Goal: Task Accomplishment & Management: Manage account settings

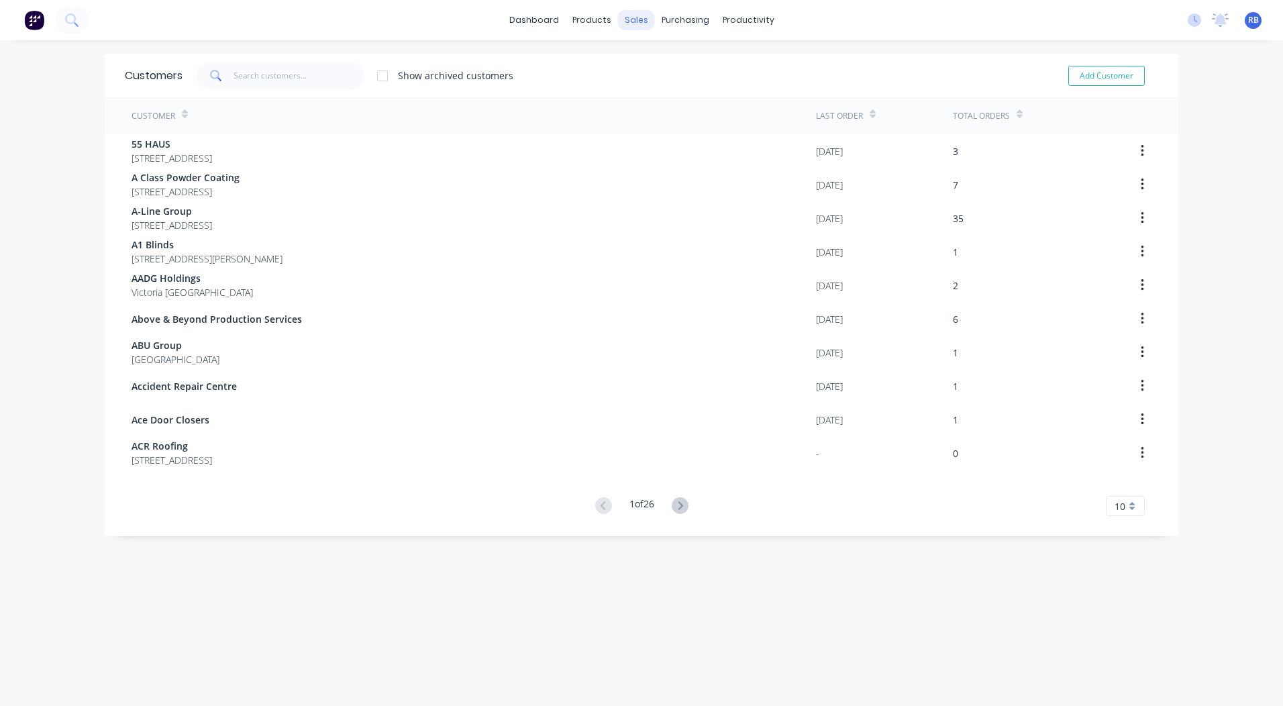
click at [636, 20] on div "sales" at bounding box center [636, 20] width 37 height 20
click at [661, 58] on div "Sales Orders" at bounding box center [681, 64] width 55 height 12
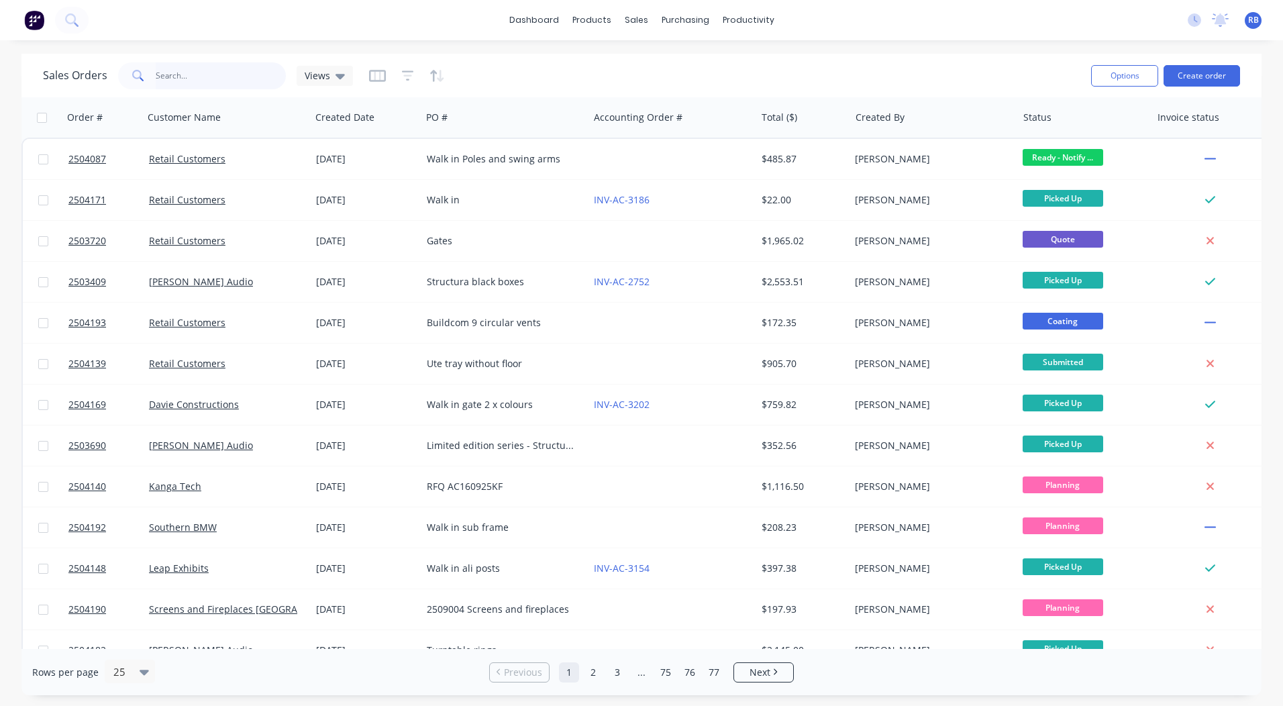
click at [195, 65] on input "text" at bounding box center [221, 75] width 131 height 27
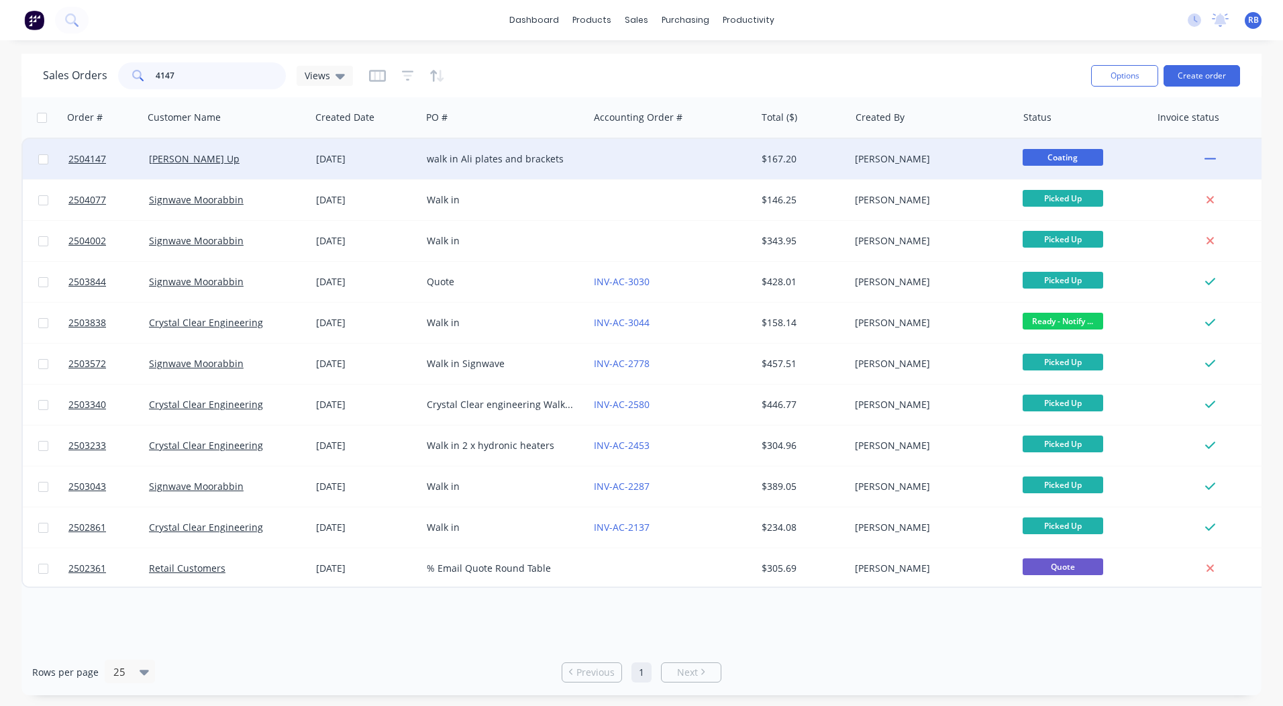
type input "4147"
click at [679, 148] on div at bounding box center [672, 159] width 167 height 40
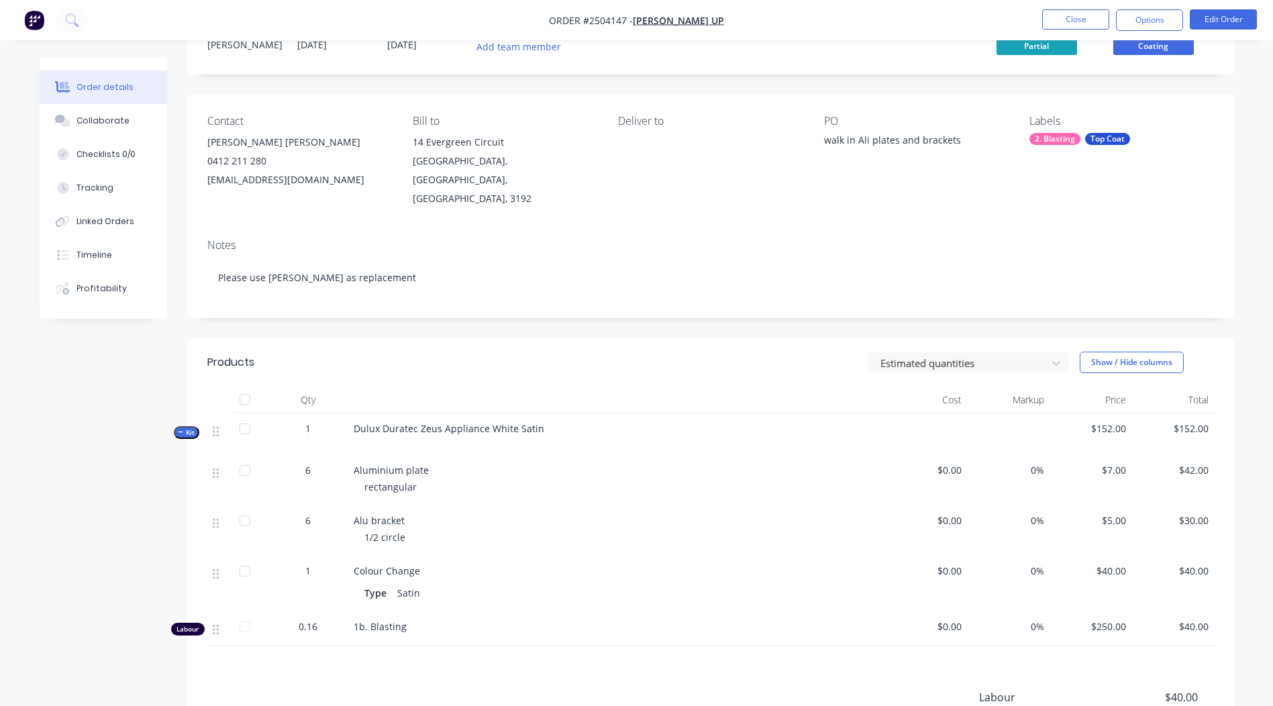
scroll to position [50, 0]
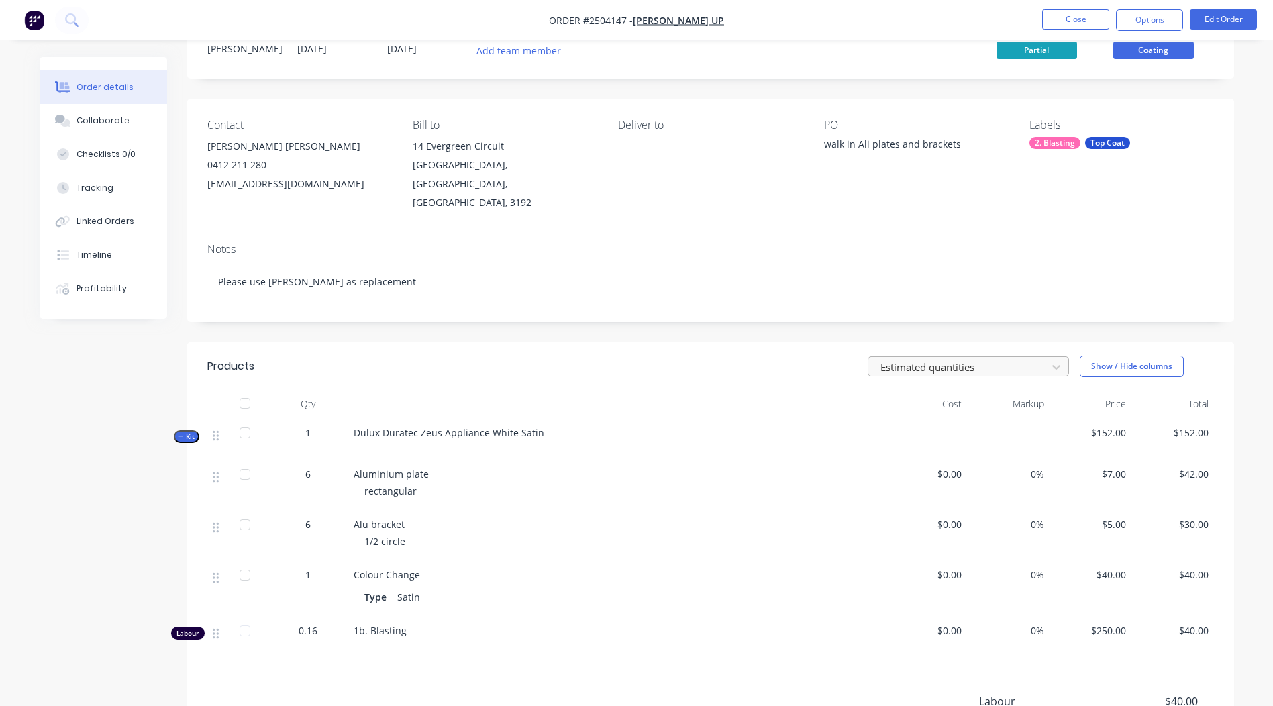
click at [1016, 358] on div at bounding box center [959, 366] width 161 height 17
click at [1253, 297] on div "Order details Collaborate Checklists 0/0 Tracking Linked Orders Timeline Profit…" at bounding box center [636, 419] width 1273 height 939
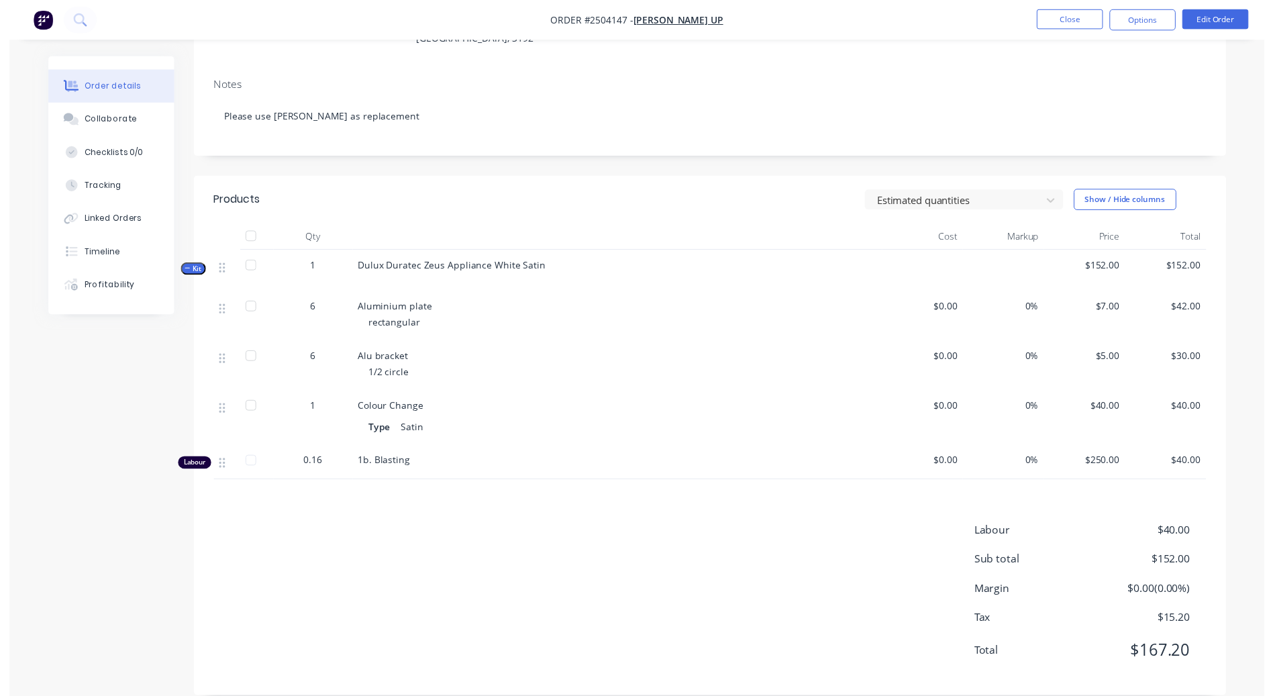
scroll to position [0, 0]
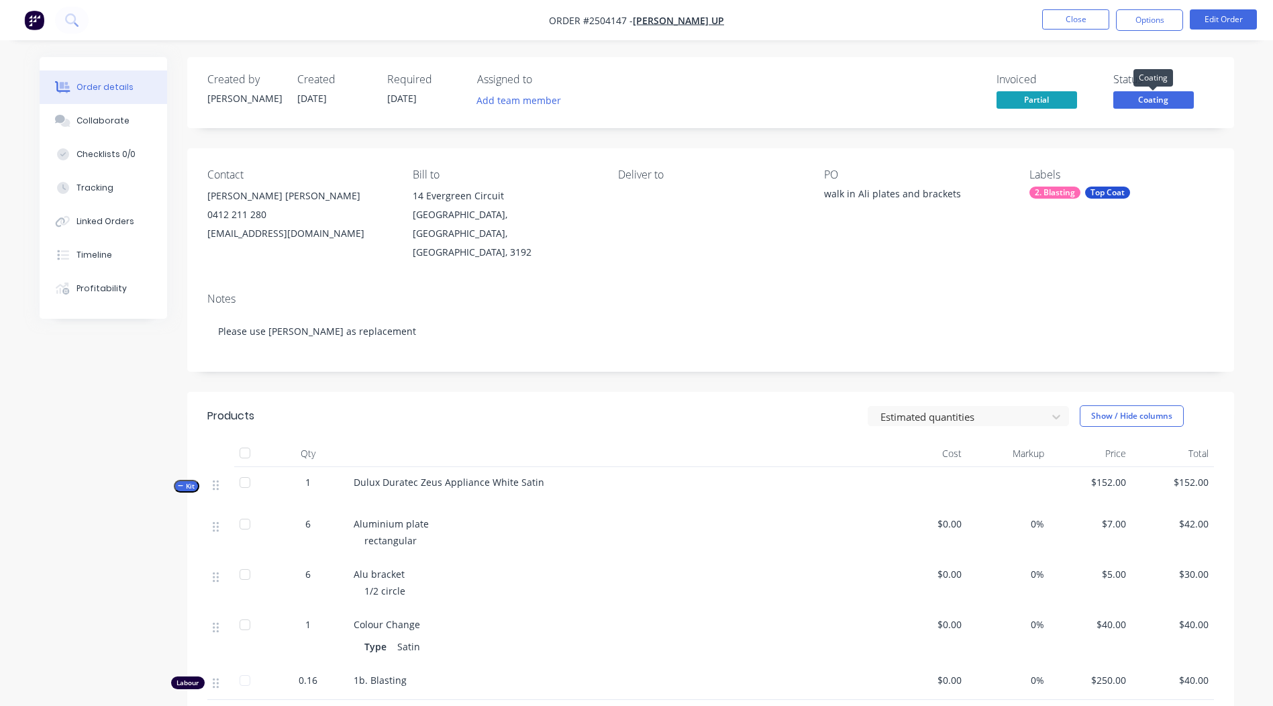
click at [1146, 105] on span "Coating" at bounding box center [1154, 99] width 81 height 17
click at [1228, 152] on div "Contact [PERSON_NAME] [PERSON_NAME] [PHONE_NUMBER] [EMAIL_ADDRESS][DOMAIN_NAME]…" at bounding box center [710, 215] width 1047 height 134
click at [1065, 20] on button "Close" at bounding box center [1075, 19] width 67 height 20
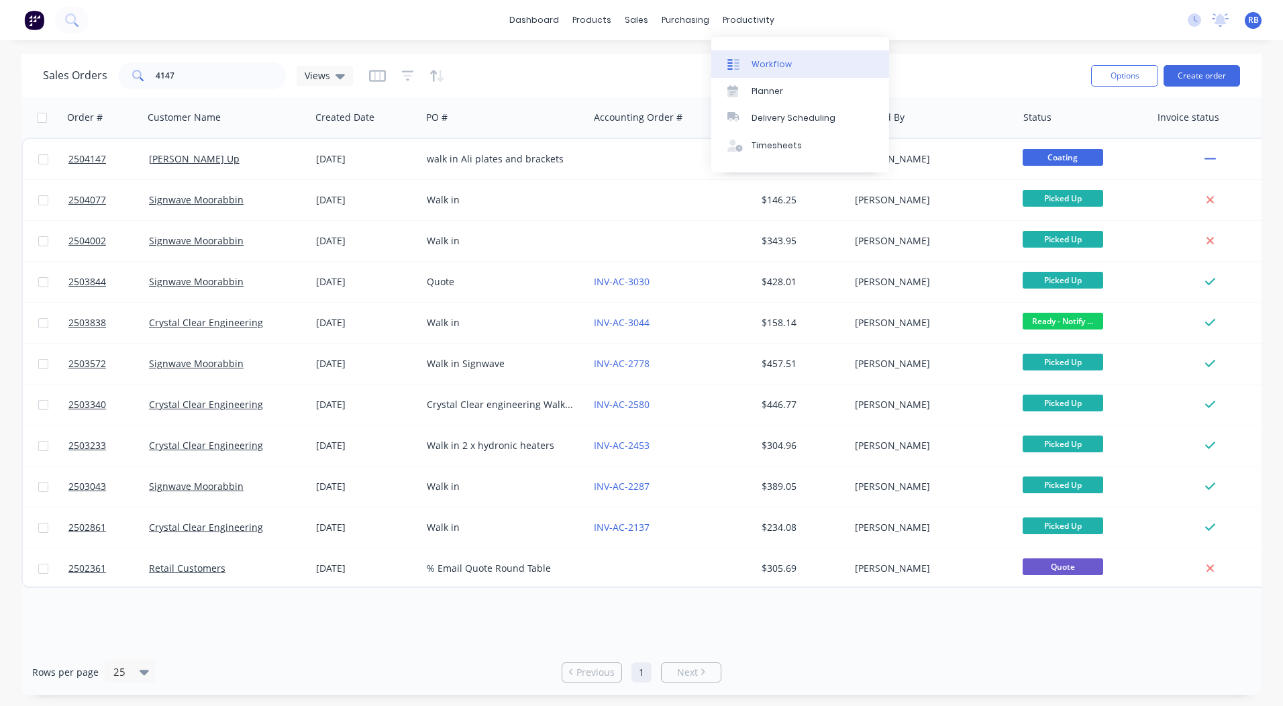
click at [760, 62] on div "Workflow" at bounding box center [772, 64] width 40 height 12
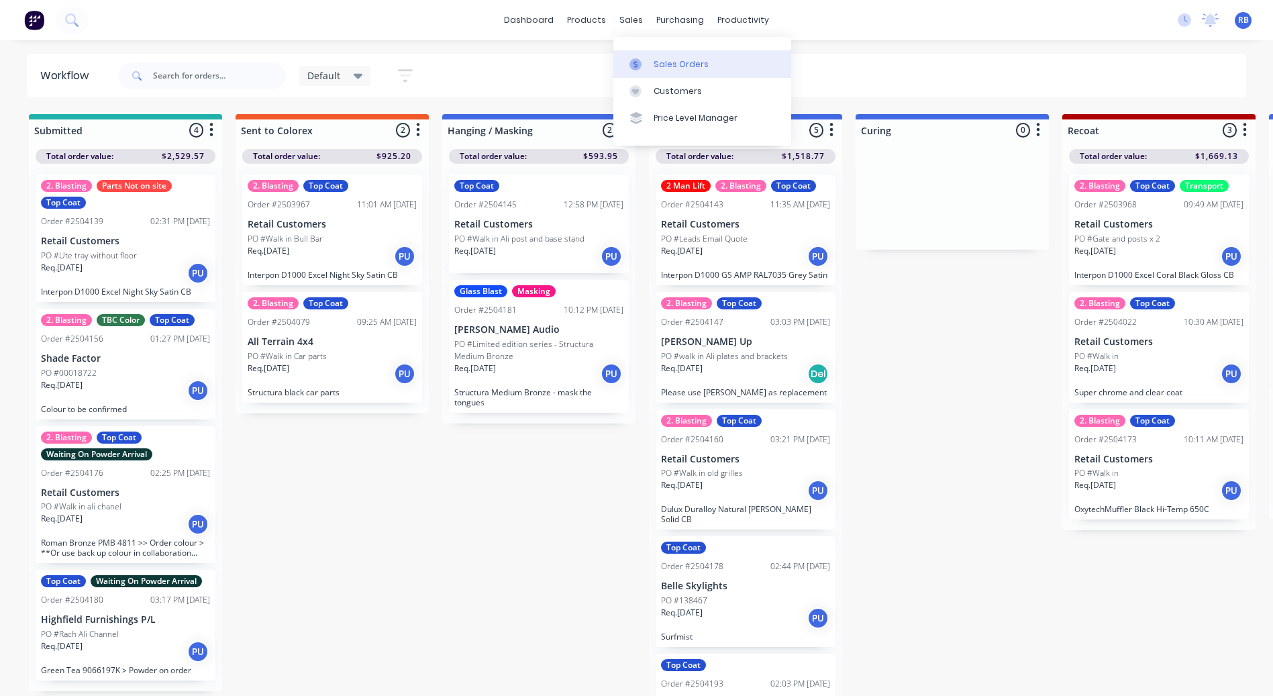
click at [647, 61] on div at bounding box center [640, 64] width 20 height 12
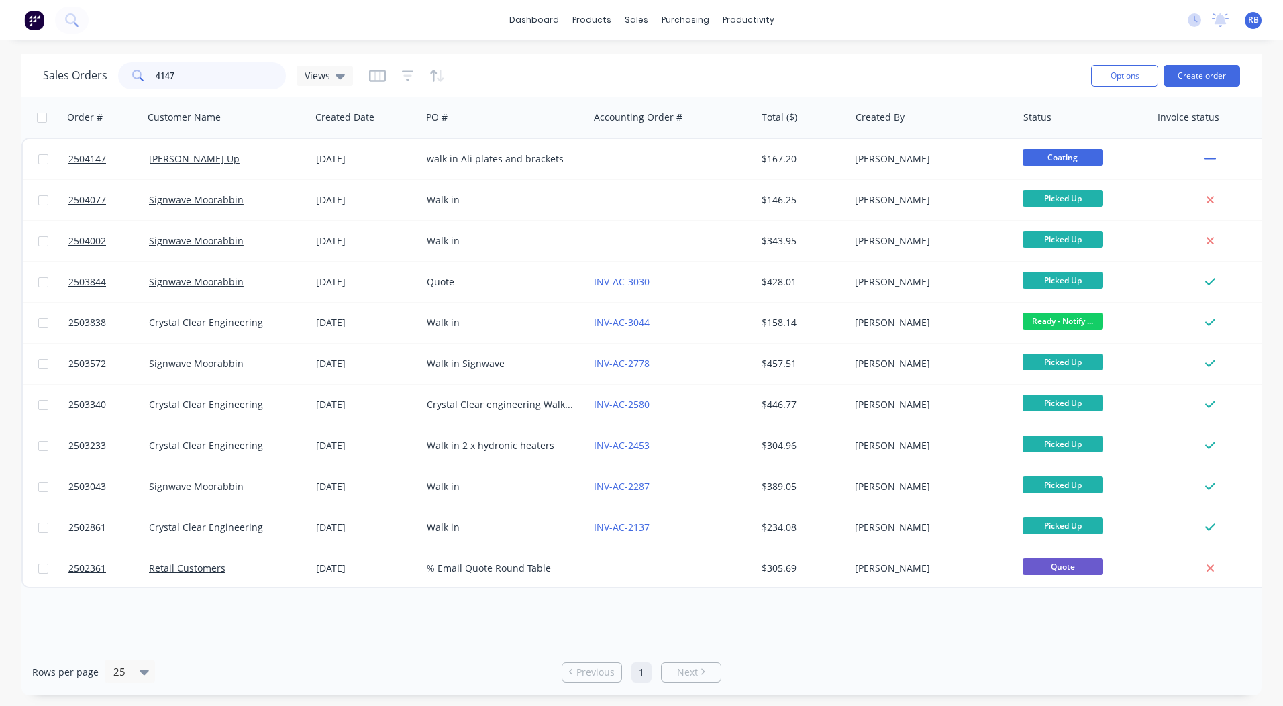
drag, startPoint x: 151, startPoint y: 79, endPoint x: 0, endPoint y: 77, distance: 151.0
click at [0, 78] on html "dashboard products sales purchasing productivity dashboard products Product Cat…" at bounding box center [641, 353] width 1283 height 706
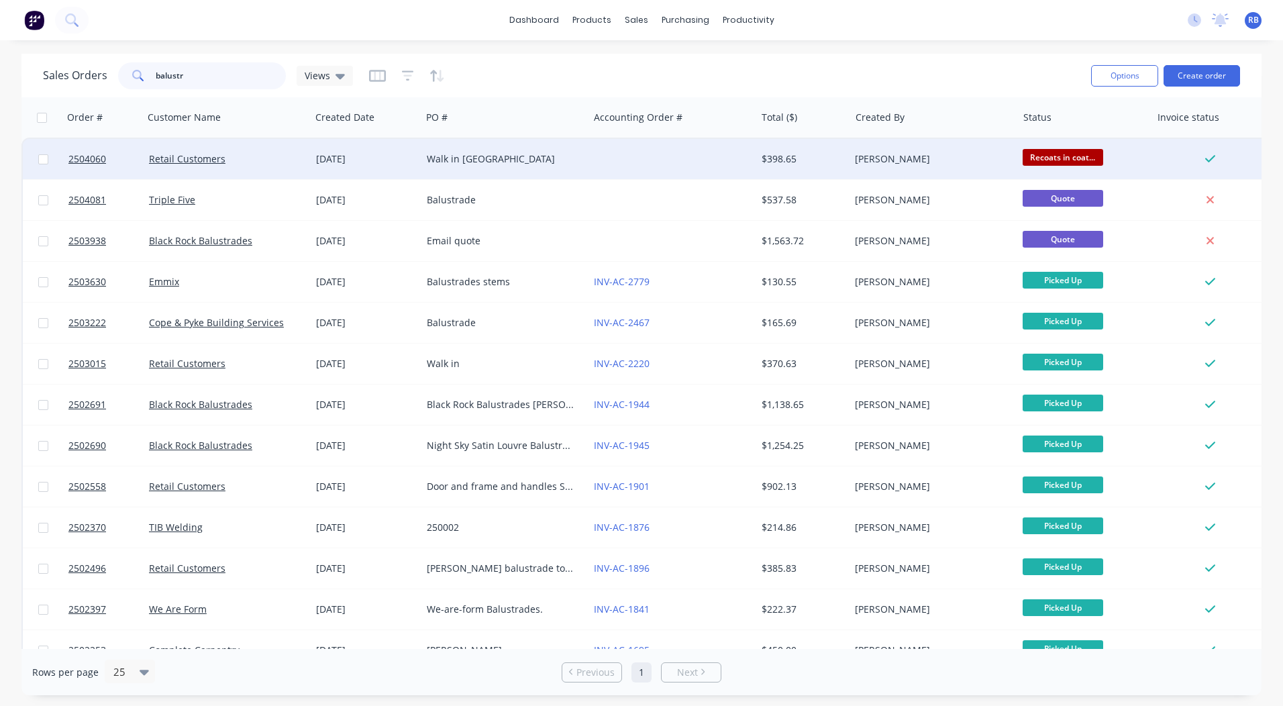
type input "balustr"
click at [585, 146] on div "Walk in [GEOGRAPHIC_DATA]" at bounding box center [505, 159] width 167 height 40
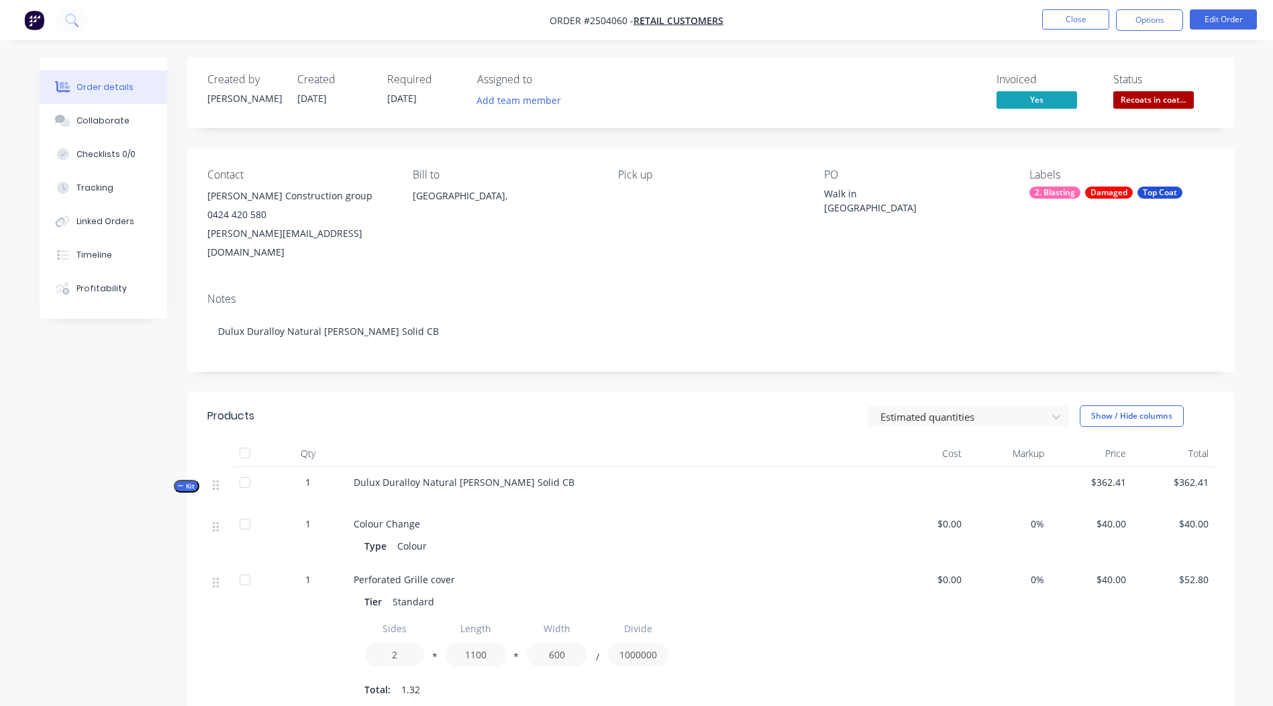
click at [1140, 109] on button "Recoats in coat..." at bounding box center [1154, 101] width 81 height 20
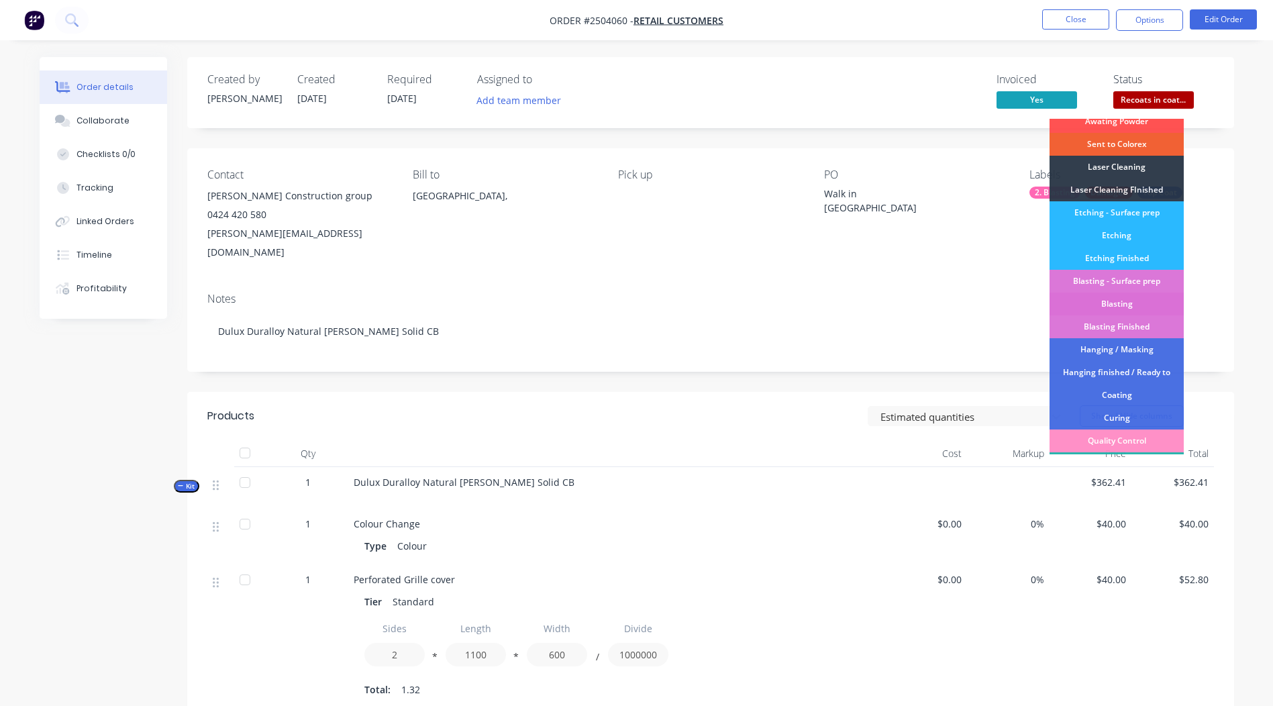
scroll to position [333, 0]
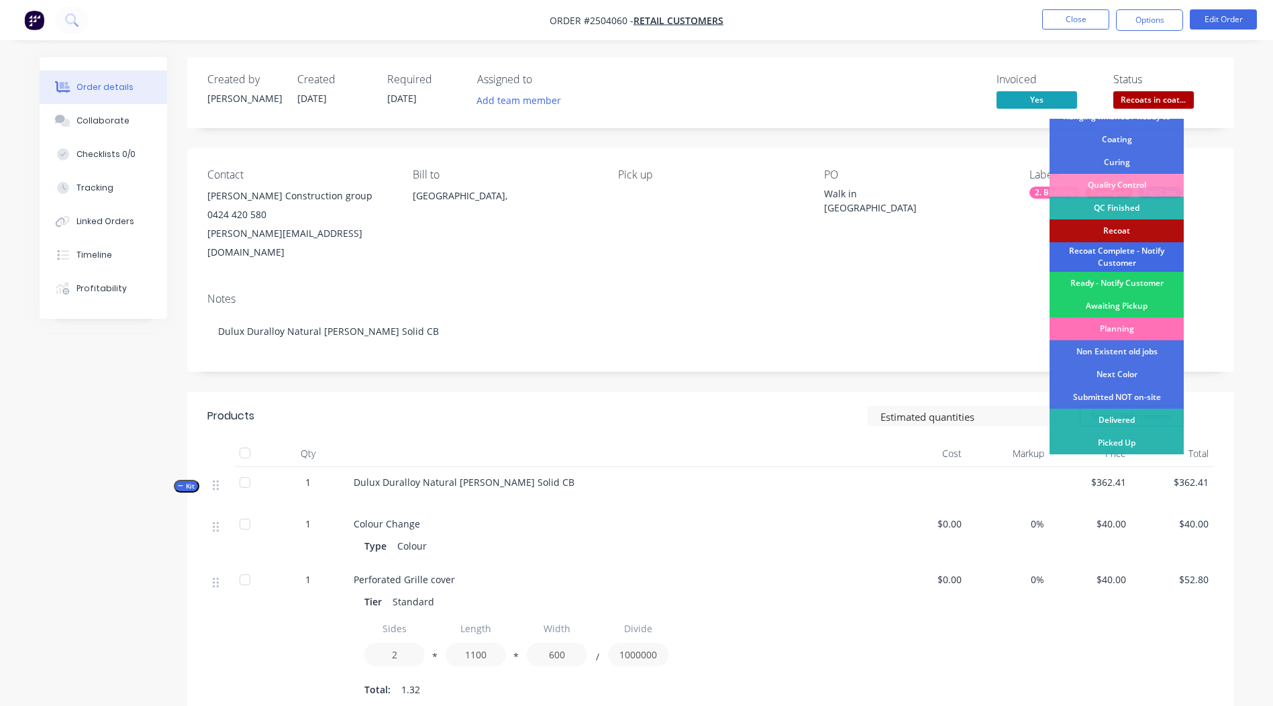
click at [1115, 256] on div "Recoat Complete - Notify Customer" at bounding box center [1117, 257] width 134 height 30
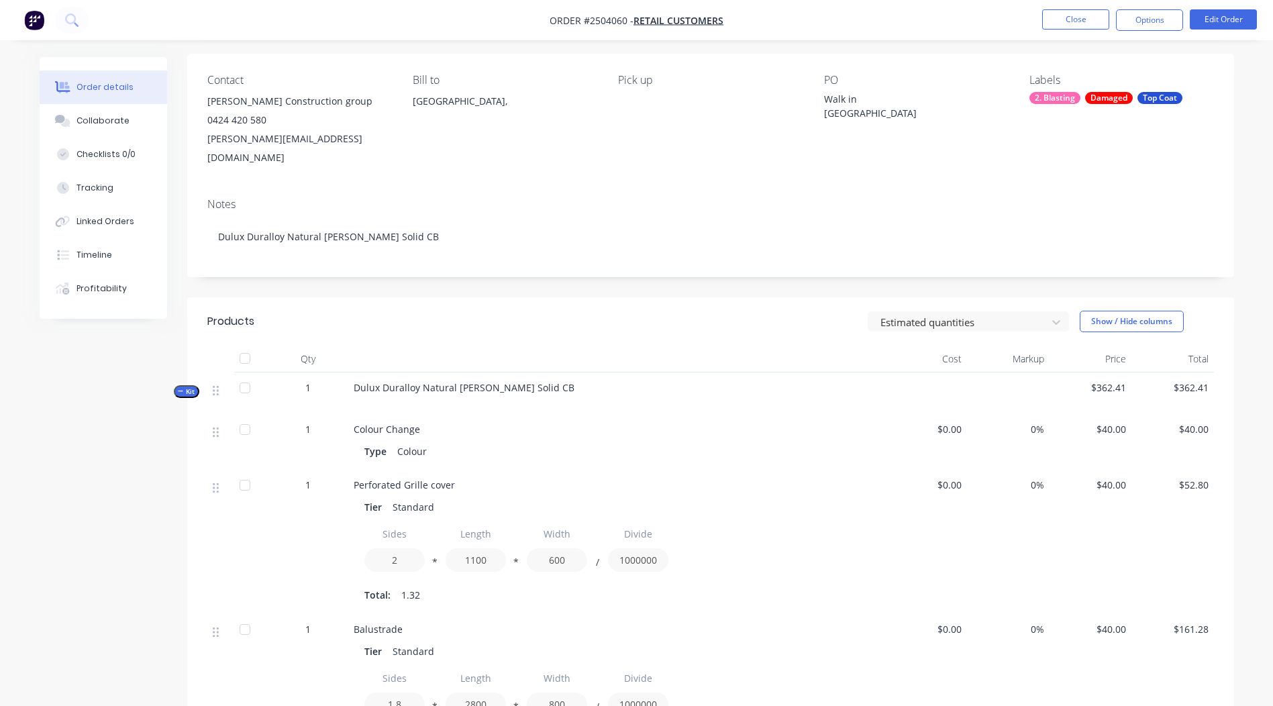
scroll to position [0, 0]
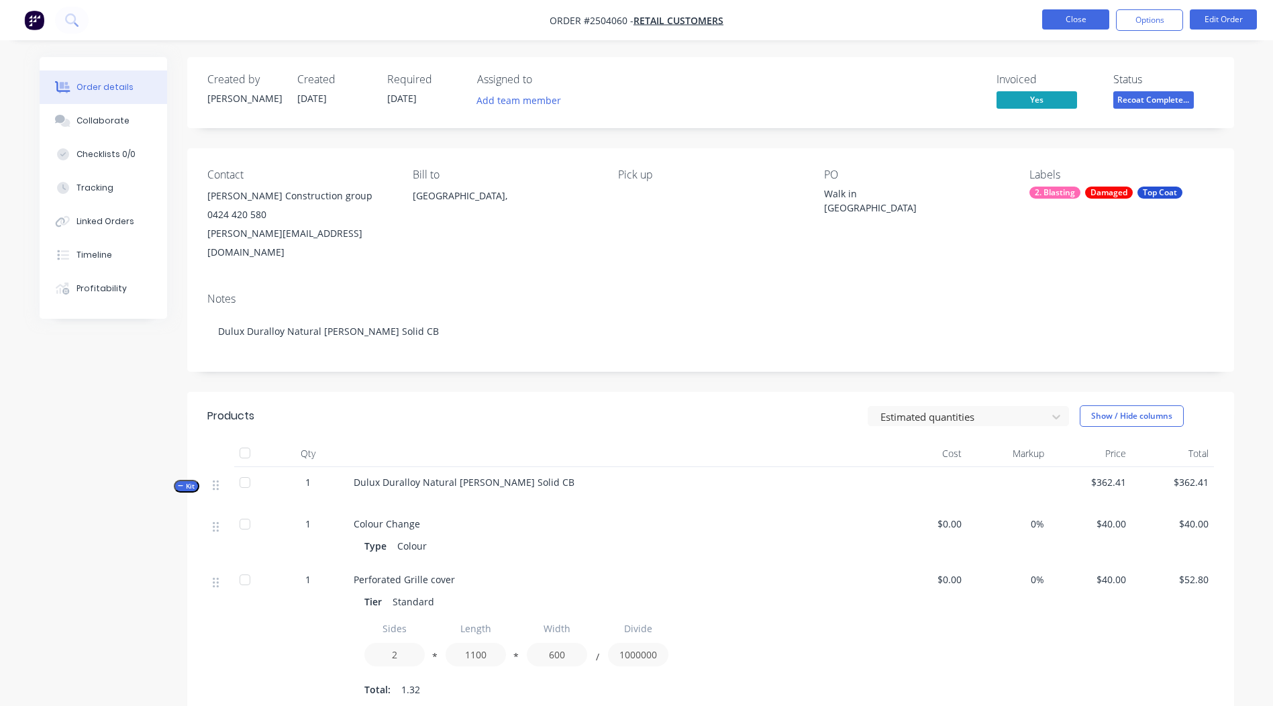
click at [1076, 24] on button "Close" at bounding box center [1075, 19] width 67 height 20
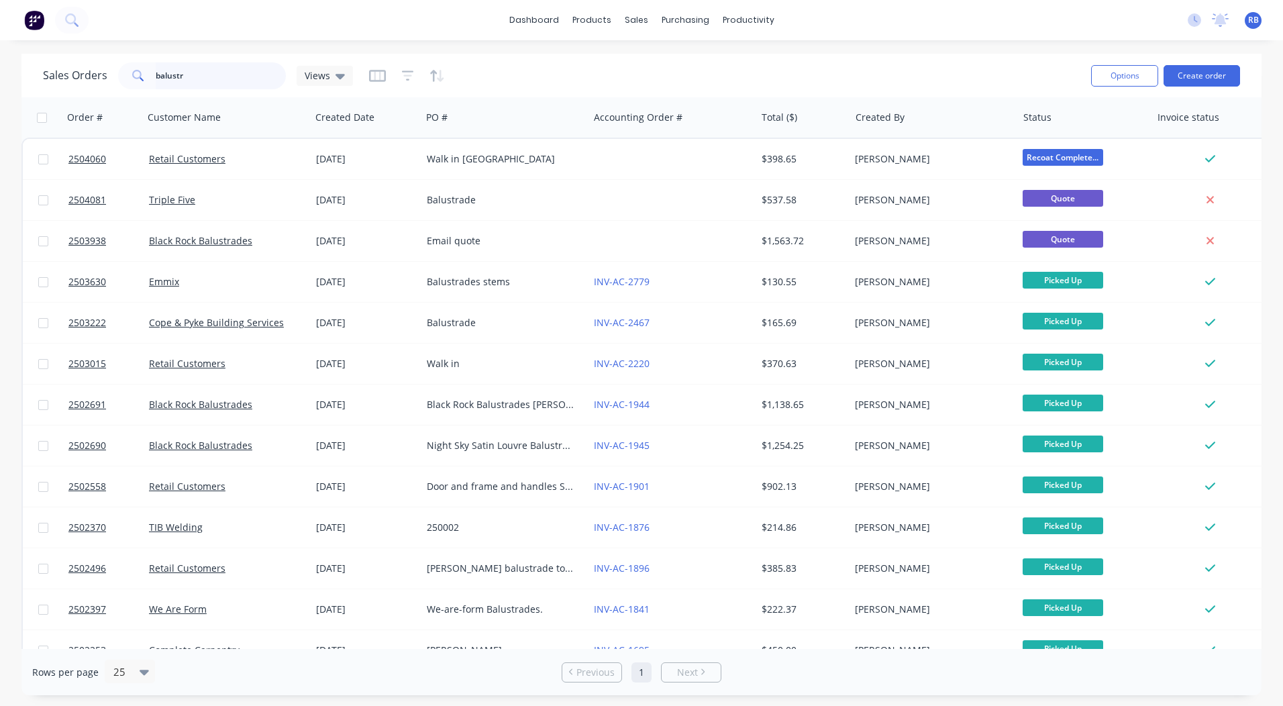
drag, startPoint x: 209, startPoint y: 77, endPoint x: 0, endPoint y: 79, distance: 209.4
click at [50, 92] on div "Sales Orders balustr Views Options Create order" at bounding box center [641, 76] width 1240 height 44
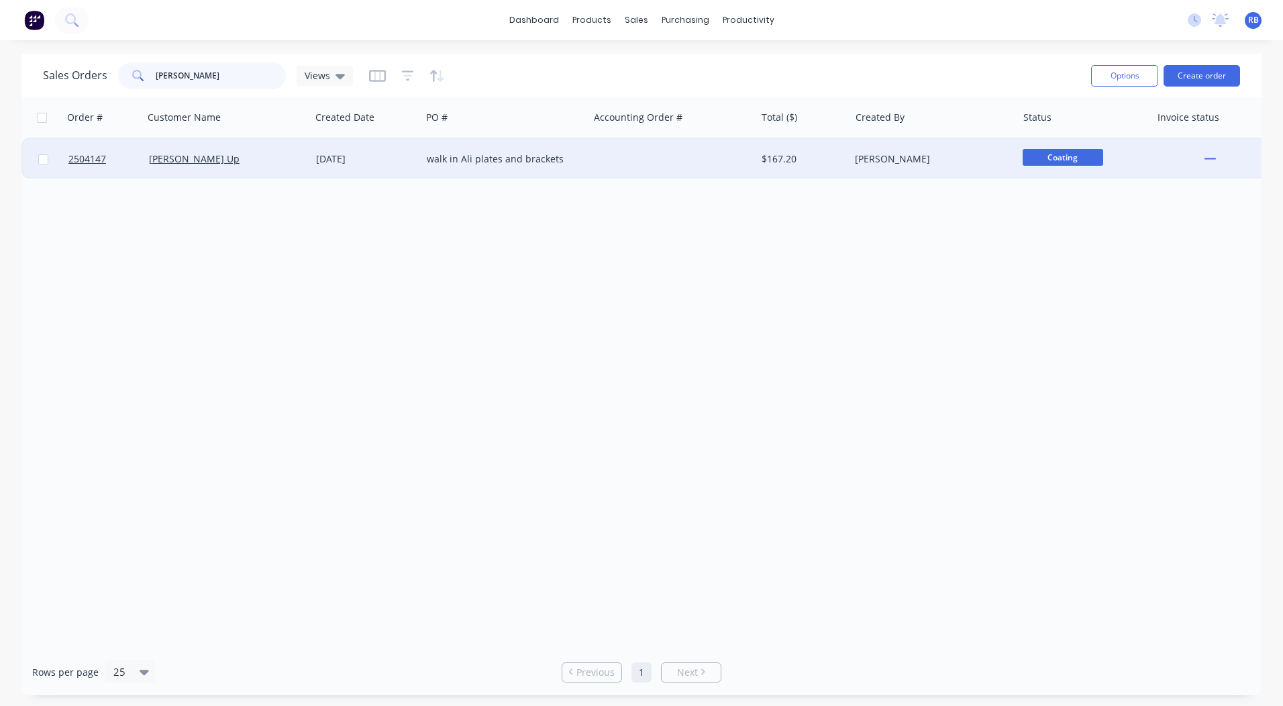
type input "[PERSON_NAME]"
click at [454, 167] on div "walk in Ali plates and brackets" at bounding box center [505, 159] width 167 height 40
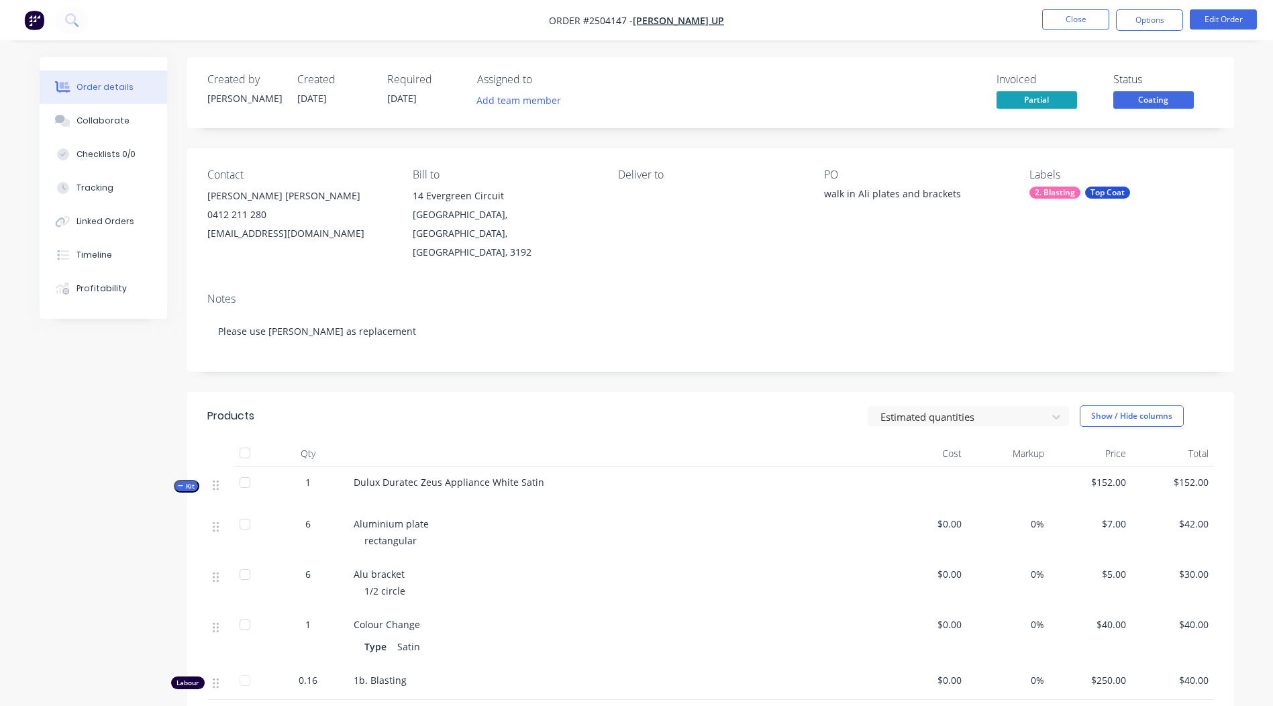
click at [1140, 113] on div "Created by [PERSON_NAME] Created [DATE] Required [DATE] Assigned to Add team me…" at bounding box center [710, 92] width 1047 height 71
click at [1146, 102] on span "Coating" at bounding box center [1154, 99] width 81 height 17
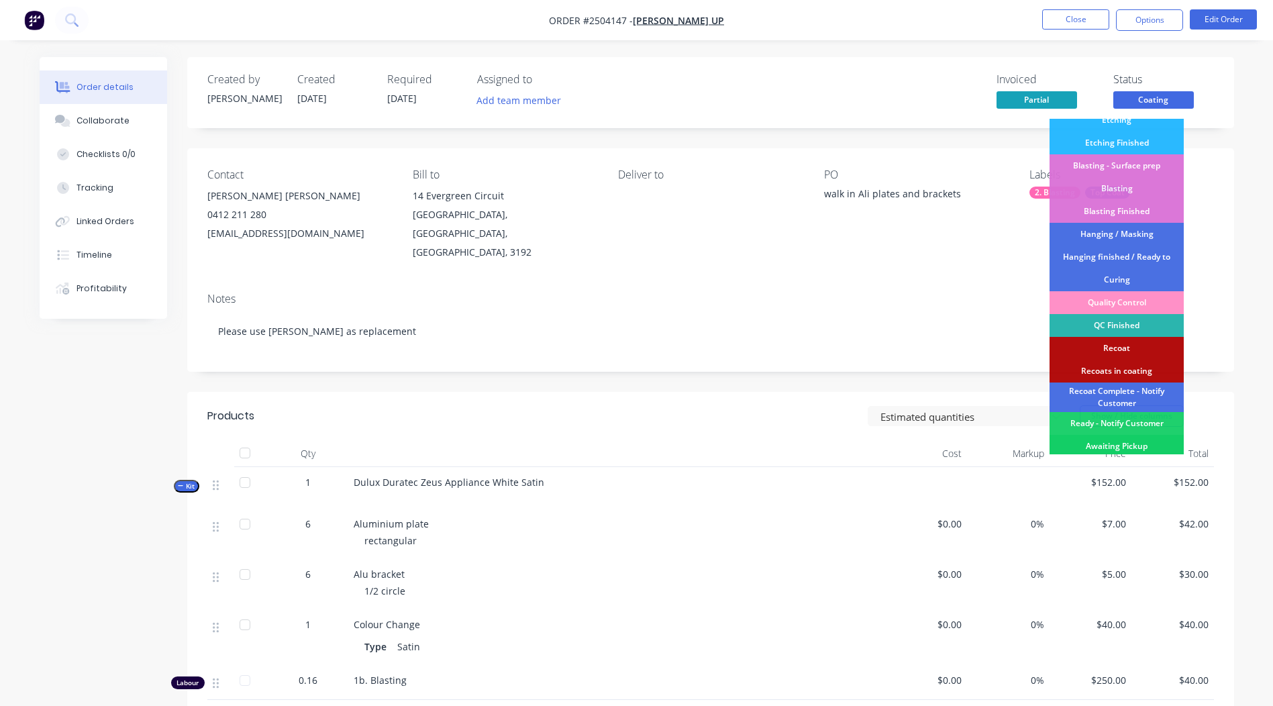
scroll to position [333, 0]
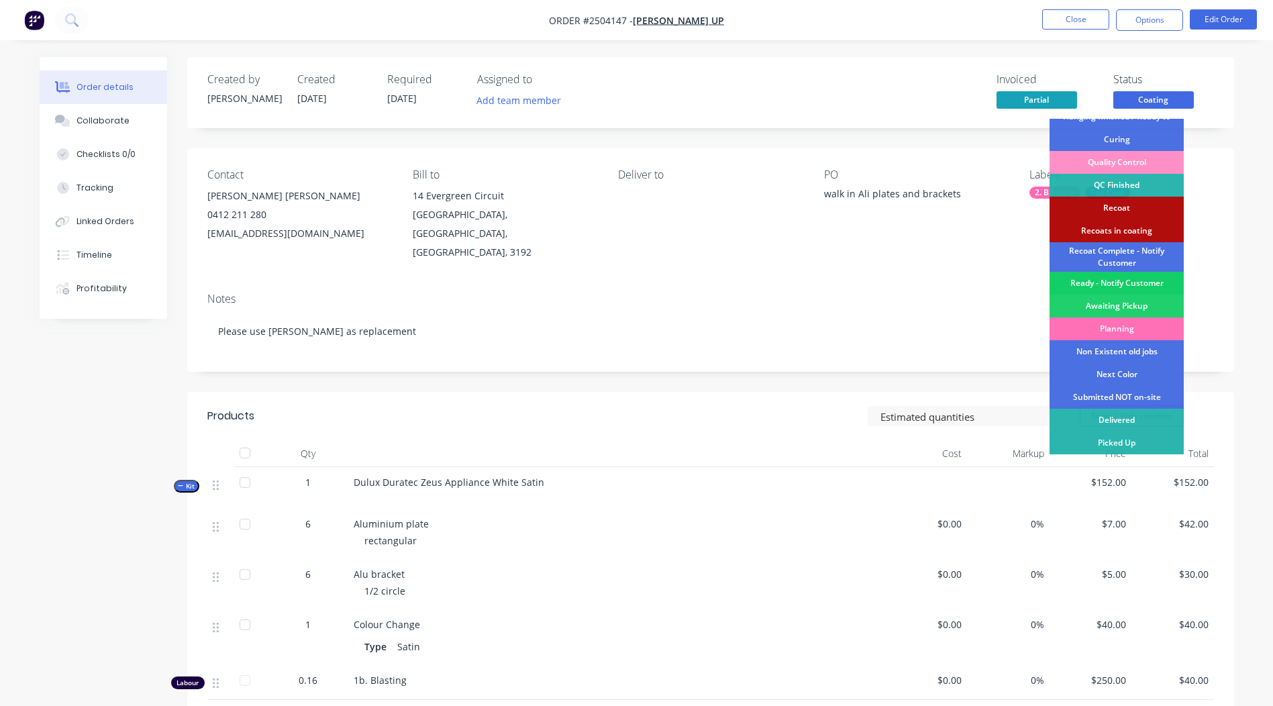
click at [1117, 283] on div "Ready - Notify Customer" at bounding box center [1117, 283] width 134 height 23
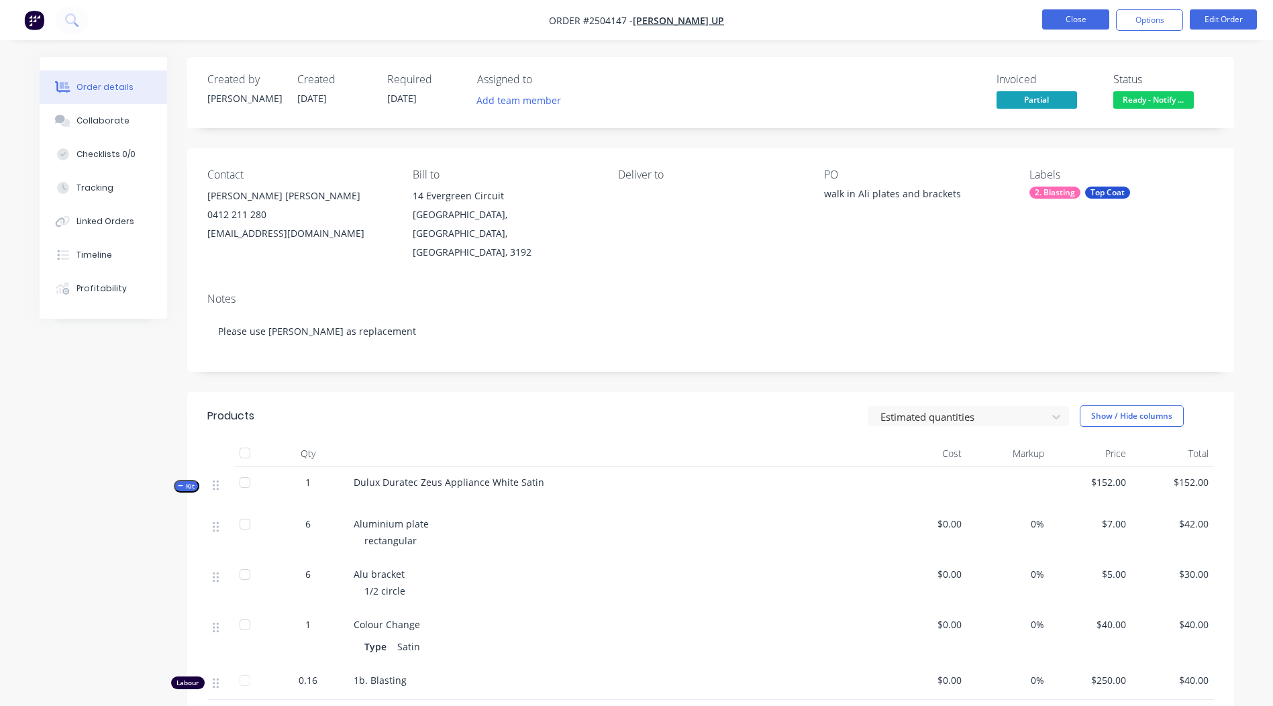
click at [1064, 17] on button "Close" at bounding box center [1075, 19] width 67 height 20
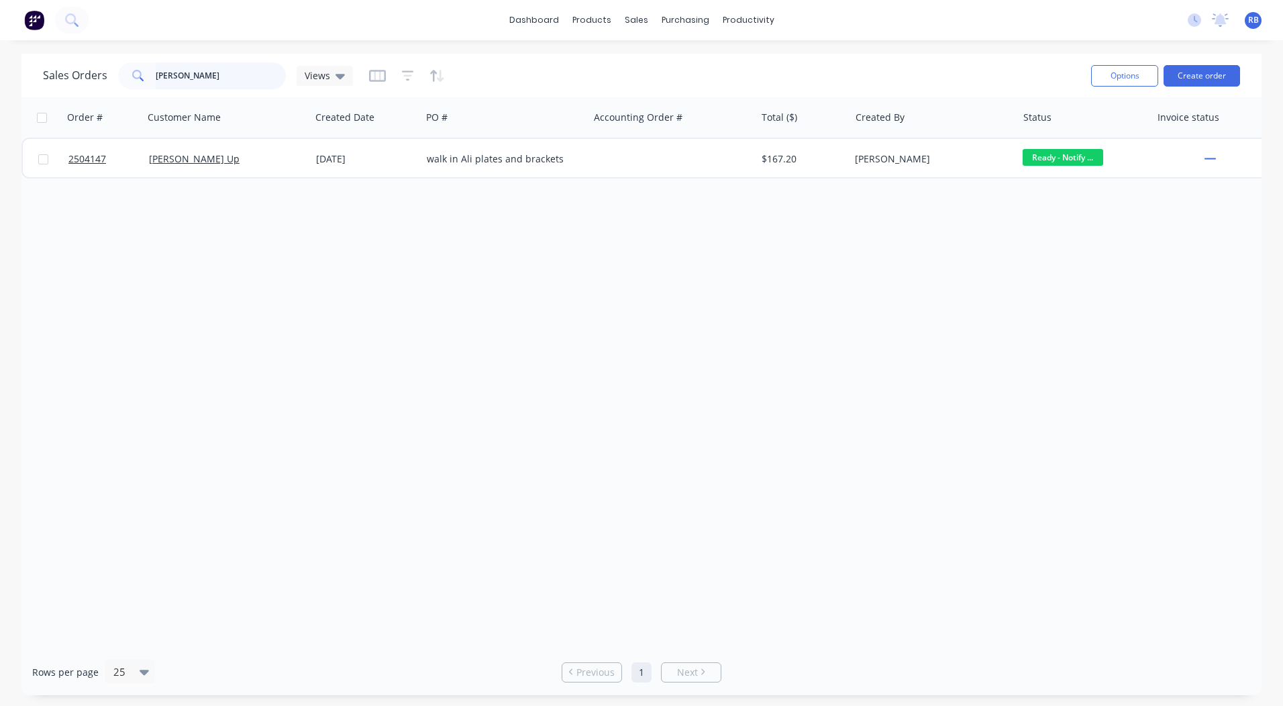
drag, startPoint x: 212, startPoint y: 85, endPoint x: 0, endPoint y: 88, distance: 212.1
click at [0, 94] on html "dashboard products sales purchasing productivity dashboard products Product Cat…" at bounding box center [641, 353] width 1283 height 706
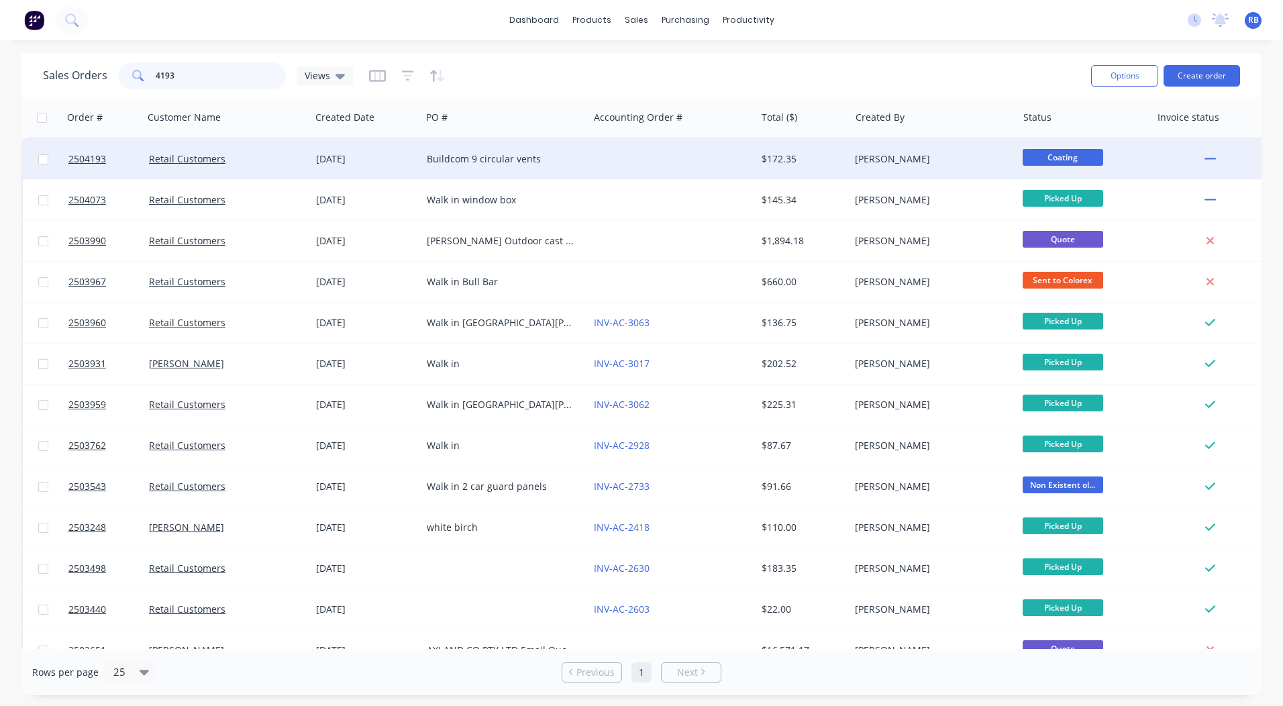
type input "4193"
click at [716, 156] on div at bounding box center [672, 159] width 167 height 40
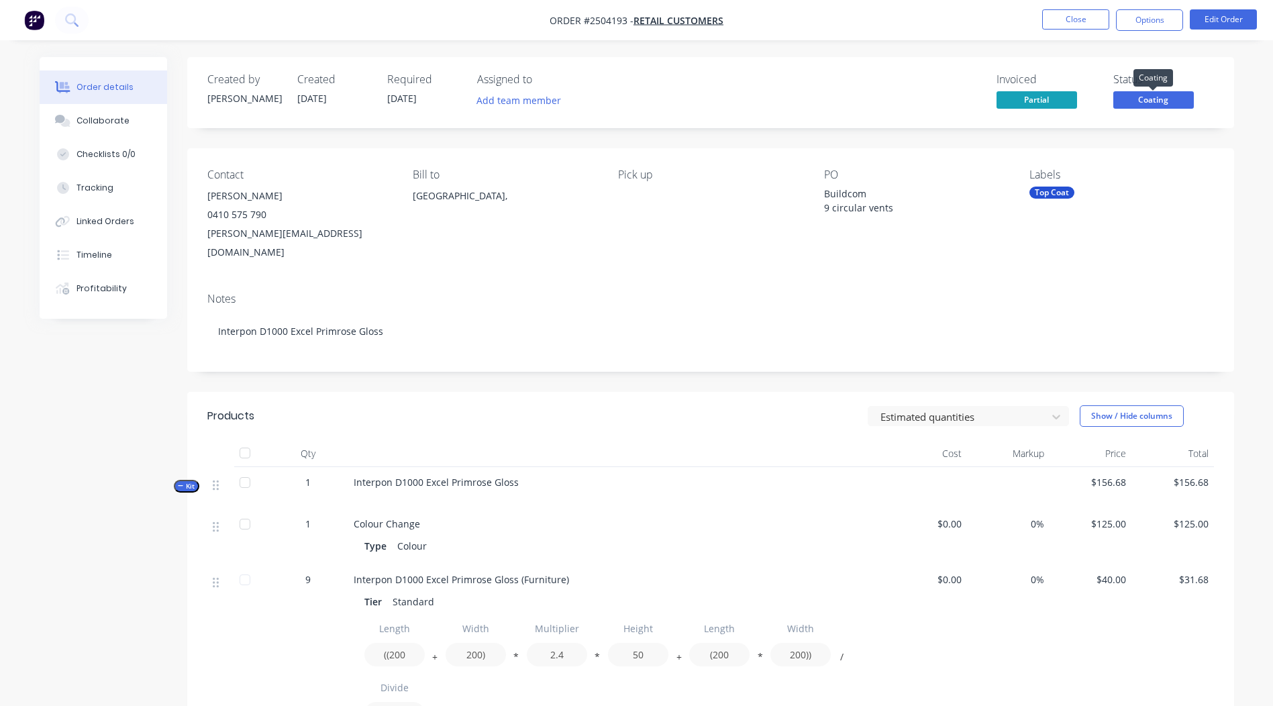
click at [1169, 103] on span "Coating" at bounding box center [1154, 99] width 81 height 17
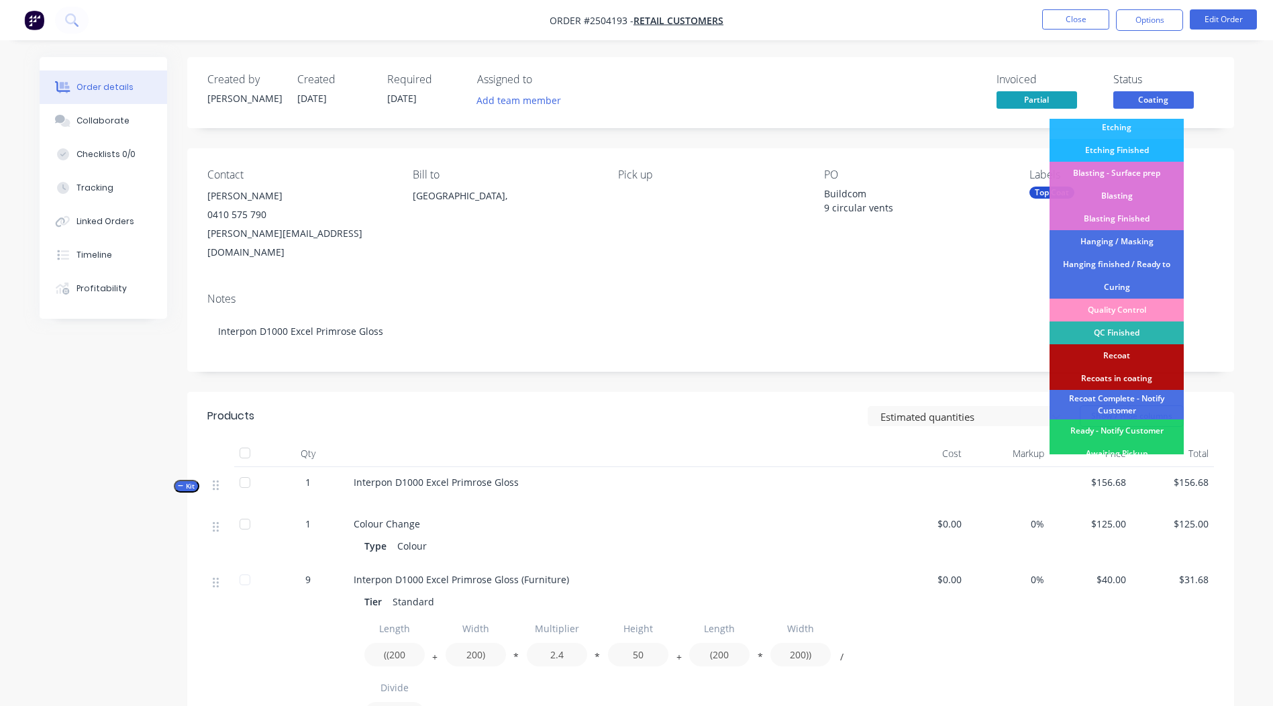
scroll to position [333, 0]
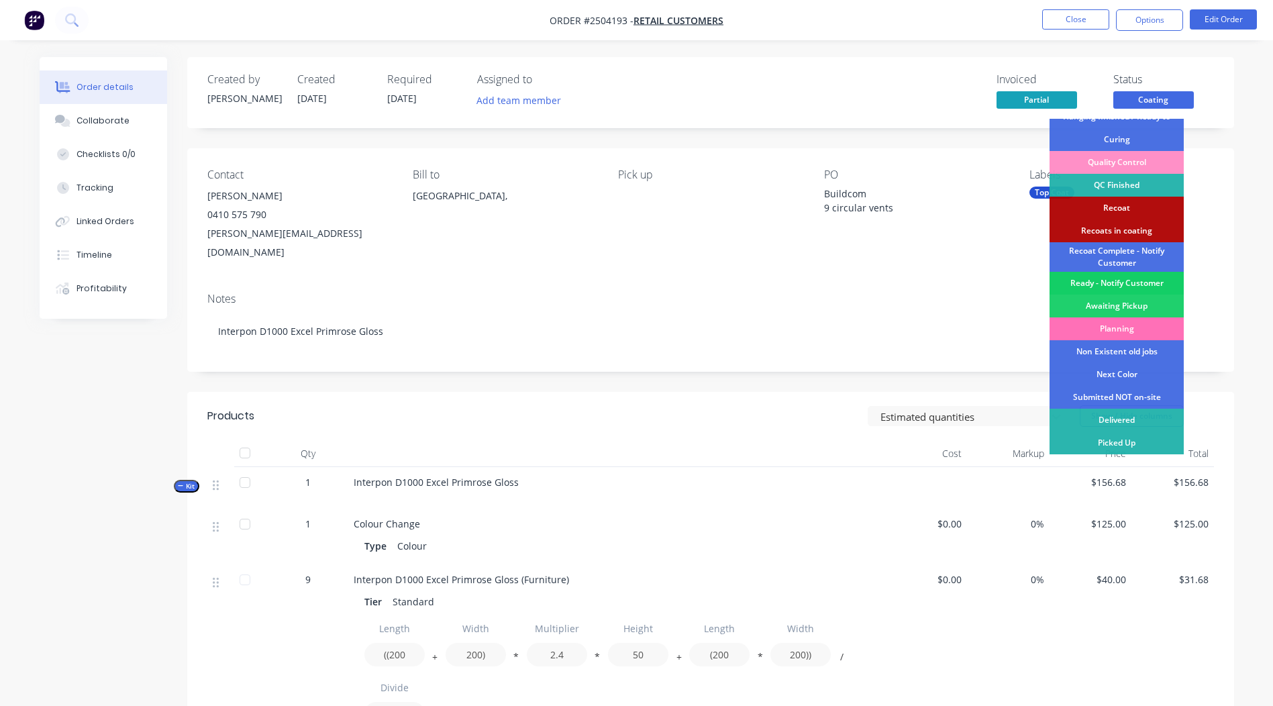
click at [1121, 277] on div "Ready - Notify Customer" at bounding box center [1117, 283] width 134 height 23
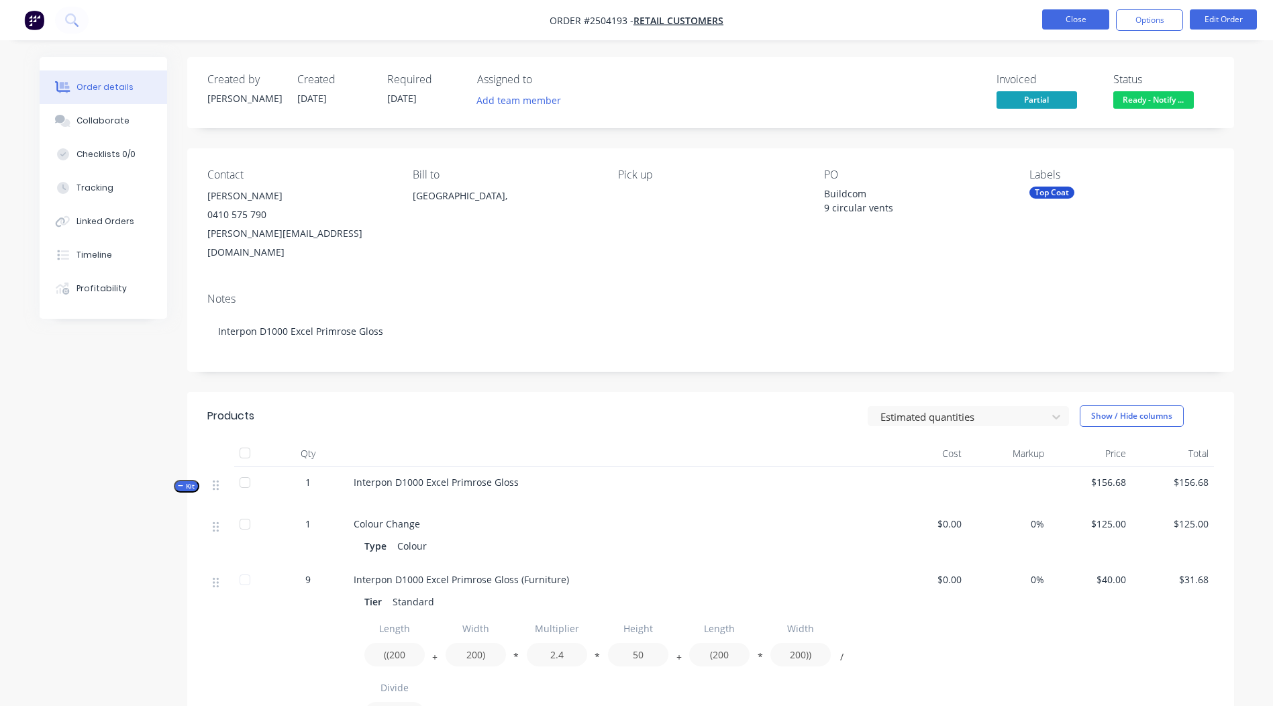
click at [1082, 9] on button "Close" at bounding box center [1075, 19] width 67 height 20
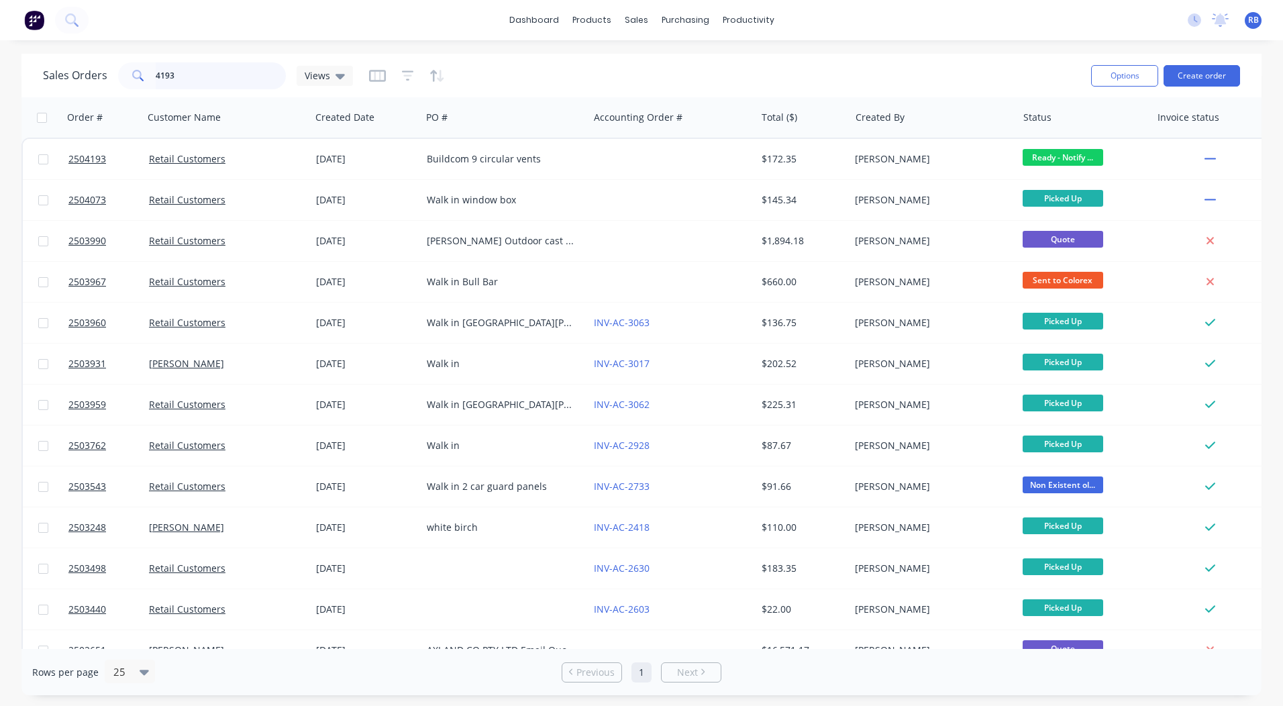
drag, startPoint x: 219, startPoint y: 77, endPoint x: 0, endPoint y: 70, distance: 218.9
click at [0, 87] on html "dashboard products sales purchasing productivity dashboard products Product Cat…" at bounding box center [641, 353] width 1283 height 706
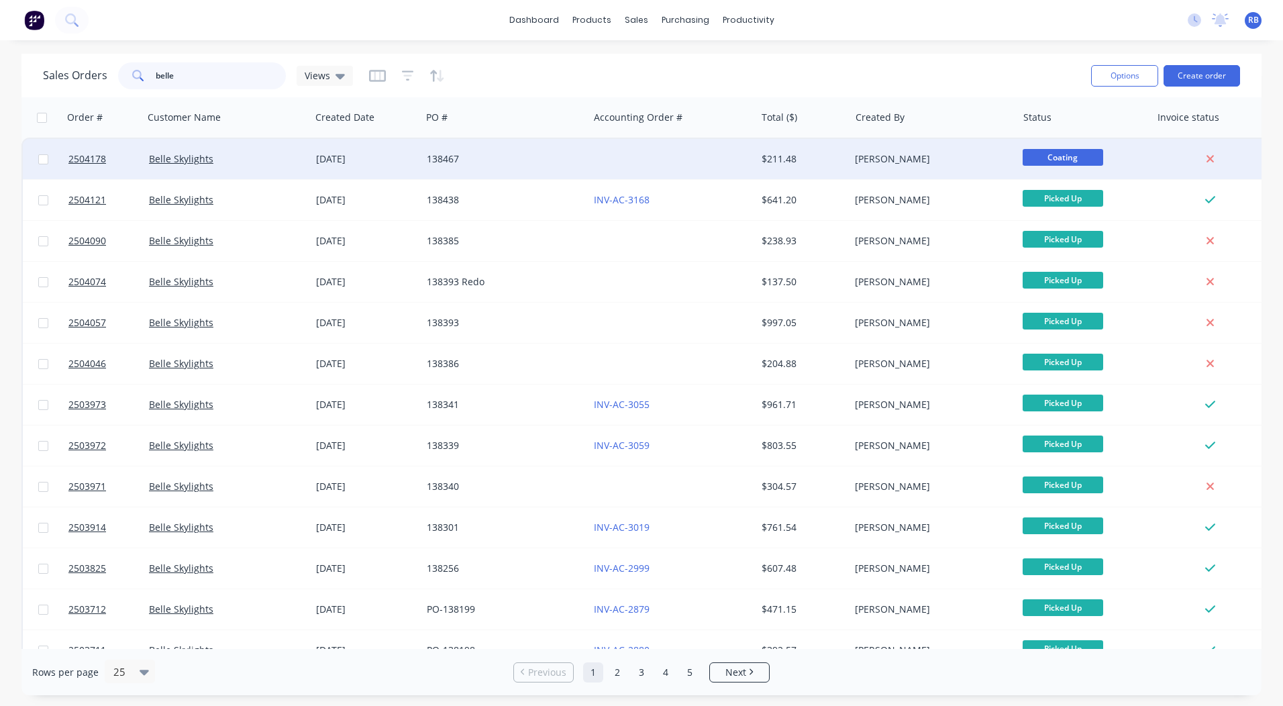
type input "belle"
click at [803, 147] on div "$211.48" at bounding box center [803, 159] width 94 height 40
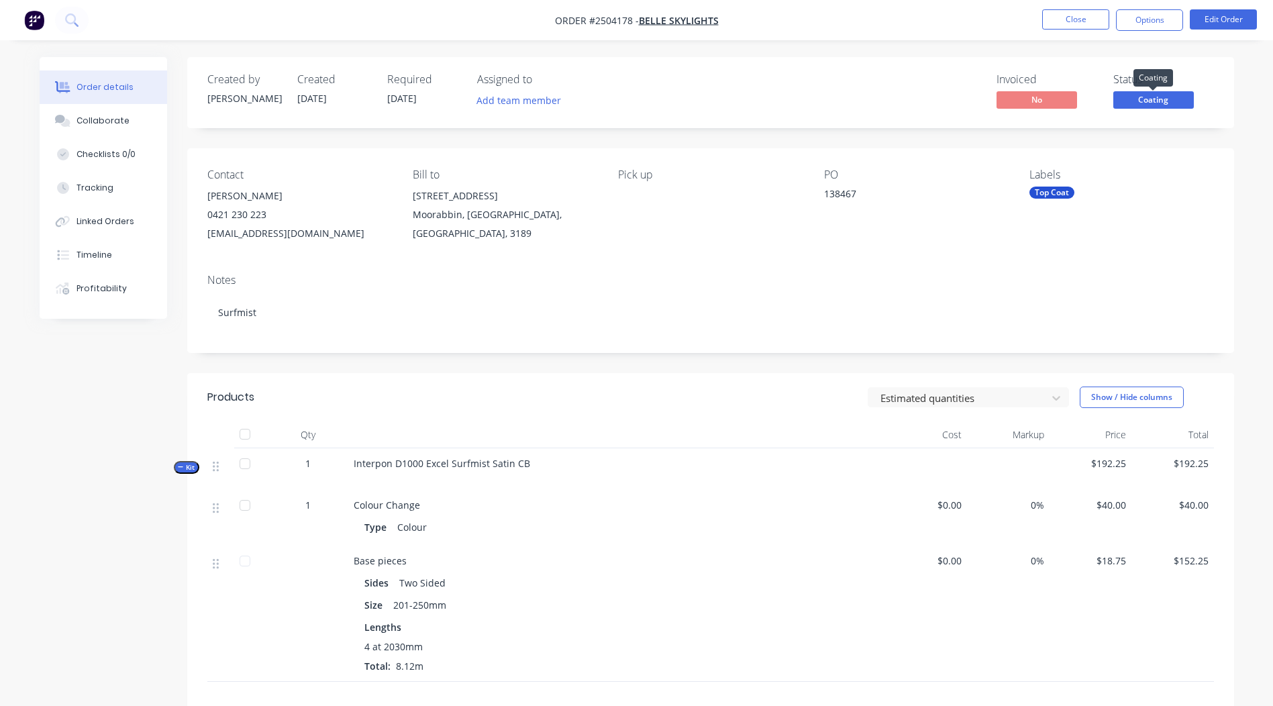
click at [1165, 98] on span "Coating" at bounding box center [1154, 99] width 81 height 17
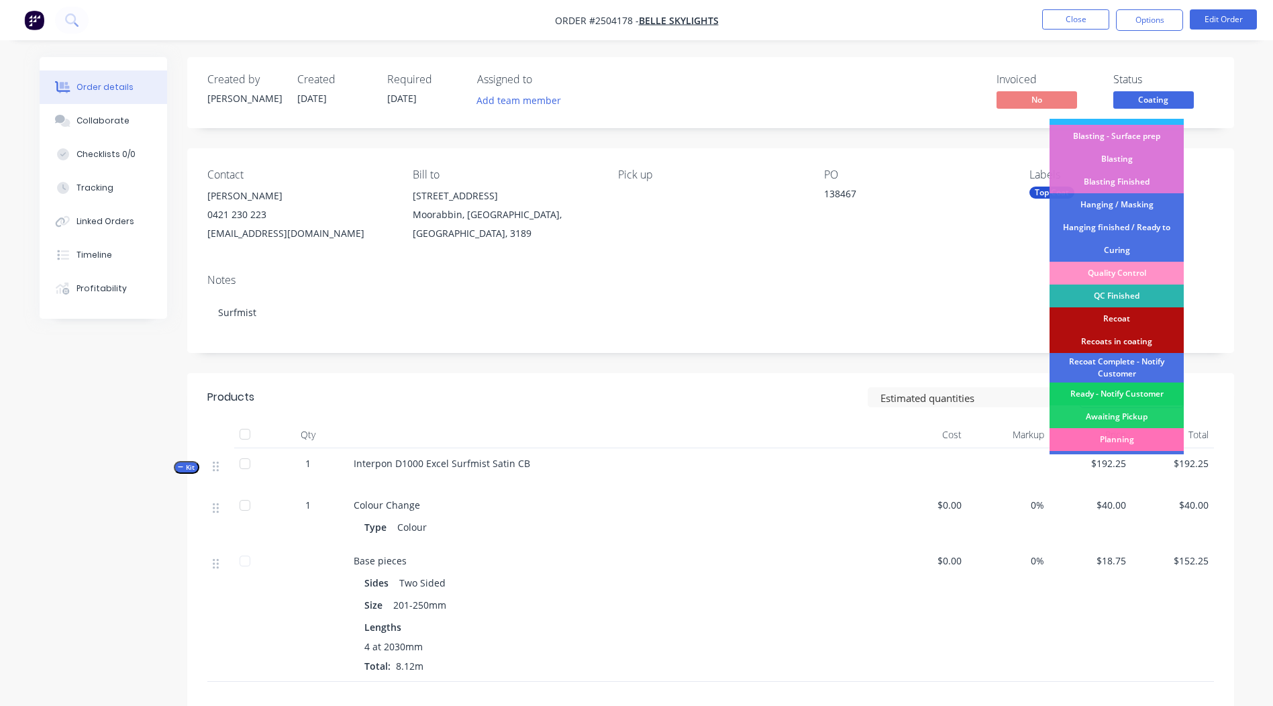
scroll to position [333, 0]
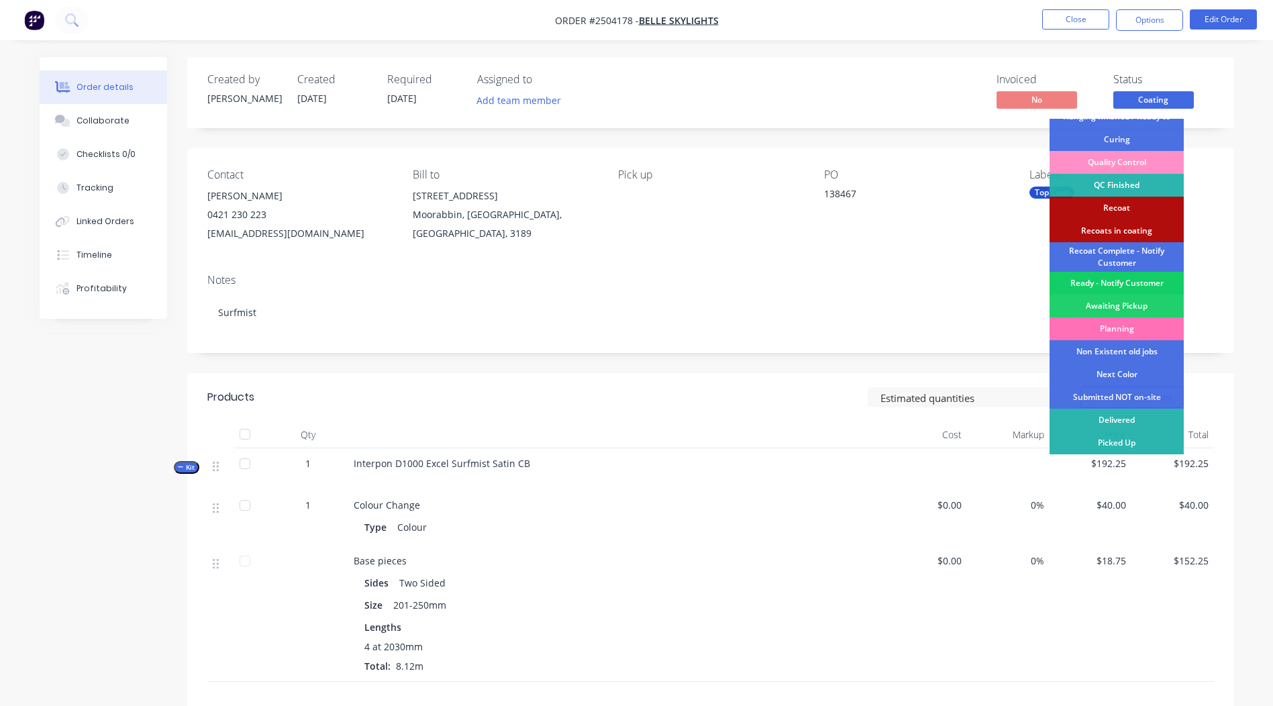
click at [1114, 285] on div "Ready - Notify Customer" at bounding box center [1117, 283] width 134 height 23
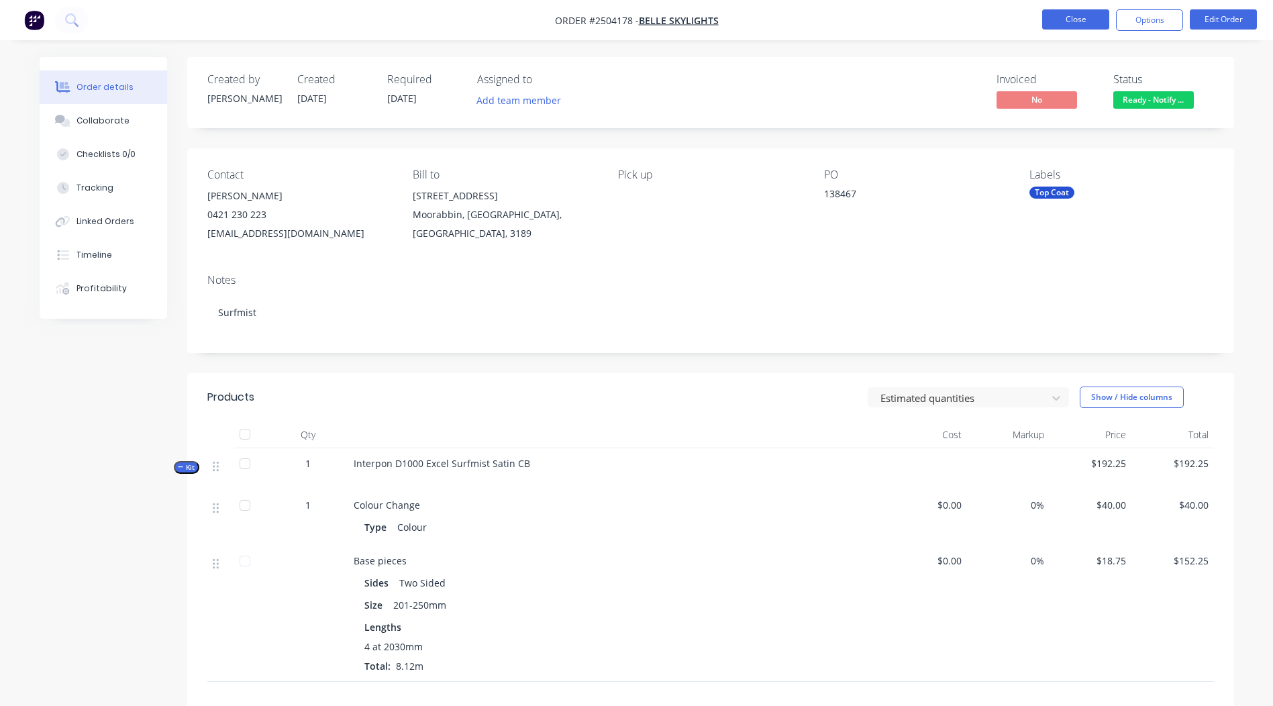
click at [1086, 23] on button "Close" at bounding box center [1075, 19] width 67 height 20
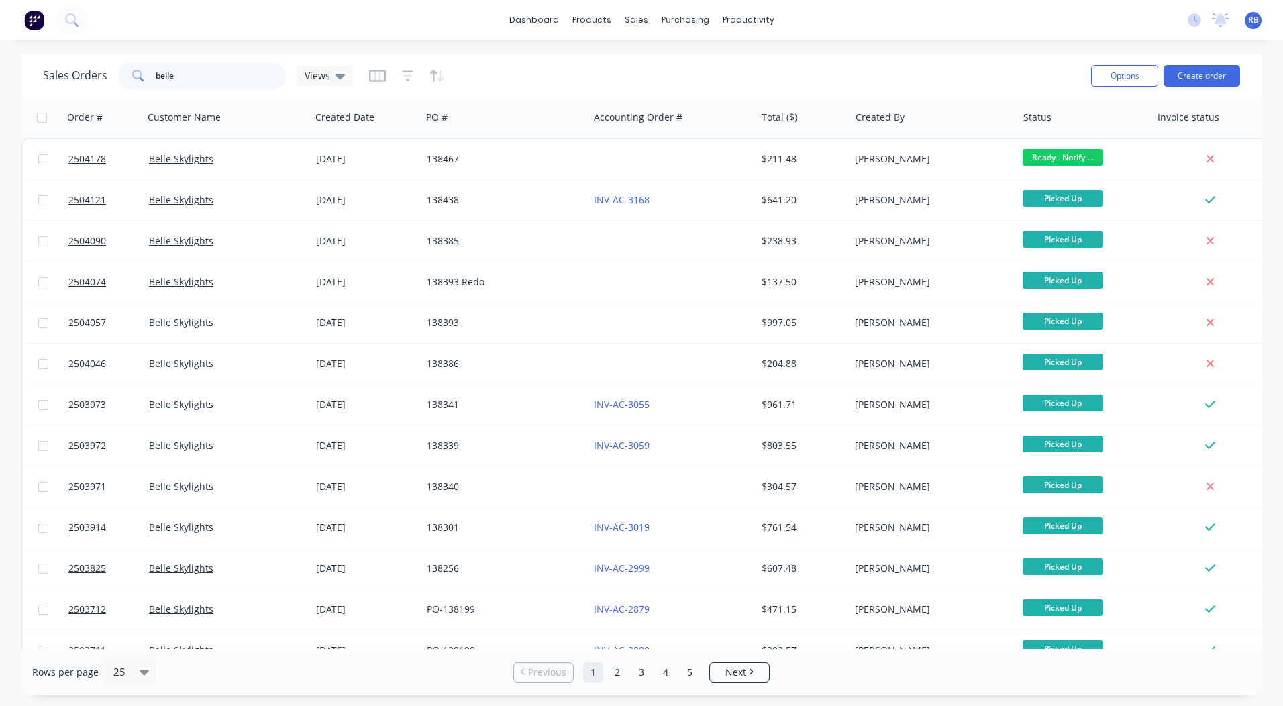
drag, startPoint x: 240, startPoint y: 85, endPoint x: 0, endPoint y: 109, distance: 240.9
click at [68, 95] on div "Sales Orders belle Views Options Create order" at bounding box center [641, 76] width 1240 height 44
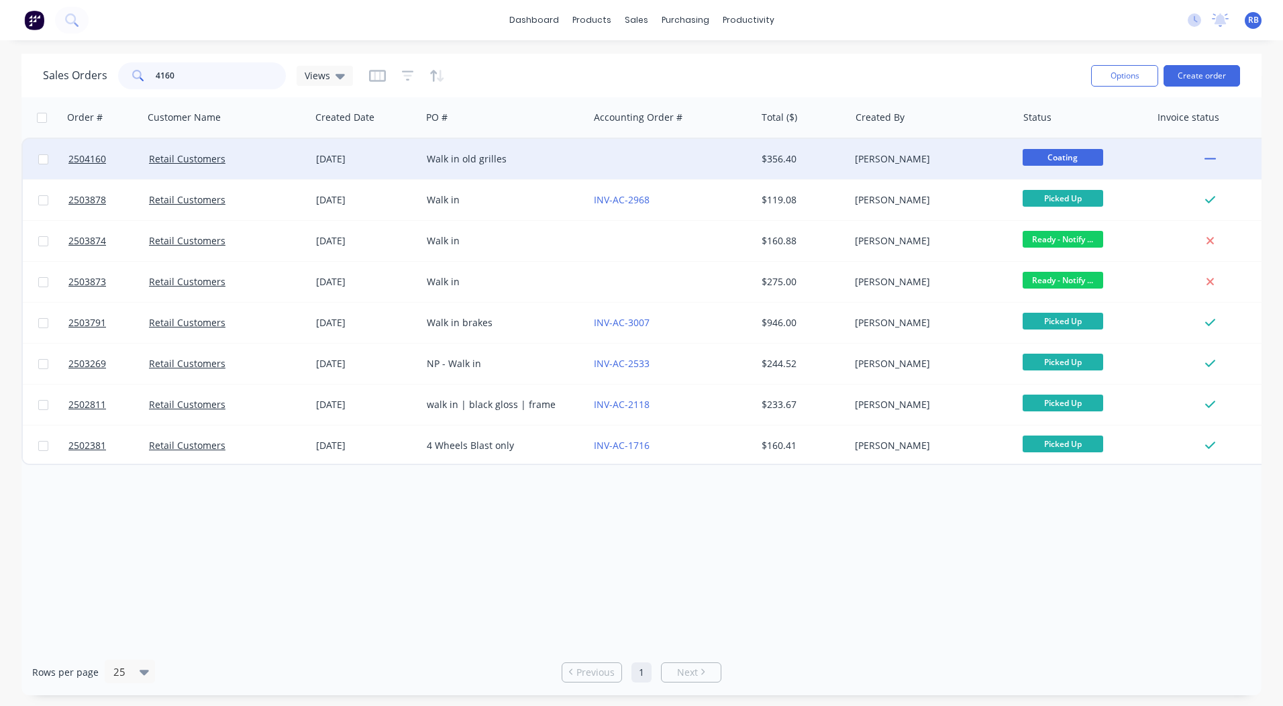
type input "4160"
click at [740, 162] on div at bounding box center [672, 159] width 167 height 40
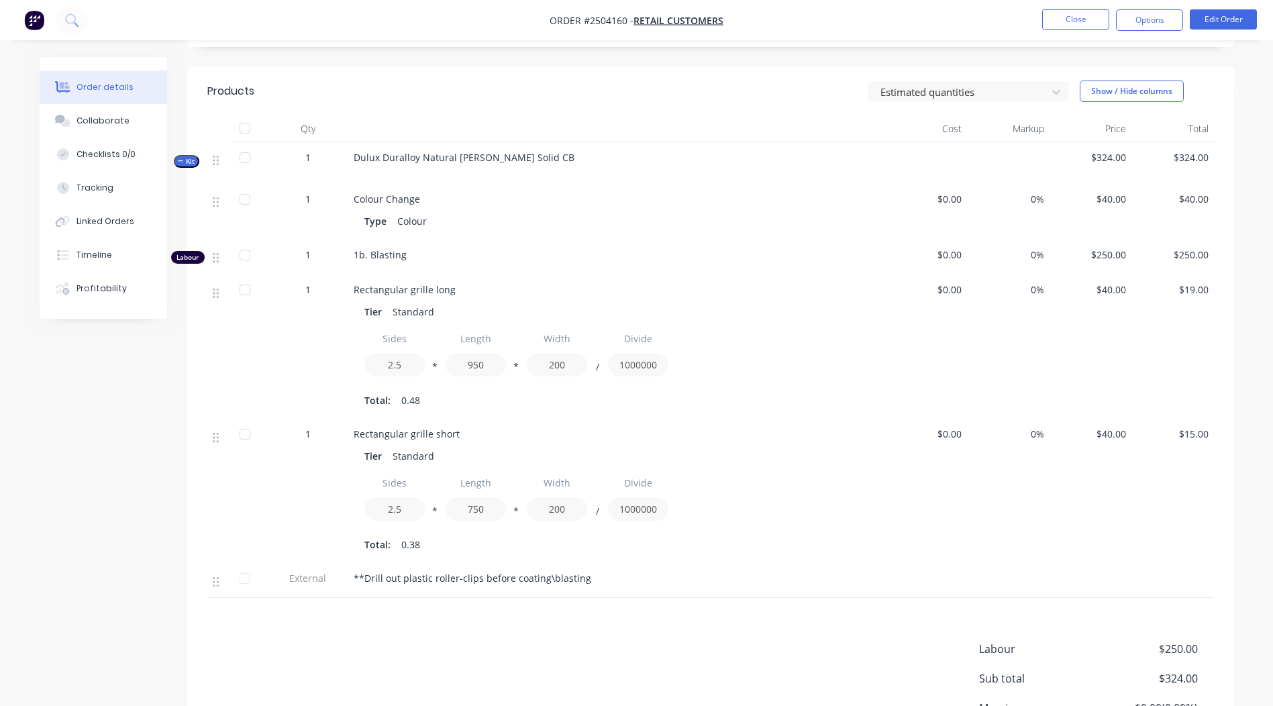
scroll to position [303, 0]
click at [1203, 29] on button "Edit Order" at bounding box center [1223, 19] width 67 height 20
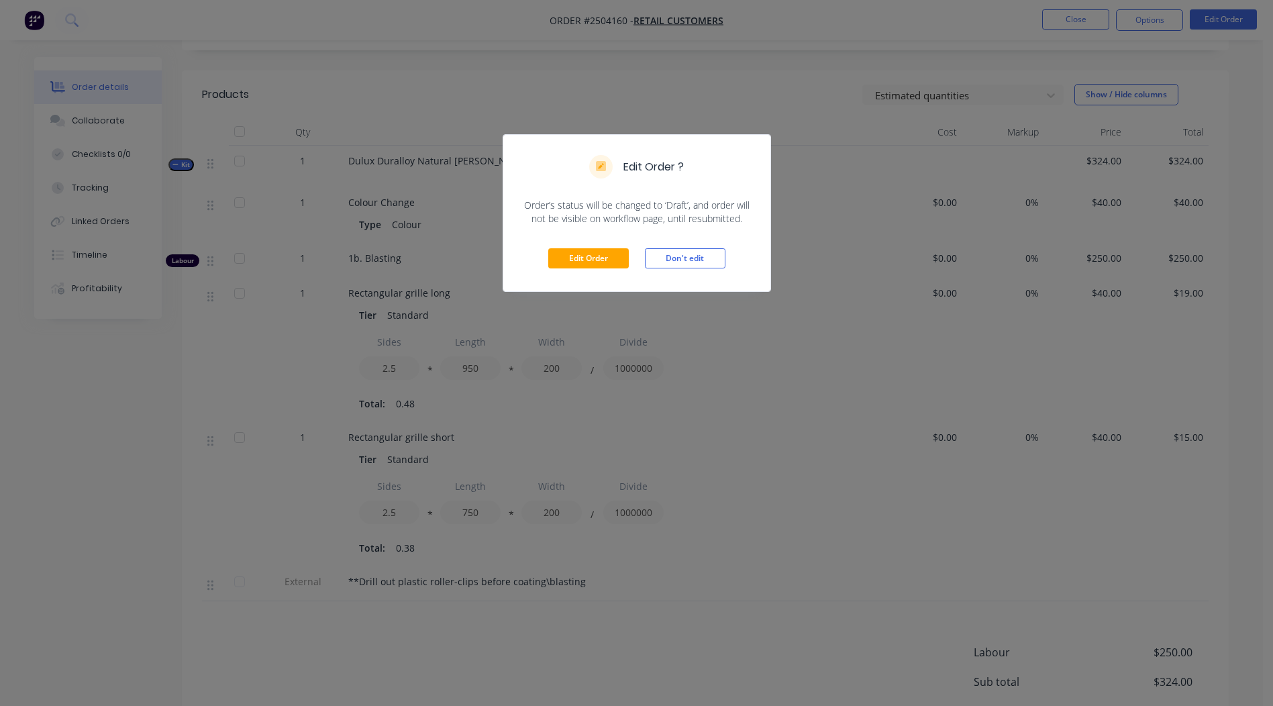
click at [599, 248] on div "Edit Order Don't edit" at bounding box center [636, 259] width 267 height 66
click at [595, 262] on button "Edit Order" at bounding box center [588, 258] width 81 height 20
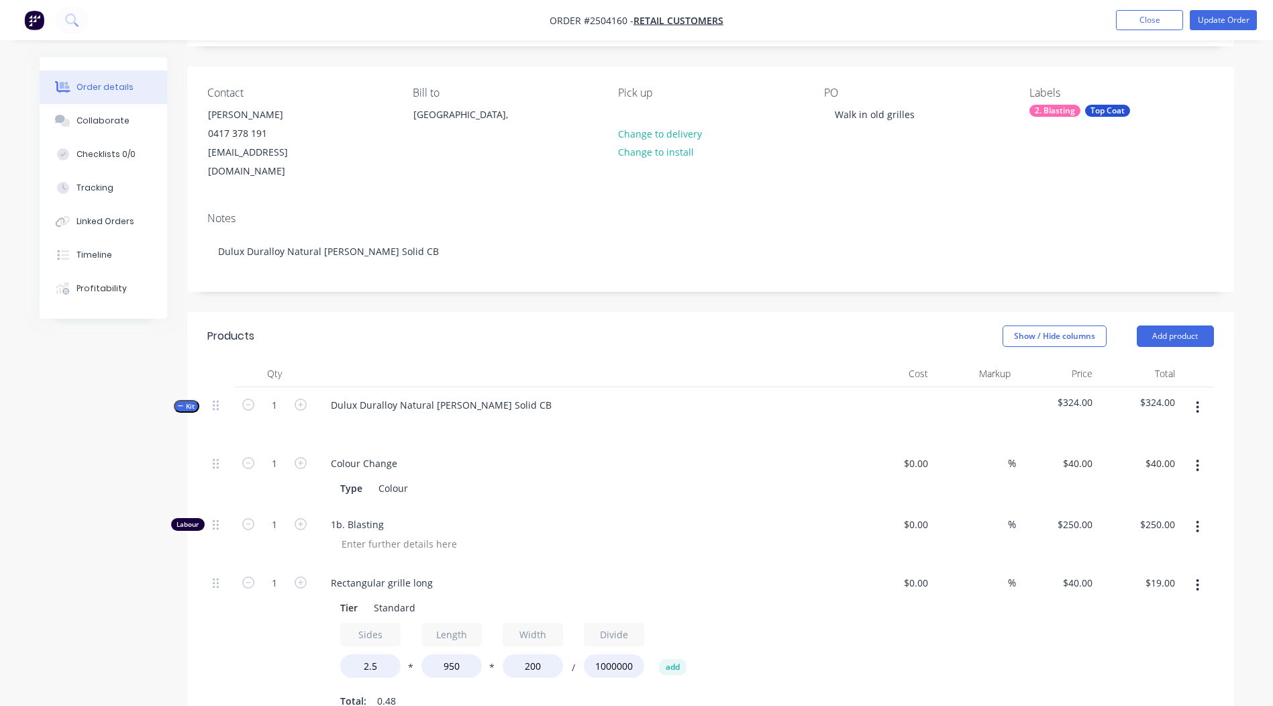
scroll to position [134, 0]
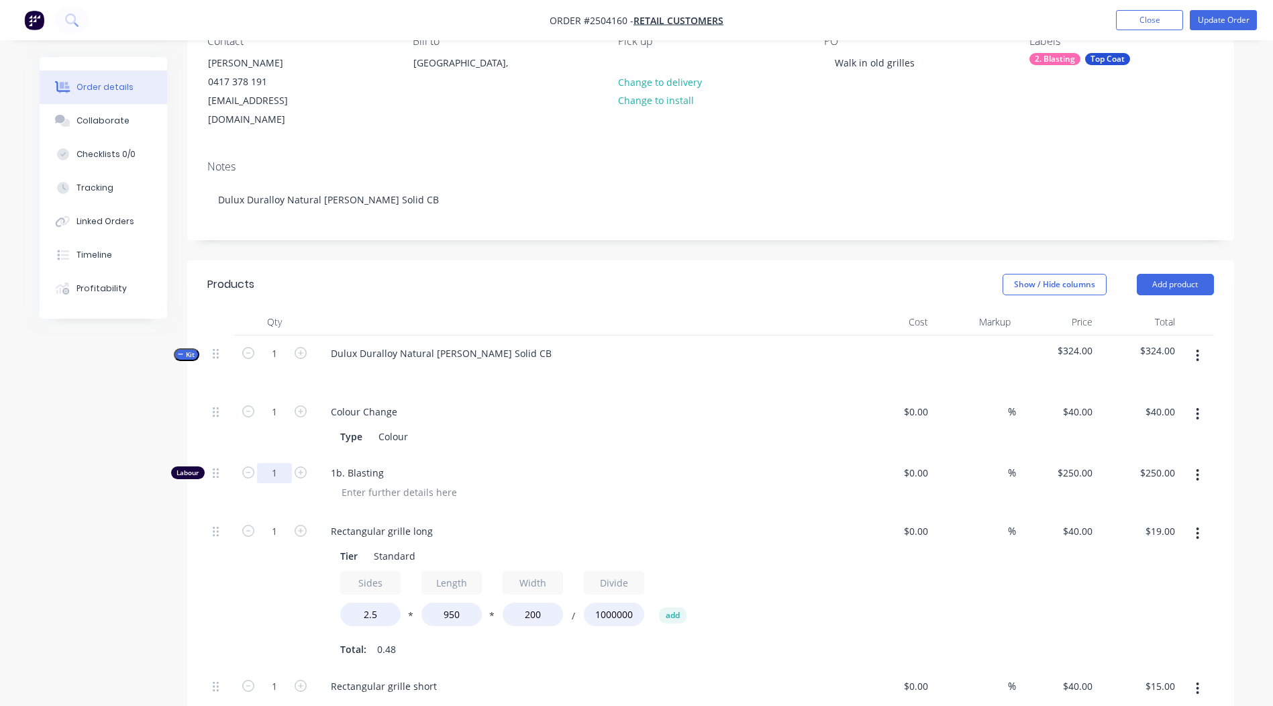
click at [266, 463] on input "1" at bounding box center [274, 473] width 35 height 20
type input "0.83"
type input "$207.50"
click at [107, 483] on div "Created by [PERSON_NAME] Created [DATE] Required [DATE] Assigned to Add team me…" at bounding box center [637, 600] width 1195 height 1355
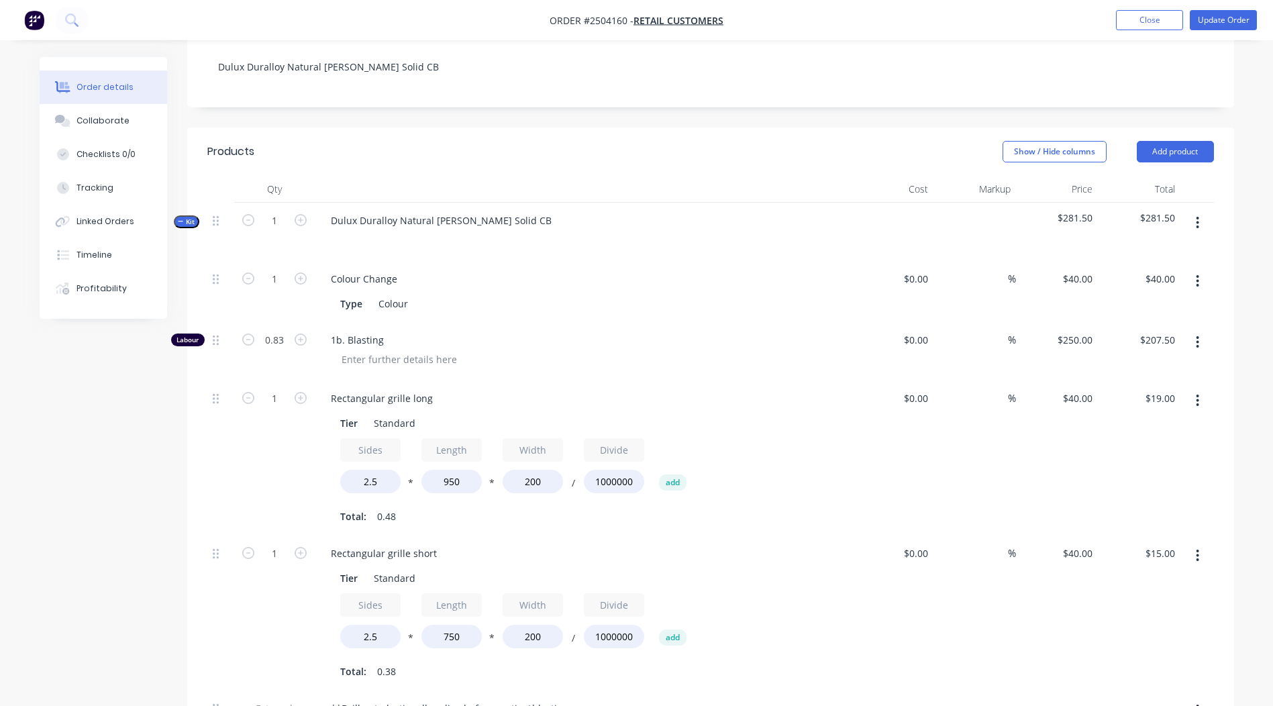
click at [1201, 211] on button "button" at bounding box center [1198, 223] width 32 height 24
click at [1160, 244] on button "Add product to kit" at bounding box center [1151, 257] width 128 height 27
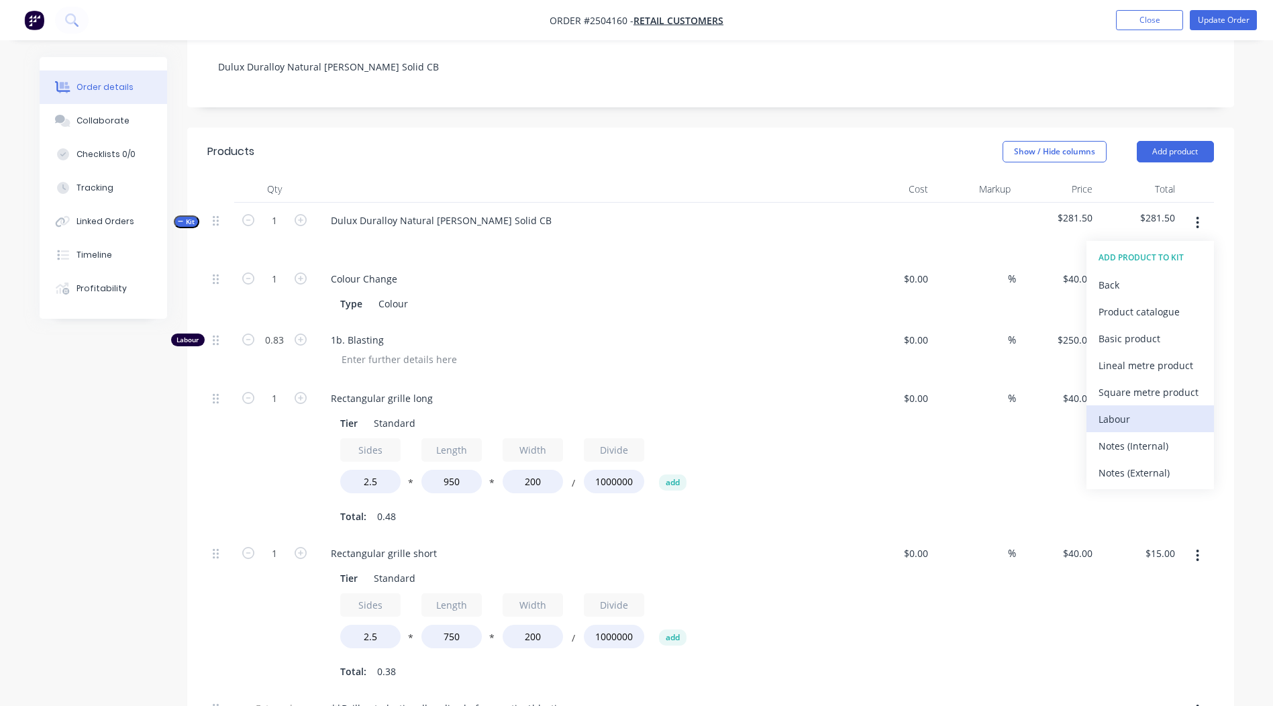
click at [1145, 409] on div "Labour" at bounding box center [1150, 418] width 103 height 19
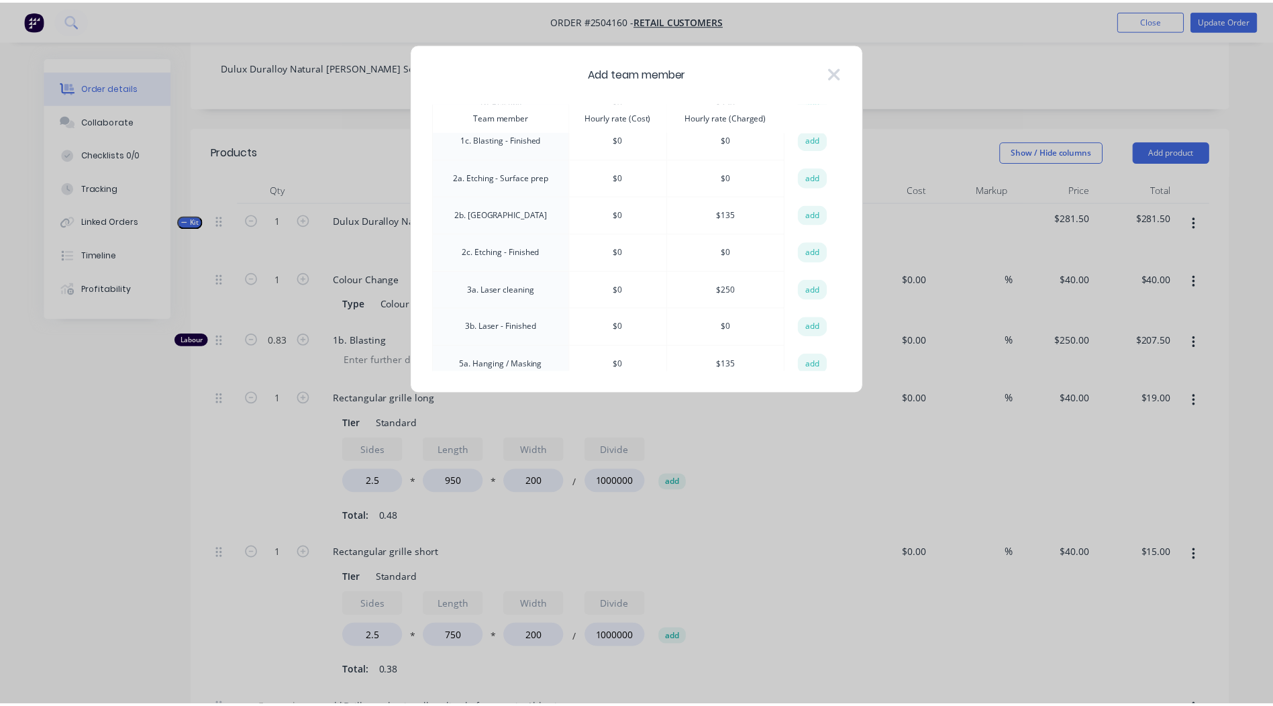
scroll to position [0, 0]
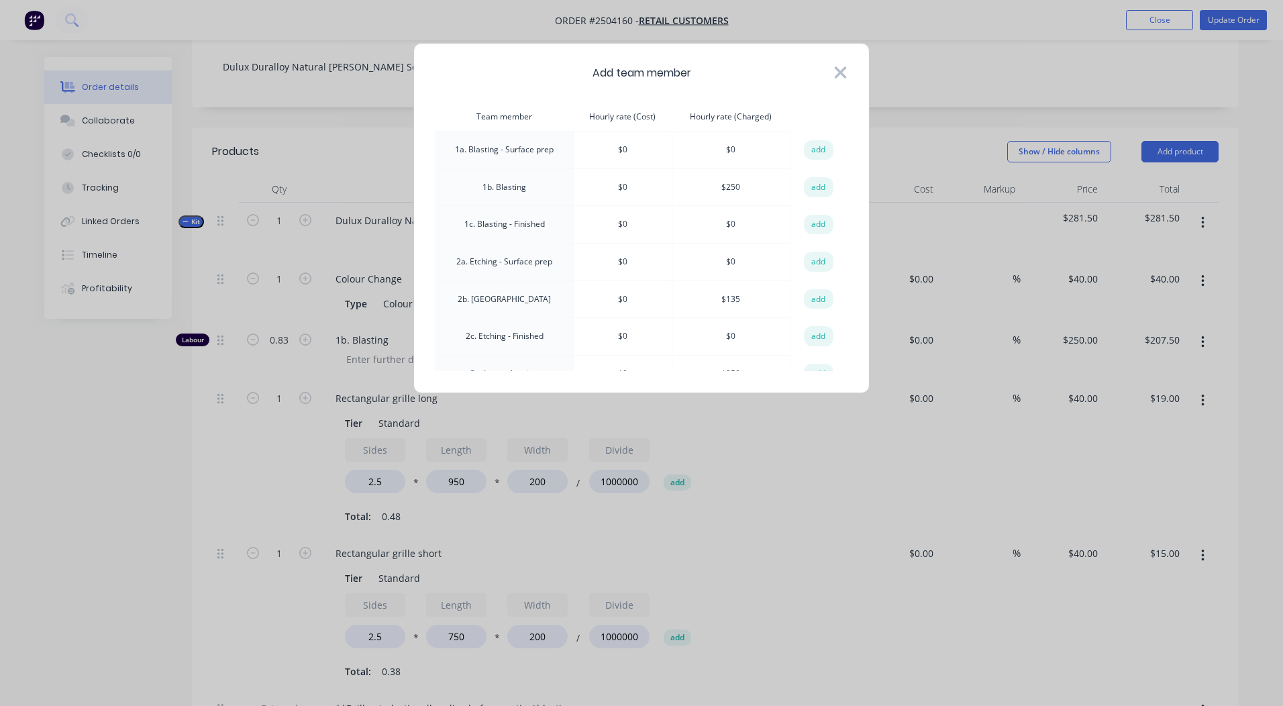
click at [838, 74] on icon at bounding box center [841, 72] width 12 height 12
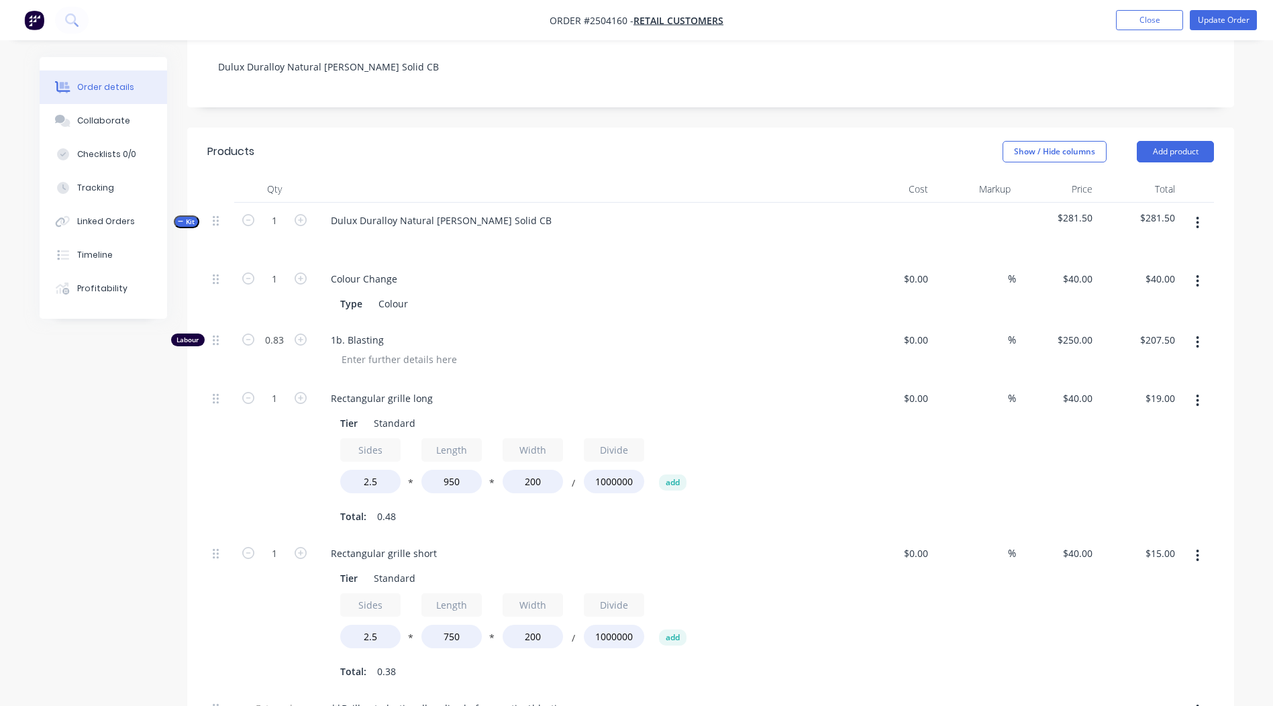
click at [1203, 211] on button "button" at bounding box center [1198, 223] width 32 height 24
click at [1146, 248] on div "Add product to kit" at bounding box center [1150, 257] width 103 height 19
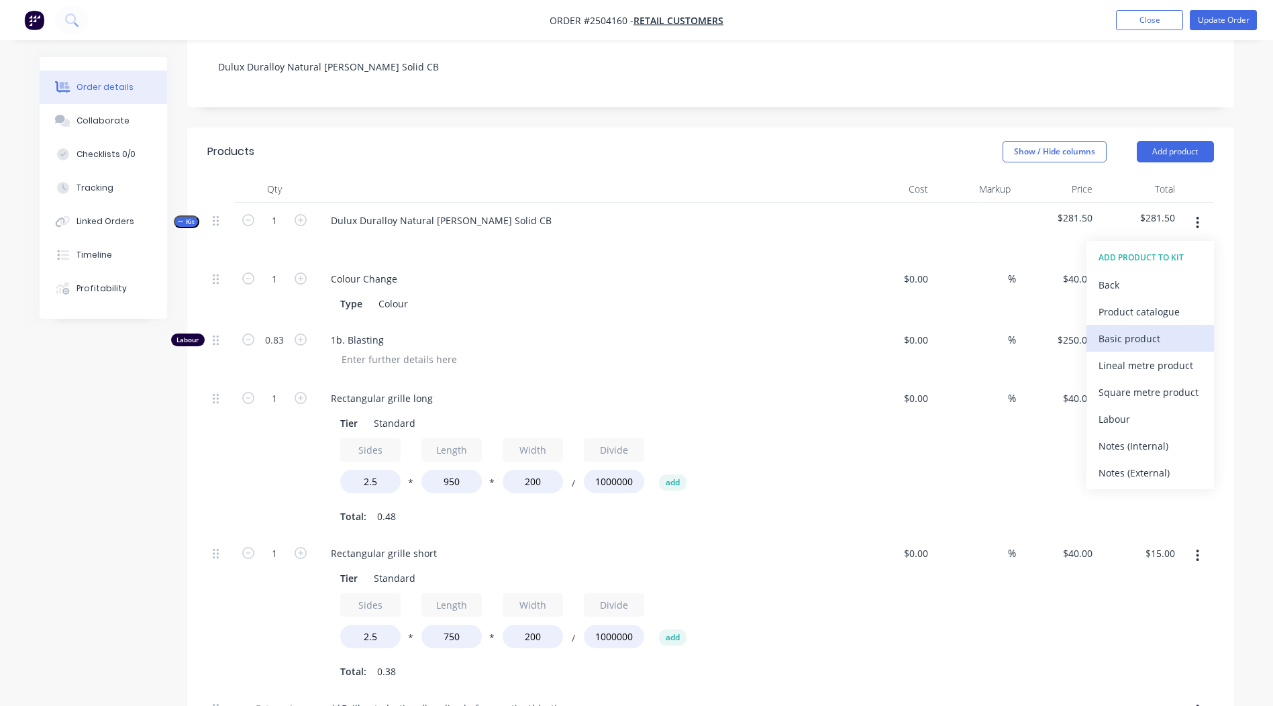
click at [1155, 329] on div "Basic product" at bounding box center [1150, 338] width 103 height 19
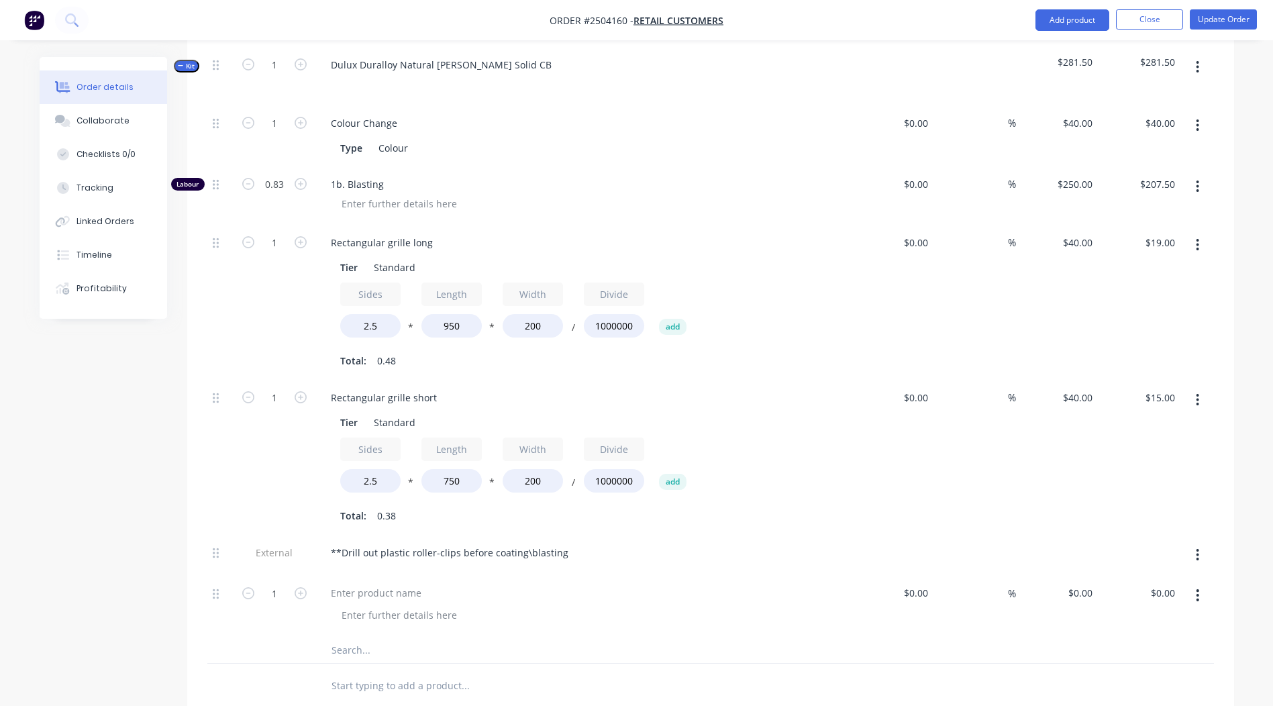
scroll to position [670, 0]
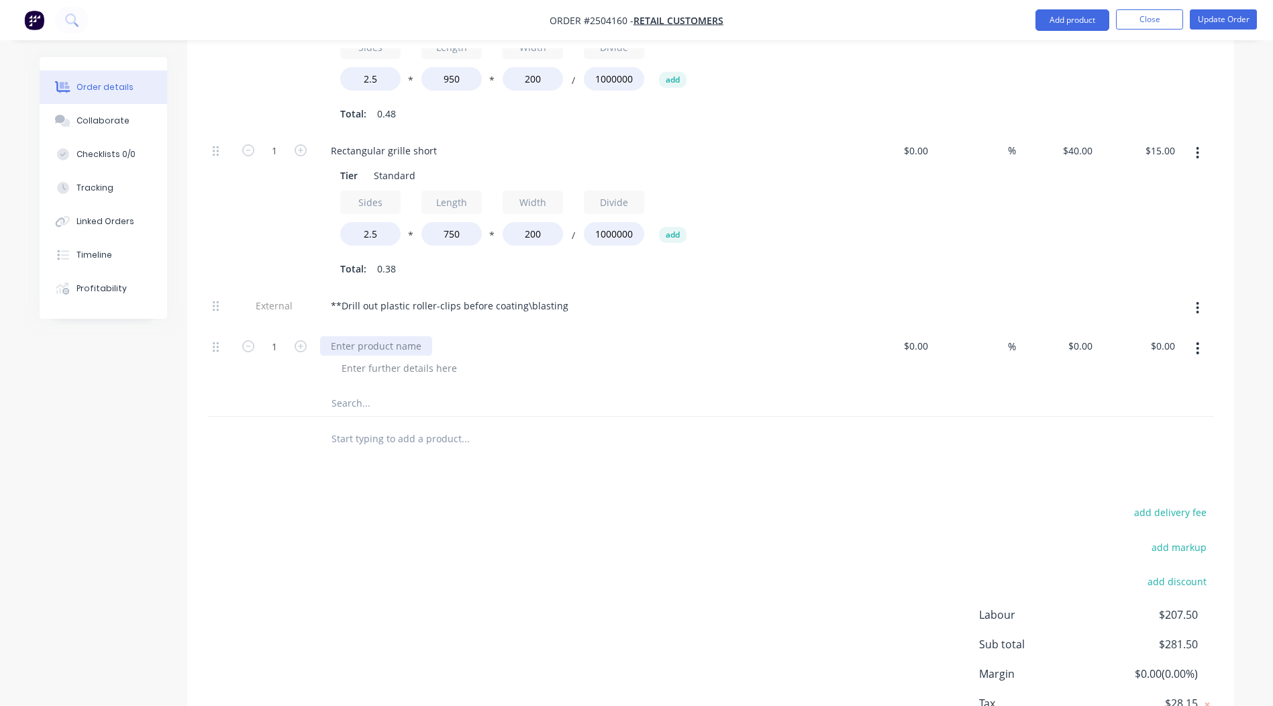
click at [373, 336] on div at bounding box center [376, 345] width 112 height 19
click at [379, 358] on div at bounding box center [399, 367] width 137 height 19
click at [857, 513] on div "add delivery fee add markup add discount Labour $207.50 Sub total $281.50 Margi…" at bounding box center [710, 632] width 1007 height 259
click at [1085, 336] on input "0" at bounding box center [1082, 345] width 31 height 19
type input "$135.00"
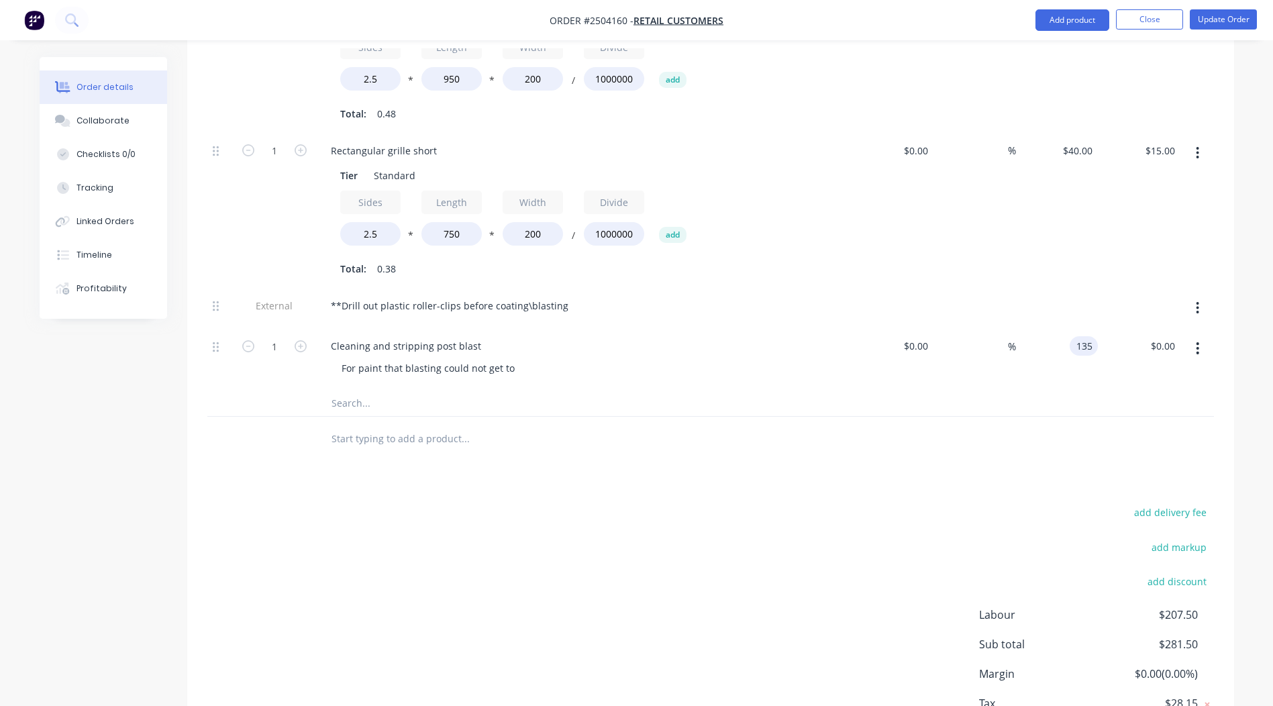
type input "$135.00"
click at [729, 626] on div "add delivery fee add markup add discount Labour $207.50 Sub total $281.50 Margi…" at bounding box center [710, 632] width 1007 height 259
click at [285, 336] on input "1" at bounding box center [274, 346] width 35 height 20
type input "0.5"
type input "$67.50"
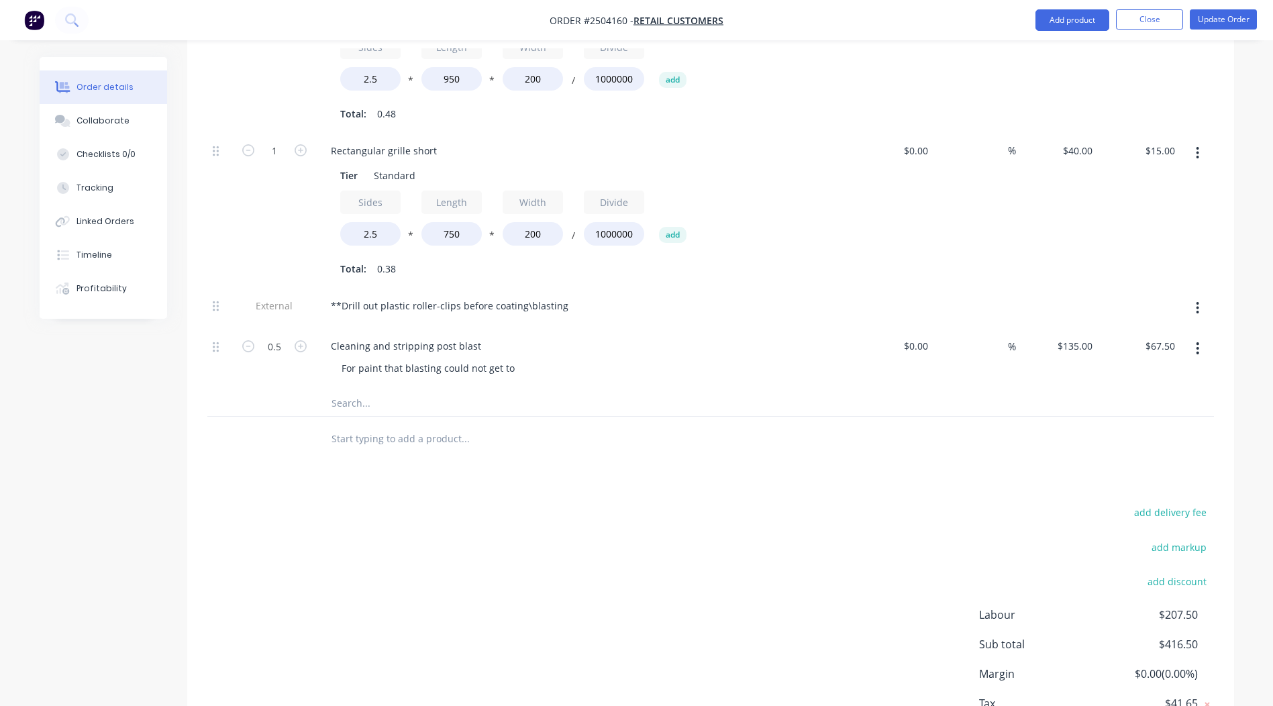
click at [520, 503] on div "add delivery fee add markup add discount Labour $207.50 Sub total $416.50 Margi…" at bounding box center [710, 632] width 1007 height 259
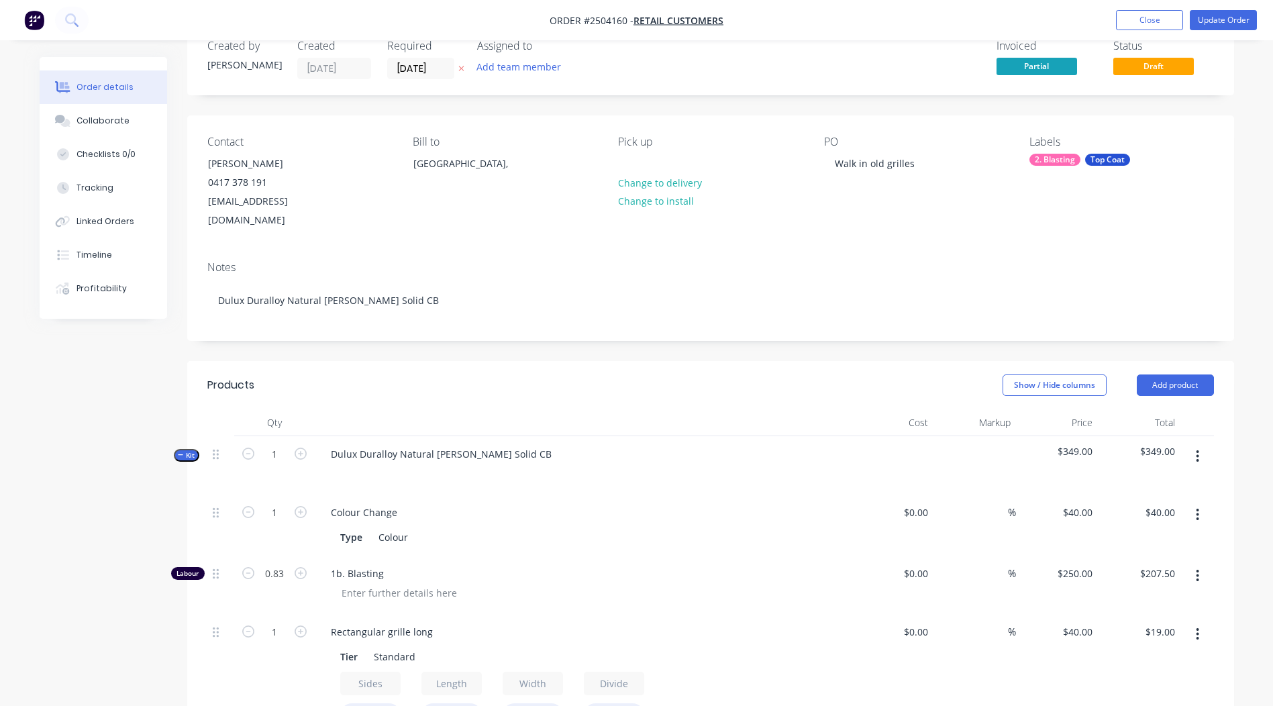
scroll to position [0, 0]
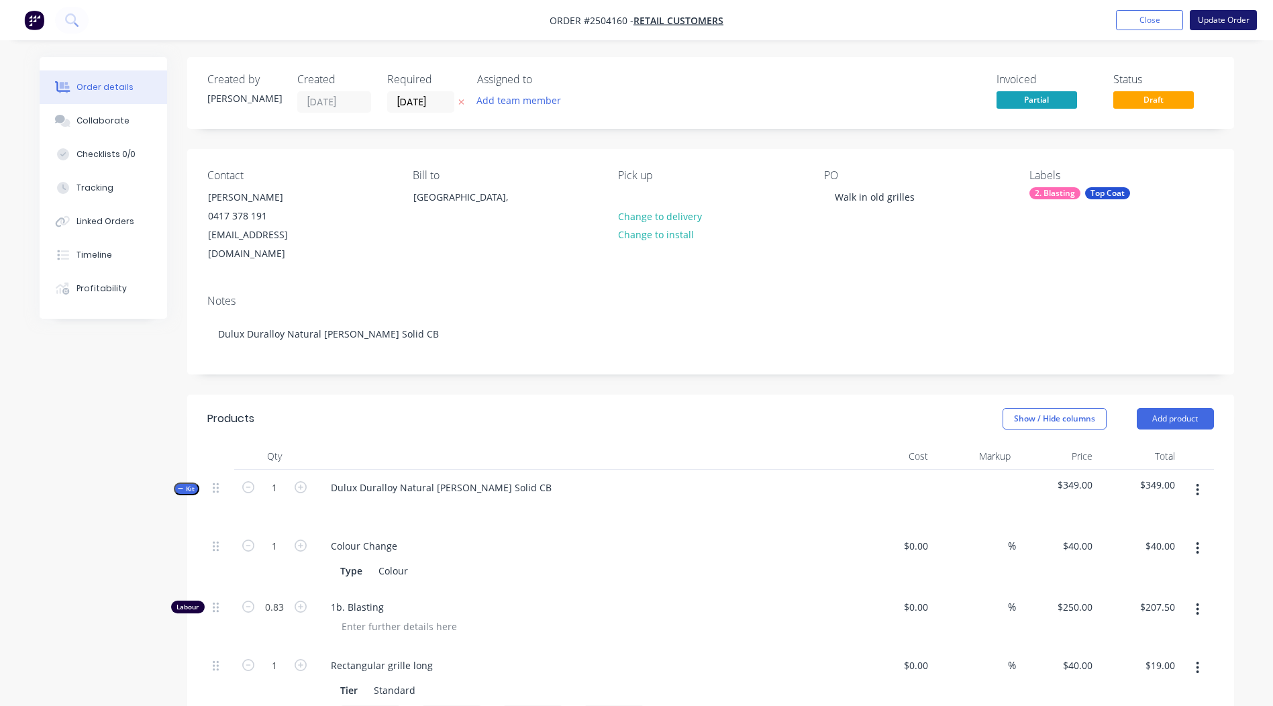
click at [1224, 10] on button "Update Order" at bounding box center [1223, 20] width 67 height 20
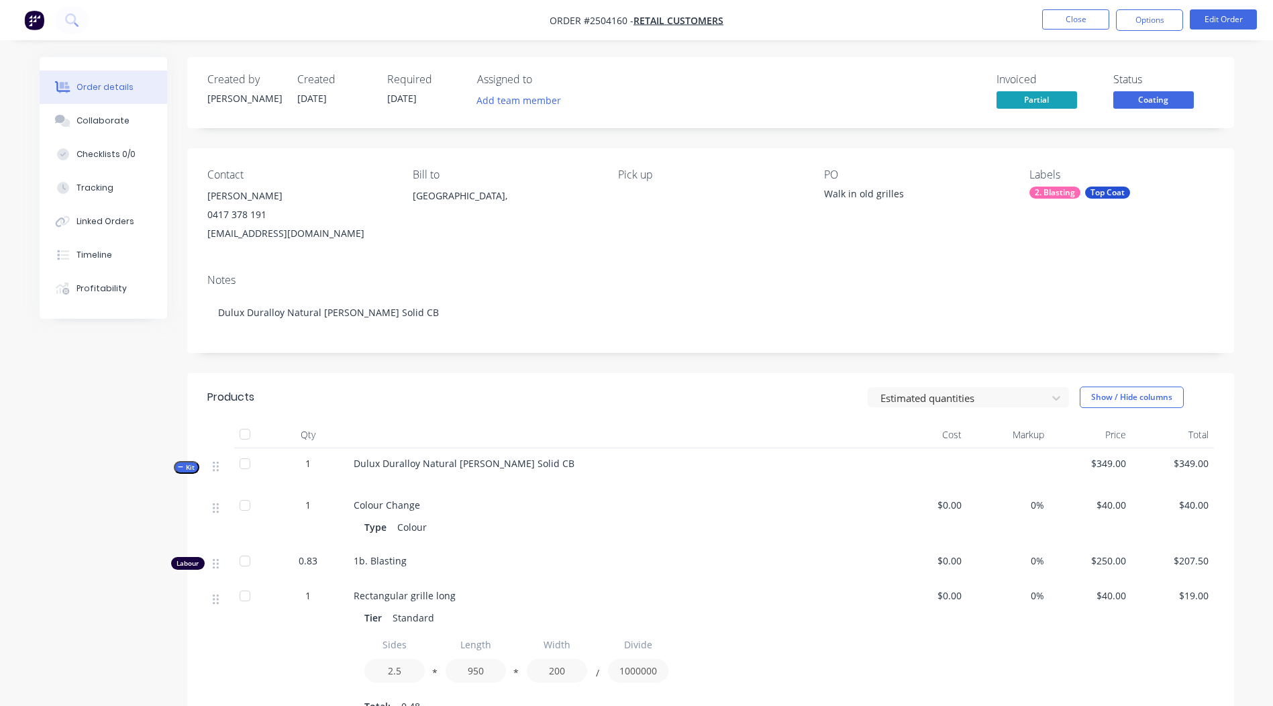
click at [1142, 105] on span "Coating" at bounding box center [1154, 99] width 81 height 17
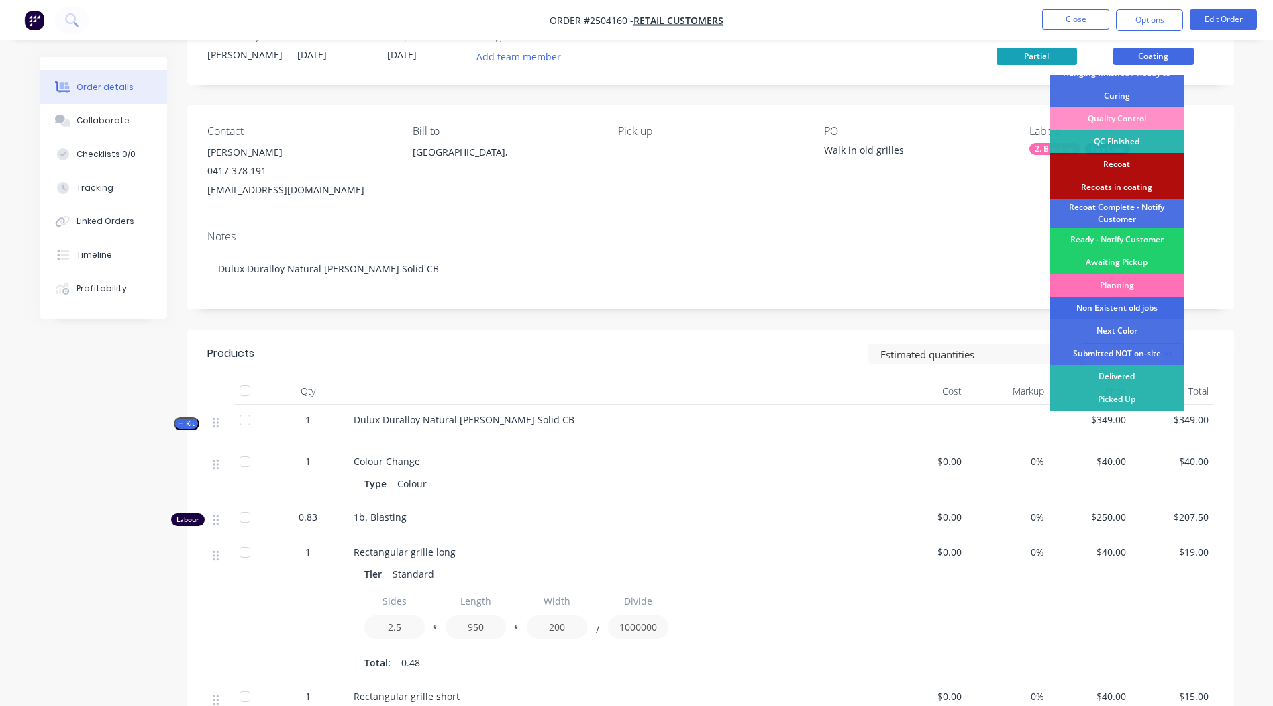
scroll to position [67, 0]
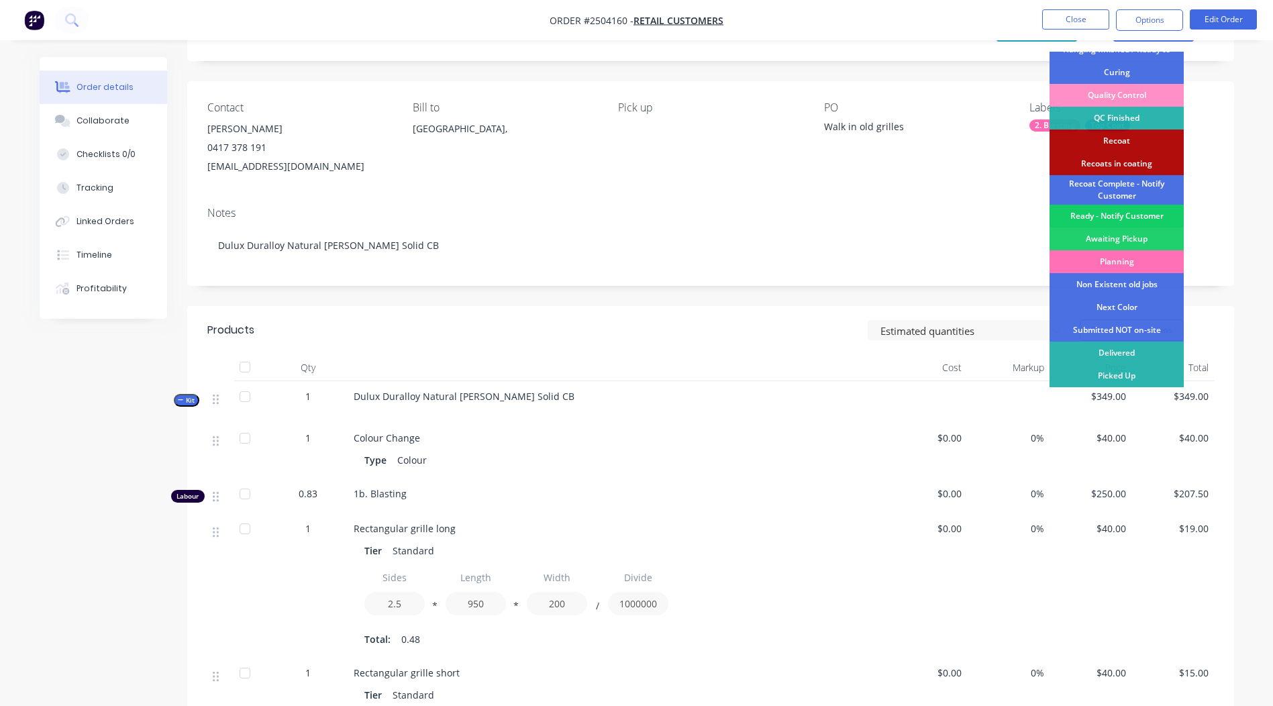
click at [1130, 212] on div "Ready - Notify Customer" at bounding box center [1117, 216] width 134 height 23
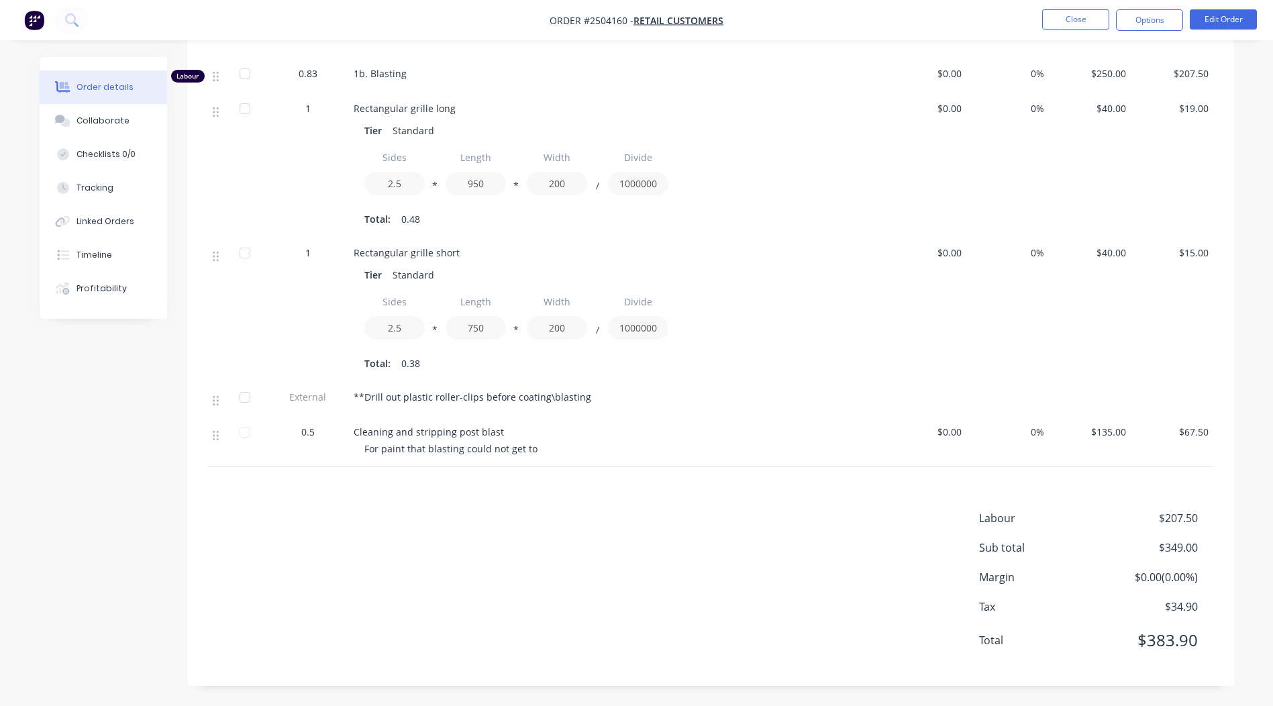
scroll to position [0, 0]
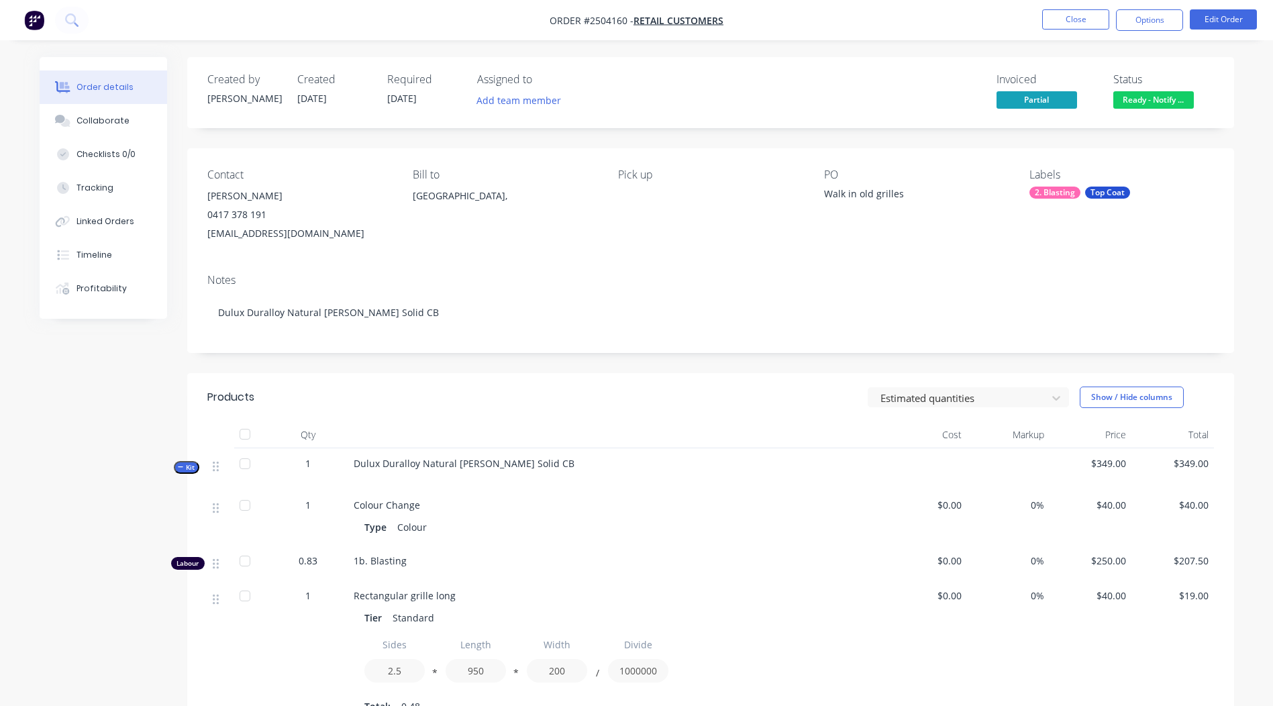
click at [1074, 3] on nav "Order #2504160 - Retail Customers Close Options Edit Order" at bounding box center [636, 20] width 1273 height 40
click at [1071, 14] on button "Close" at bounding box center [1075, 19] width 67 height 20
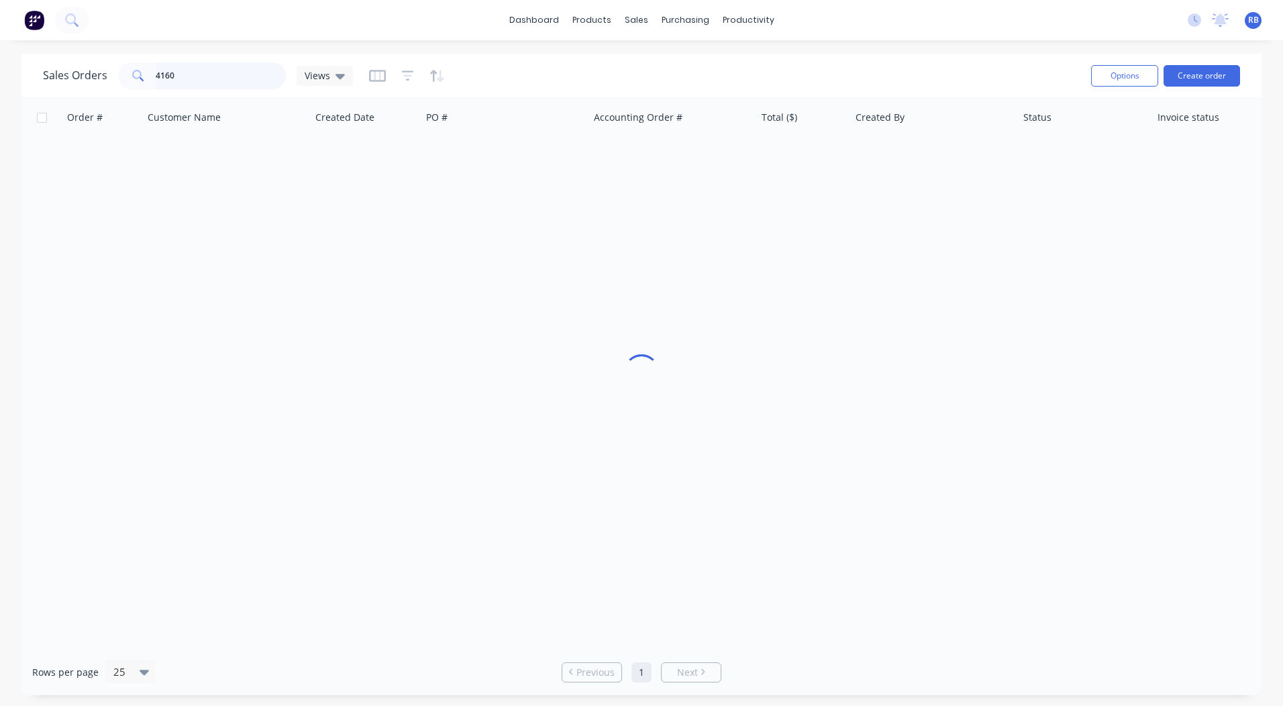
click at [0, 97] on html "dashboard products sales purchasing productivity dashboard products Product Cat…" at bounding box center [641, 353] width 1283 height 706
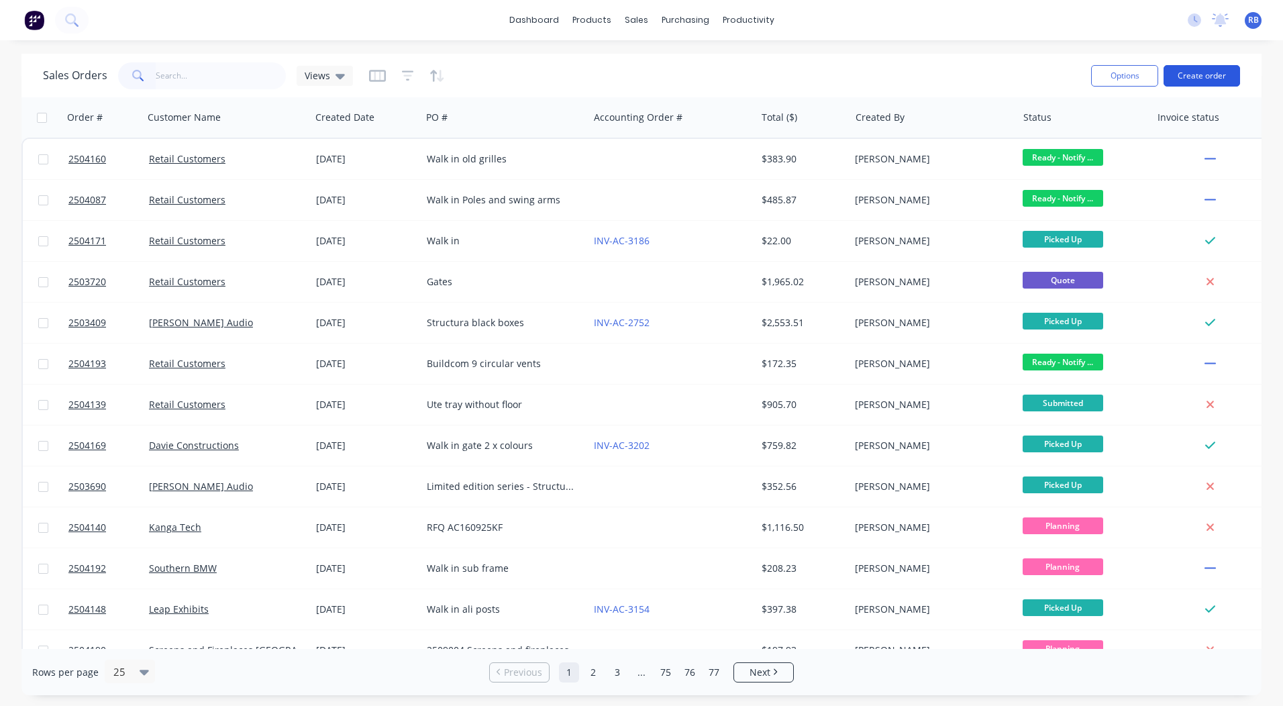
click at [1175, 75] on button "Create order" at bounding box center [1202, 75] width 77 height 21
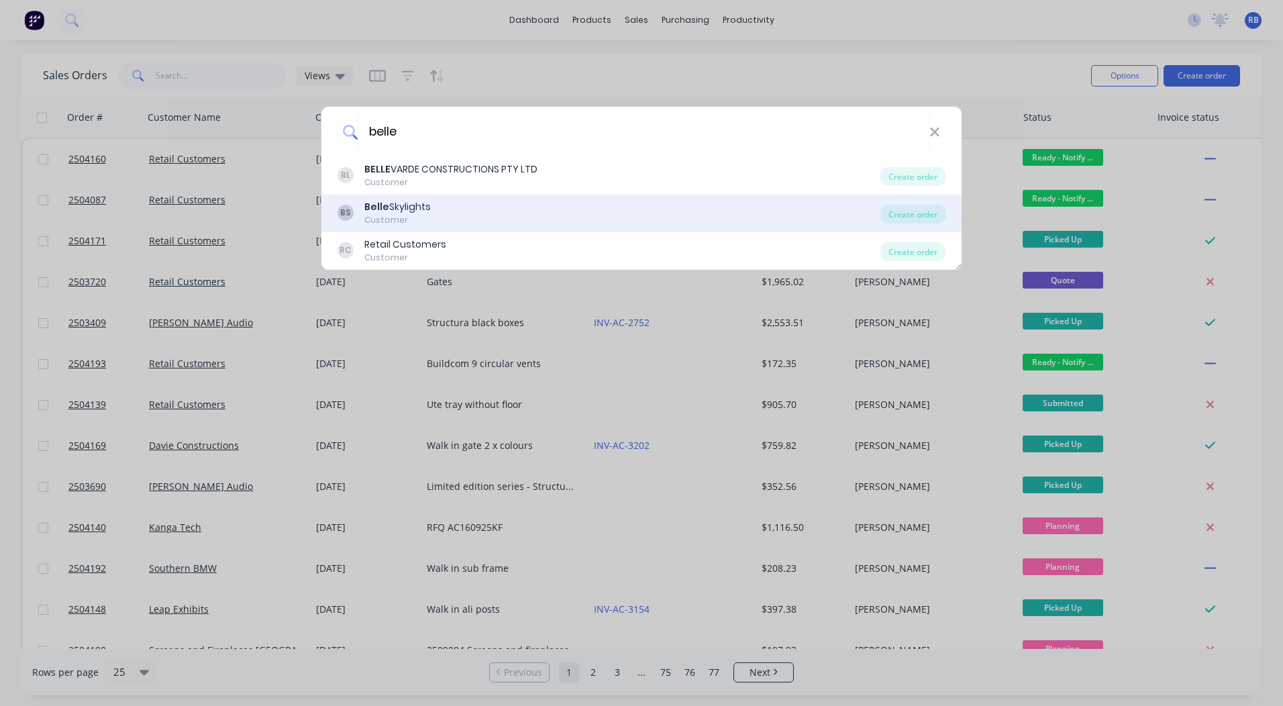
type input "belle"
click at [430, 199] on div "BS Belle Skylights Customer Create order" at bounding box center [642, 214] width 640 height 38
click at [458, 205] on div "BS Belle Skylights Customer" at bounding box center [609, 213] width 543 height 26
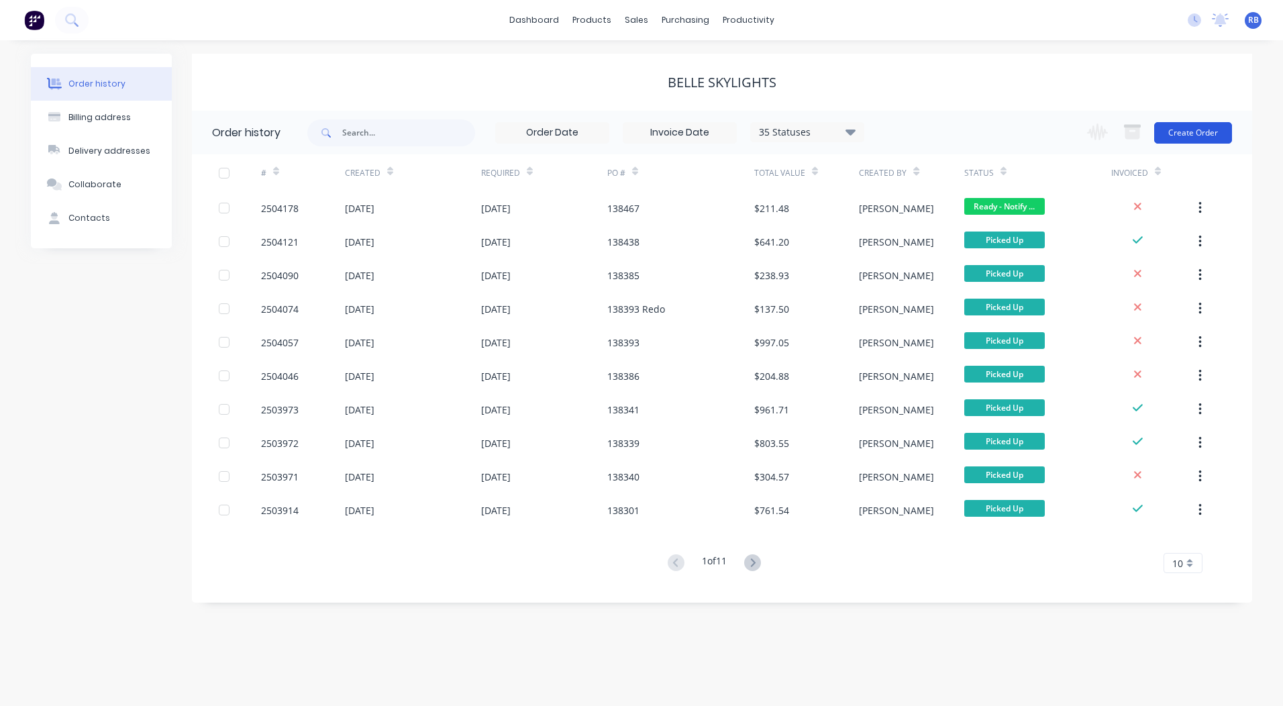
click at [1183, 130] on button "Create Order" at bounding box center [1194, 132] width 78 height 21
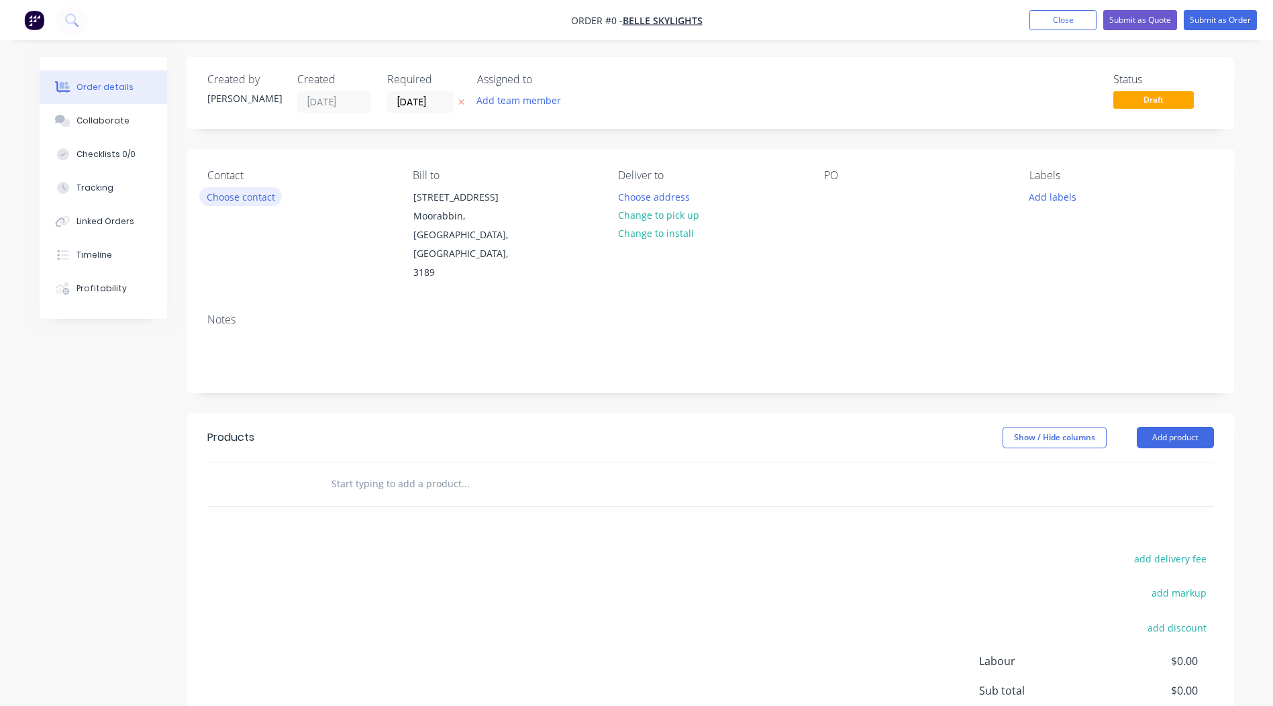
click at [260, 193] on button "Choose contact" at bounding box center [240, 196] width 83 height 18
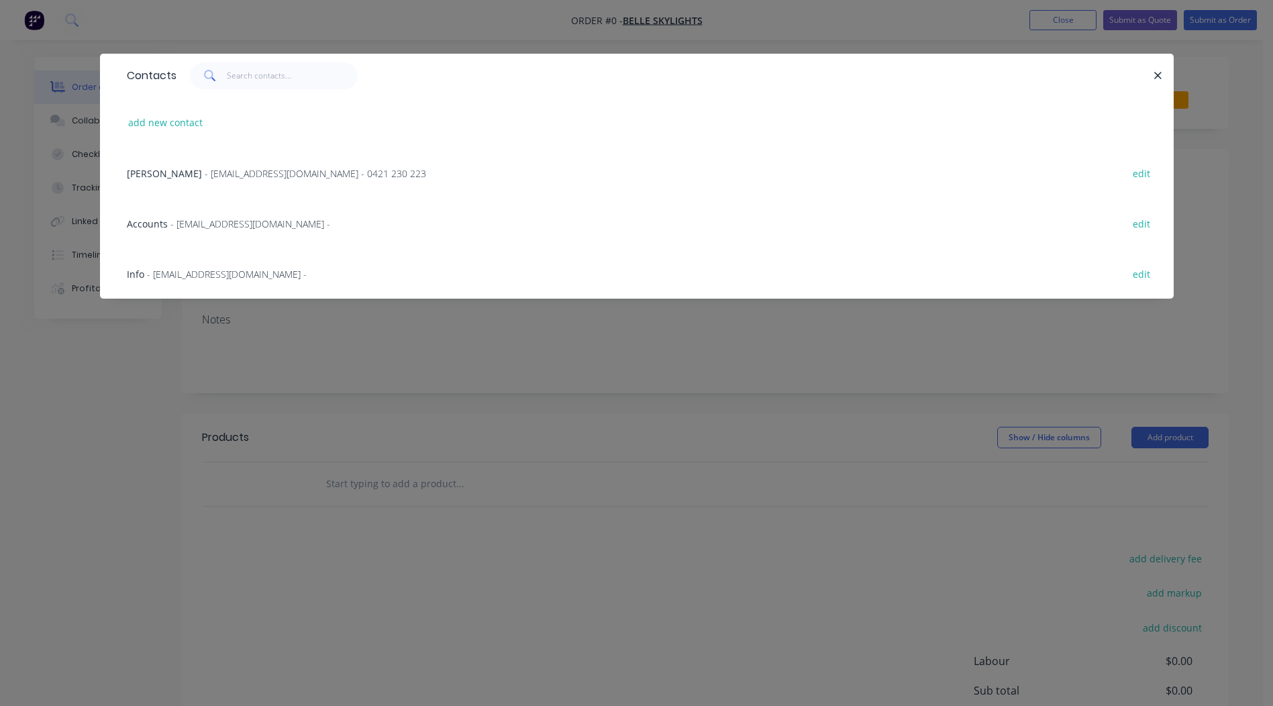
click at [205, 173] on span "- [EMAIL_ADDRESS][DOMAIN_NAME] - 0421 230 223" at bounding box center [316, 173] width 222 height 13
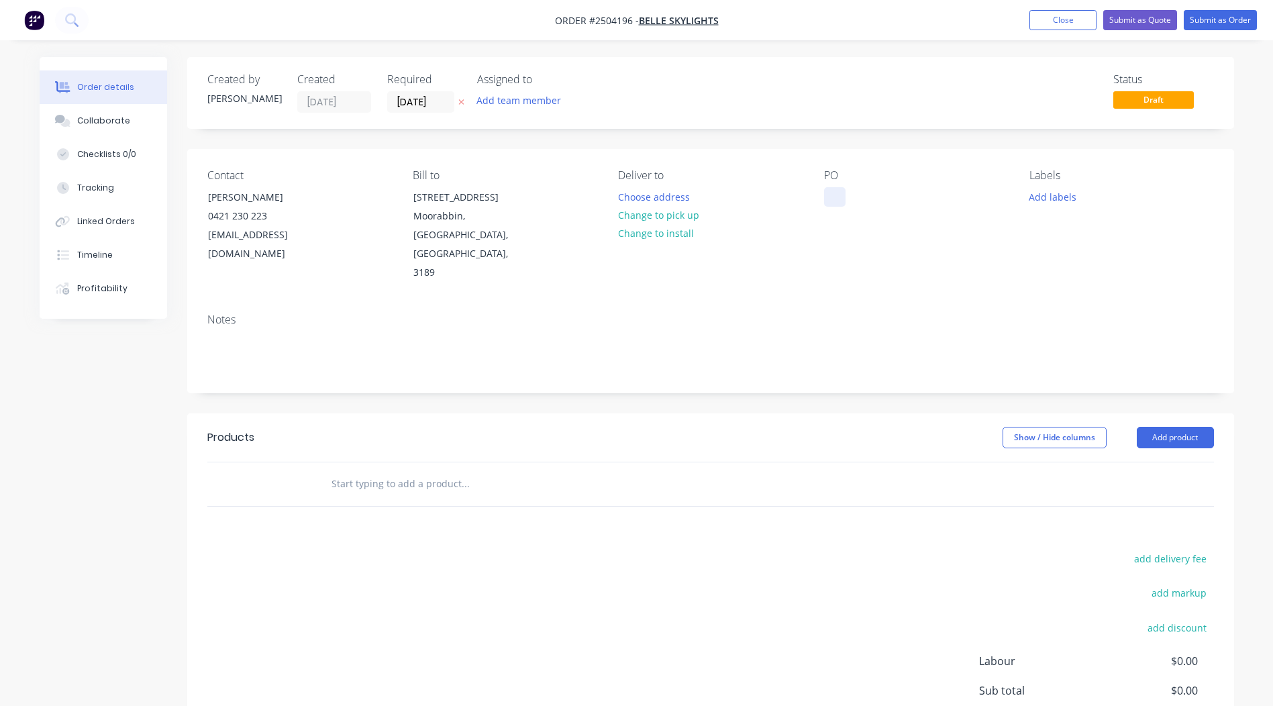
click at [627, 211] on button "Change to pick up" at bounding box center [658, 215] width 95 height 18
click at [834, 193] on div at bounding box center [834, 196] width 21 height 19
click at [1068, 199] on button "Add labels" at bounding box center [1053, 196] width 62 height 18
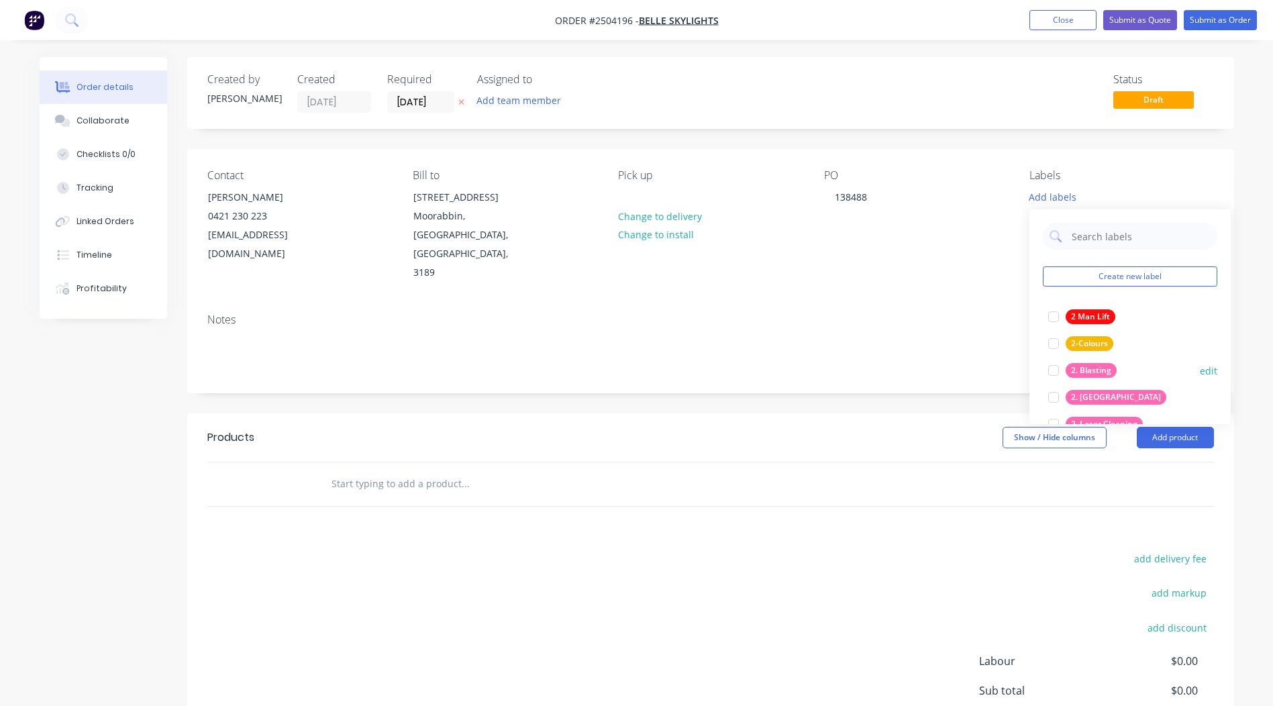
click at [1097, 366] on div "2. Blasting" at bounding box center [1091, 370] width 51 height 15
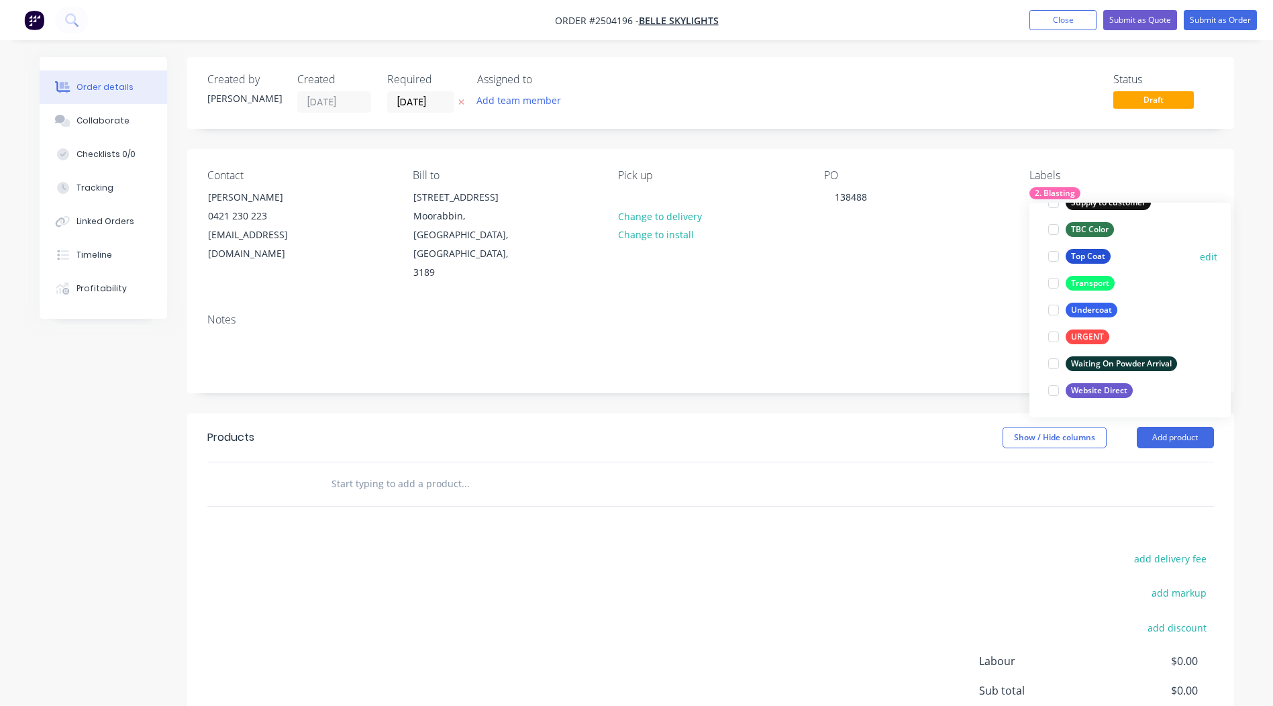
click at [1075, 255] on div "Top Coat" at bounding box center [1088, 256] width 45 height 15
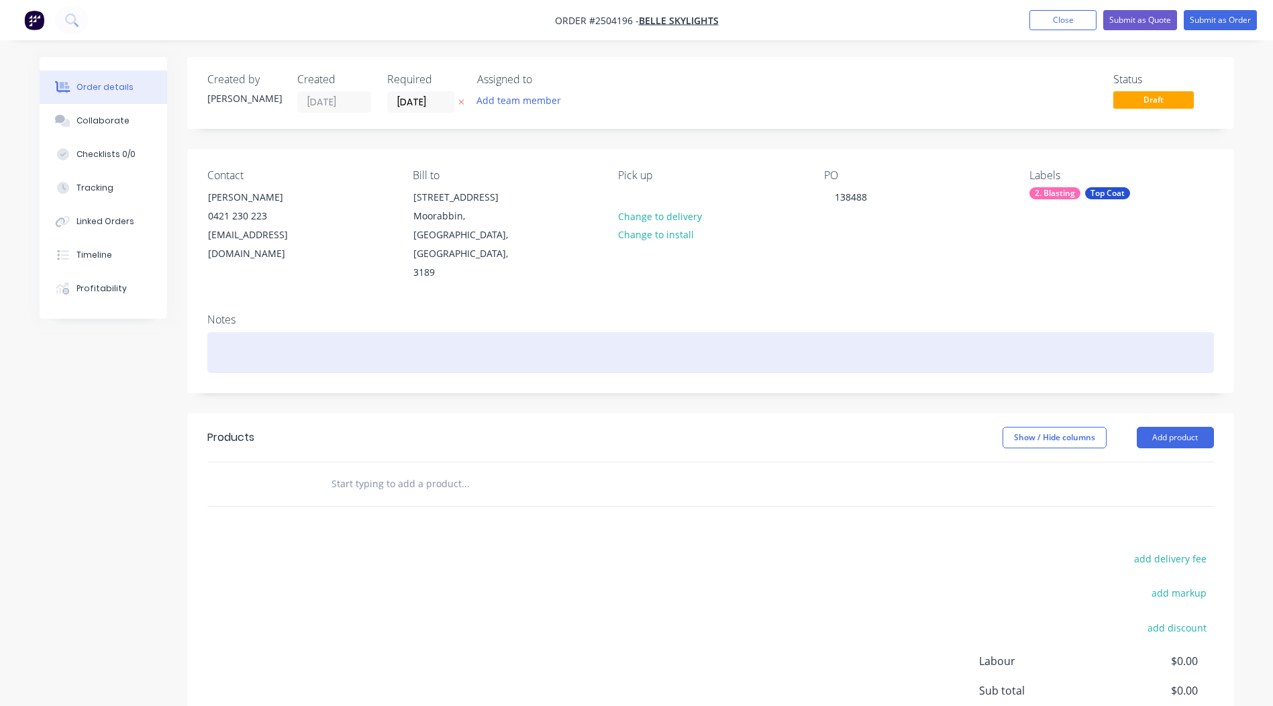
click at [262, 332] on div at bounding box center [710, 352] width 1007 height 41
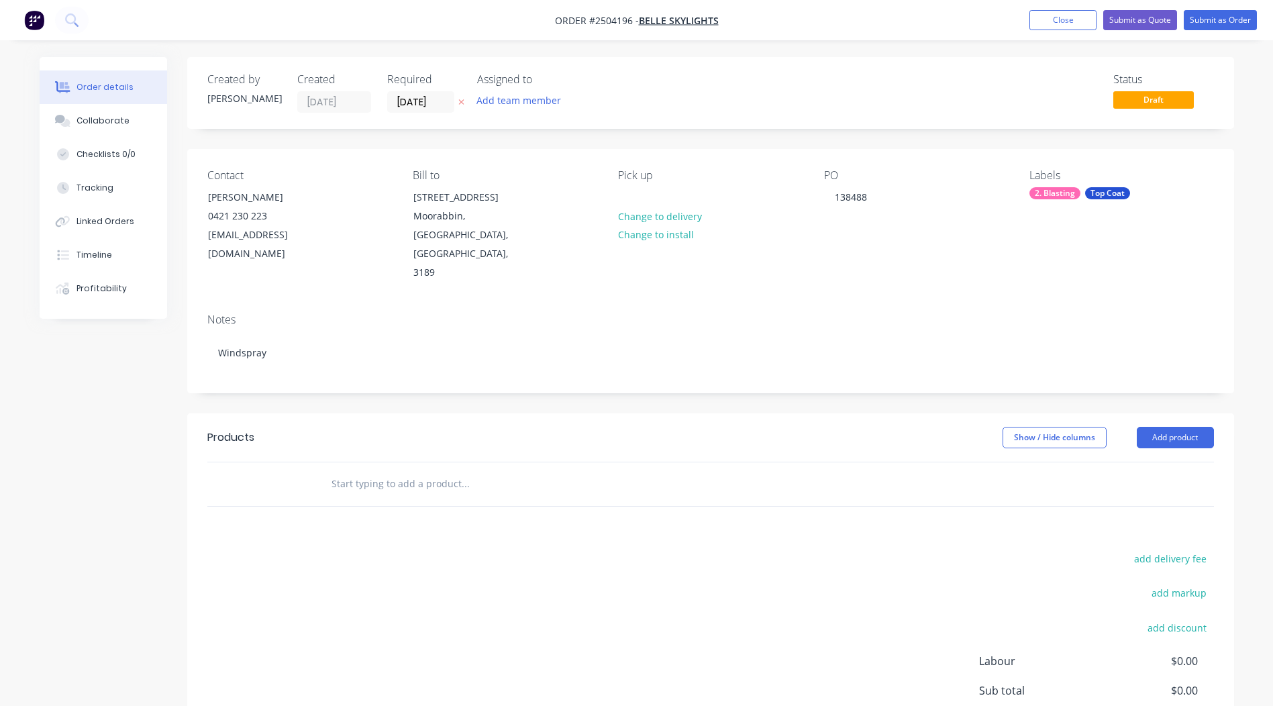
click at [726, 427] on div "Show / Hide columns Add product" at bounding box center [817, 437] width 793 height 21
click at [1169, 427] on button "Add product" at bounding box center [1175, 437] width 77 height 21
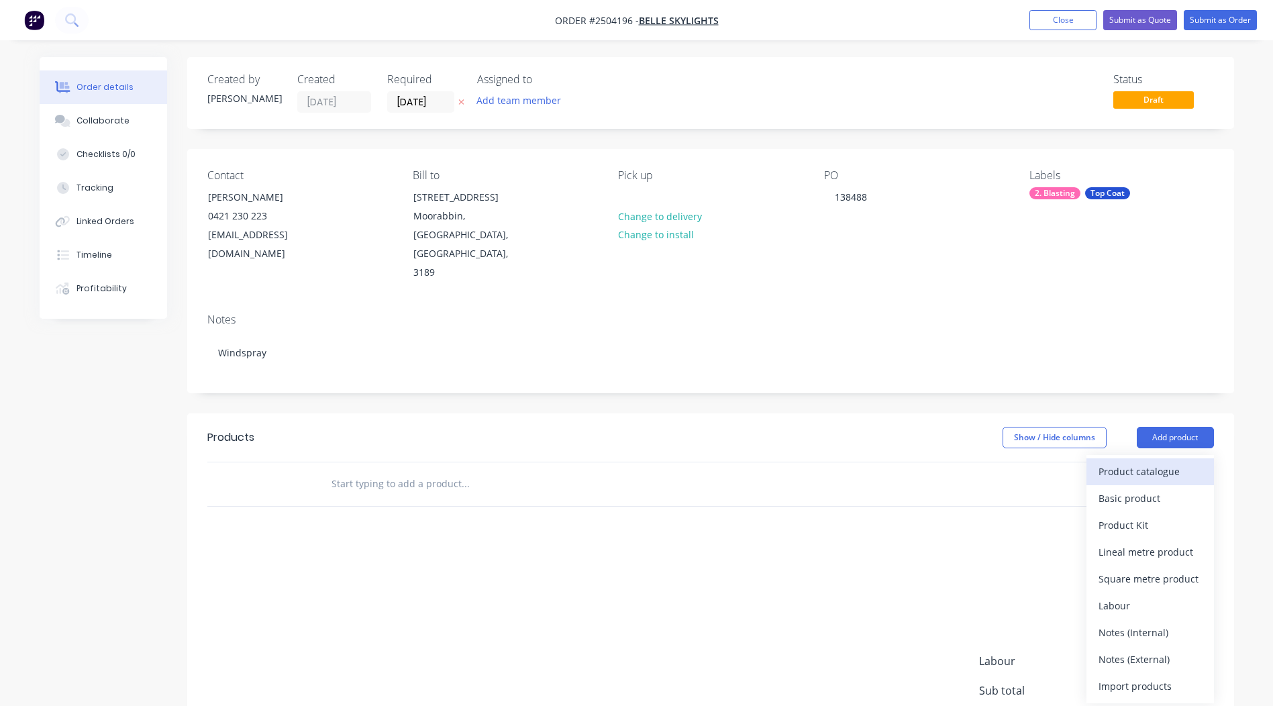
click at [1145, 462] on div "Product catalogue" at bounding box center [1150, 471] width 103 height 19
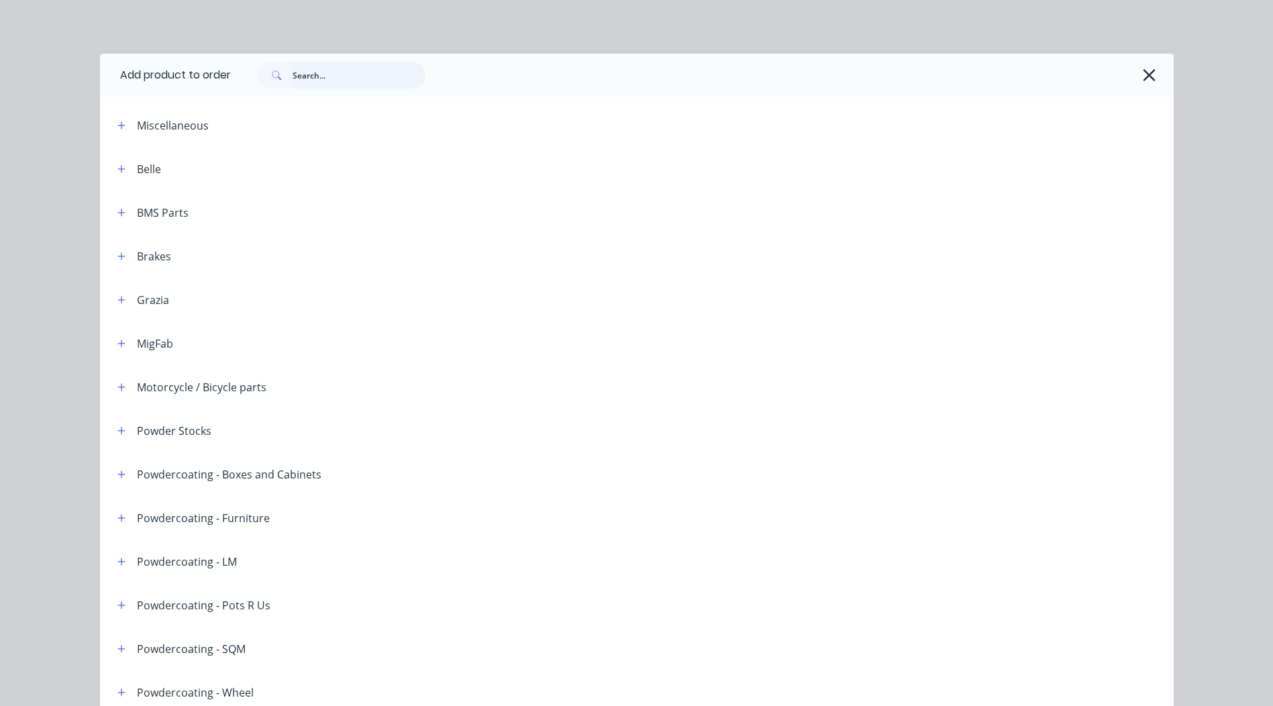
click at [327, 72] on input "text" at bounding box center [359, 75] width 133 height 27
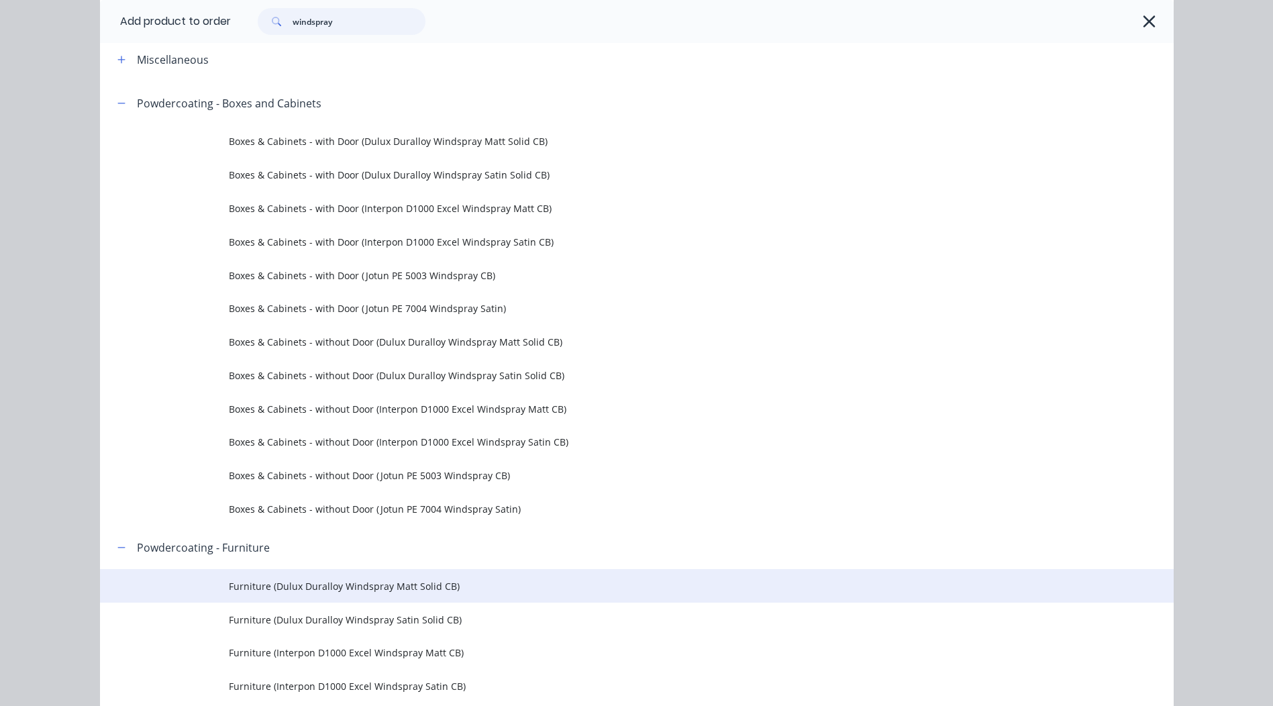
scroll to position [201, 0]
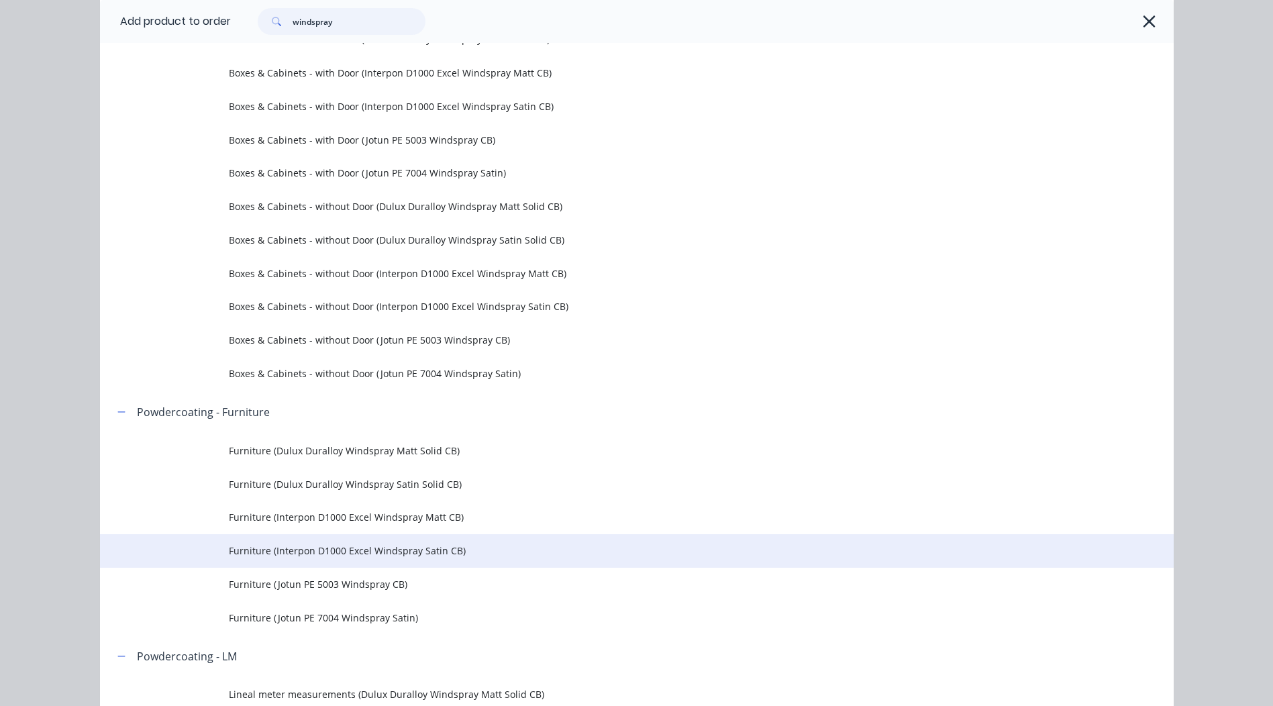
type input "windspray"
click at [483, 558] on td "Furniture (Interpon D1000 Excel Windspray Satin CB)" at bounding box center [701, 551] width 945 height 34
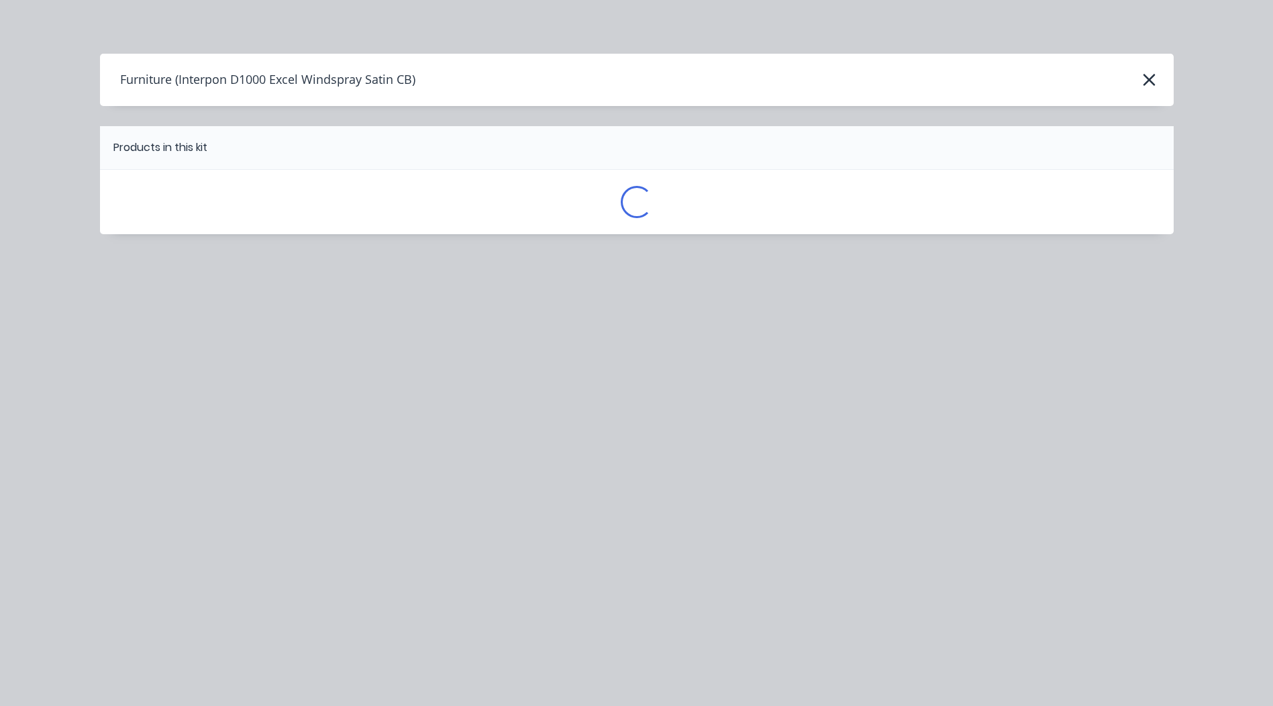
scroll to position [0, 0]
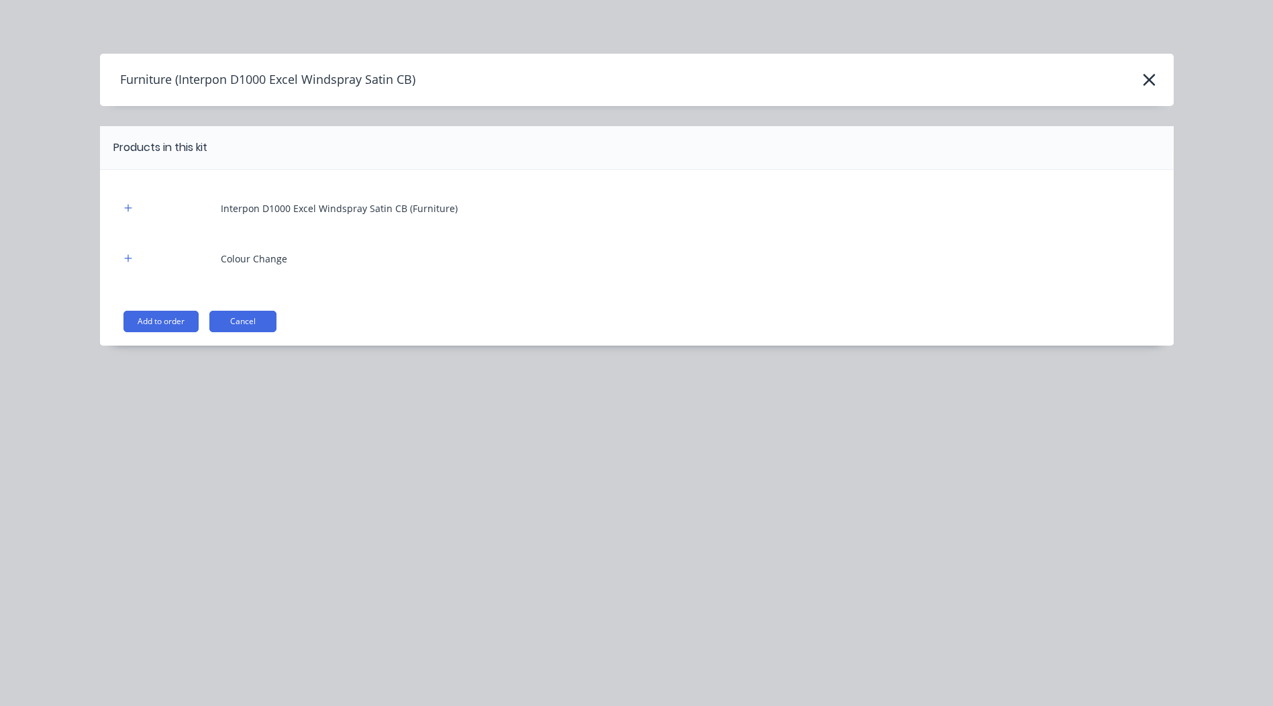
click at [176, 333] on div "Interpon D1000 Excel Windspray Satin CB (Furniture) Colour Change Add to order …" at bounding box center [637, 258] width 1074 height 176
click at [173, 330] on button "Add to order" at bounding box center [161, 321] width 75 height 21
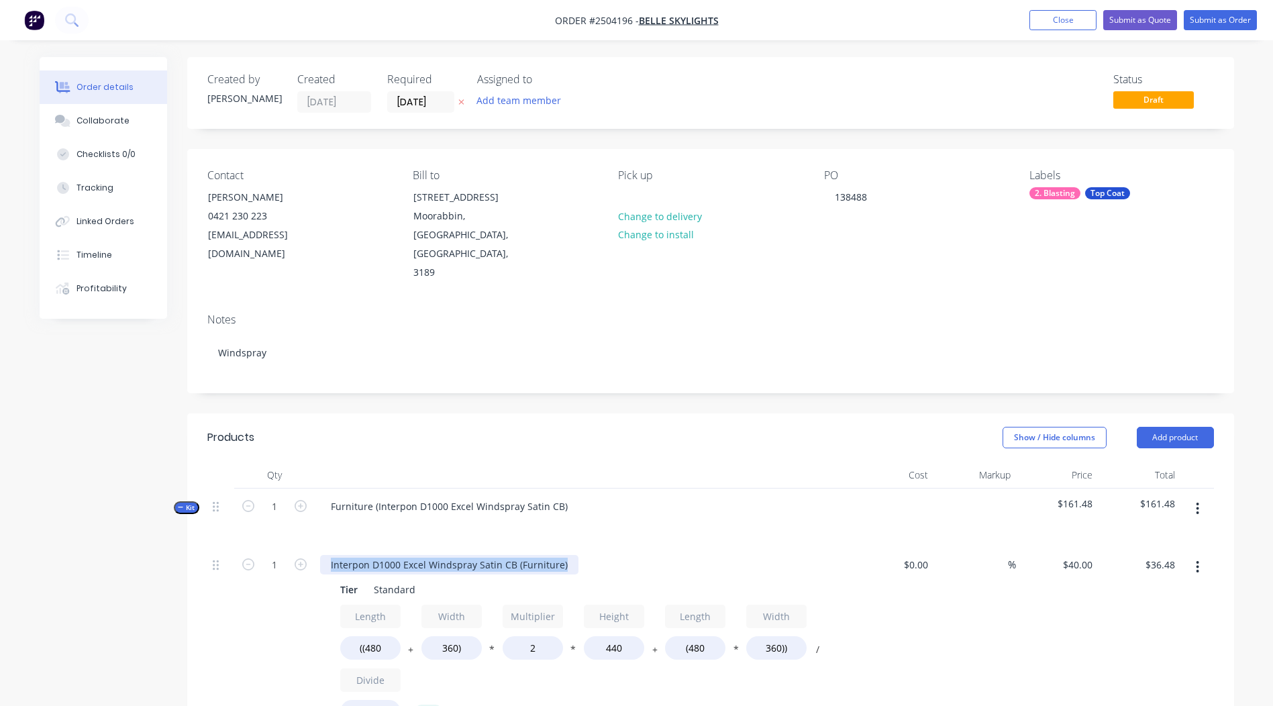
drag, startPoint x: 565, startPoint y: 526, endPoint x: 0, endPoint y: 499, distance: 565.8
click at [0, 505] on html "Order #2504196 - Belle Skylights Add product Close Submit as Quote Submit as Or…" at bounding box center [636, 620] width 1273 height 1240
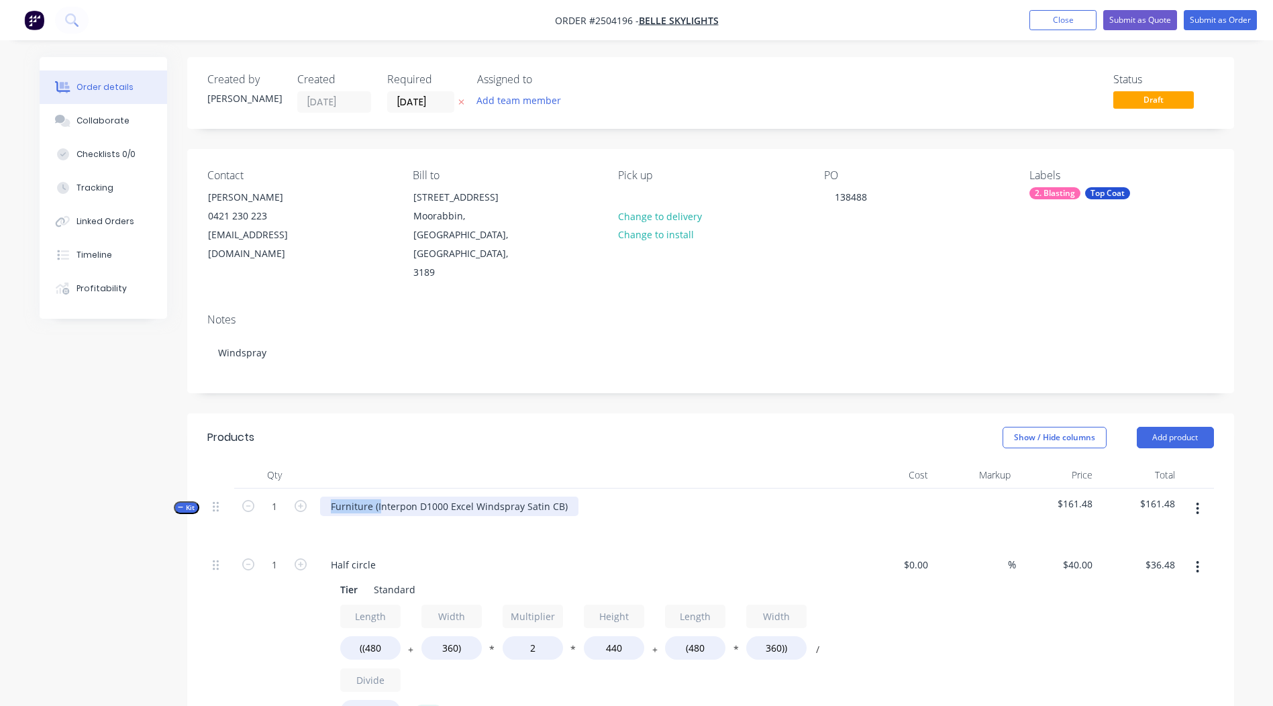
drag, startPoint x: 378, startPoint y: 465, endPoint x: -3, endPoint y: 490, distance: 381.4
click at [0, 490] on html "Order #2504196 - Belle Skylights Add product Close Submit as Quote Submit as Or…" at bounding box center [636, 620] width 1273 height 1240
click at [525, 497] on div "Interpon D1000 Excel Windspray Satin CB)" at bounding box center [425, 506] width 211 height 19
click at [393, 636] on input "((480" at bounding box center [370, 647] width 60 height 23
type input "((1005"
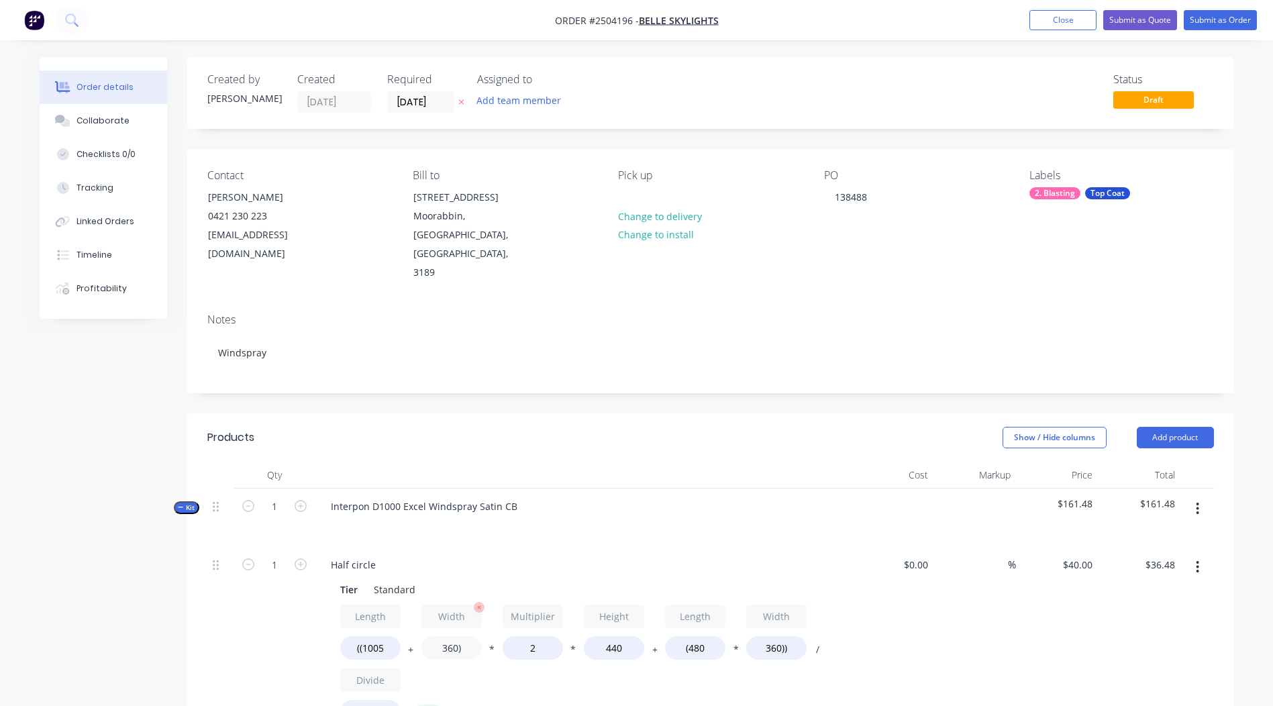
type input "$54.96"
click at [458, 636] on input "360)" at bounding box center [452, 647] width 60 height 23
type input "500)"
type input "$59.89"
drag, startPoint x: 627, startPoint y: 606, endPoint x: 542, endPoint y: 608, distance: 85.3
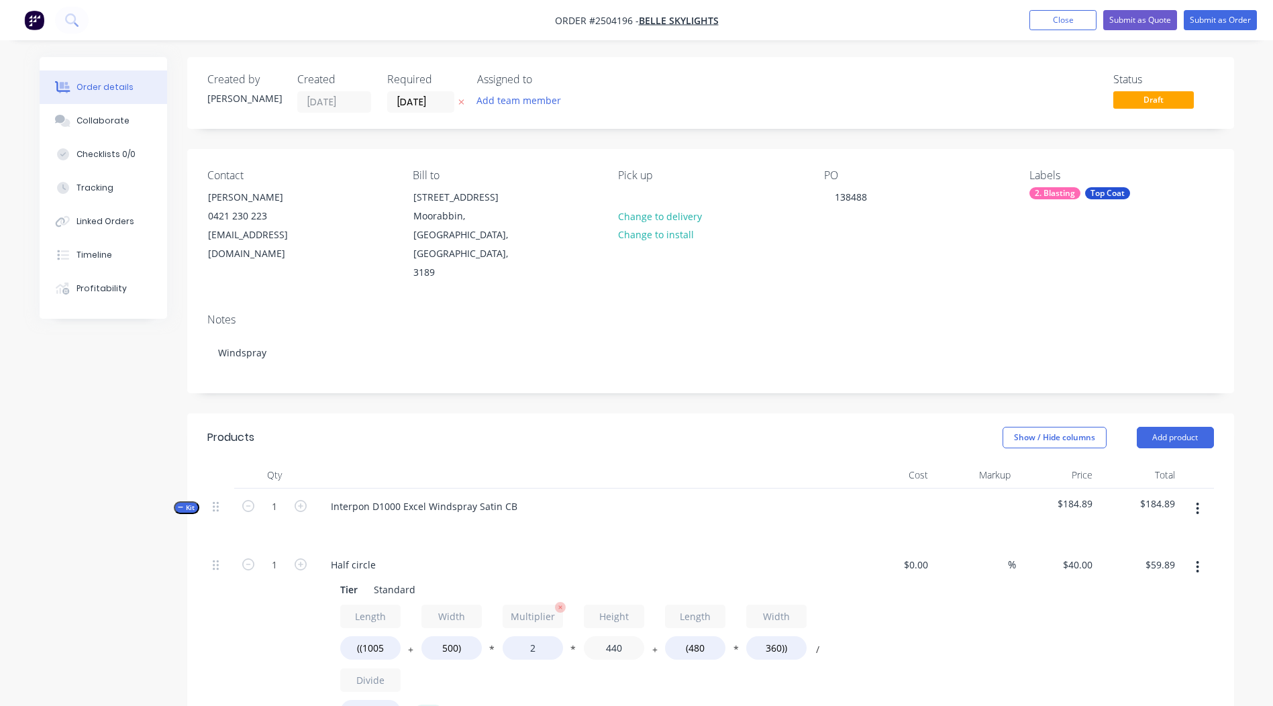
click at [542, 608] on div "Length ((1005 + Width 500) * Multiplier 2 * Height 440 + Length (480 * Width 36…" at bounding box center [583, 667] width 486 height 125
click at [716, 636] on input "(480" at bounding box center [695, 647] width 60 height 23
type input "(1005"
type input "$67.45"
click at [781, 636] on input "360))" at bounding box center [776, 647] width 60 height 23
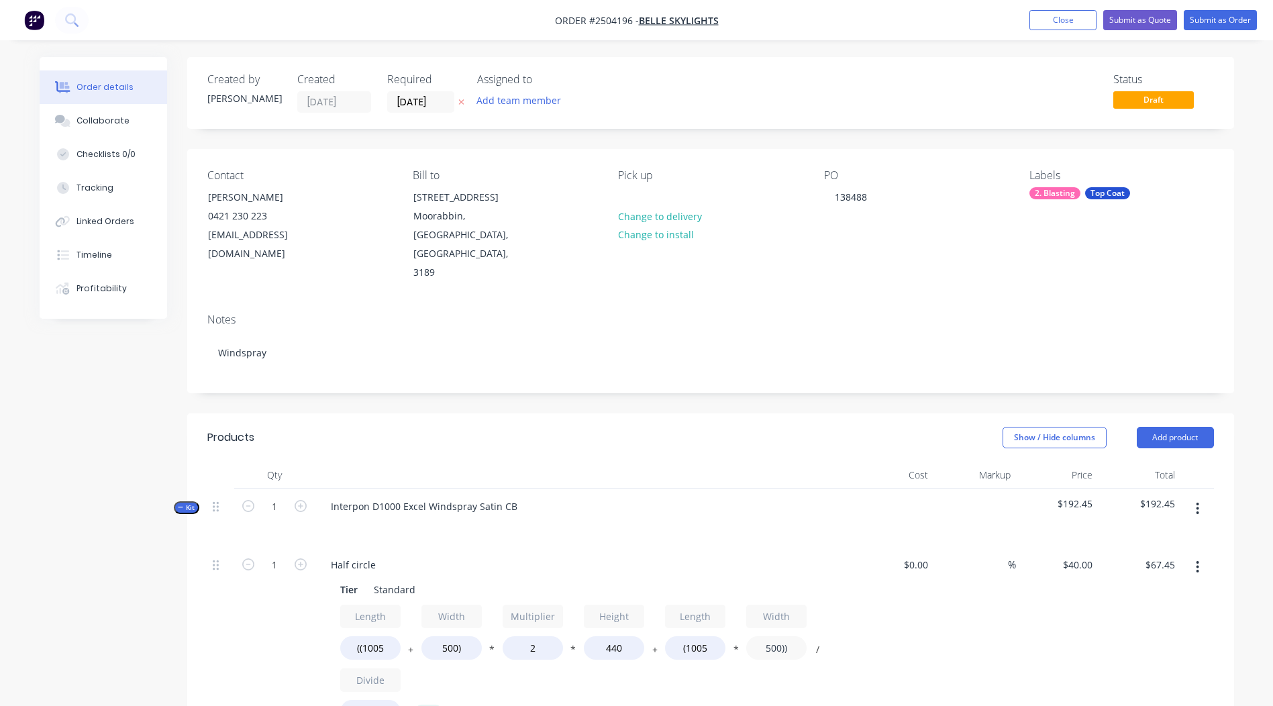
type input "500))"
type input "$73.08"
click at [1003, 603] on div "%" at bounding box center [975, 656] width 83 height 219
click at [534, 617] on div "Length ((1005 + Width 500) * Multiplier 2 * Height 440 + Length (1005 * Width 5…" at bounding box center [583, 667] width 486 height 125
type input "100"
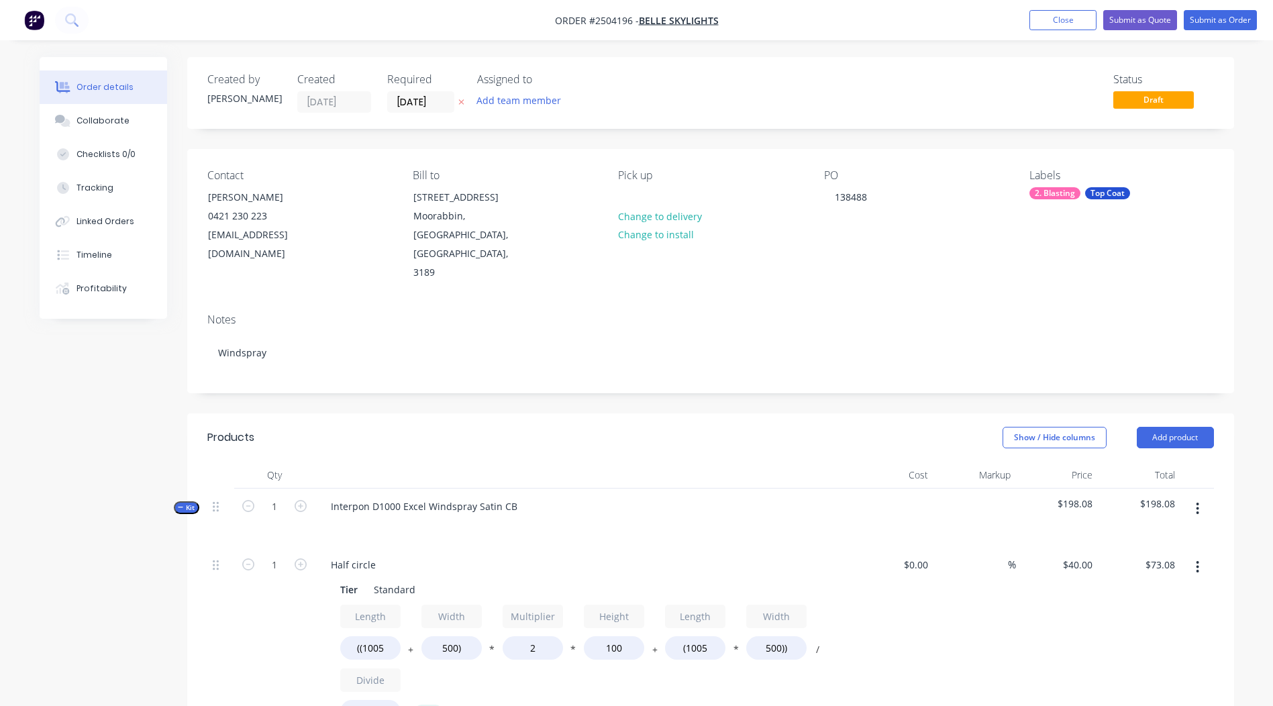
type input "$32.14"
click at [1152, 642] on div "$32.14 $73.08" at bounding box center [1139, 656] width 83 height 219
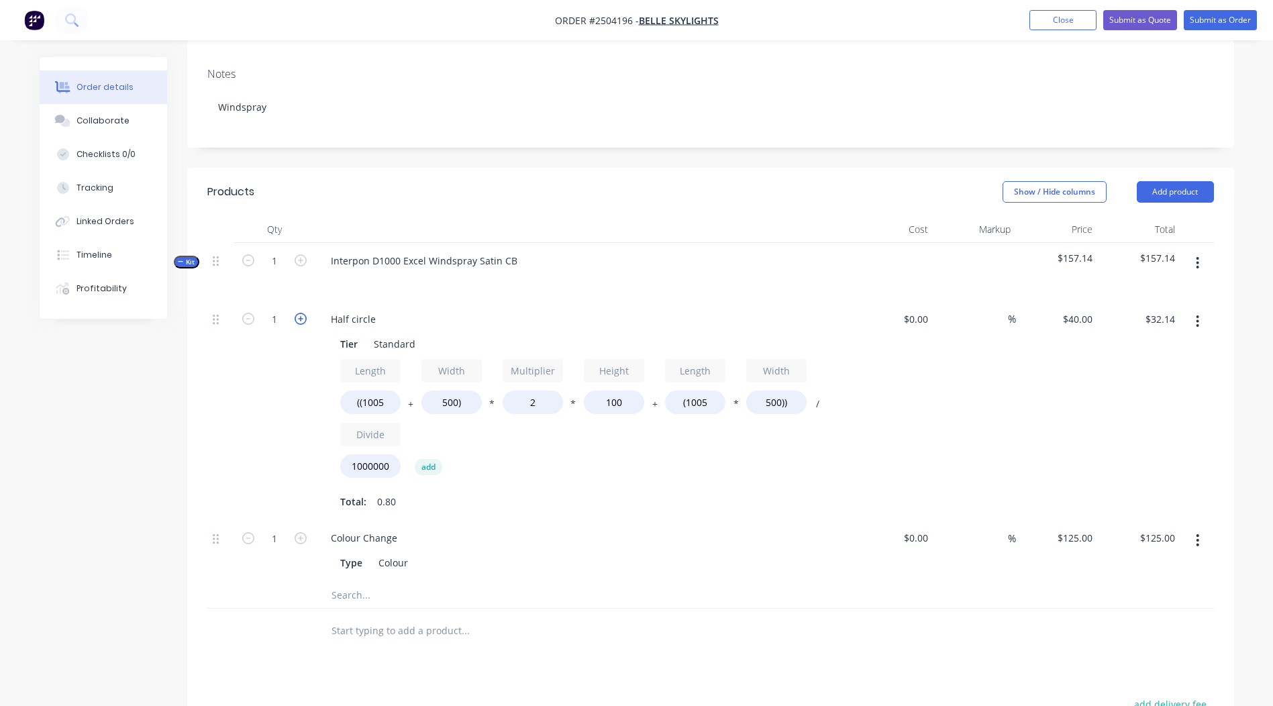
click at [299, 313] on icon "button" at bounding box center [301, 319] width 12 height 12
type input "2"
type input "$64.28"
click at [300, 313] on icon "button" at bounding box center [301, 319] width 12 height 12
type input "3"
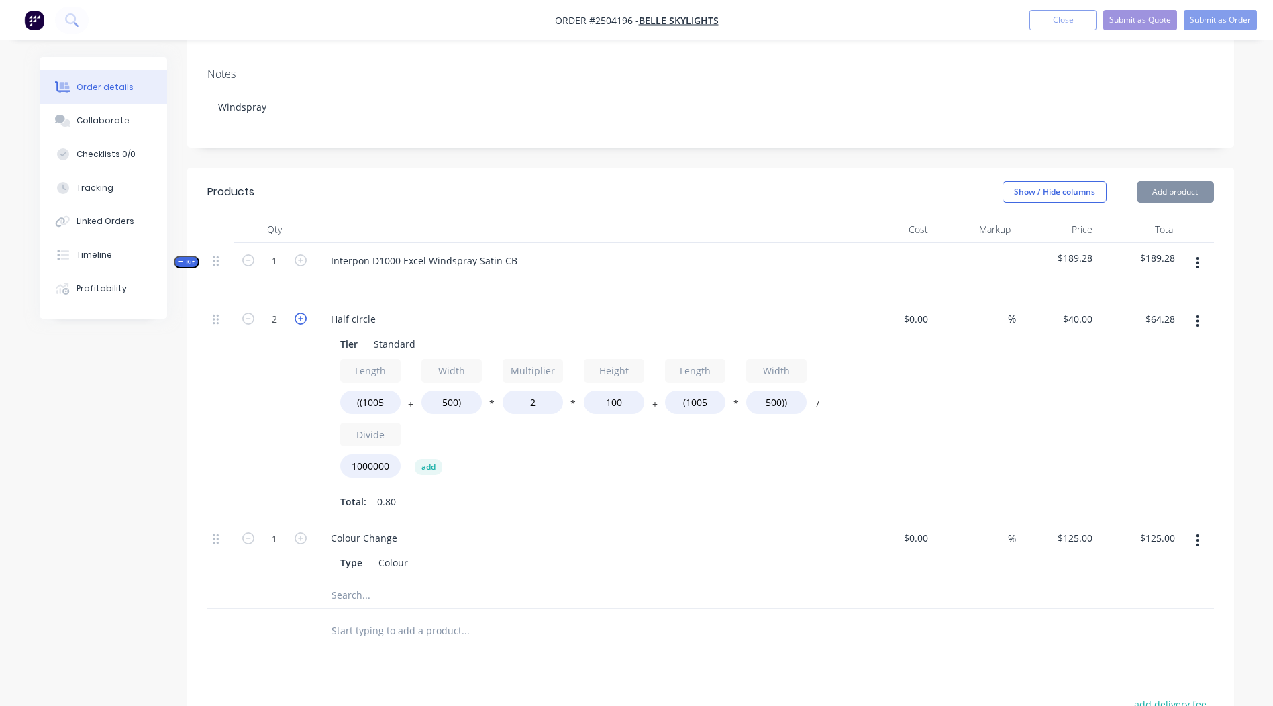
type input "$96.42"
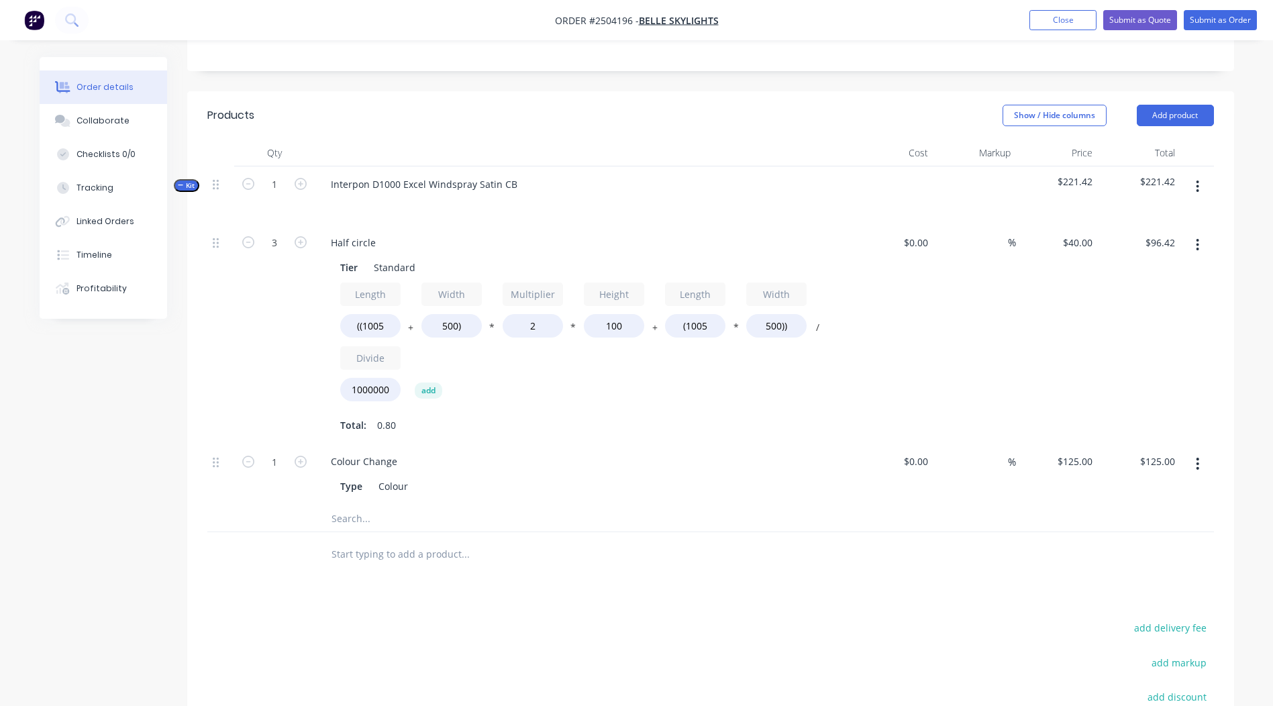
scroll to position [320, 0]
click at [1194, 177] on button "button" at bounding box center [1198, 189] width 32 height 24
click at [1155, 215] on div "Add product to kit" at bounding box center [1150, 224] width 103 height 19
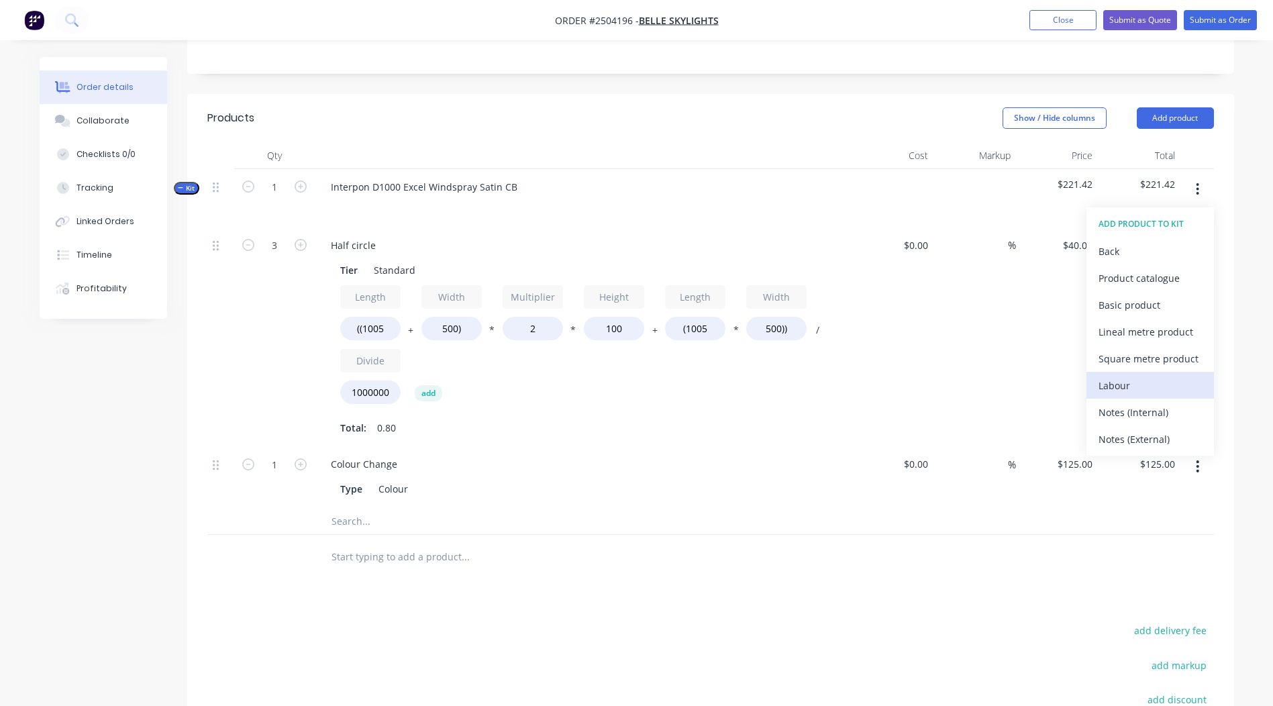
click at [1122, 376] on div "Labour" at bounding box center [1150, 385] width 103 height 19
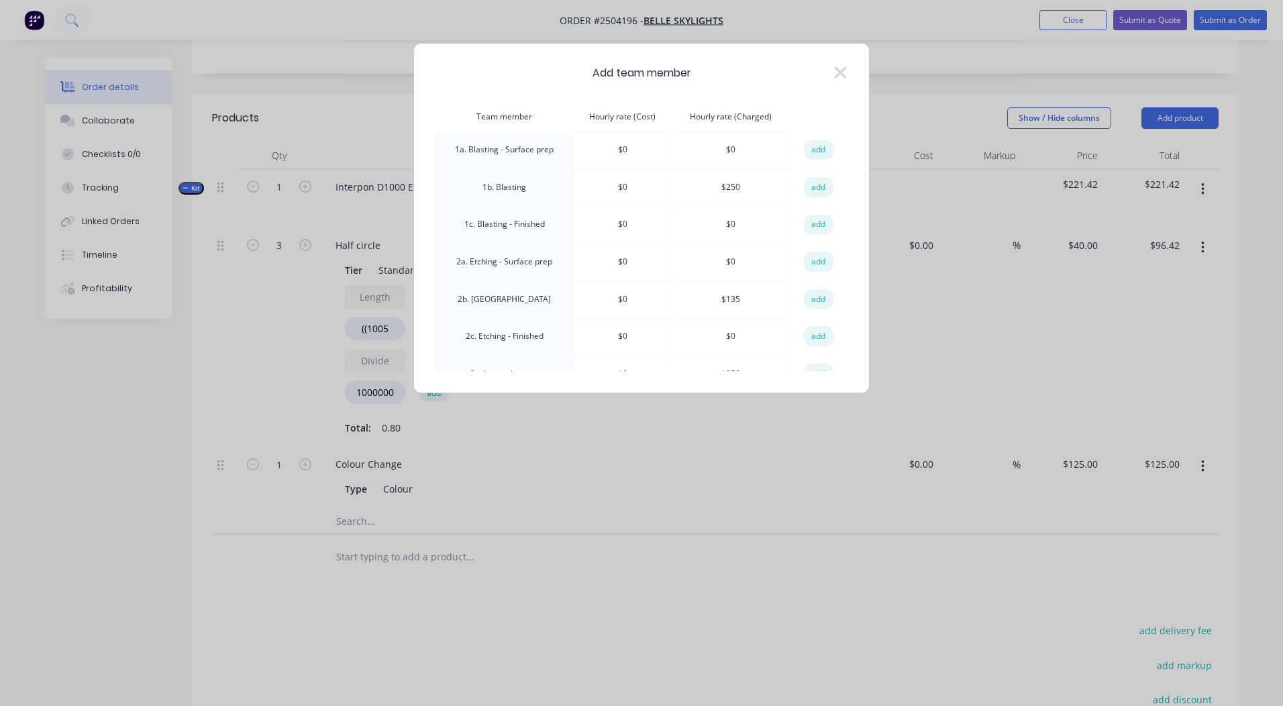
click at [833, 189] on td "add" at bounding box center [819, 187] width 56 height 38
click at [822, 189] on button "add" at bounding box center [819, 187] width 30 height 20
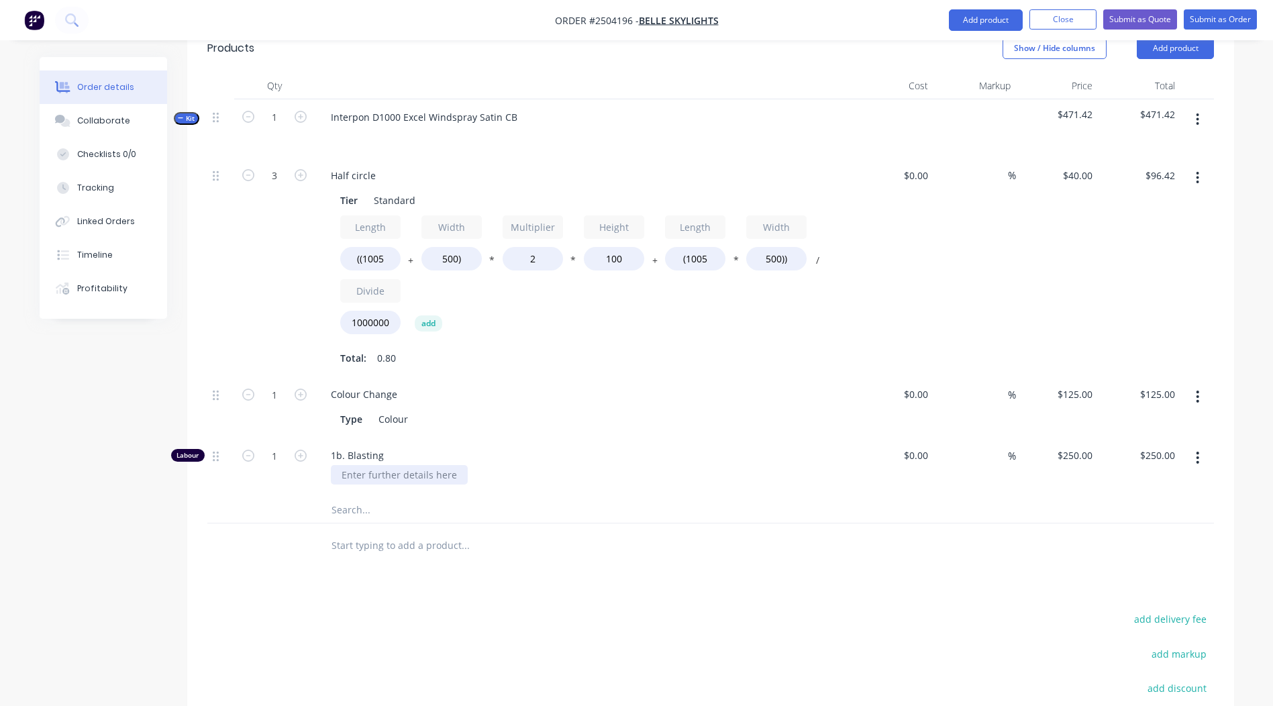
scroll to position [454, 0]
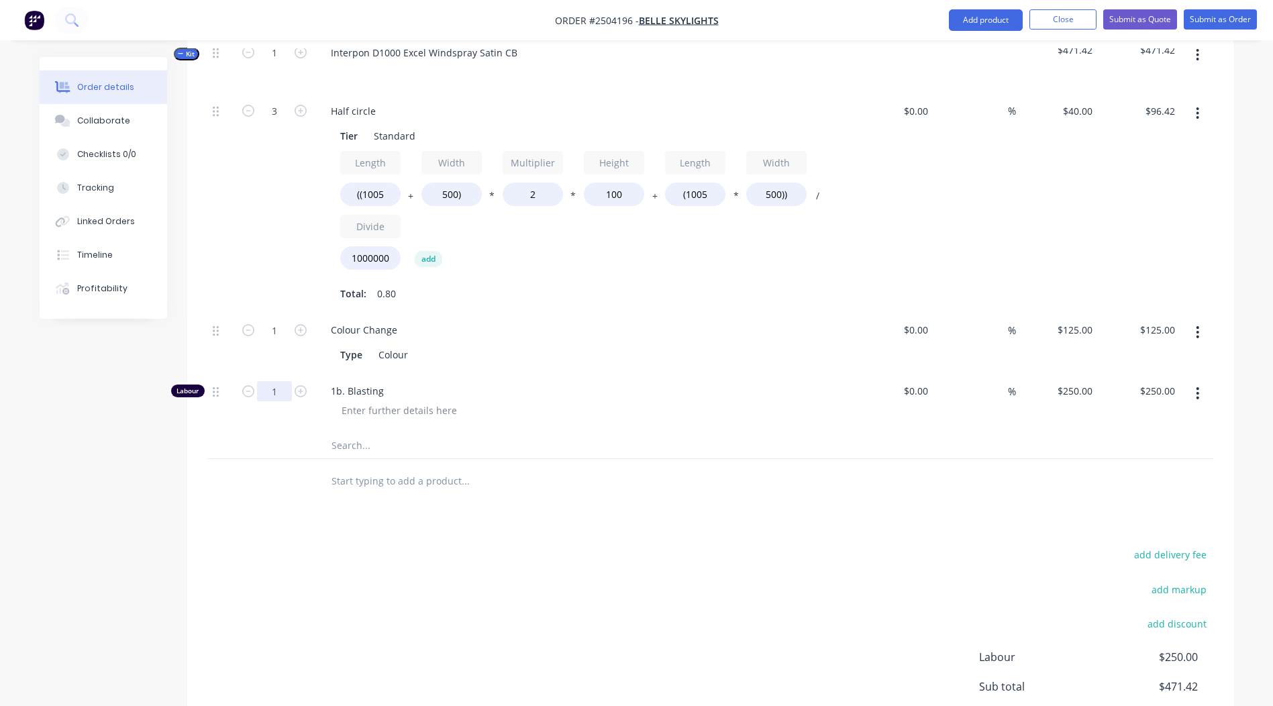
click at [284, 381] on input "1" at bounding box center [274, 391] width 35 height 20
type input "0.167"
click at [665, 479] on div "Products Show / Hide columns Add product Qty Cost Markup Price Total Kit 1 Inte…" at bounding box center [710, 393] width 1047 height 866
type input "$41.75"
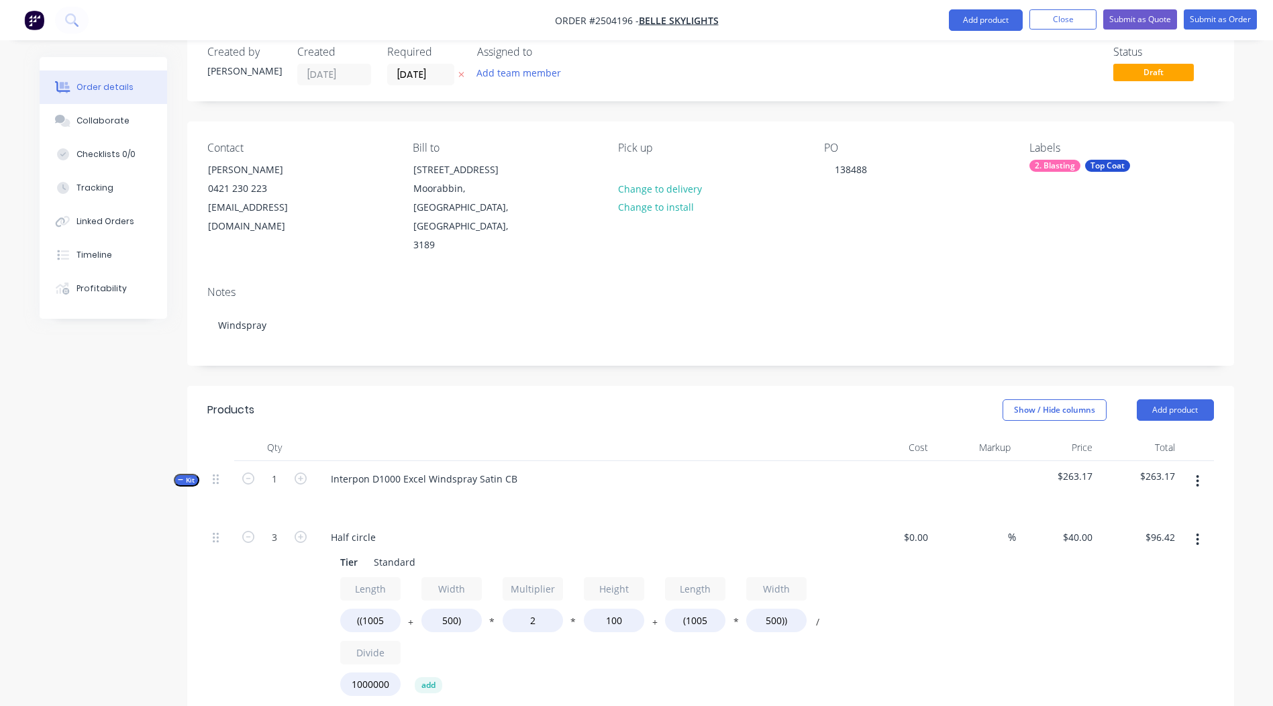
scroll to position [0, 0]
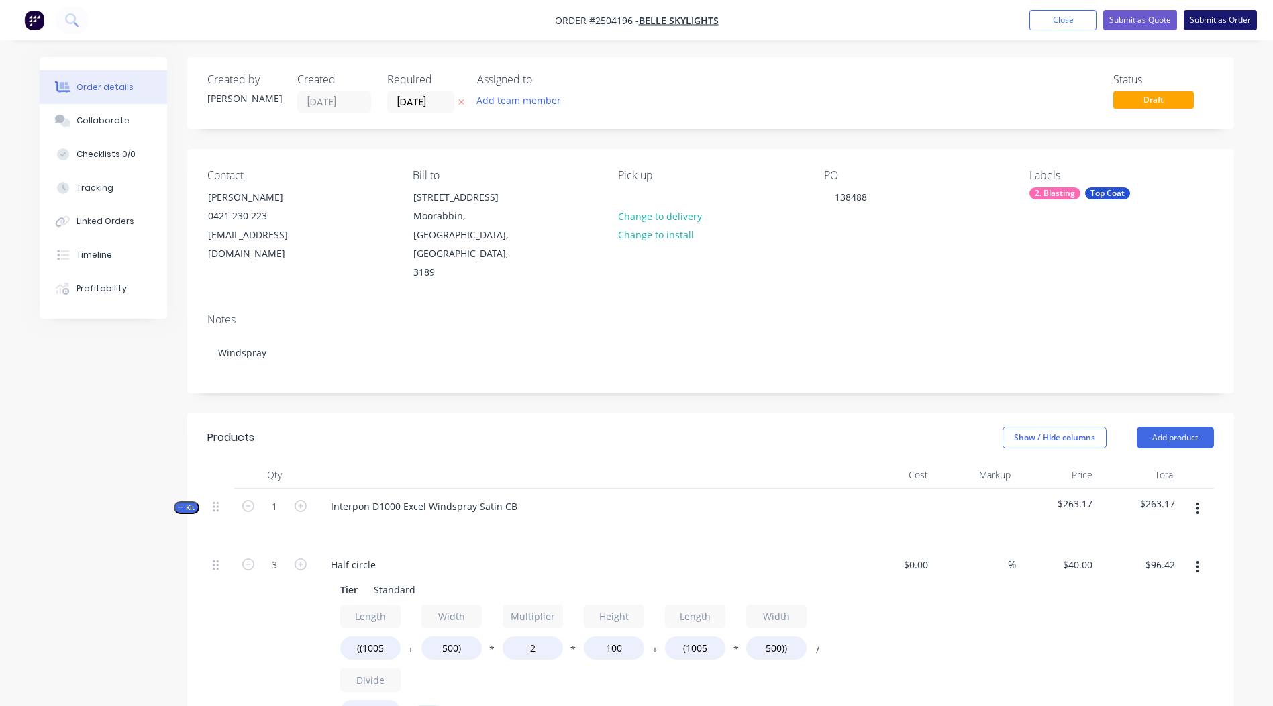
click at [1208, 19] on button "Submit as Order" at bounding box center [1220, 20] width 73 height 20
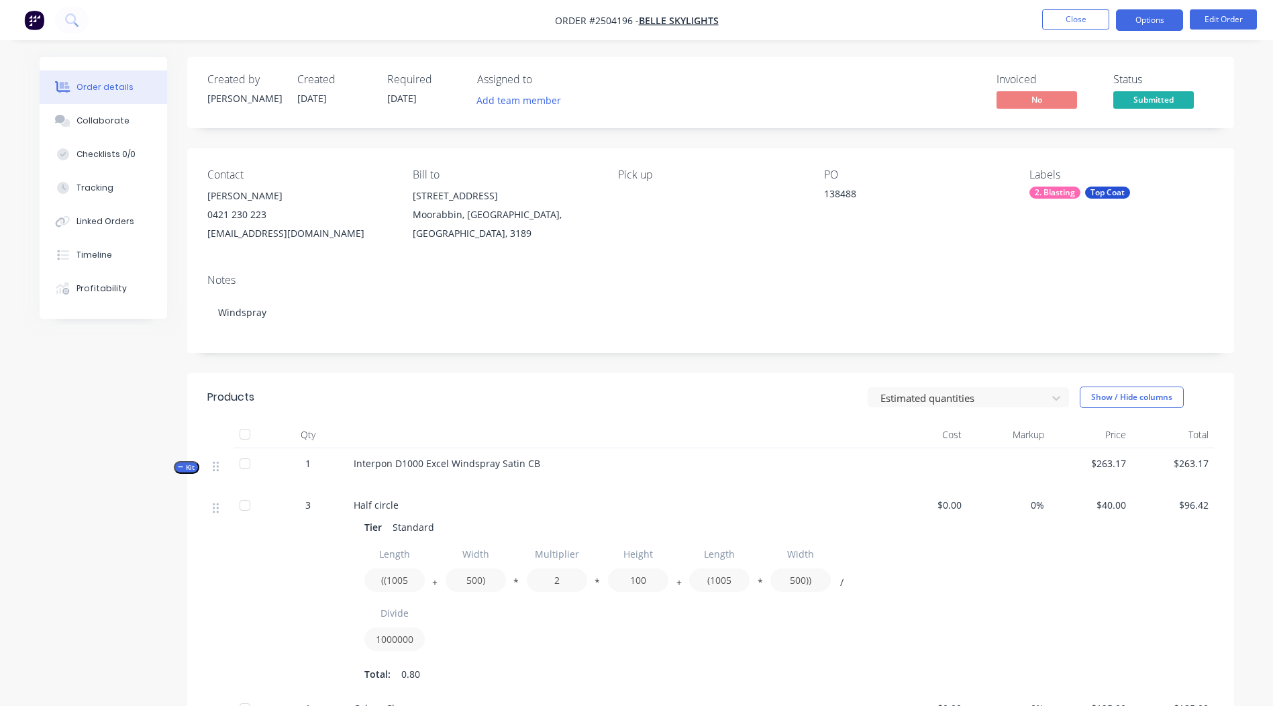
click at [1142, 16] on button "Options" at bounding box center [1149, 19] width 67 height 21
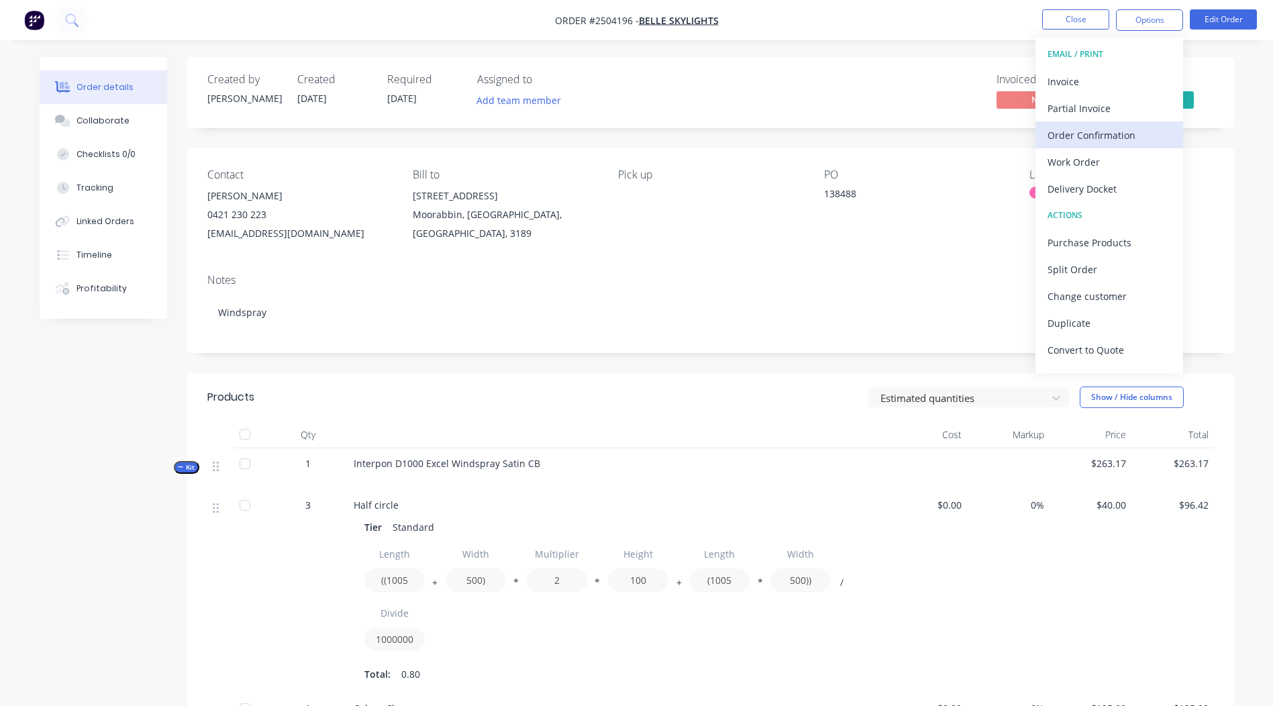
click at [1070, 148] on button "Order Confirmation" at bounding box center [1110, 134] width 148 height 27
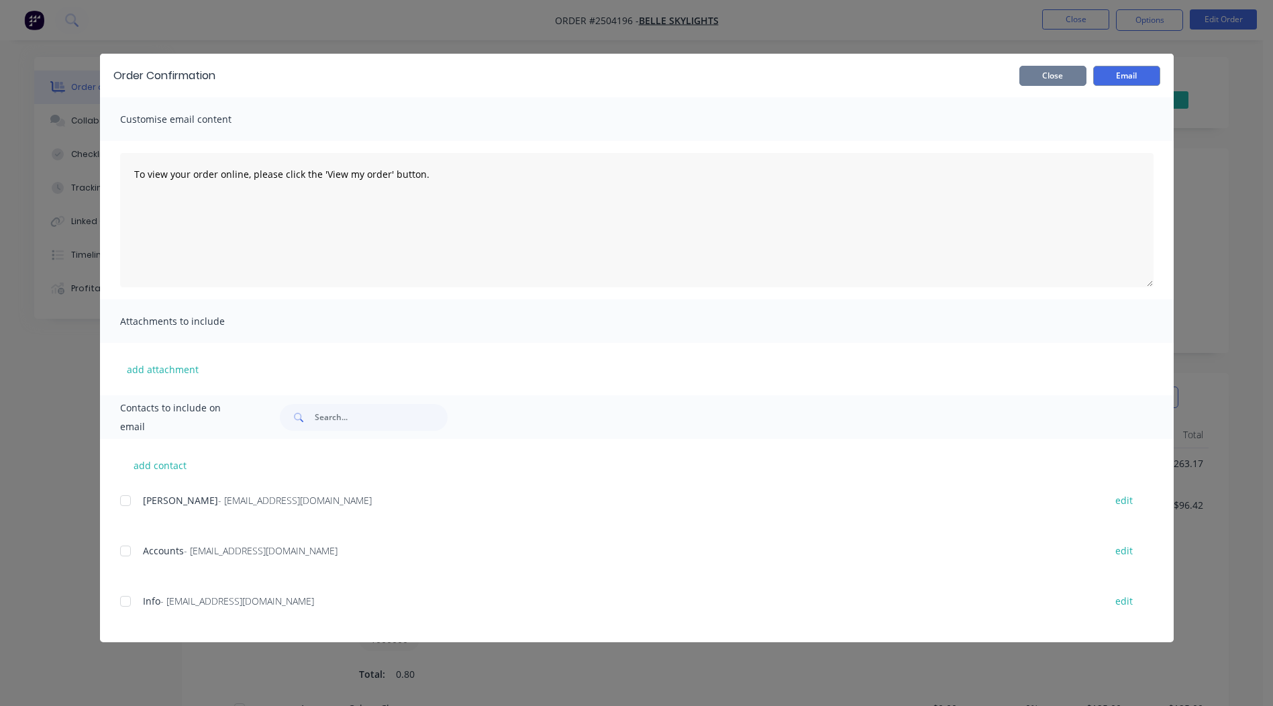
click at [1054, 83] on button "Close" at bounding box center [1053, 76] width 67 height 20
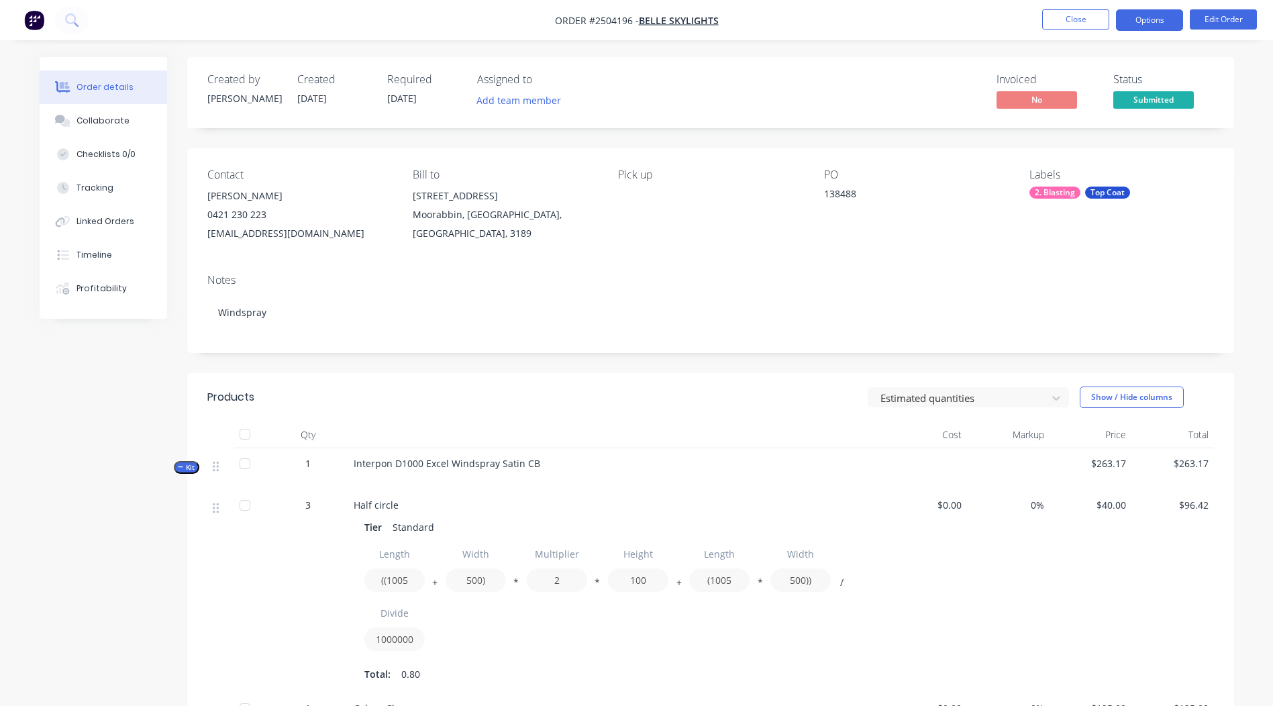
click at [1149, 20] on button "Options" at bounding box center [1149, 19] width 67 height 21
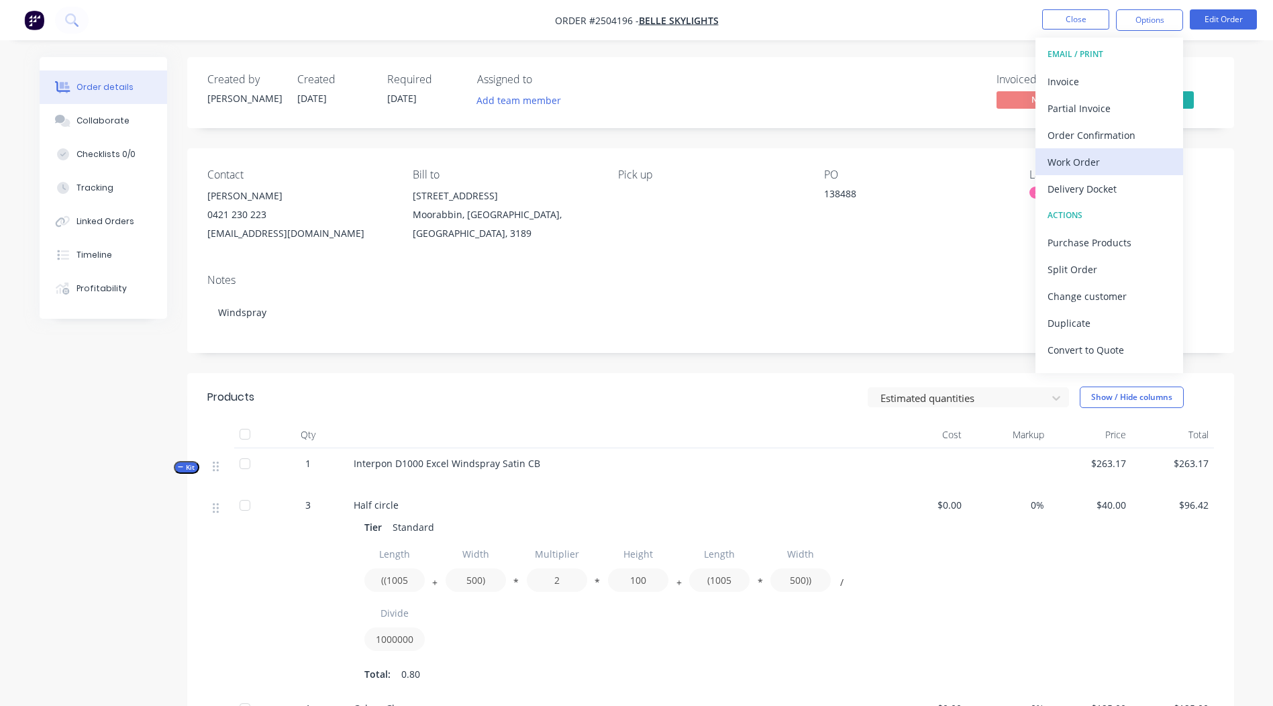
click at [1100, 164] on div "Work Order" at bounding box center [1110, 161] width 124 height 19
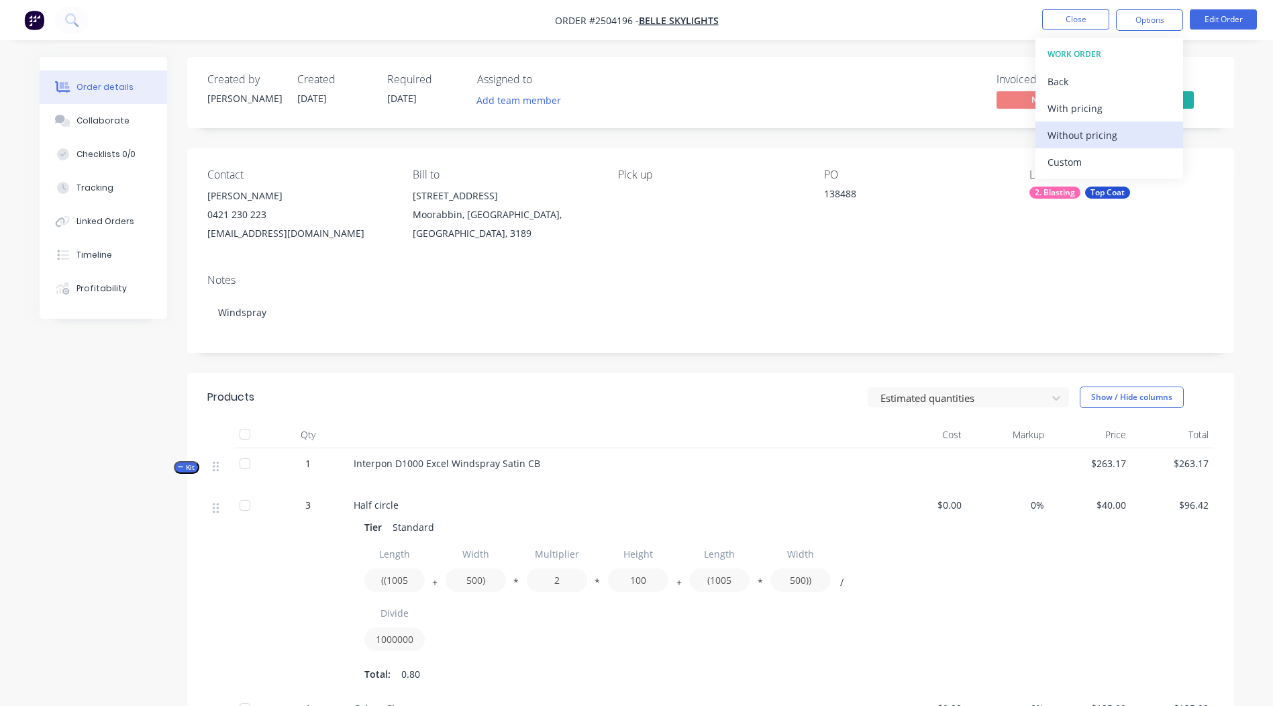
click at [1115, 121] on button "Without pricing" at bounding box center [1110, 134] width 148 height 27
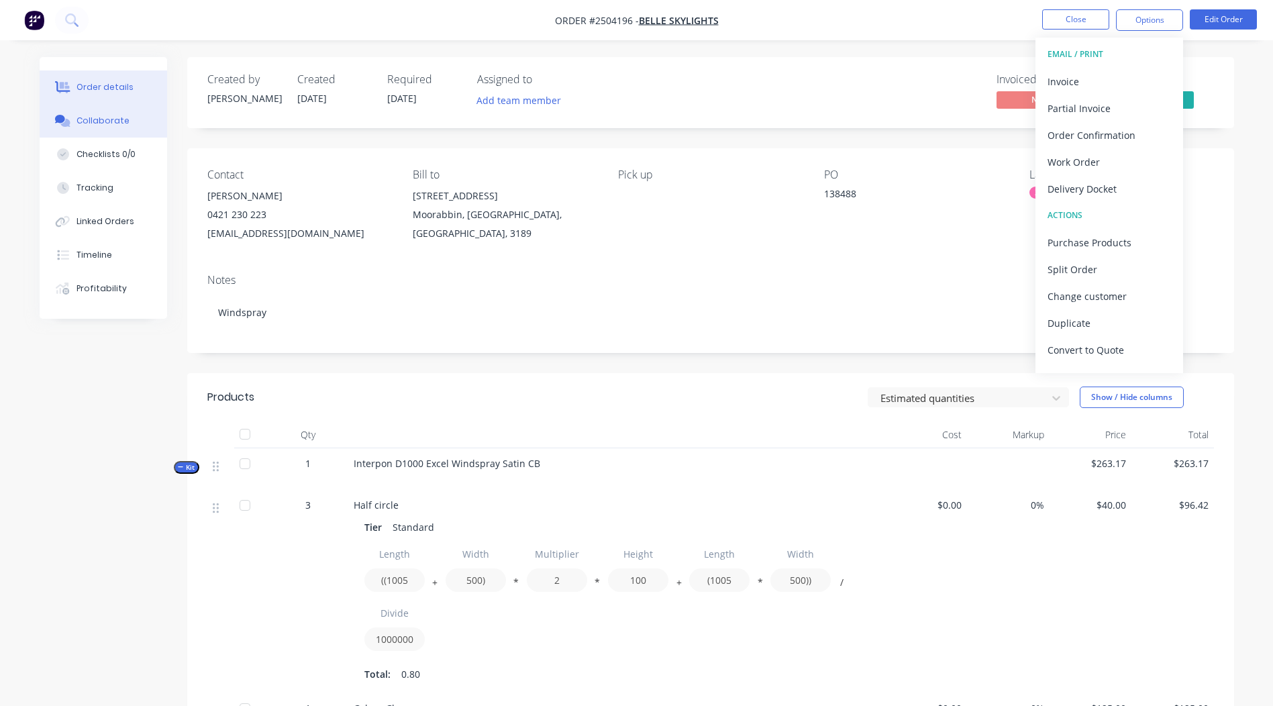
click at [103, 108] on button "Collaborate" at bounding box center [104, 121] width 128 height 34
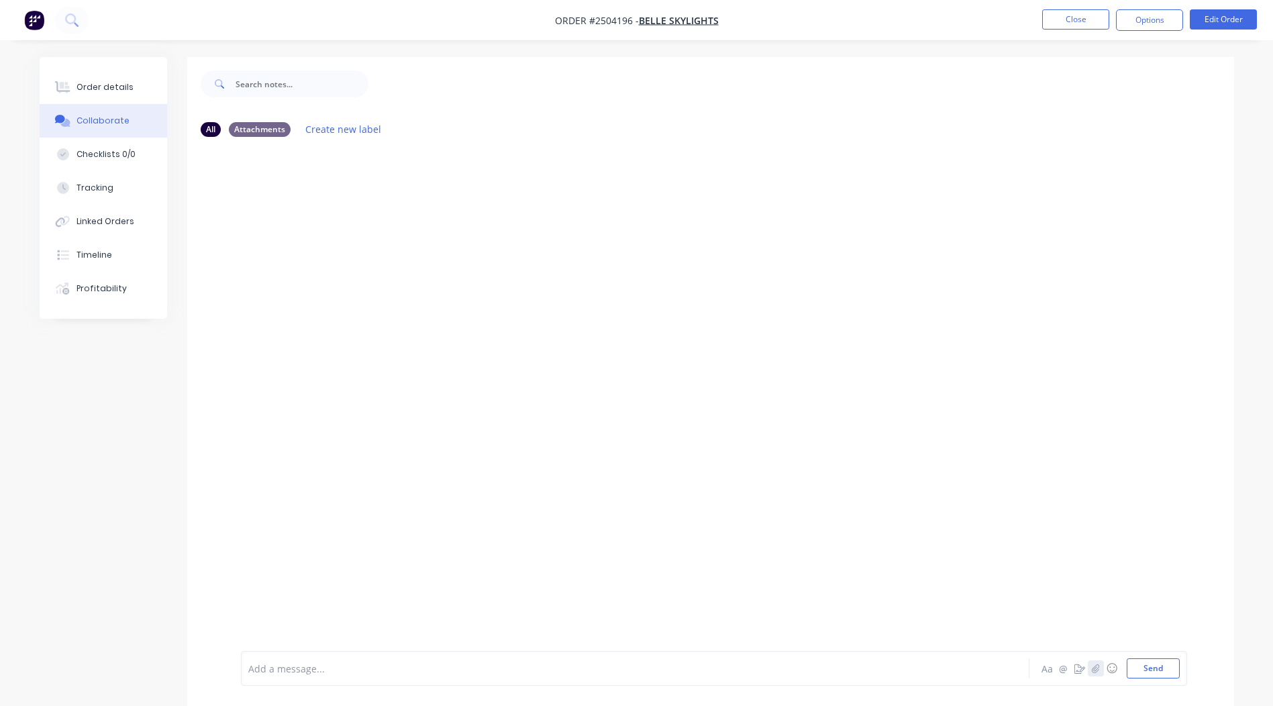
click at [1095, 662] on button "button" at bounding box center [1096, 668] width 16 height 16
click at [1162, 662] on button "Send" at bounding box center [1153, 668] width 53 height 20
click at [1075, 16] on button "Close" at bounding box center [1075, 19] width 67 height 20
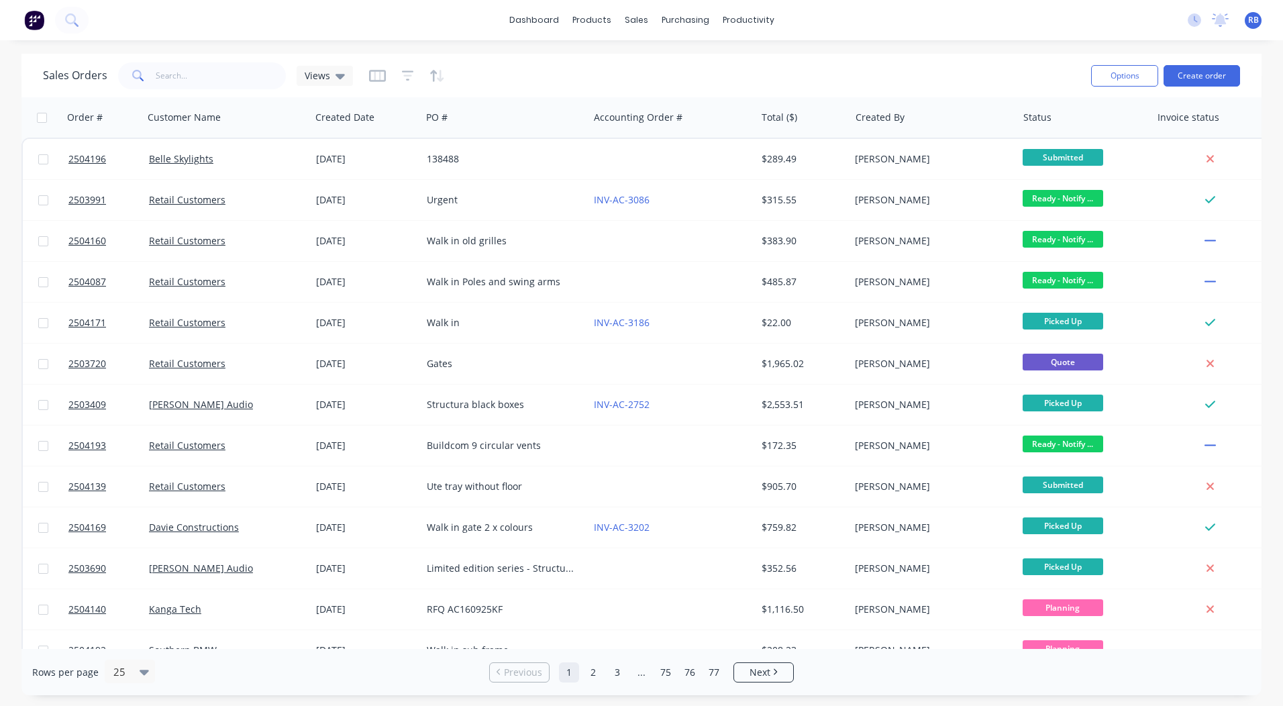
drag, startPoint x: 722, startPoint y: 27, endPoint x: 1061, endPoint y: 54, distance: 339.4
click at [1061, 54] on div "Sales Orders Views Options Create order" at bounding box center [641, 76] width 1240 height 44
click at [1229, 78] on button "Create order" at bounding box center [1202, 75] width 77 height 21
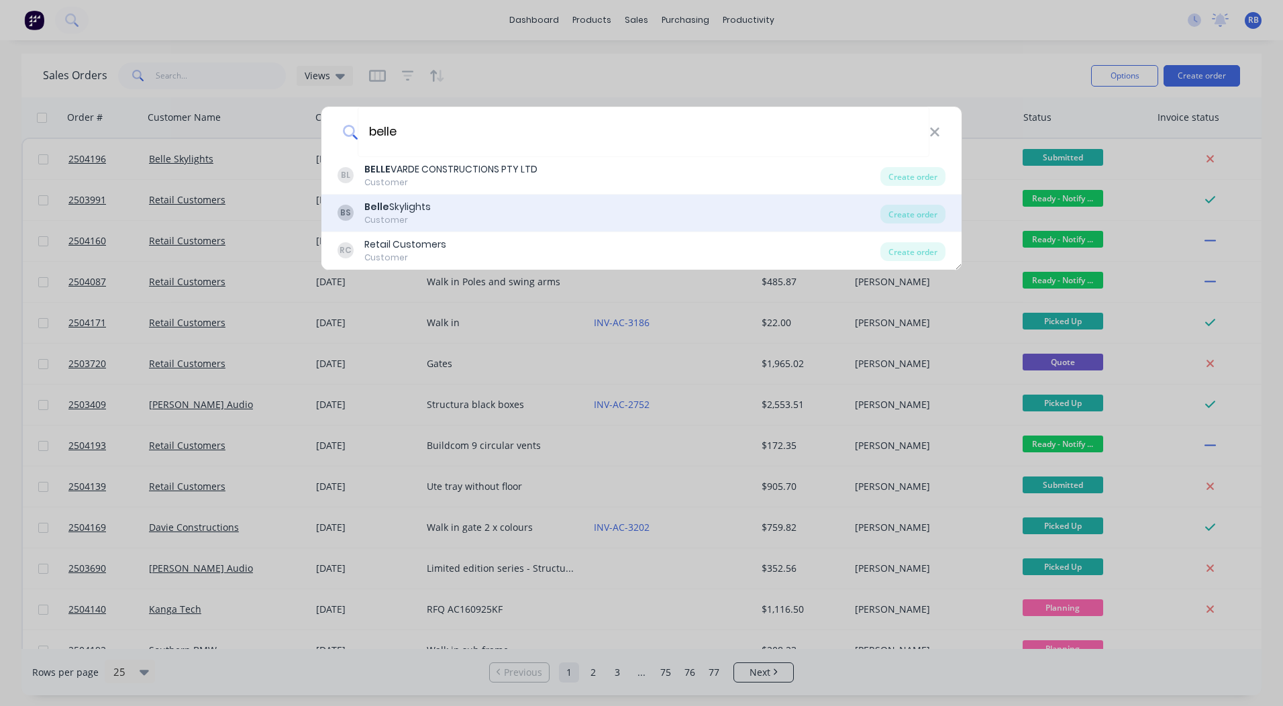
type input "belle"
click at [426, 217] on div "Customer" at bounding box center [397, 220] width 66 height 12
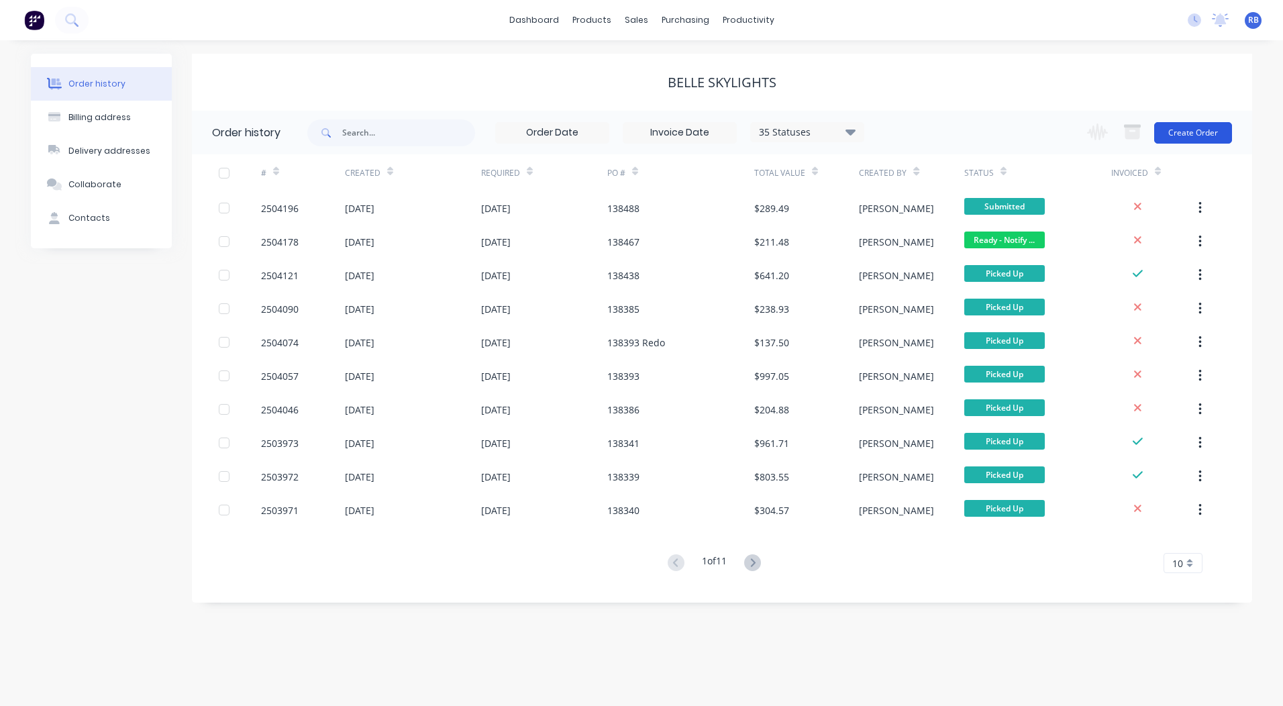
click at [1179, 130] on button "Create Order" at bounding box center [1194, 132] width 78 height 21
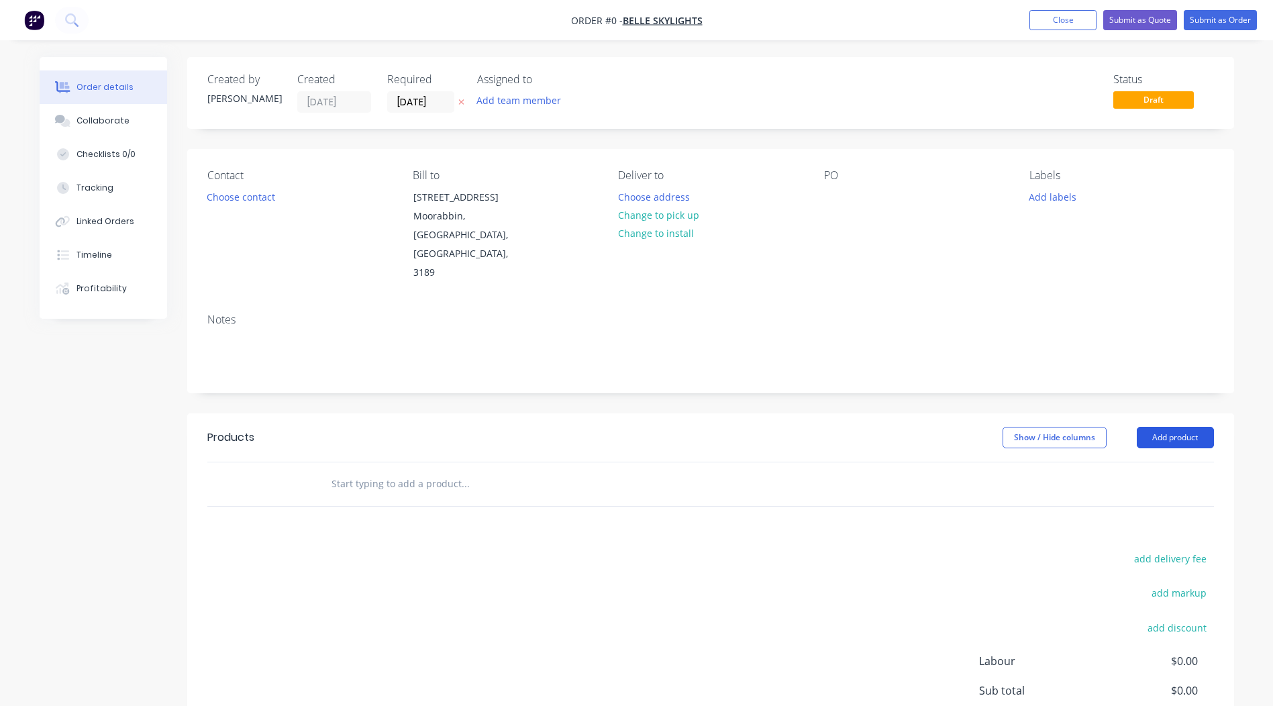
click at [1177, 427] on button "Add product" at bounding box center [1175, 437] width 77 height 21
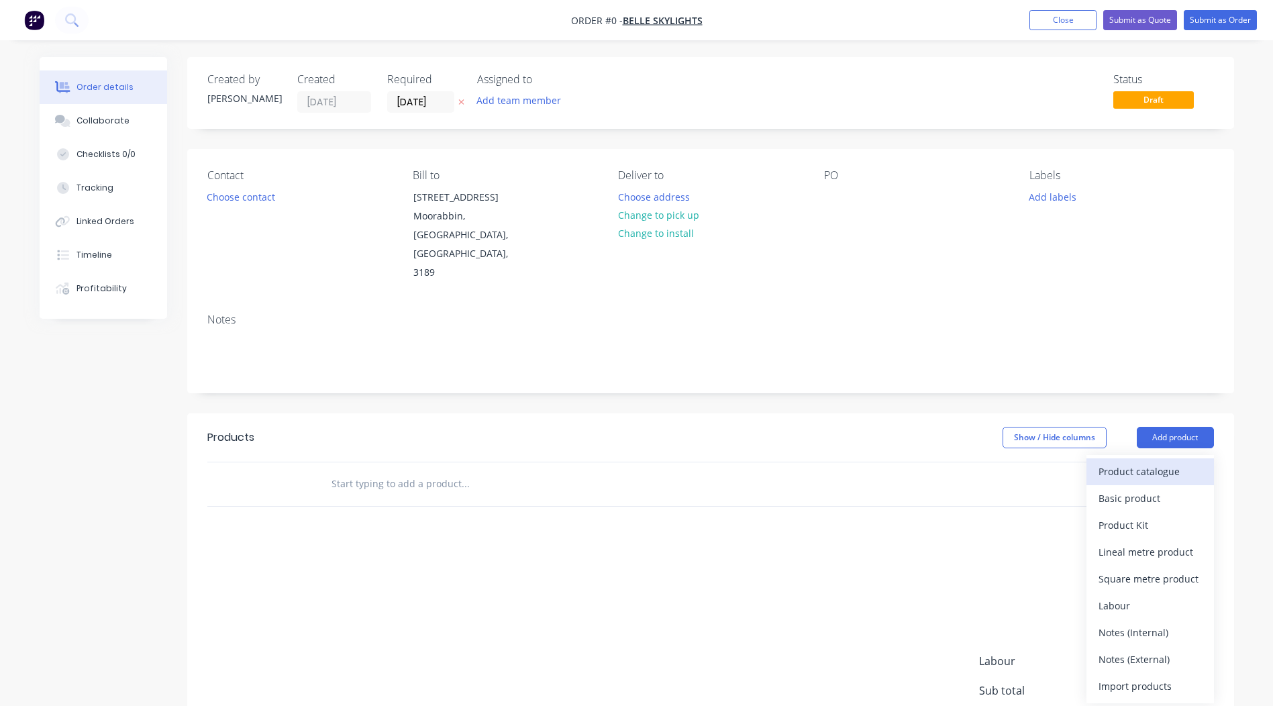
click at [1174, 462] on div "Product catalogue" at bounding box center [1150, 471] width 103 height 19
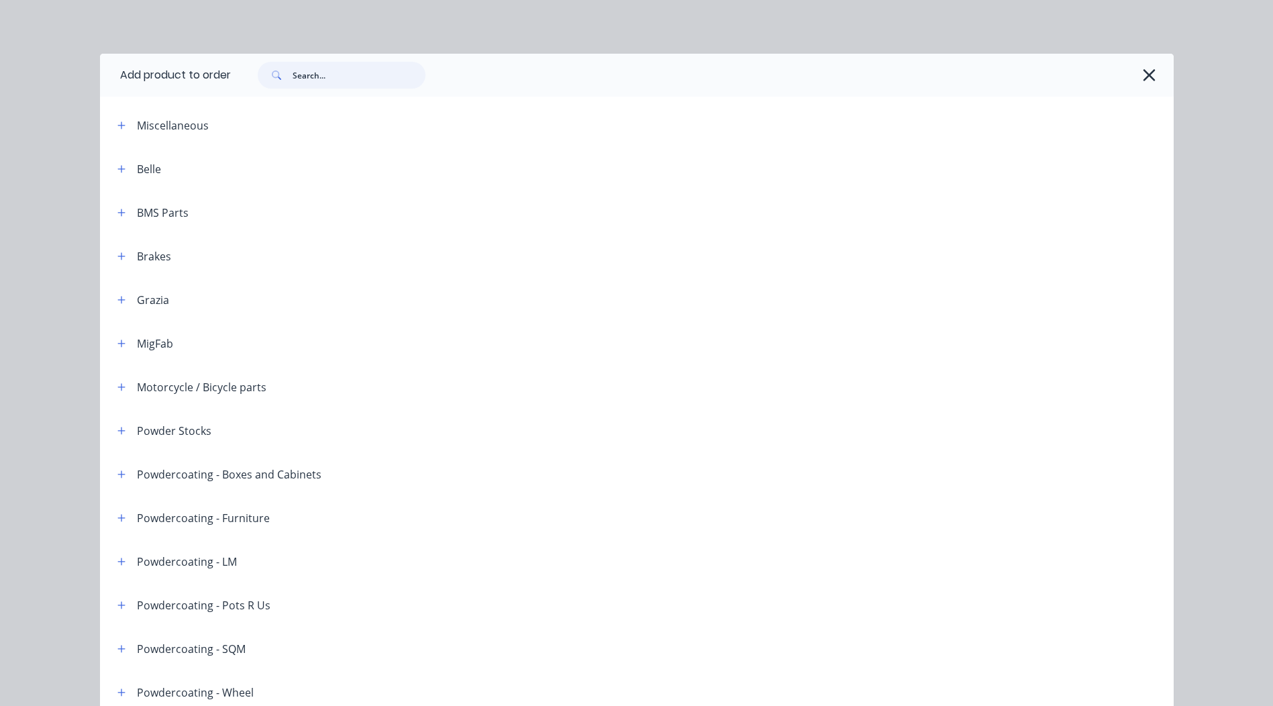
click at [306, 82] on input "text" at bounding box center [359, 75] width 133 height 27
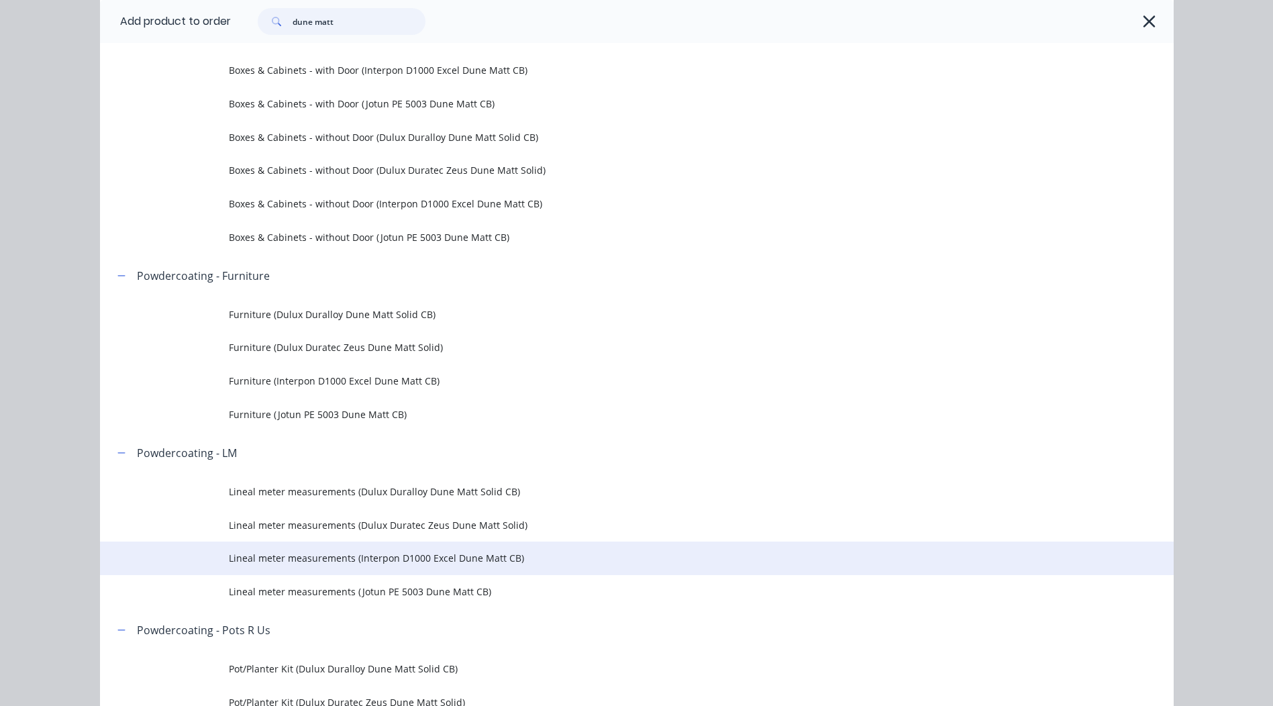
scroll to position [268, 0]
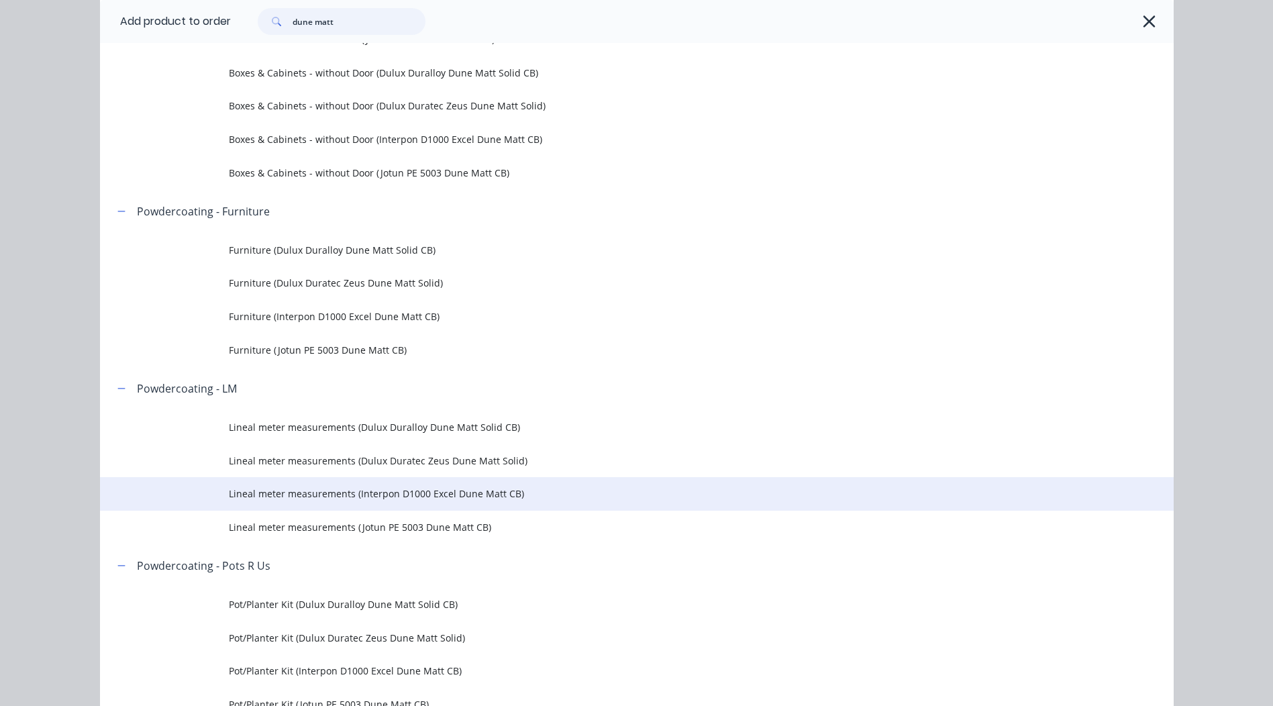
type input "dune matt"
click at [460, 498] on span "Lineal meter measurements (Interpon D1000 Excel Dune Matt CB)" at bounding box center [607, 494] width 756 height 14
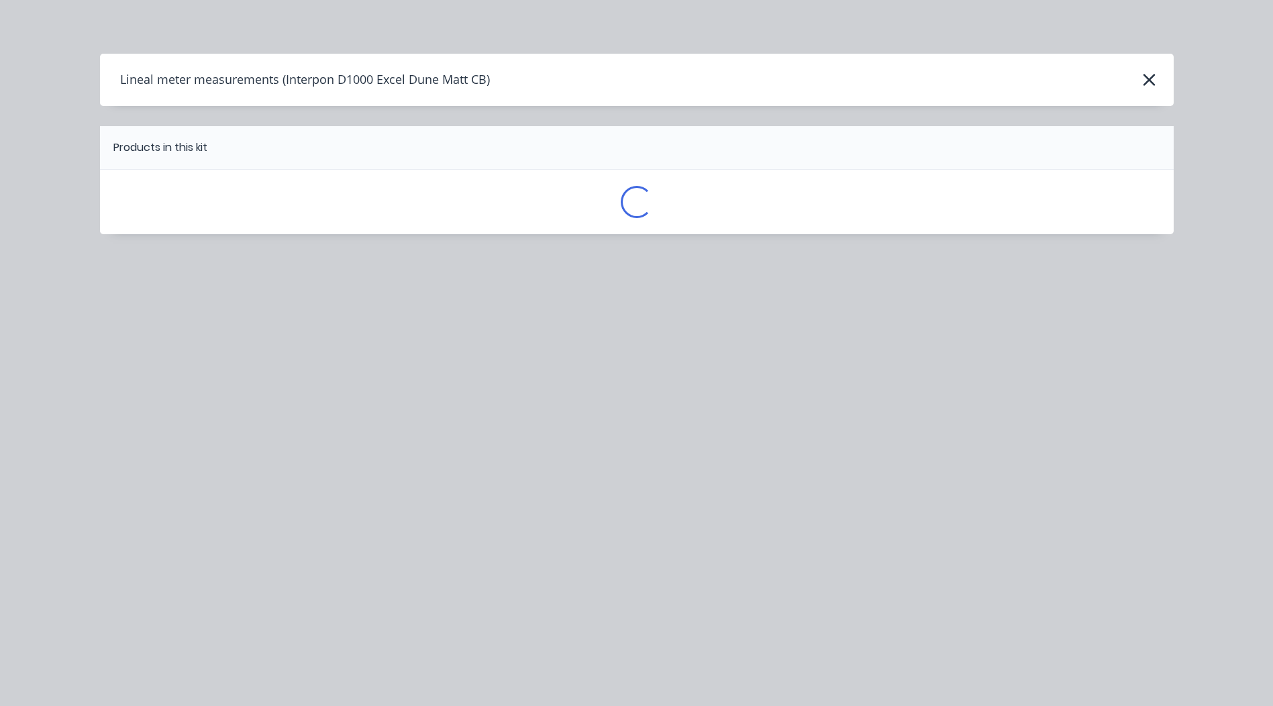
scroll to position [0, 0]
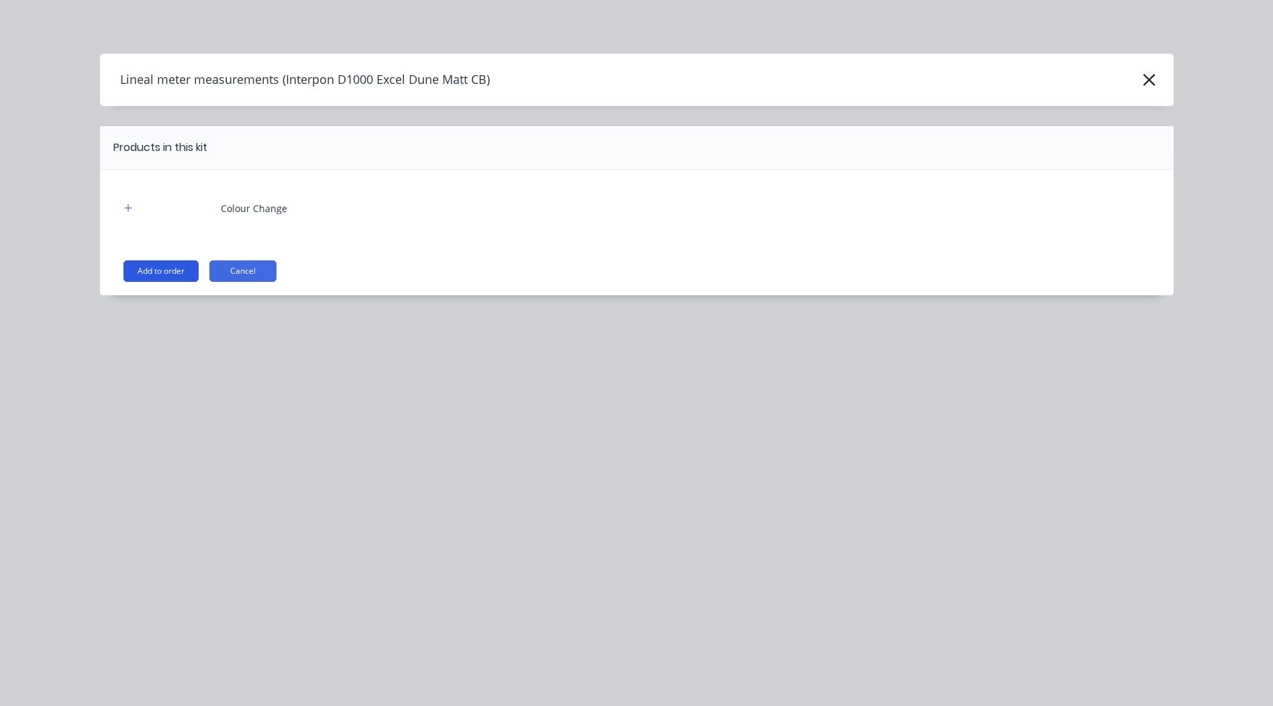
click at [160, 268] on button "Add to order" at bounding box center [161, 270] width 75 height 21
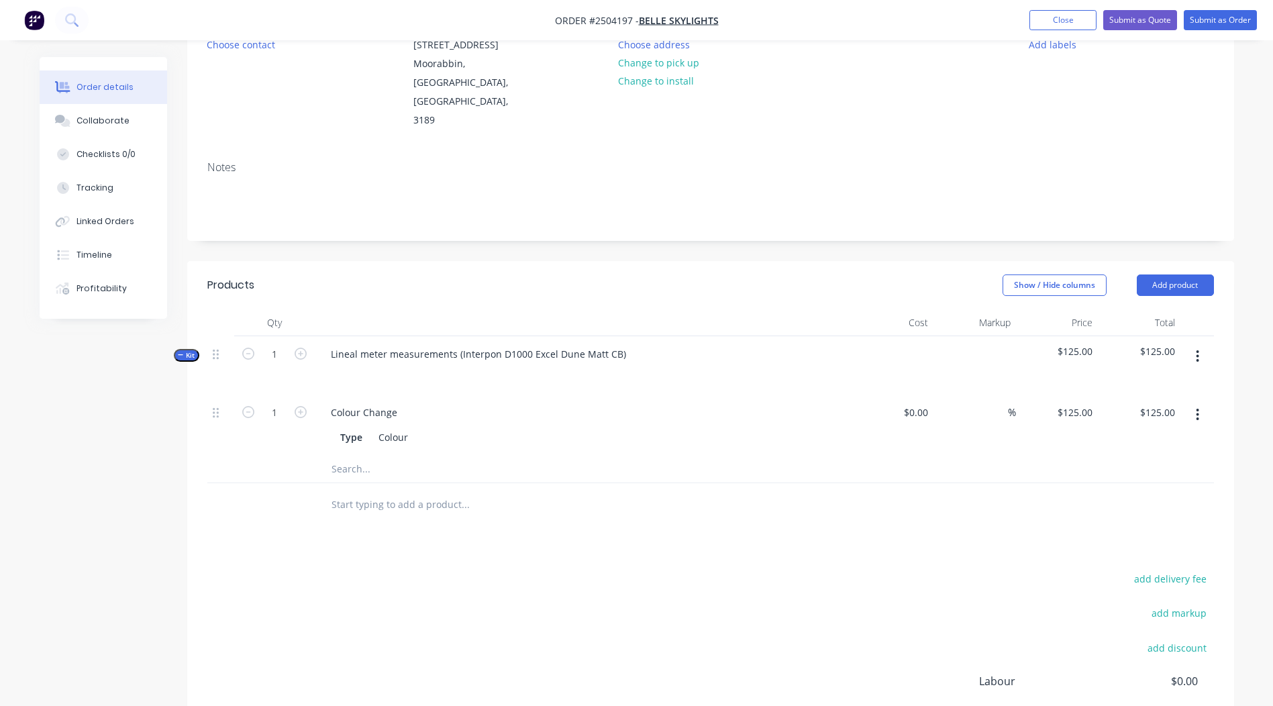
scroll to position [268, 0]
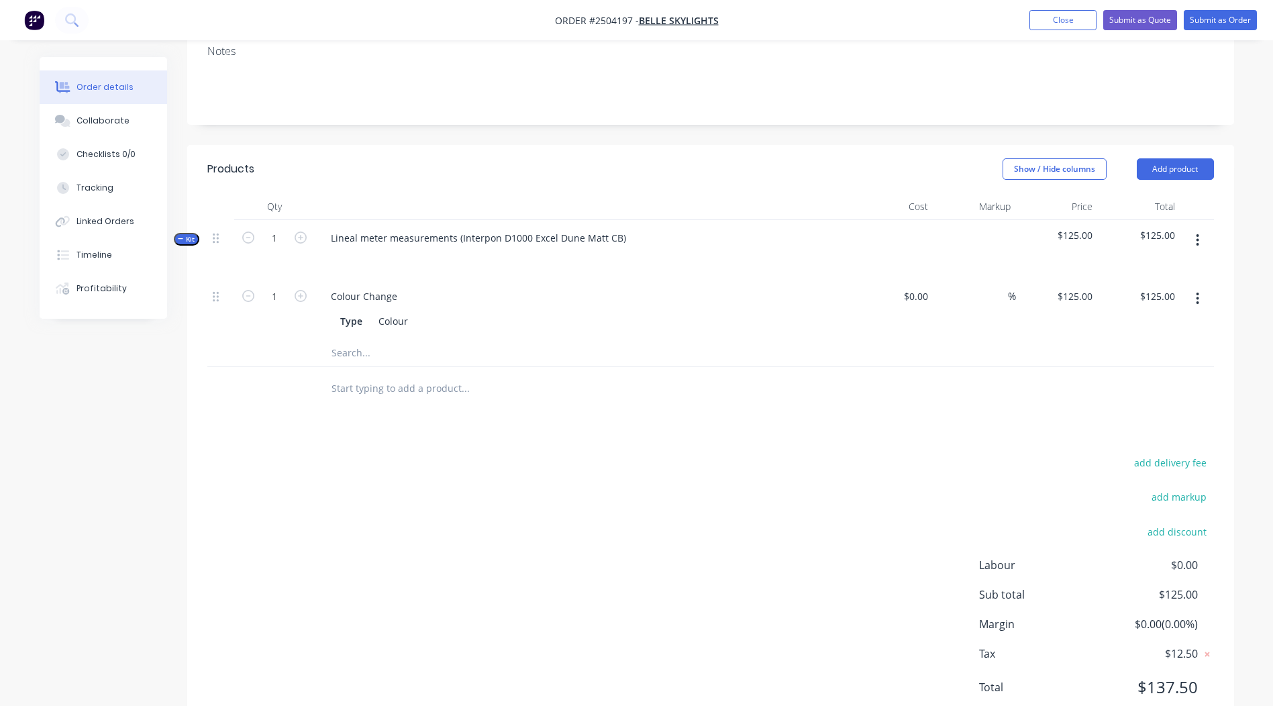
click at [1193, 228] on button "button" at bounding box center [1198, 240] width 32 height 24
click at [1154, 266] on div "Add product to kit" at bounding box center [1150, 275] width 103 height 19
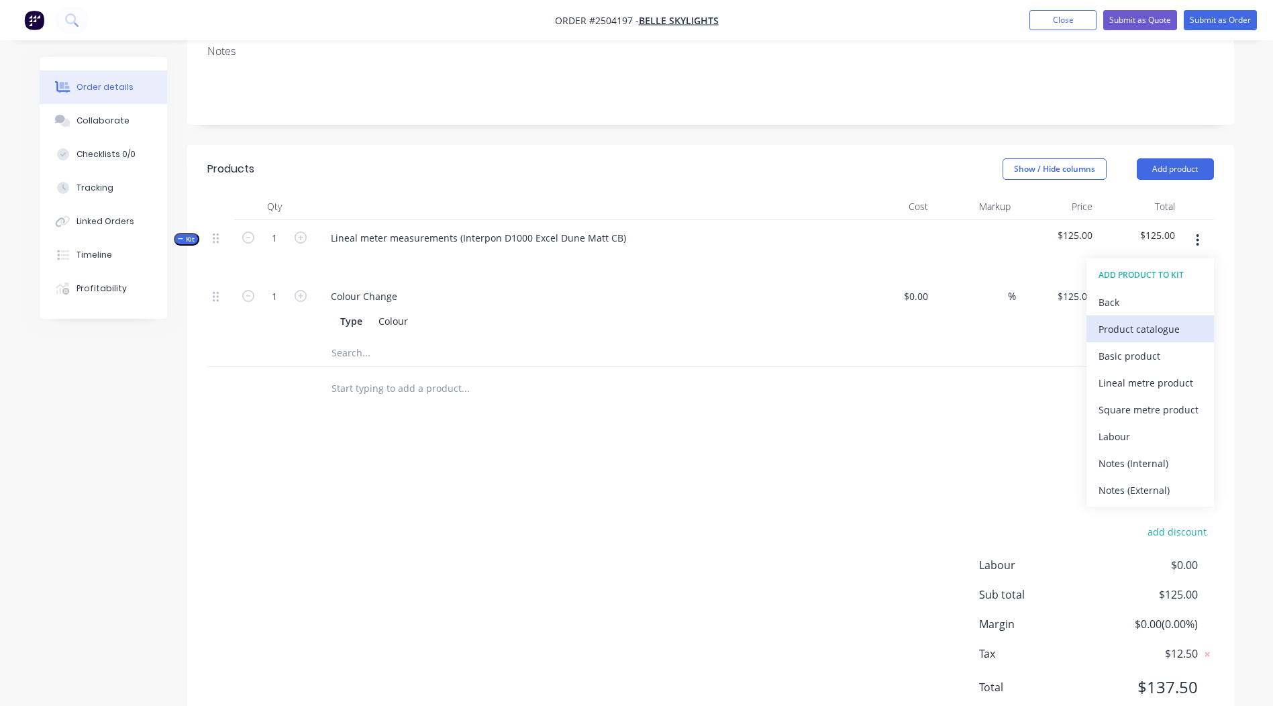
click at [1146, 320] on div "Product catalogue" at bounding box center [1150, 329] width 103 height 19
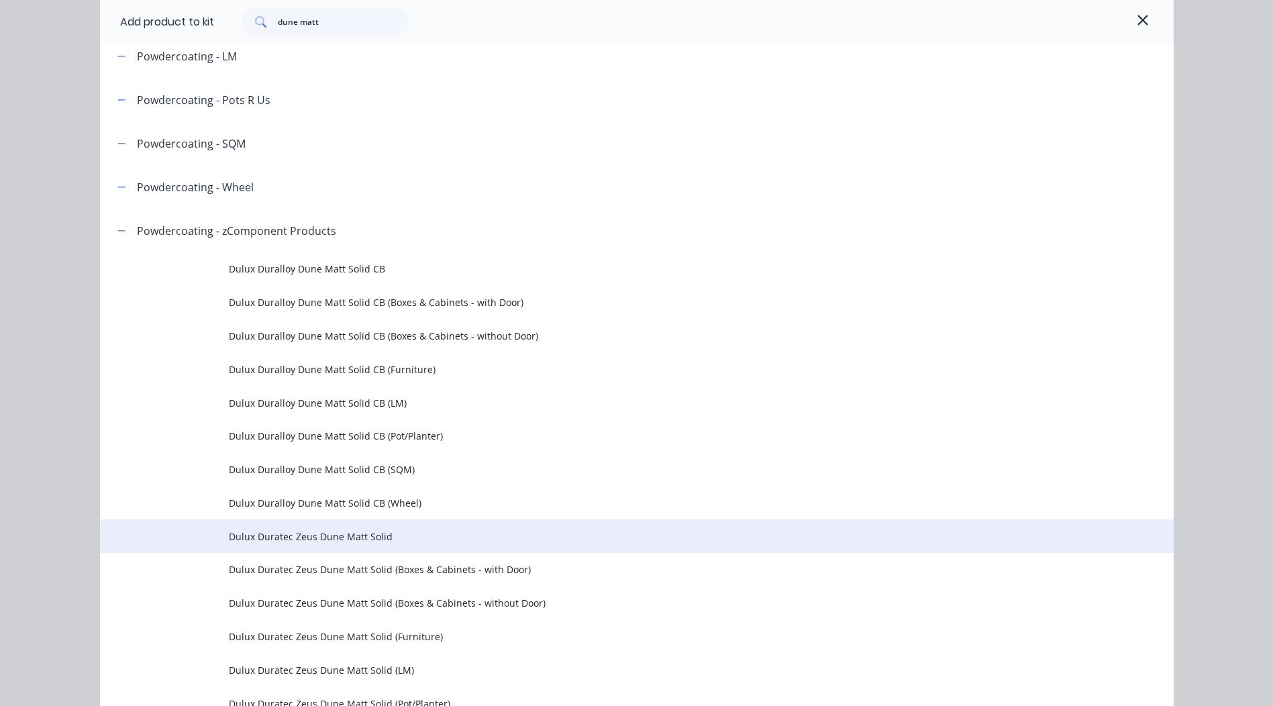
scroll to position [201, 0]
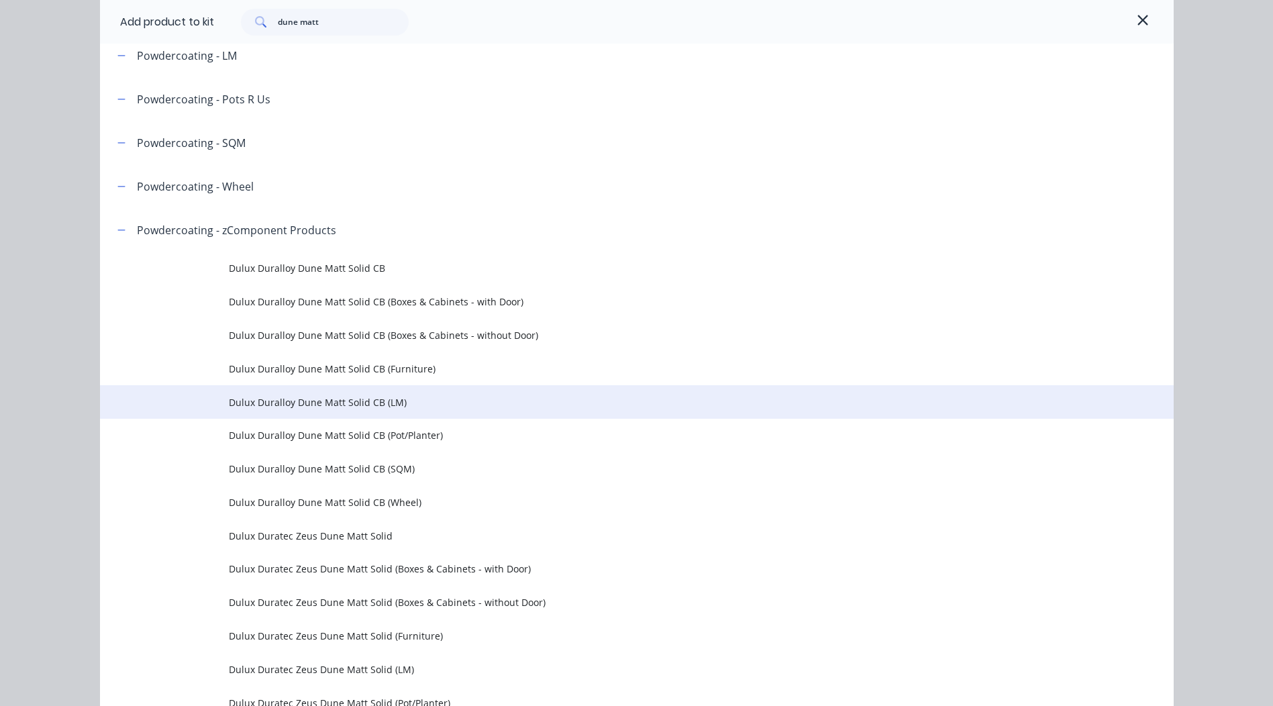
click at [424, 408] on span "Dulux Duralloy Dune Matt Solid CB (LM)" at bounding box center [607, 402] width 756 height 14
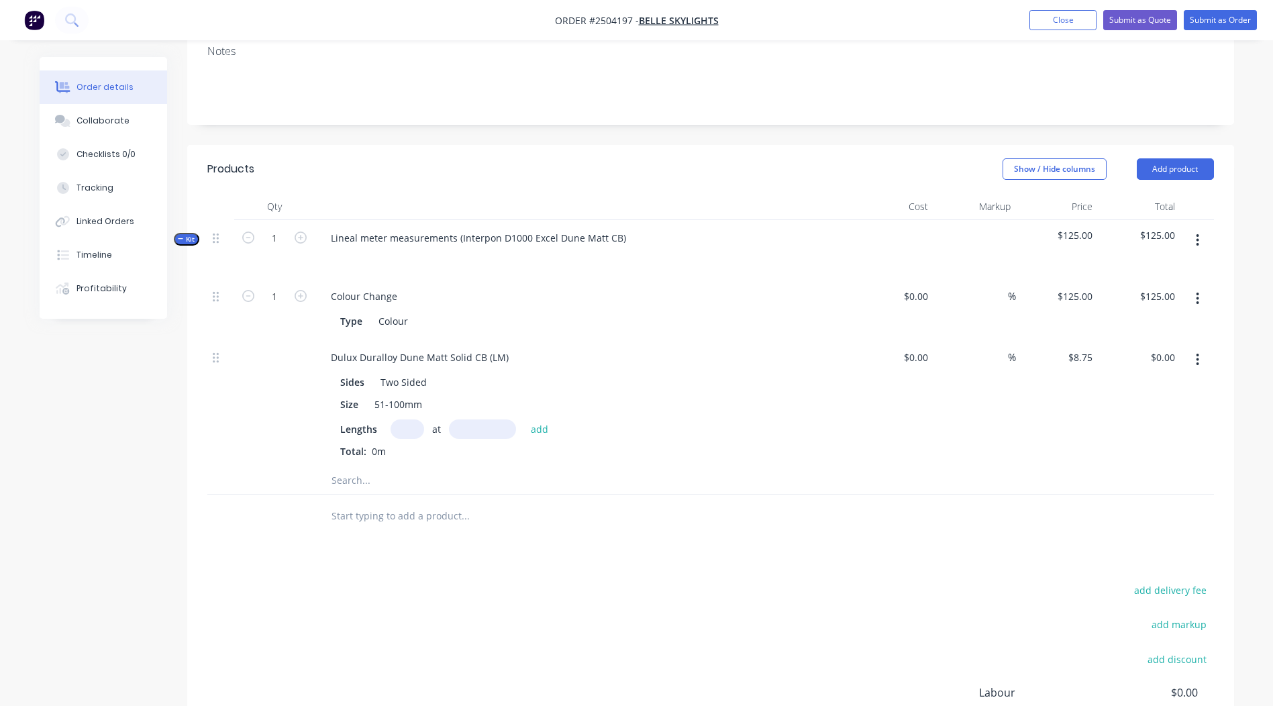
click at [408, 420] on input "text" at bounding box center [408, 429] width 34 height 19
type input "1"
click at [476, 420] on input "text" at bounding box center [482, 429] width 67 height 19
type input "3980"
click at [524, 420] on button "add" at bounding box center [540, 429] width 32 height 18
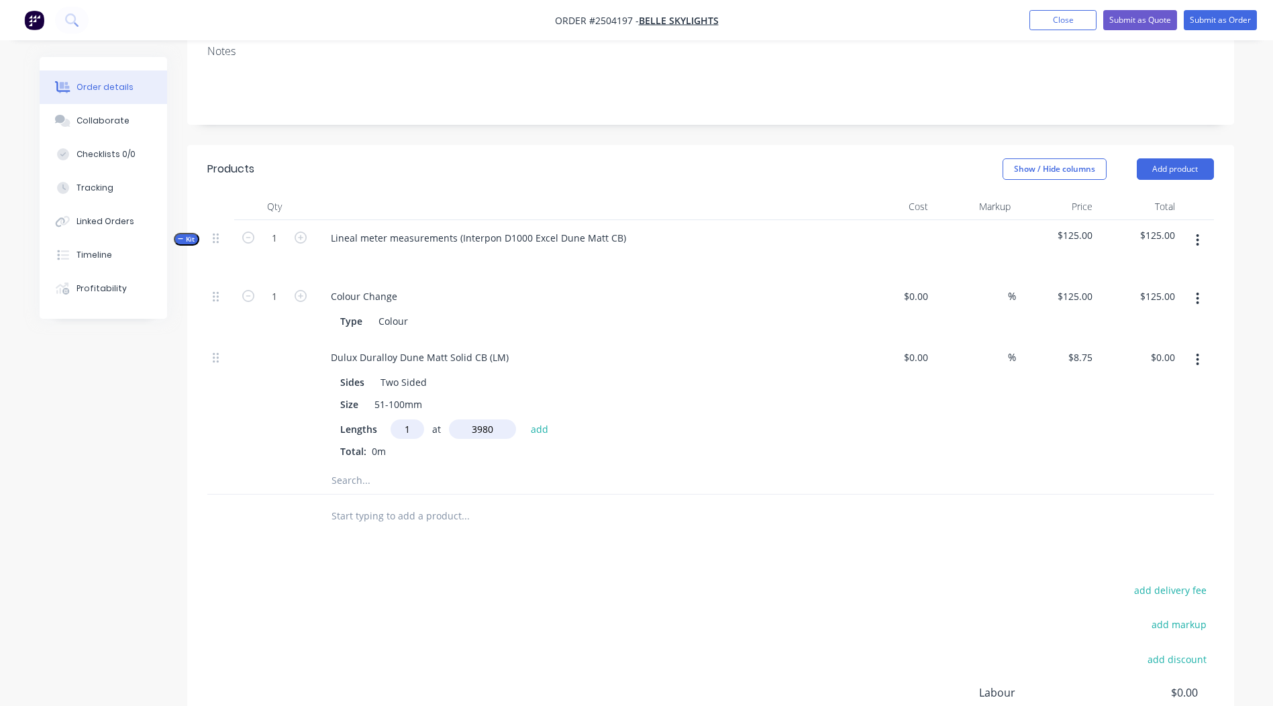
type input "$34.83"
type input "2"
click at [476, 420] on input "text" at bounding box center [482, 429] width 67 height 19
type input "2405"
click at [524, 420] on button "add" at bounding box center [540, 429] width 32 height 18
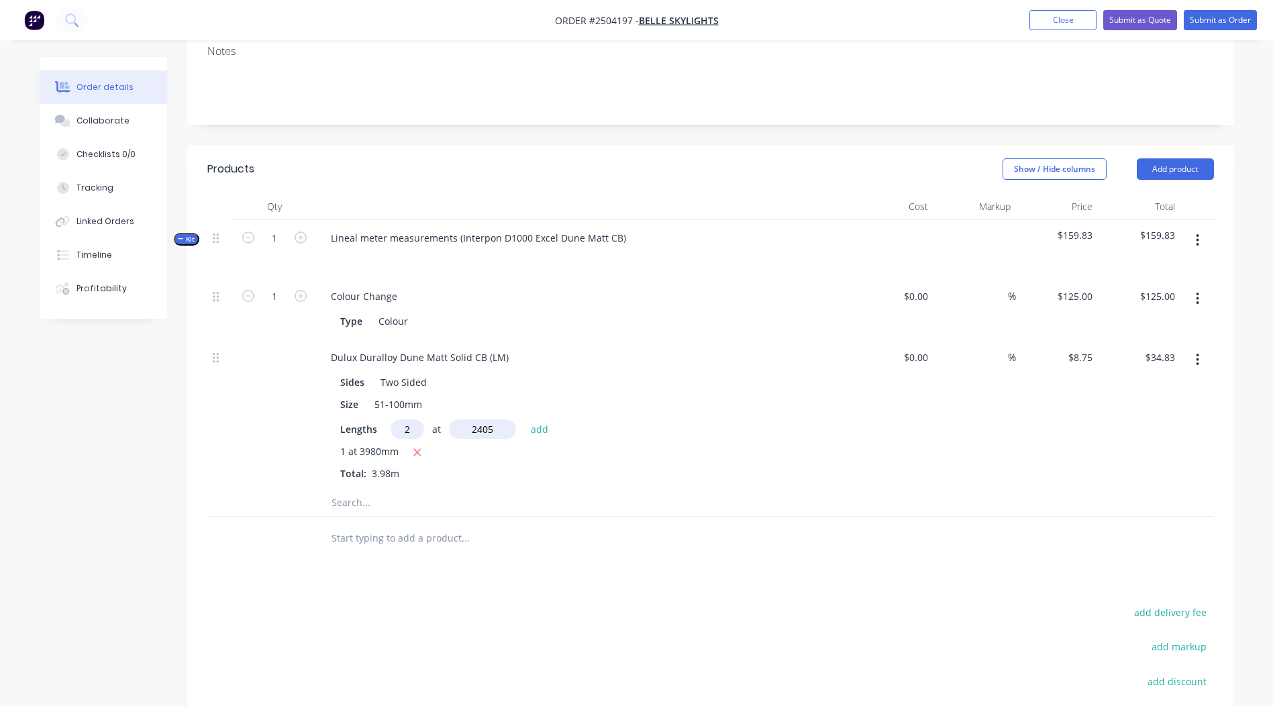
type input "$76.91"
type input "2"
click at [498, 420] on input "text" at bounding box center [482, 429] width 67 height 19
type input "3910"
click at [524, 420] on button "add" at bounding box center [540, 429] width 32 height 18
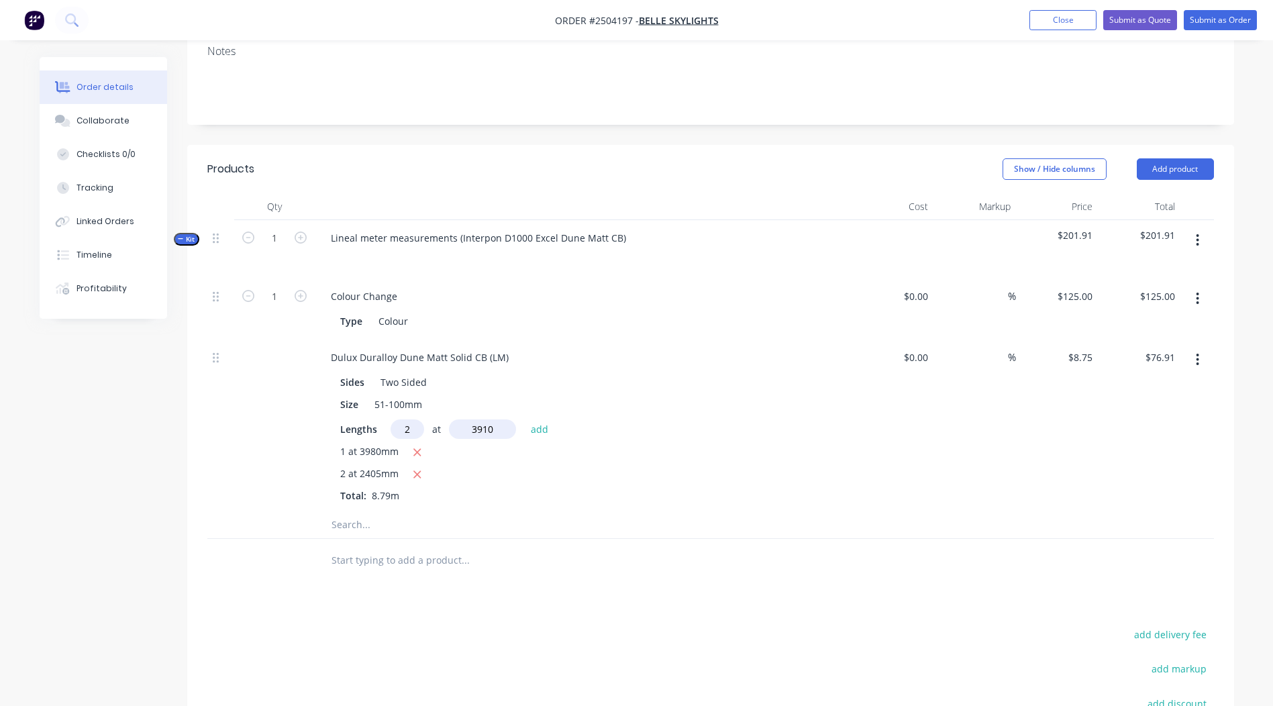
type input "$145.34"
type input "1"
click at [497, 420] on input "text" at bounding box center [482, 429] width 67 height 19
type input "3980"
click at [524, 420] on button "add" at bounding box center [540, 429] width 32 height 18
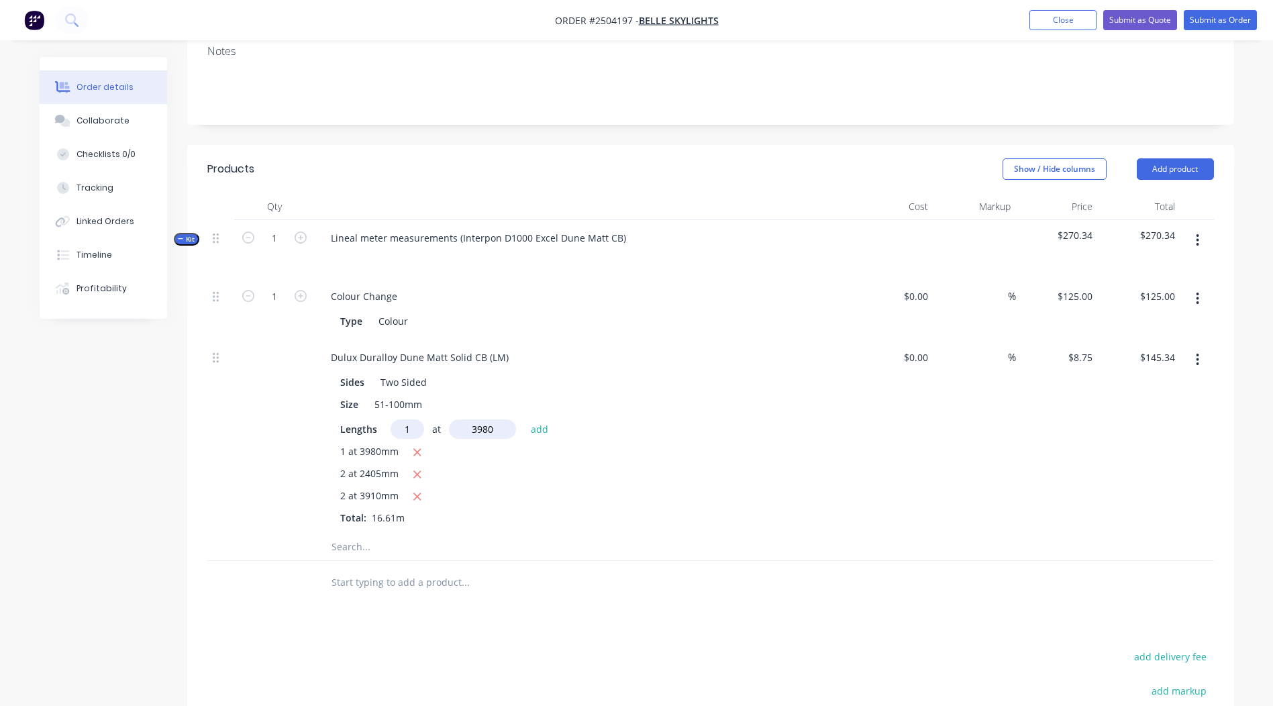
type input "$180.16"
type input "2"
click at [481, 420] on input "text" at bounding box center [482, 429] width 67 height 19
type input "2400"
click at [524, 420] on button "add" at bounding box center [540, 429] width 32 height 18
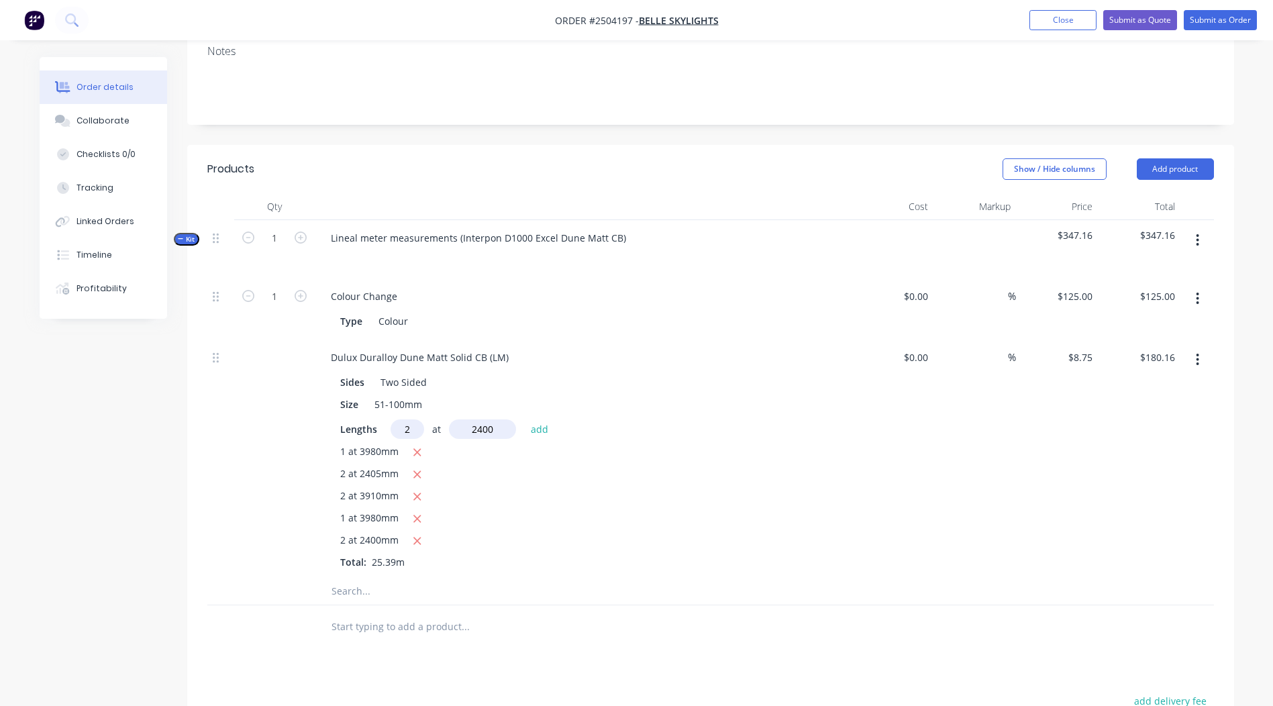
type input "$222.16"
drag, startPoint x: 509, startPoint y: 320, endPoint x: 0, endPoint y: 281, distance: 510.9
click at [0, 286] on html "Order #2504197 - Belle Skylights Add product Close Submit as Quote Submit as Or…" at bounding box center [636, 362] width 1273 height 1260
drag, startPoint x: 1132, startPoint y: 551, endPoint x: 1122, endPoint y: 545, distance: 11.7
click at [1131, 578] on div at bounding box center [710, 592] width 1007 height 28
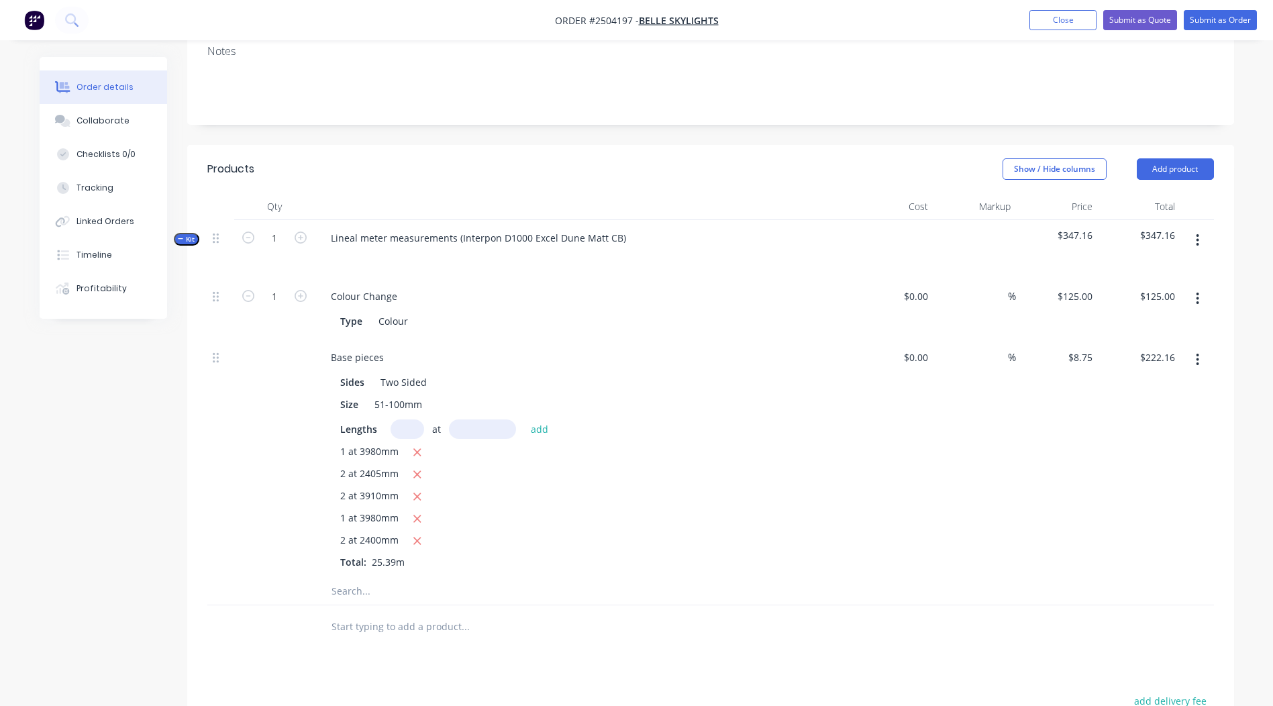
click at [1201, 228] on button "button" at bounding box center [1198, 240] width 32 height 24
click at [1148, 266] on div "Add product to kit" at bounding box center [1150, 275] width 103 height 19
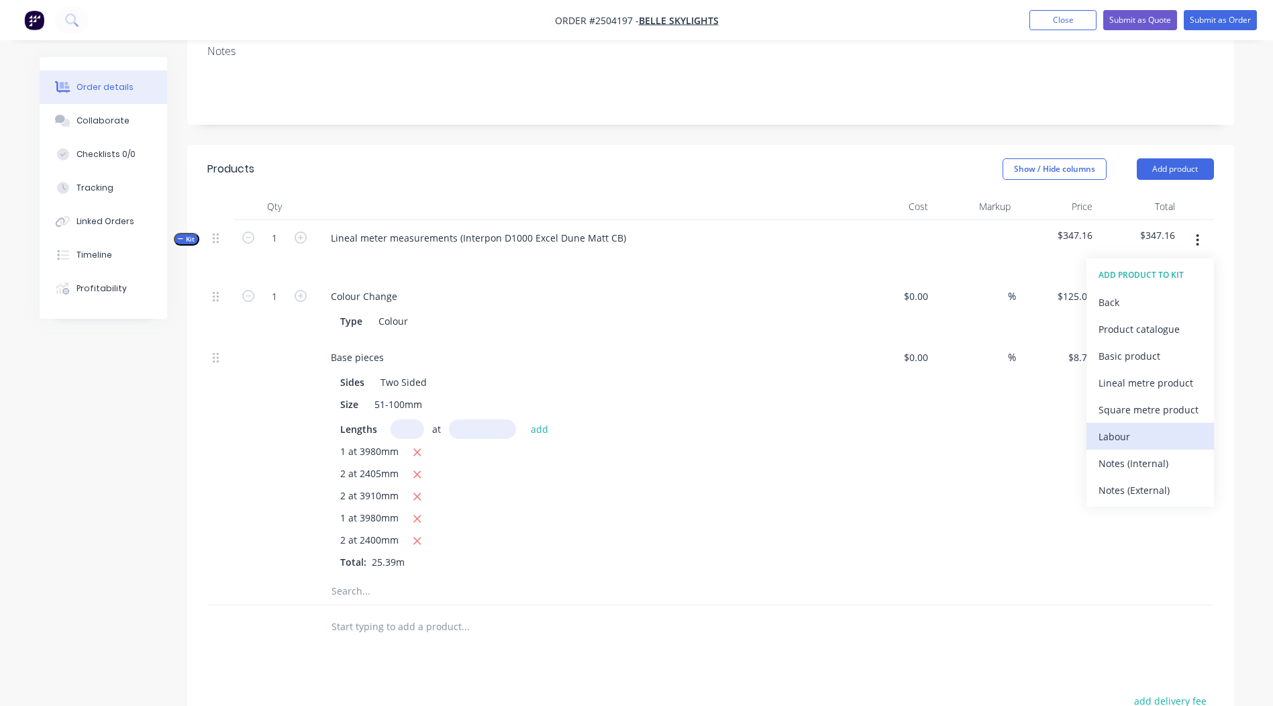
click at [1156, 427] on div "Labour" at bounding box center [1150, 436] width 103 height 19
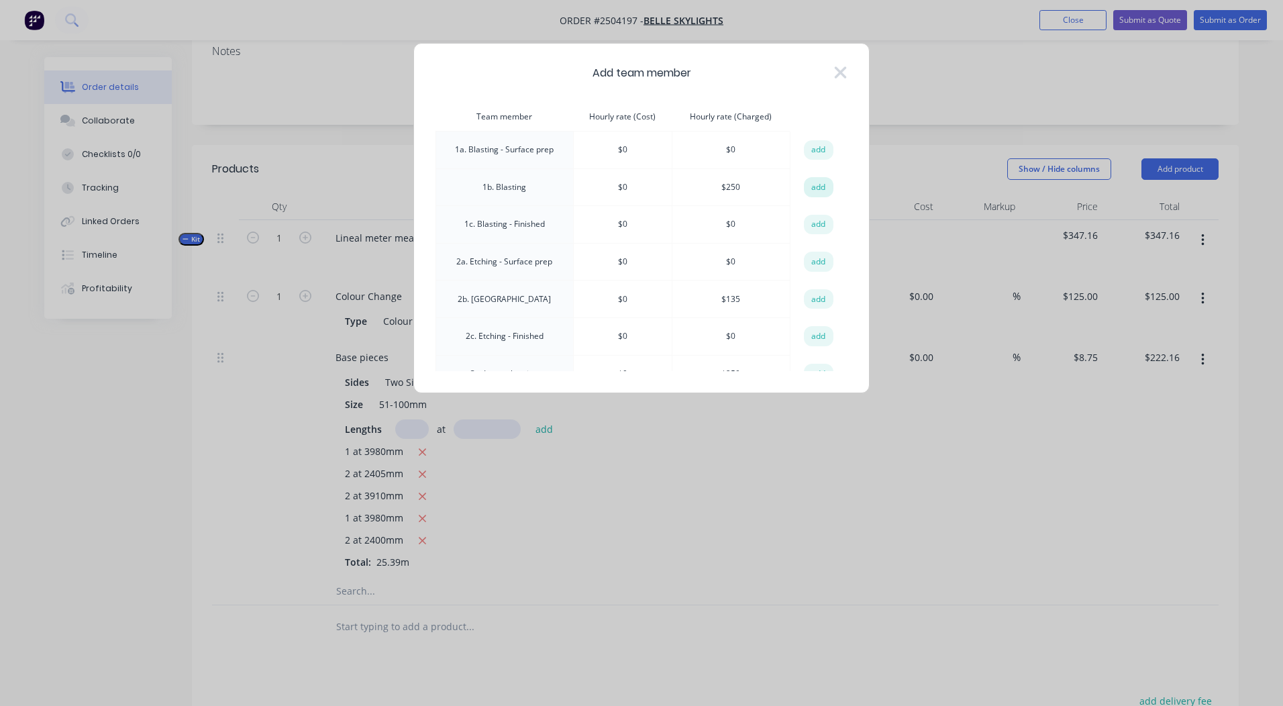
click at [816, 191] on button "add" at bounding box center [819, 187] width 30 height 20
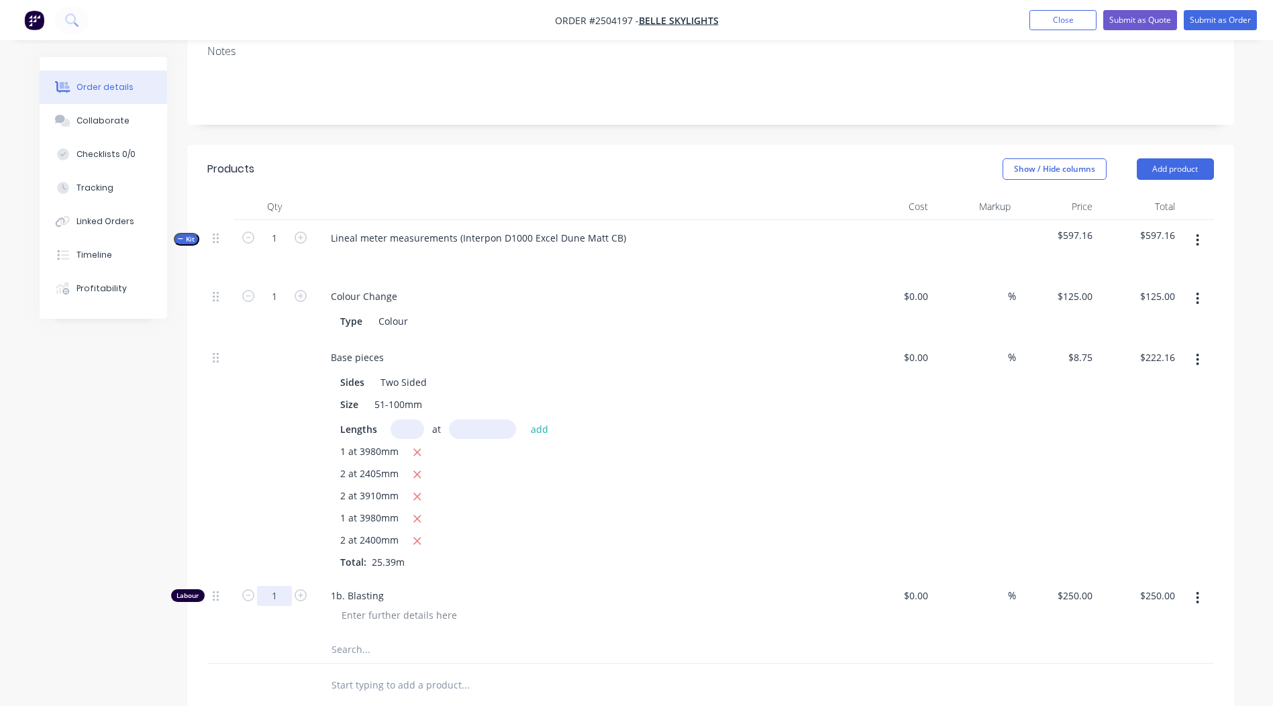
click at [271, 586] on input "1" at bounding box center [274, 596] width 35 height 20
type input "0.33"
type input "$82.50"
click at [917, 678] on div "Products Show / Hide columns Add product Qty Cost Markup Price Total Kit 1 Line…" at bounding box center [710, 587] width 1047 height 885
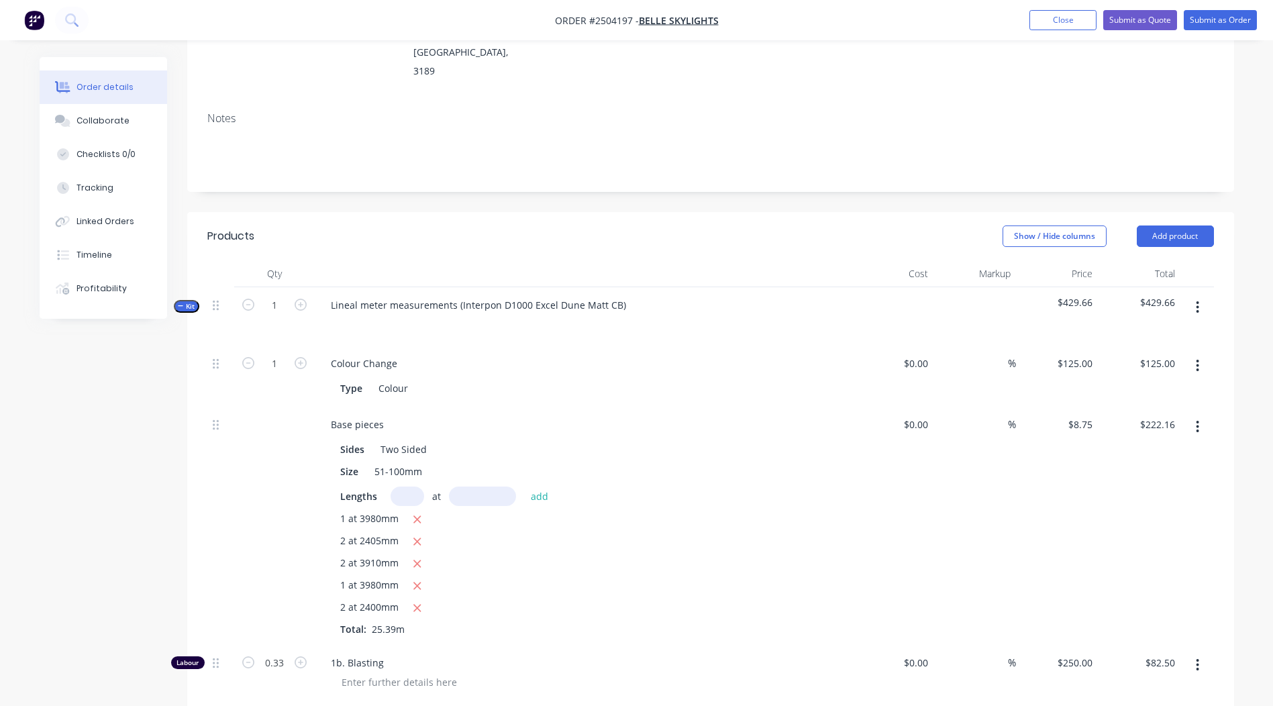
scroll to position [193, 0]
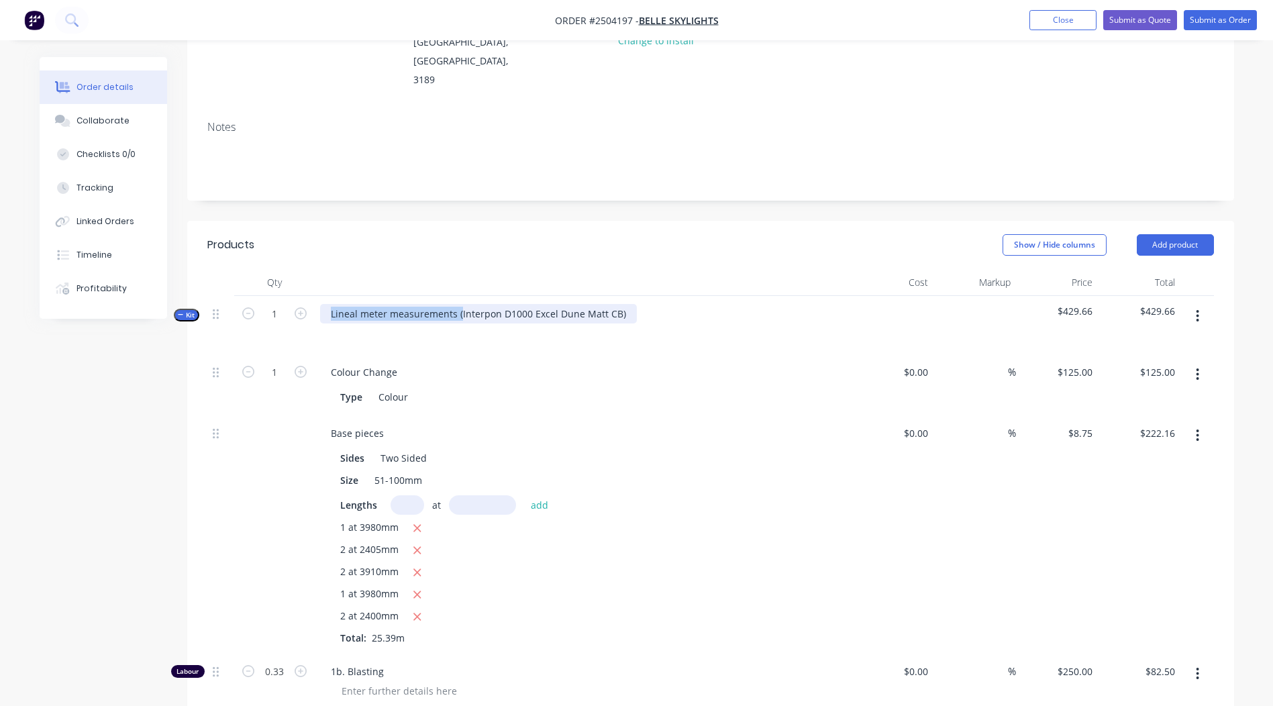
drag, startPoint x: 458, startPoint y: 274, endPoint x: 160, endPoint y: 324, distance: 302.3
click at [162, 324] on div "Created by [PERSON_NAME] Created [DATE] Required [DATE] Assigned to Add team me…" at bounding box center [637, 494] width 1195 height 1261
click at [493, 304] on div "Interpon D1000 Excel Dune Matt CB)" at bounding box center [412, 313] width 185 height 19
click at [598, 167] on div "Created by [PERSON_NAME] Created [DATE] Required [DATE] Assigned to Add team me…" at bounding box center [710, 484] width 1047 height 1241
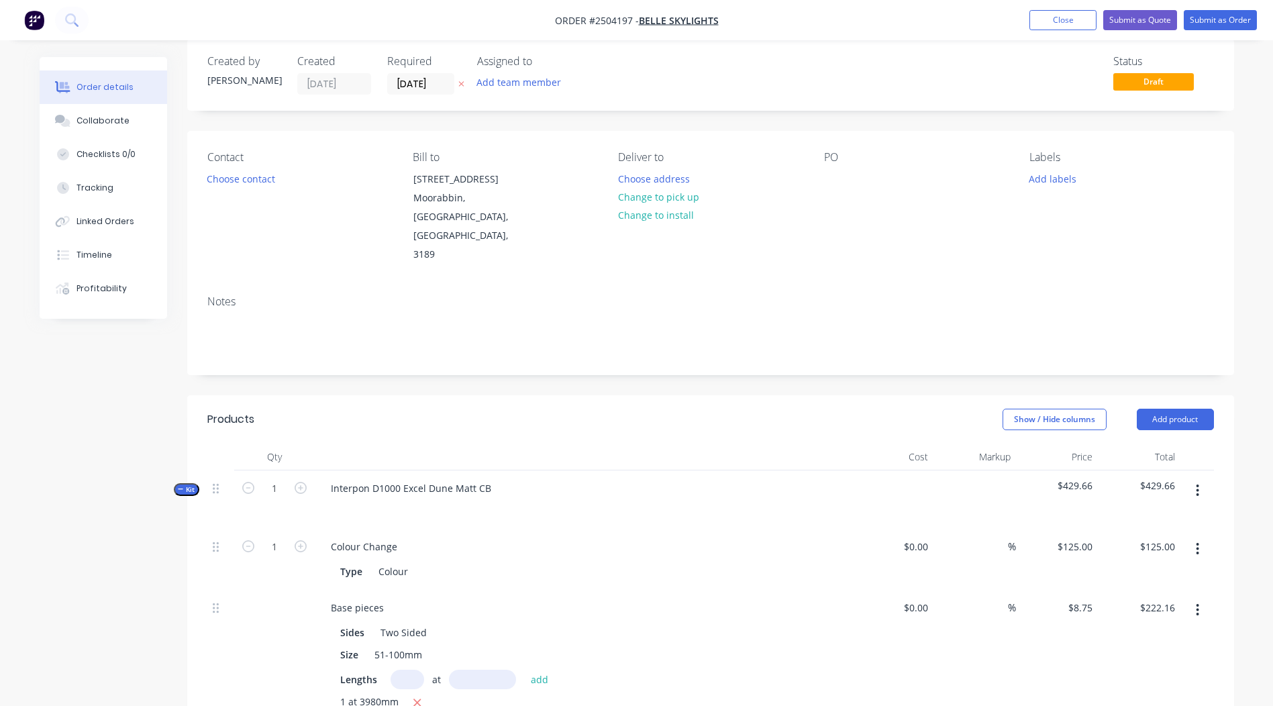
scroll to position [13, 0]
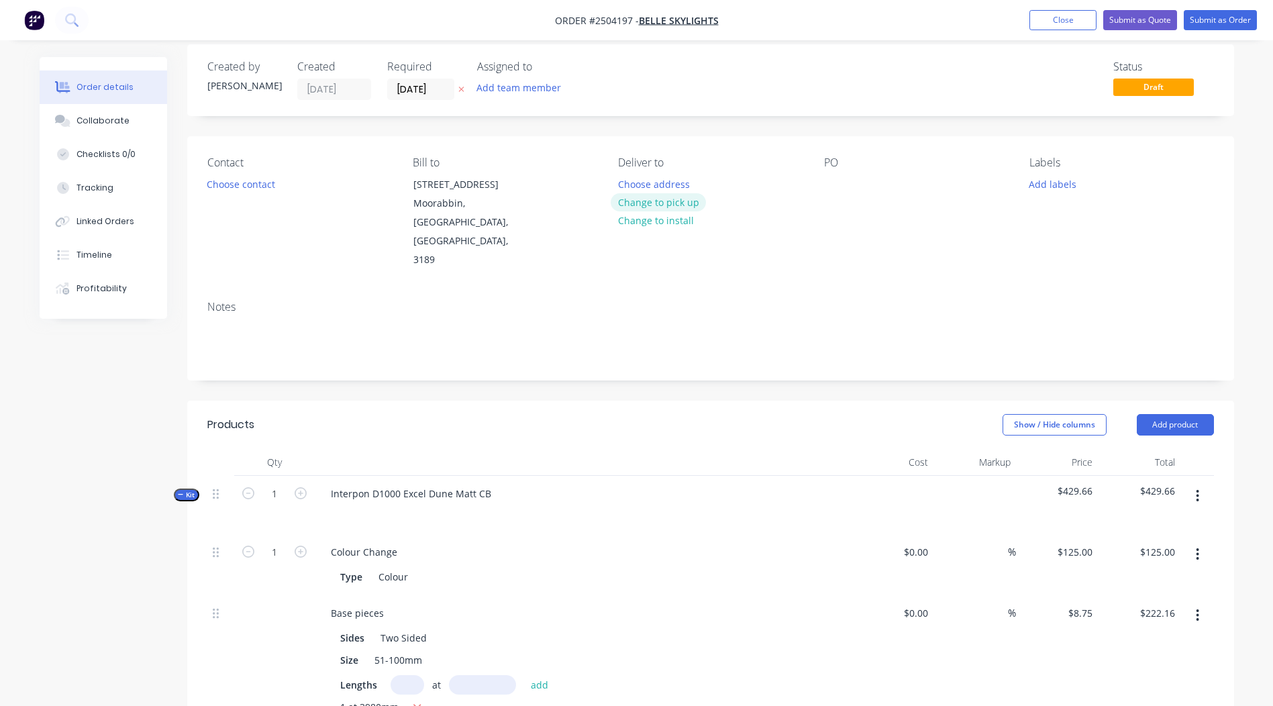
click at [630, 196] on button "Change to pick up" at bounding box center [658, 202] width 95 height 18
click at [235, 185] on button "Choose contact" at bounding box center [240, 184] width 83 height 18
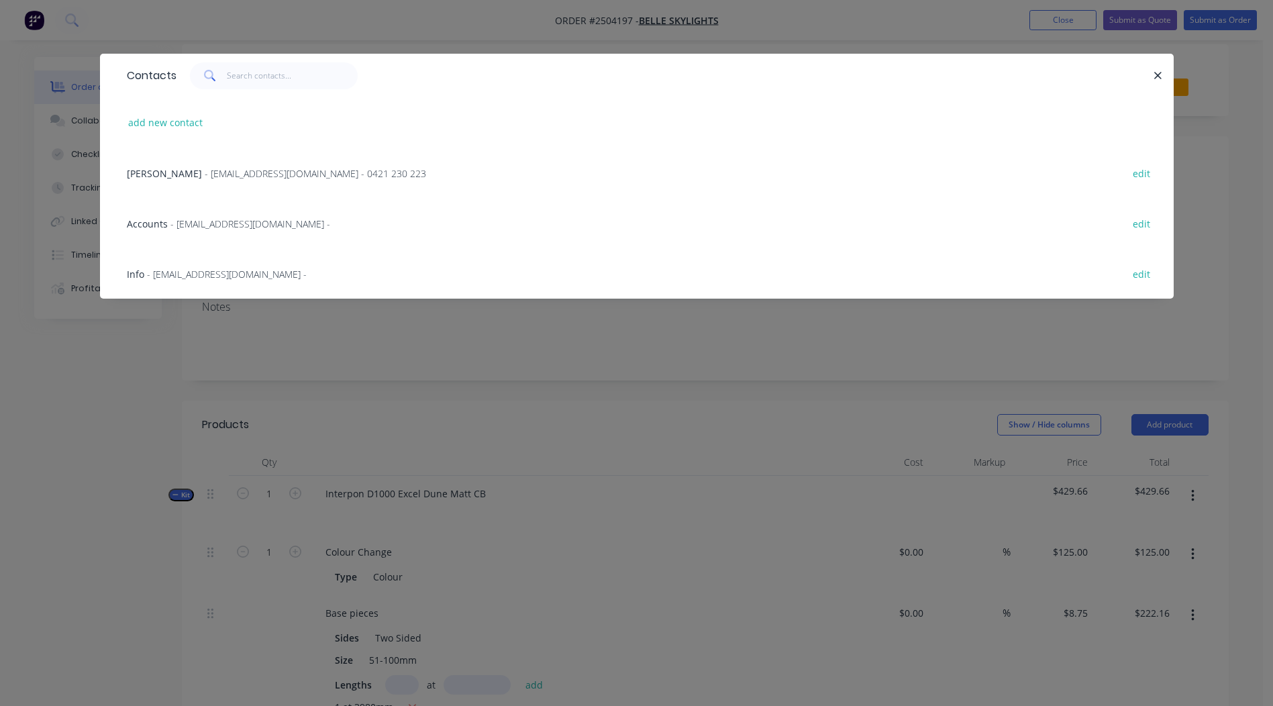
click at [205, 173] on span "- [EMAIL_ADDRESS][DOMAIN_NAME] - 0421 230 223" at bounding box center [316, 173] width 222 height 13
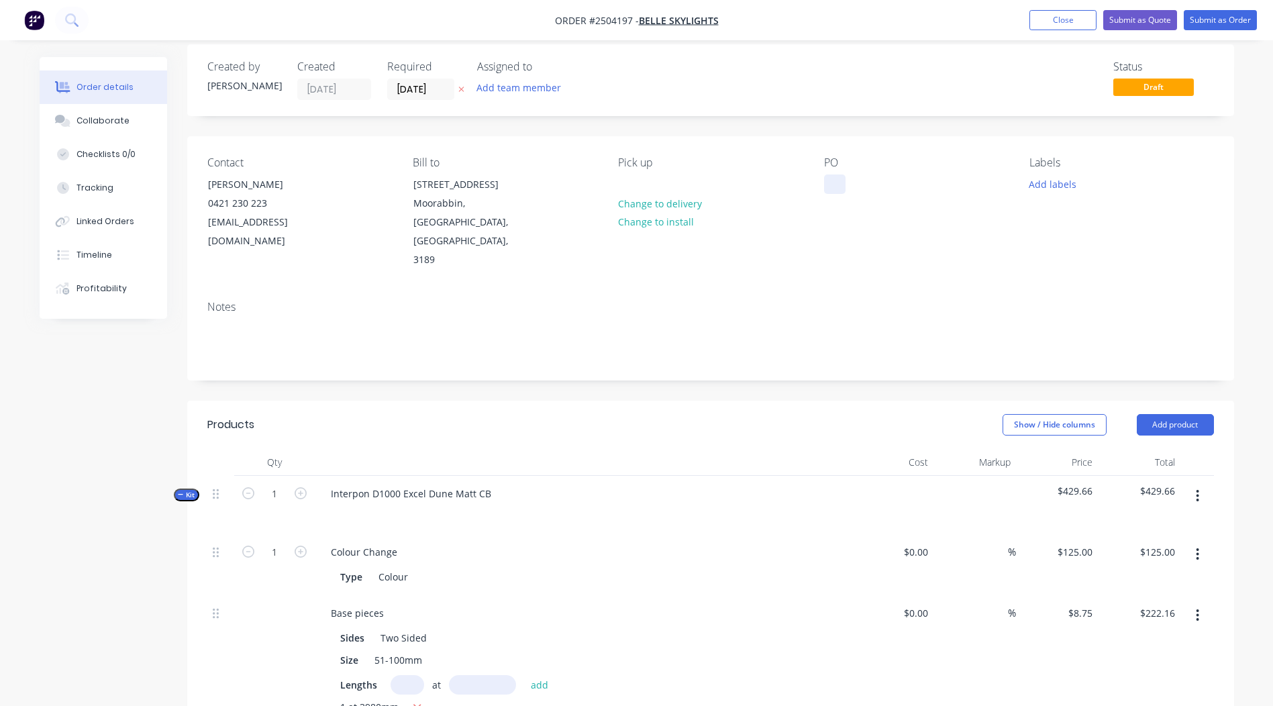
click at [835, 186] on div at bounding box center [834, 184] width 21 height 19
click at [1160, 290] on div "Notes" at bounding box center [710, 335] width 1047 height 90
click at [1054, 191] on button "Add labels" at bounding box center [1053, 184] width 62 height 18
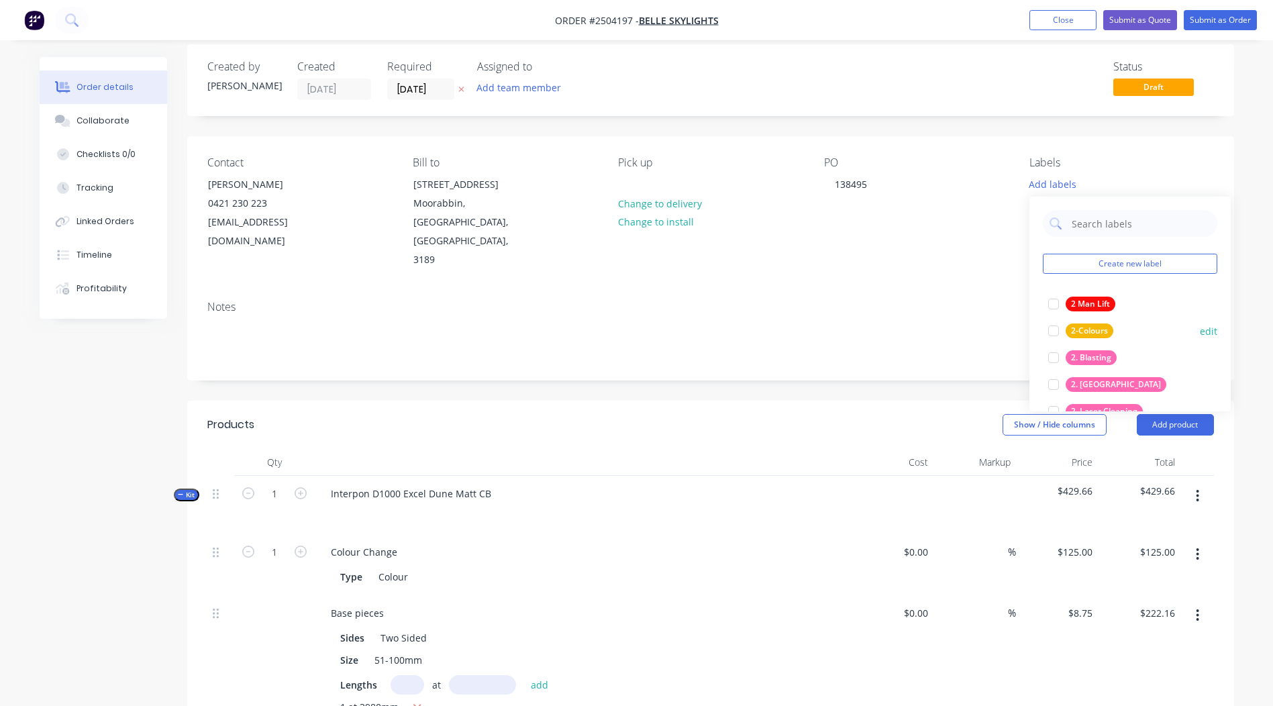
click at [1088, 356] on div "2. Blasting" at bounding box center [1091, 357] width 51 height 15
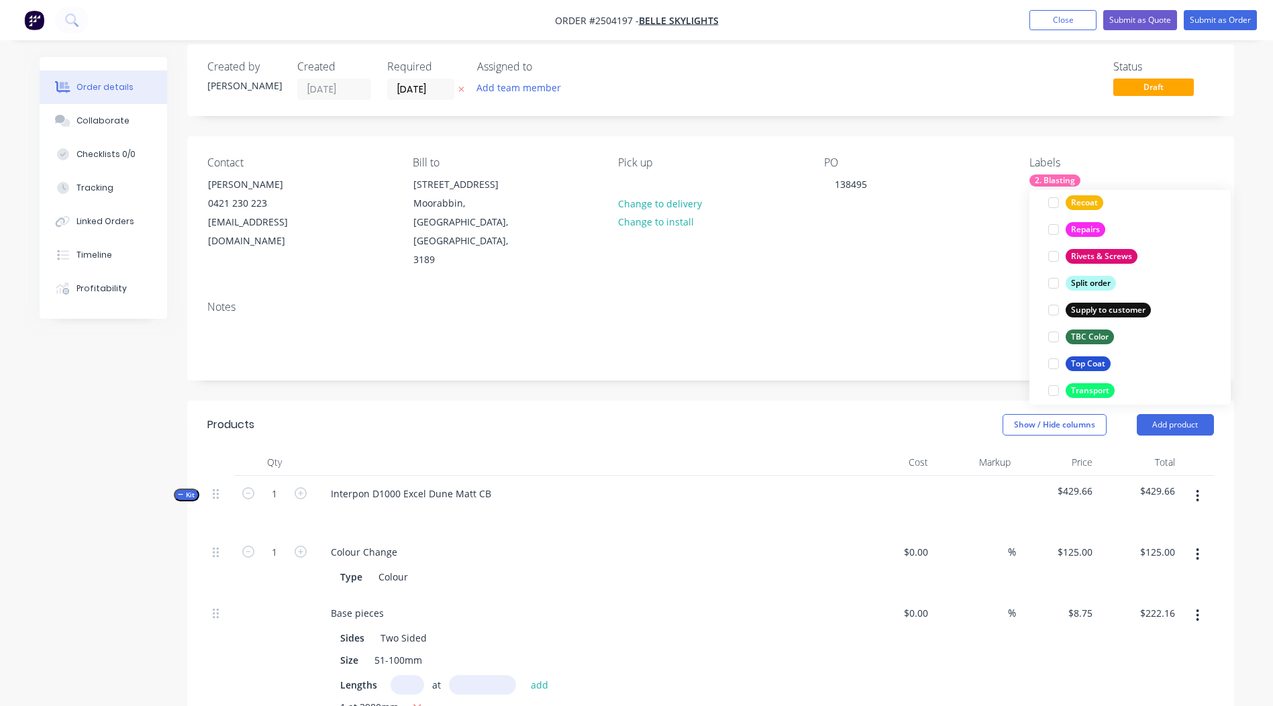
scroll to position [1047, 0]
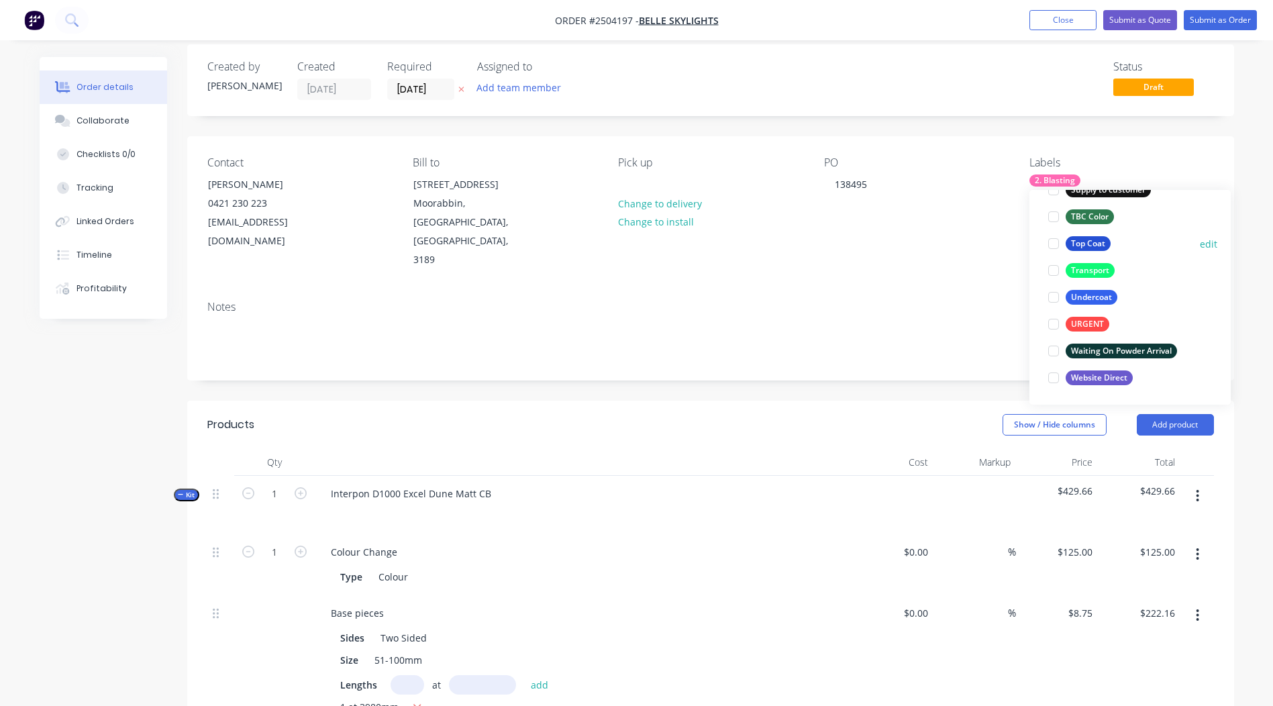
click at [1082, 247] on div "Top Coat" at bounding box center [1088, 243] width 45 height 15
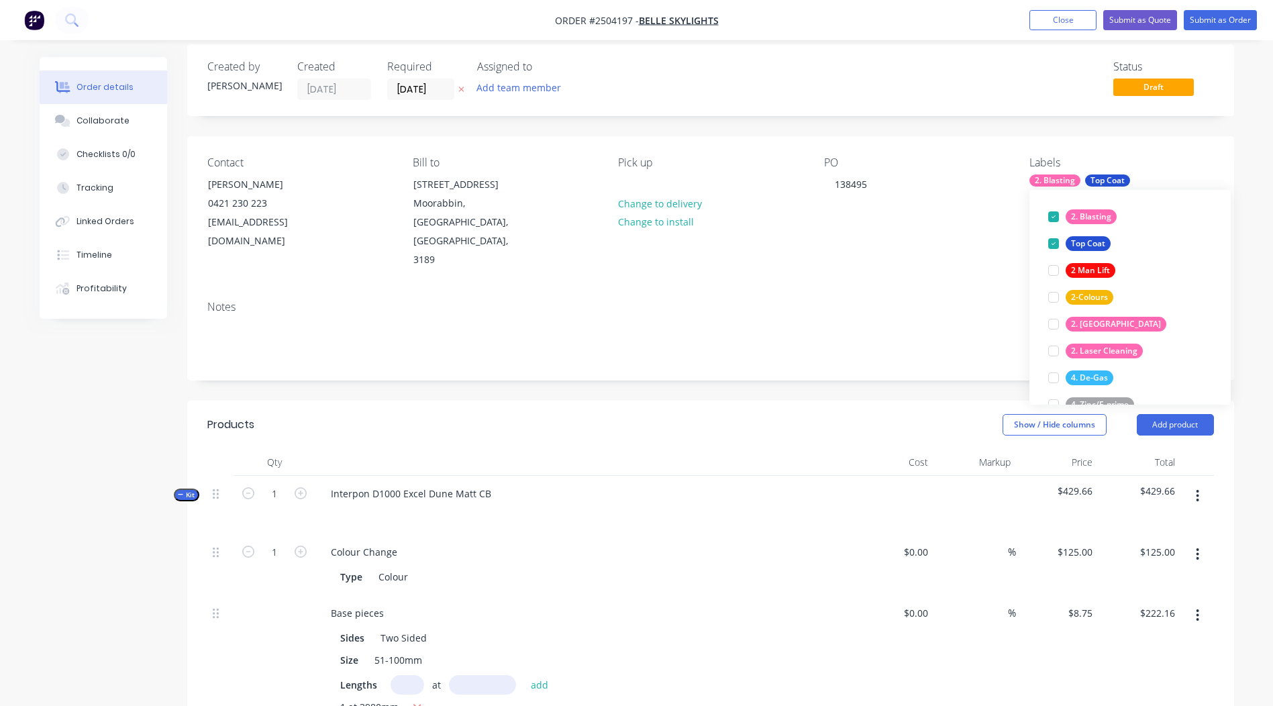
click at [1255, 162] on div "Order details Collaborate Checklists 0/0 Tracking Linked Orders Timeline Profit…" at bounding box center [636, 646] width 1273 height 1318
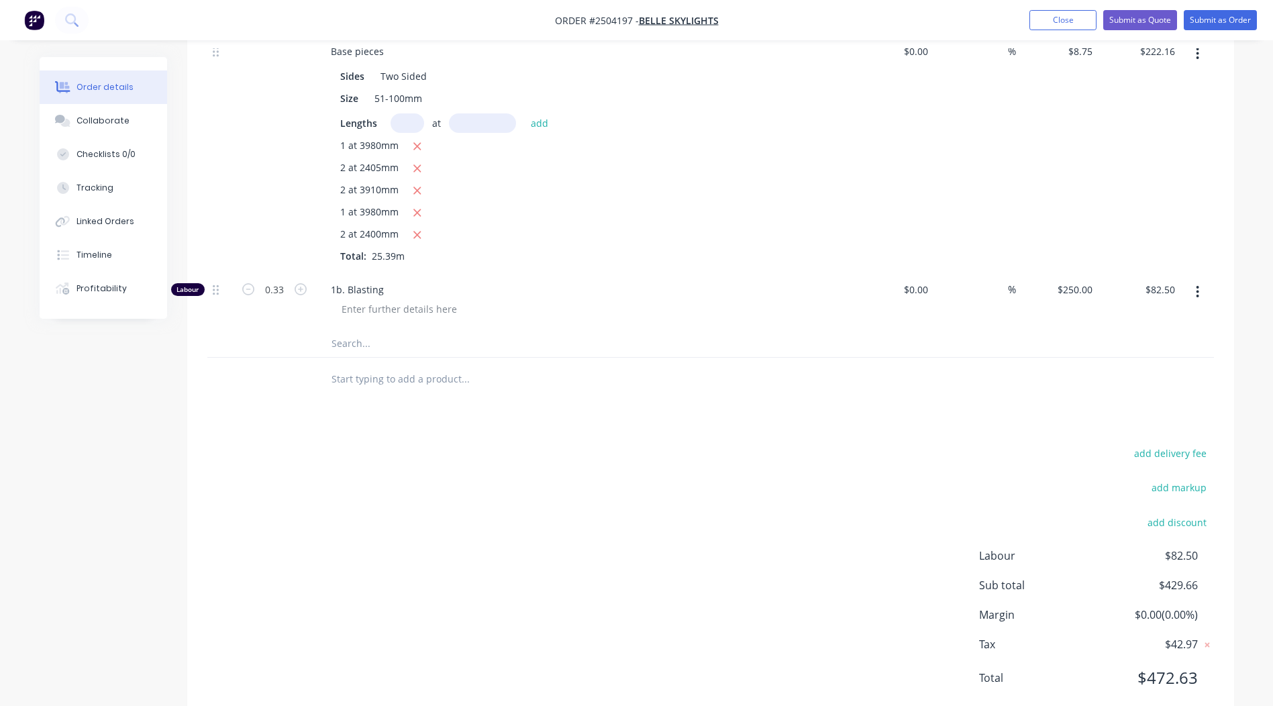
scroll to position [0, 0]
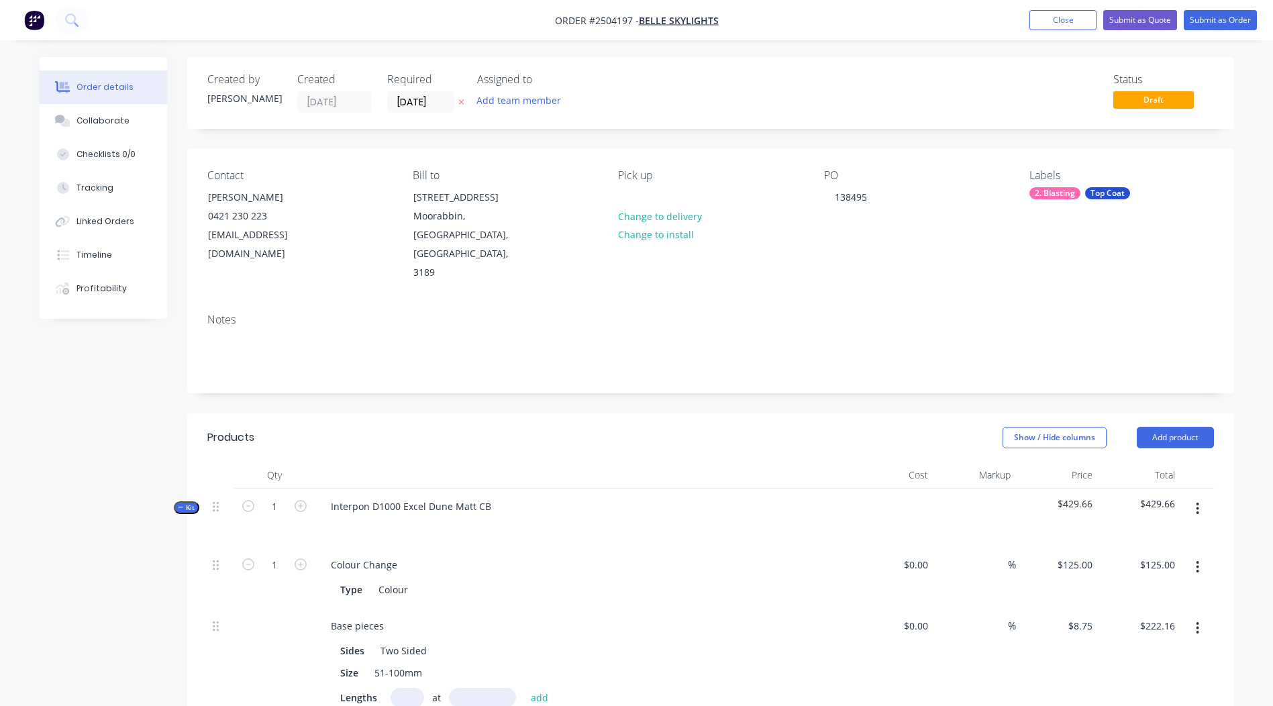
click at [242, 303] on div "Notes" at bounding box center [710, 348] width 1047 height 90
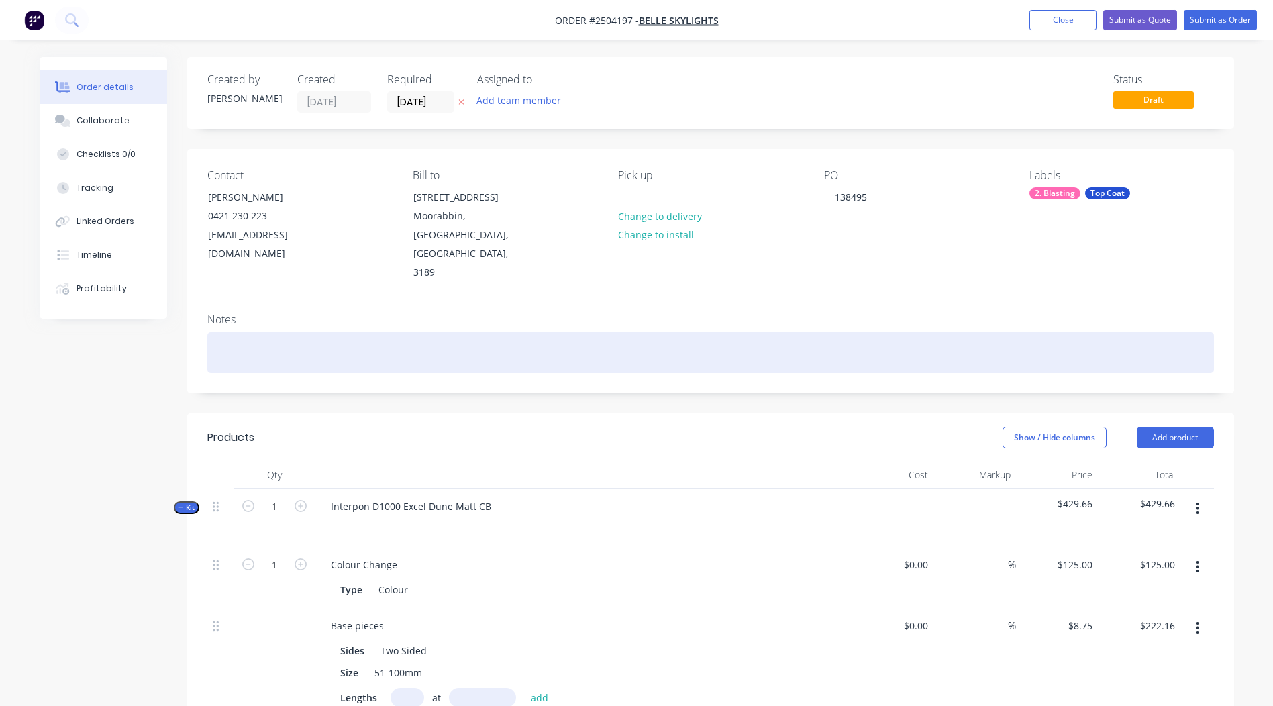
click at [222, 332] on div at bounding box center [710, 352] width 1007 height 41
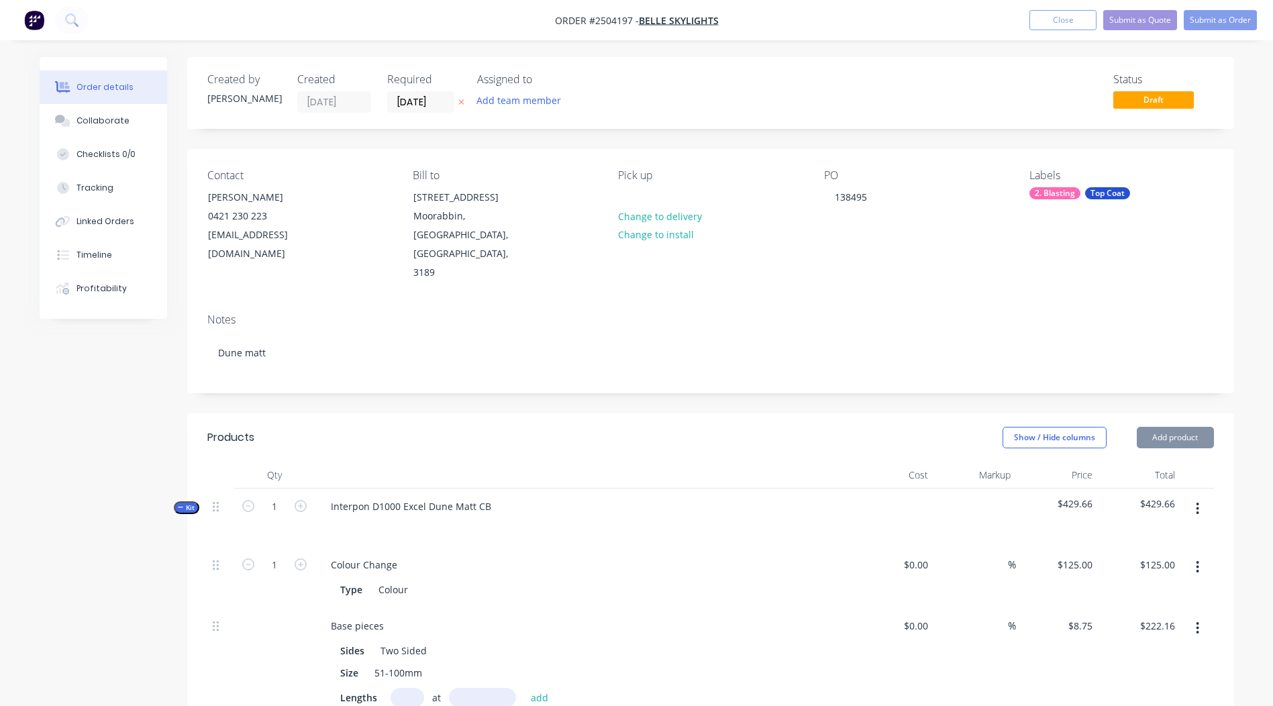
click at [1263, 227] on div "Order details Collaborate Checklists 0/0 Tracking Linked Orders Timeline Profit…" at bounding box center [636, 659] width 1273 height 1318
click at [1222, 21] on button "Submit as Order" at bounding box center [1220, 20] width 73 height 20
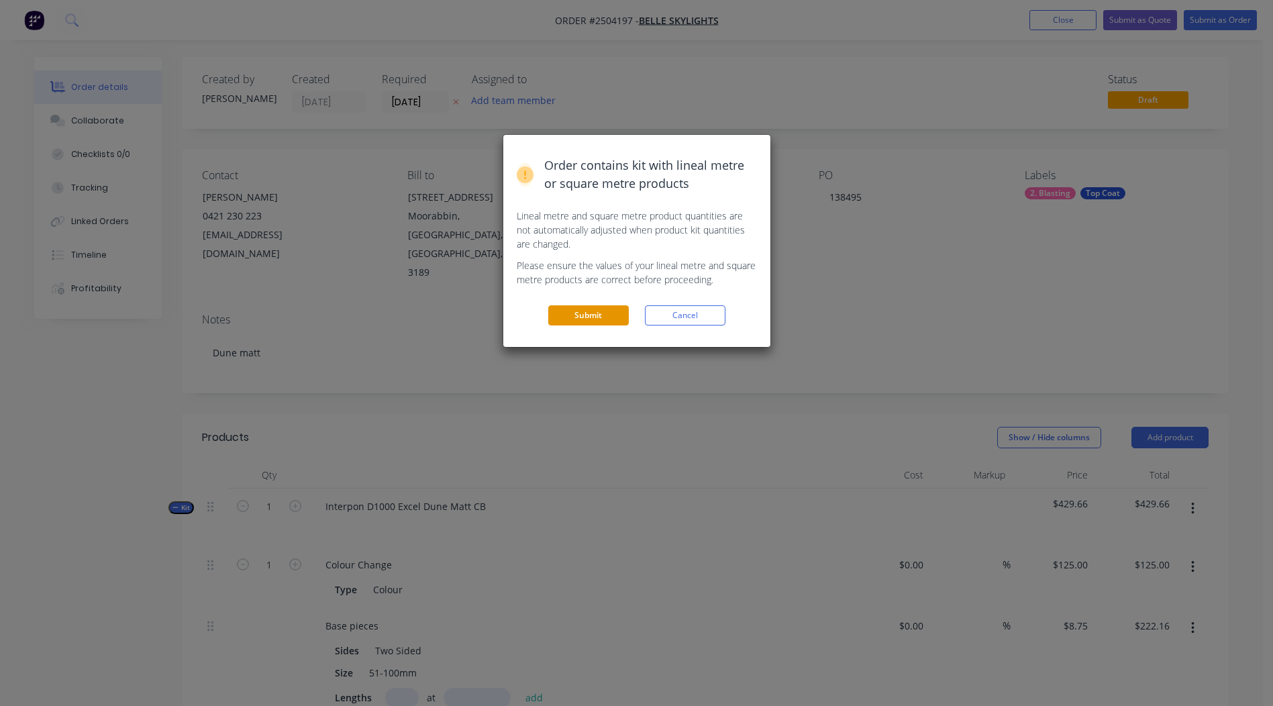
click at [591, 320] on button "Submit" at bounding box center [588, 315] width 81 height 20
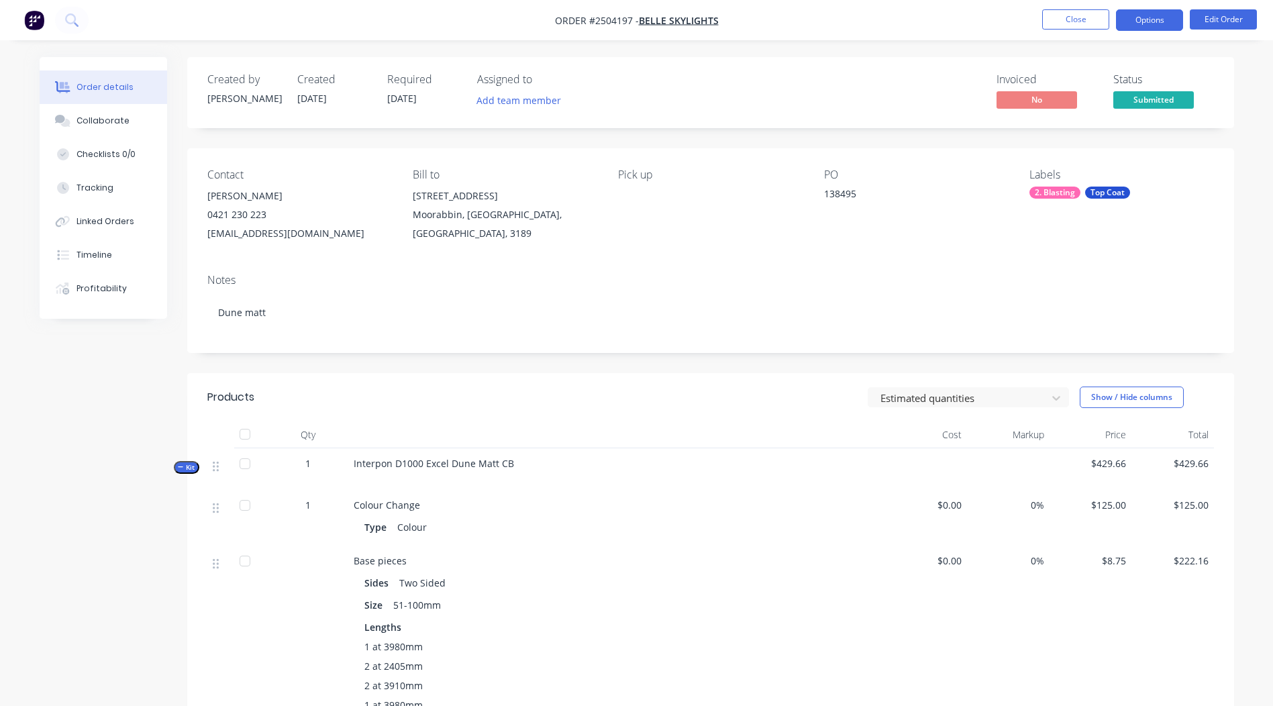
click at [1145, 24] on button "Options" at bounding box center [1149, 19] width 67 height 21
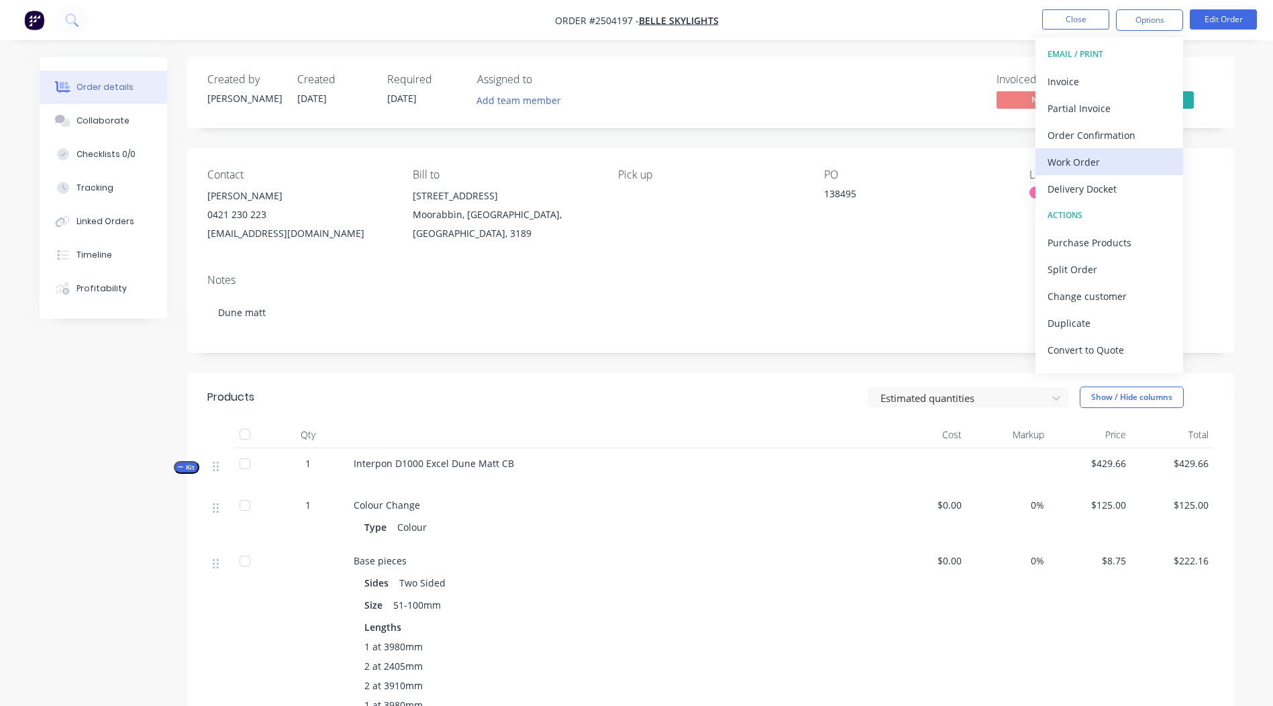
click at [1045, 166] on button "Work Order" at bounding box center [1110, 161] width 148 height 27
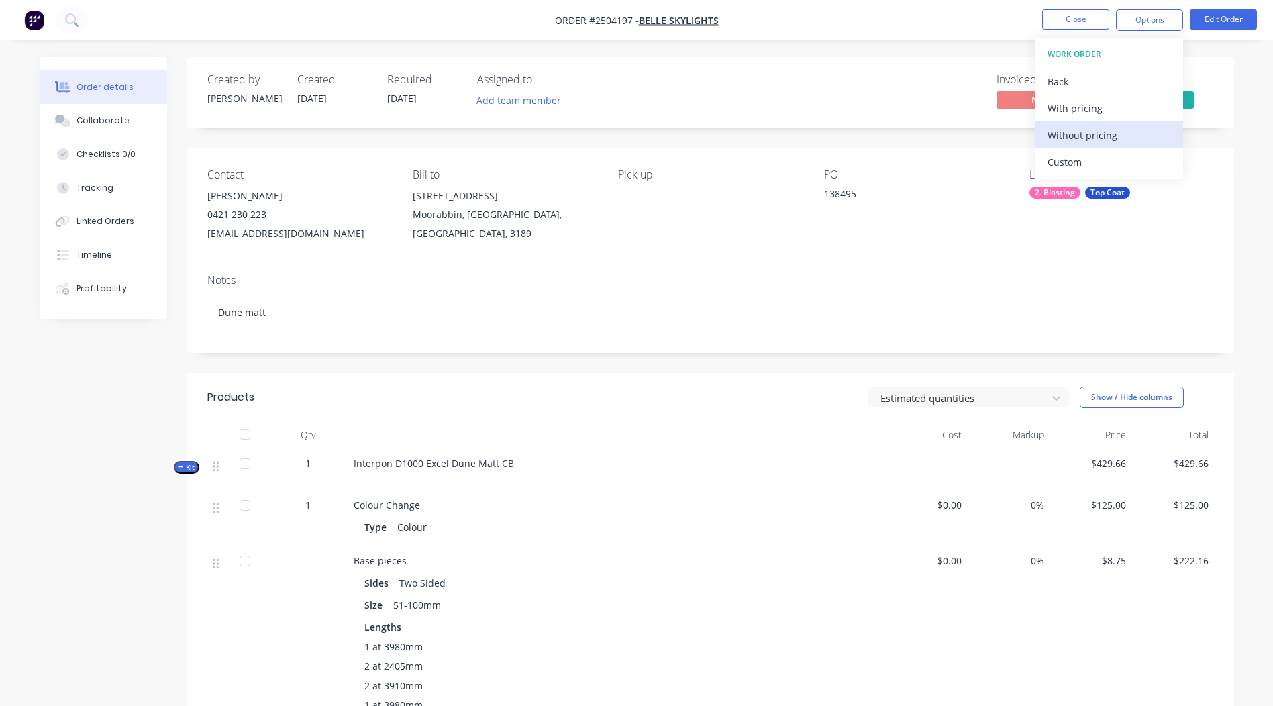
click at [1095, 127] on div "Without pricing" at bounding box center [1110, 135] width 124 height 19
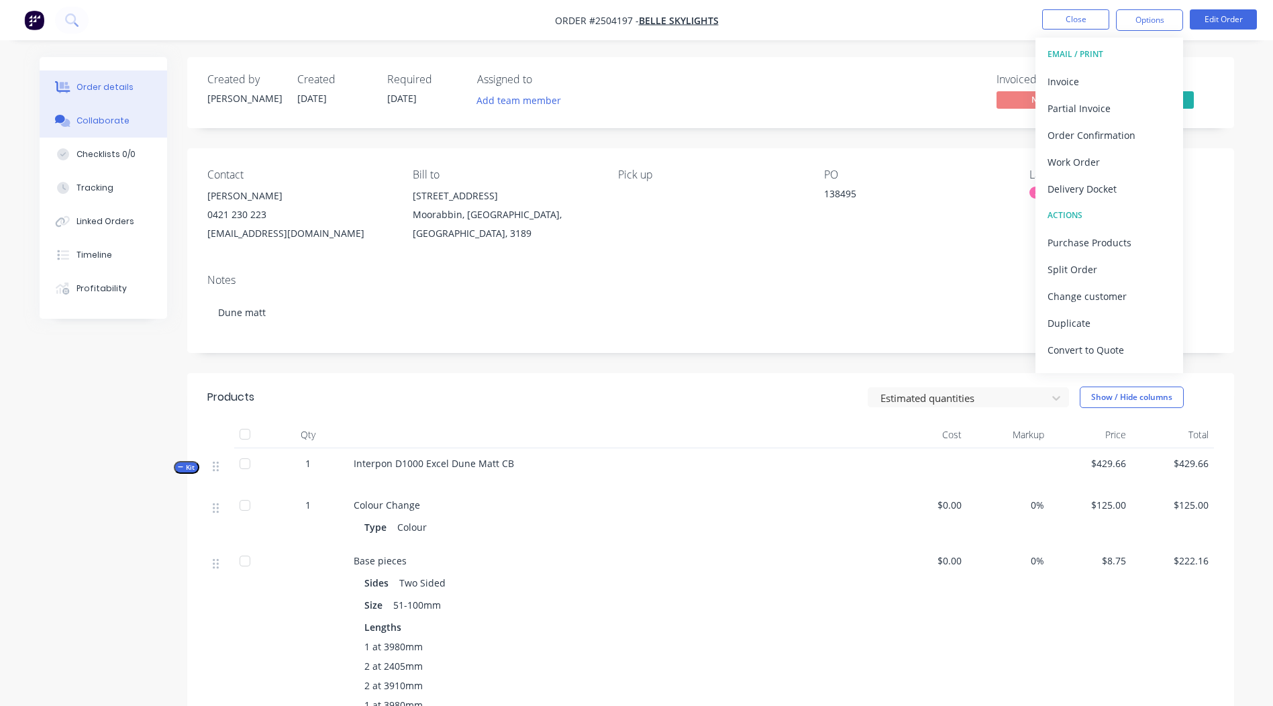
click at [126, 126] on button "Collaborate" at bounding box center [104, 121] width 128 height 34
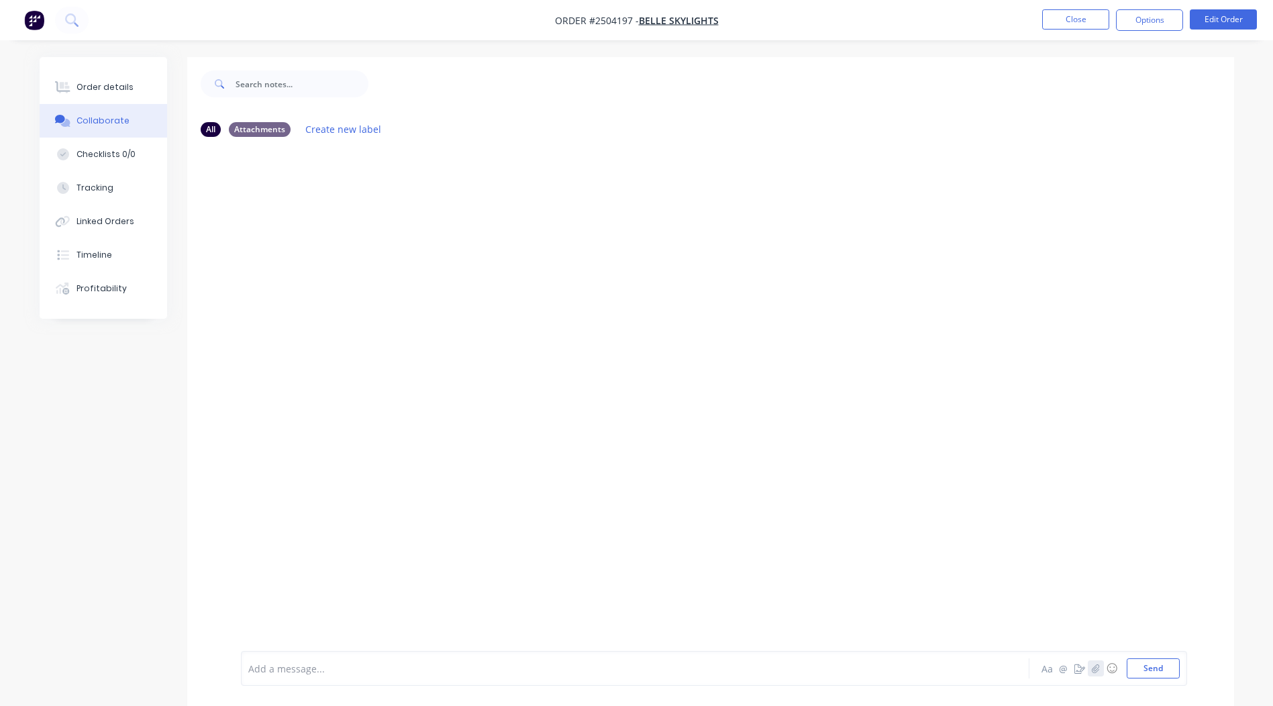
click at [1096, 669] on icon "button" at bounding box center [1095, 668] width 8 height 9
click at [1143, 666] on button "Send" at bounding box center [1153, 668] width 53 height 20
click at [1097, 15] on button "Close" at bounding box center [1075, 19] width 67 height 20
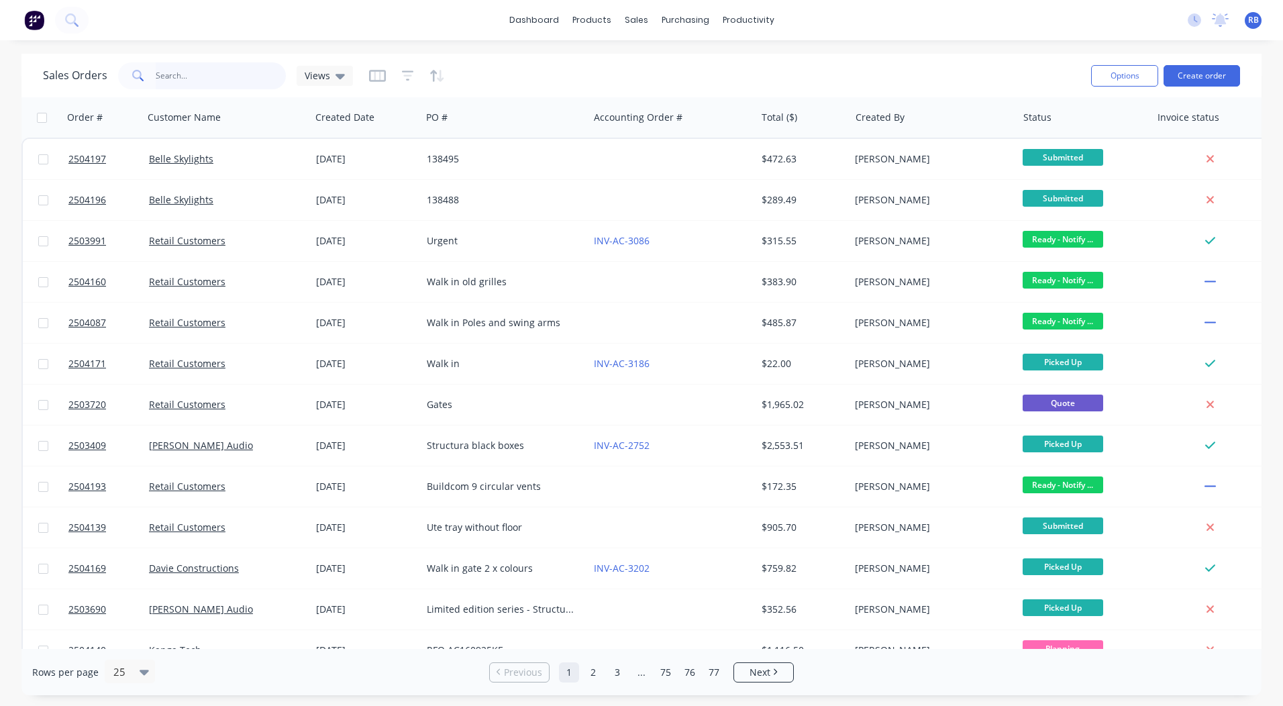
click at [194, 80] on input "text" at bounding box center [221, 75] width 131 height 27
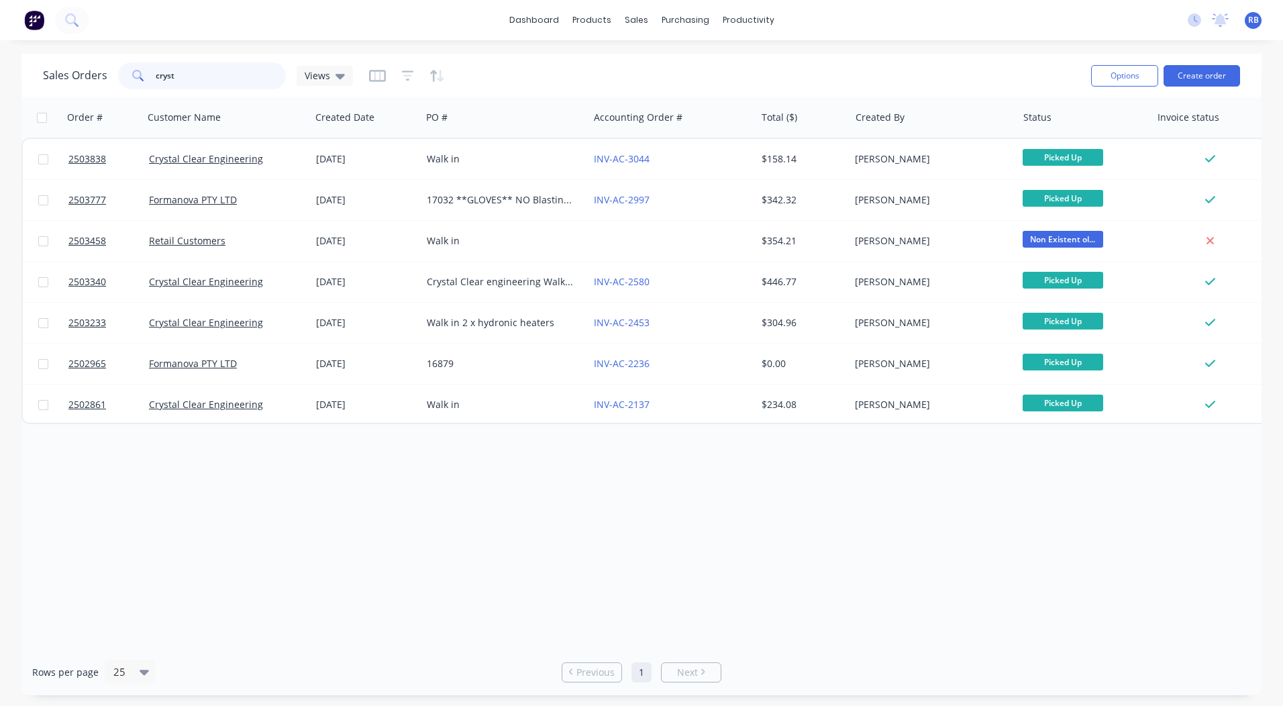
drag, startPoint x: 187, startPoint y: 76, endPoint x: -3, endPoint y: -11, distance: 208.8
click at [0, 0] on html "dashboard products sales purchasing productivity dashboard products Product Cat…" at bounding box center [641, 353] width 1283 height 706
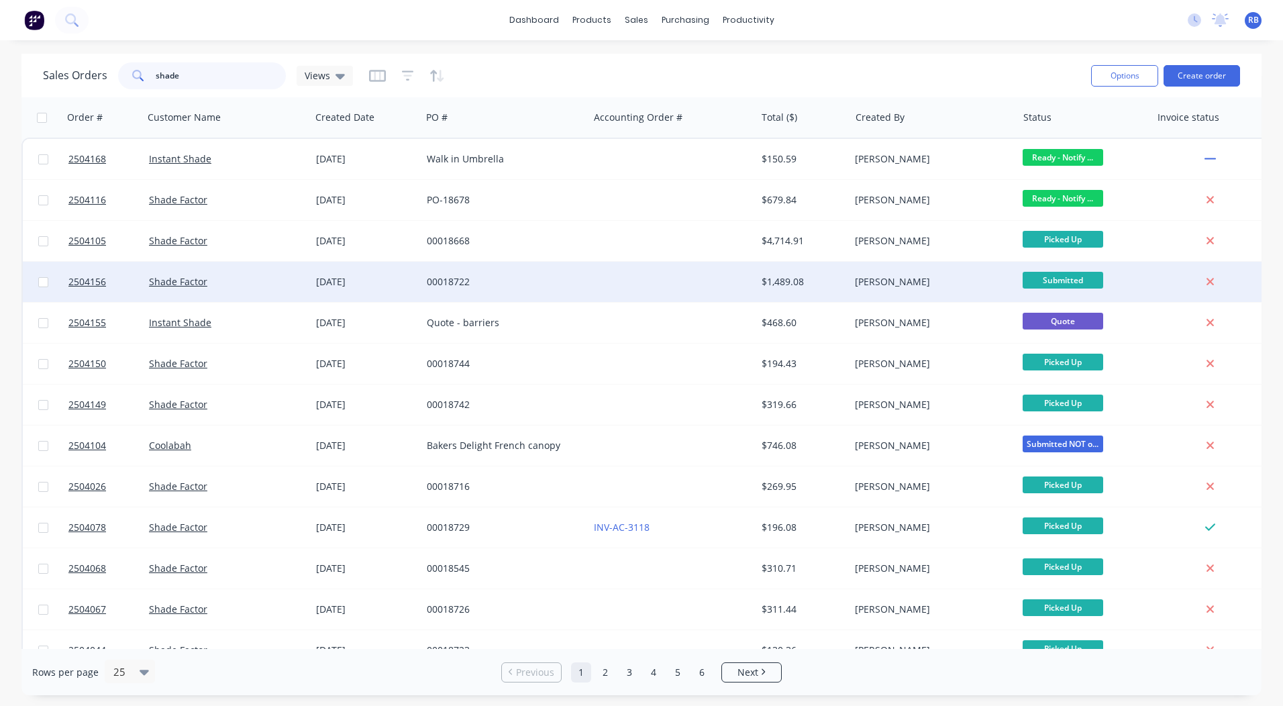
type input "shade"
click at [867, 278] on div "[PERSON_NAME]" at bounding box center [929, 281] width 149 height 13
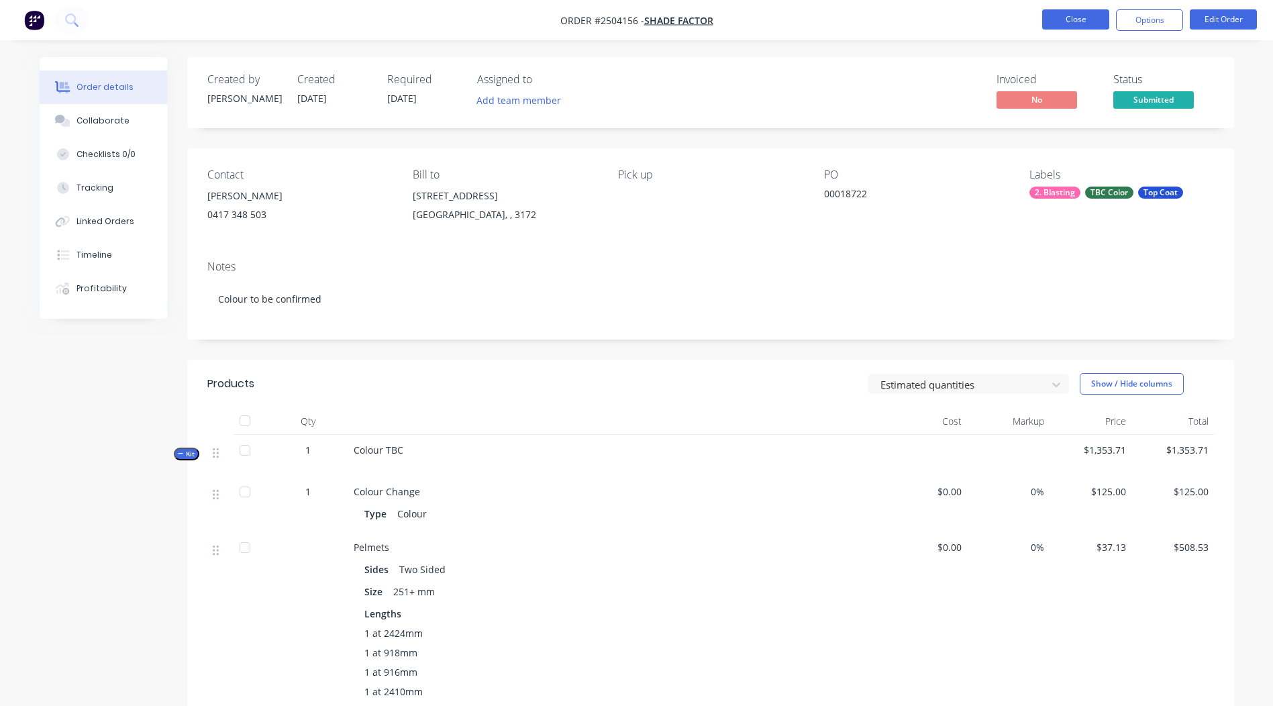
click at [1072, 17] on button "Close" at bounding box center [1075, 19] width 67 height 20
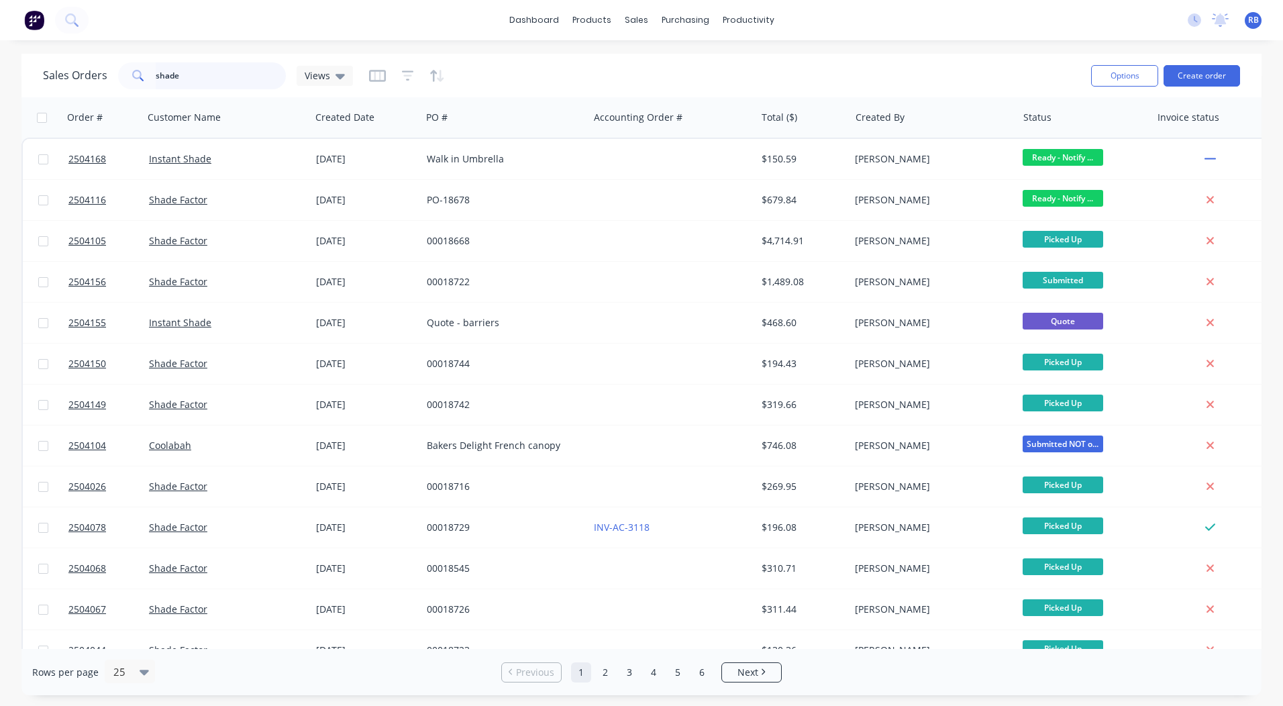
drag, startPoint x: 222, startPoint y: 80, endPoint x: 0, endPoint y: 59, distance: 223.2
click at [0, 59] on html "dashboard products sales purchasing productivity dashboard products Product Cat…" at bounding box center [641, 353] width 1283 height 706
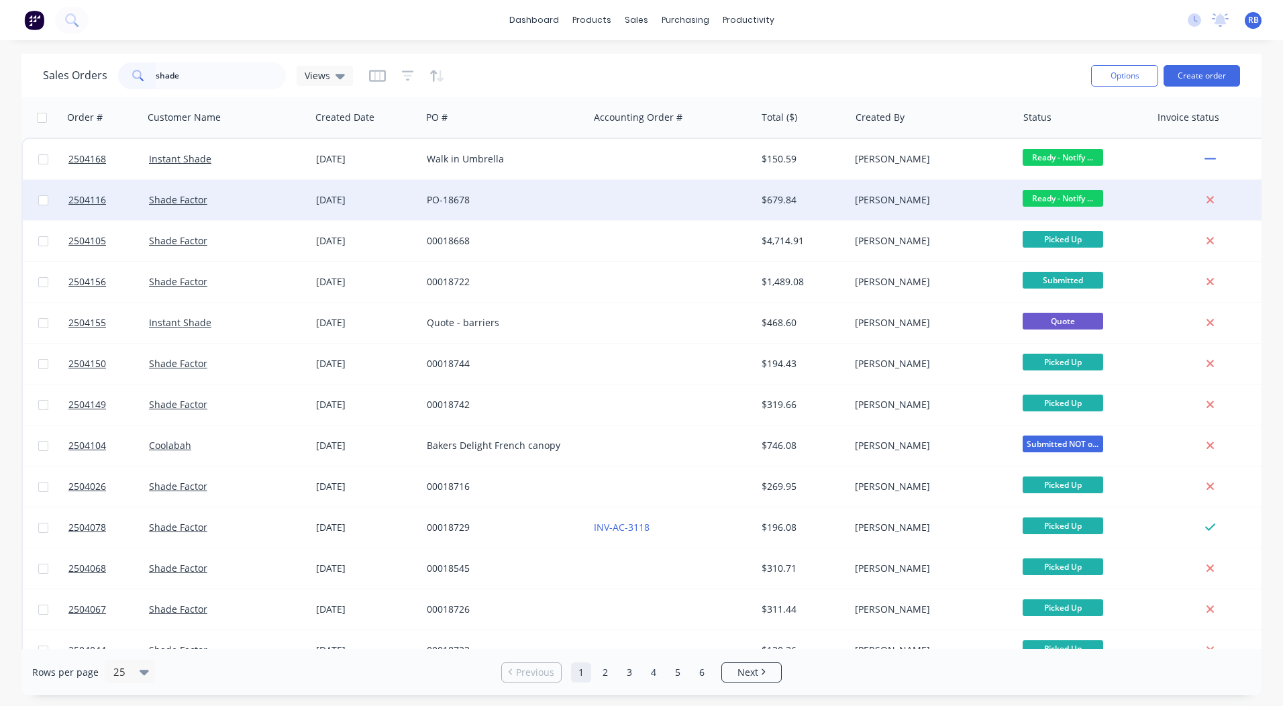
click at [767, 203] on div "$679.84" at bounding box center [801, 199] width 79 height 13
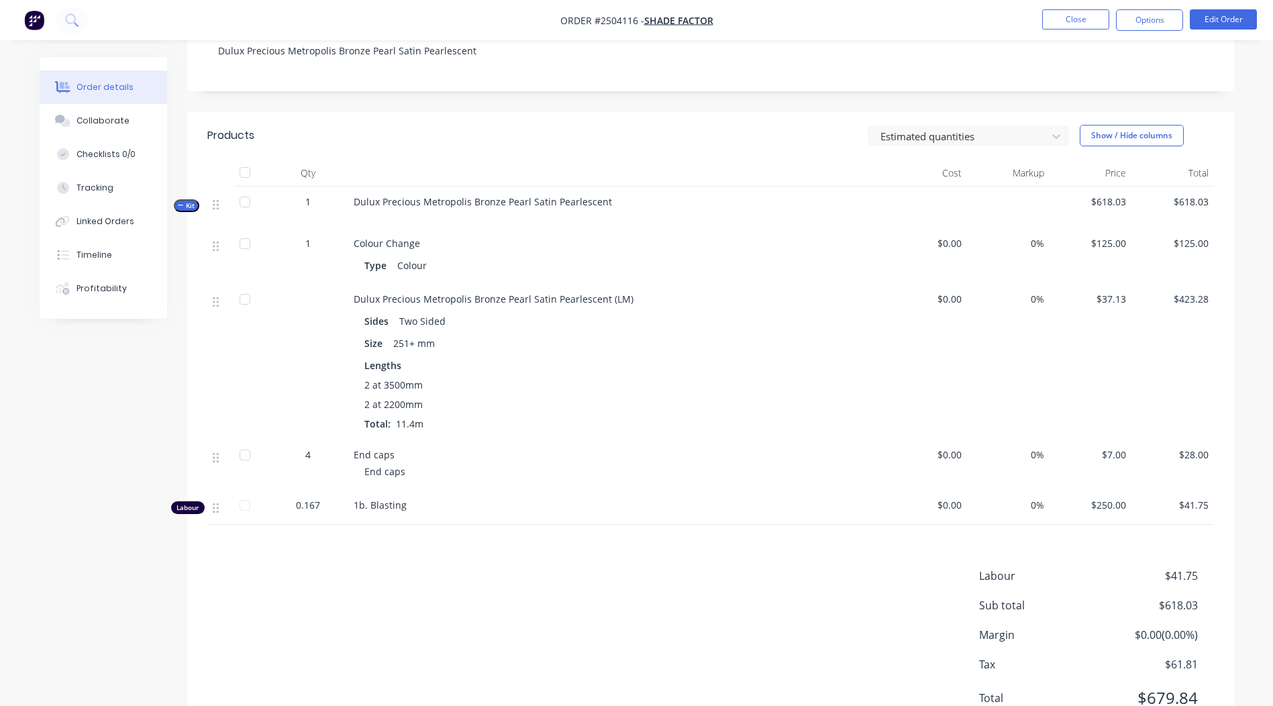
scroll to position [268, 0]
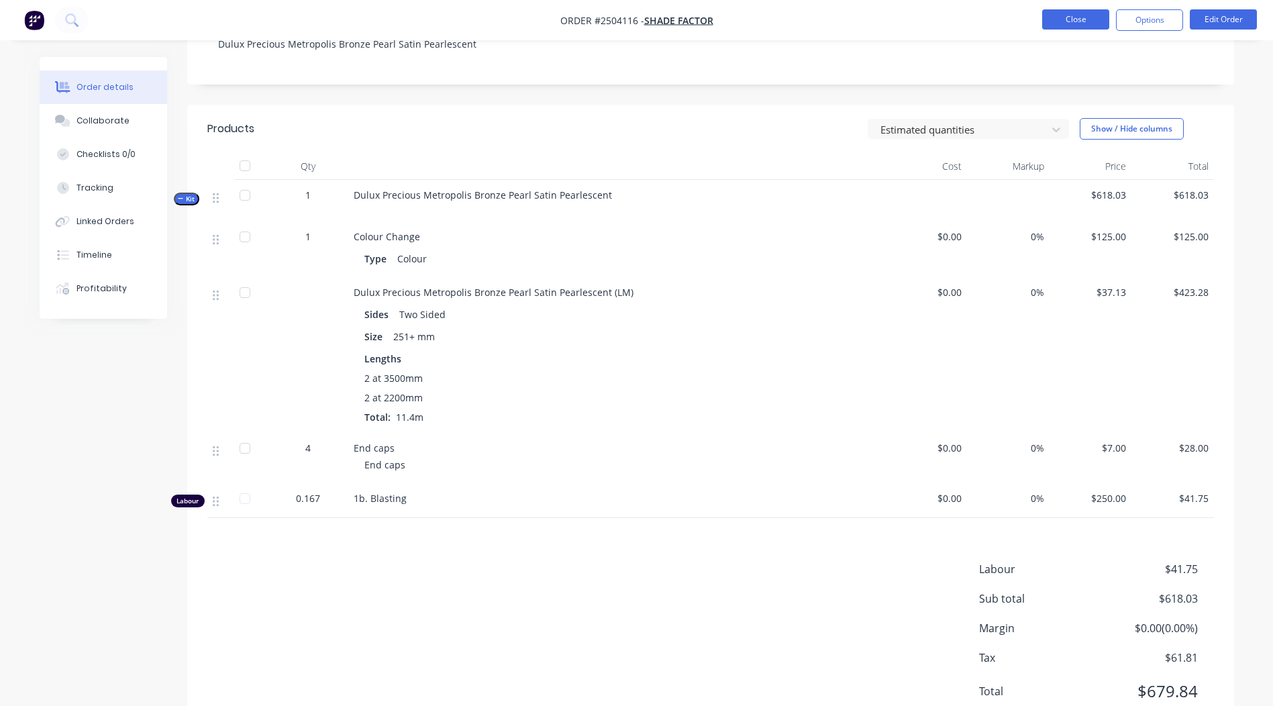
click at [1069, 13] on button "Close" at bounding box center [1075, 19] width 67 height 20
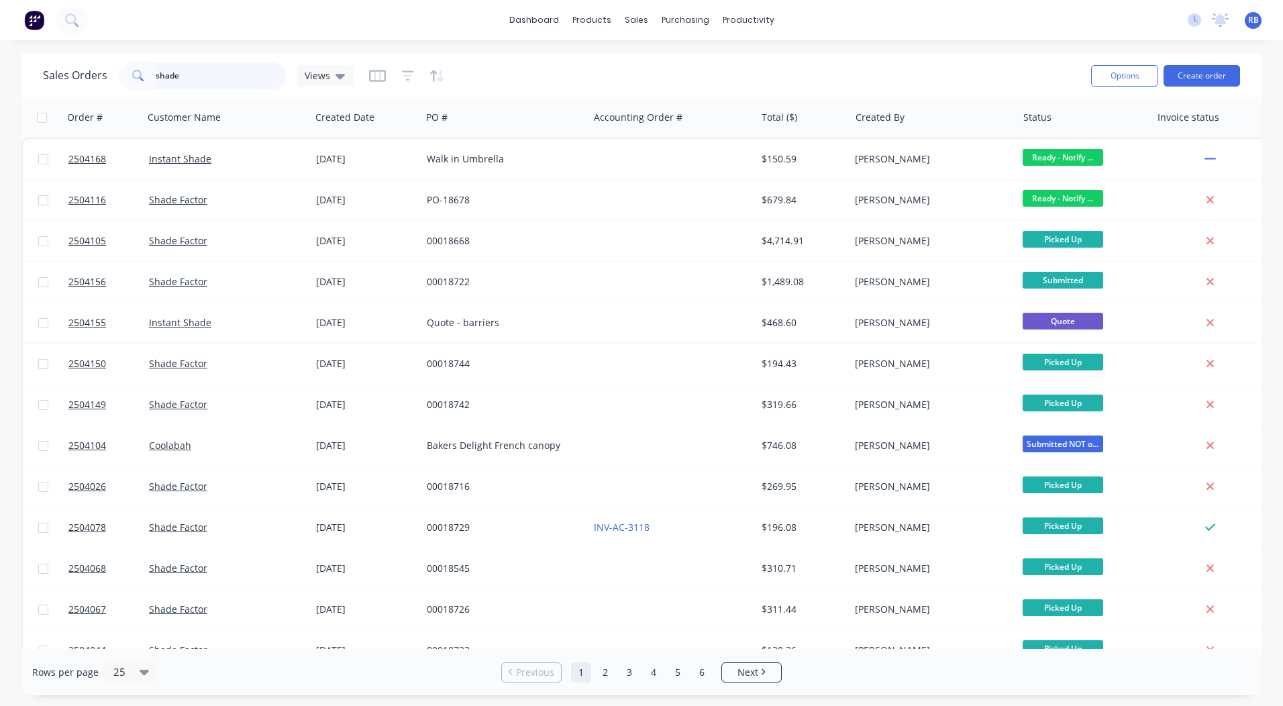
click at [0, 90] on html "dashboard products sales purchasing productivity dashboard products Product Cat…" at bounding box center [641, 353] width 1283 height 706
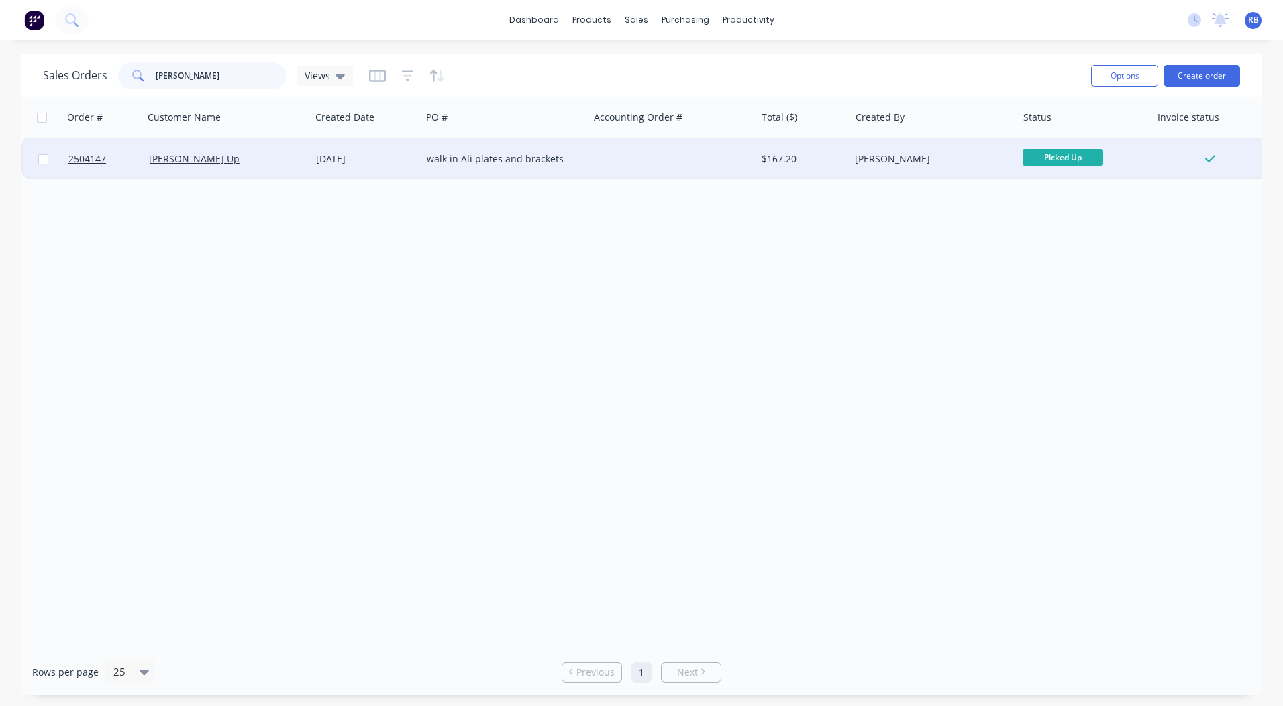
type input "[PERSON_NAME]"
click at [515, 162] on div "walk in Ali plates and brackets" at bounding box center [501, 158] width 149 height 13
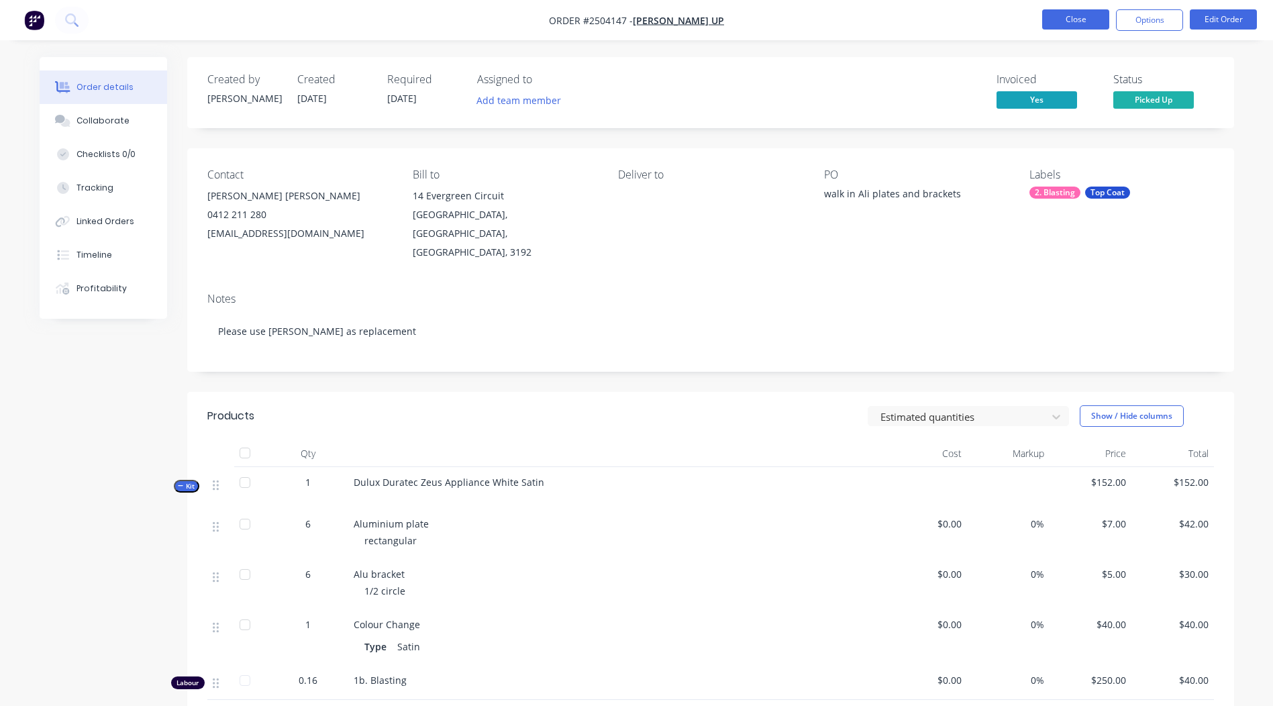
click at [1070, 21] on button "Close" at bounding box center [1075, 19] width 67 height 20
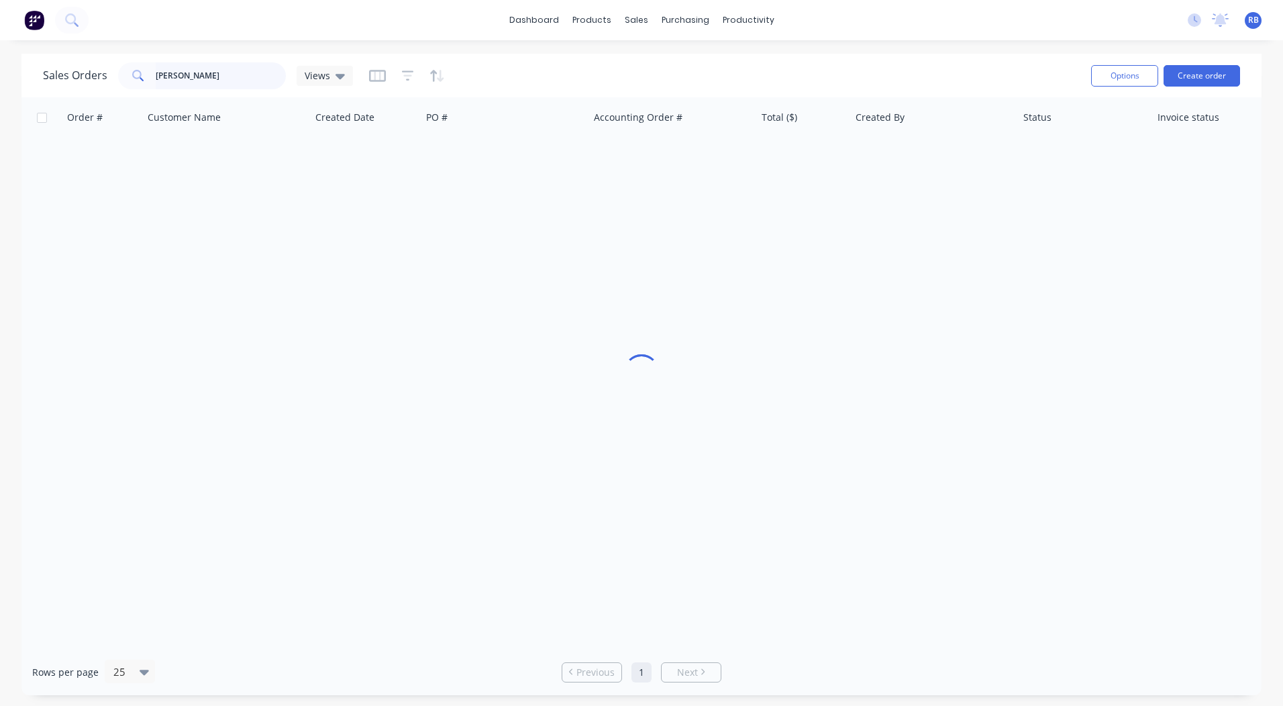
click at [0, 60] on html "dashboard products sales purchasing productivity dashboard products Product Cat…" at bounding box center [641, 353] width 1283 height 706
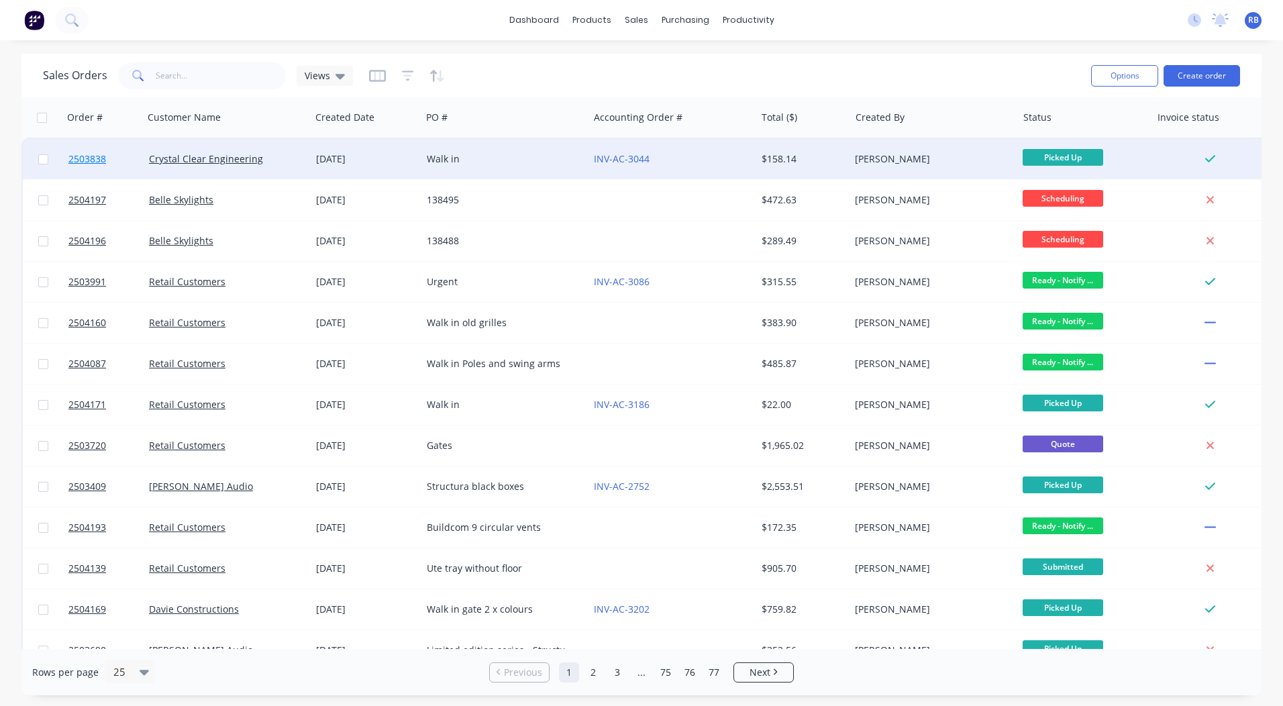
click at [82, 157] on span "2503838" at bounding box center [87, 158] width 38 height 13
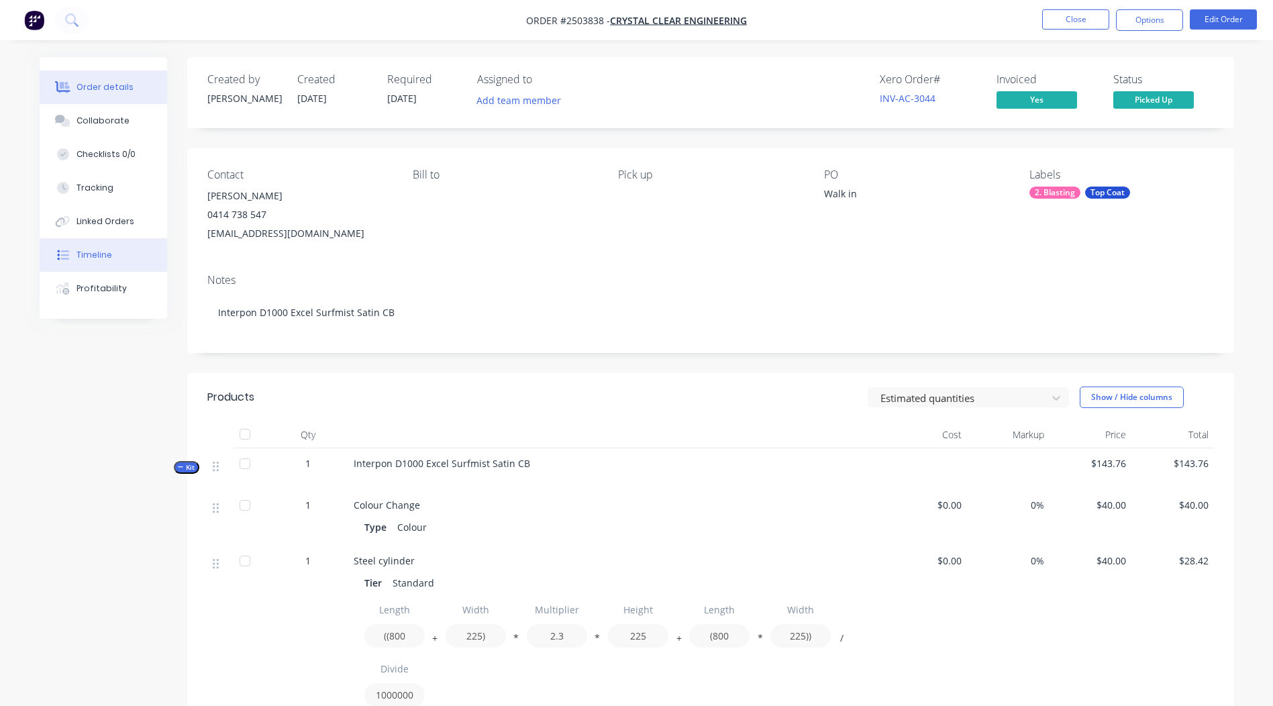
click at [108, 254] on div "Timeline" at bounding box center [95, 255] width 36 height 12
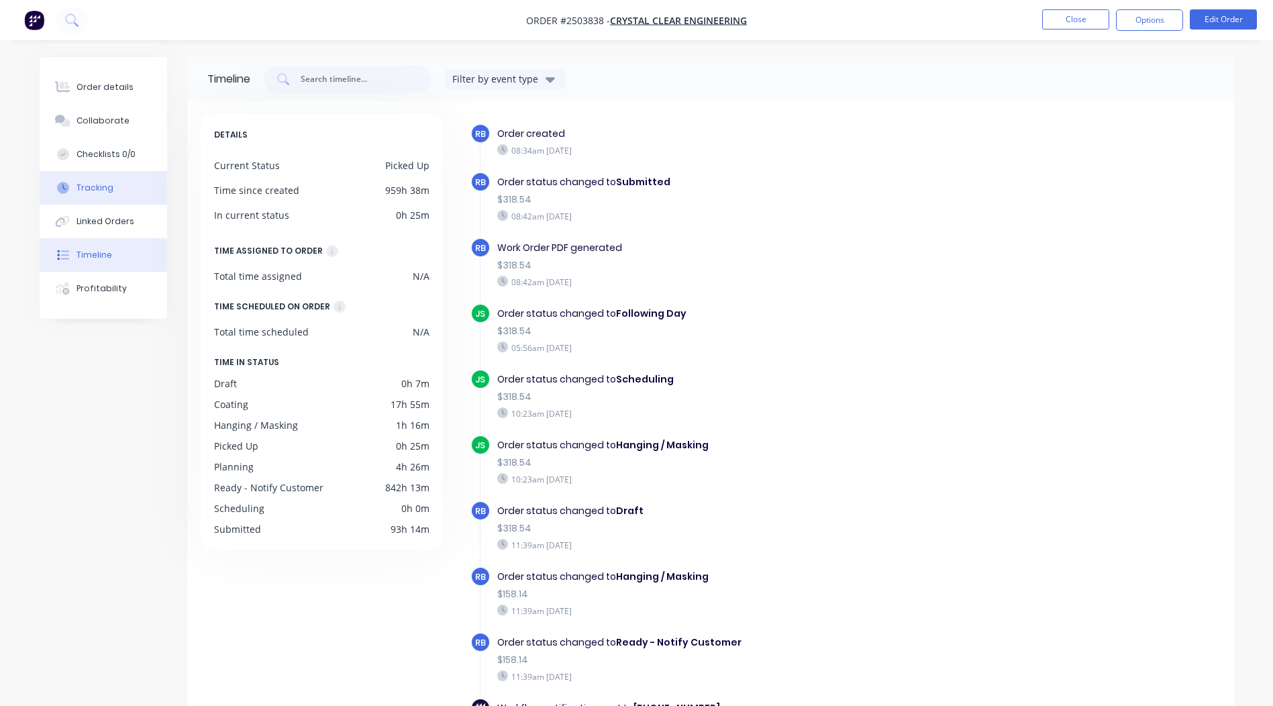
click at [99, 193] on div "Tracking" at bounding box center [95, 188] width 37 height 12
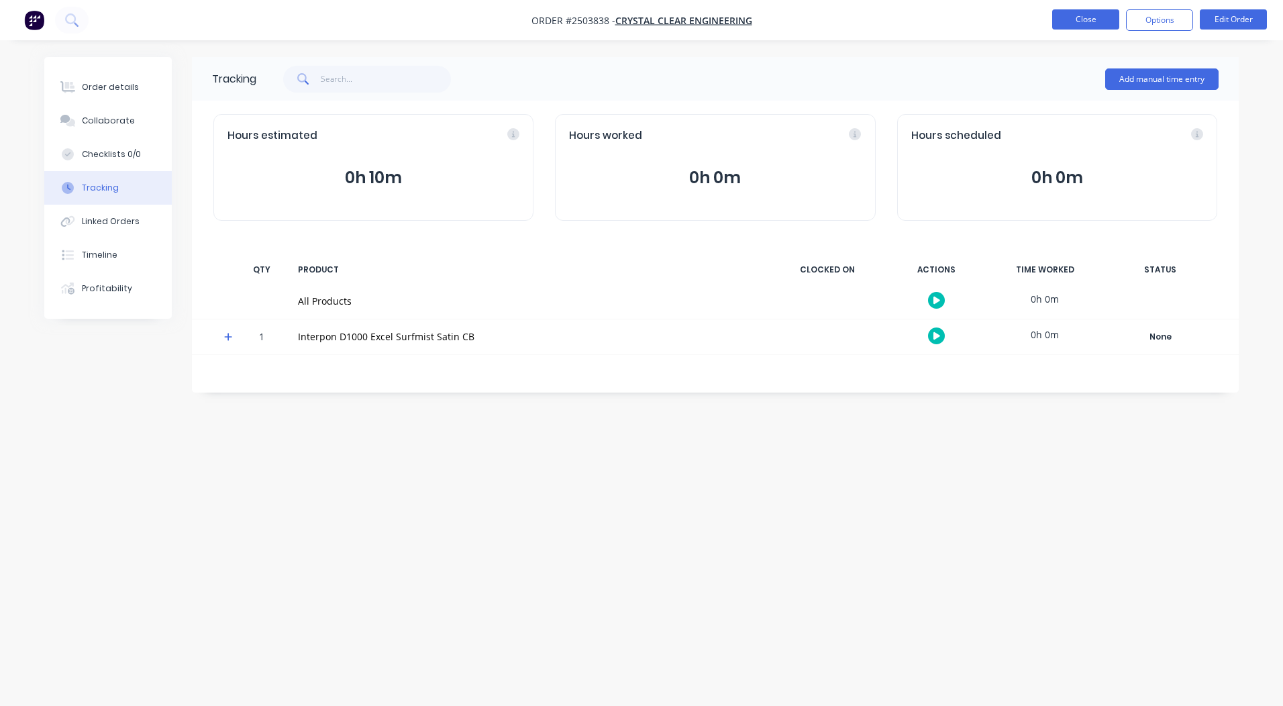
click at [1063, 20] on button "Close" at bounding box center [1085, 19] width 67 height 20
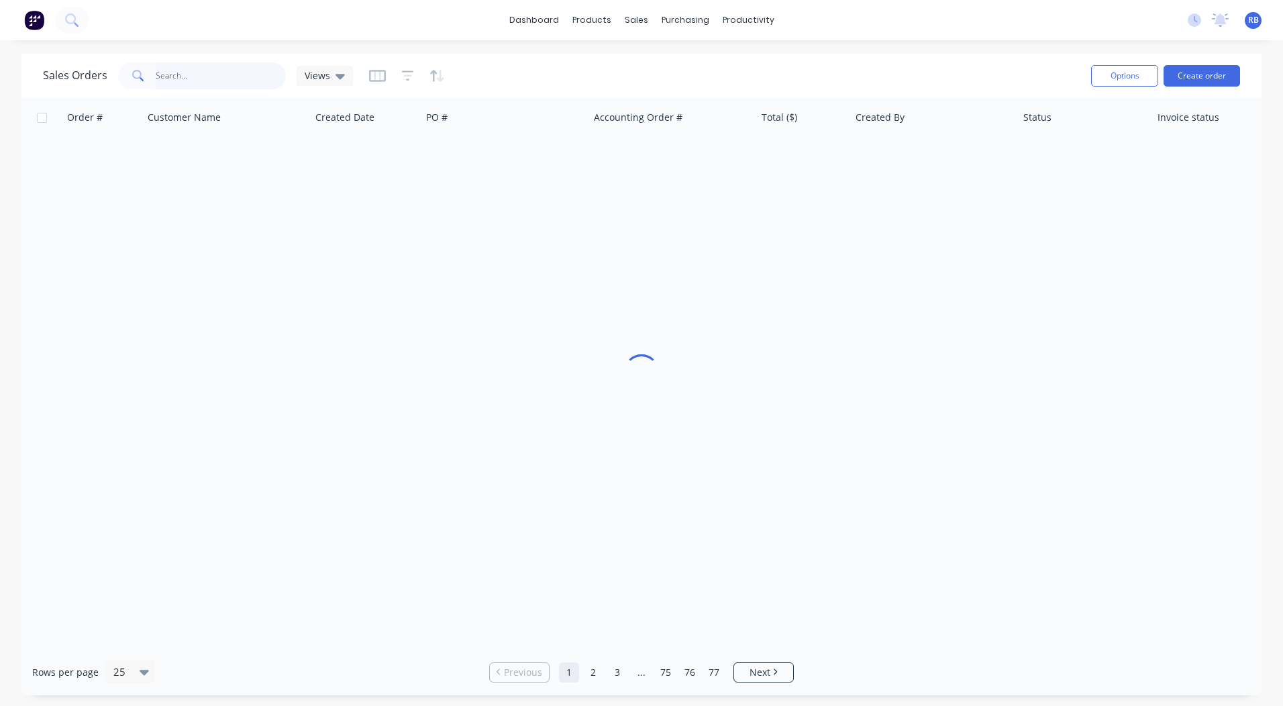
click at [205, 75] on input "text" at bounding box center [221, 75] width 131 height 27
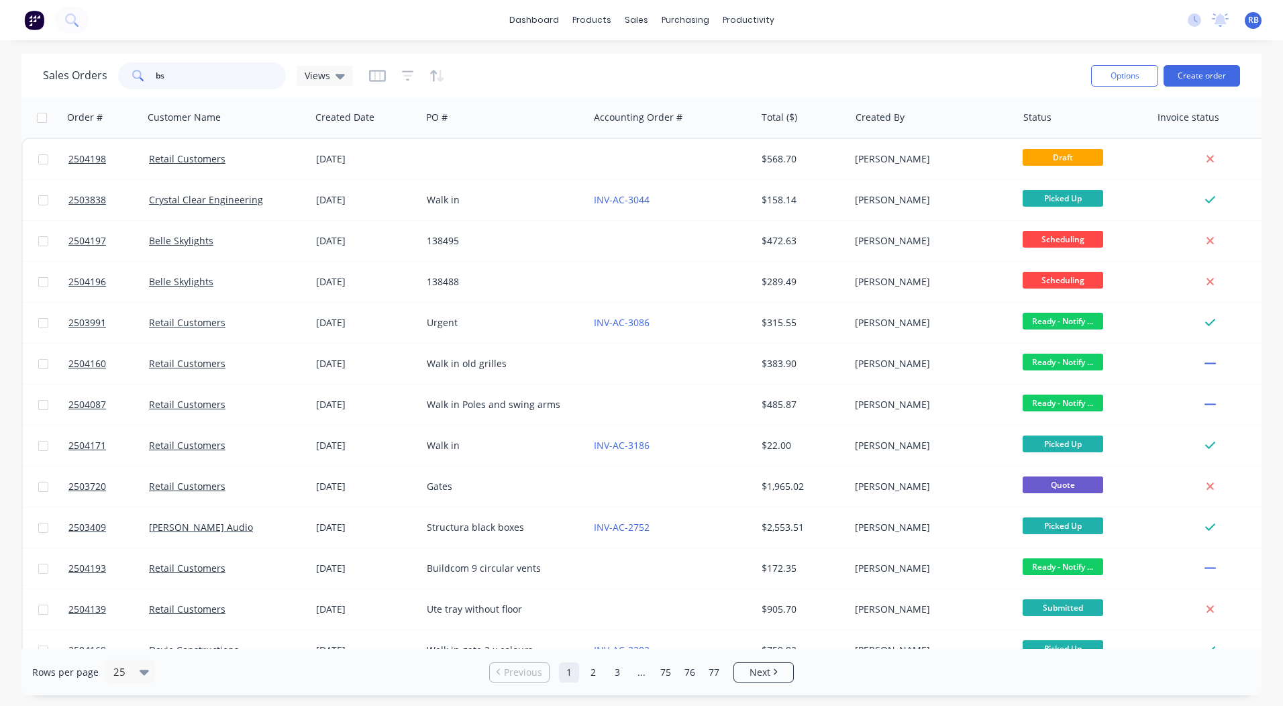
type input "b"
click at [525, 19] on link "dashboard" at bounding box center [534, 20] width 63 height 20
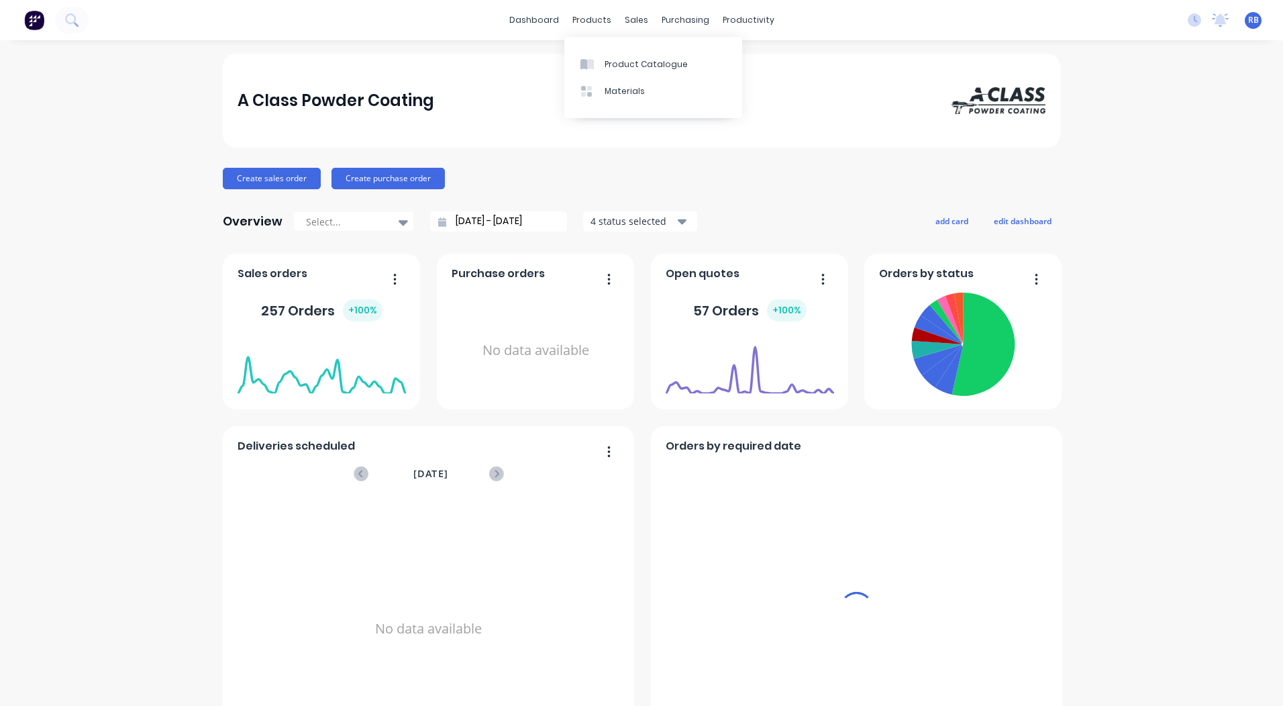
click at [1171, 279] on div "A Class Powder Coating Create sales order Create purchase order Overview Select…" at bounding box center [641, 663] width 1283 height 1218
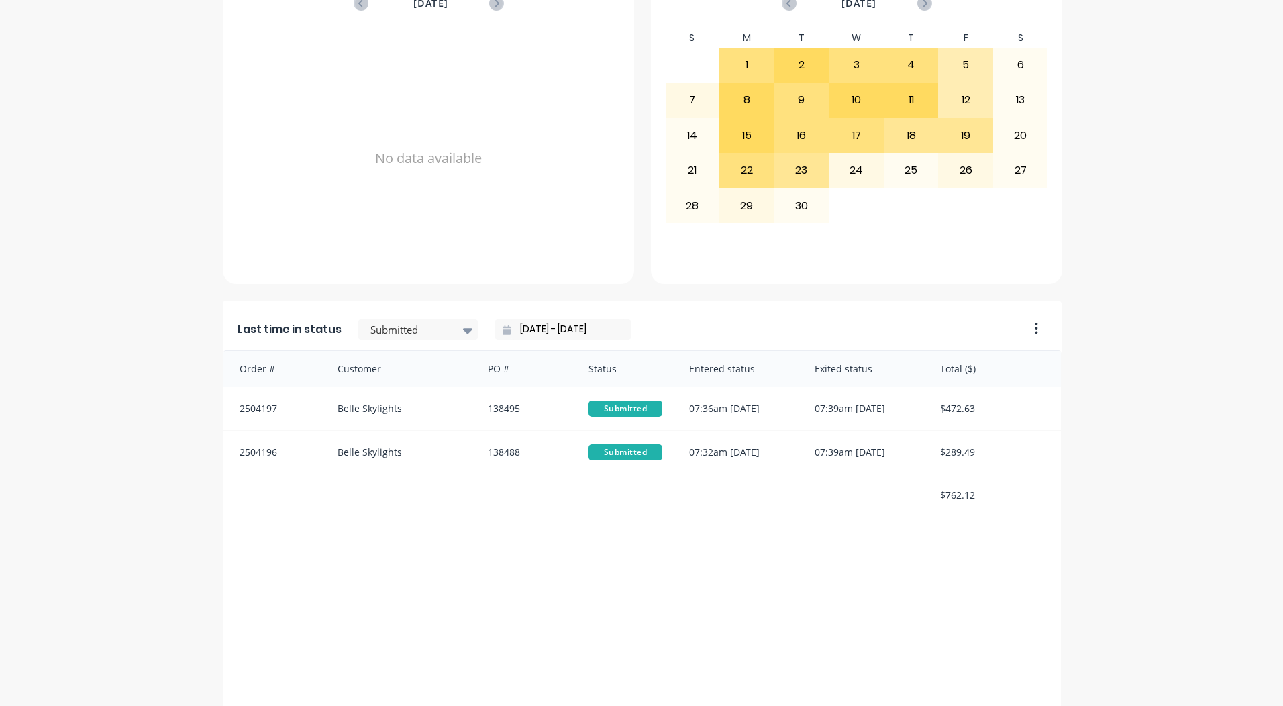
scroll to position [469, 0]
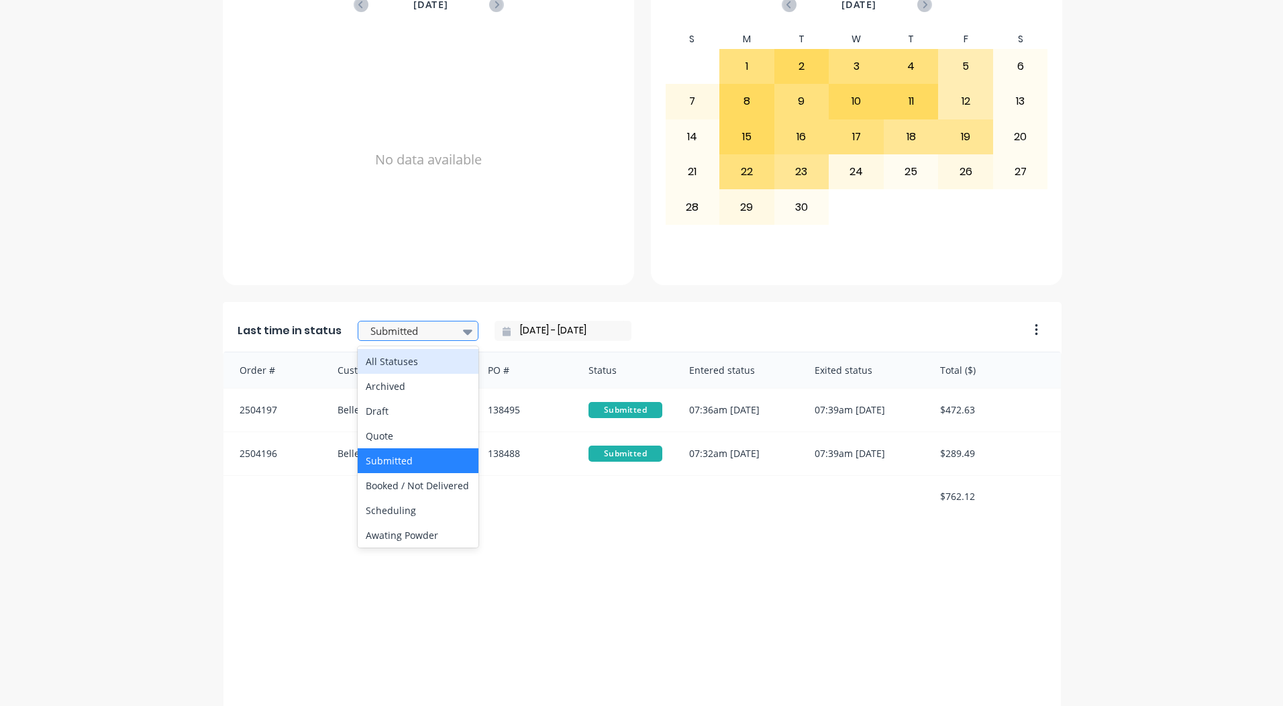
click at [385, 333] on div at bounding box center [411, 331] width 85 height 17
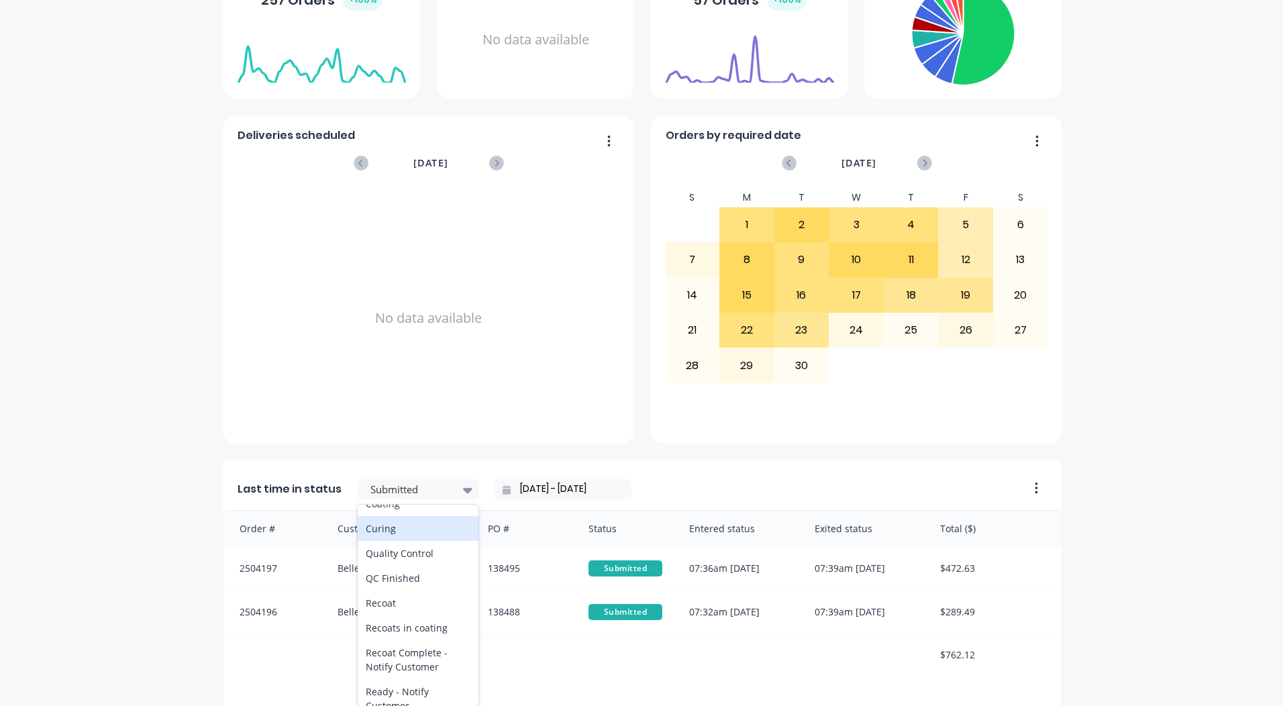
scroll to position [493, 0]
click at [384, 540] on div "Coating" at bounding box center [418, 527] width 121 height 25
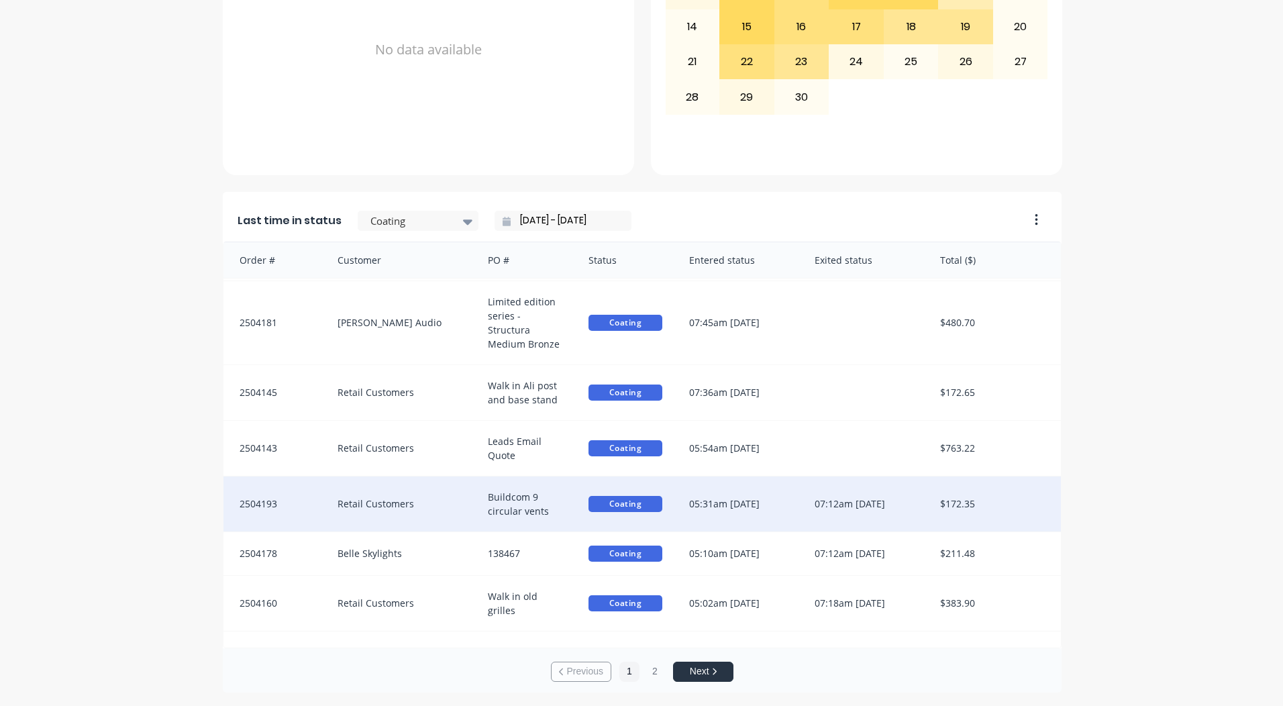
scroll to position [78, 0]
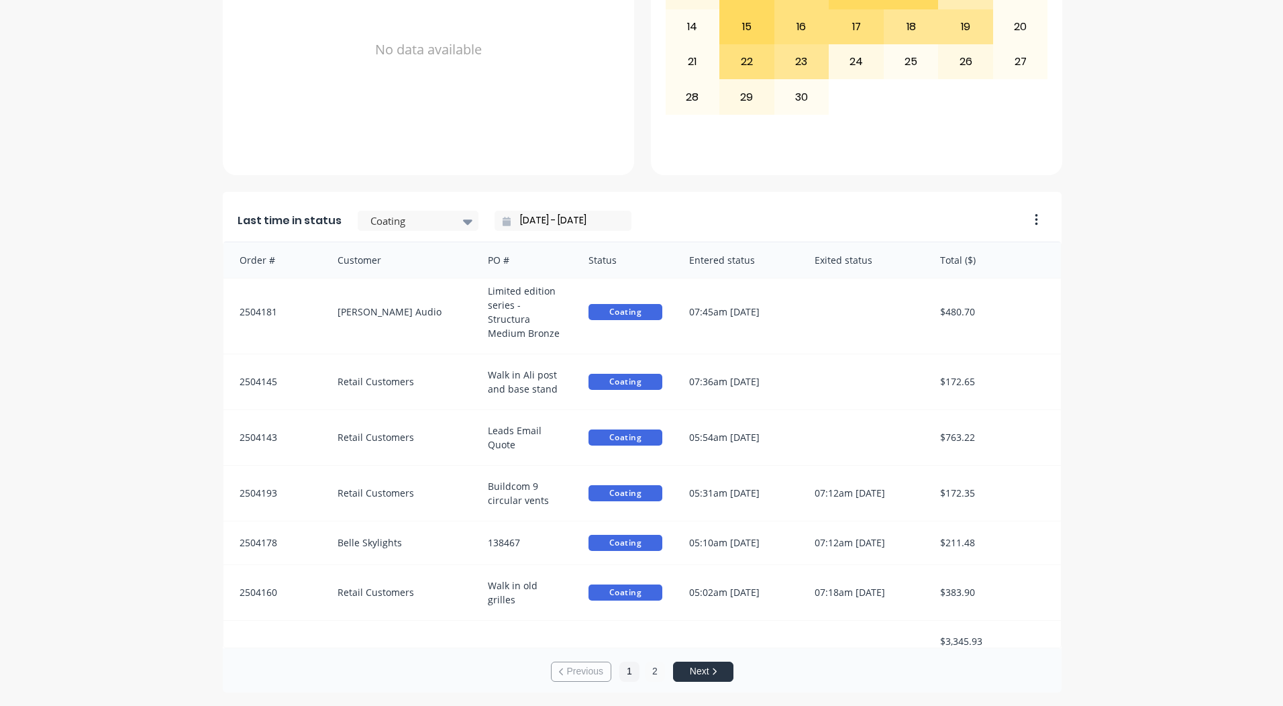
click at [654, 672] on button "2" at bounding box center [655, 672] width 20 height 20
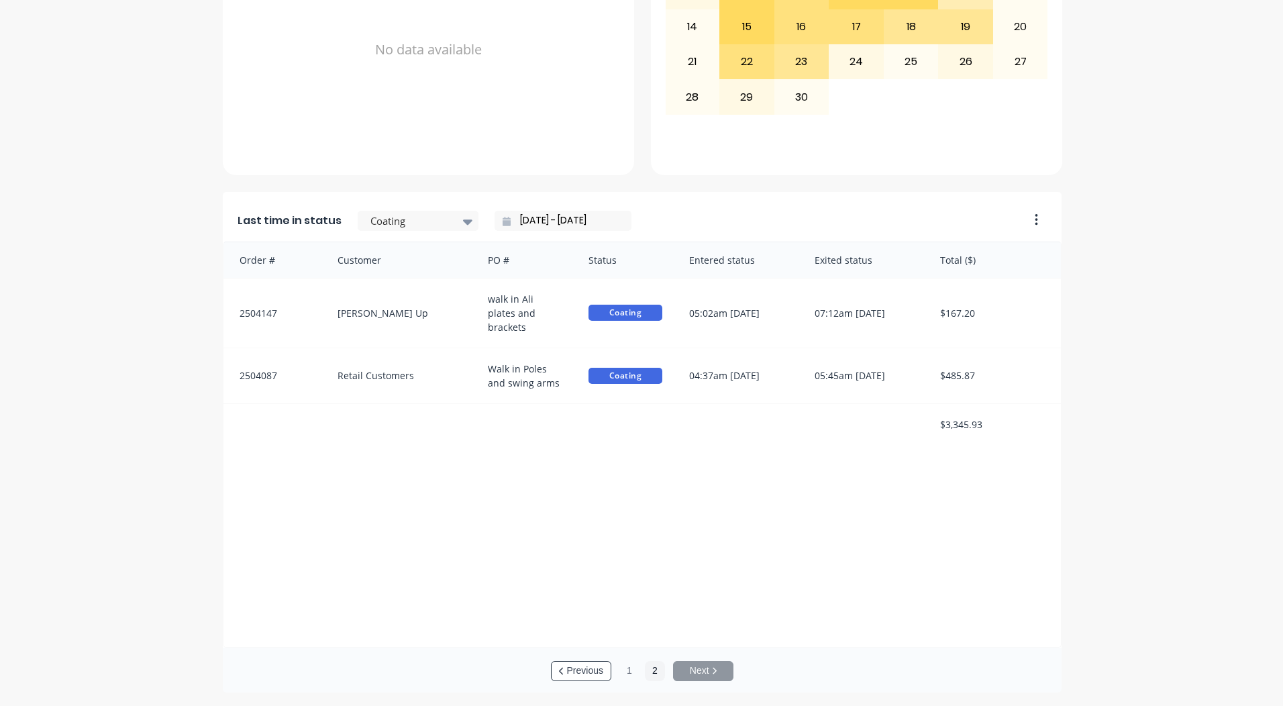
scroll to position [0, 0]
click at [621, 663] on button "1" at bounding box center [630, 671] width 20 height 20
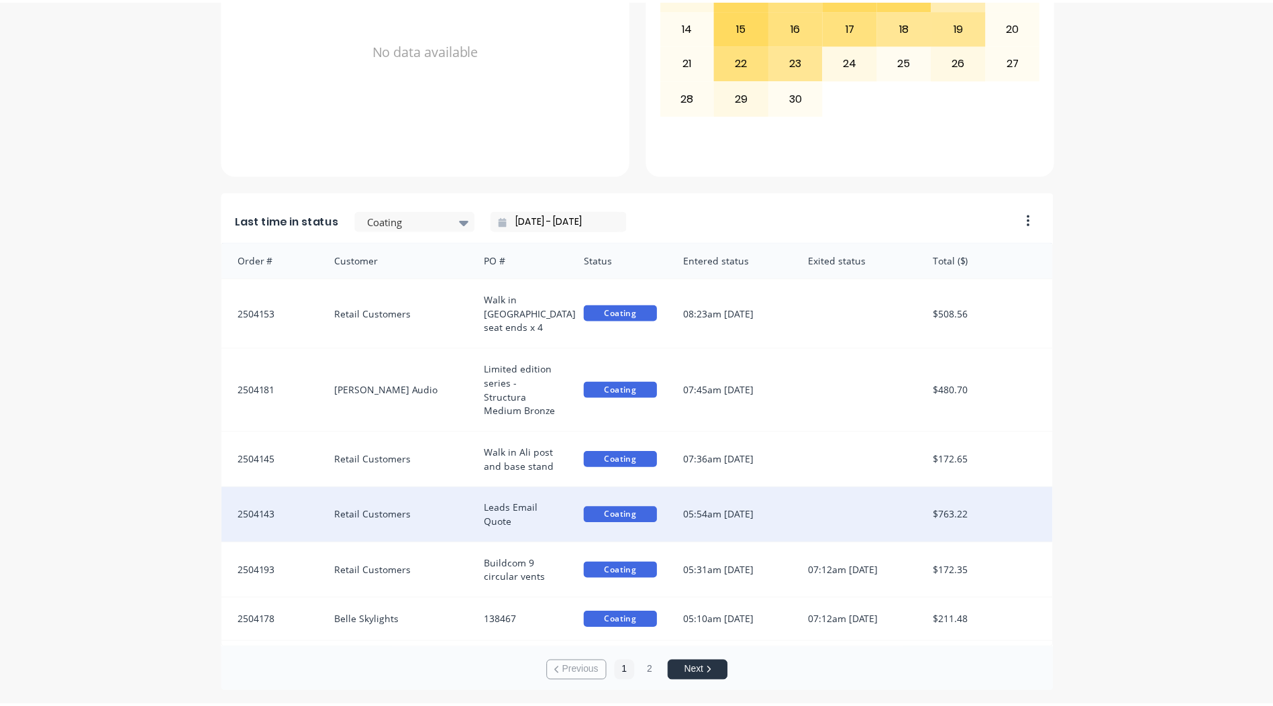
scroll to position [512, 0]
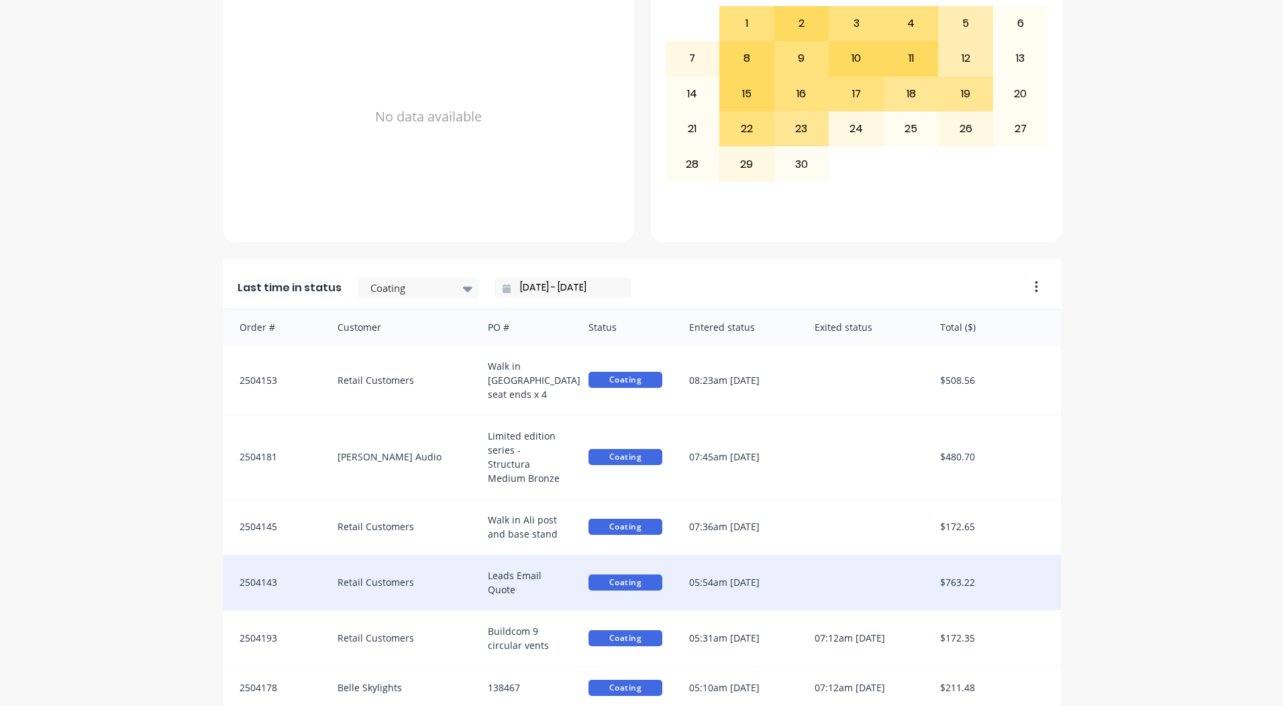
click at [727, 572] on div "05:54am [DATE]" at bounding box center [739, 582] width 126 height 55
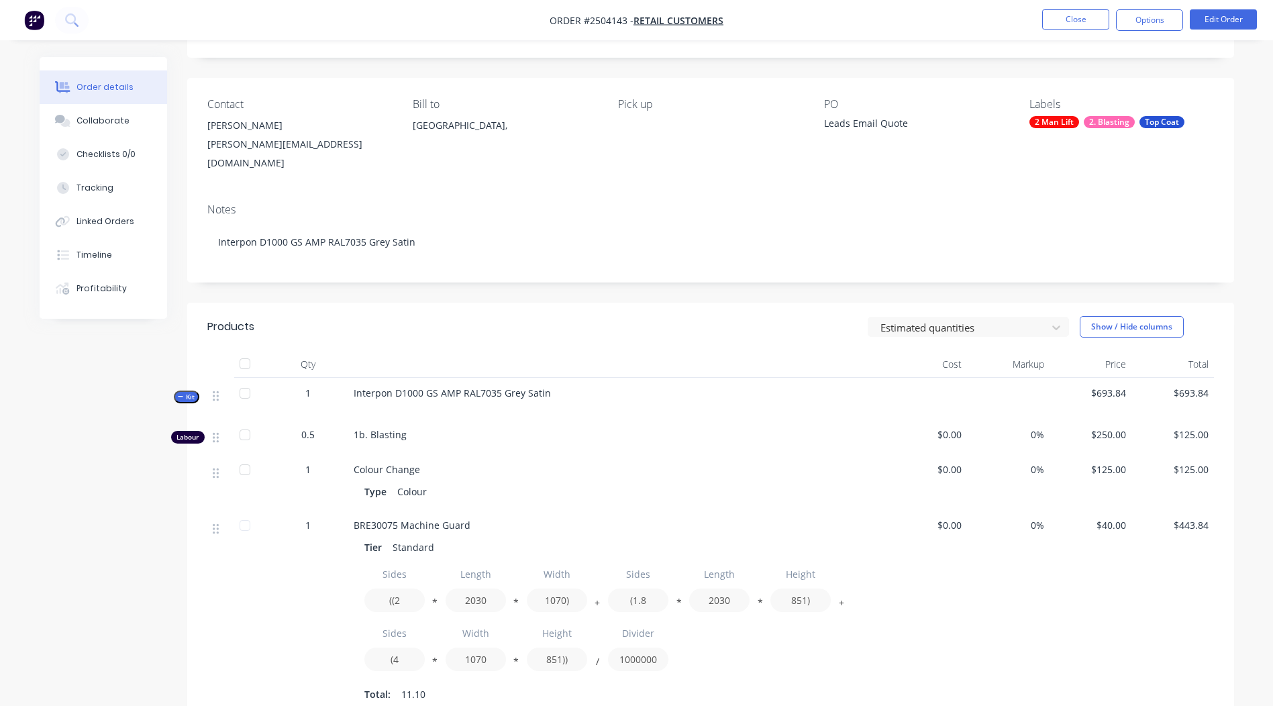
scroll to position [111, 0]
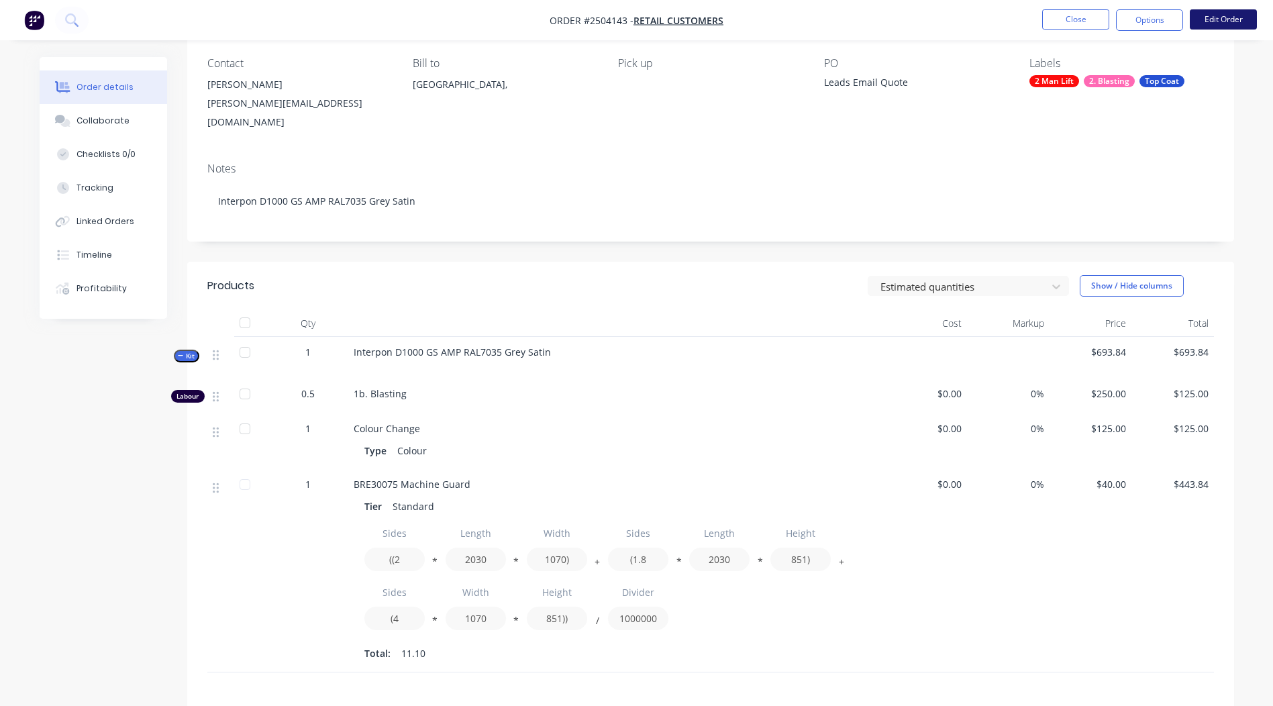
click at [1209, 15] on button "Edit Order" at bounding box center [1223, 19] width 67 height 20
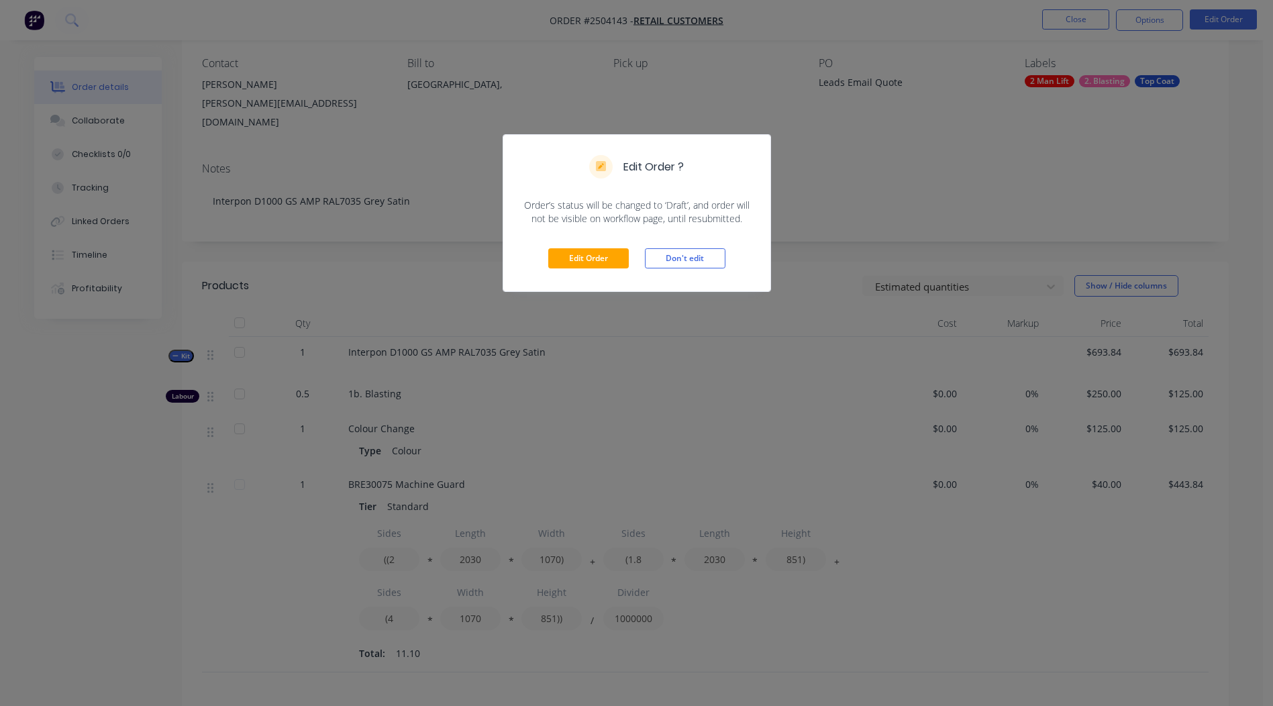
click at [585, 247] on div "Edit Order Don't edit" at bounding box center [636, 259] width 267 height 66
click at [583, 269] on div "Edit Order Don't edit" at bounding box center [636, 259] width 267 height 66
click at [582, 260] on button "Edit Order" at bounding box center [588, 258] width 81 height 20
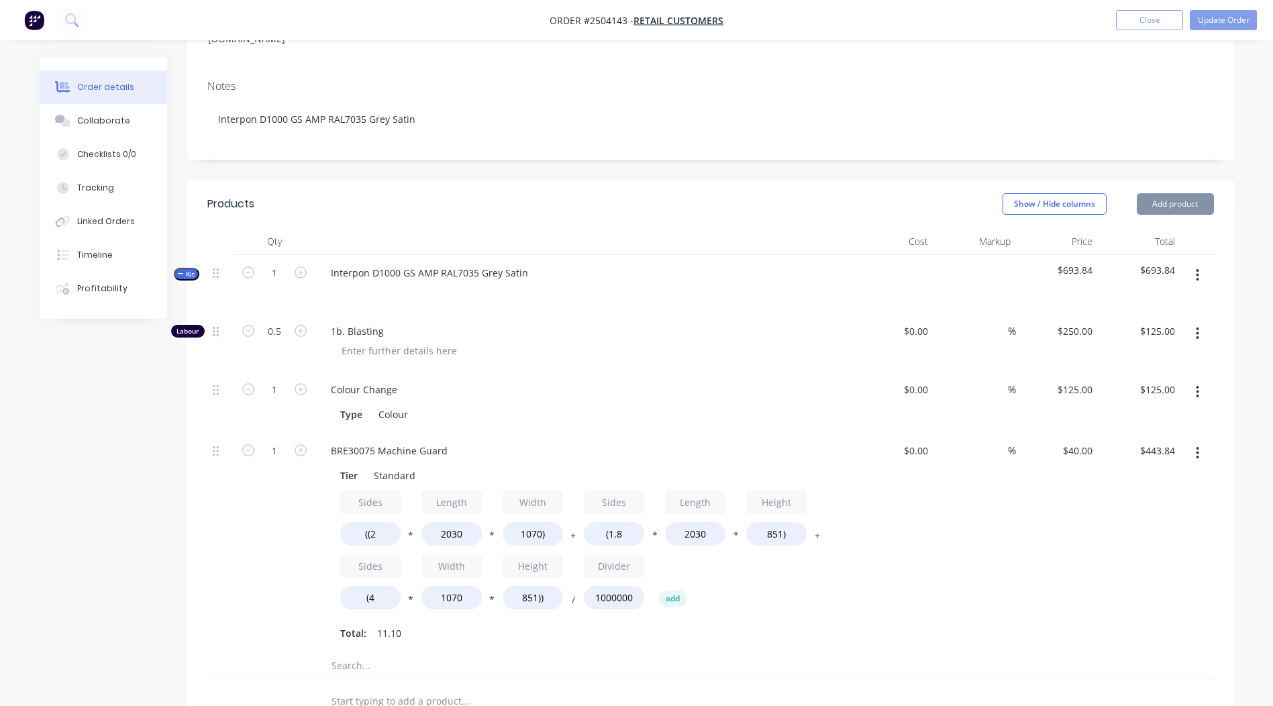
scroll to position [268, 0]
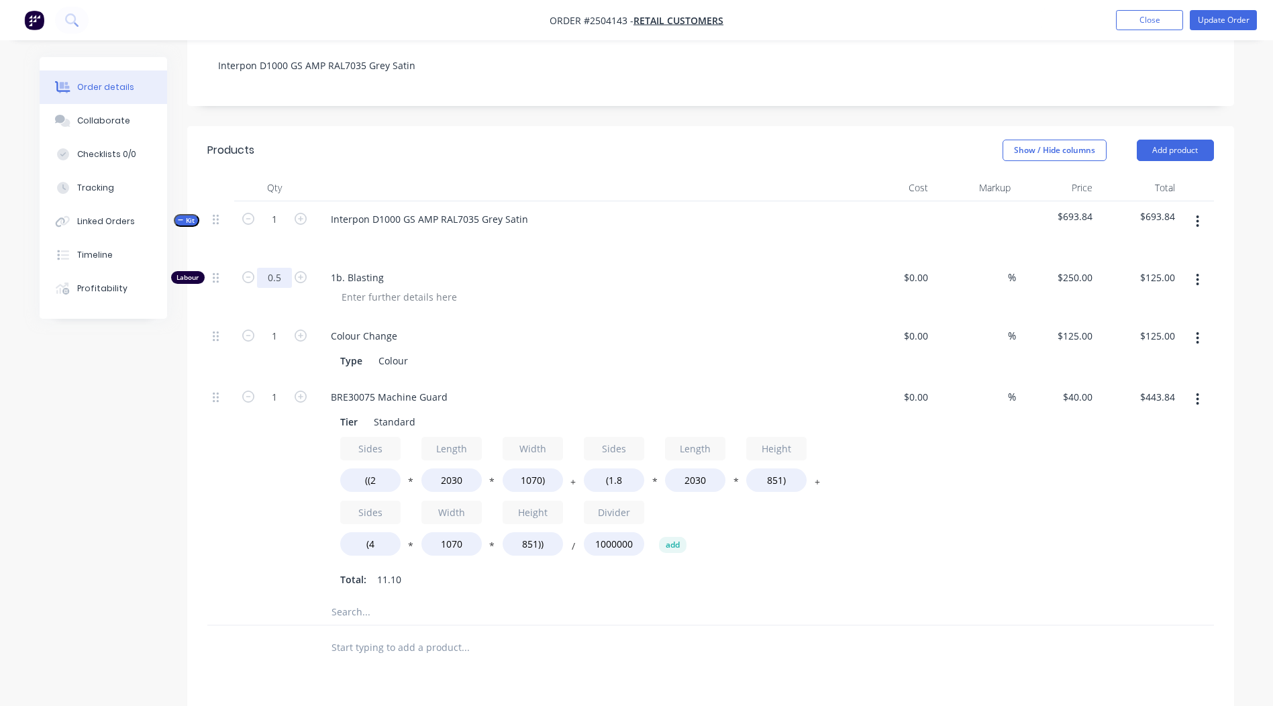
click at [287, 268] on input "0.5" at bounding box center [274, 278] width 35 height 20
type input "0.6667"
type input "$166.68"
click at [1105, 491] on div "$443.84 $443.84" at bounding box center [1139, 488] width 83 height 219
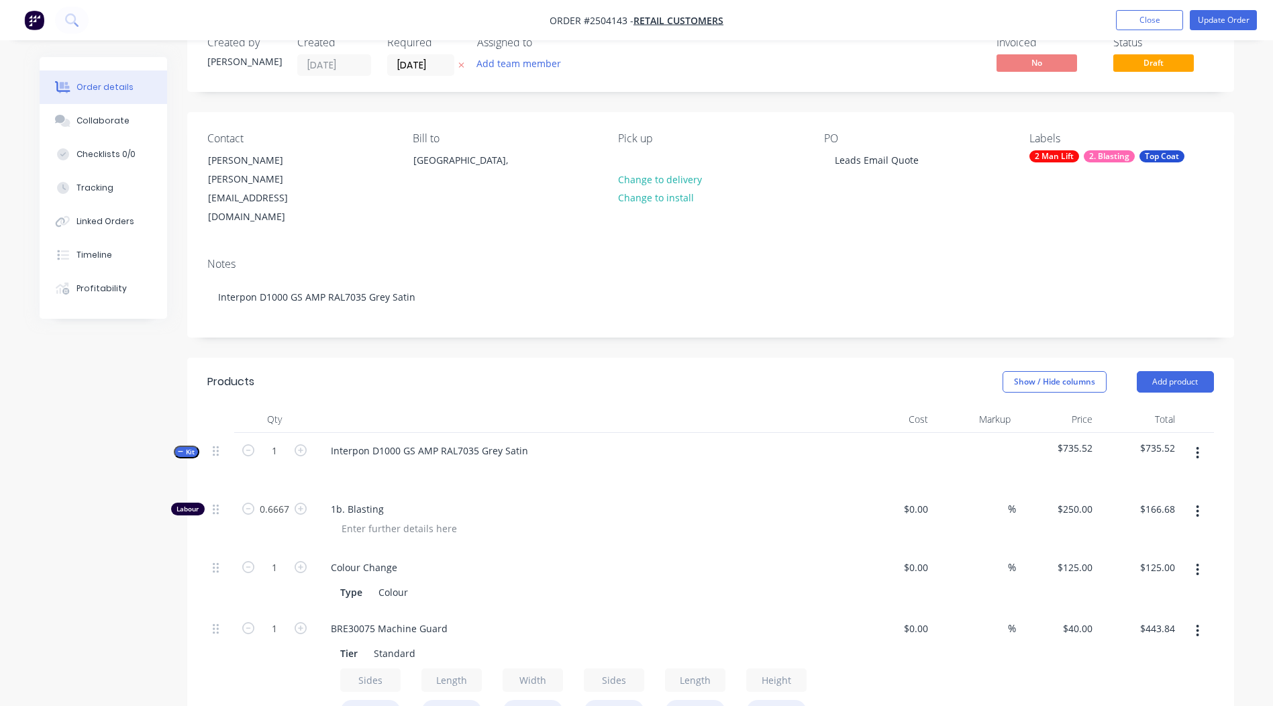
scroll to position [0, 0]
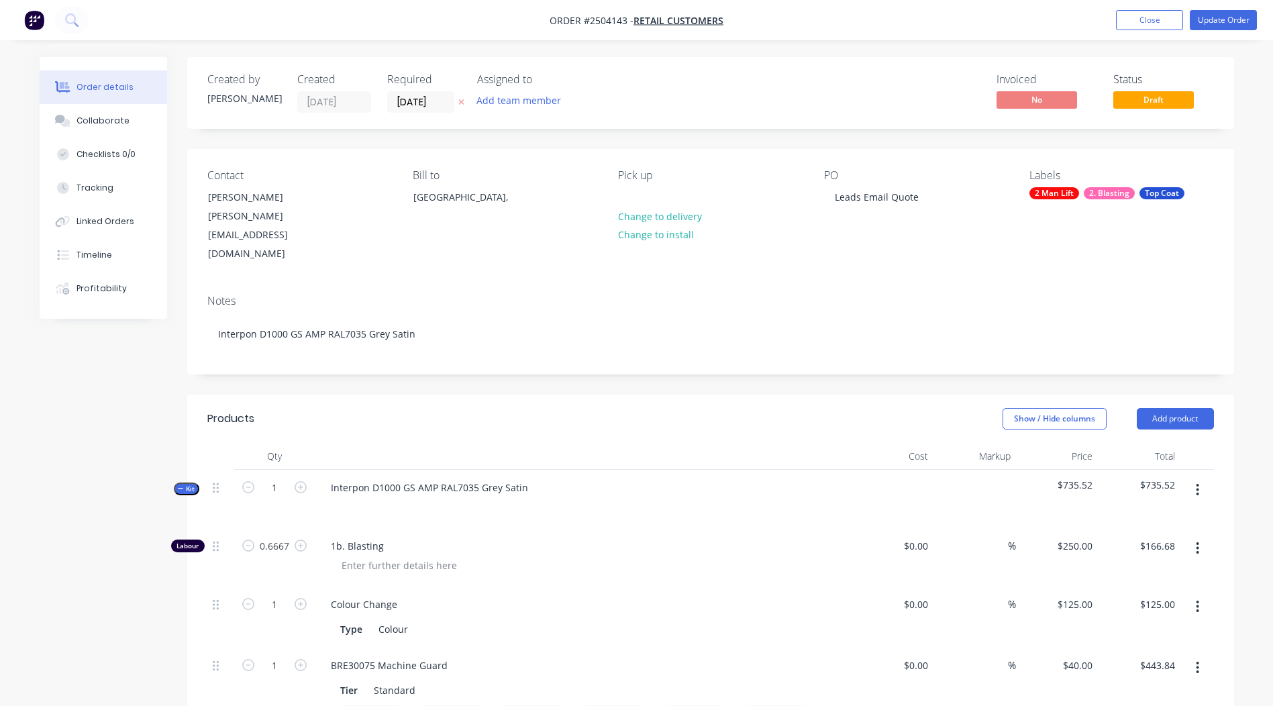
click at [1192, 478] on button "button" at bounding box center [1198, 490] width 32 height 24
click at [1144, 516] on div "Add product to kit" at bounding box center [1150, 525] width 103 height 19
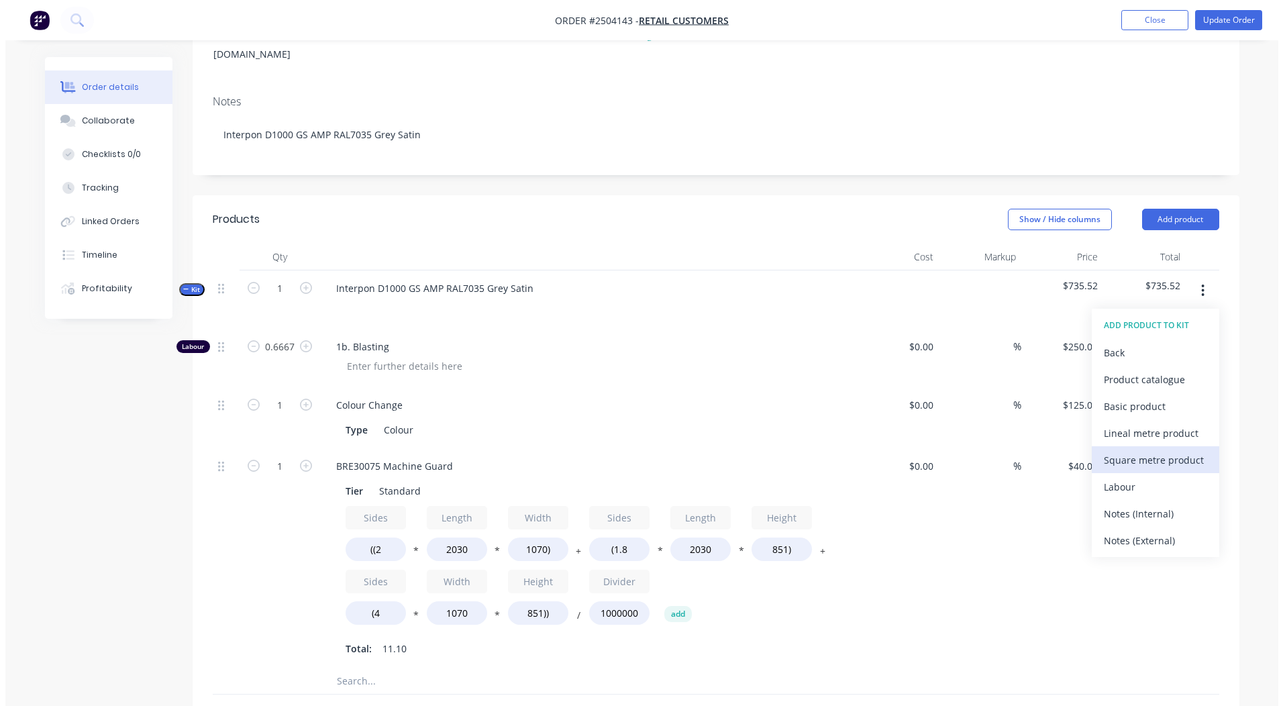
scroll to position [201, 0]
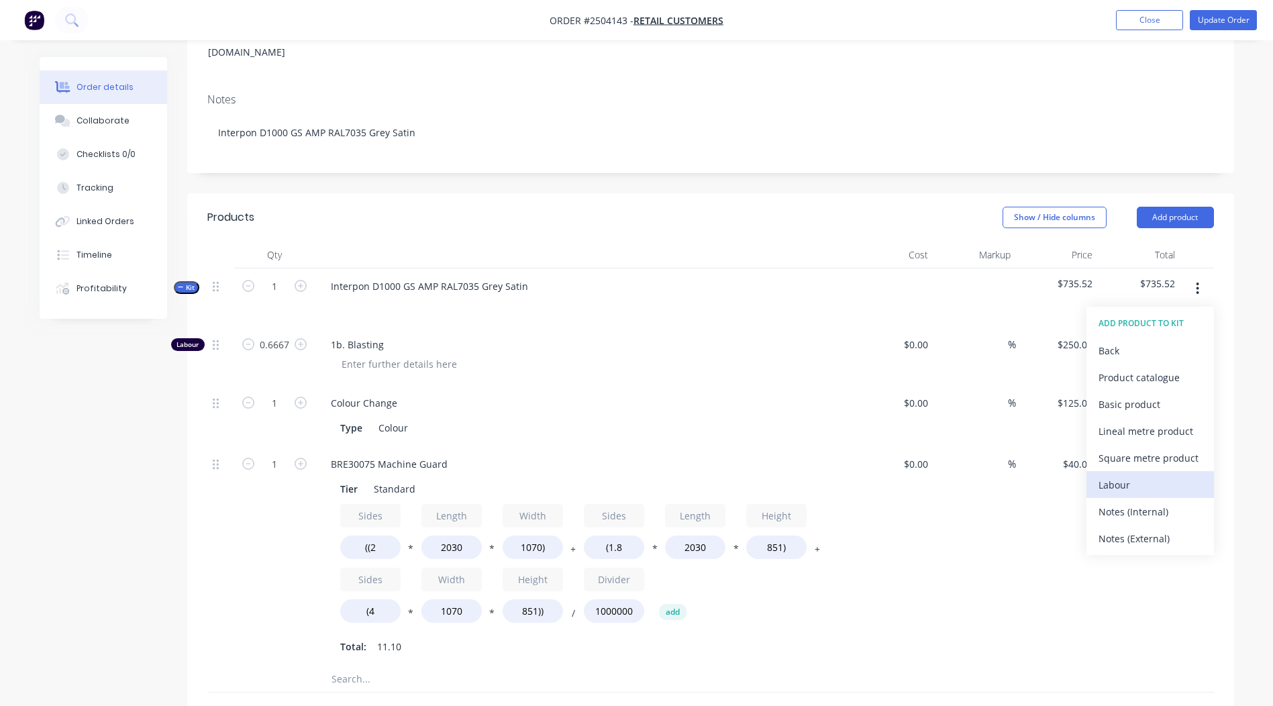
click at [1140, 475] on div "Labour" at bounding box center [1150, 484] width 103 height 19
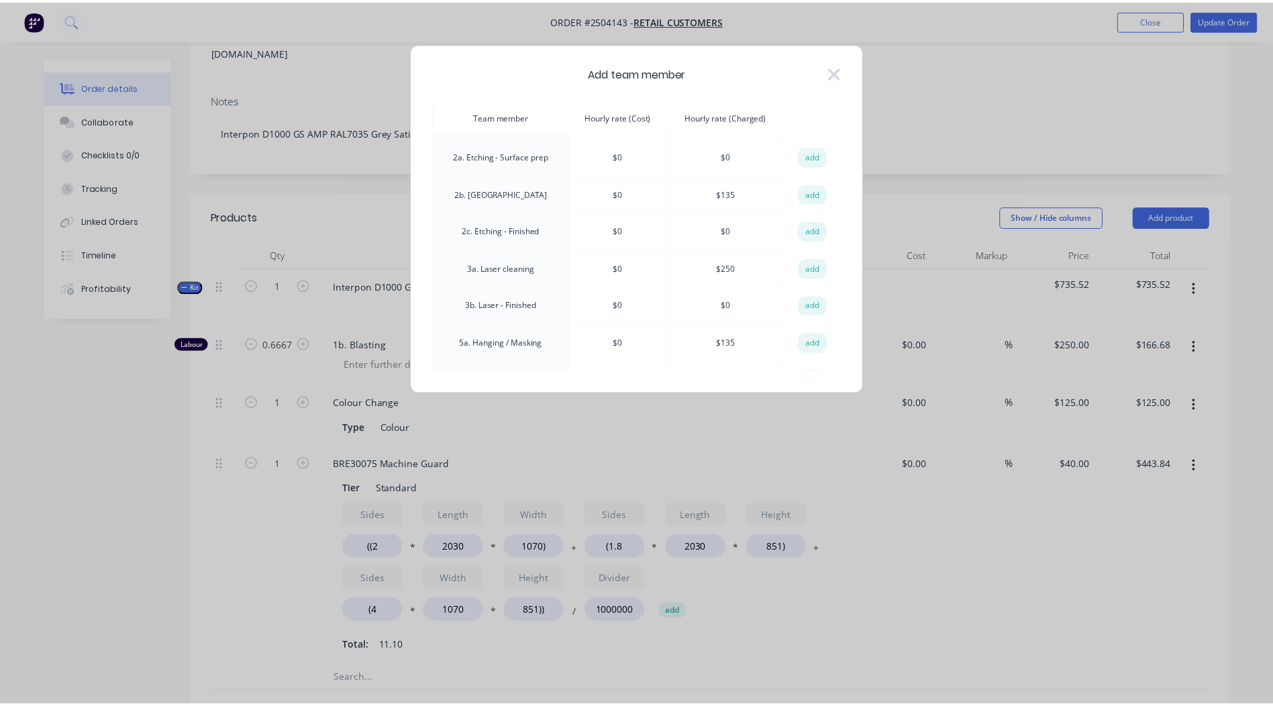
scroll to position [134, 0]
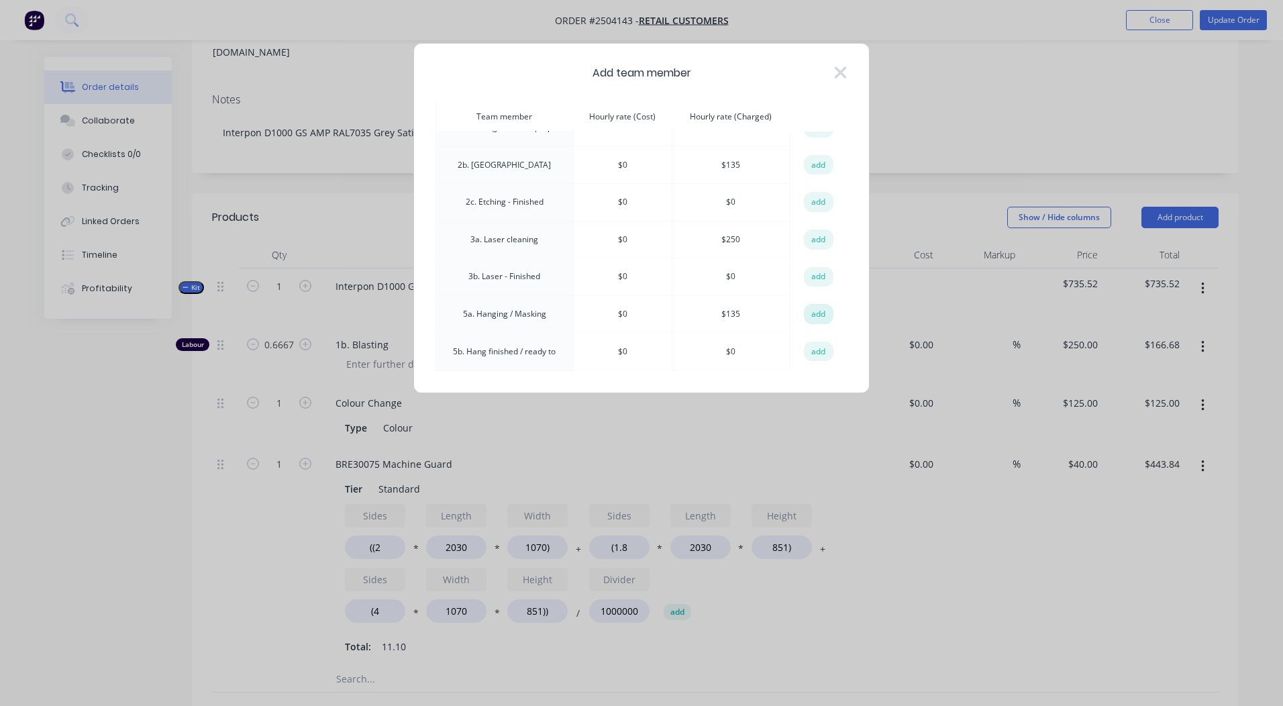
click at [820, 320] on button "add" at bounding box center [819, 314] width 30 height 20
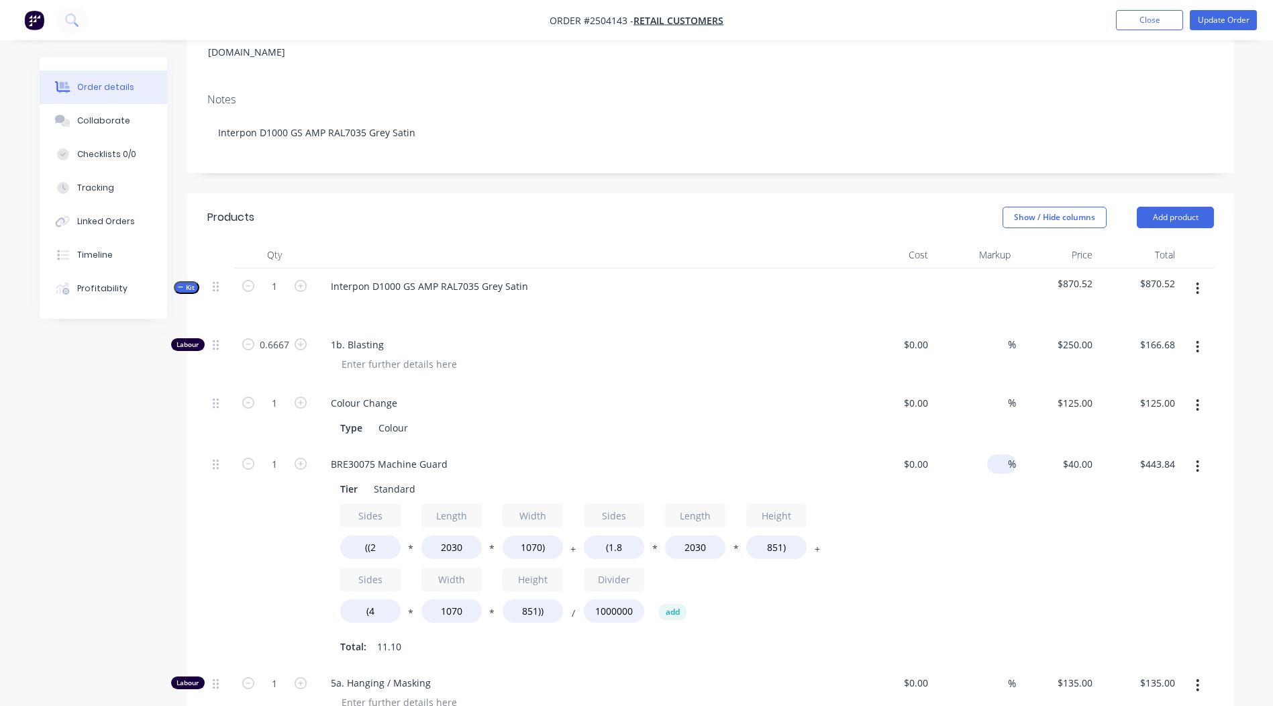
scroll to position [470, 0]
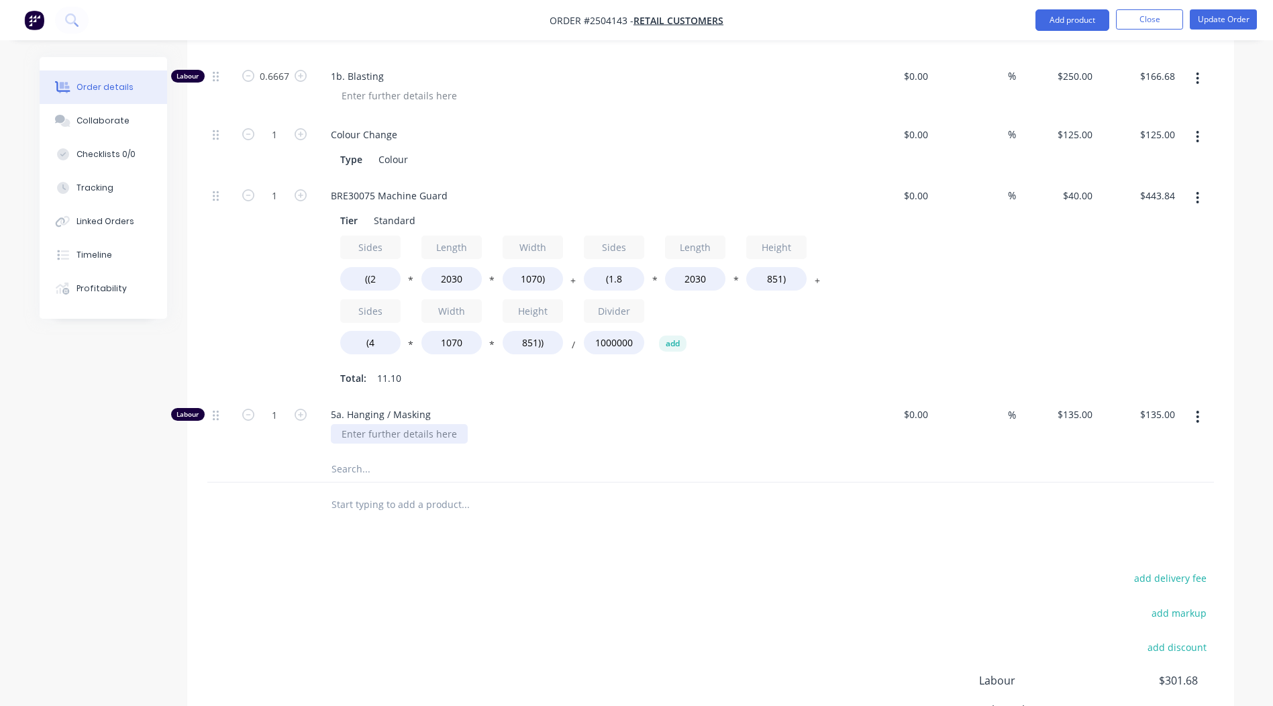
click at [371, 424] on div at bounding box center [399, 433] width 137 height 19
click at [346, 424] on div "Heavy lifting" at bounding box center [369, 433] width 77 height 19
click at [522, 569] on div "add delivery fee add markup add discount Labour $301.68 Sub total $870.52 Margi…" at bounding box center [710, 698] width 1007 height 259
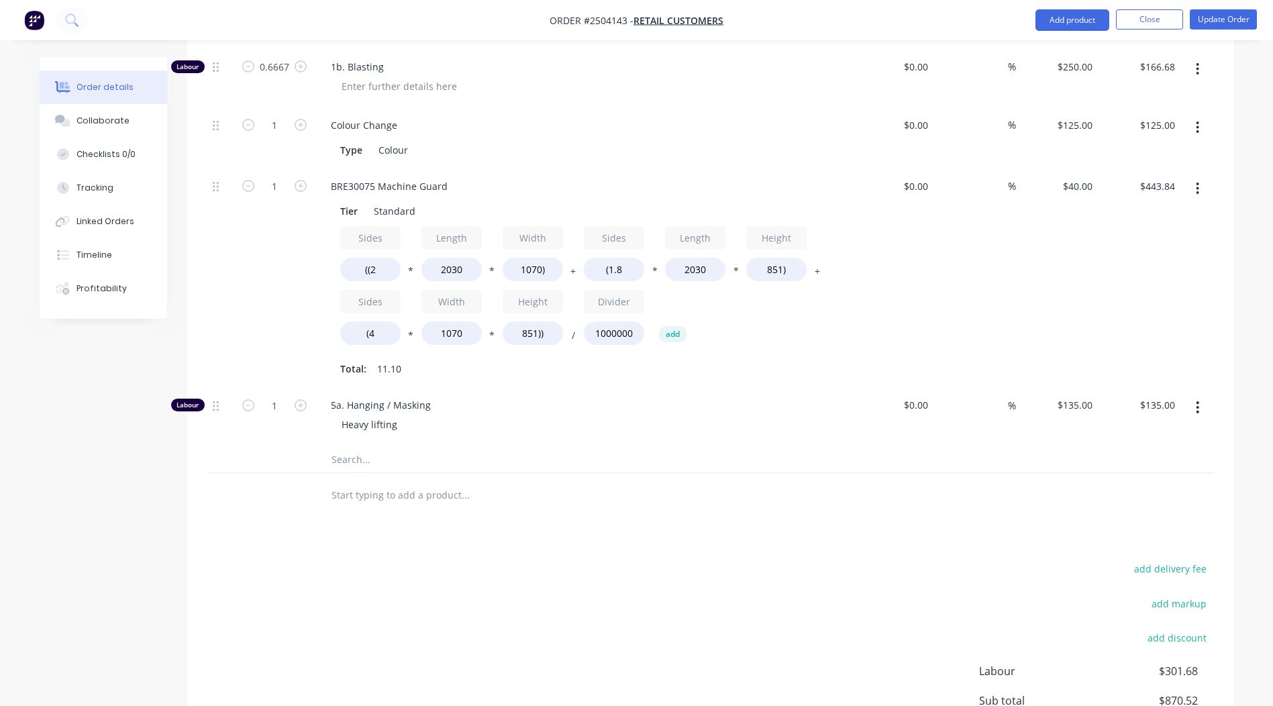
scroll to position [488, 0]
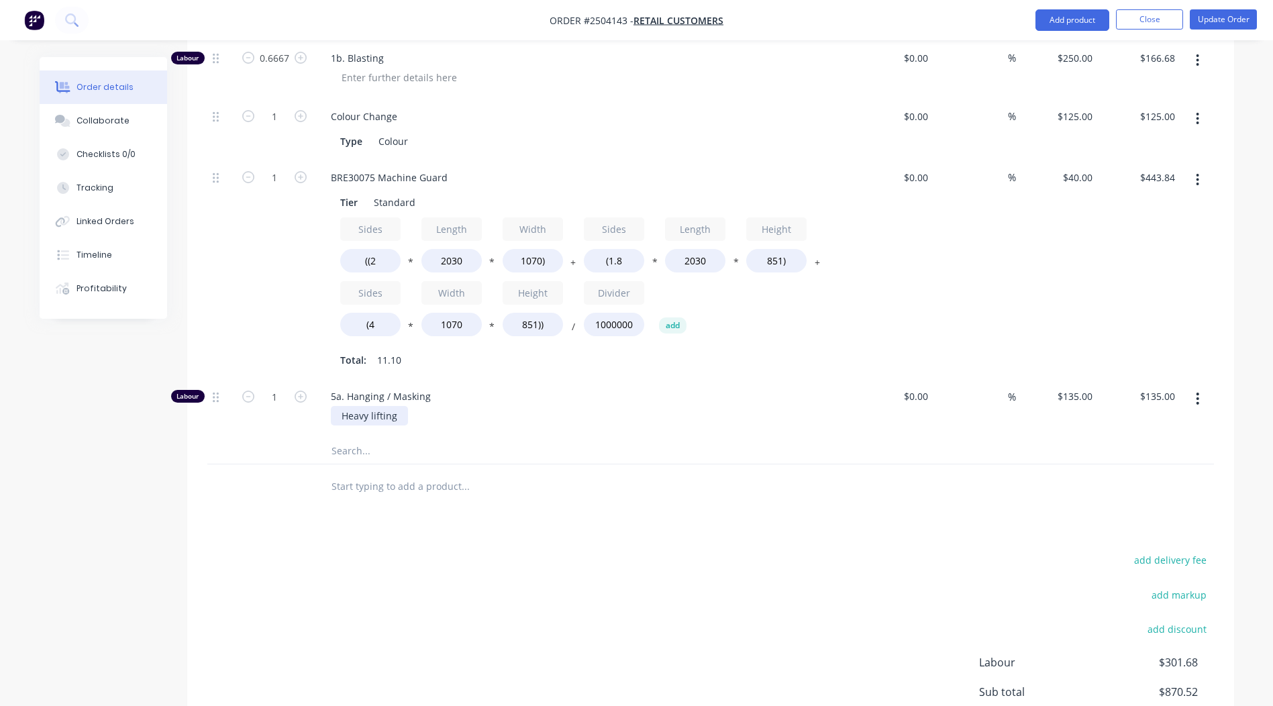
click at [400, 406] on div "Heavy lifting" at bounding box center [369, 415] width 77 height 19
click at [616, 551] on div "add delivery fee add markup add discount Labour $301.68 Sub total $870.52 Margi…" at bounding box center [710, 680] width 1007 height 259
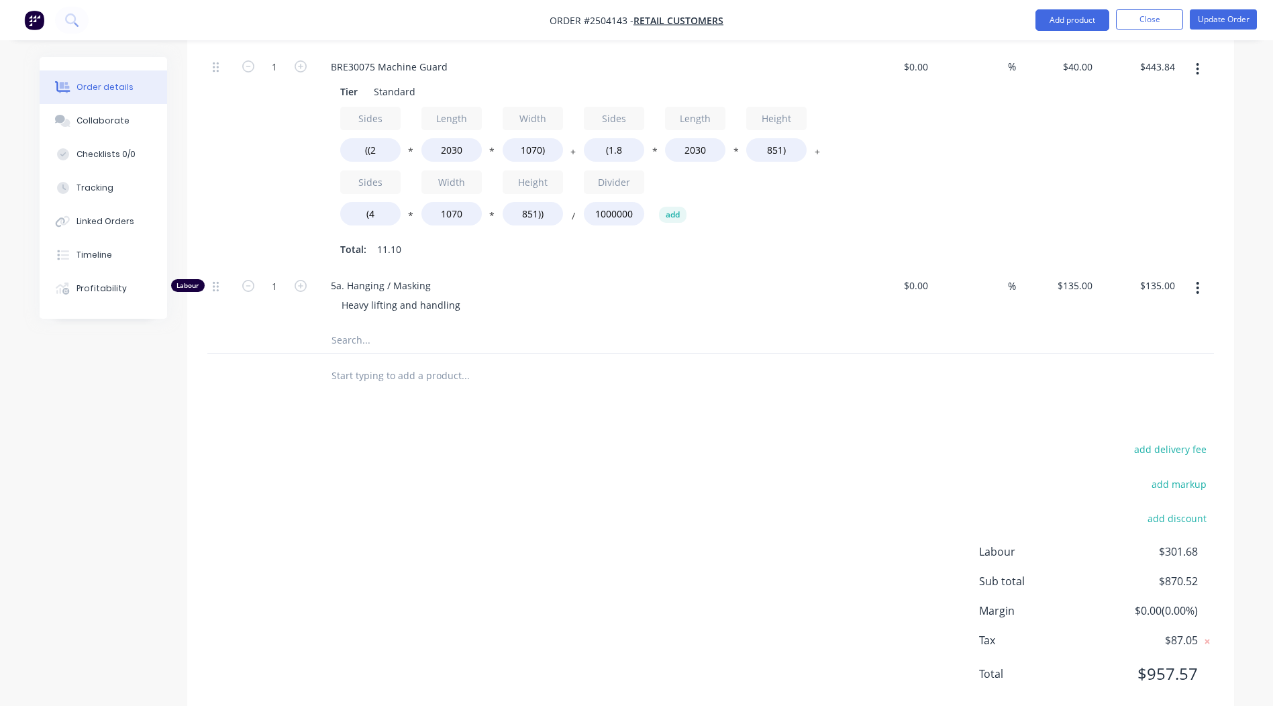
scroll to position [0, 0]
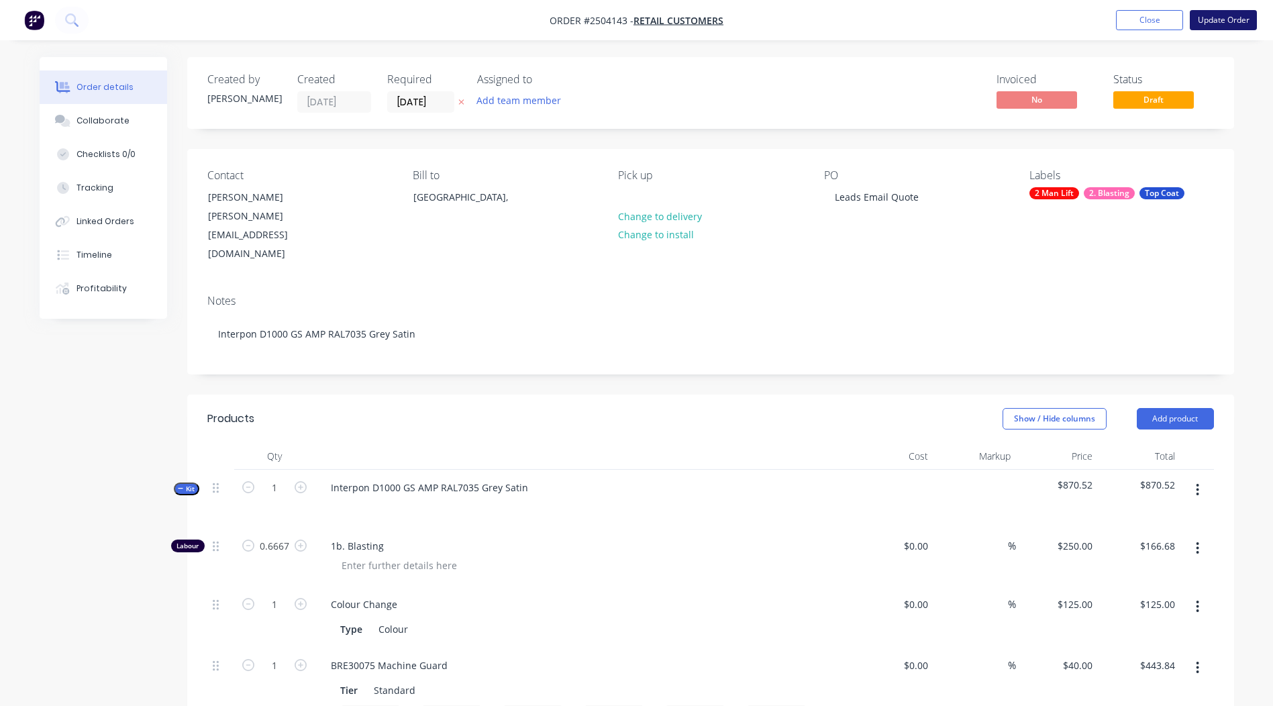
click at [1221, 21] on button "Update Order" at bounding box center [1223, 20] width 67 height 20
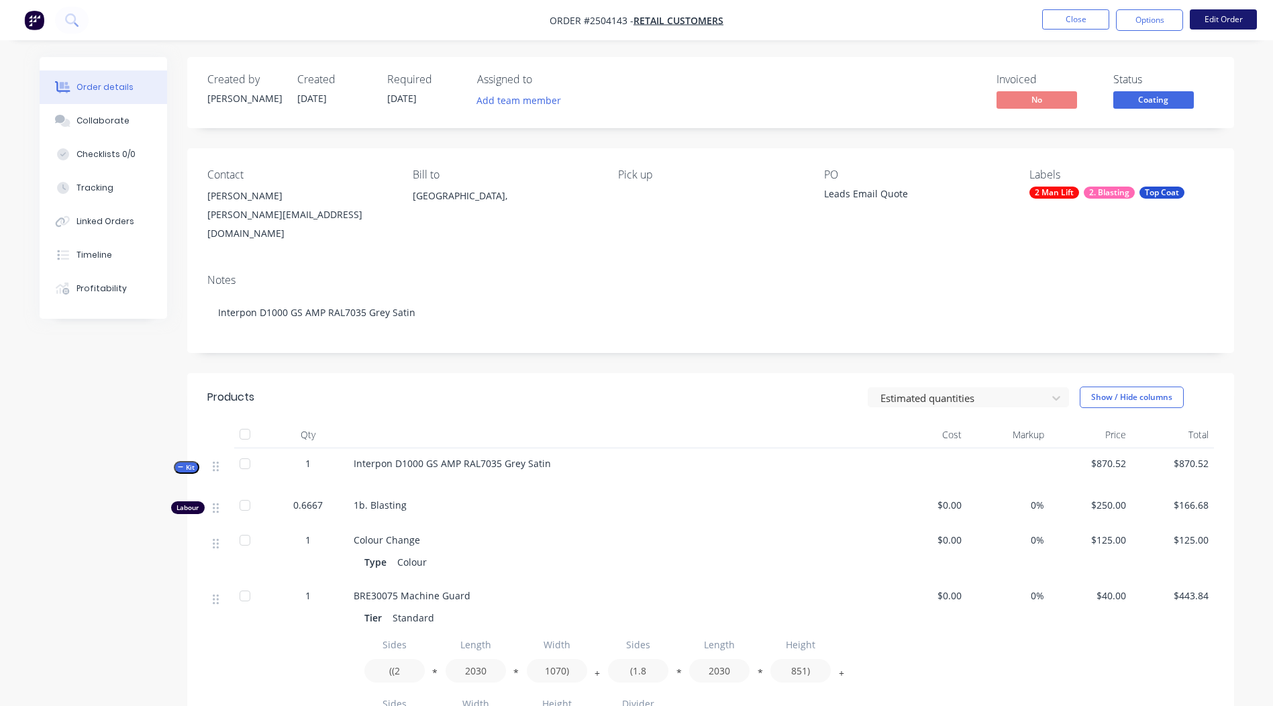
click at [1221, 15] on button "Edit Order" at bounding box center [1223, 19] width 67 height 20
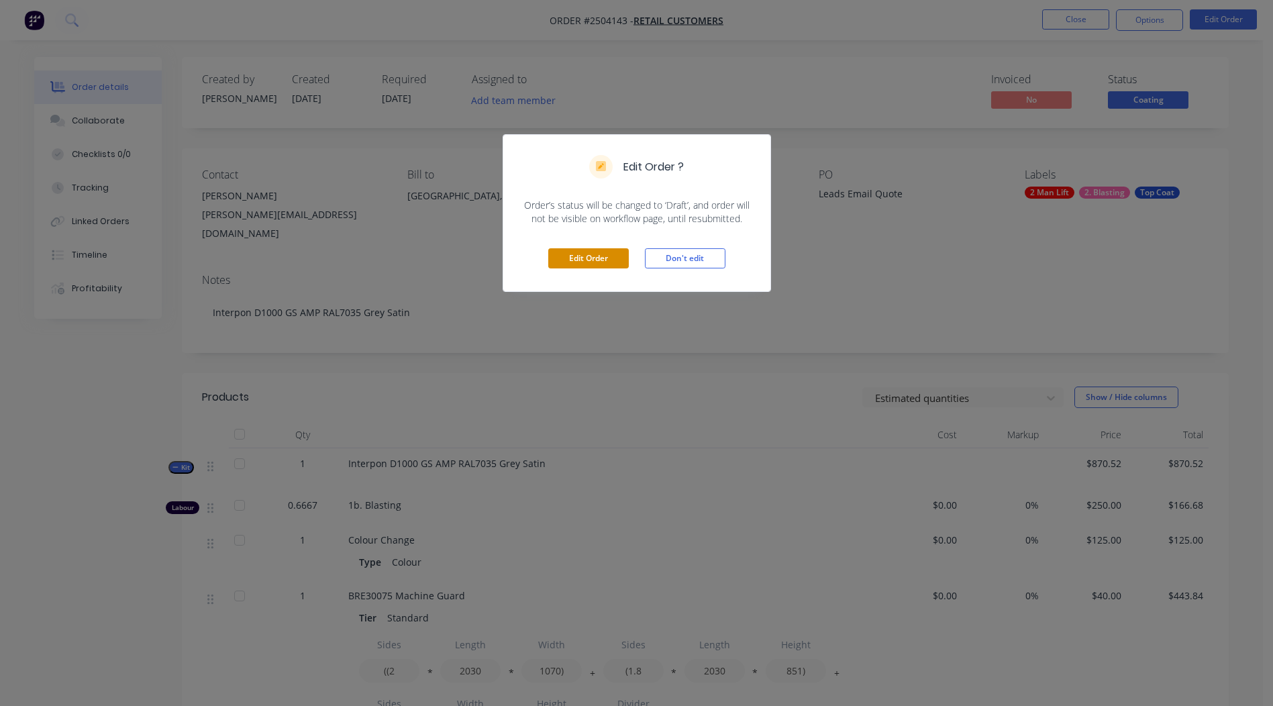
click at [594, 265] on button "Edit Order" at bounding box center [588, 258] width 81 height 20
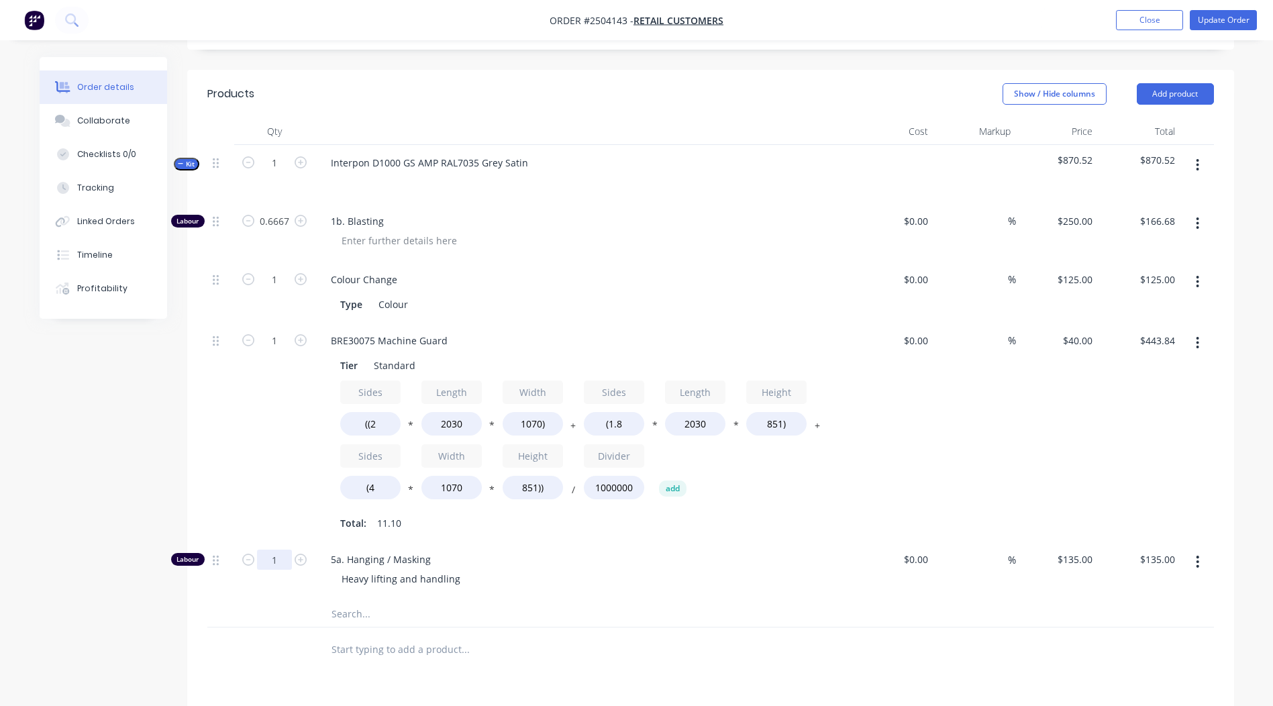
scroll to position [336, 0]
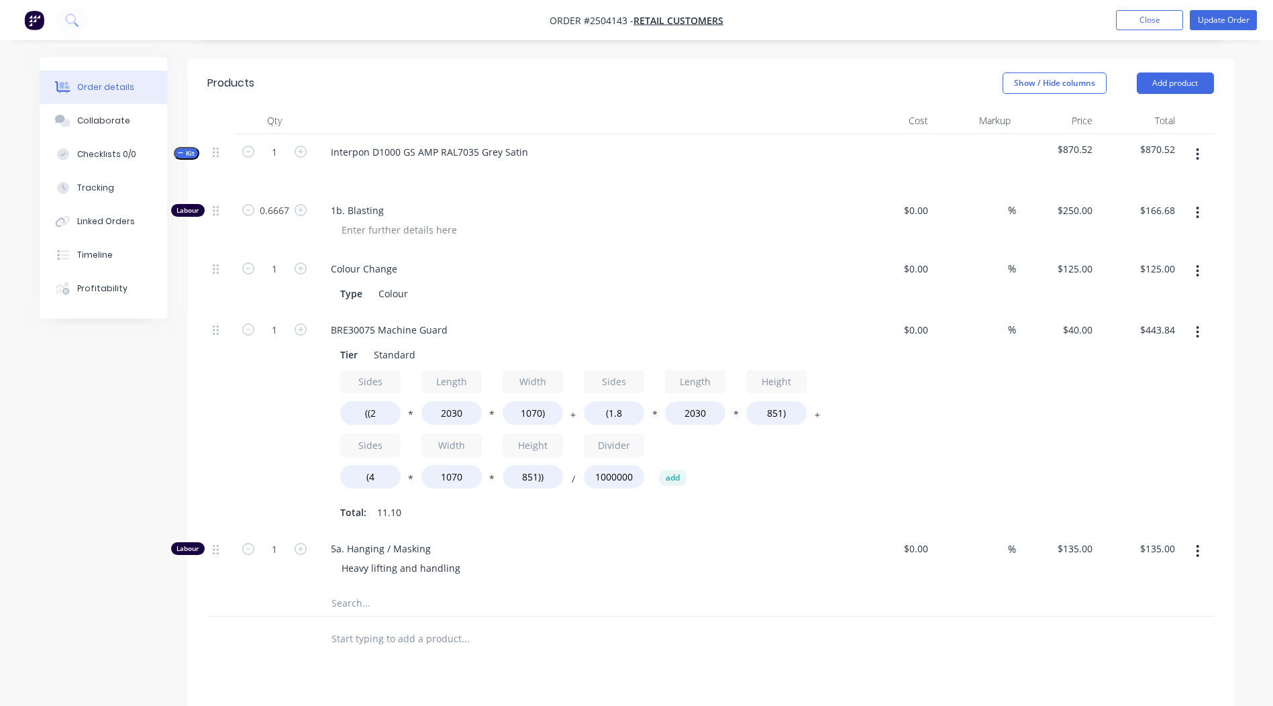
click at [277, 531] on div "1" at bounding box center [274, 560] width 81 height 58
click at [267, 539] on input "1" at bounding box center [274, 549] width 35 height 20
type input "0.5"
type input "$67.50"
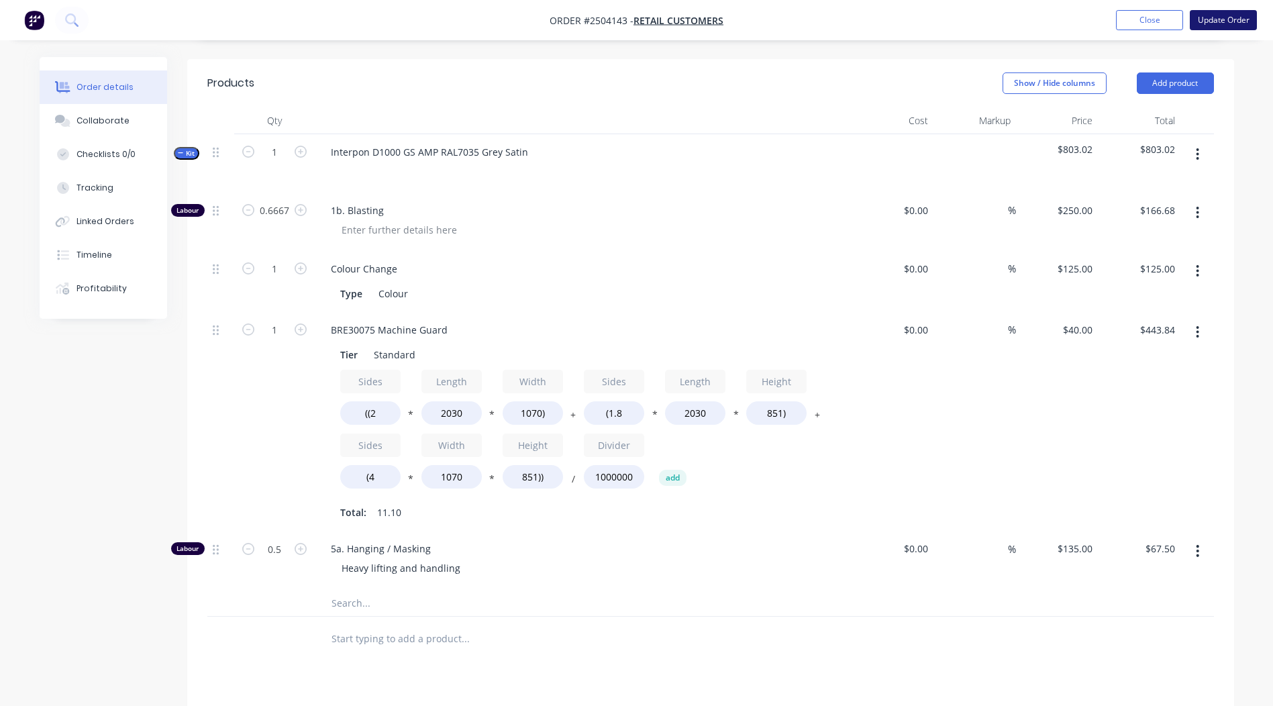
click at [1240, 21] on button "Update Order" at bounding box center [1223, 20] width 67 height 20
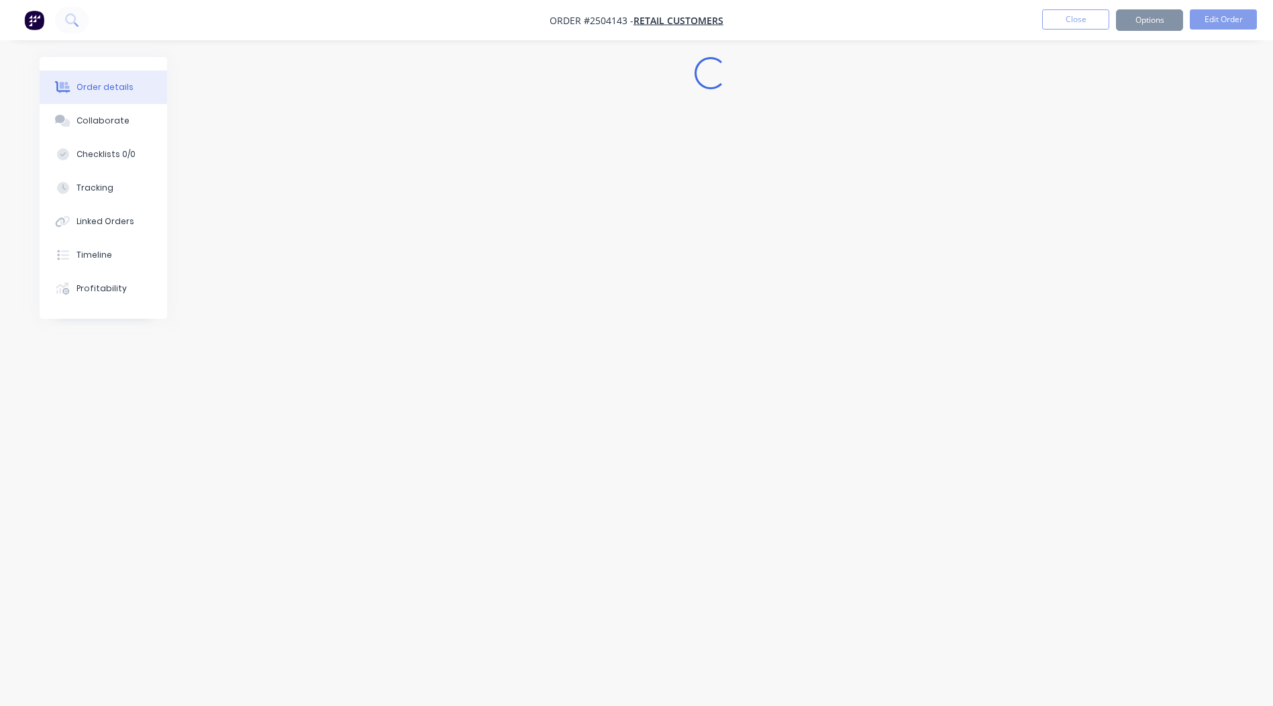
scroll to position [0, 0]
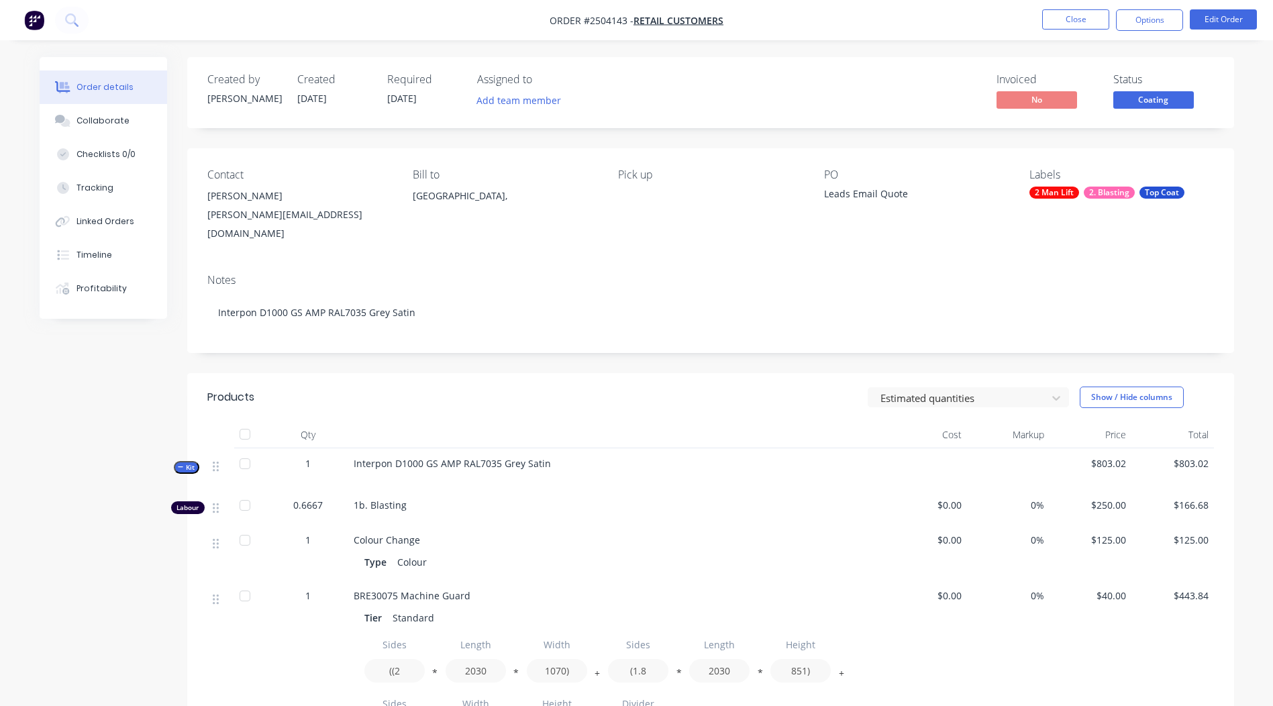
click at [1171, 97] on span "Coating" at bounding box center [1154, 99] width 81 height 17
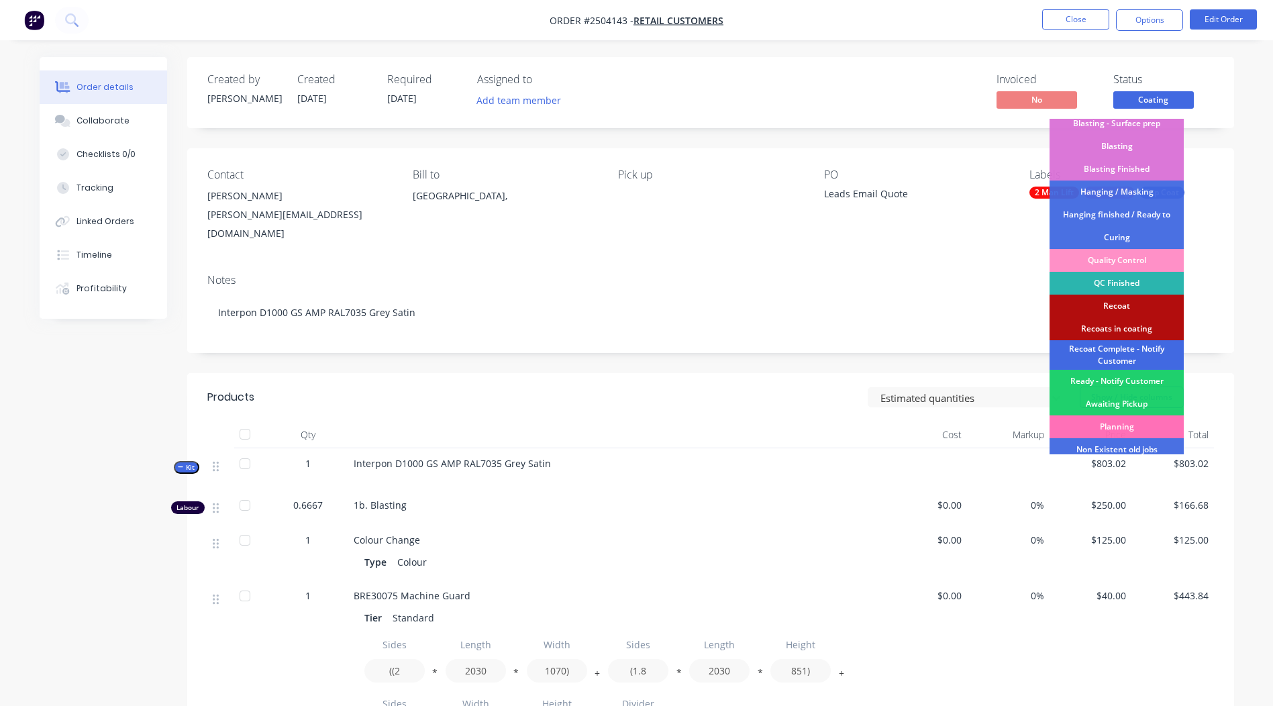
scroll to position [333, 0]
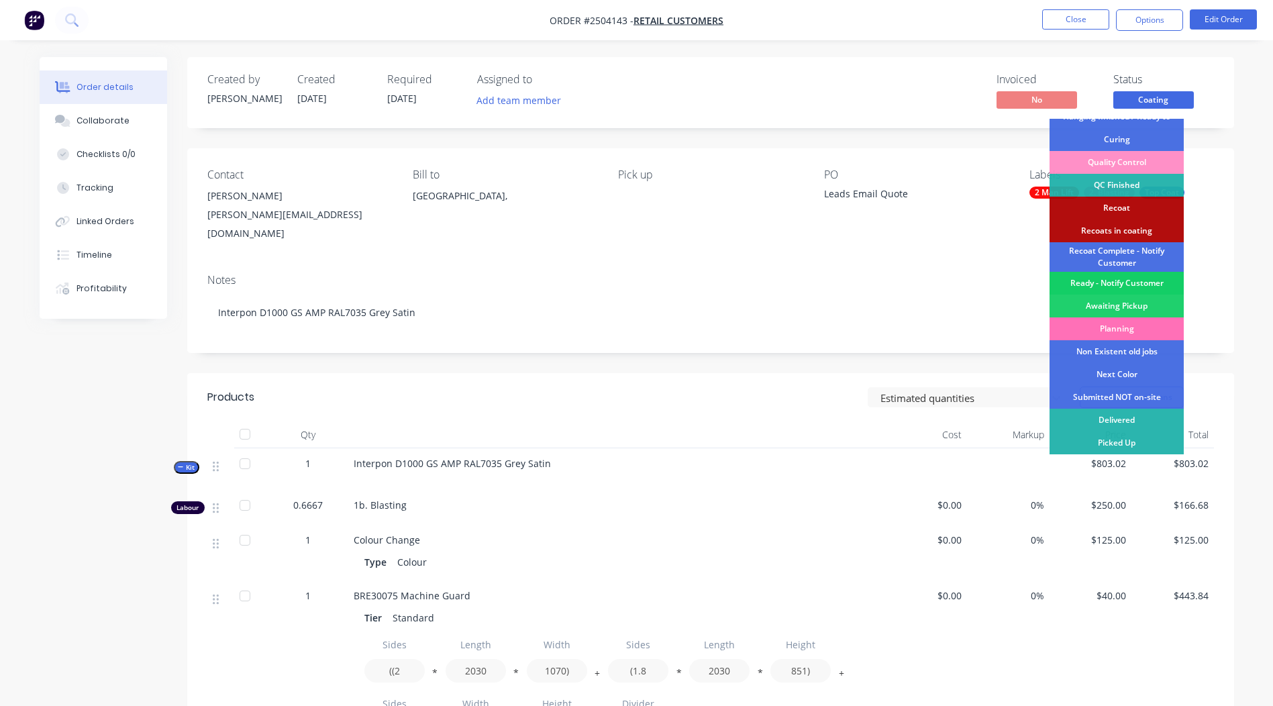
click at [1123, 285] on div "Ready - Notify Customer" at bounding box center [1117, 283] width 134 height 23
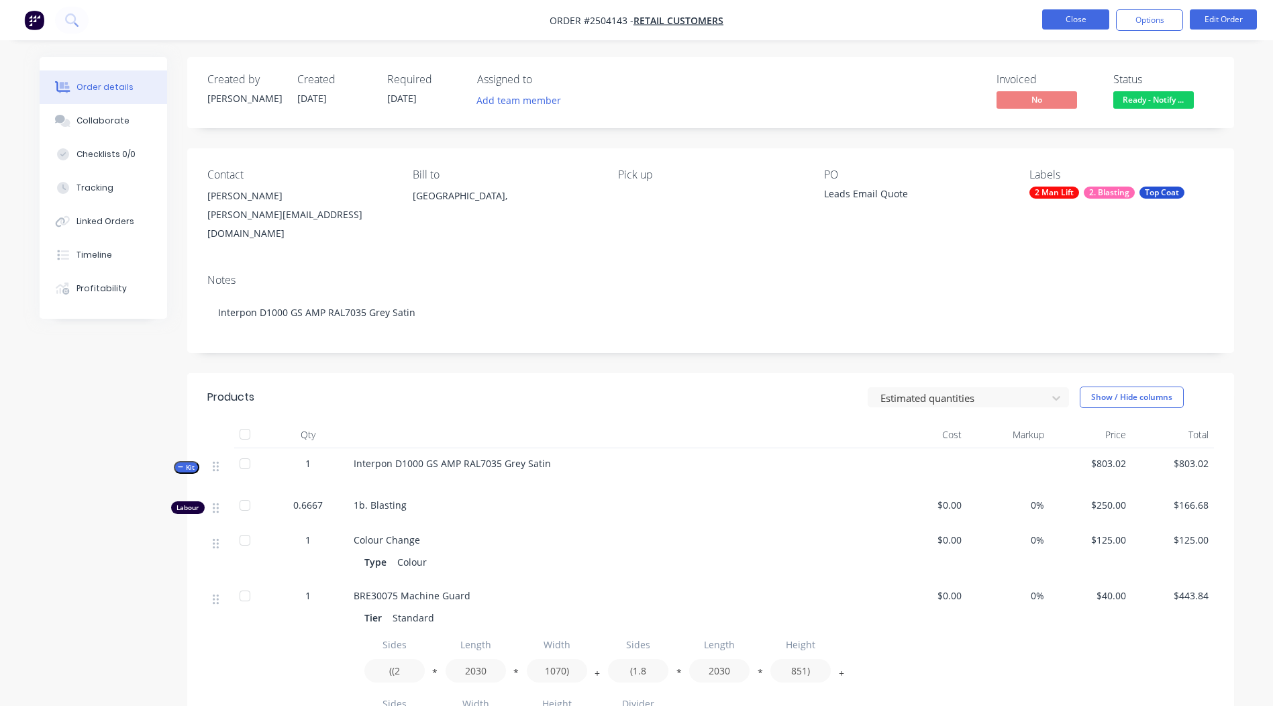
click at [1083, 13] on button "Close" at bounding box center [1075, 19] width 67 height 20
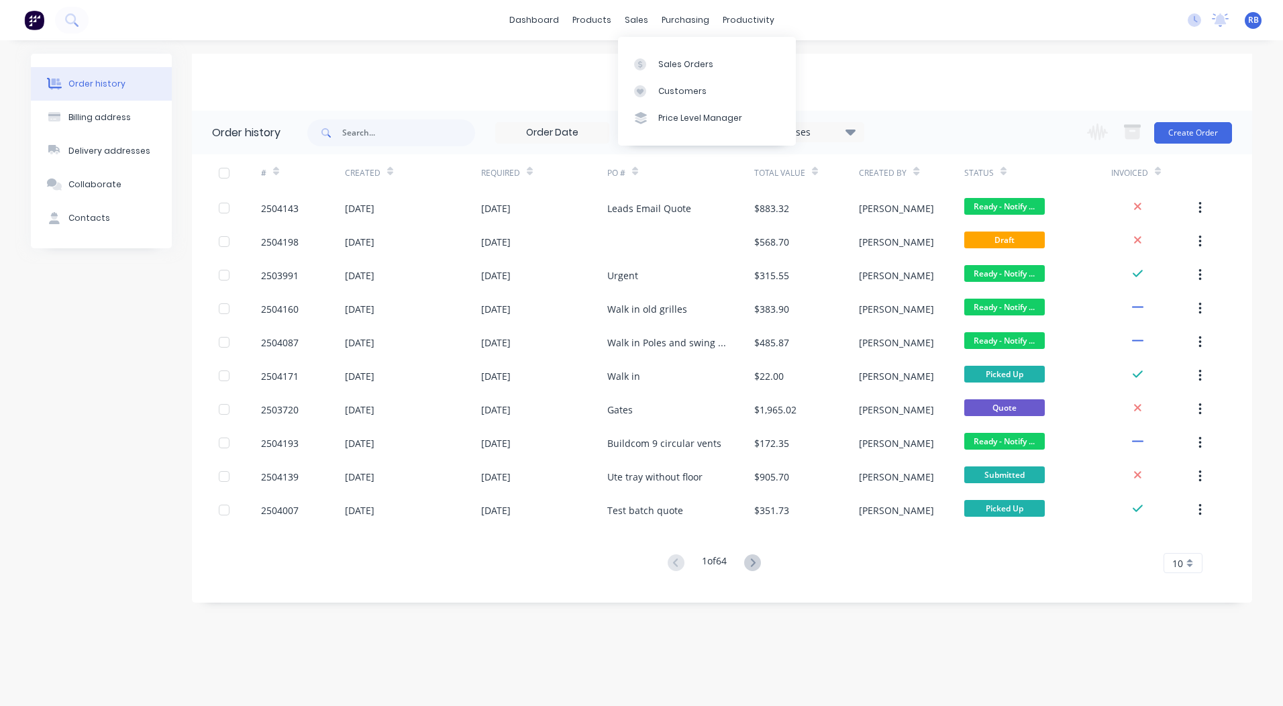
click at [652, 50] on div "Sales Orders Customers Price Level Manager" at bounding box center [707, 91] width 178 height 108
click at [654, 58] on link "Sales Orders" at bounding box center [707, 63] width 178 height 27
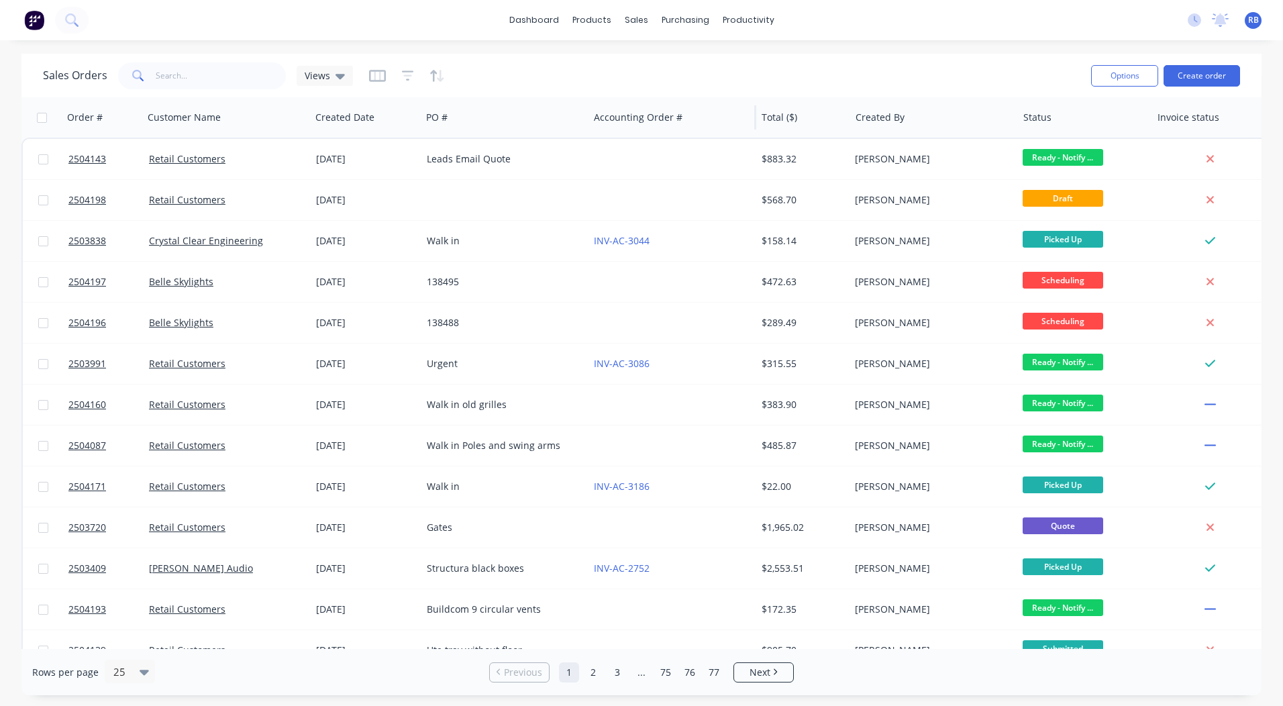
drag, startPoint x: 654, startPoint y: 58, endPoint x: 670, endPoint y: 101, distance: 46.3
click at [670, 101] on div "Sales Orders Views Options Create order Order # Customer Name Created Date PO #…" at bounding box center [641, 375] width 1240 height 642
click at [164, 72] on input "text" at bounding box center [221, 75] width 131 height 27
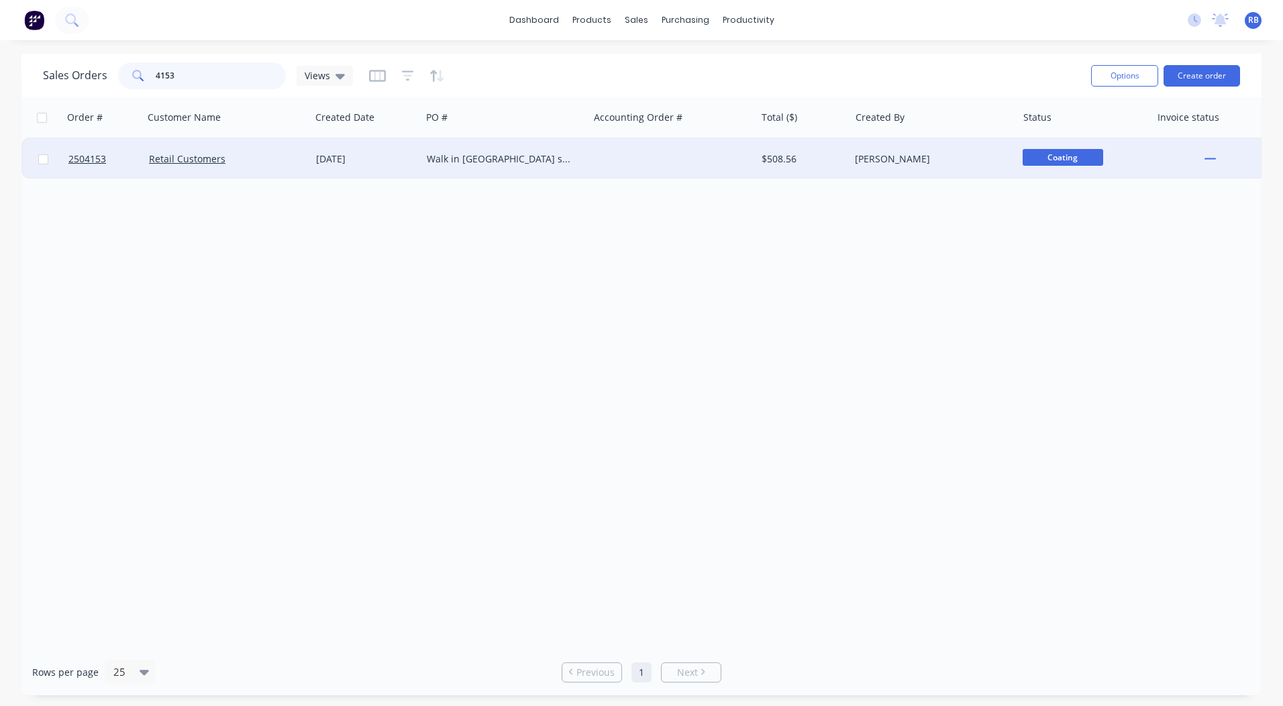
type input "4153"
click at [591, 148] on div at bounding box center [672, 159] width 167 height 40
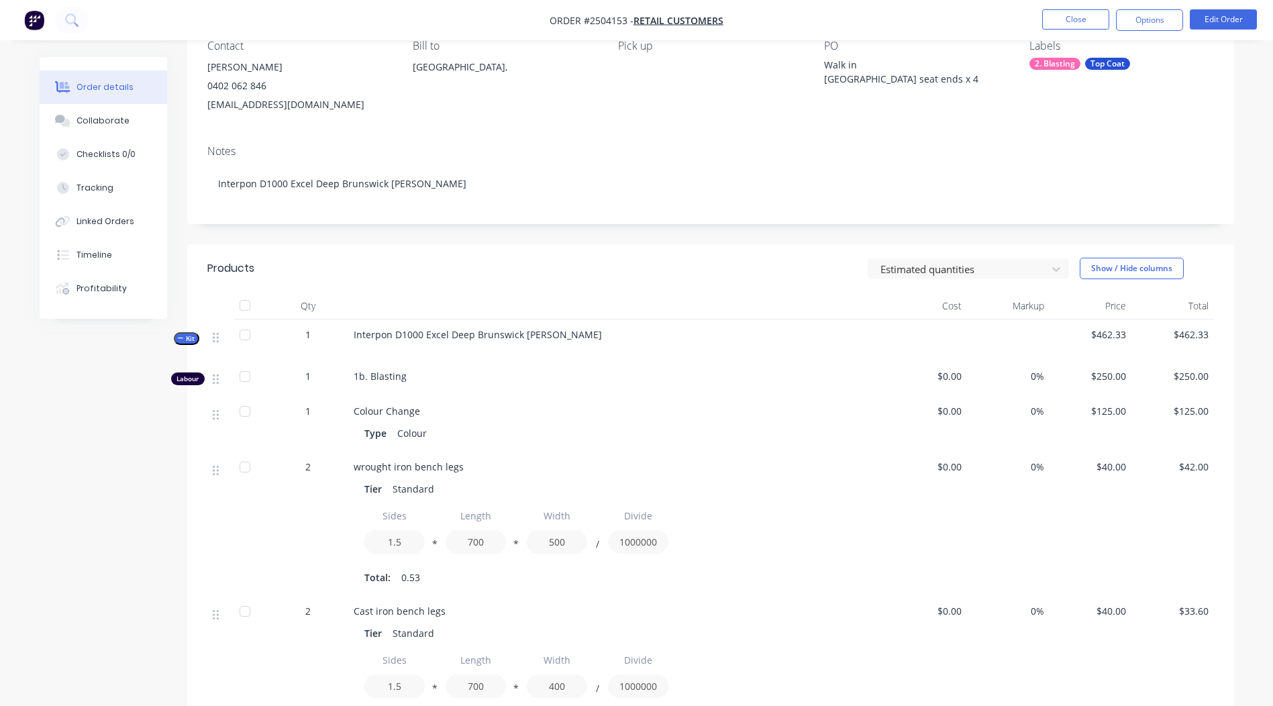
scroll to position [125, 0]
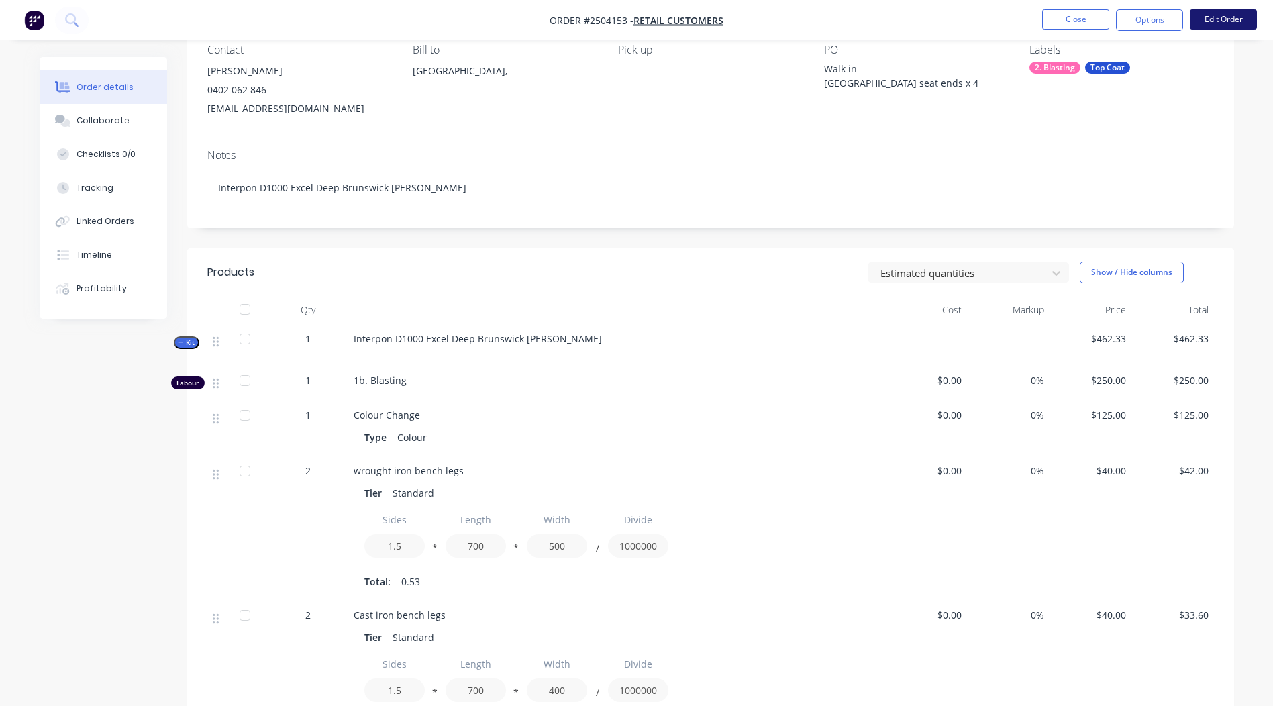
click at [1210, 15] on button "Edit Order" at bounding box center [1223, 19] width 67 height 20
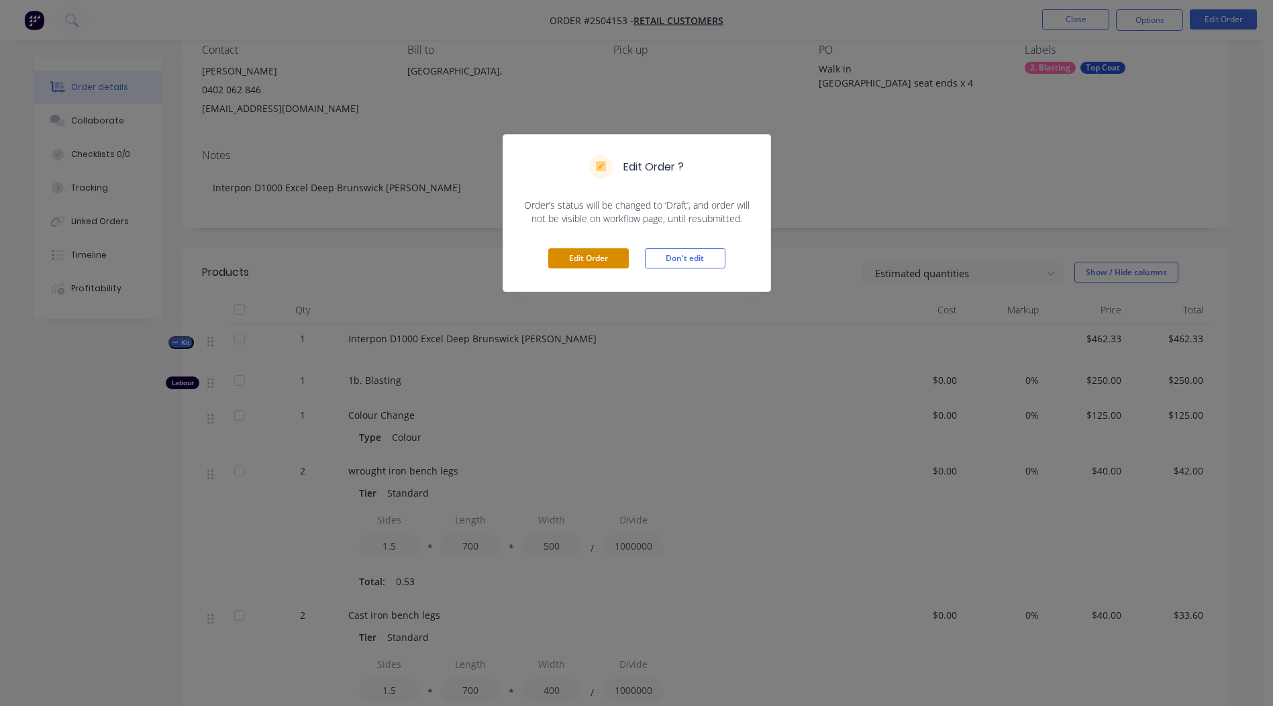
click at [585, 258] on button "Edit Order" at bounding box center [588, 258] width 81 height 20
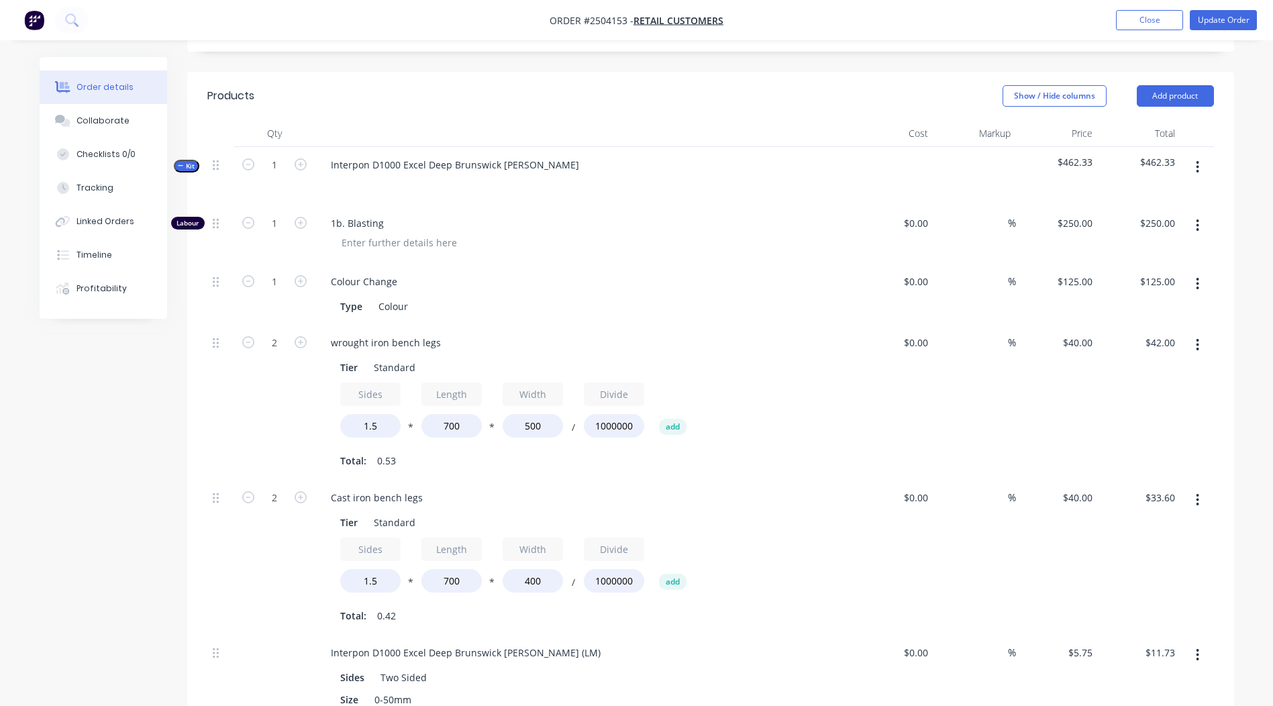
scroll to position [336, 0]
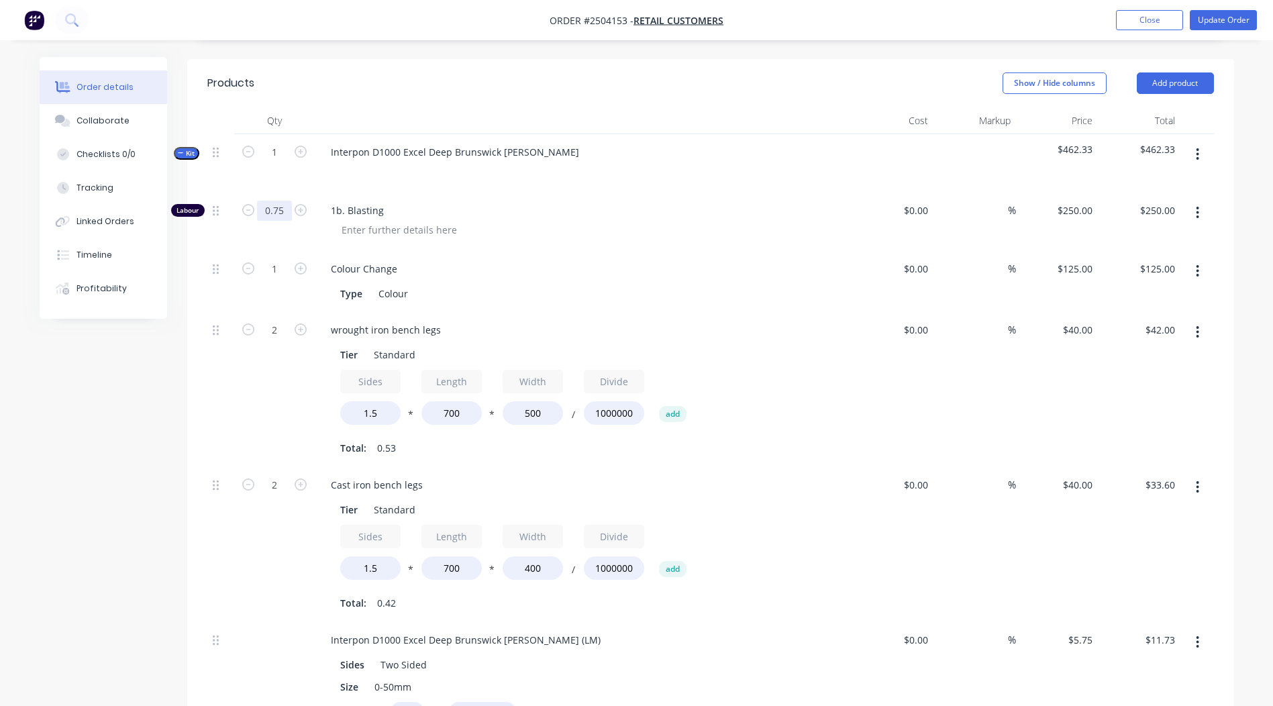
type input "0.75"
type input "$187.50"
click at [1270, 136] on div "Order details Collaborate Checklists 0/0 Tracking Linked Orders Timeline Profit…" at bounding box center [636, 455] width 1273 height 1582
click at [1220, 17] on button "Update Order" at bounding box center [1223, 20] width 67 height 20
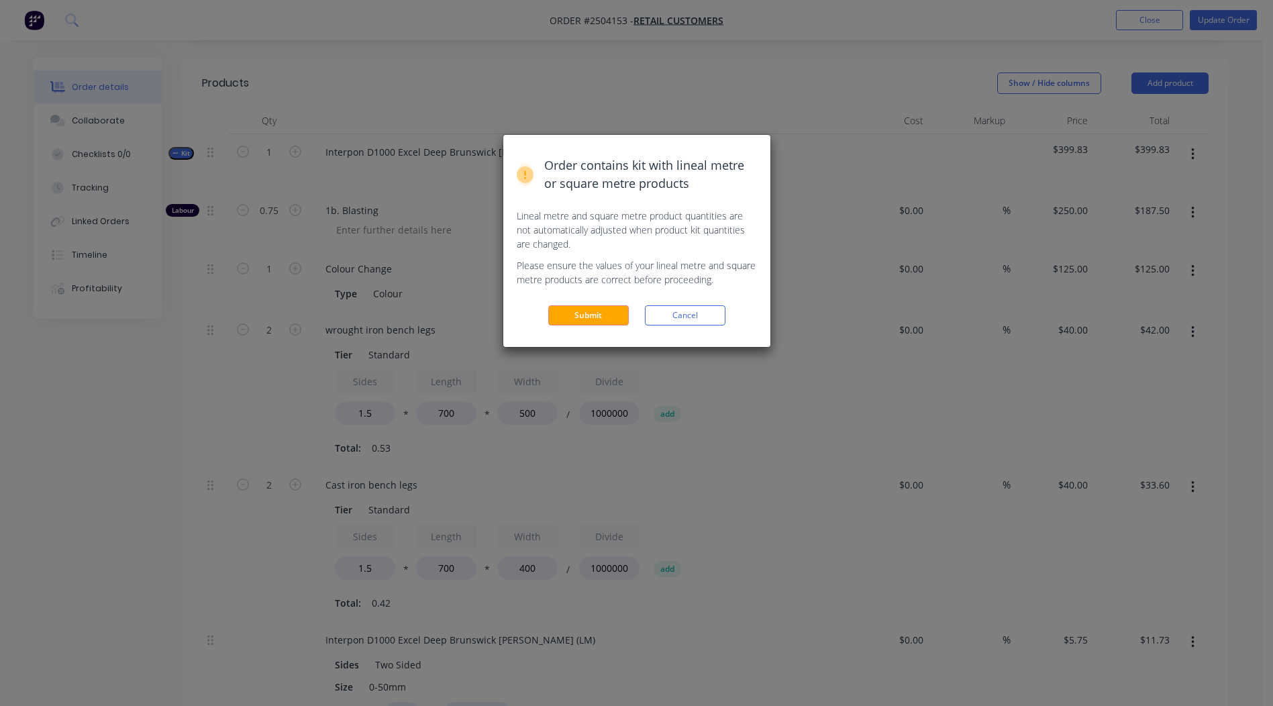
click at [589, 319] on button "Submit" at bounding box center [588, 315] width 81 height 20
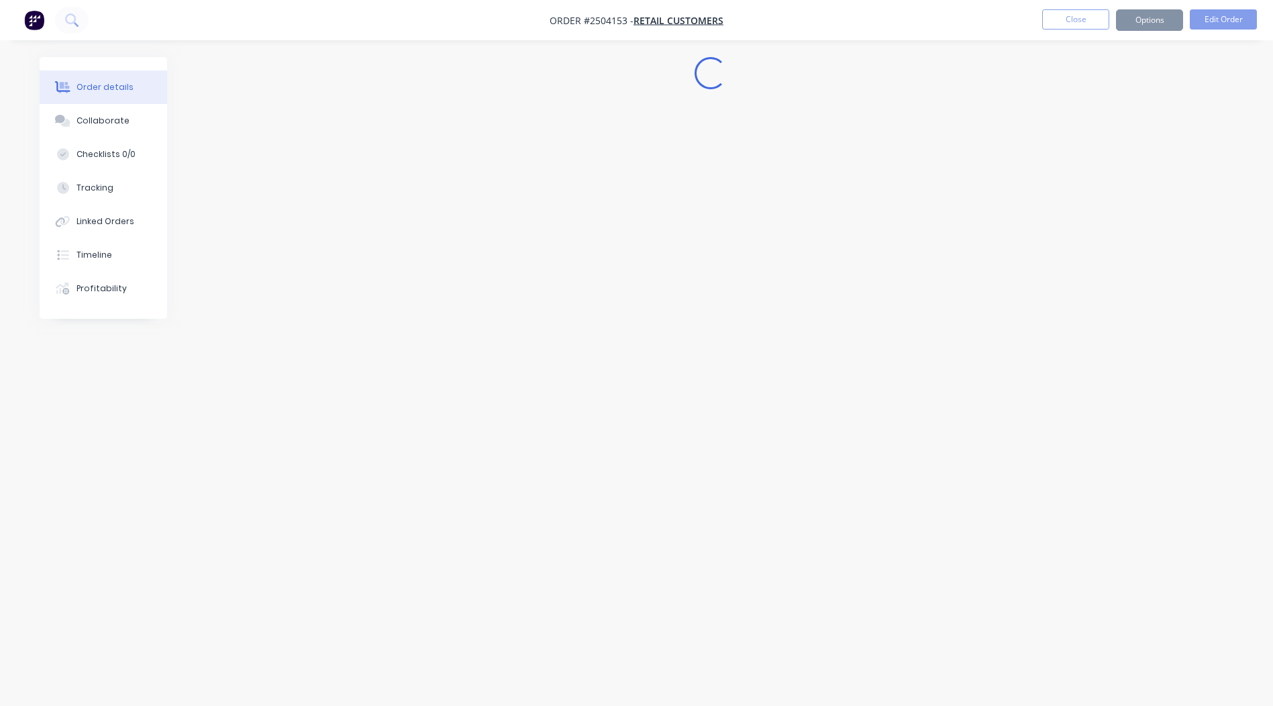
scroll to position [0, 0]
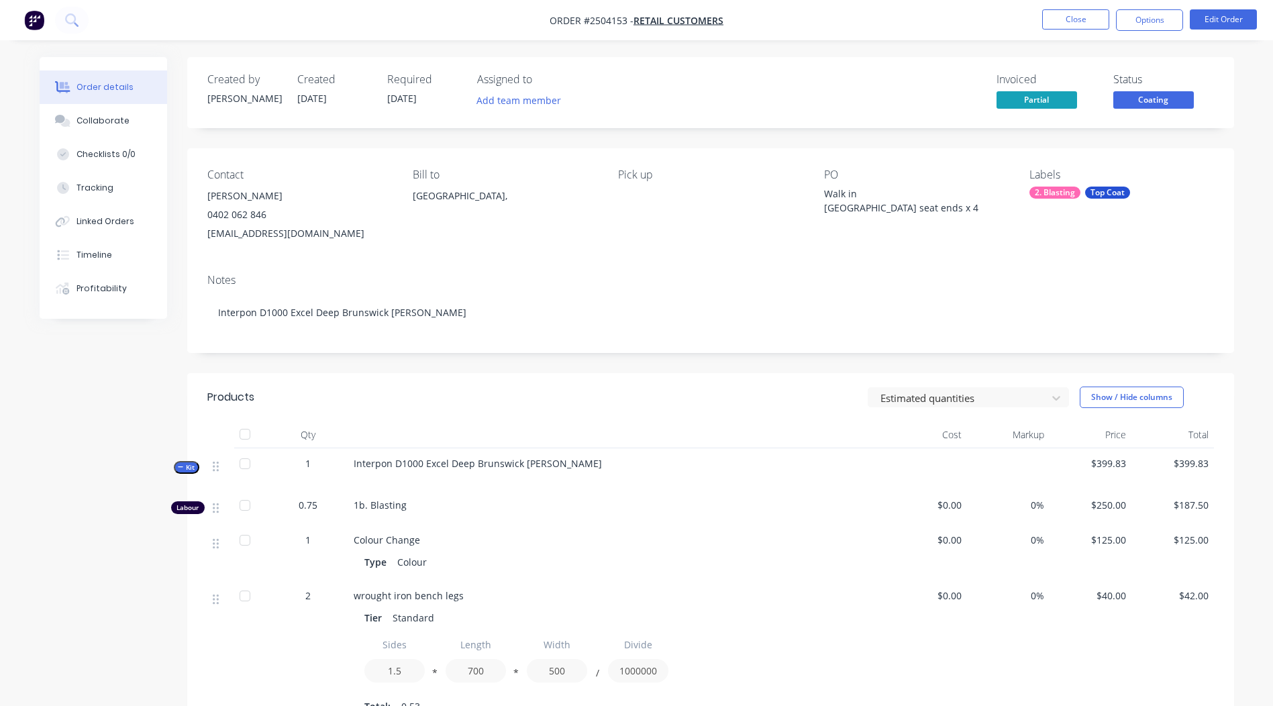
click at [1151, 107] on span "Coating" at bounding box center [1154, 99] width 81 height 17
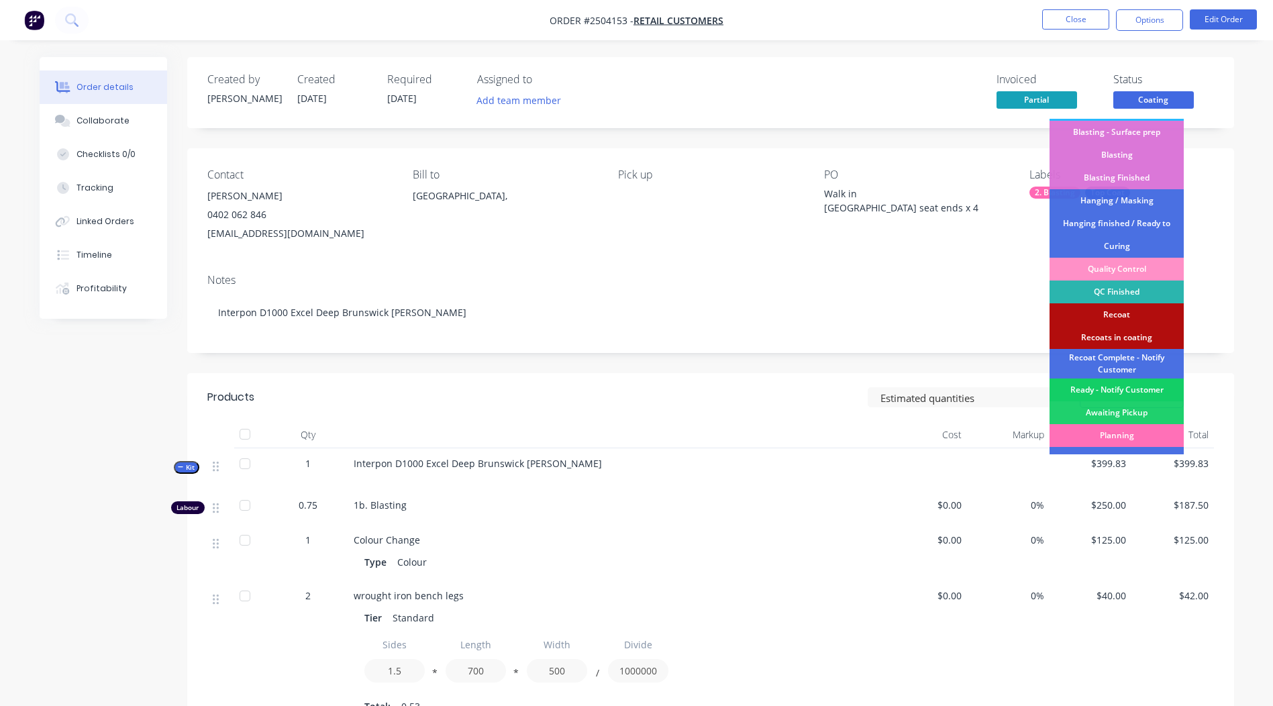
scroll to position [333, 0]
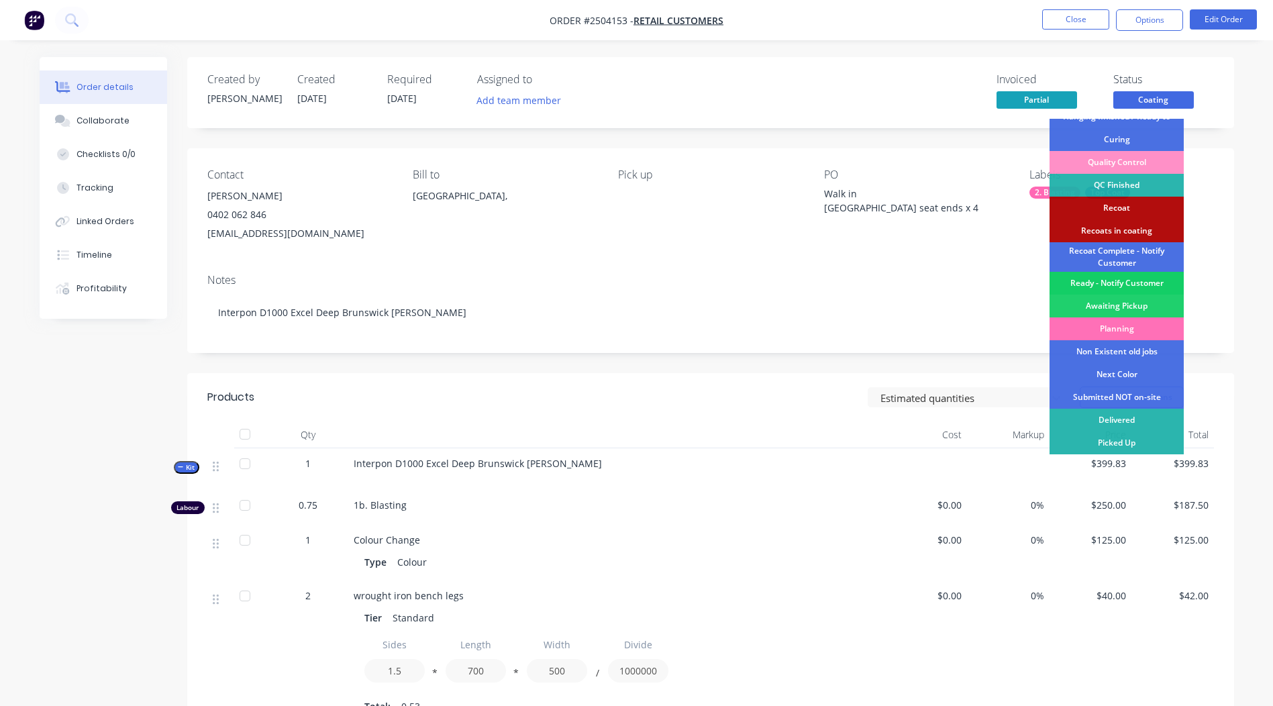
click at [1130, 285] on div "Ready - Notify Customer" at bounding box center [1117, 283] width 134 height 23
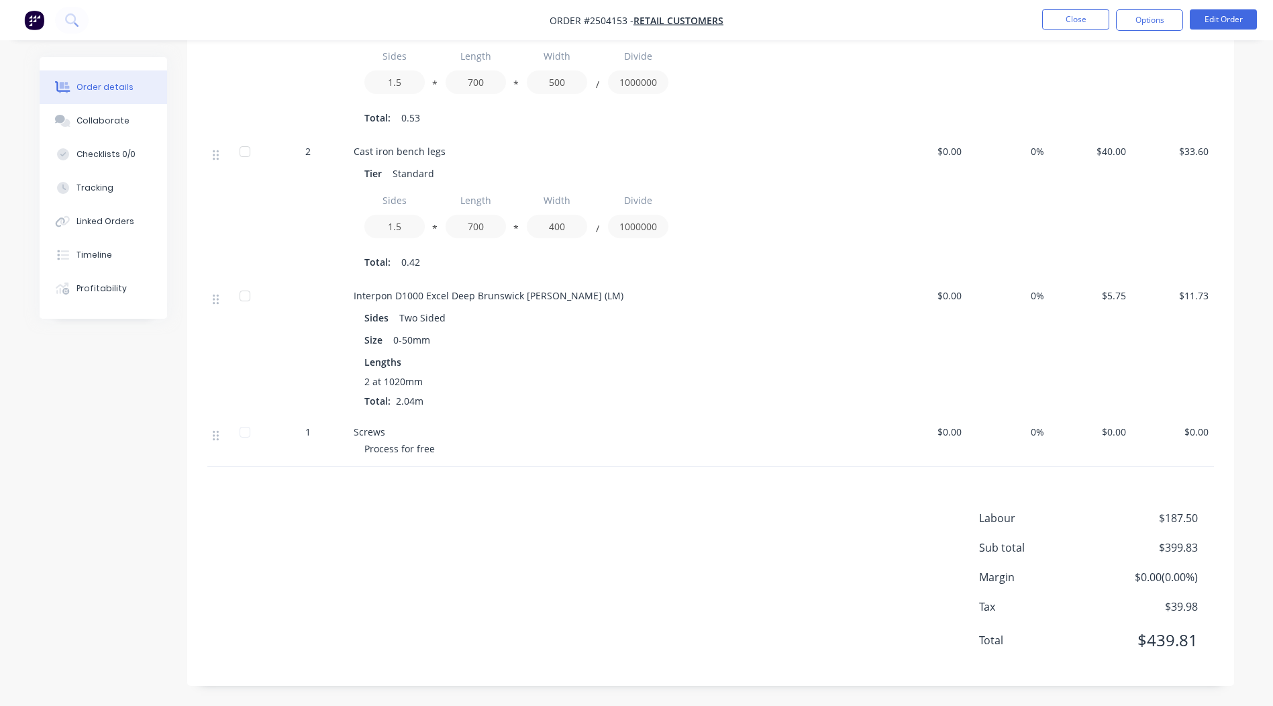
scroll to position [0, 0]
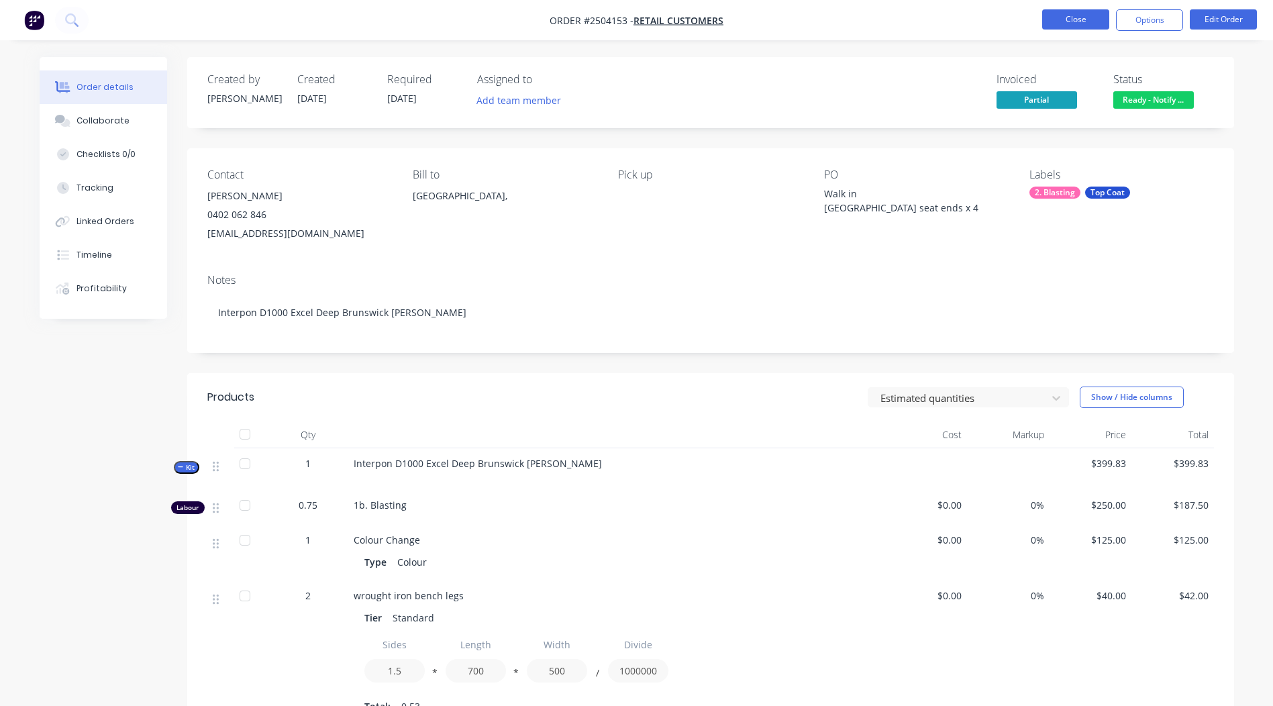
click at [1080, 13] on button "Close" at bounding box center [1075, 19] width 67 height 20
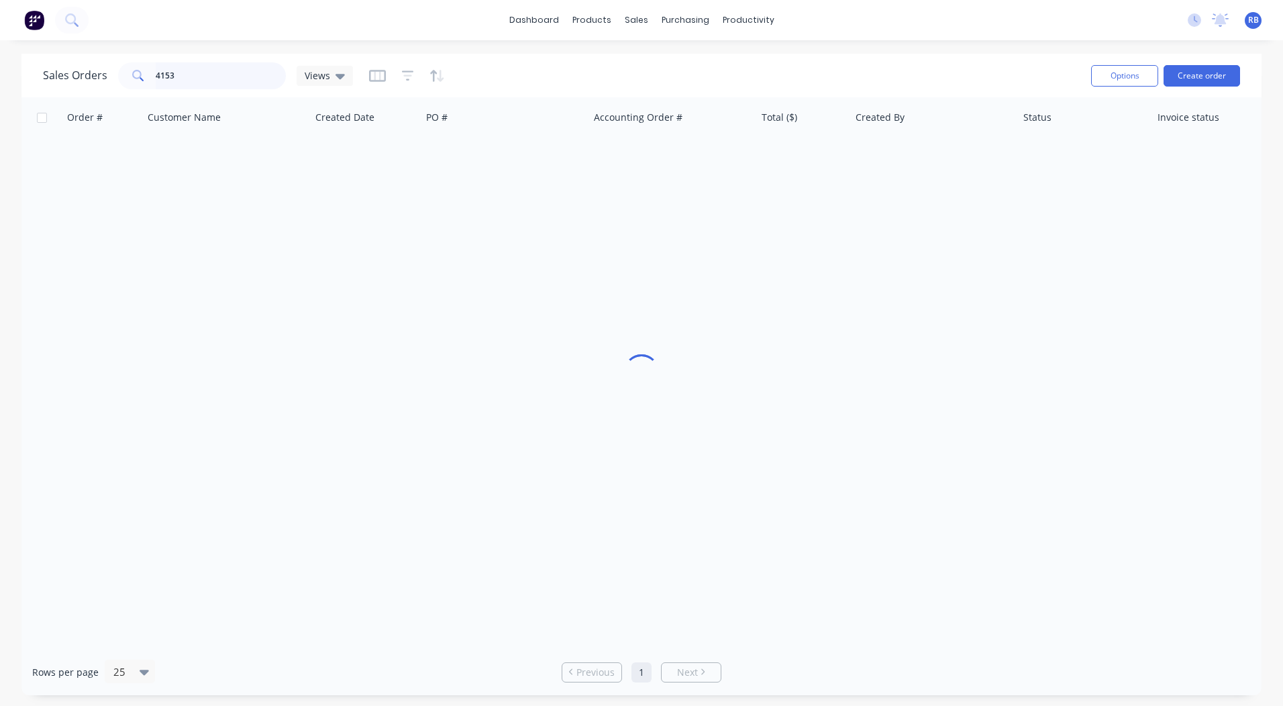
click at [0, 54] on html "dashboard products sales purchasing productivity dashboard products Product Cat…" at bounding box center [641, 353] width 1283 height 706
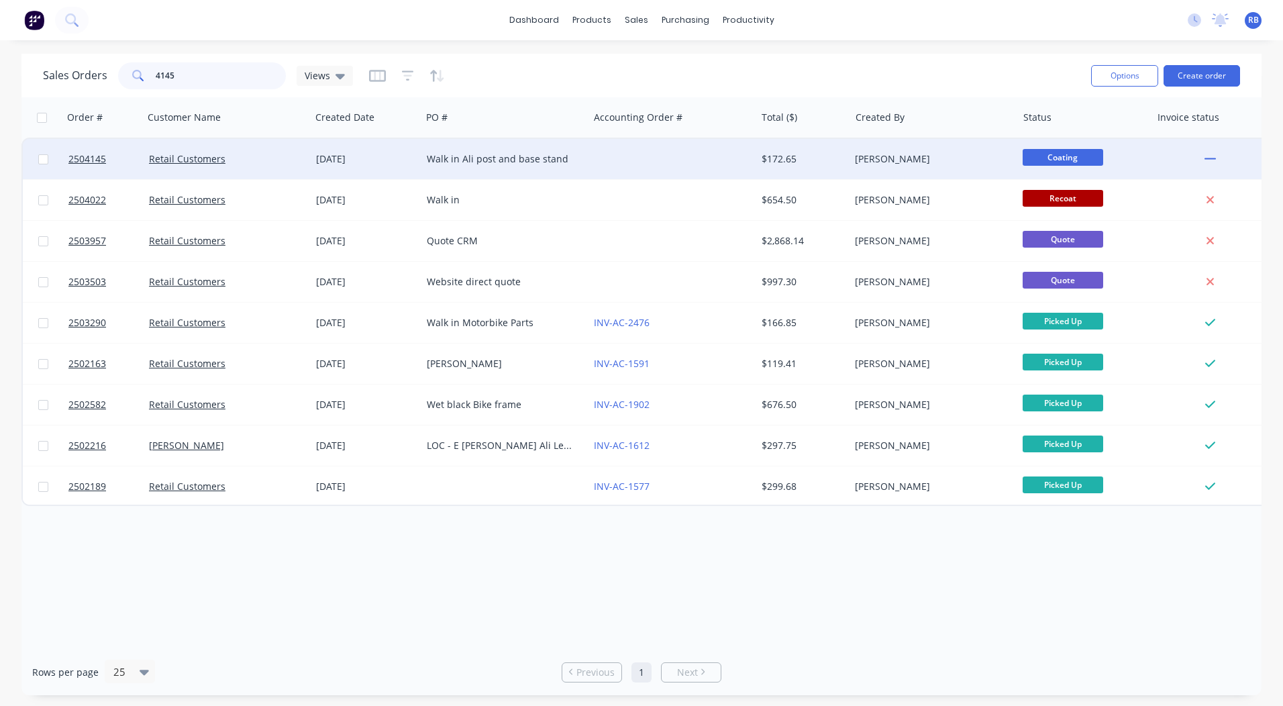
type input "4145"
click at [743, 154] on div at bounding box center [672, 159] width 167 height 40
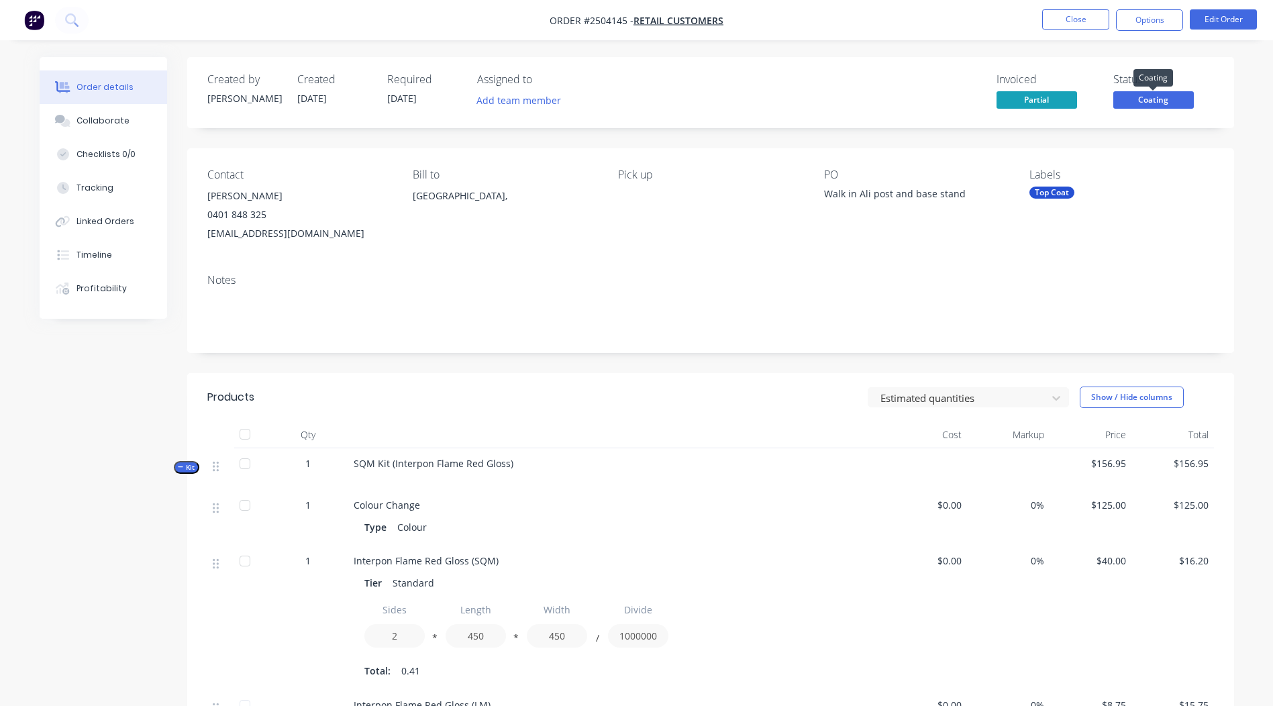
drag, startPoint x: 1156, startPoint y: 104, endPoint x: 1156, endPoint y: 115, distance: 10.7
click at [1156, 105] on span "Coating" at bounding box center [1154, 99] width 81 height 17
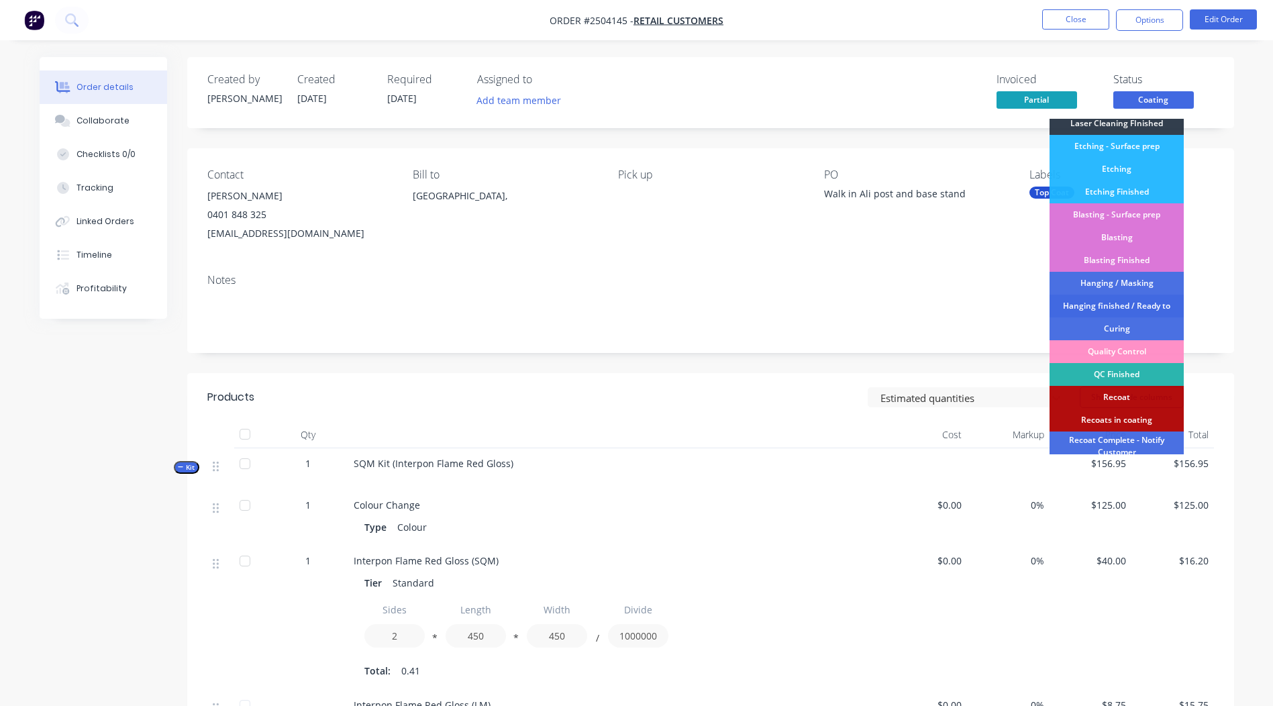
scroll to position [333, 0]
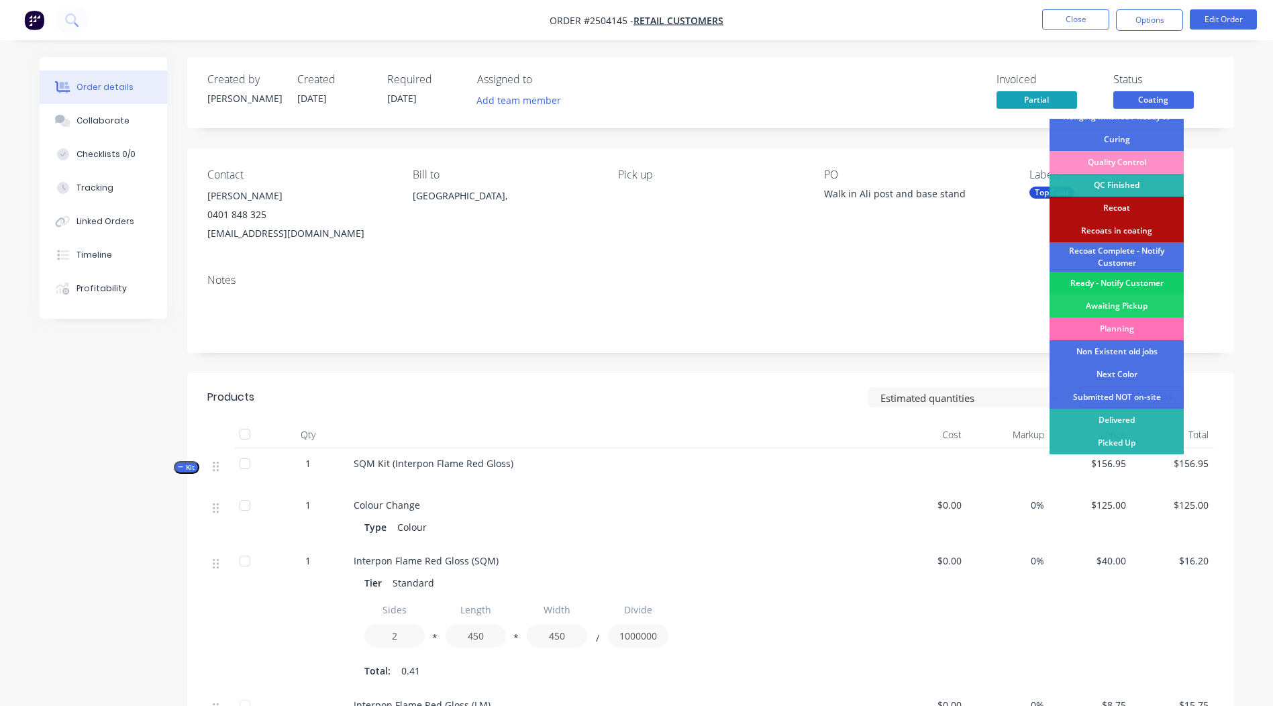
click at [1118, 281] on div "Ready - Notify Customer" at bounding box center [1117, 283] width 134 height 23
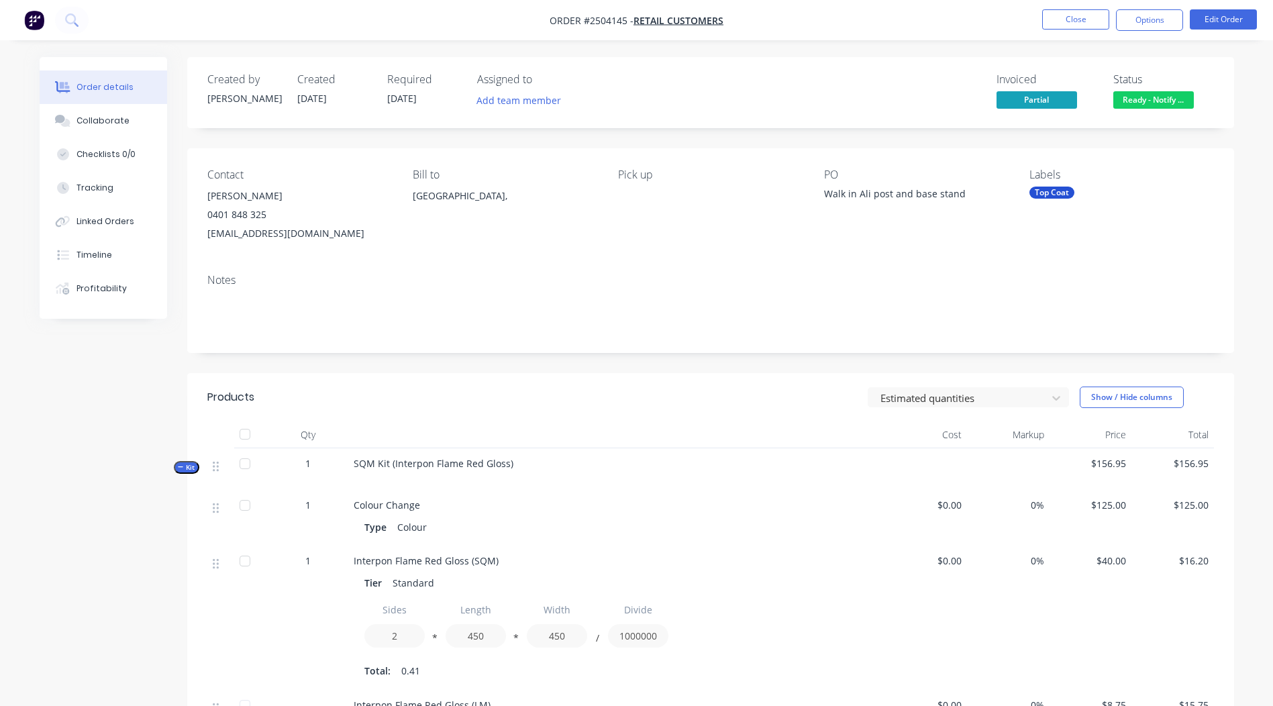
click at [1061, 7] on nav "Order #2504145 - Retail Customers Close Options Edit Order" at bounding box center [636, 20] width 1273 height 40
click at [1061, 13] on button "Close" at bounding box center [1075, 19] width 67 height 20
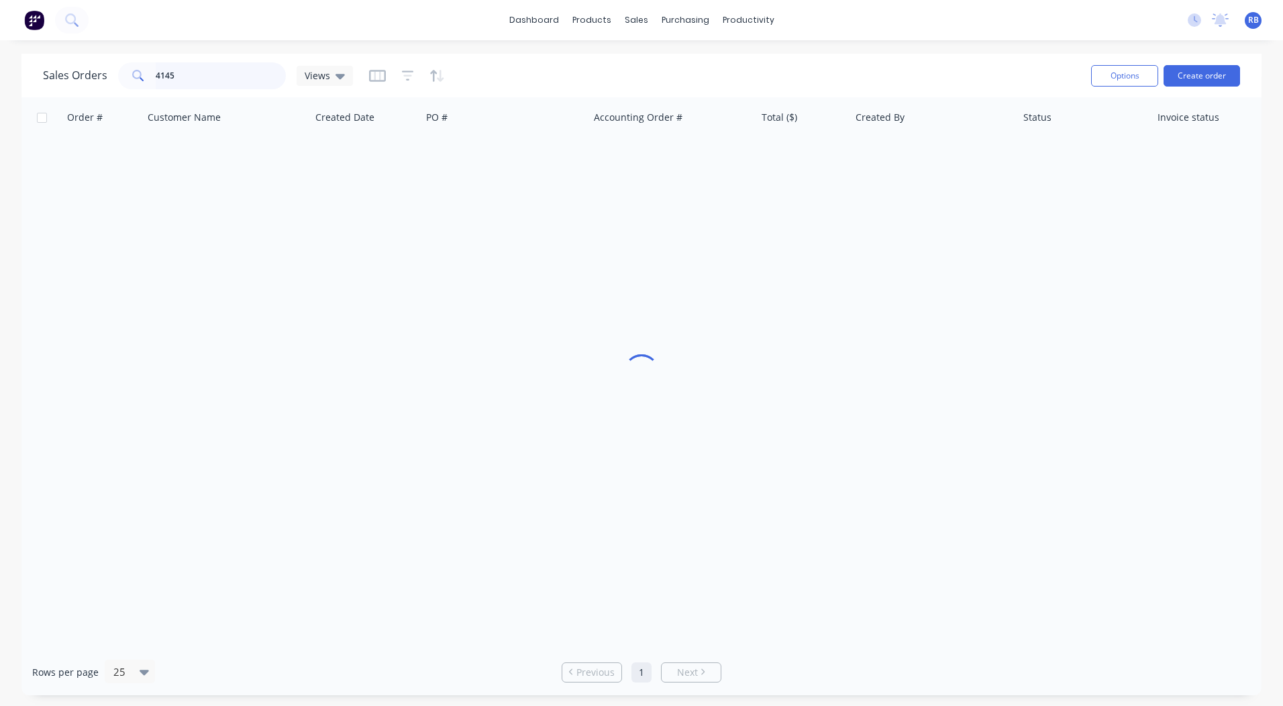
click at [0, 113] on html "dashboard products sales purchasing productivity dashboard products Product Cat…" at bounding box center [641, 353] width 1283 height 706
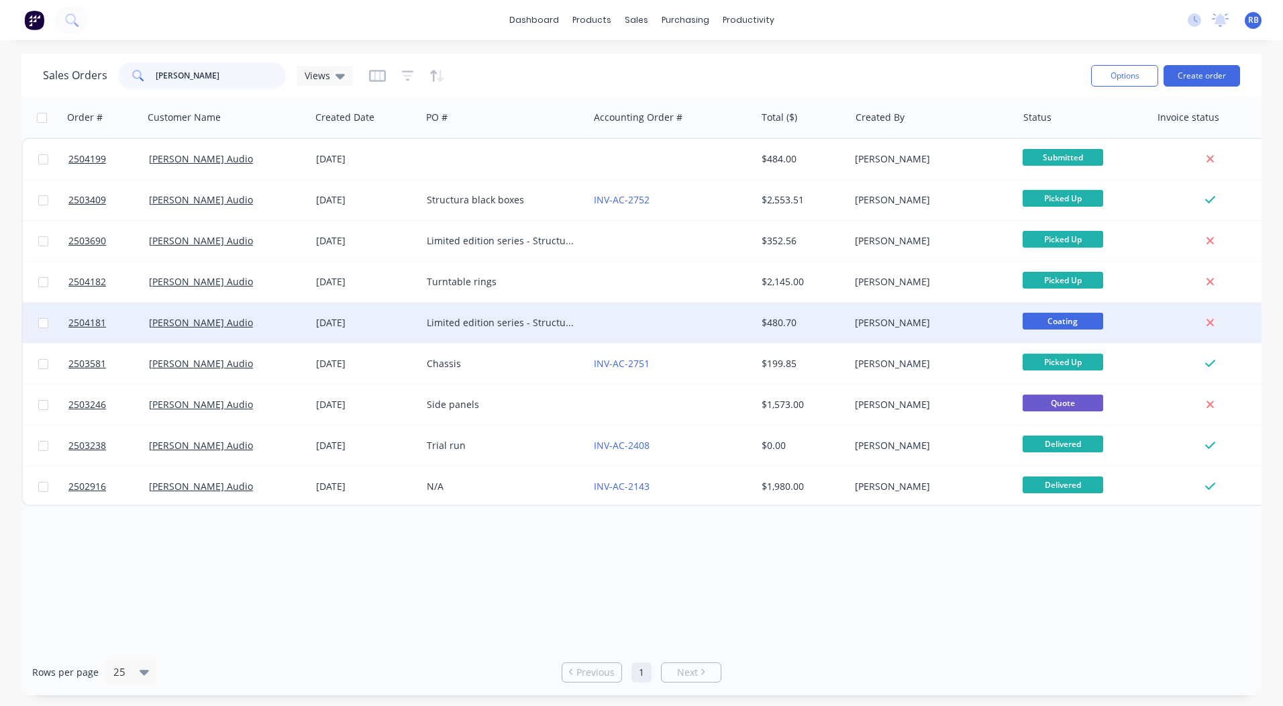
type input "[PERSON_NAME]"
click at [810, 322] on div "$480.70" at bounding box center [801, 322] width 79 height 13
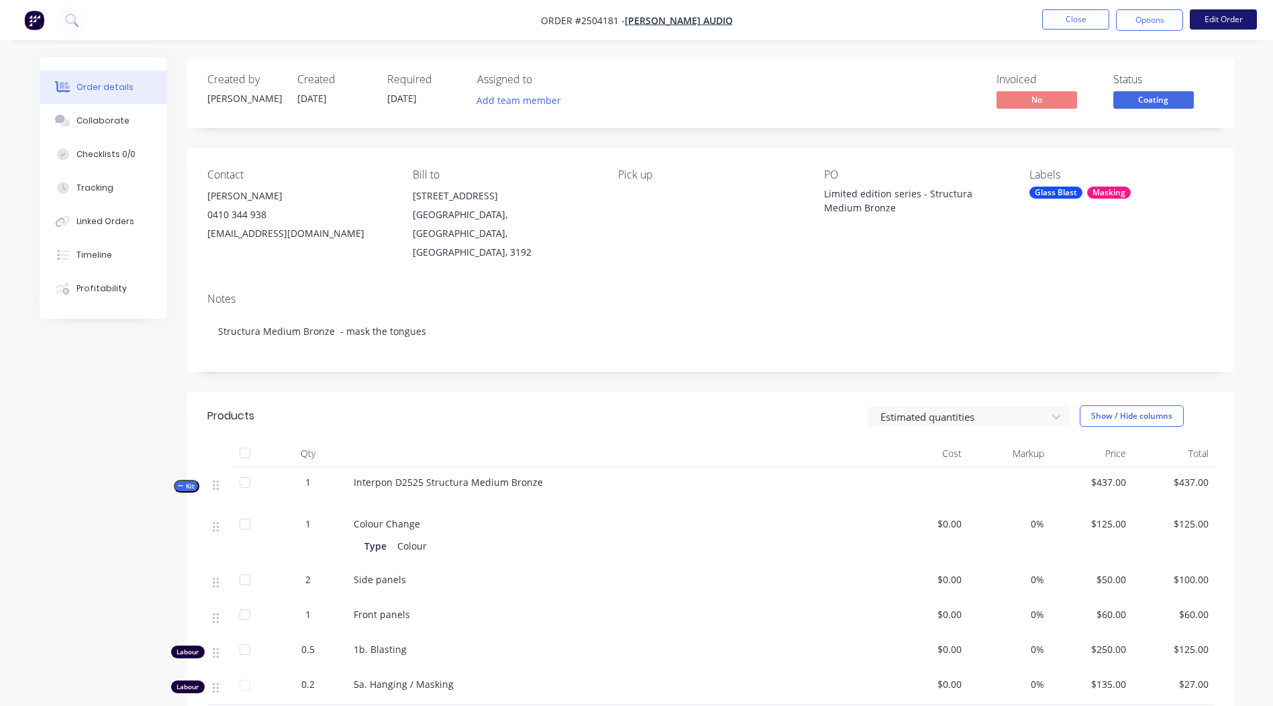
click at [1228, 9] on button "Edit Order" at bounding box center [1223, 19] width 67 height 20
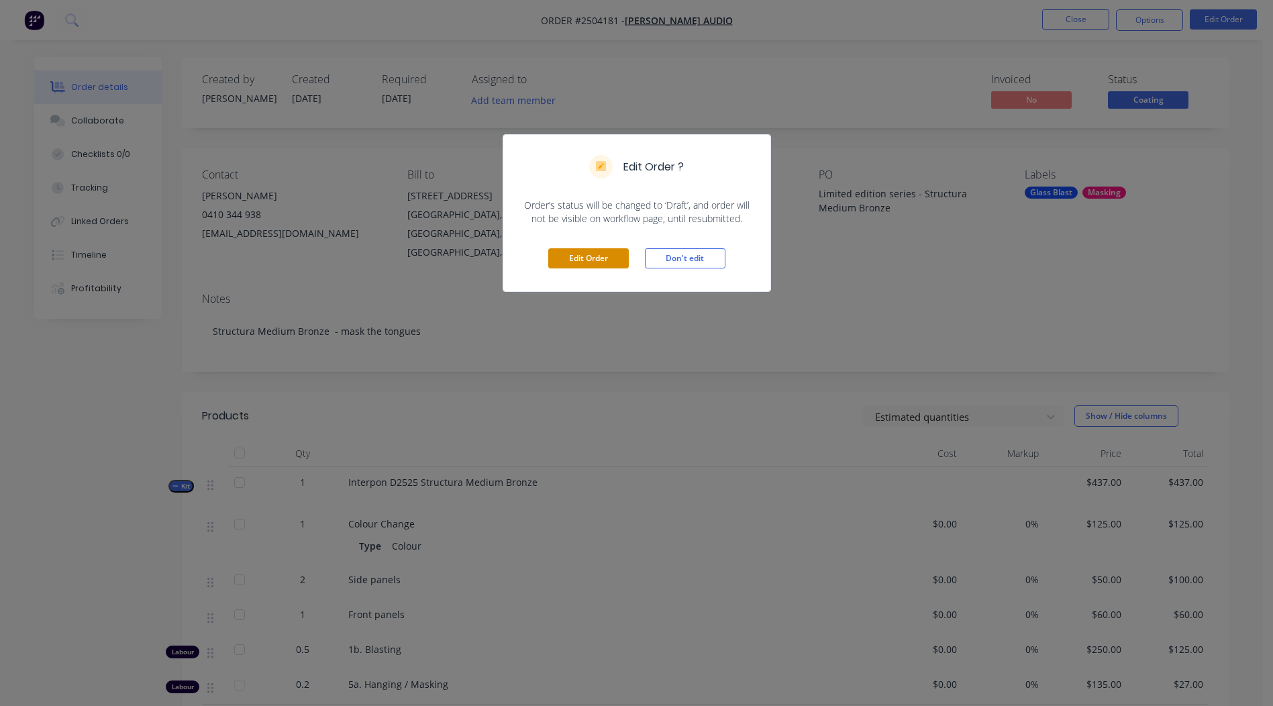
click at [591, 257] on button "Edit Order" at bounding box center [588, 258] width 81 height 20
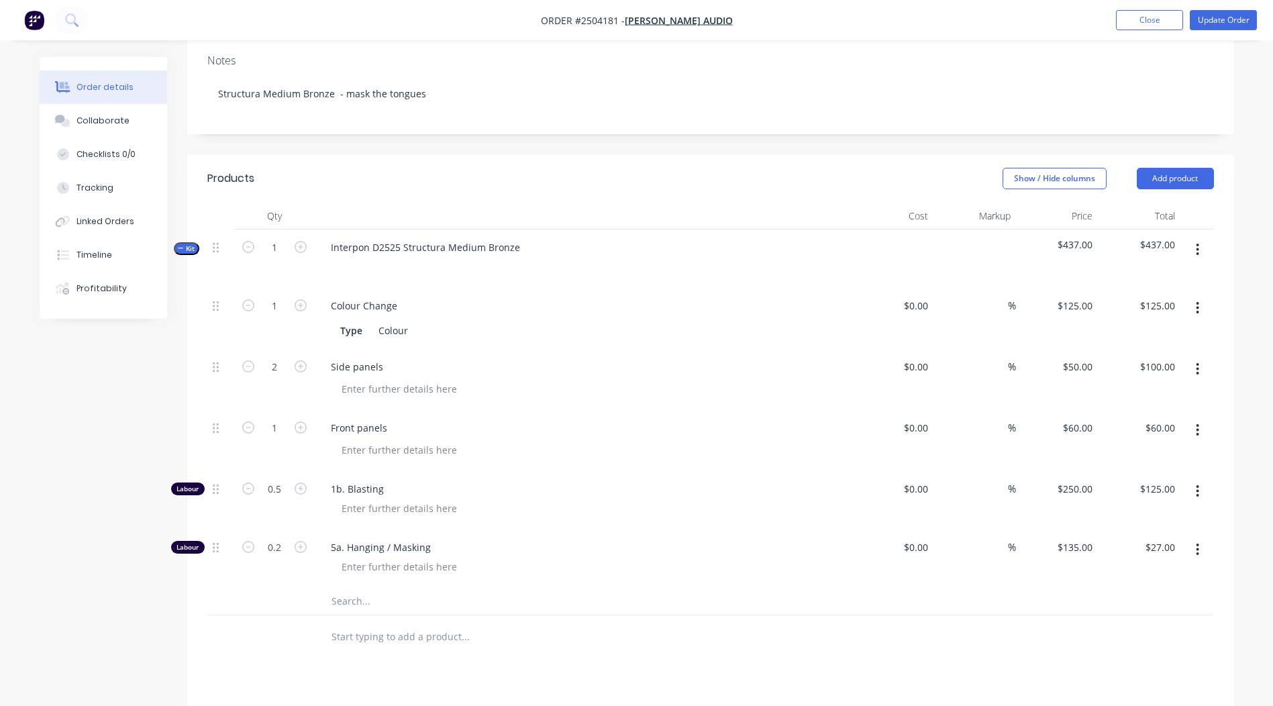
scroll to position [268, 0]
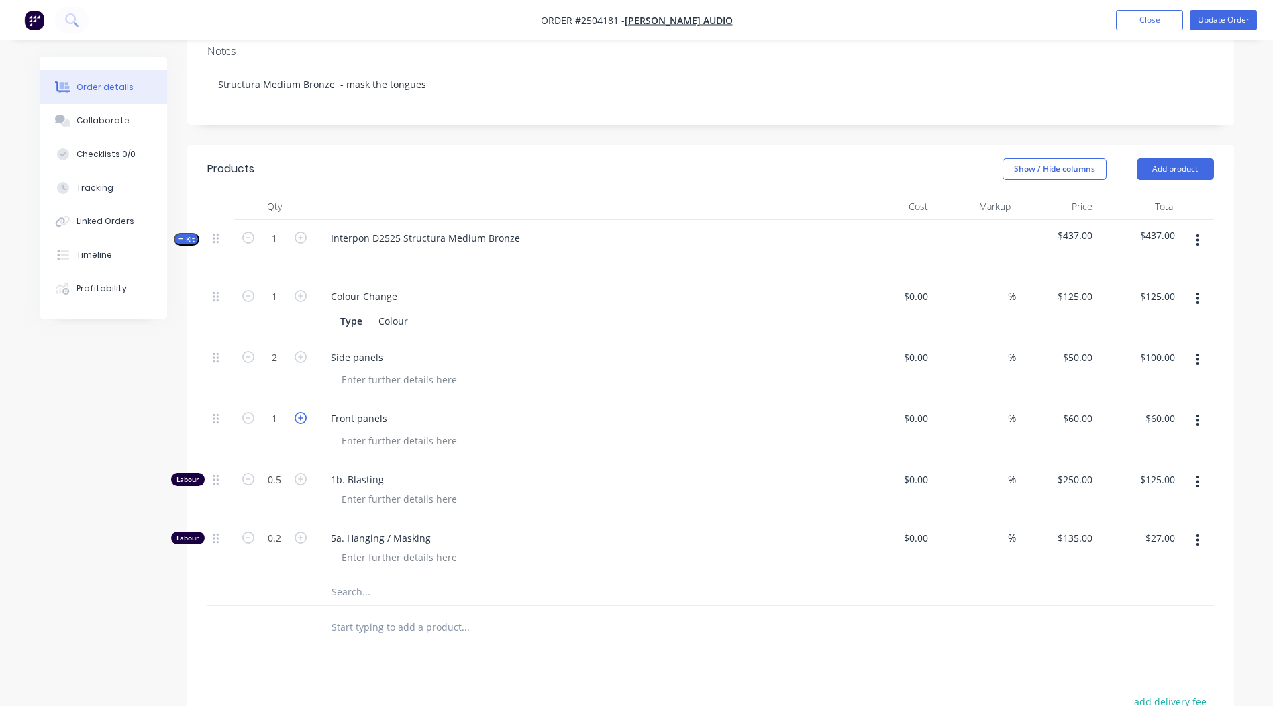
click at [297, 412] on icon "button" at bounding box center [301, 418] width 12 height 12
type input "2"
type input "$120.00"
click at [275, 470] on input "0.5" at bounding box center [274, 480] width 35 height 20
type input "0.333"
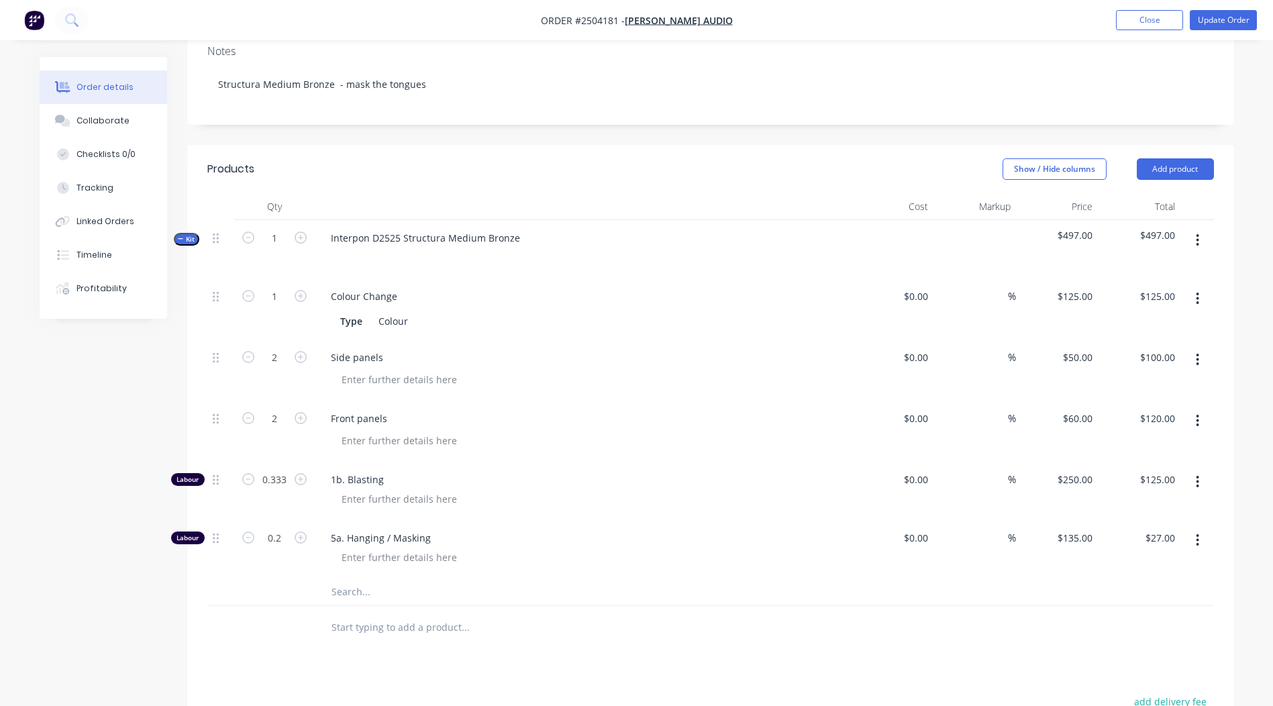
type input "$83.25"
click at [778, 634] on div "Products Show / Hide columns Add product Qty Cost Markup Price Total Kit 1 Inte…" at bounding box center [710, 558] width 1047 height 827
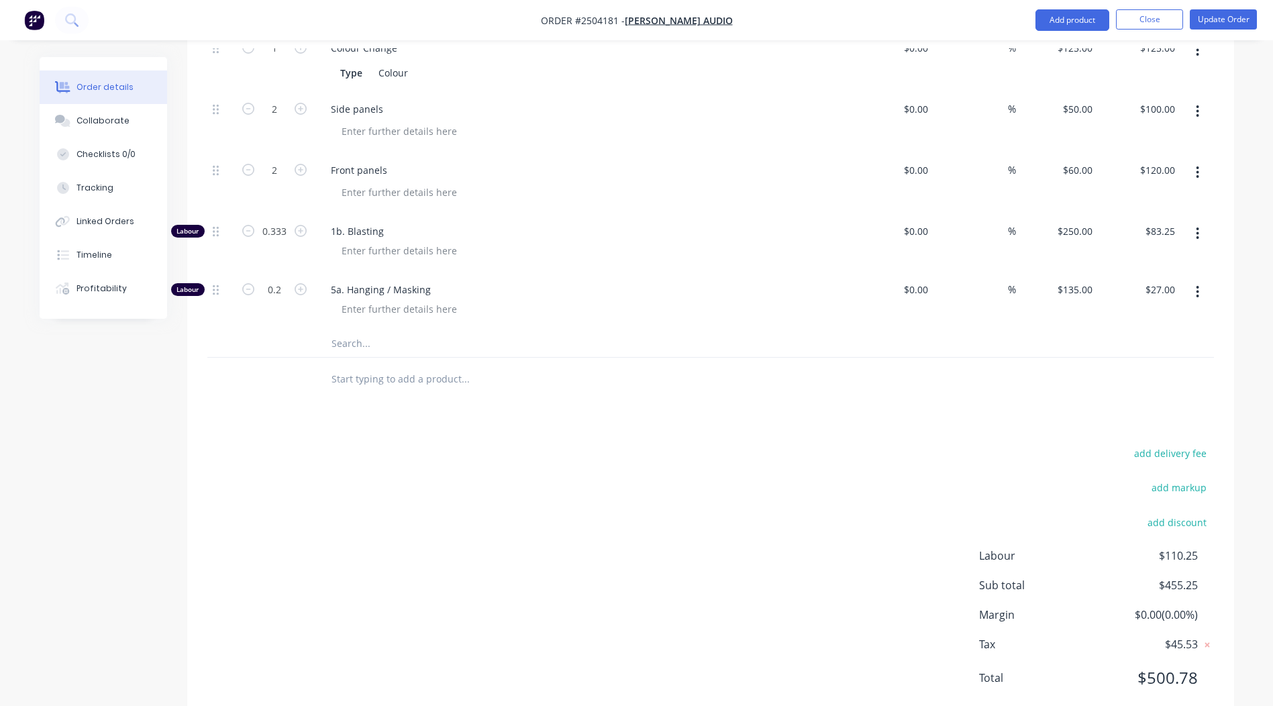
scroll to position [0, 0]
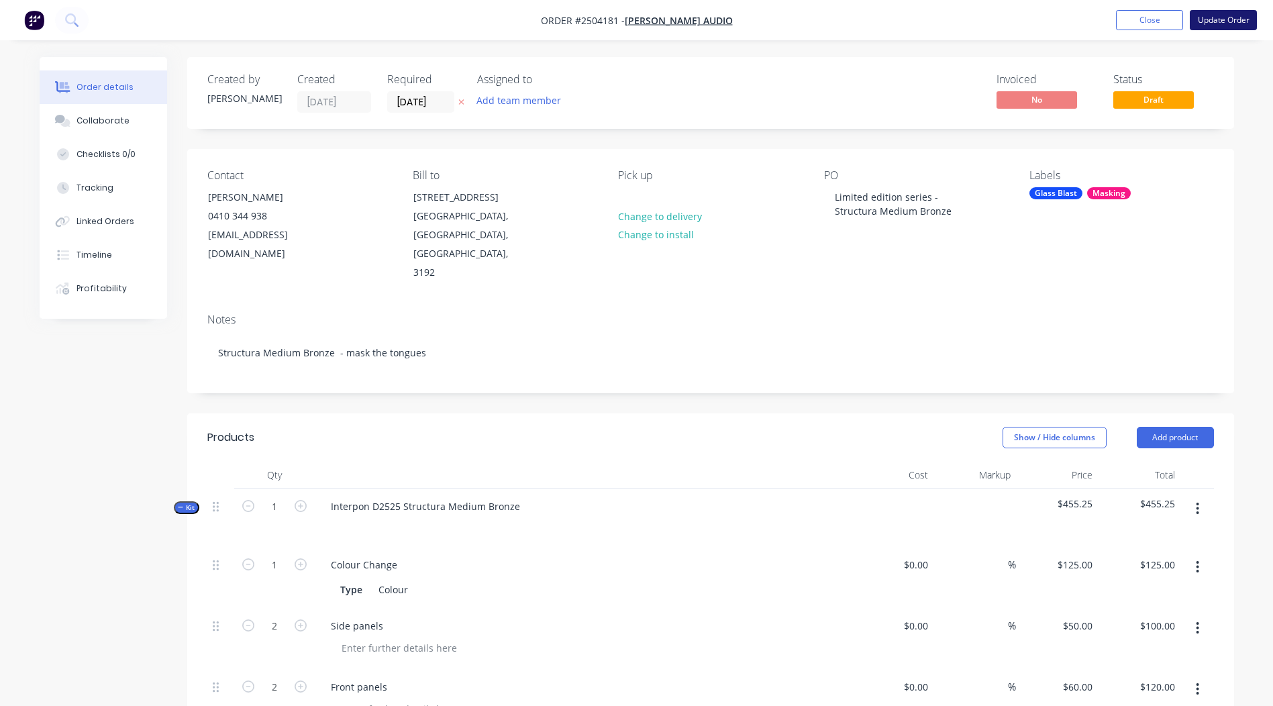
click at [1206, 15] on button "Update Order" at bounding box center [1223, 20] width 67 height 20
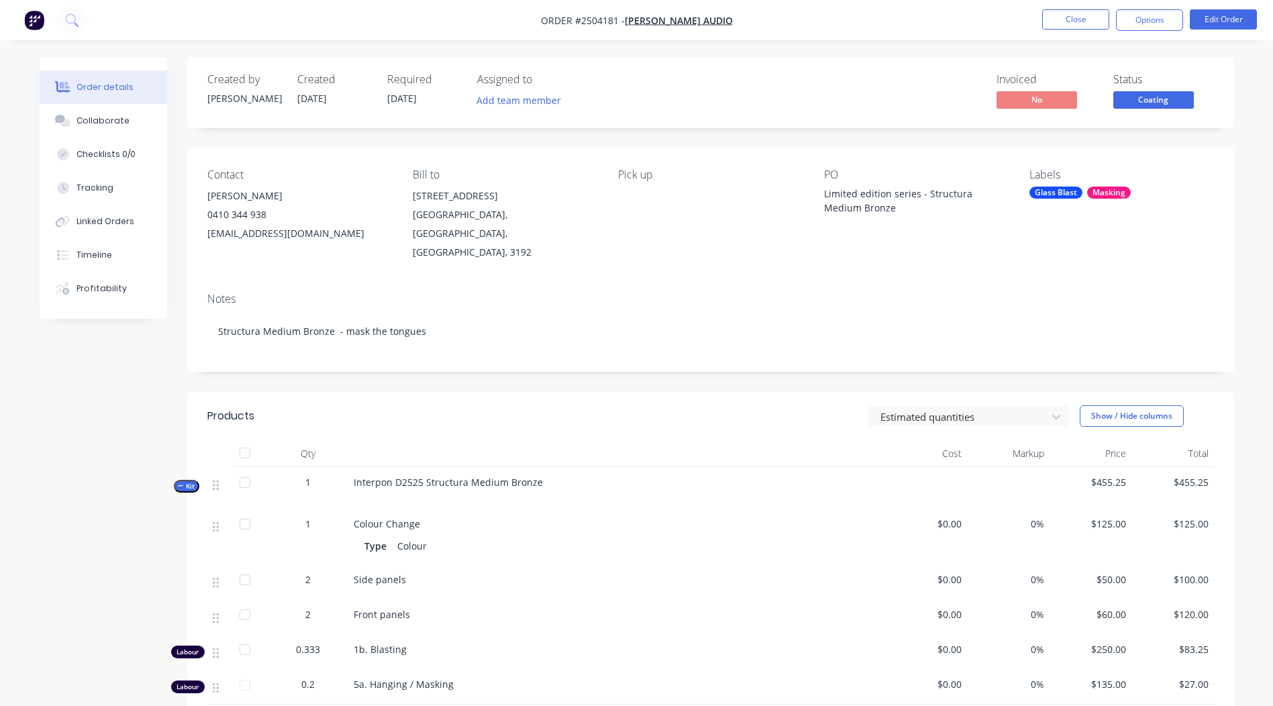
click at [1152, 94] on span "Coating" at bounding box center [1154, 99] width 81 height 17
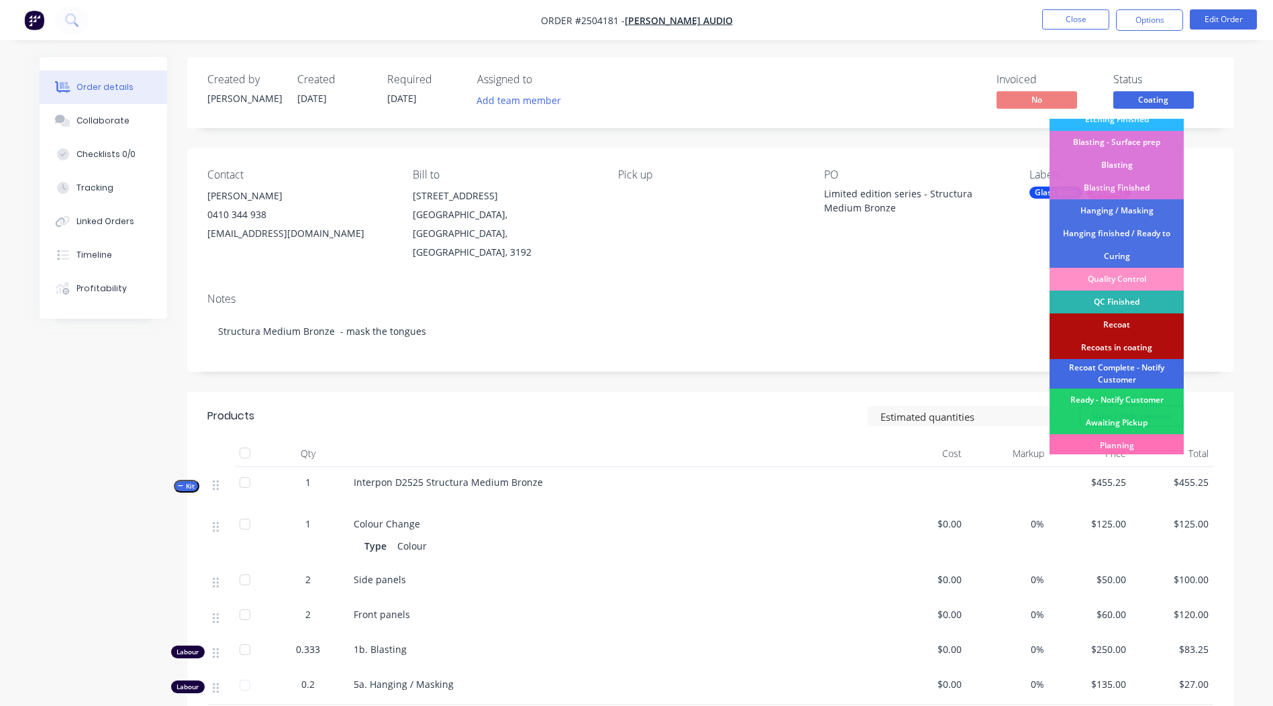
scroll to position [333, 0]
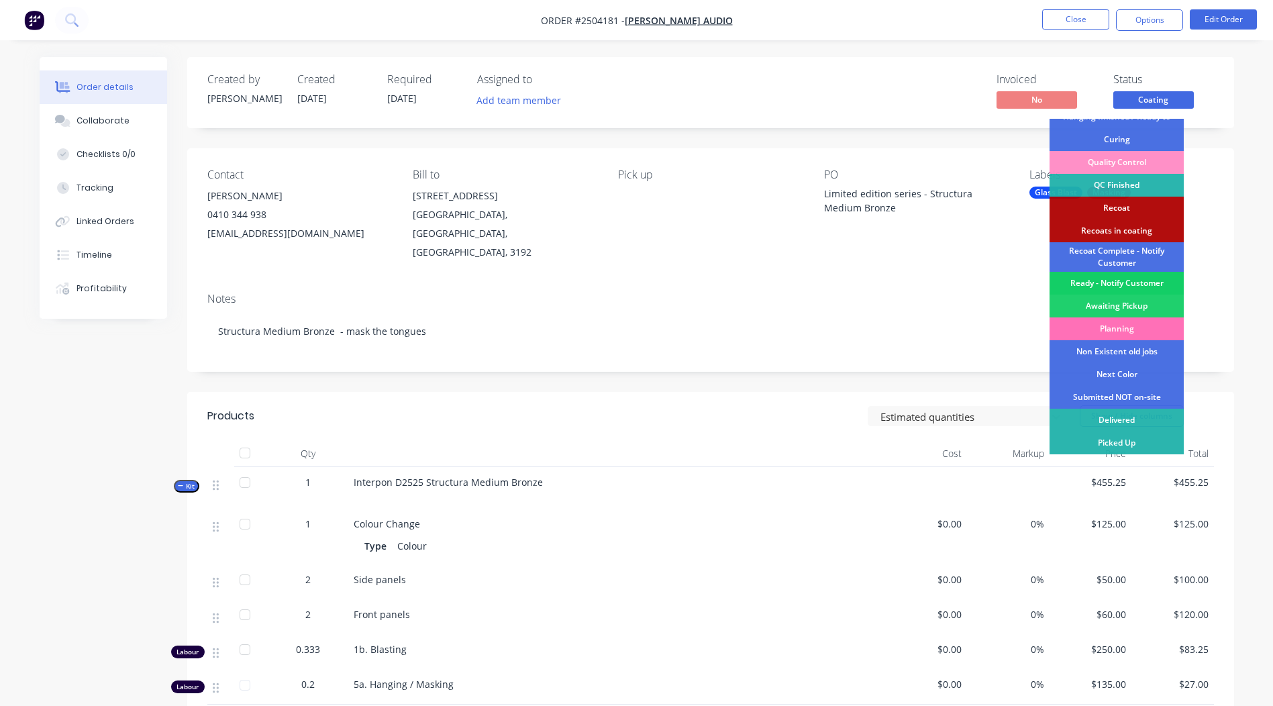
click at [1124, 283] on div "Ready - Notify Customer" at bounding box center [1117, 283] width 134 height 23
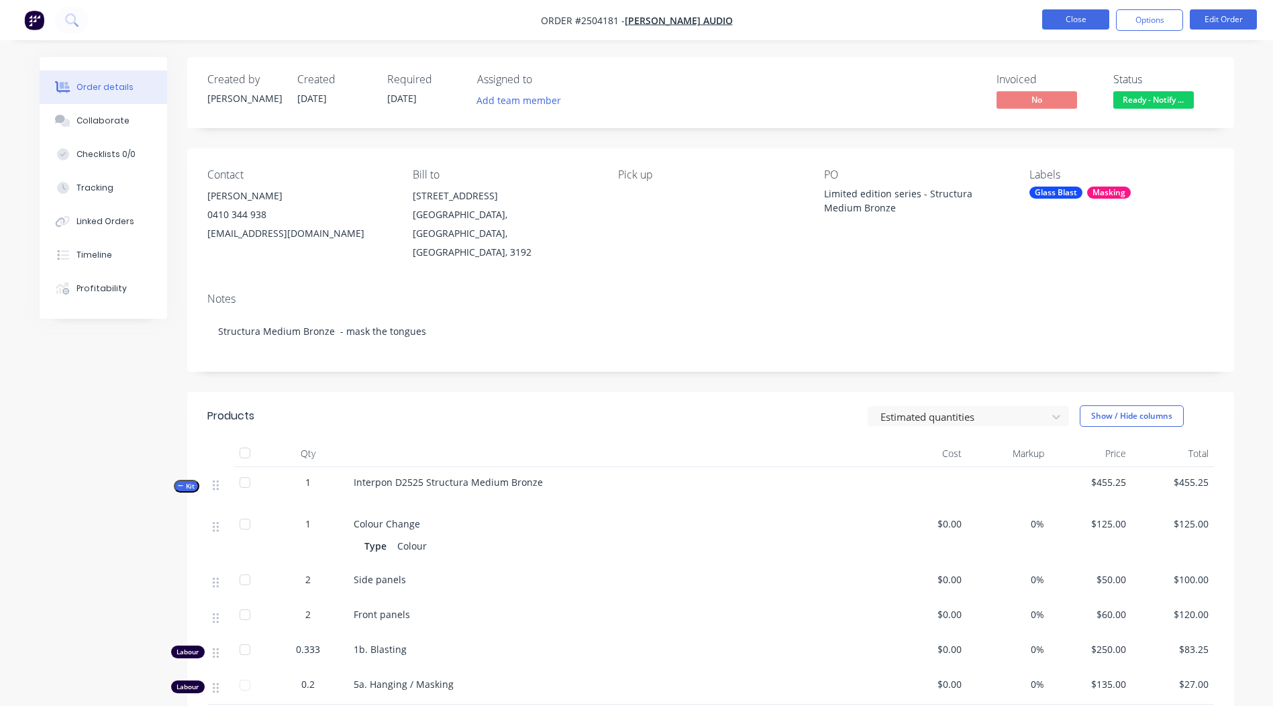
click at [1082, 17] on button "Close" at bounding box center [1075, 19] width 67 height 20
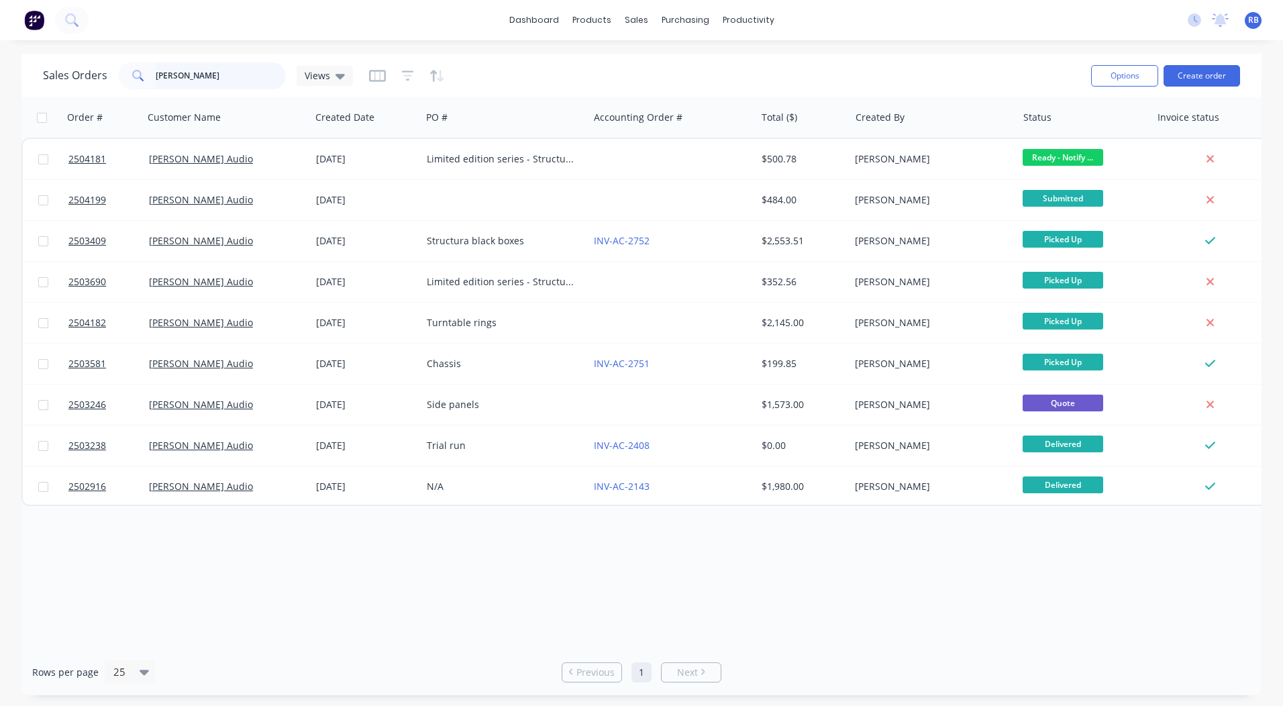
click at [0, 85] on html "dashboard products sales purchasing productivity dashboard products Product Cat…" at bounding box center [641, 353] width 1283 height 706
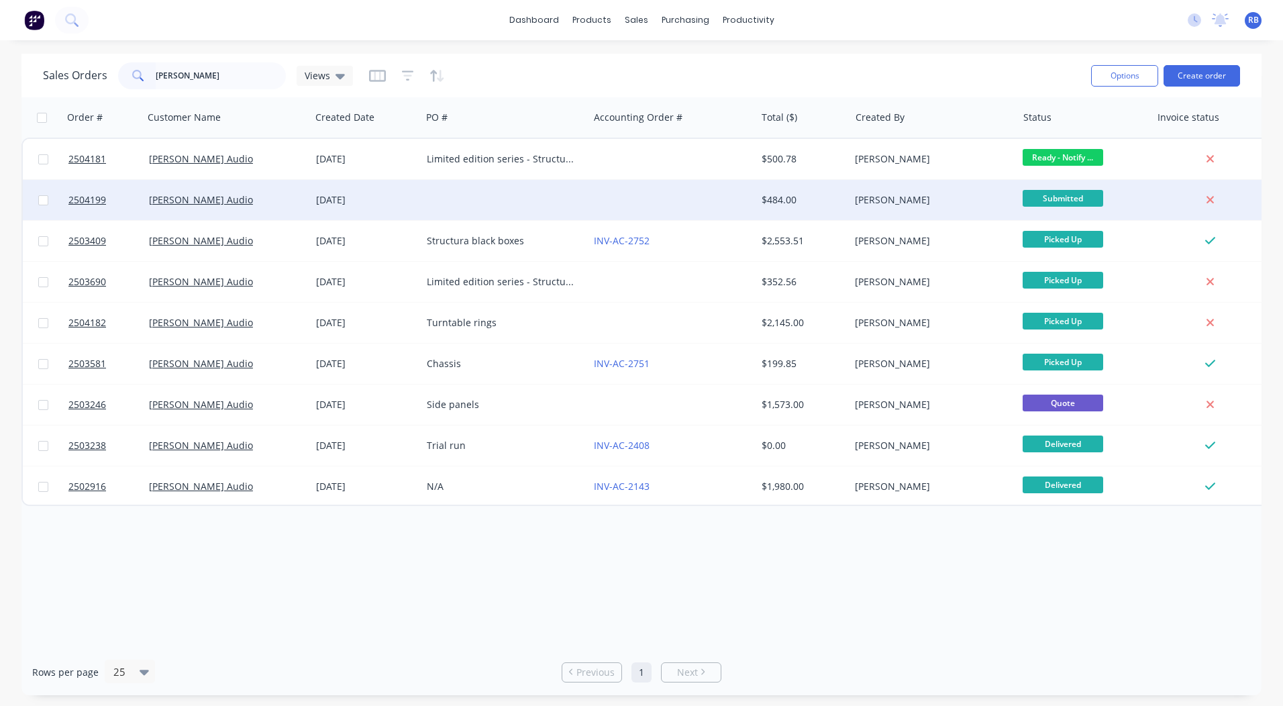
click at [399, 217] on div "[DATE]" at bounding box center [366, 200] width 111 height 40
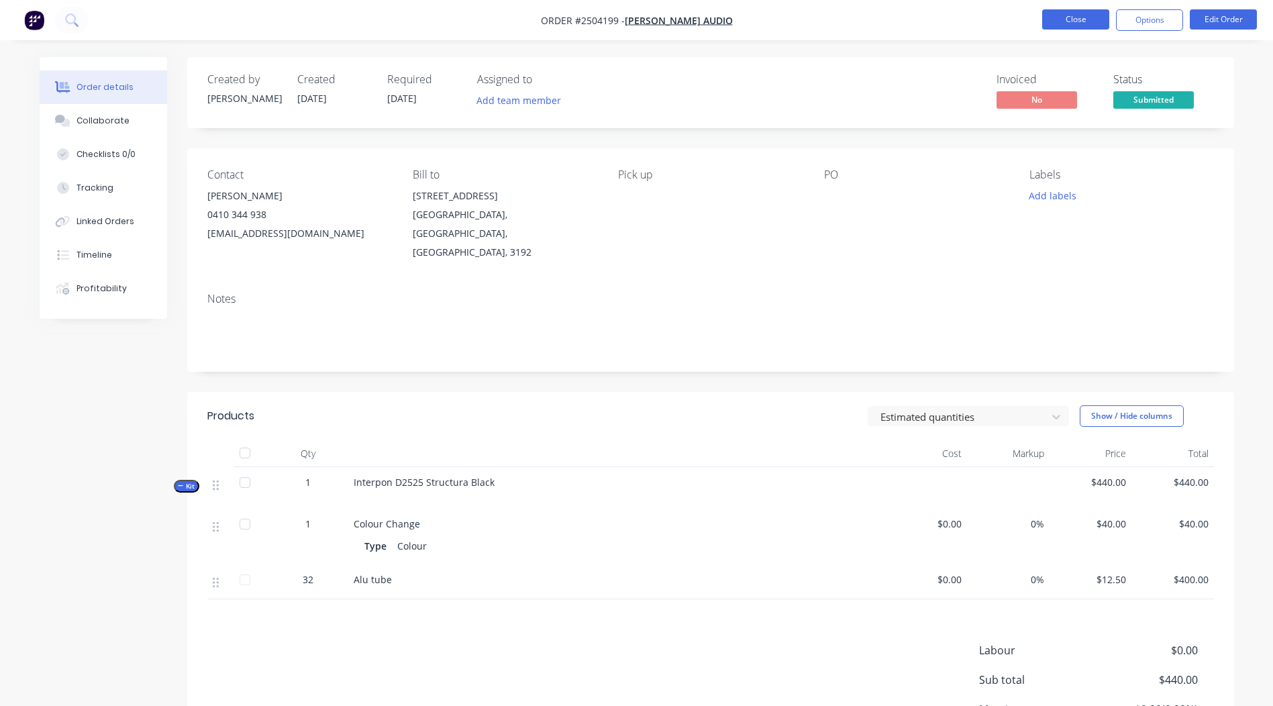
click at [1094, 22] on button "Close" at bounding box center [1075, 19] width 67 height 20
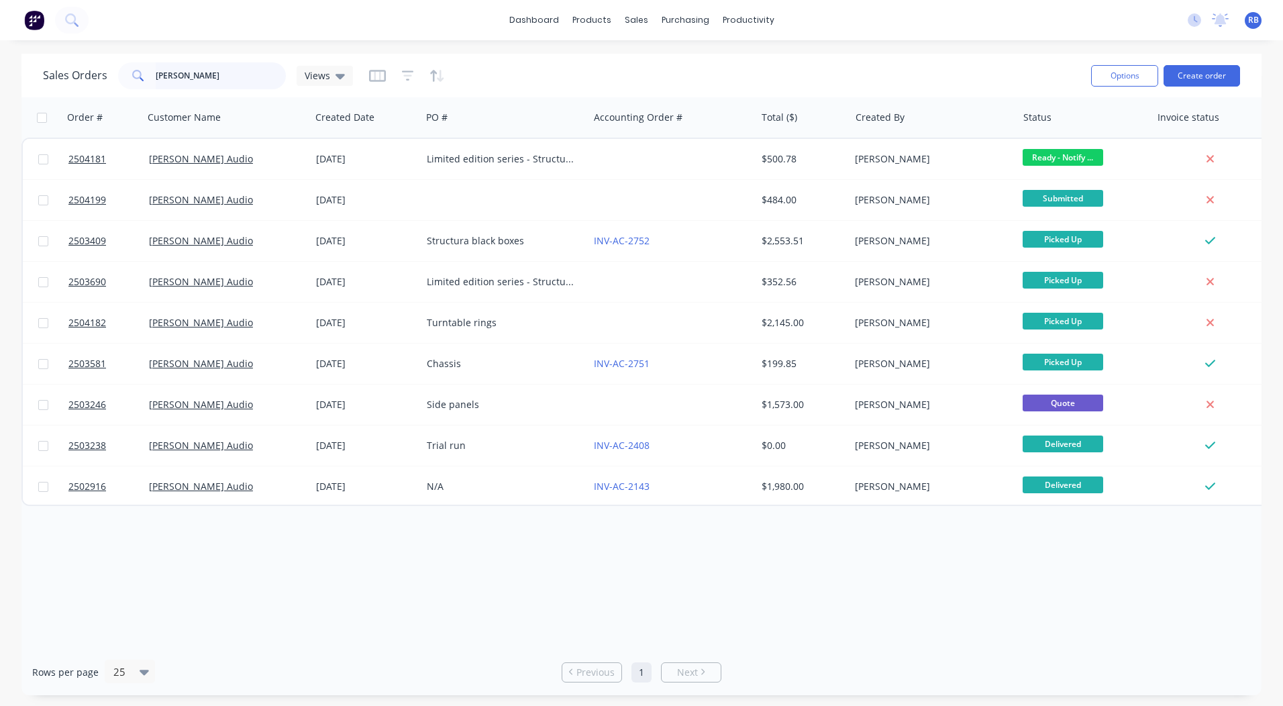
click at [0, 86] on html "dashboard products sales purchasing productivity dashboard products Product Cat…" at bounding box center [641, 353] width 1283 height 706
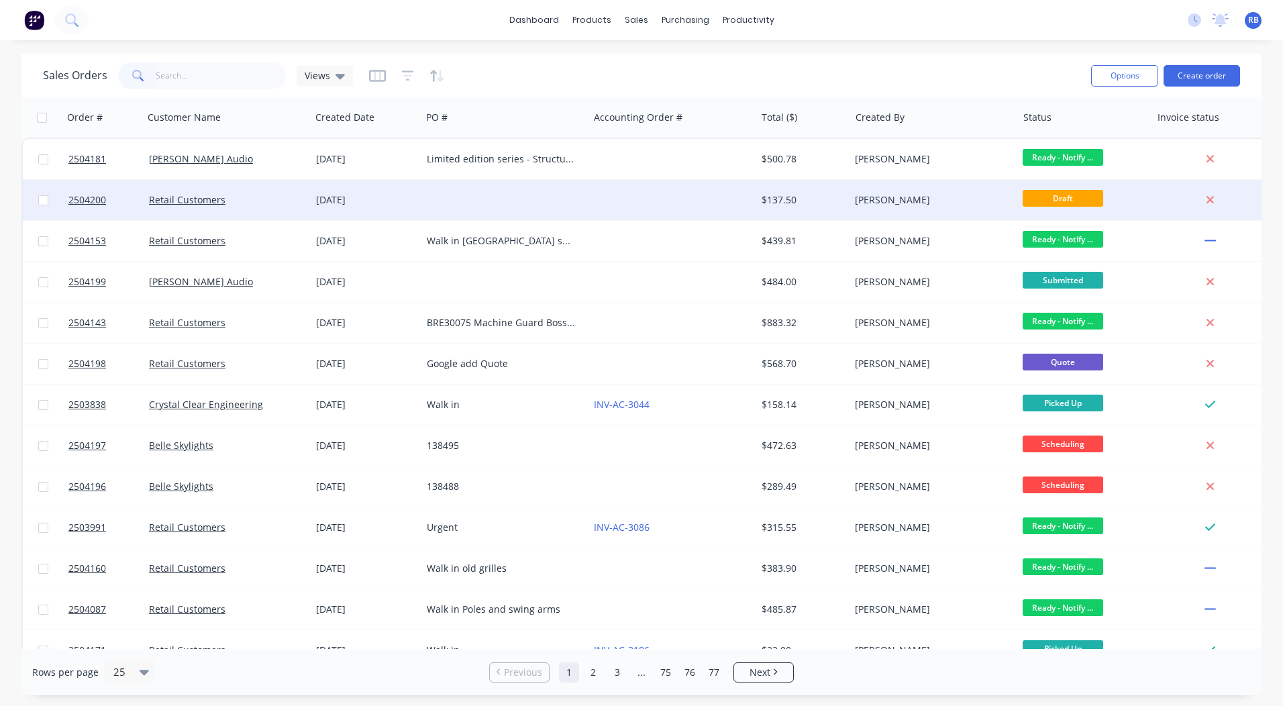
click at [561, 208] on div at bounding box center [505, 200] width 167 height 40
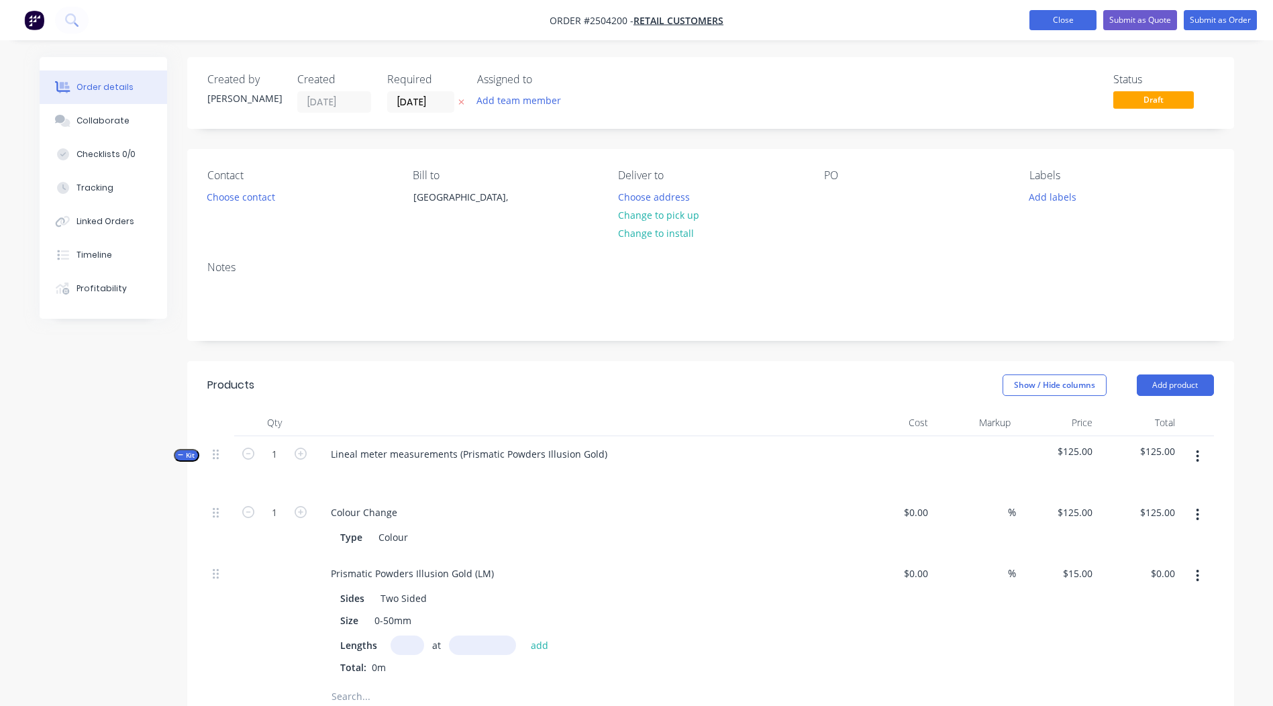
click at [1063, 17] on button "Close" at bounding box center [1063, 20] width 67 height 20
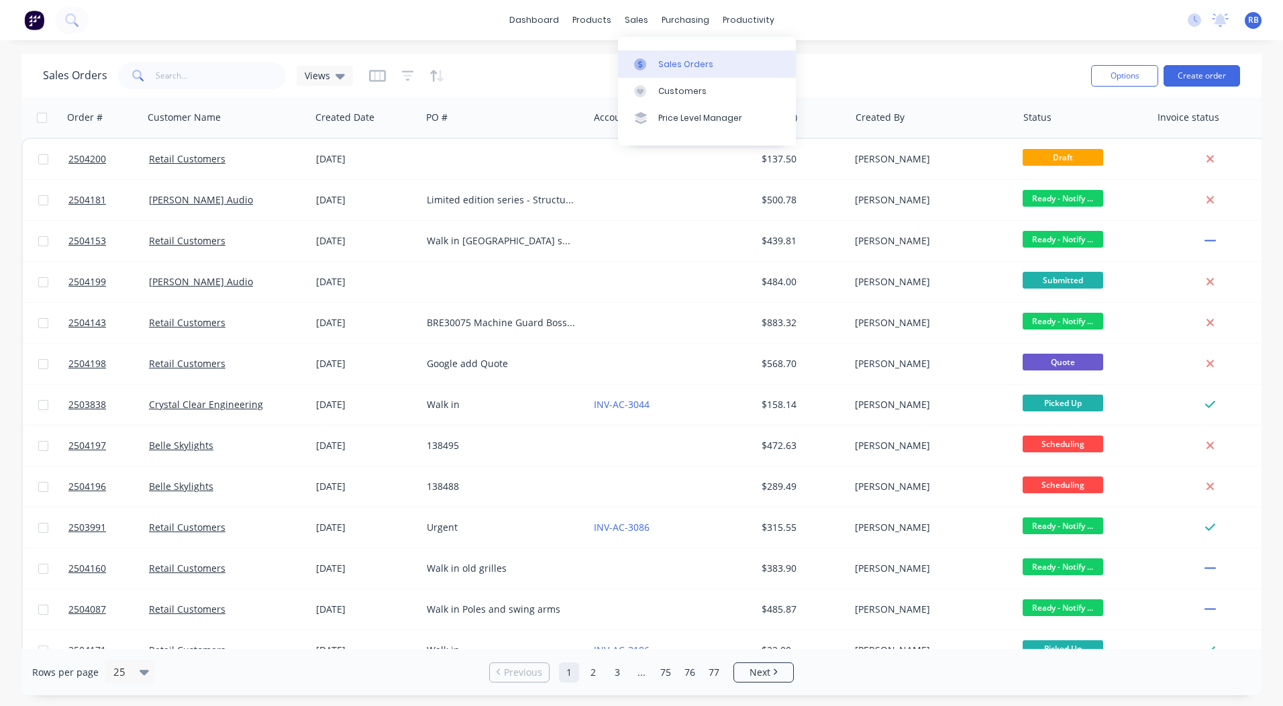
click at [654, 62] on div at bounding box center [644, 64] width 20 height 12
click at [905, 66] on div "Sales Orders Views" at bounding box center [562, 75] width 1038 height 33
click at [526, 17] on link "dashboard" at bounding box center [534, 20] width 63 height 20
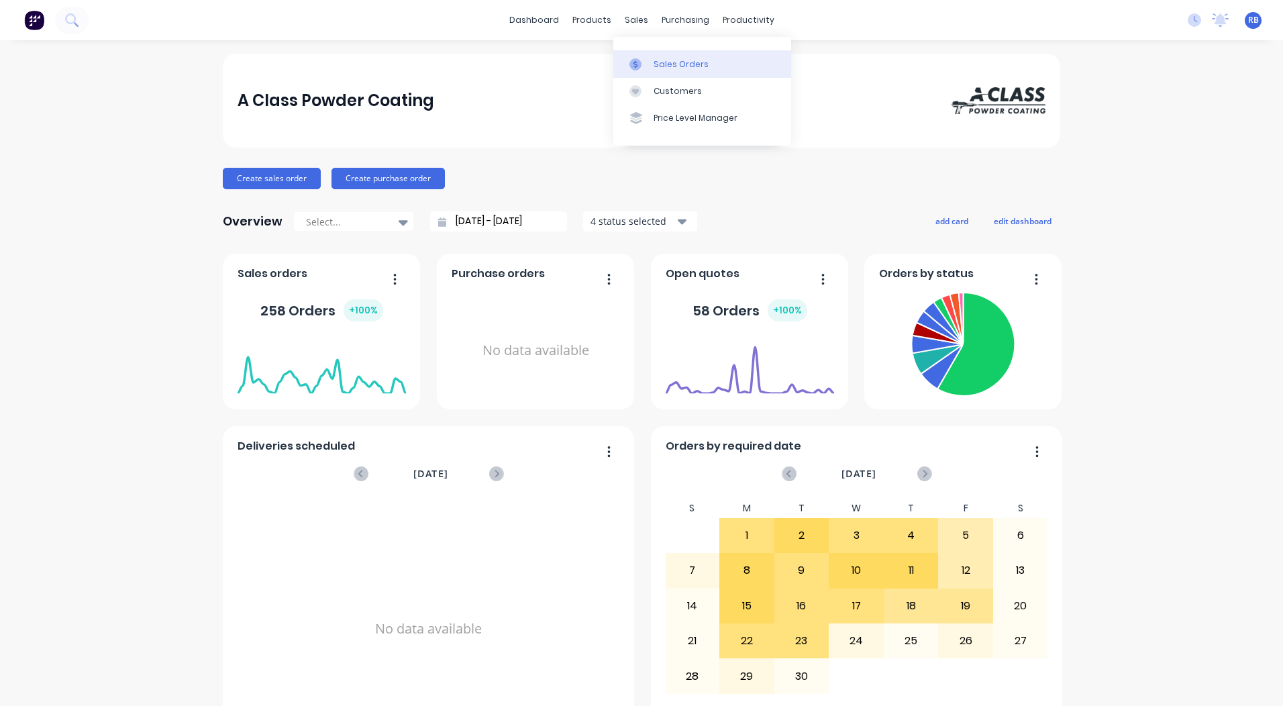
click at [658, 61] on div "Sales Orders" at bounding box center [681, 64] width 55 height 12
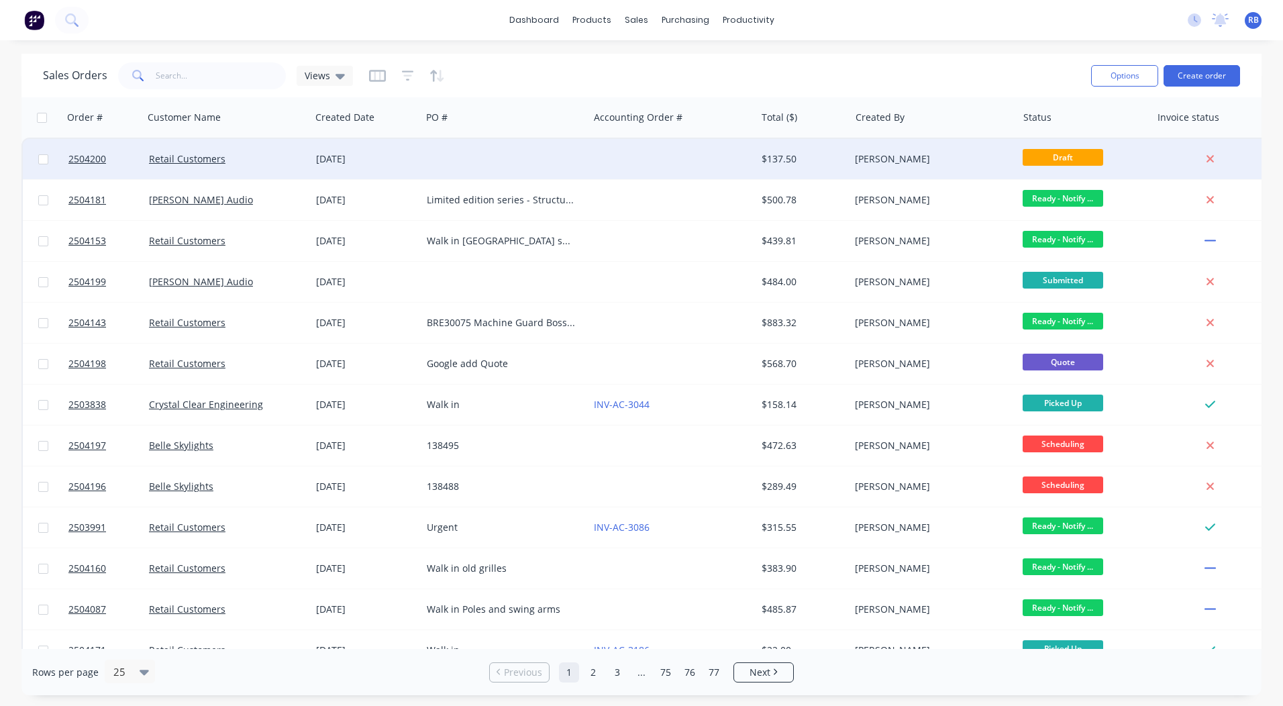
click at [570, 152] on div at bounding box center [505, 159] width 167 height 40
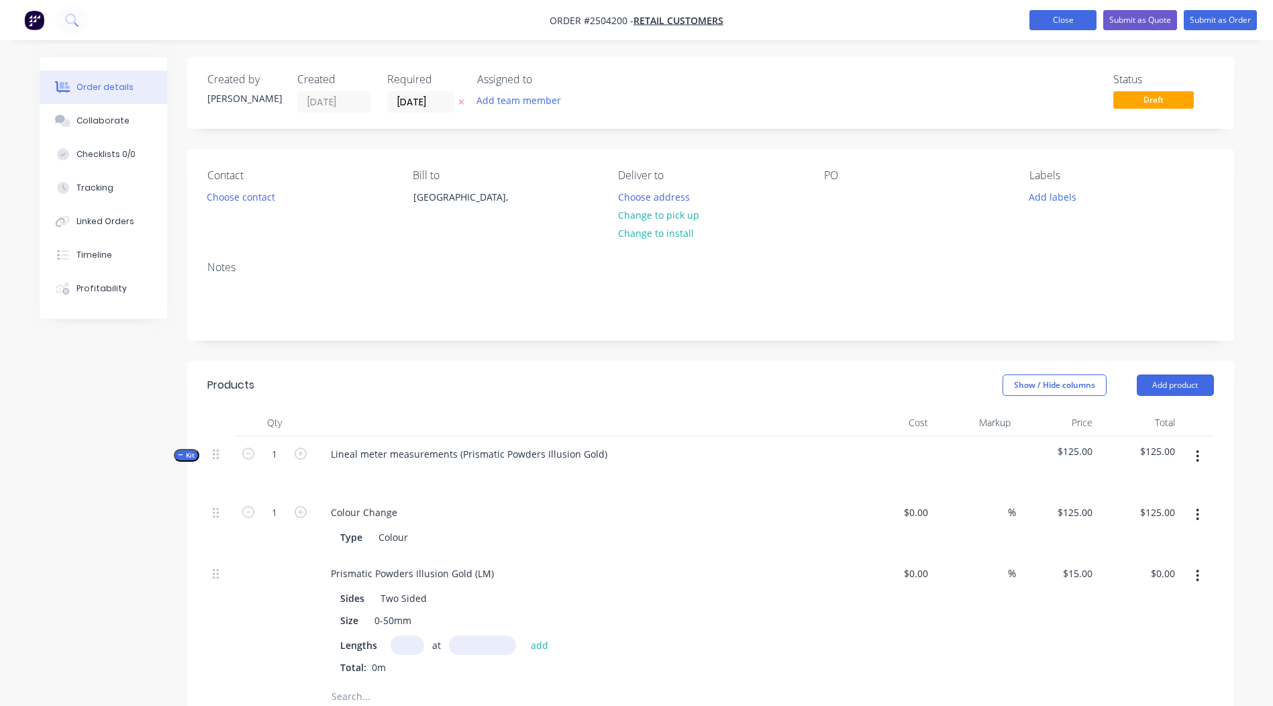
click at [1063, 12] on button "Close" at bounding box center [1063, 20] width 67 height 20
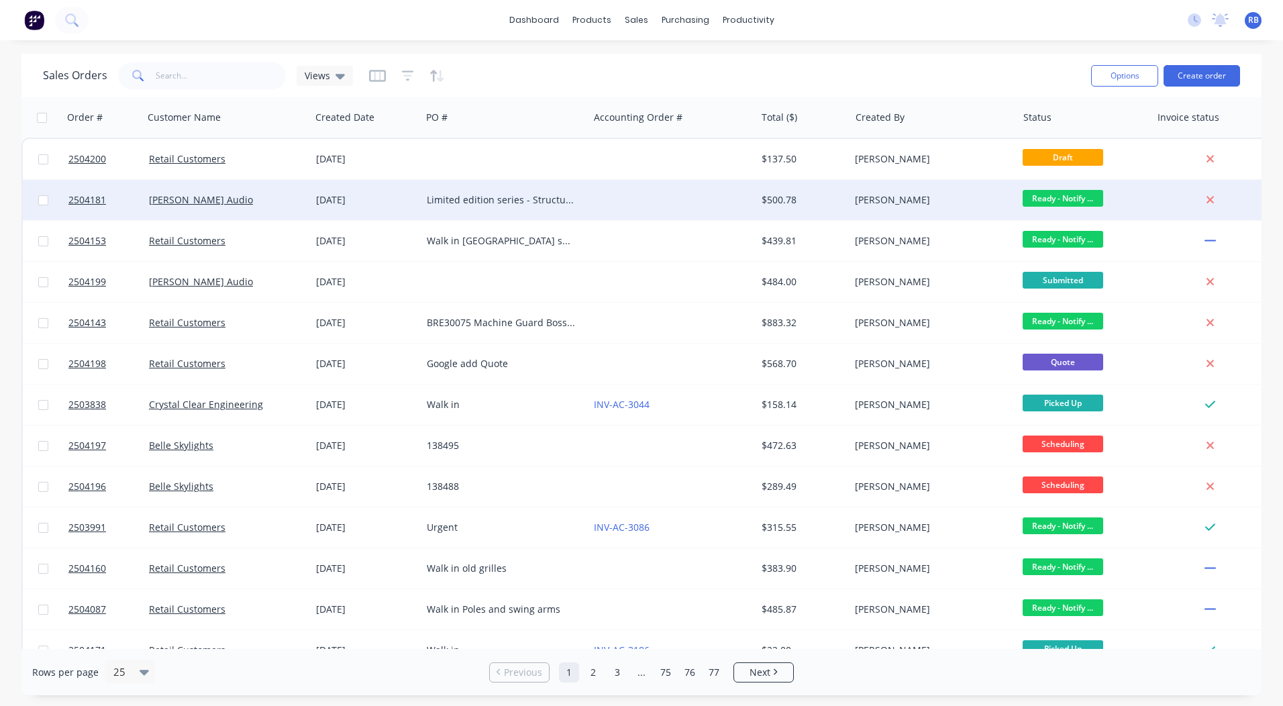
click at [716, 203] on div at bounding box center [672, 200] width 167 height 40
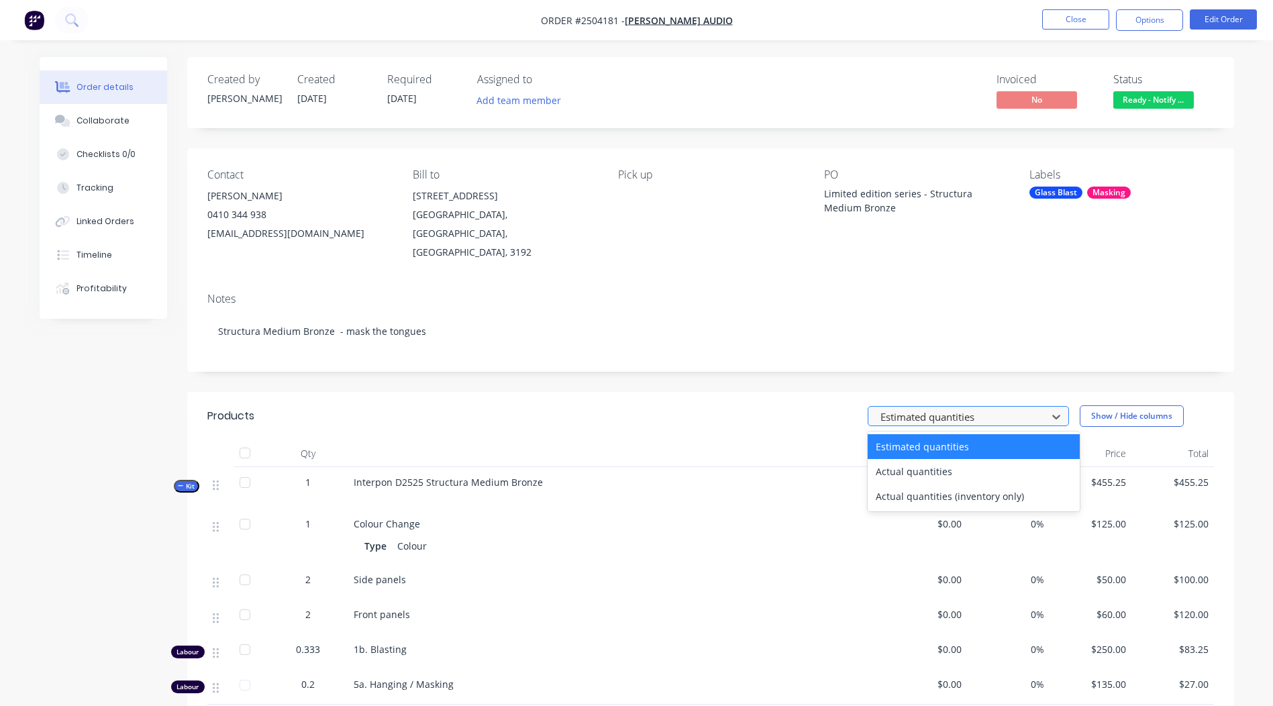
click at [980, 408] on div at bounding box center [959, 416] width 161 height 17
click at [1228, 344] on div "Notes Structura Medium Bronze - mask the tongues" at bounding box center [710, 327] width 1047 height 90
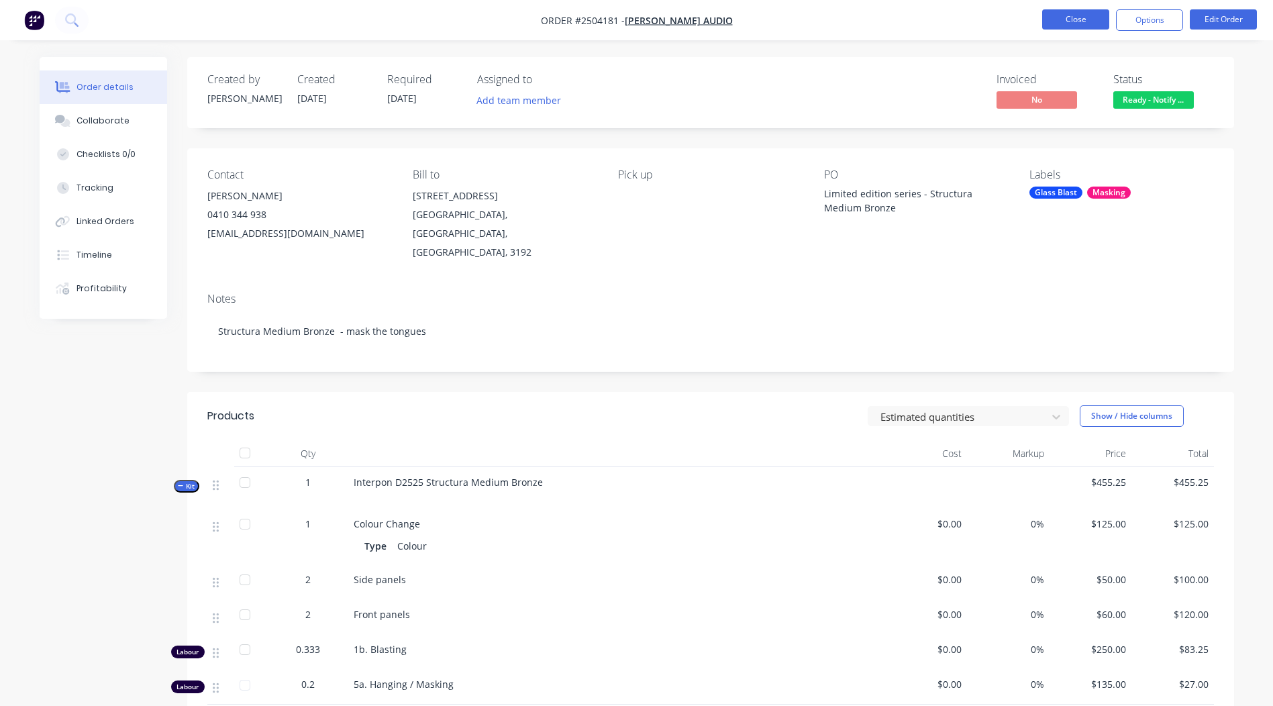
click at [1074, 15] on button "Close" at bounding box center [1075, 19] width 67 height 20
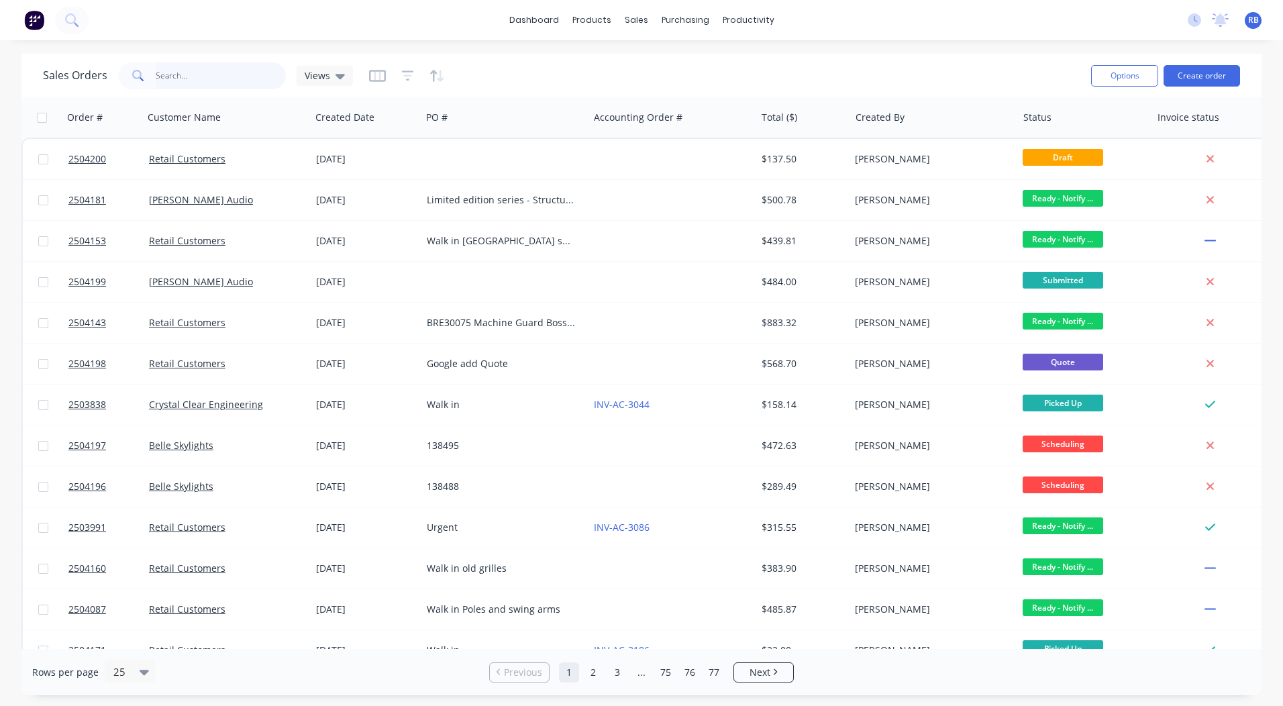
click at [260, 64] on input "text" at bounding box center [221, 75] width 131 height 27
click at [662, 48] on div "Sales Orders Customers Price Level Manager" at bounding box center [707, 91] width 178 height 108
click at [662, 51] on link "Sales Orders" at bounding box center [707, 63] width 178 height 27
click at [914, 81] on div "Sales Orders Views" at bounding box center [562, 75] width 1038 height 33
click at [259, 77] on input "text" at bounding box center [221, 75] width 131 height 27
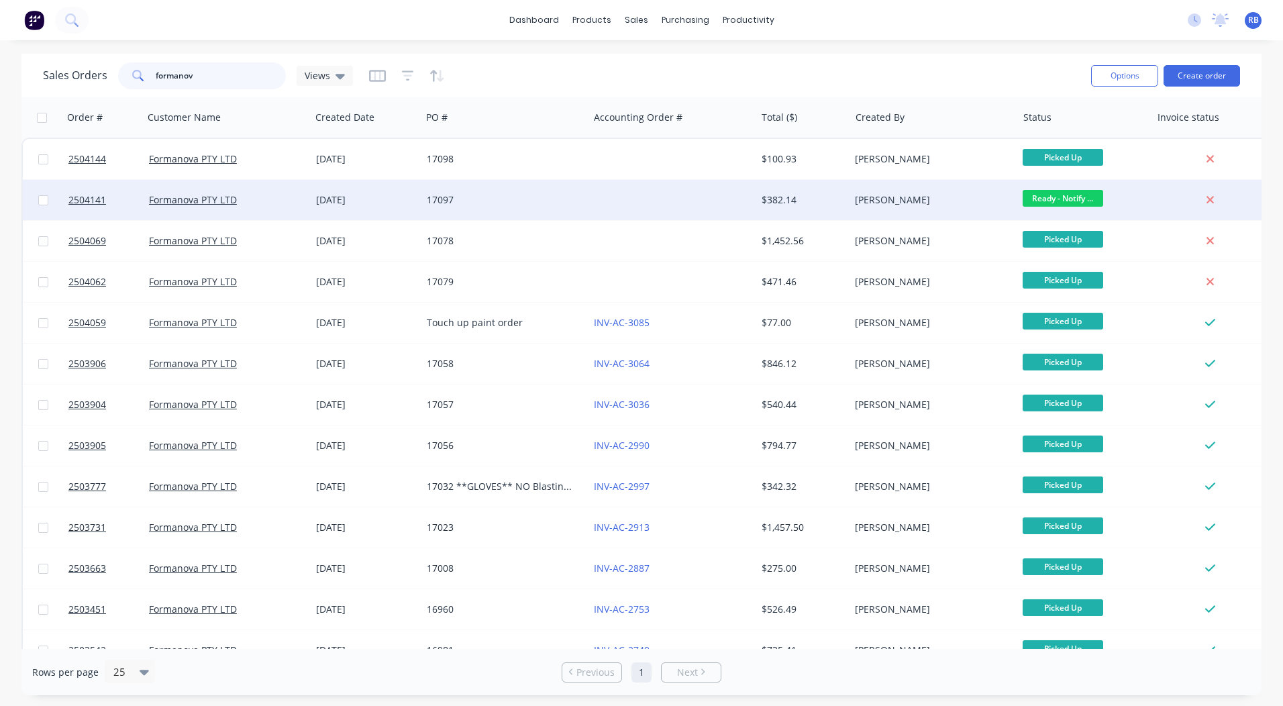
type input "formanov"
click at [795, 193] on div "$382.14" at bounding box center [803, 200] width 94 height 40
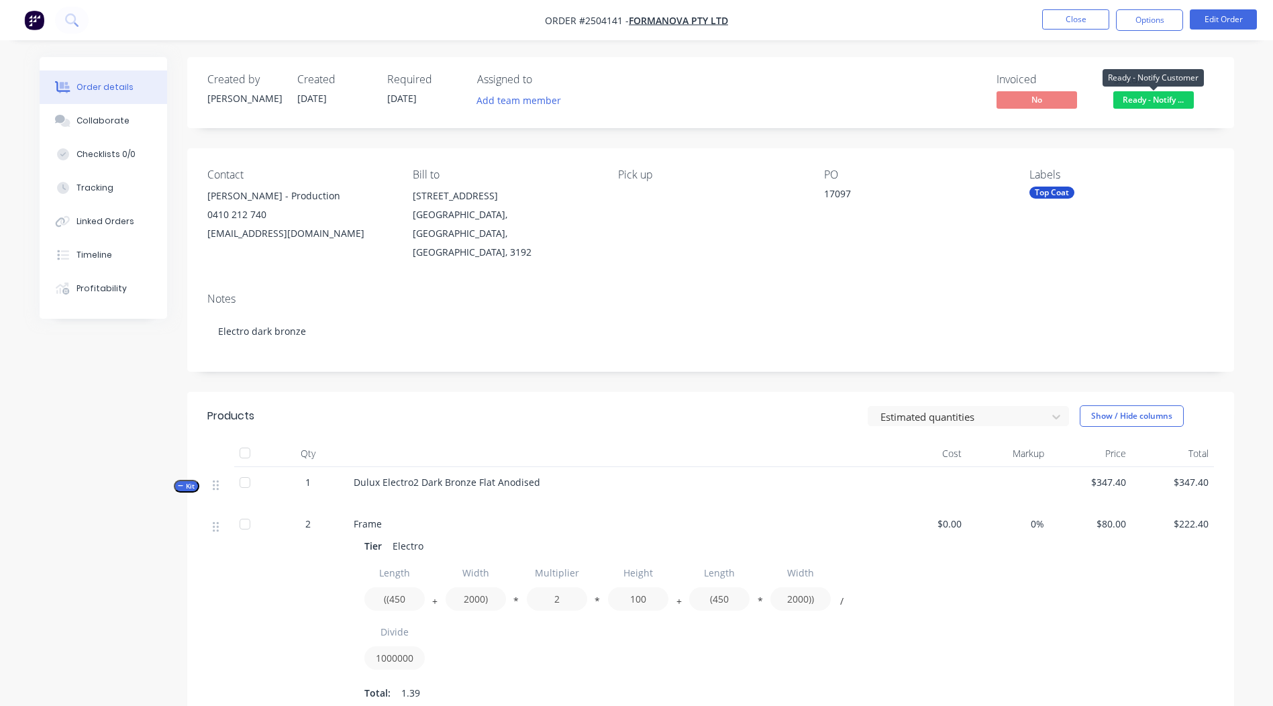
drag, startPoint x: 1154, startPoint y: 103, endPoint x: 1155, endPoint y: 115, distance: 12.1
click at [1154, 102] on span "Ready - Notify ..." at bounding box center [1154, 99] width 81 height 17
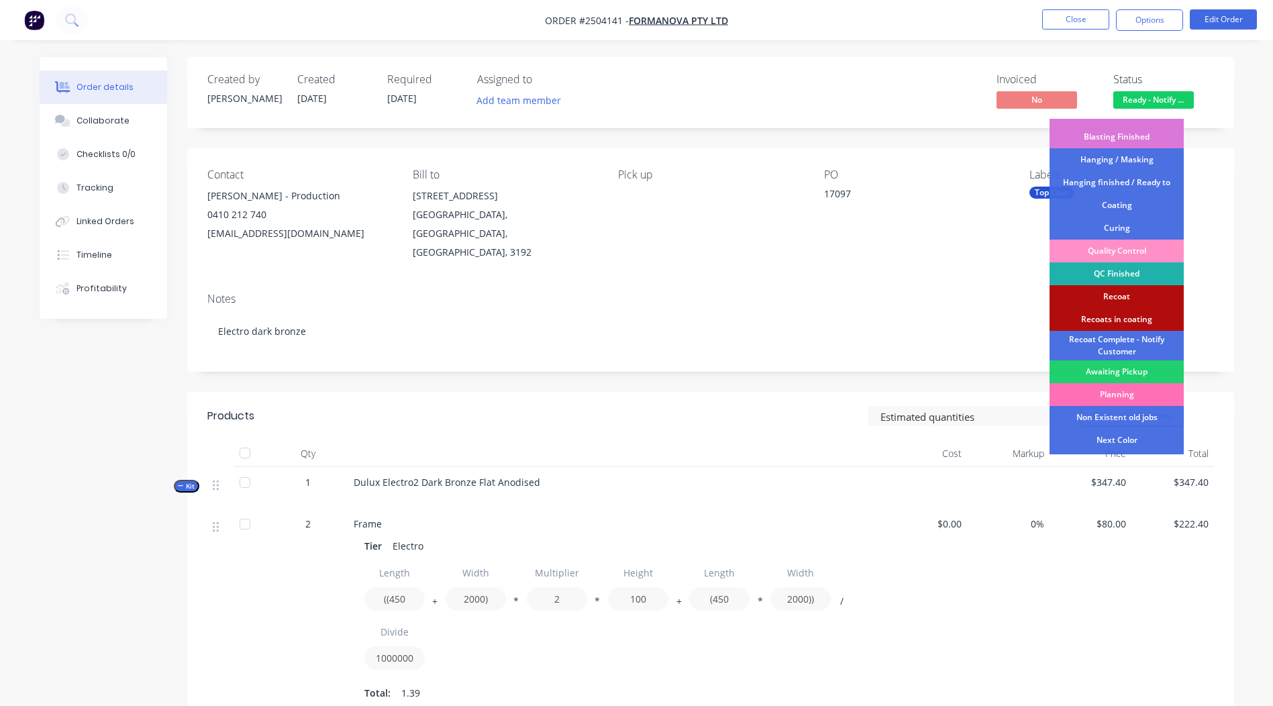
scroll to position [333, 0]
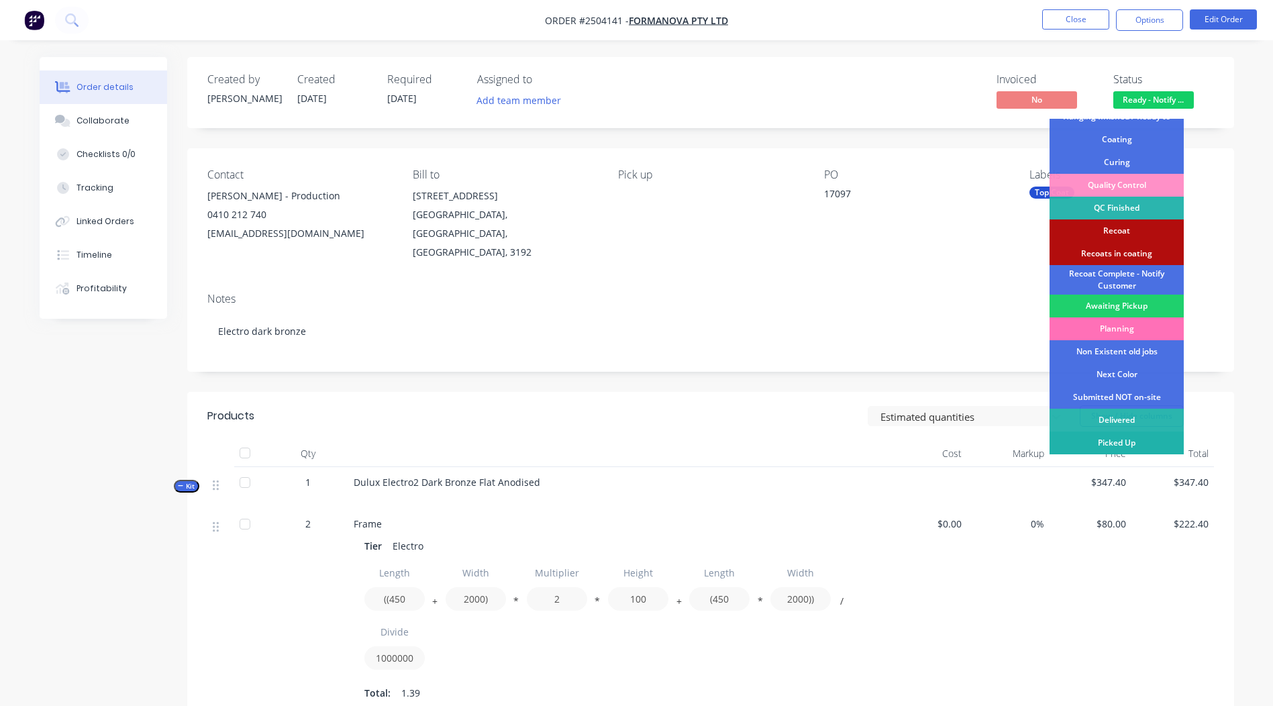
click at [1118, 446] on div "Picked Up" at bounding box center [1117, 443] width 134 height 23
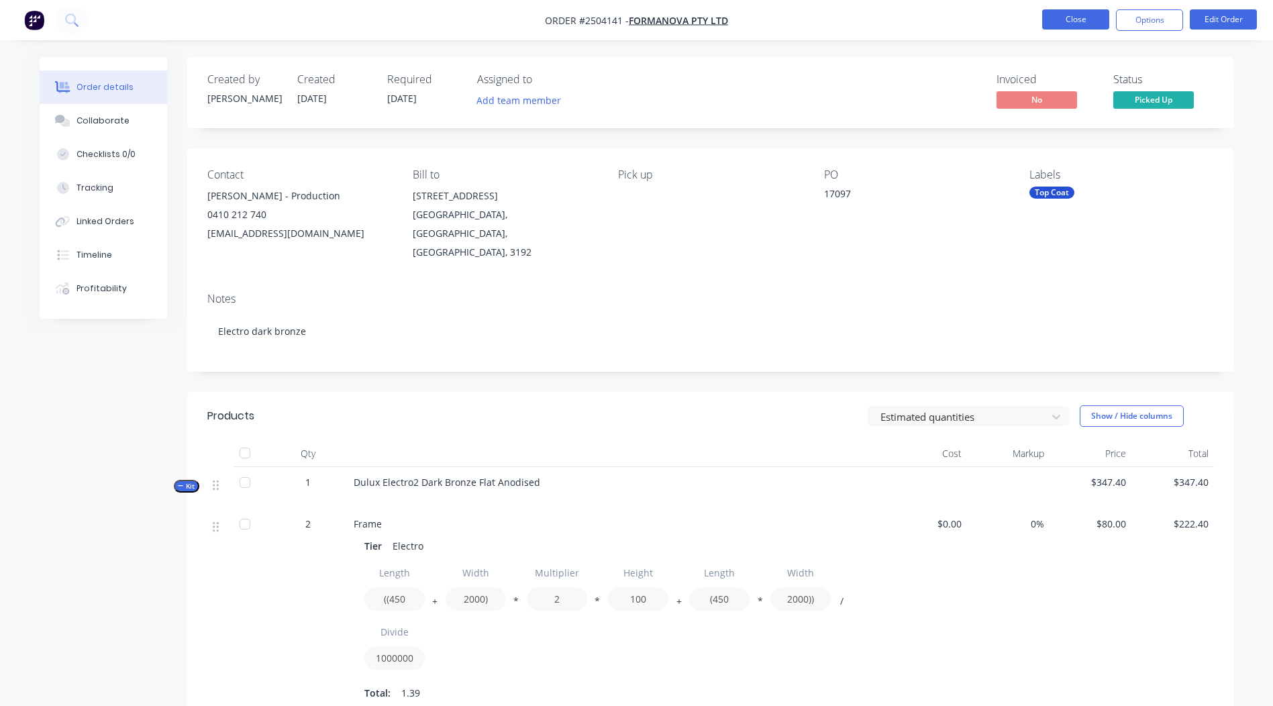
click at [1081, 28] on nav "Order #2504141 - Formanova PTY LTD Close Options Edit Order" at bounding box center [636, 20] width 1273 height 40
click at [1077, 23] on button "Close" at bounding box center [1075, 19] width 67 height 20
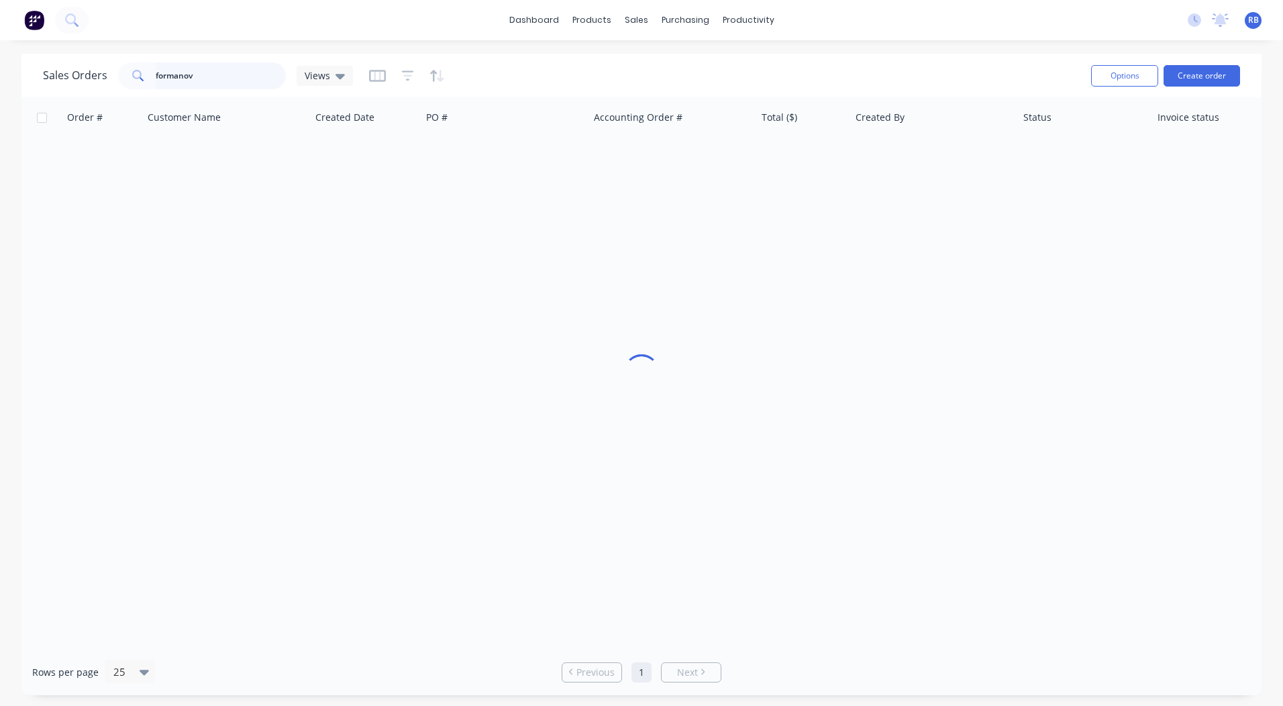
click at [0, 67] on html "dashboard products sales purchasing productivity dashboard products Product Cat…" at bounding box center [641, 353] width 1283 height 706
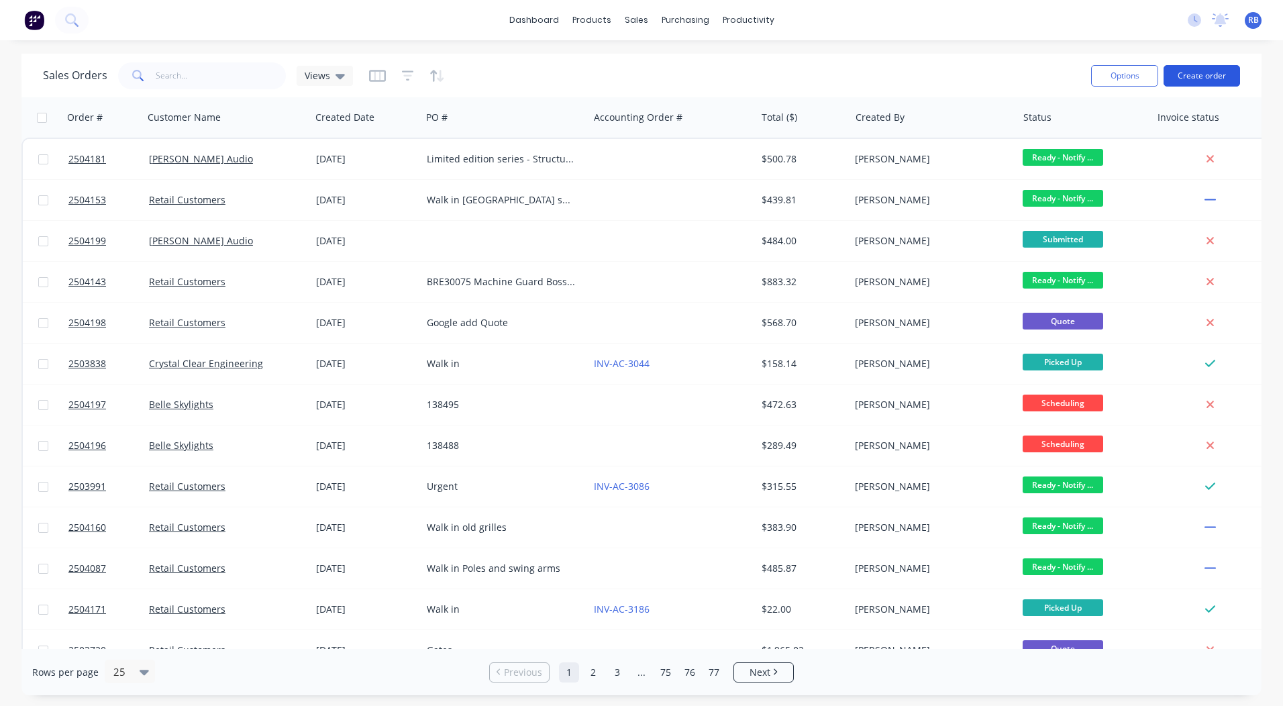
click at [1197, 77] on button "Create order" at bounding box center [1202, 75] width 77 height 21
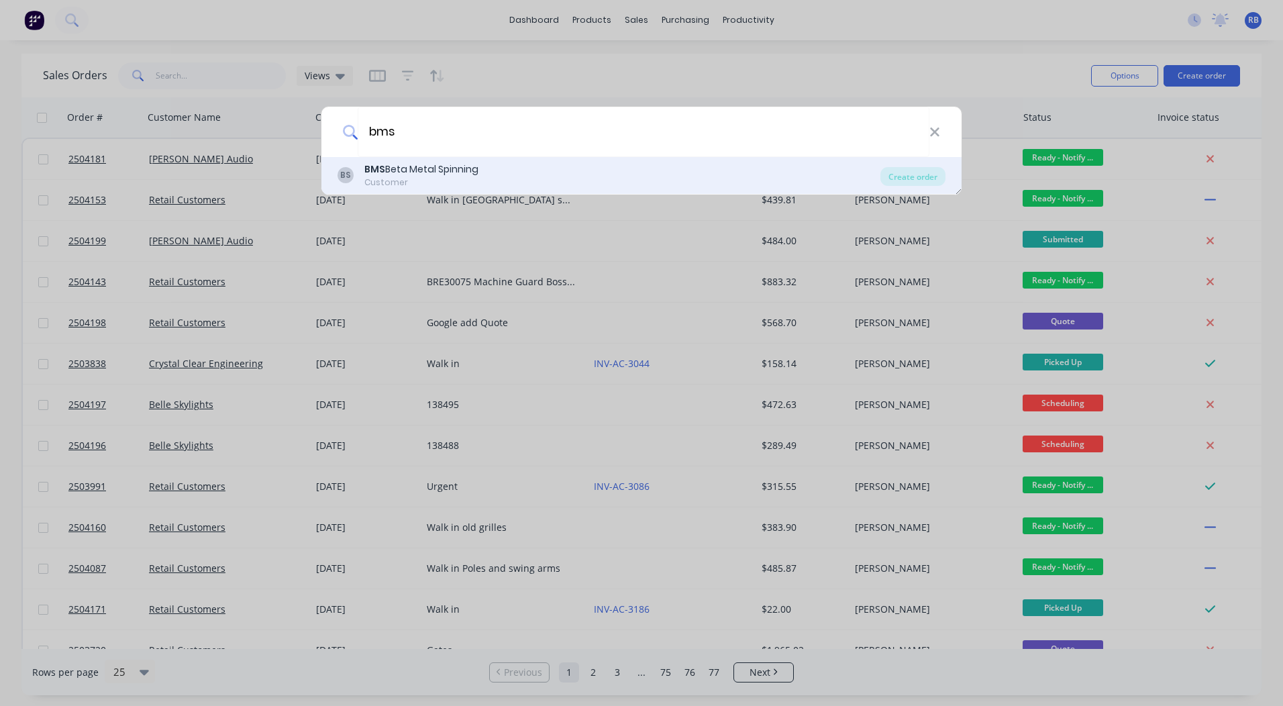
type input "bms"
click at [430, 163] on div "BMS Beta Metal Spinning" at bounding box center [421, 169] width 114 height 14
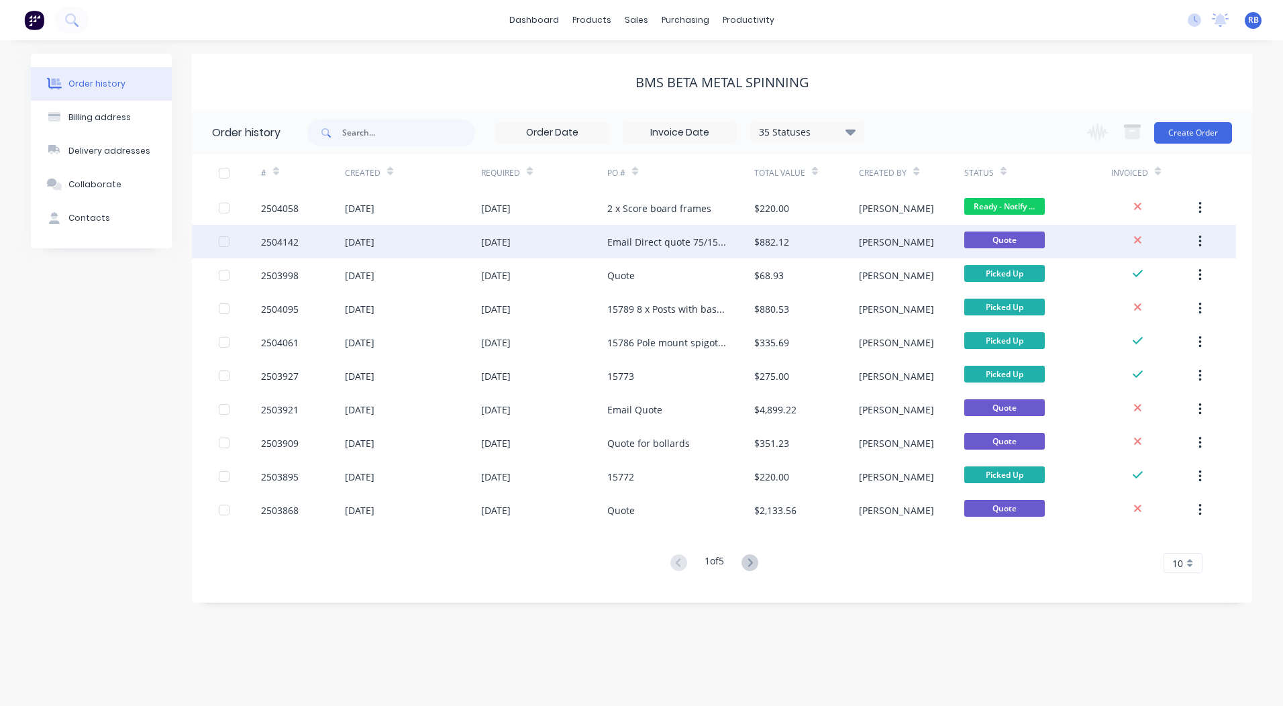
click at [774, 238] on div "$882.12" at bounding box center [771, 242] width 35 height 14
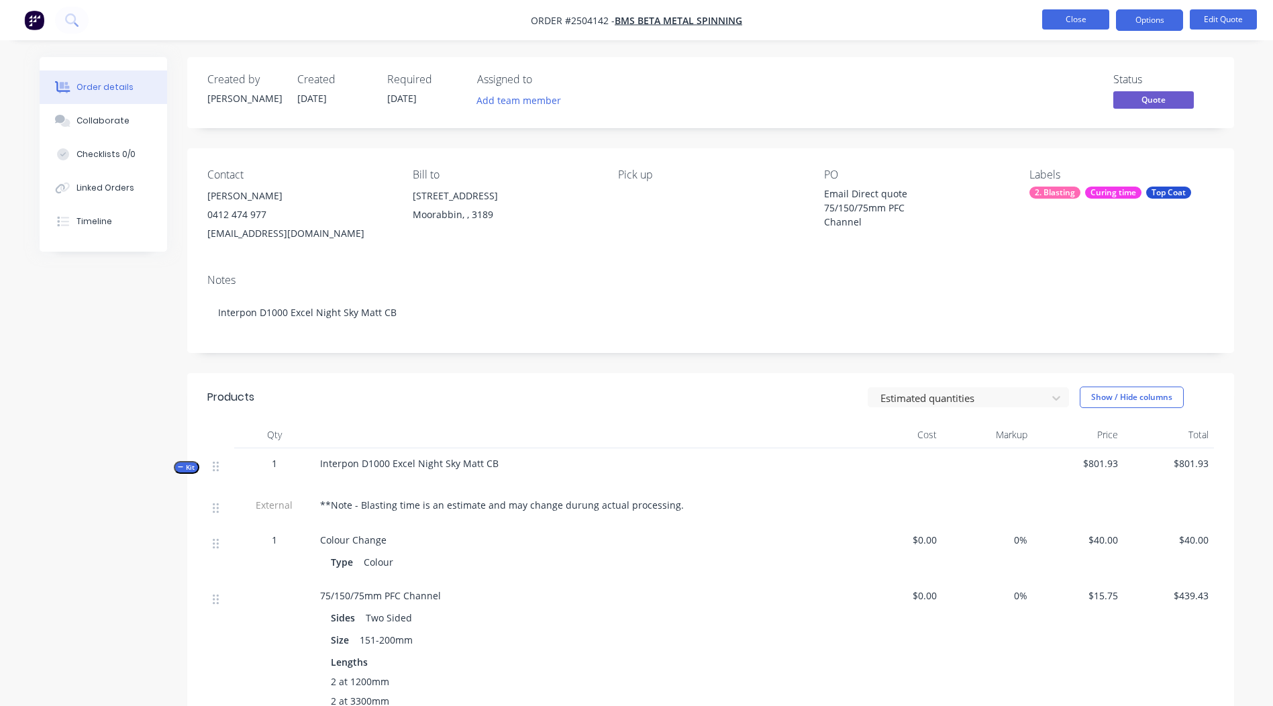
click at [1066, 26] on button "Close" at bounding box center [1075, 19] width 67 height 20
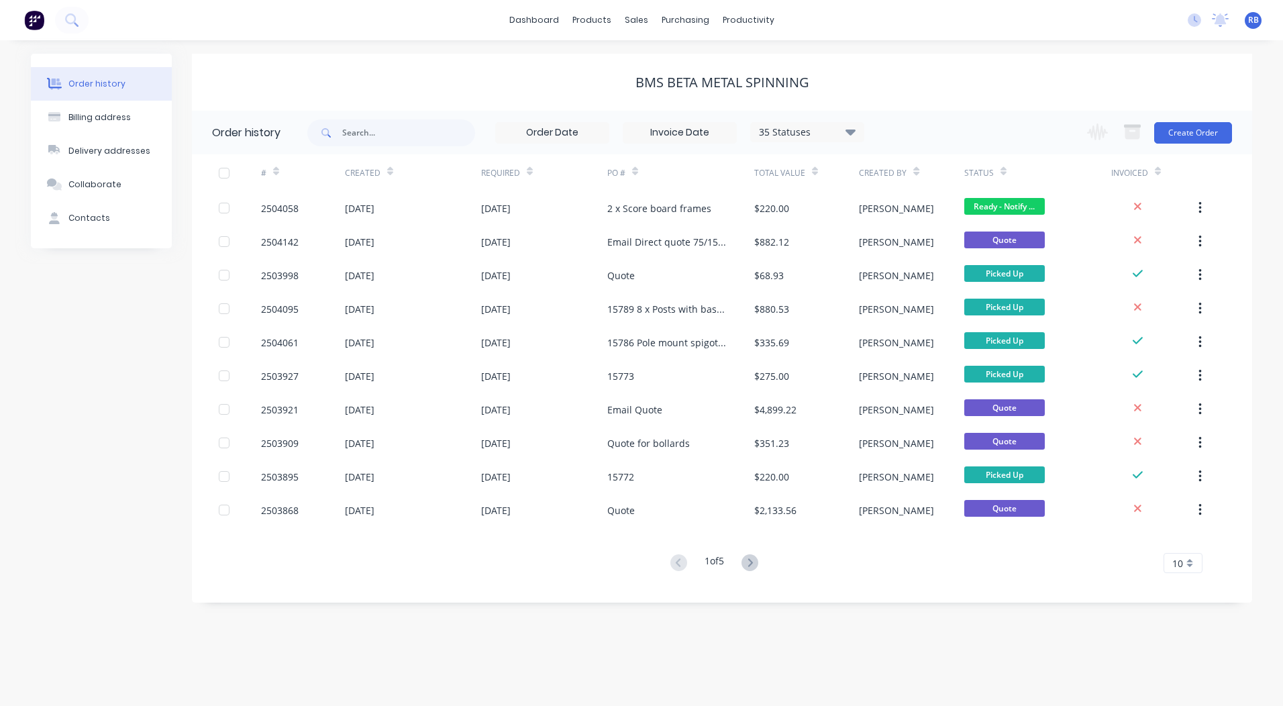
click at [1183, 118] on div "Change order status Submitted Booked / Not Delivered Scheduling Awating Powder …" at bounding box center [1155, 133] width 153 height 44
click at [1183, 124] on button "Create Order" at bounding box center [1194, 132] width 78 height 21
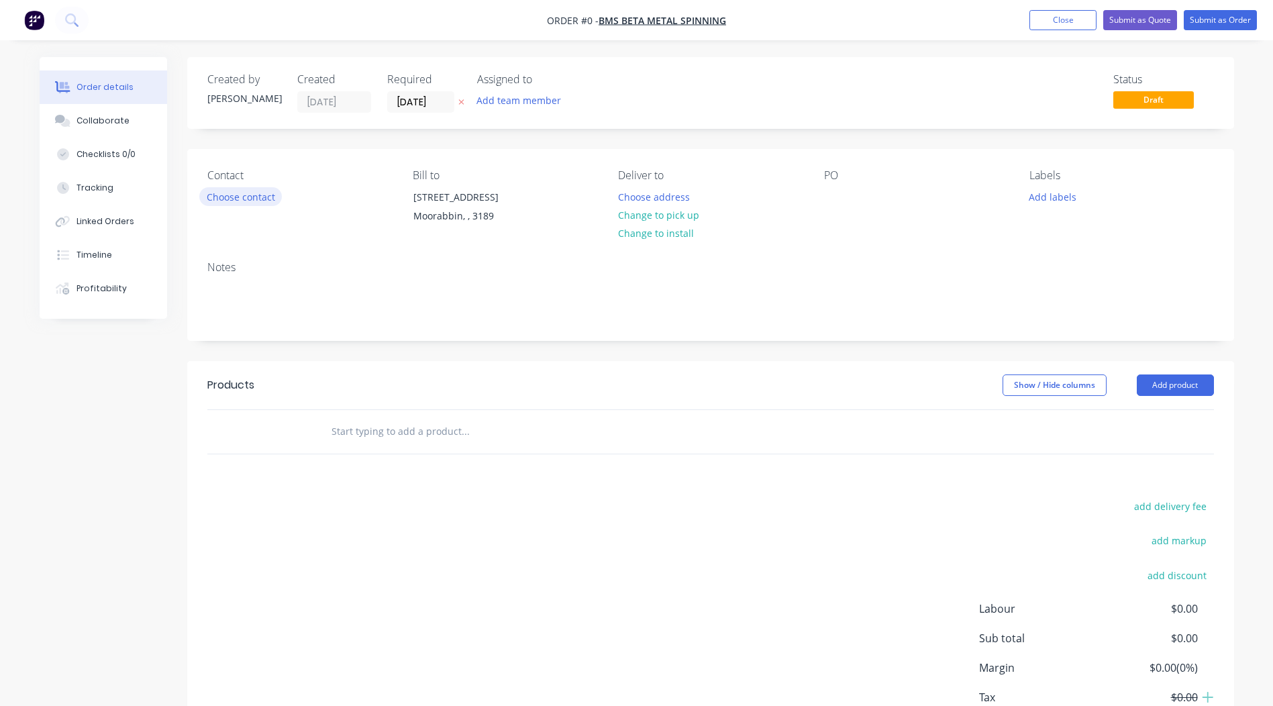
click at [233, 199] on button "Choose contact" at bounding box center [240, 196] width 83 height 18
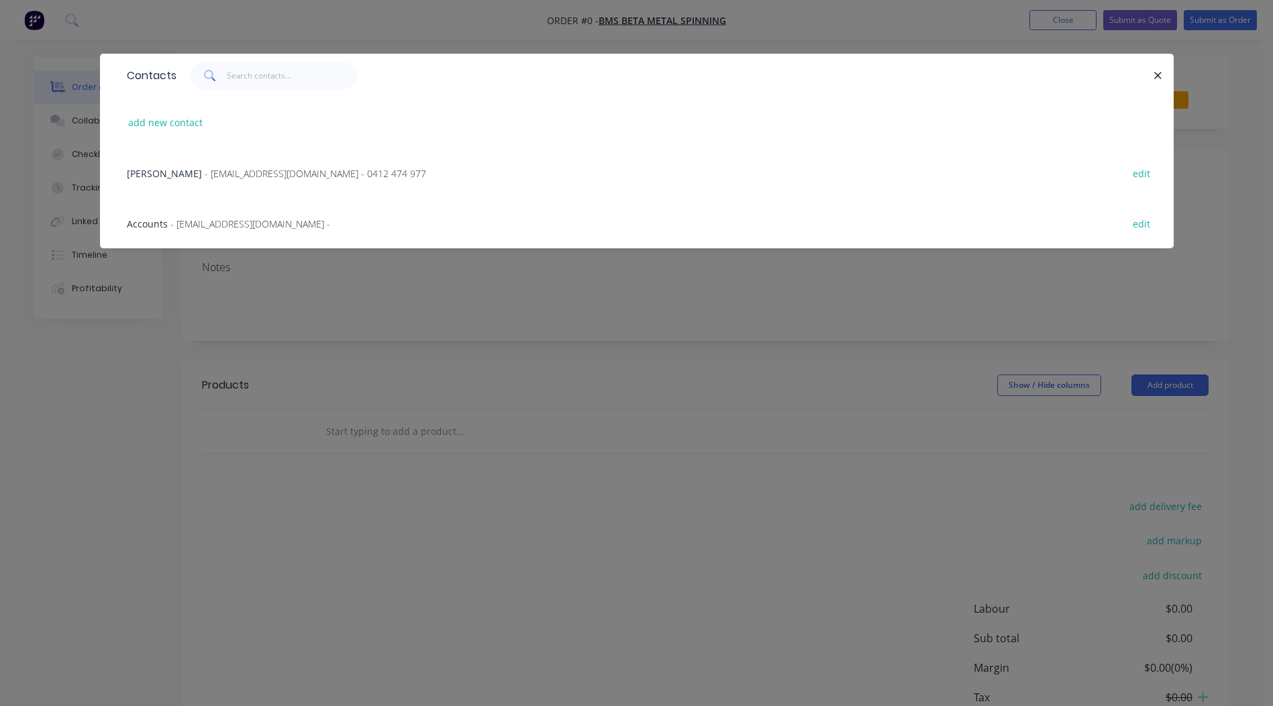
click at [170, 175] on span "[PERSON_NAME]" at bounding box center [164, 173] width 75 height 13
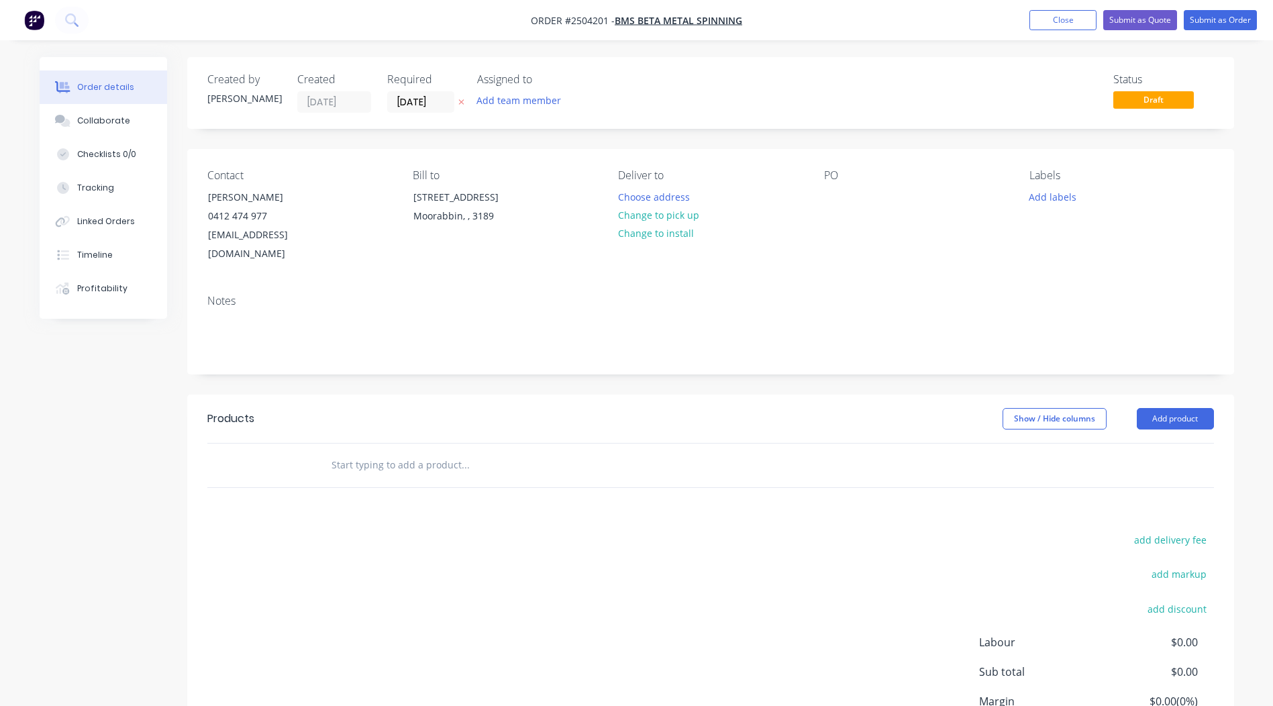
drag, startPoint x: 640, startPoint y: 214, endPoint x: 726, endPoint y: 203, distance: 86.6
click at [640, 213] on button "Change to pick up" at bounding box center [658, 215] width 95 height 18
click at [818, 191] on div "Contact [PERSON_NAME] [PHONE_NUMBER] [EMAIL_ADDRESS][DOMAIN_NAME] Bill to [STRE…" at bounding box center [710, 216] width 1047 height 135
click at [830, 192] on div at bounding box center [834, 196] width 21 height 19
click at [1051, 200] on button "Add labels" at bounding box center [1053, 196] width 62 height 18
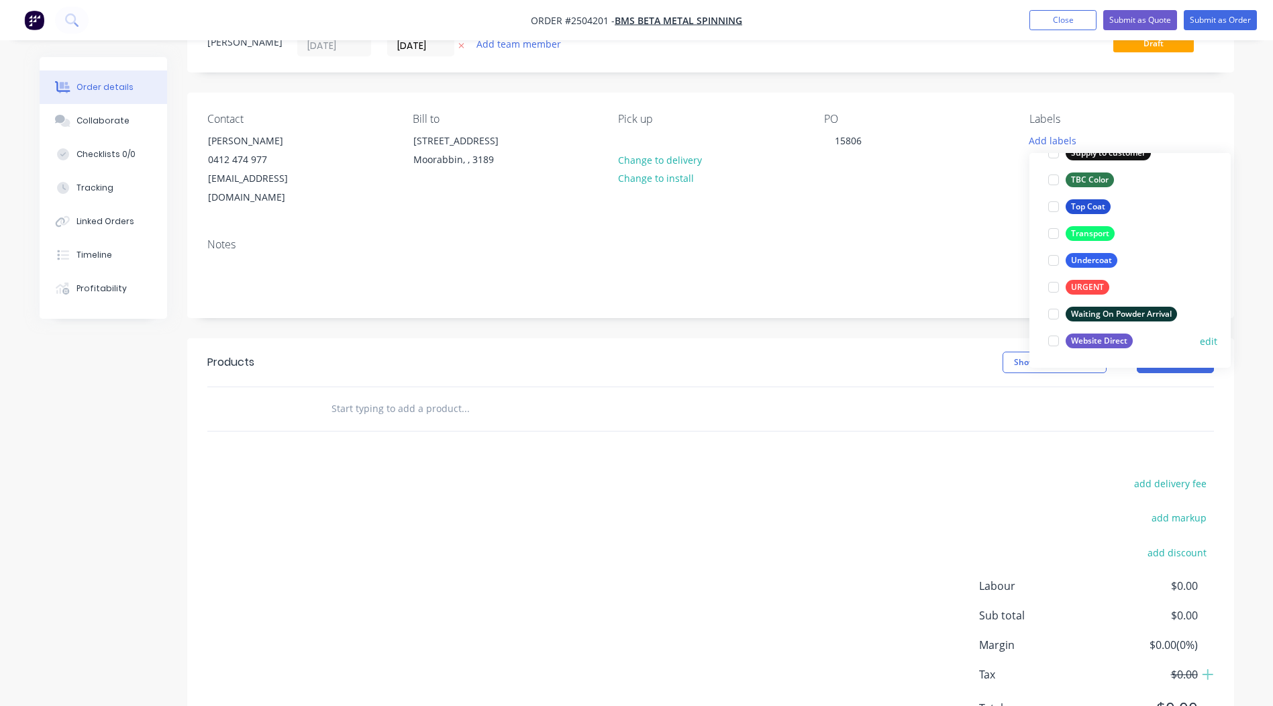
scroll to position [105, 0]
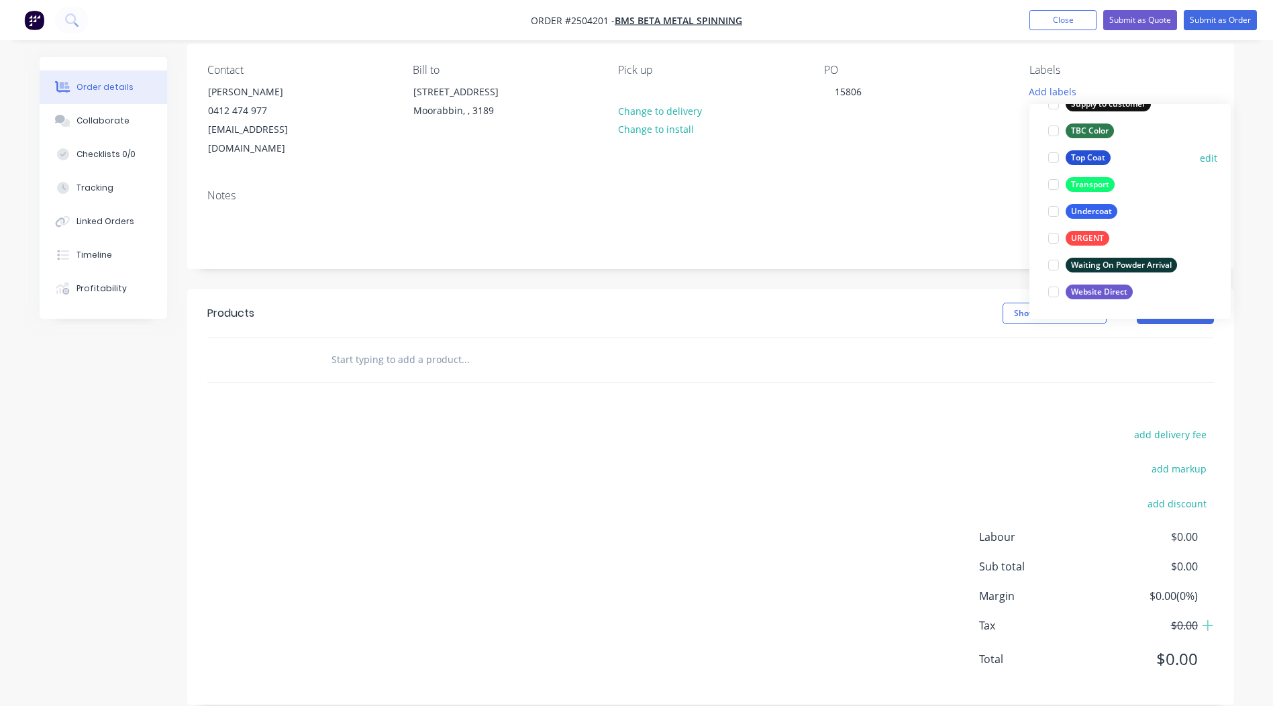
click at [1087, 154] on div "Top Coat" at bounding box center [1088, 157] width 45 height 15
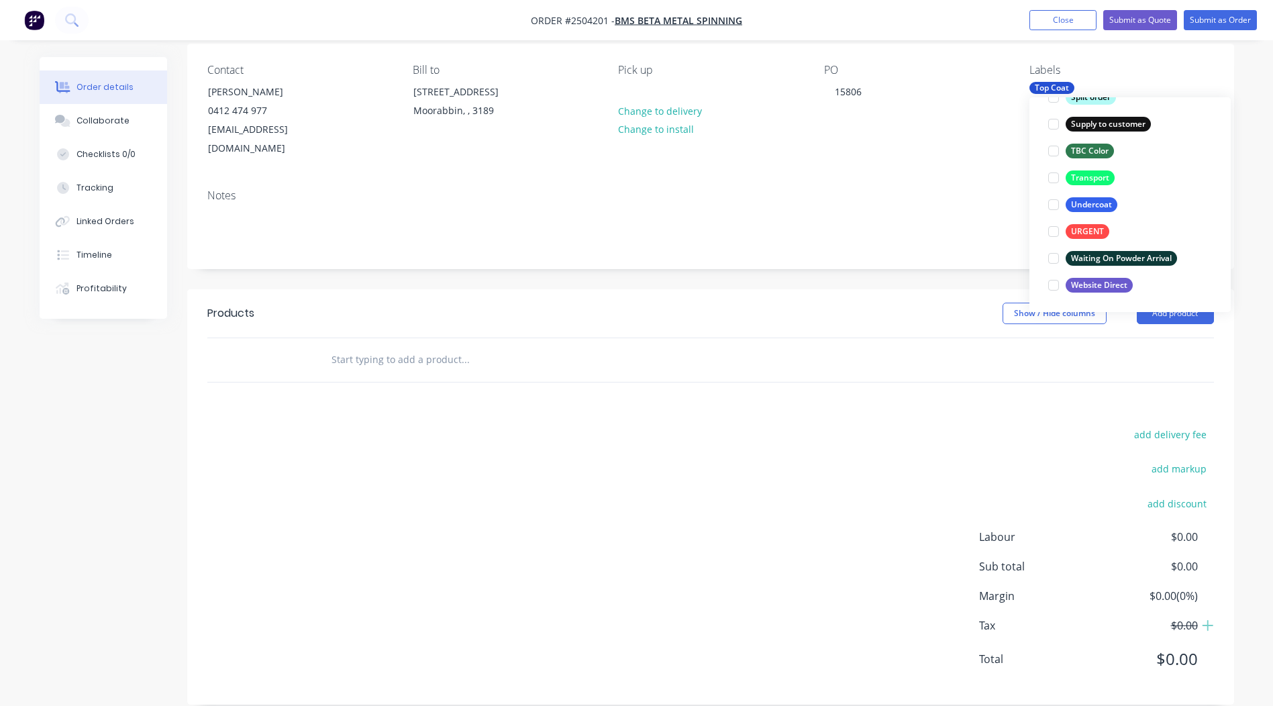
scroll to position [54, 0]
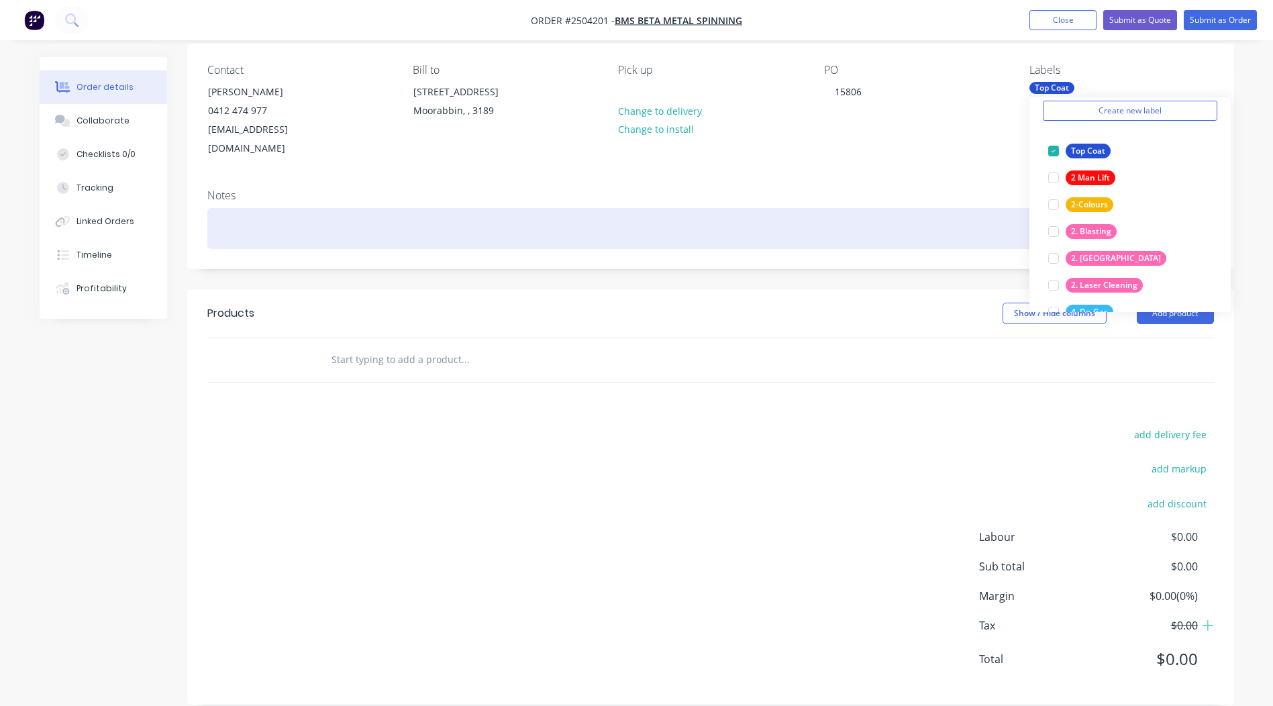
click at [297, 215] on div at bounding box center [710, 228] width 1007 height 41
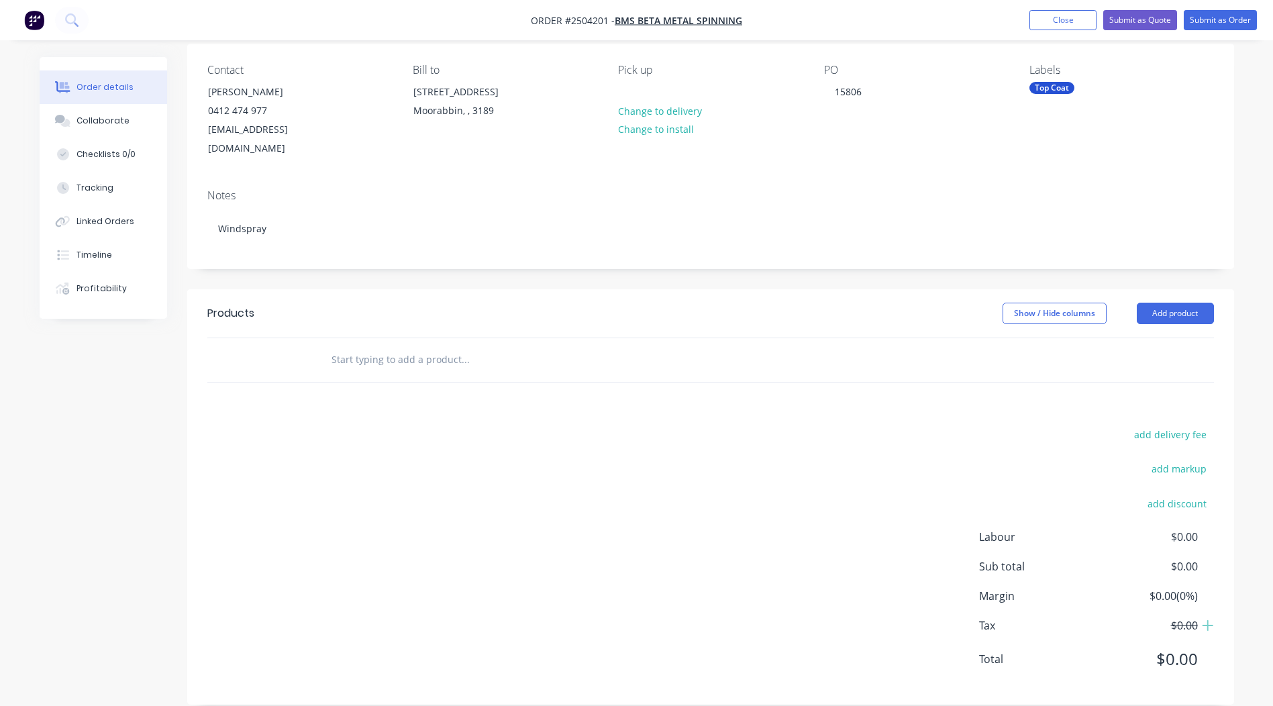
click at [281, 245] on div "Notes Windspray" at bounding box center [710, 224] width 1047 height 90
click at [1174, 303] on button "Add product" at bounding box center [1175, 313] width 77 height 21
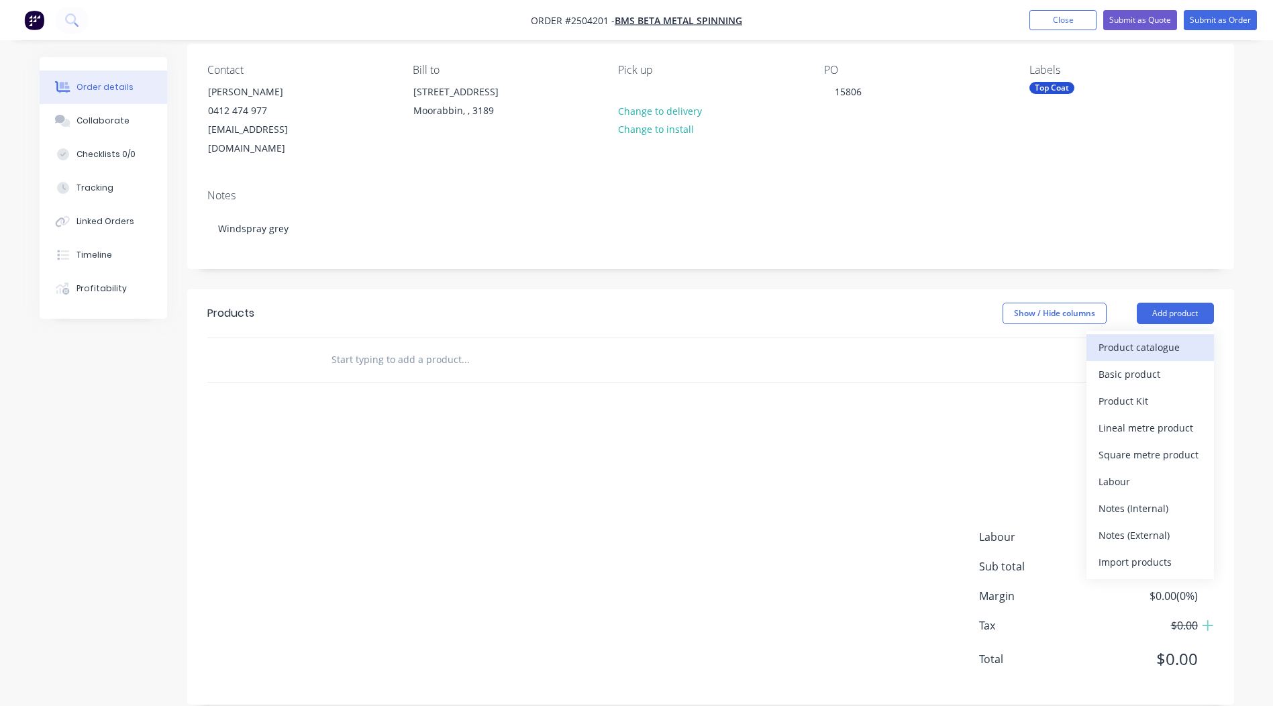
click at [1148, 338] on div "Product catalogue" at bounding box center [1150, 347] width 103 height 19
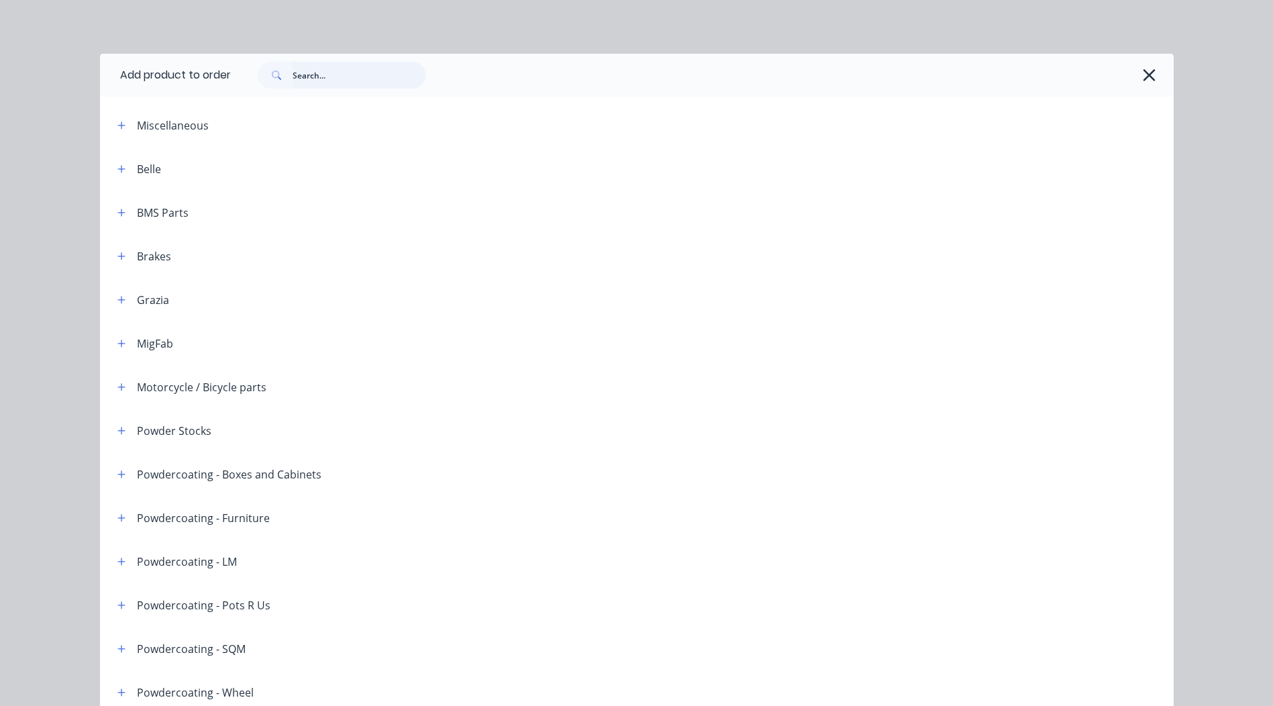
click at [356, 63] on input "text" at bounding box center [359, 75] width 133 height 27
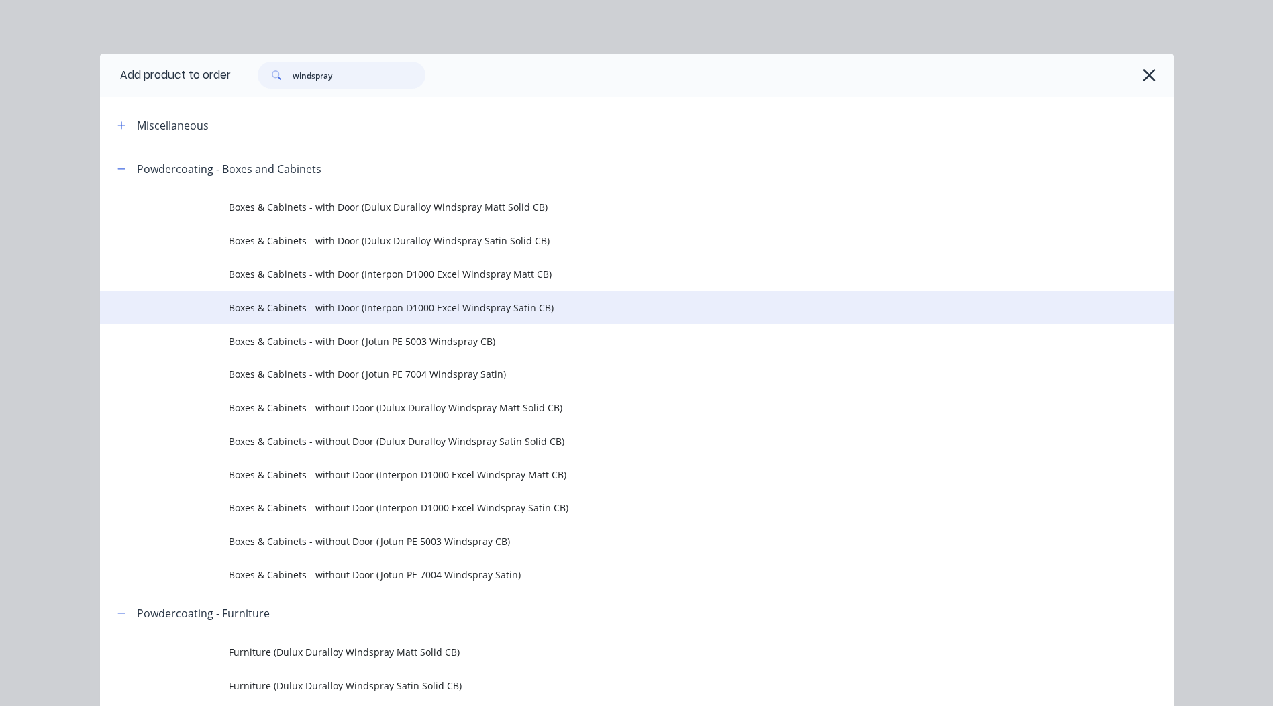
type input "windspray"
click at [552, 307] on span "Boxes & Cabinets - with Door (Interpon D1000 Excel Windspray Satin CB)" at bounding box center [607, 308] width 756 height 14
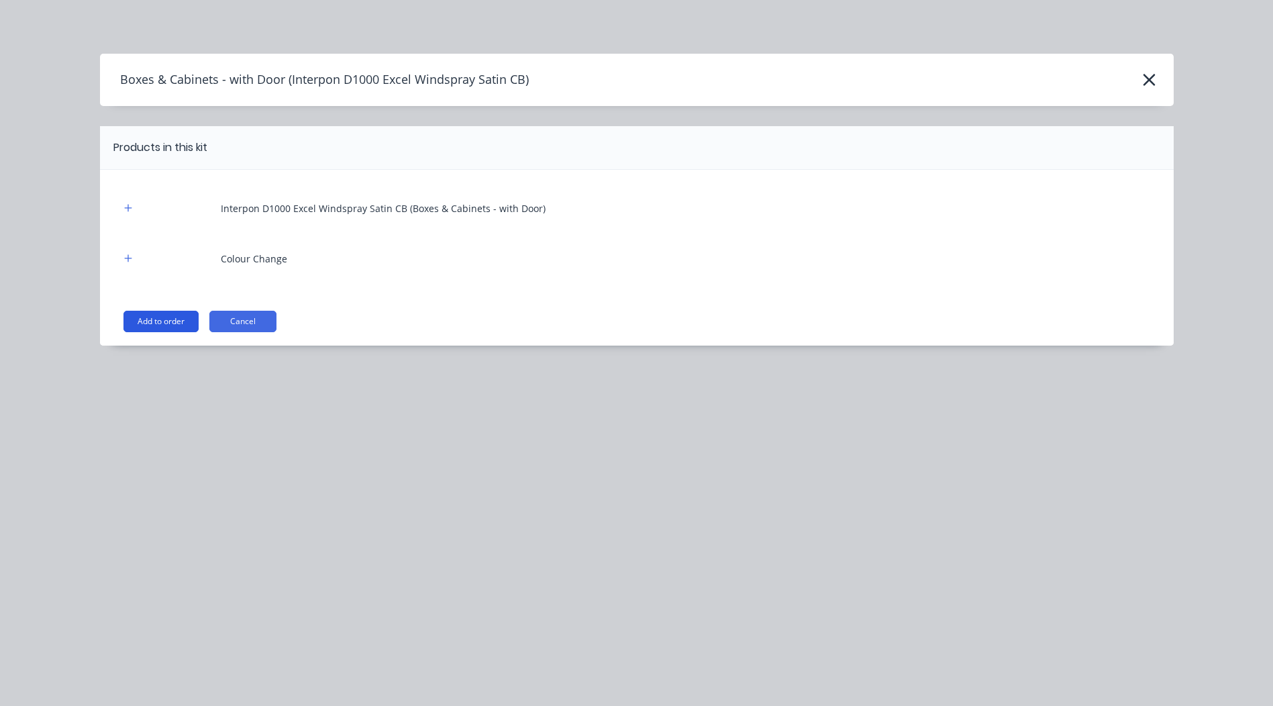
click at [149, 320] on button "Add to order" at bounding box center [161, 321] width 75 height 21
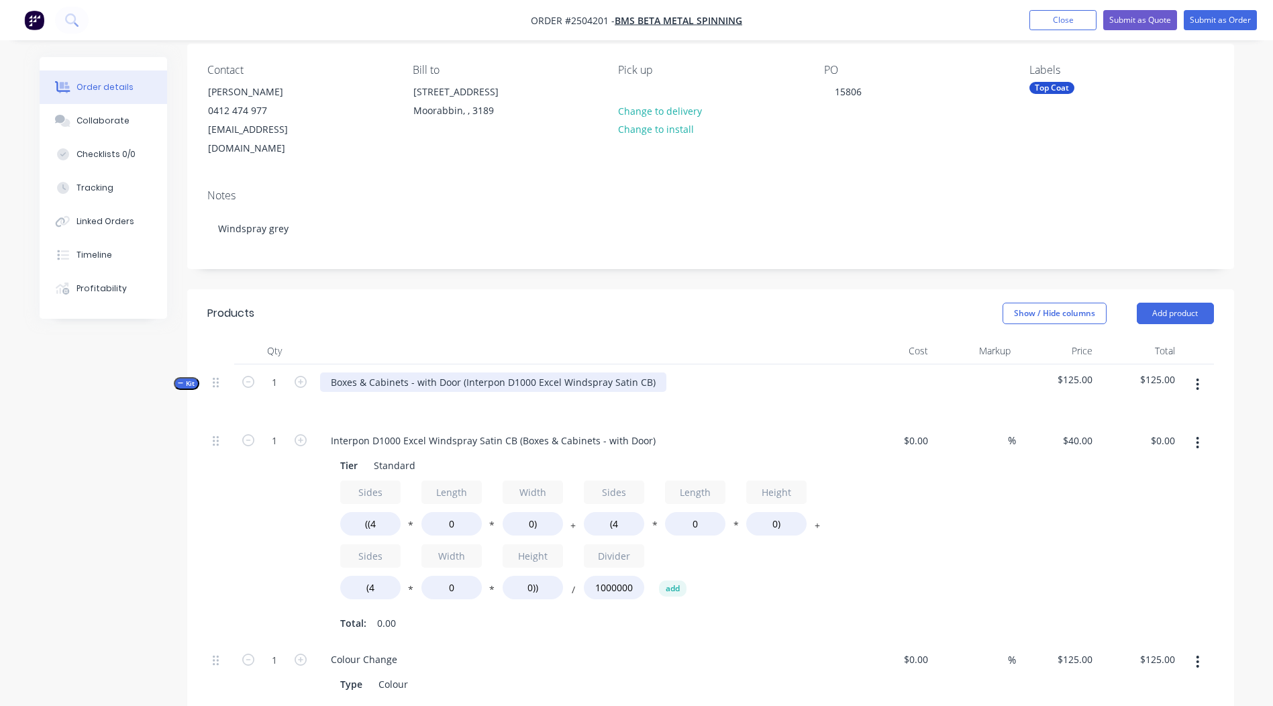
click at [466, 373] on div "Boxes & Cabinets - with Door (Interpon D1000 Excel Windspray Satin CB)" at bounding box center [493, 382] width 346 height 19
click at [464, 373] on div "Boxes & Cabinets - with Door (Interpon D1000 Excel Windspray Satin CB)" at bounding box center [493, 382] width 346 height 19
drag, startPoint x: 462, startPoint y: 364, endPoint x: 79, endPoint y: 380, distance: 384.3
click at [79, 380] on div "Created by [PERSON_NAME] Created [DATE] Required [DATE] Assigned to Add team me…" at bounding box center [637, 534] width 1195 height 1165
click at [522, 373] on div "Interpon D1000 Excel Windspray Satin CB" at bounding box center [424, 382] width 208 height 19
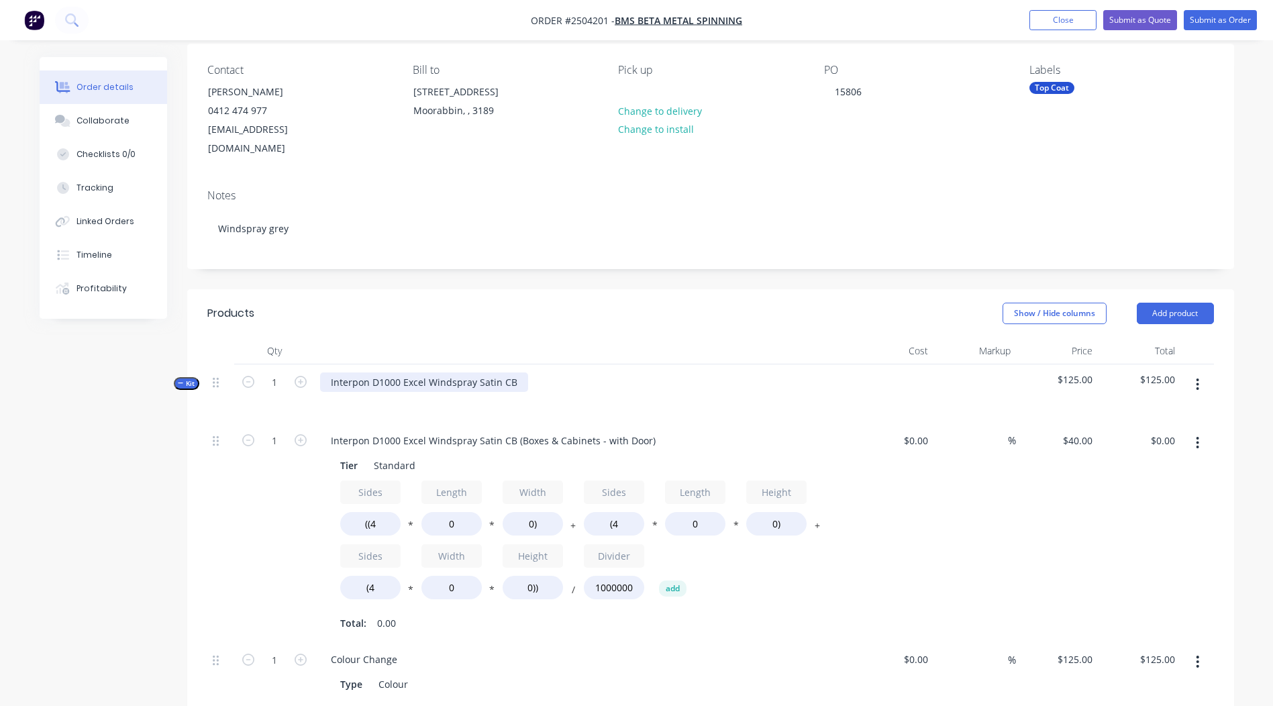
scroll to position [374, 0]
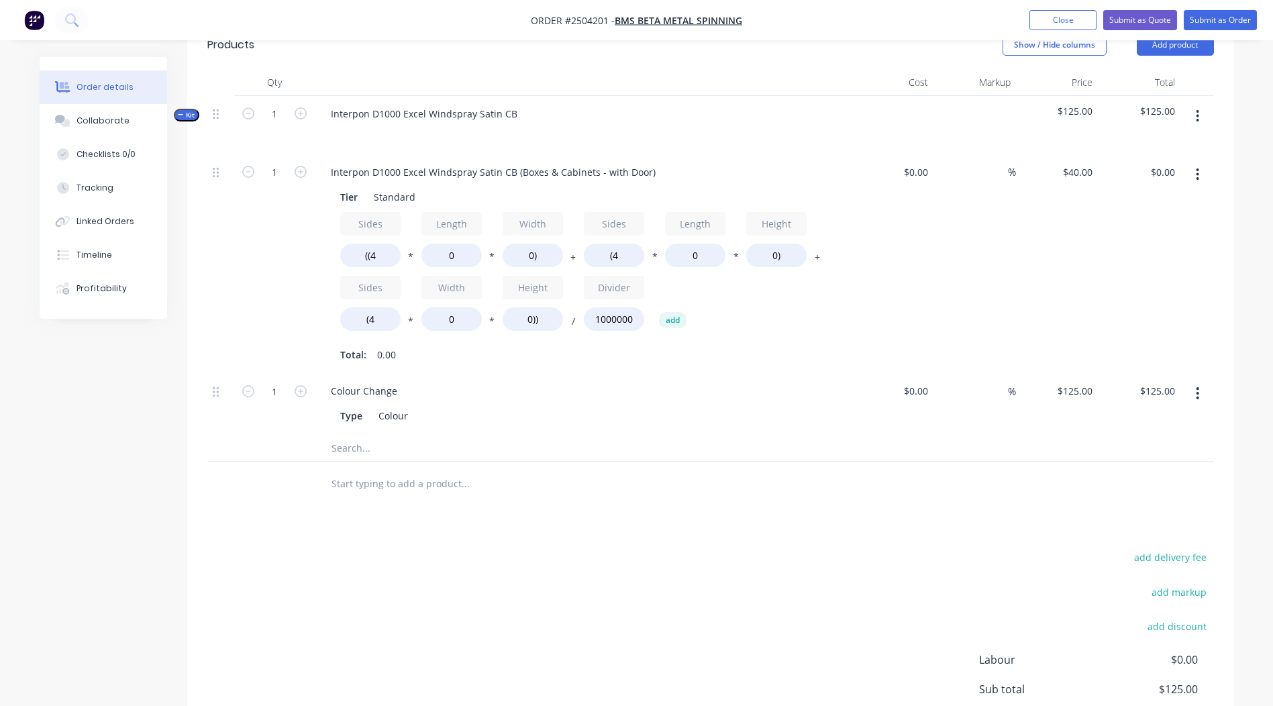
click at [1202, 162] on button "button" at bounding box center [1198, 174] width 32 height 24
click at [1136, 254] on div "Delete" at bounding box center [1150, 263] width 103 height 19
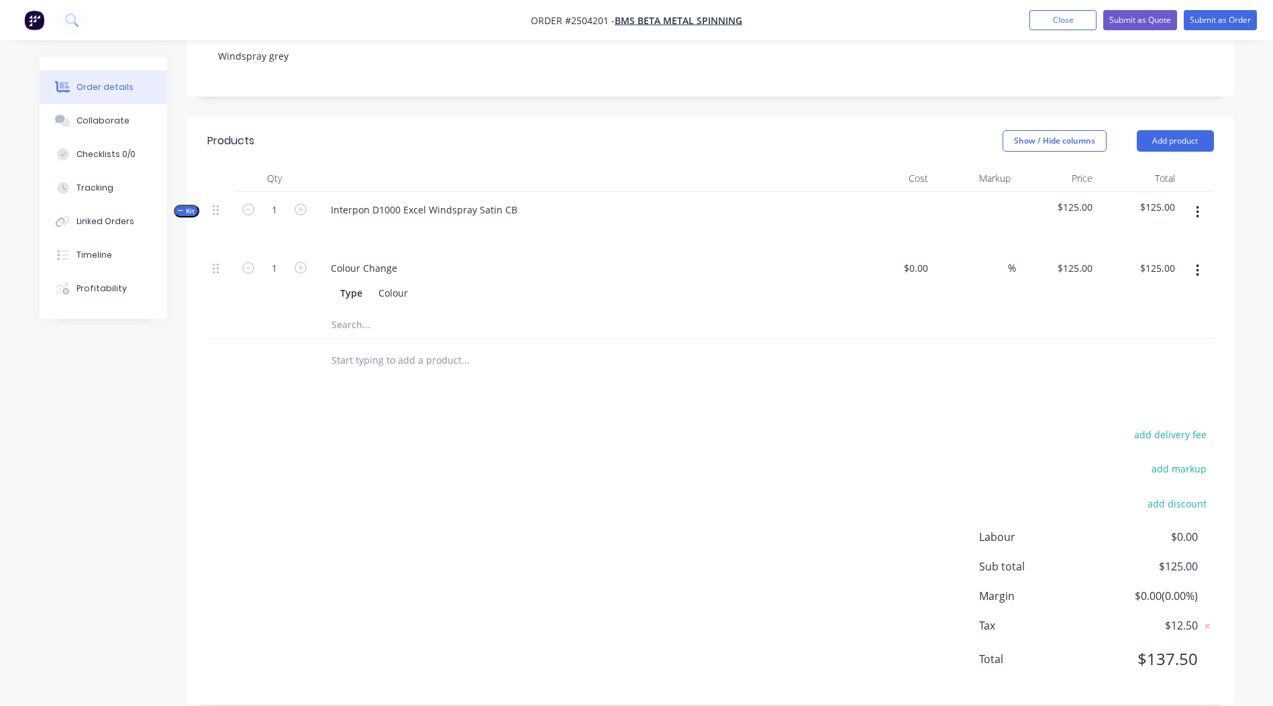
scroll to position [234, 0]
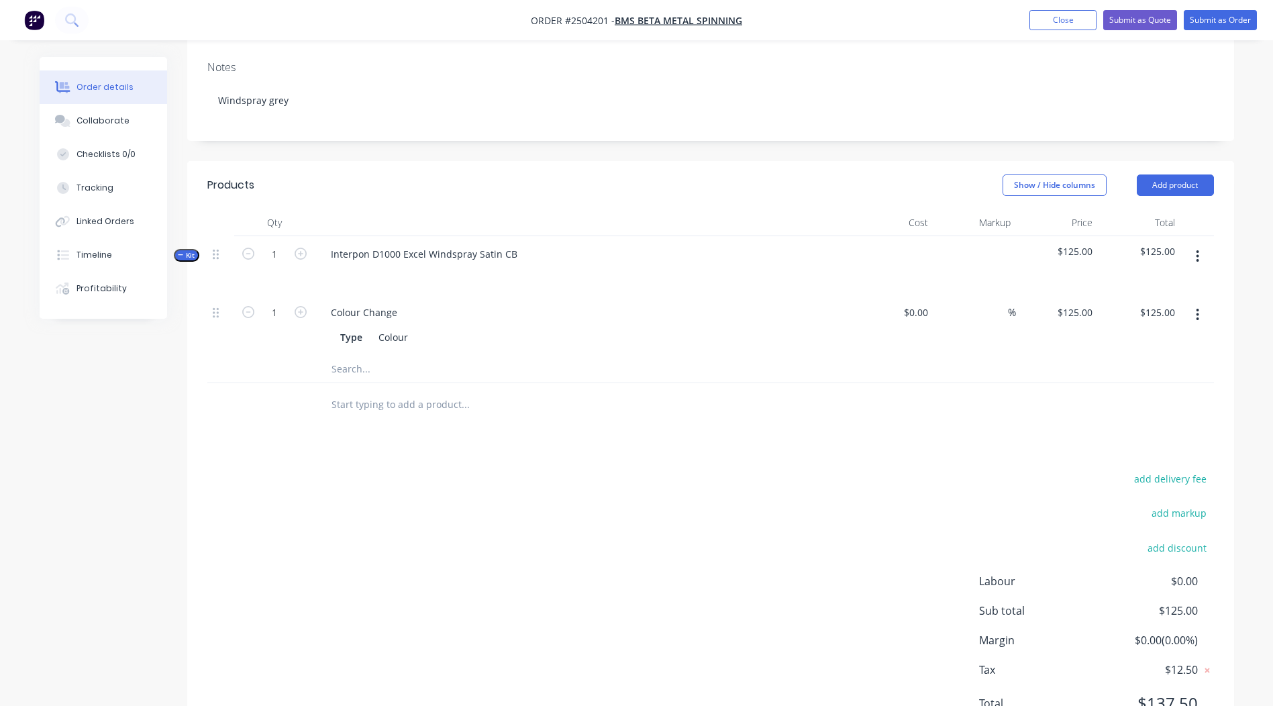
click at [1202, 303] on button "button" at bounding box center [1198, 315] width 32 height 24
click at [1137, 394] on div "Delete" at bounding box center [1150, 403] width 103 height 19
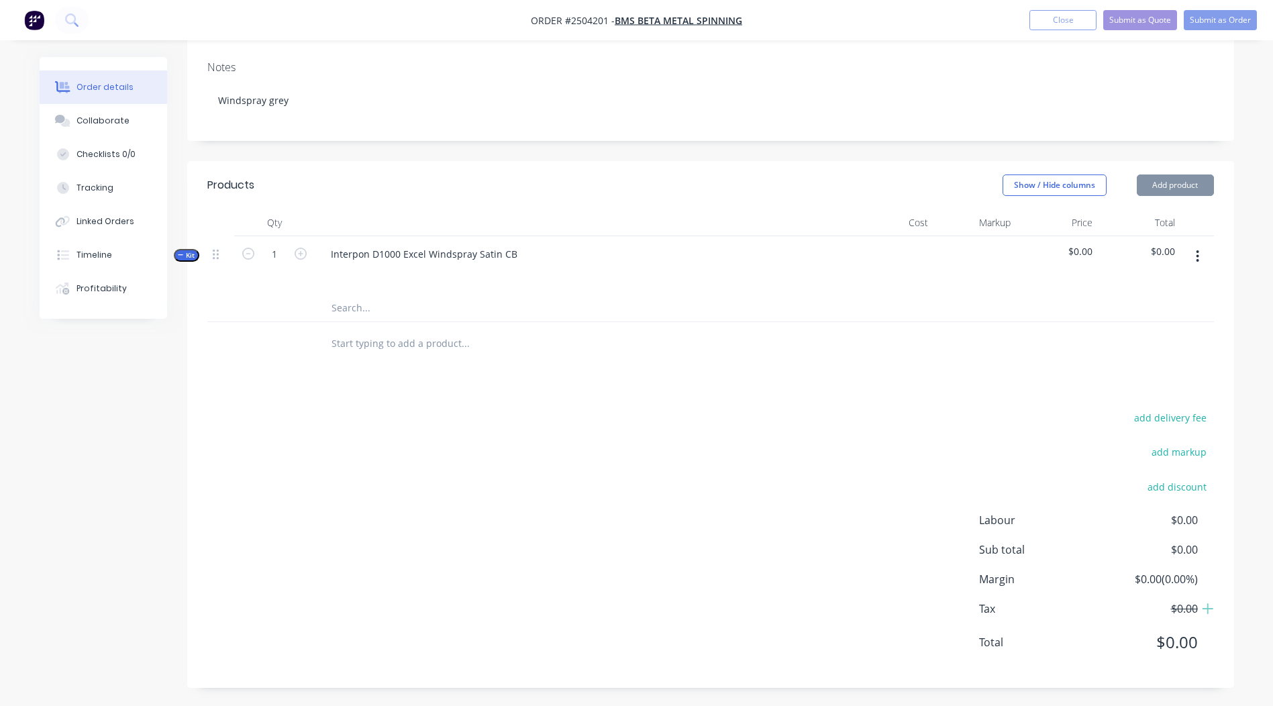
scroll to position [217, 0]
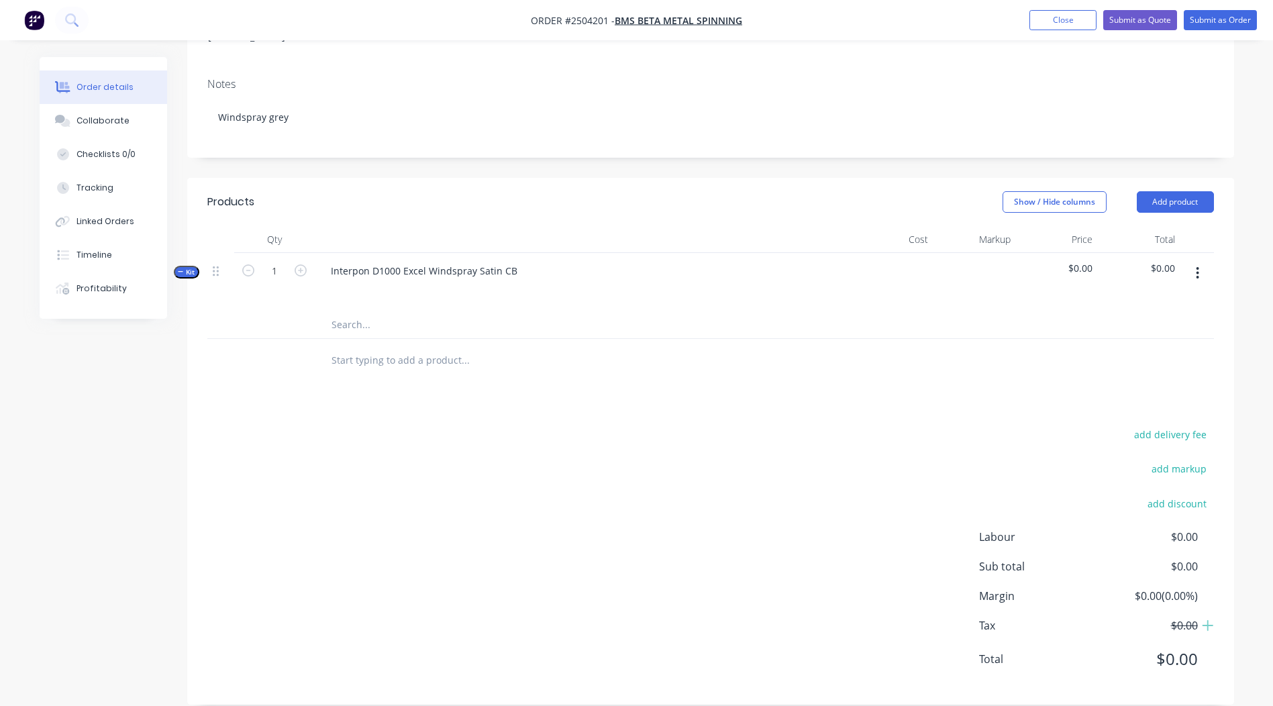
click at [1203, 261] on button "button" at bounding box center [1198, 273] width 32 height 24
click at [1150, 299] on div "Add product to kit" at bounding box center [1150, 308] width 103 height 19
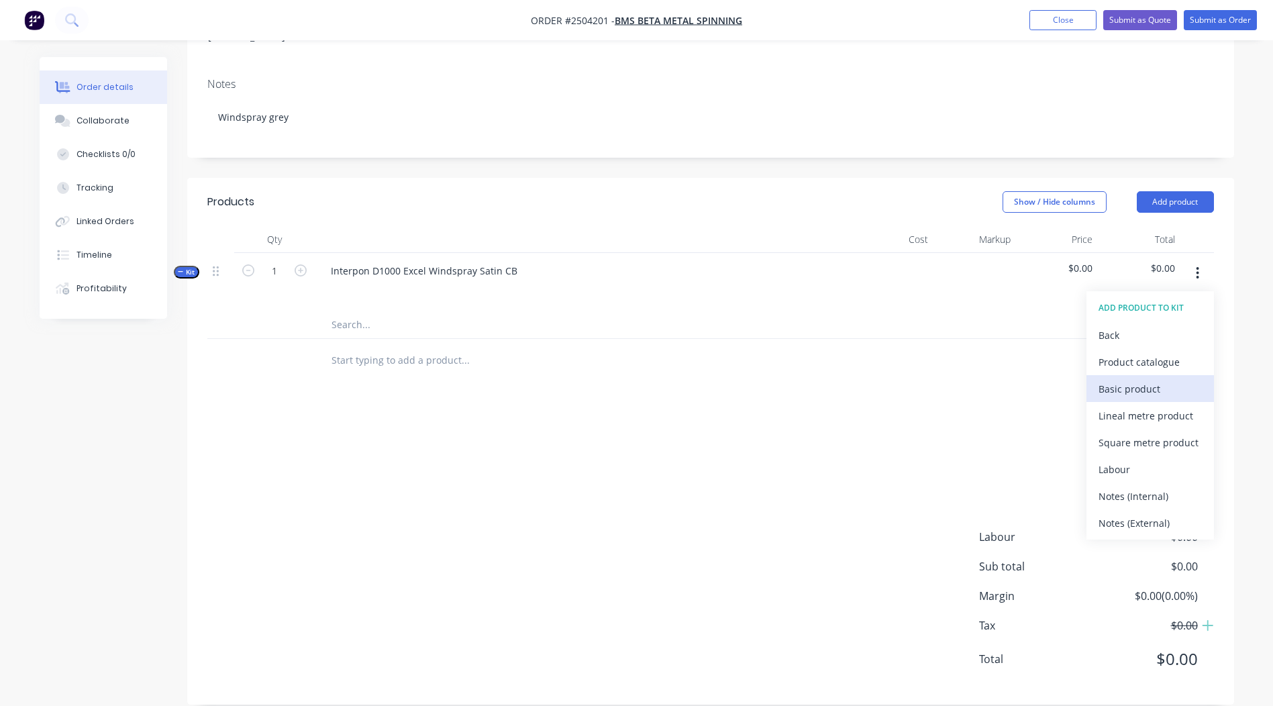
click at [1149, 379] on div "Basic product" at bounding box center [1150, 388] width 103 height 19
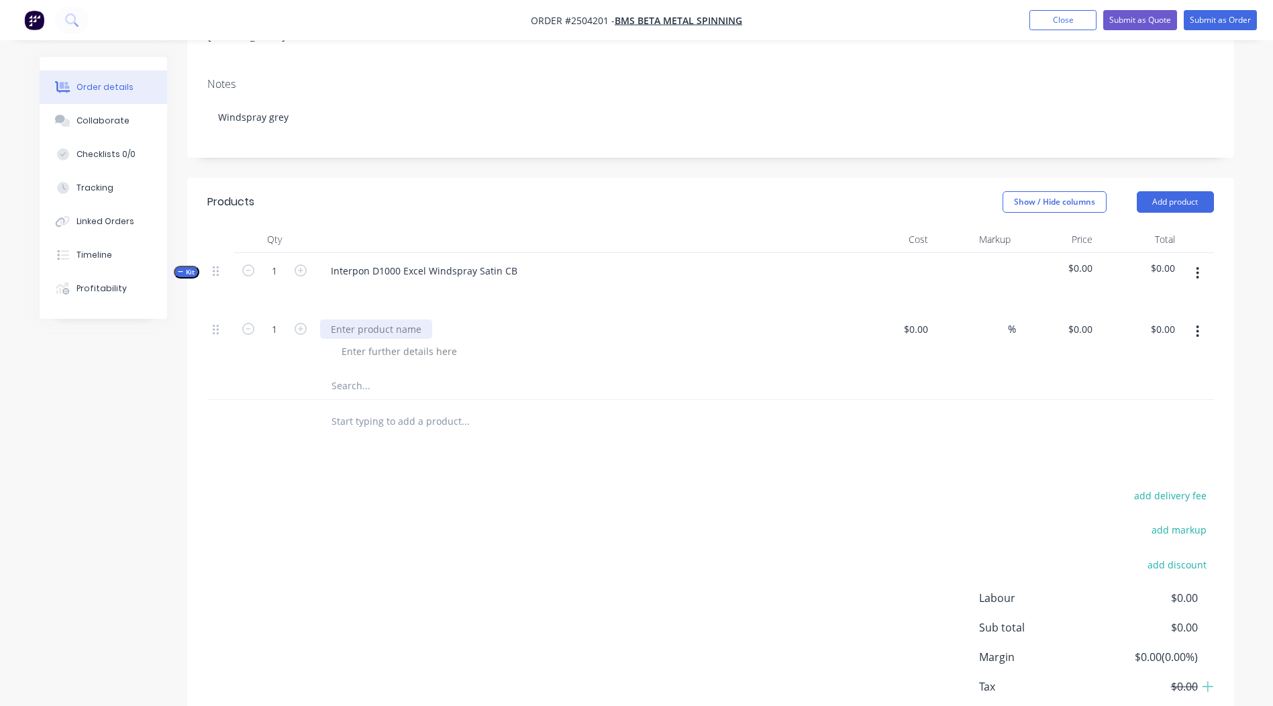
click at [374, 320] on div at bounding box center [376, 329] width 112 height 19
click at [282, 320] on input "1" at bounding box center [274, 330] width 35 height 20
type input "40"
click at [1074, 311] on div "0 0" at bounding box center [1057, 341] width 83 height 61
type input "$13.60"
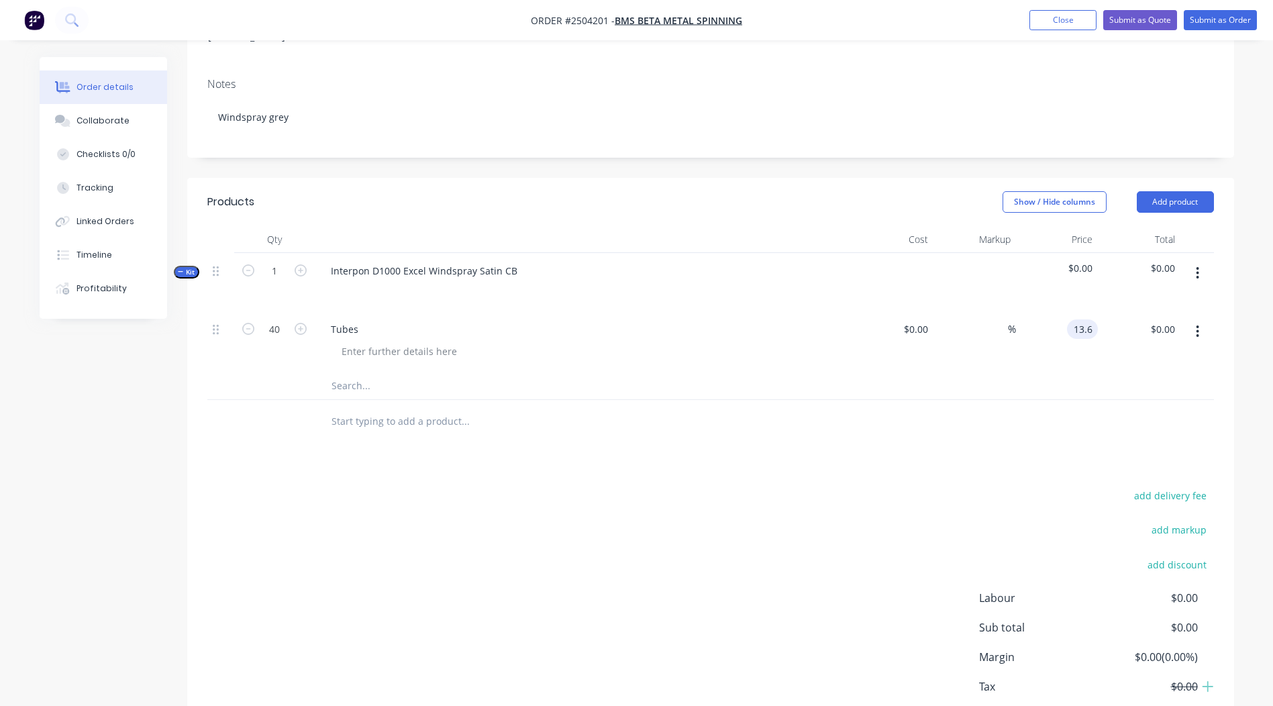
type input "$544.00"
click at [785, 497] on div "add delivery fee add markup add discount Labour $0.00 Sub total $544.00 Margin …" at bounding box center [710, 616] width 1007 height 259
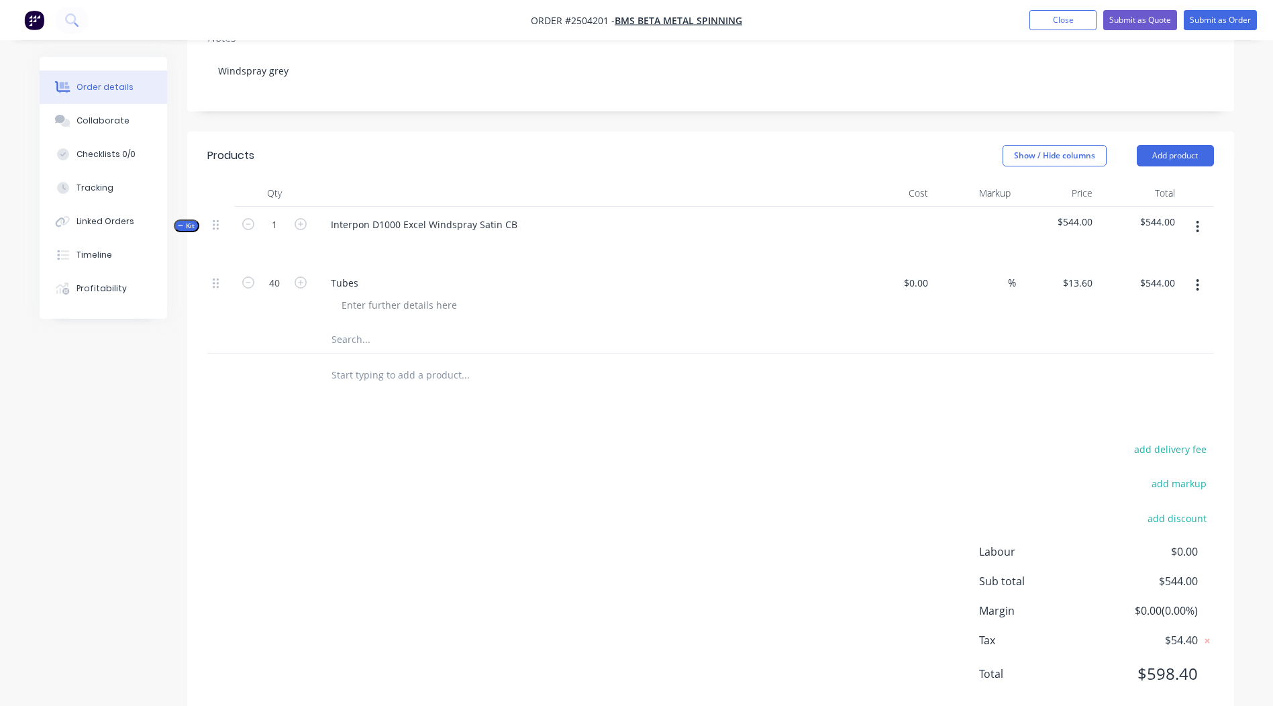
click at [1191, 215] on button "button" at bounding box center [1198, 227] width 32 height 24
click at [1212, 384] on div "Products Show / Hide columns Add product Qty Cost Markup Price Total Kit 1 Inte…" at bounding box center [710, 426] width 1047 height 588
click at [1202, 273] on button "button" at bounding box center [1198, 285] width 32 height 24
click at [1177, 311] on div "Duplicate" at bounding box center [1150, 320] width 103 height 19
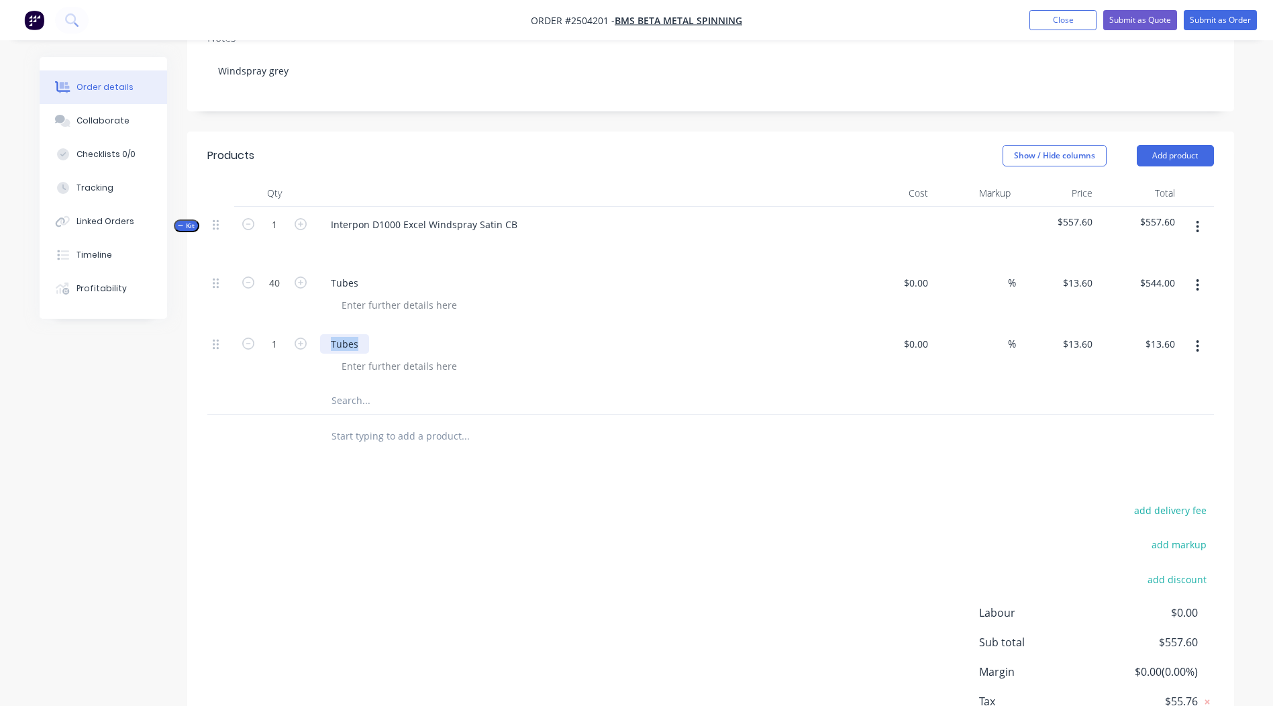
drag, startPoint x: 363, startPoint y: 326, endPoint x: 0, endPoint y: 356, distance: 364.4
click at [0, 360] on html "Order #2504201 - BMS Beta Metal Spinning Add product Close Submit as Quote Subm…" at bounding box center [636, 269] width 1273 height 1064
click at [1090, 334] on input "13.6" at bounding box center [1086, 343] width 26 height 19
type input "$2.40"
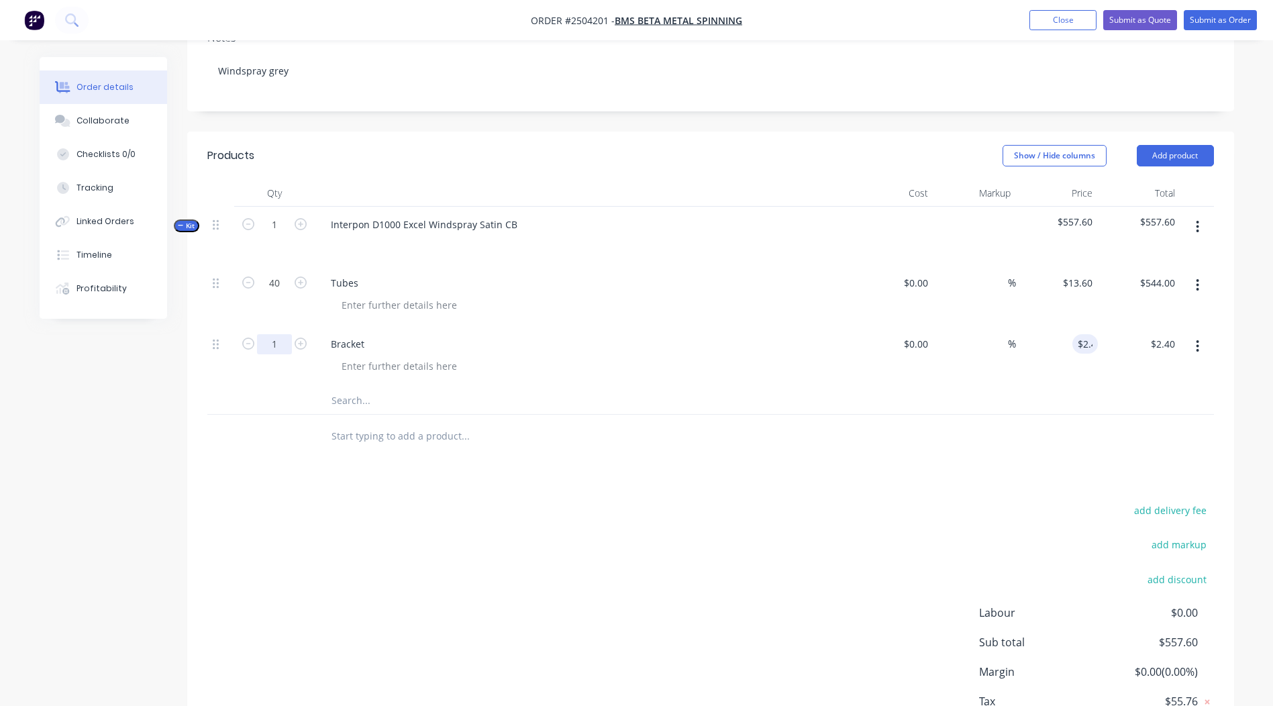
click at [284, 334] on input "1" at bounding box center [274, 344] width 35 height 20
type input "37"
type input "$88.80"
click at [457, 516] on div "add delivery fee add markup add discount Labour $0.00 Sub total $546.40 Margin …" at bounding box center [710, 630] width 1007 height 259
click at [1191, 334] on button "button" at bounding box center [1198, 346] width 32 height 24
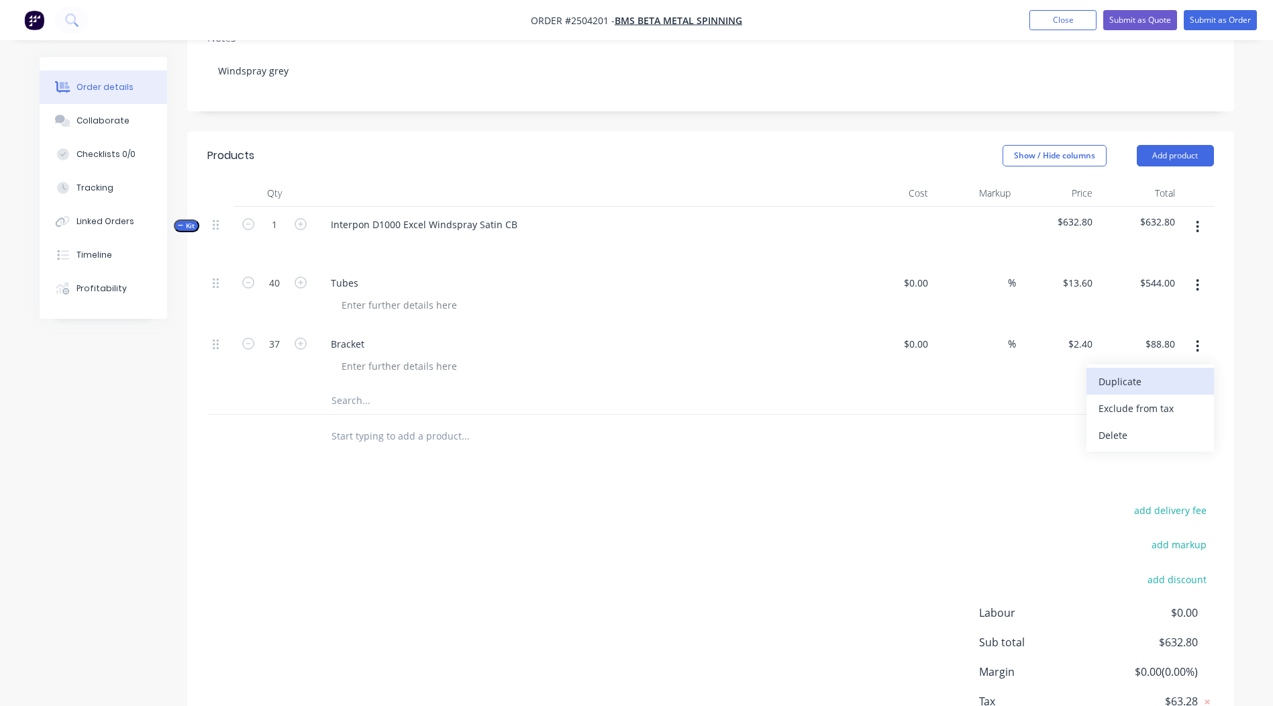
click at [1158, 372] on div "Duplicate" at bounding box center [1150, 381] width 103 height 19
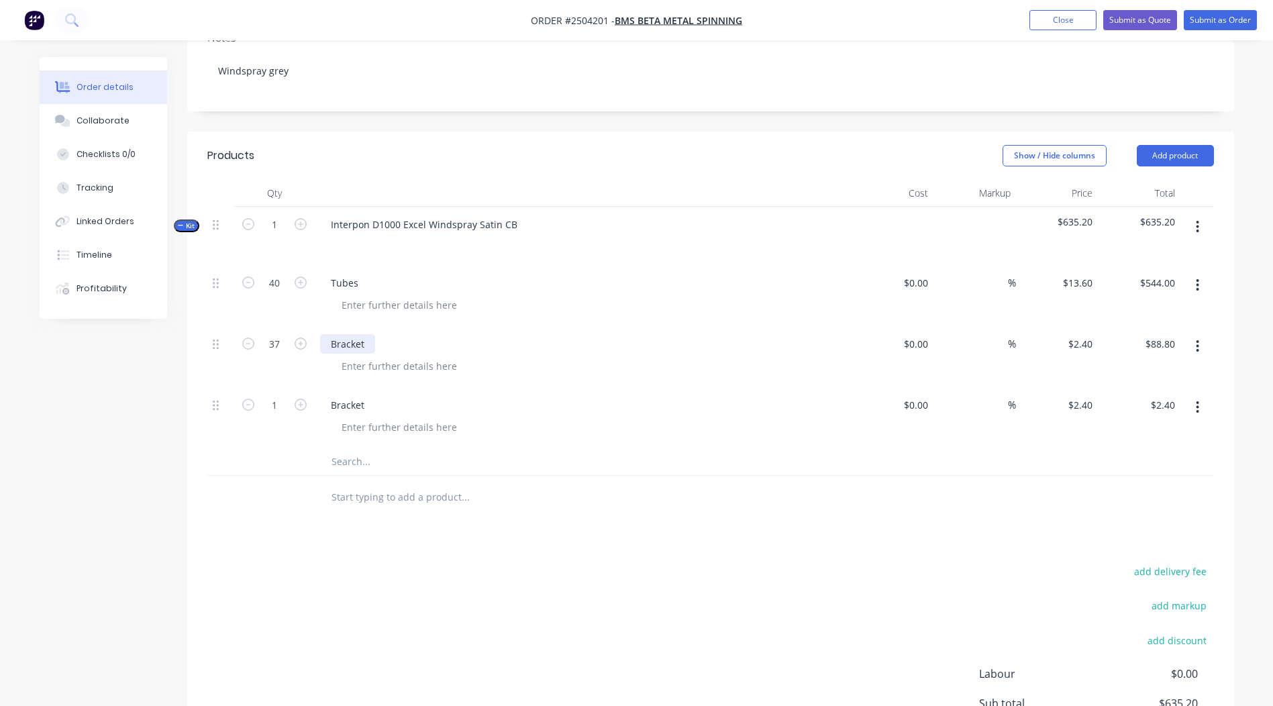
click at [367, 334] on div "Bracket" at bounding box center [347, 343] width 55 height 19
click at [371, 395] on div "Bracket" at bounding box center [347, 404] width 55 height 19
click at [1082, 395] on input "2.4" at bounding box center [1088, 404] width 20 height 19
type input "$5.20"
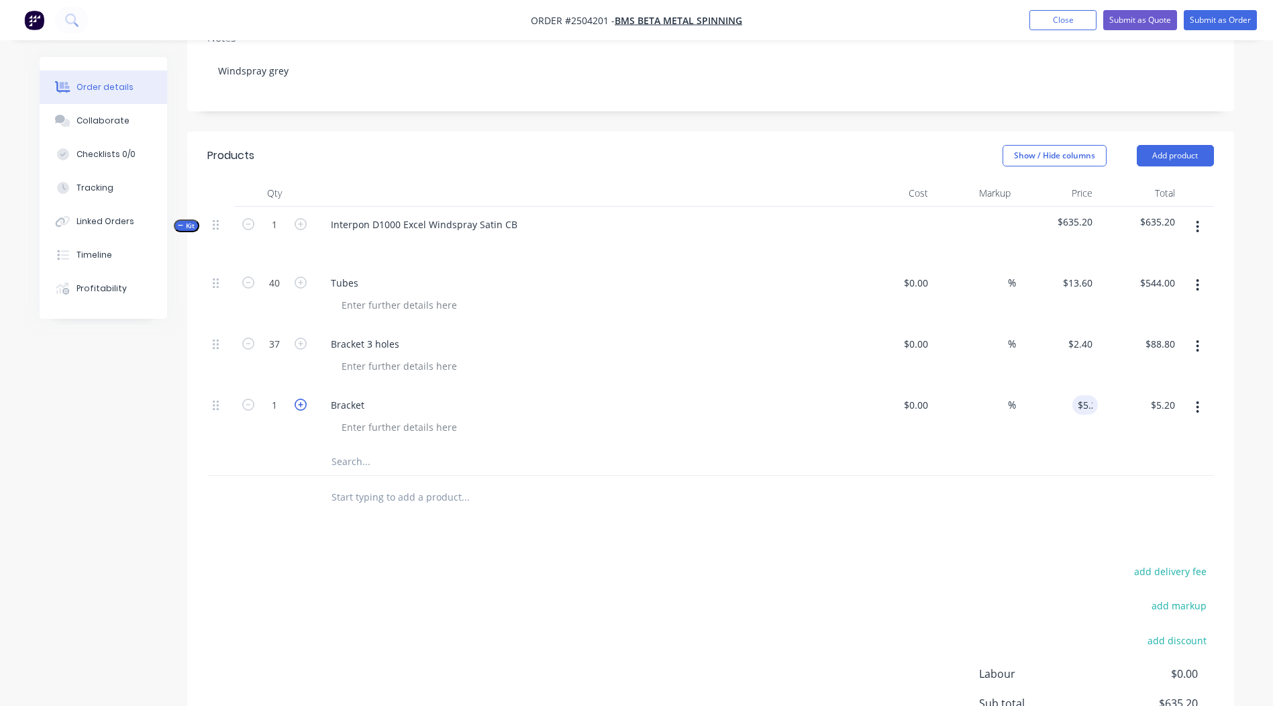
click at [295, 399] on icon "button" at bounding box center [301, 405] width 12 height 12
type input "2"
type input "$10.40"
click at [295, 399] on icon "button" at bounding box center [301, 405] width 12 height 12
type input "3"
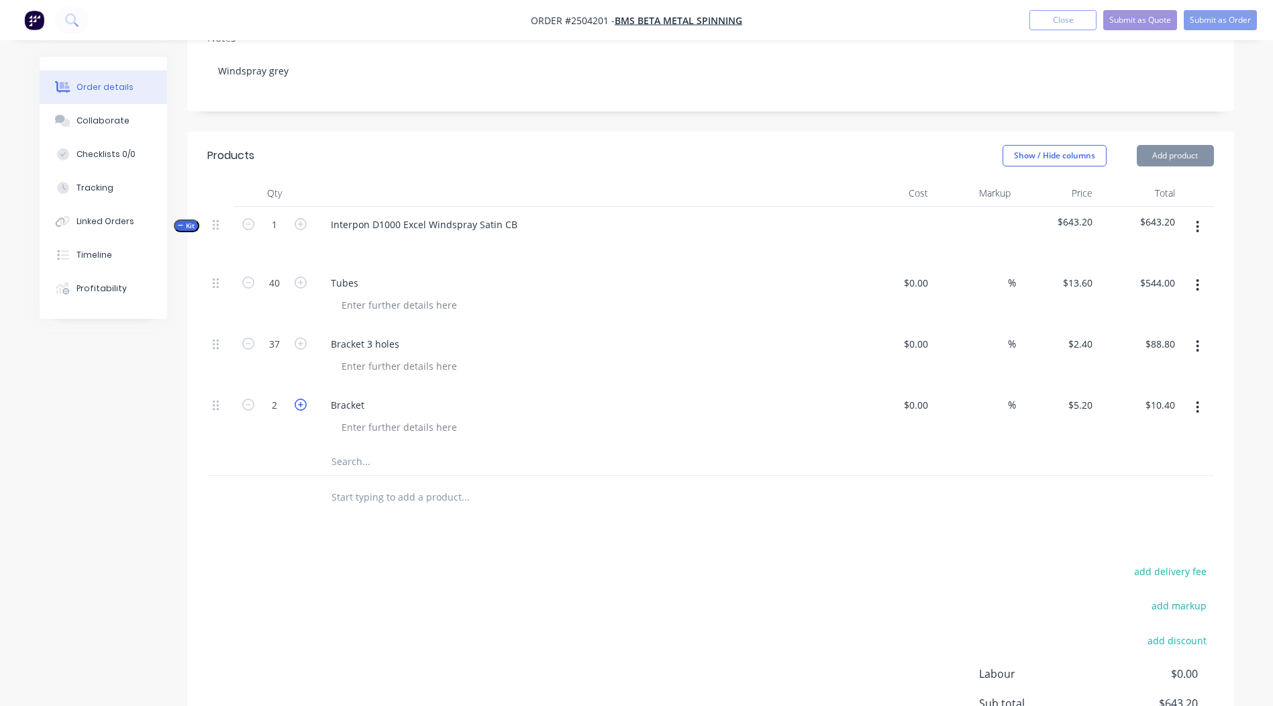
type input "$15.60"
click at [1192, 395] on button "button" at bounding box center [1198, 407] width 32 height 24
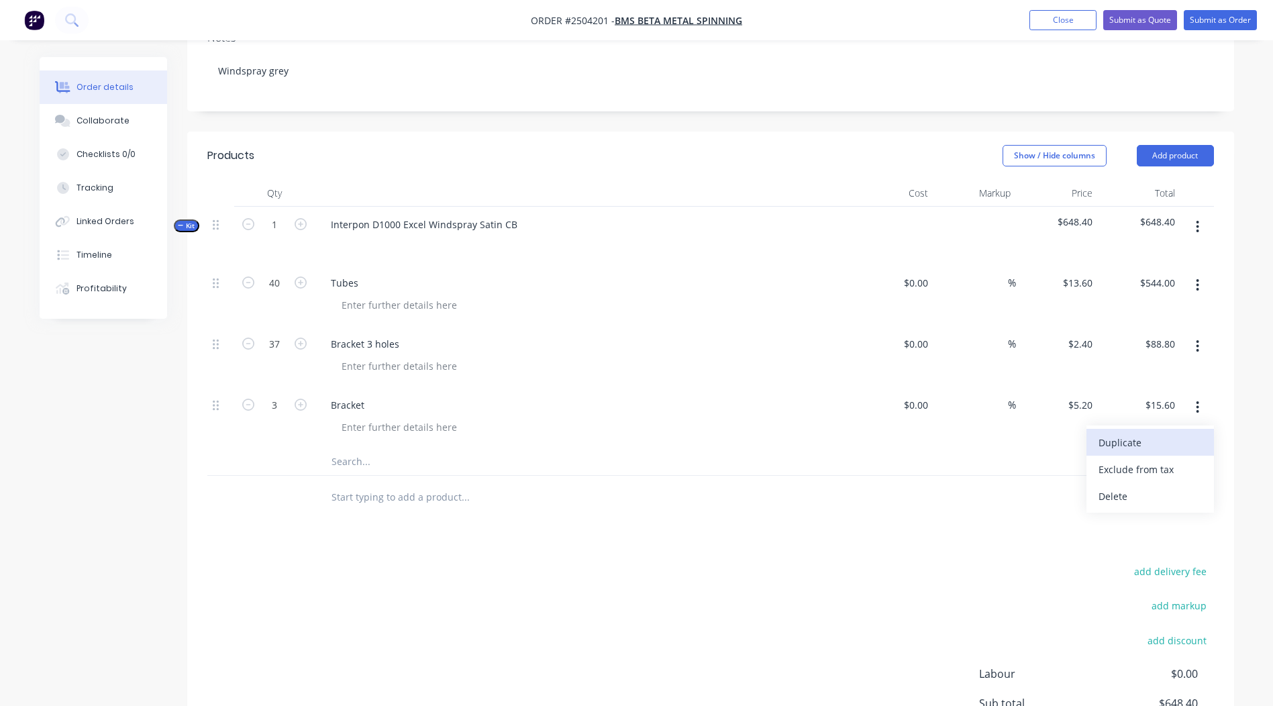
click at [1153, 433] on div "Duplicate" at bounding box center [1150, 442] width 103 height 19
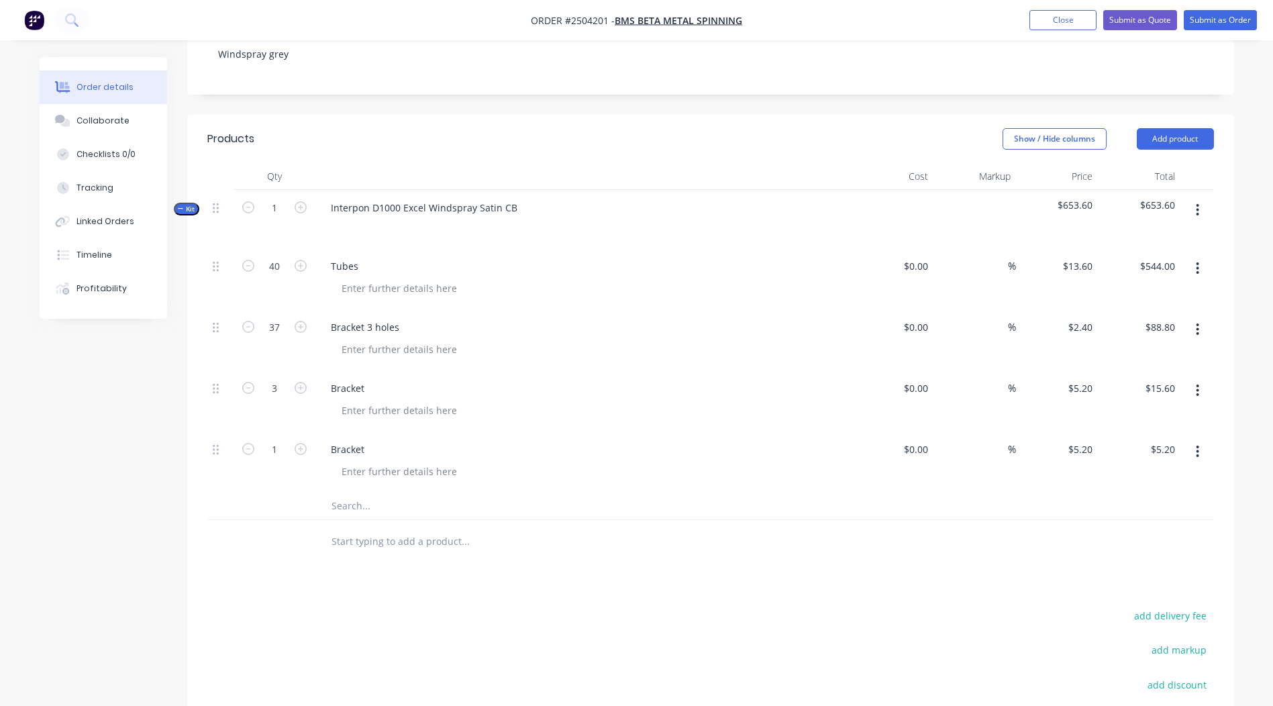
scroll to position [397, 0]
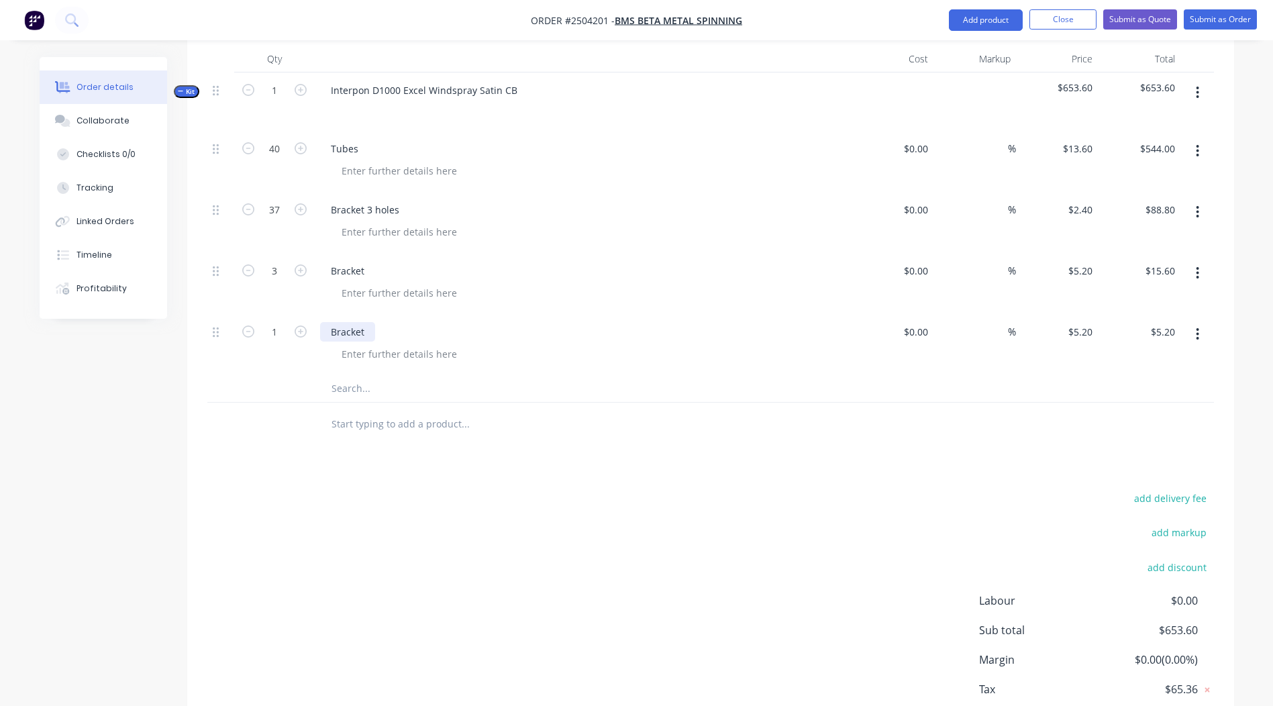
click at [371, 322] on div "Bracket" at bounding box center [347, 331] width 55 height 19
click at [1073, 322] on div "5.2 $5.20" at bounding box center [1080, 331] width 36 height 19
type input "$2.40"
click at [634, 460] on div "Products Show / Hide columns Add product Qty Cost Markup Price Total Kit 1 Inte…" at bounding box center [710, 382] width 1047 height 771
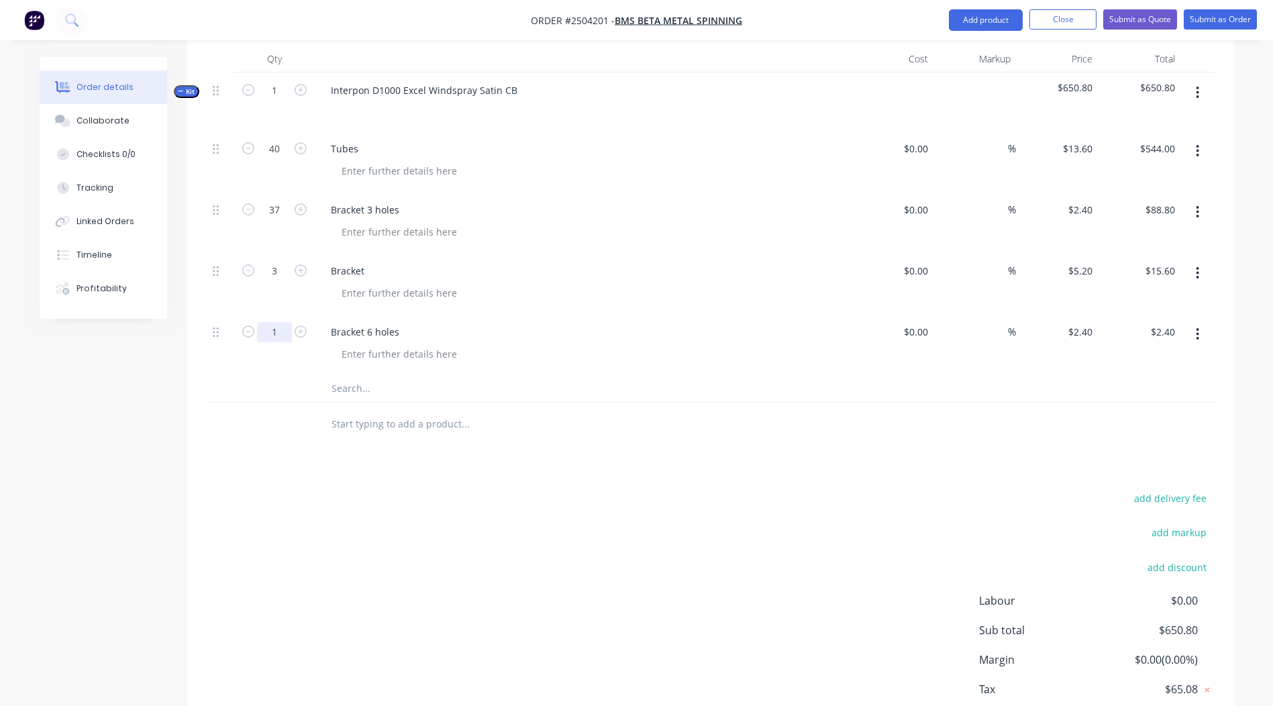
click at [273, 322] on input "1" at bounding box center [274, 332] width 35 height 20
type input "3"
type input "$7.20"
click at [436, 497] on div "add delivery fee add markup add discount Labour $0.00 Sub total $650.80 Margin …" at bounding box center [710, 618] width 1007 height 259
click at [1206, 322] on button "button" at bounding box center [1198, 334] width 32 height 24
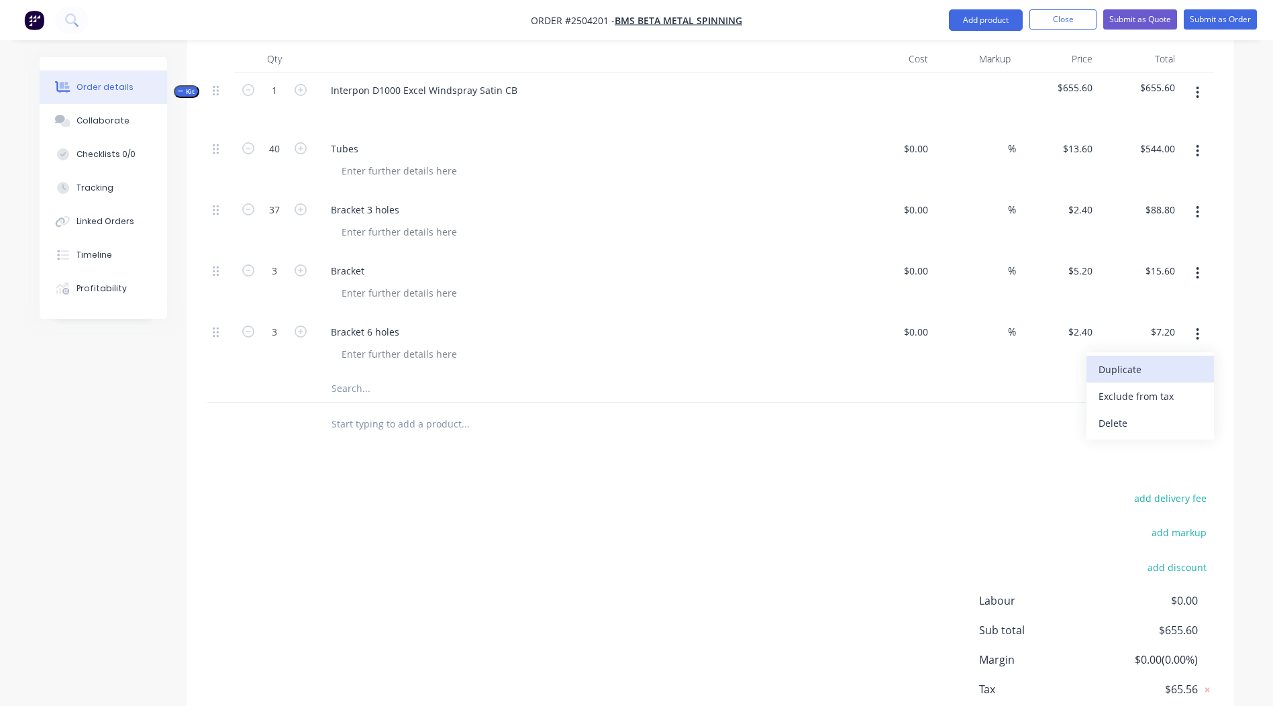
click at [1134, 360] on div "Duplicate" at bounding box center [1150, 369] width 103 height 19
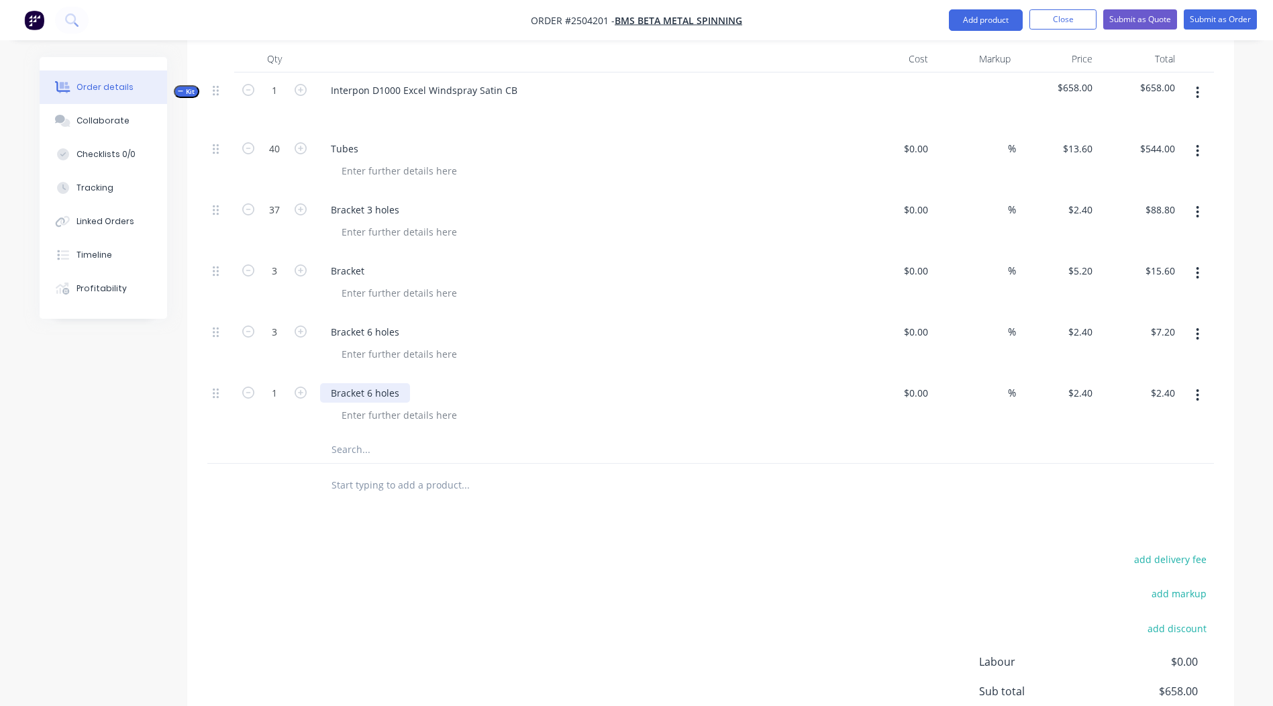
drag, startPoint x: 397, startPoint y: 373, endPoint x: 0, endPoint y: 391, distance: 397.1
click at [150, 392] on div "Created by [PERSON_NAME] Created [DATE] Required [DATE] Assigned to Add team me…" at bounding box center [637, 255] width 1195 height 1190
click at [816, 516] on div "Products Show / Hide columns Add product Qty Cost Markup Price Total Kit 1 Inte…" at bounding box center [710, 413] width 1047 height 832
click at [1091, 383] on input "2.4" at bounding box center [1082, 392] width 31 height 19
click at [736, 483] on div at bounding box center [556, 486] width 483 height 44
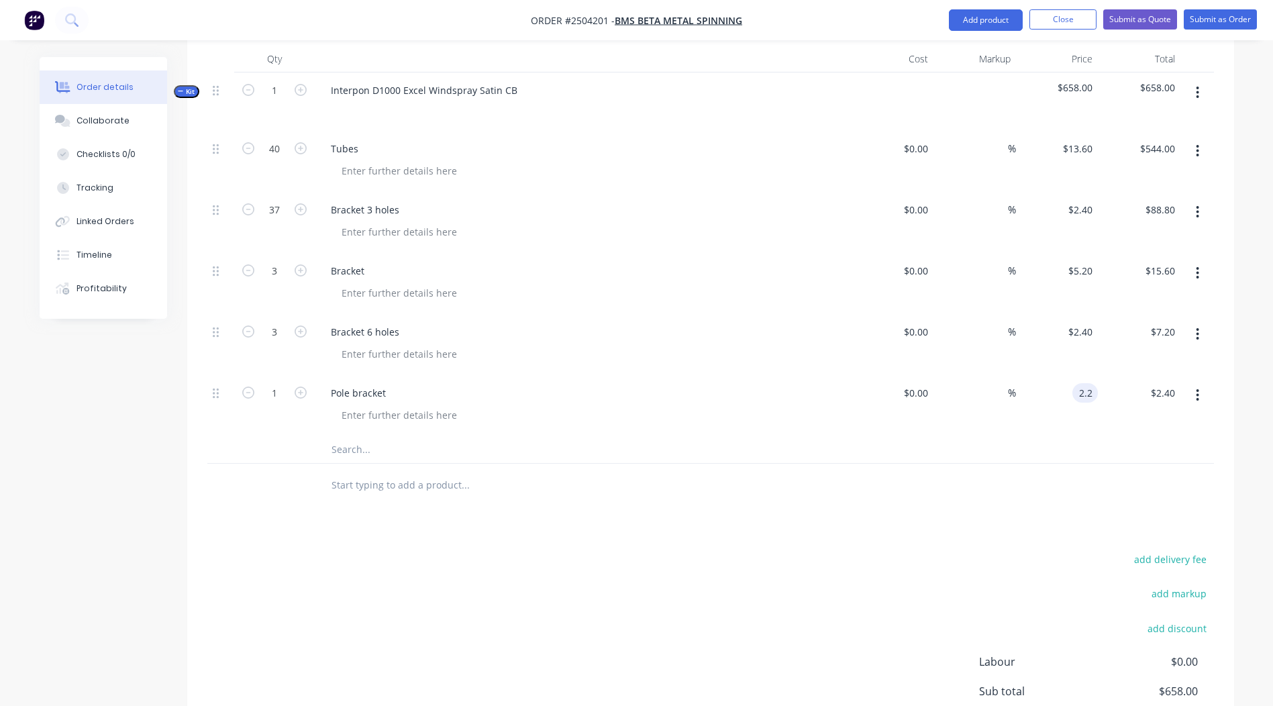
type input "$2.20"
click at [307, 385] on button "button" at bounding box center [300, 392] width 17 height 14
type input "2"
type input "$4.40"
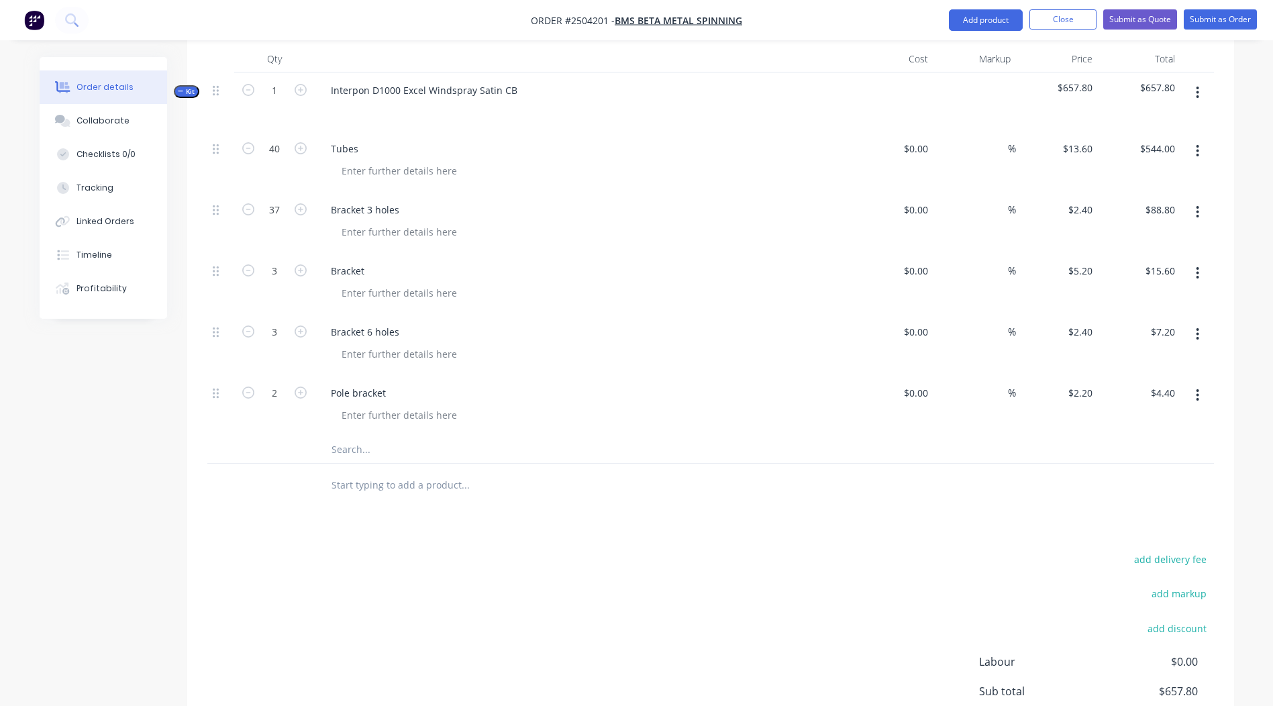
click at [307, 385] on button "button" at bounding box center [300, 392] width 17 height 14
type input "3"
type input "$6.60"
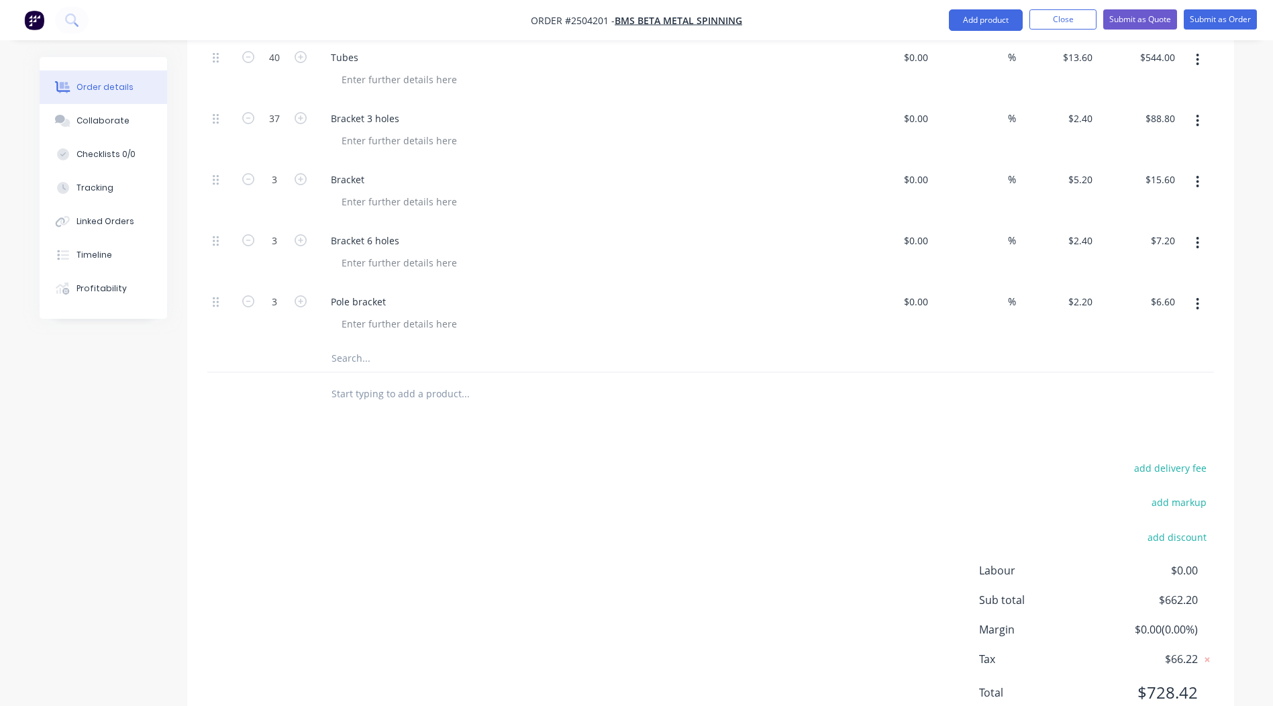
click at [1197, 297] on icon "button" at bounding box center [1197, 304] width 3 height 15
click at [1167, 326] on button "Duplicate" at bounding box center [1151, 339] width 128 height 27
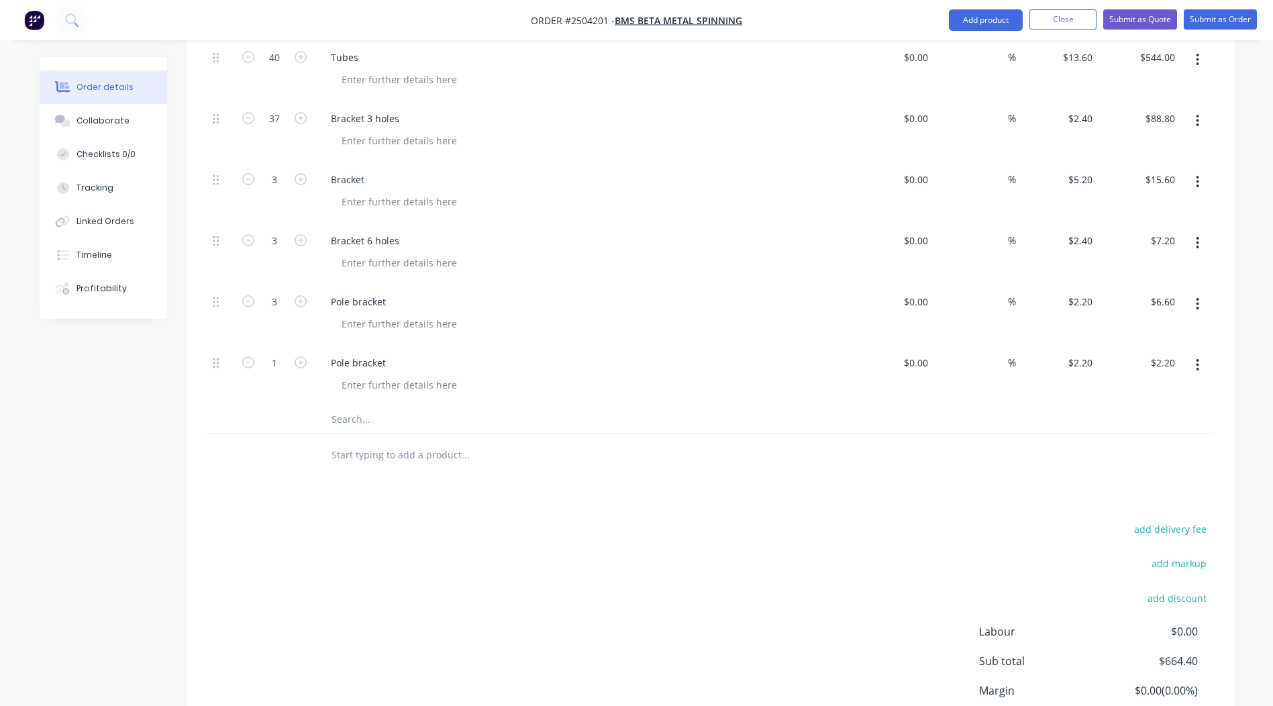
click at [396, 353] on div "Pole bracket" at bounding box center [583, 362] width 526 height 19
drag, startPoint x: 390, startPoint y: 343, endPoint x: 0, endPoint y: 349, distance: 390.0
click at [0, 350] on html "Order #2504201 - BMS Beta Metal Spinning Add product Close Submit as Quote Subm…" at bounding box center [636, 165] width 1273 height 1308
click at [297, 356] on icon "button" at bounding box center [301, 362] width 12 height 12
type input "2"
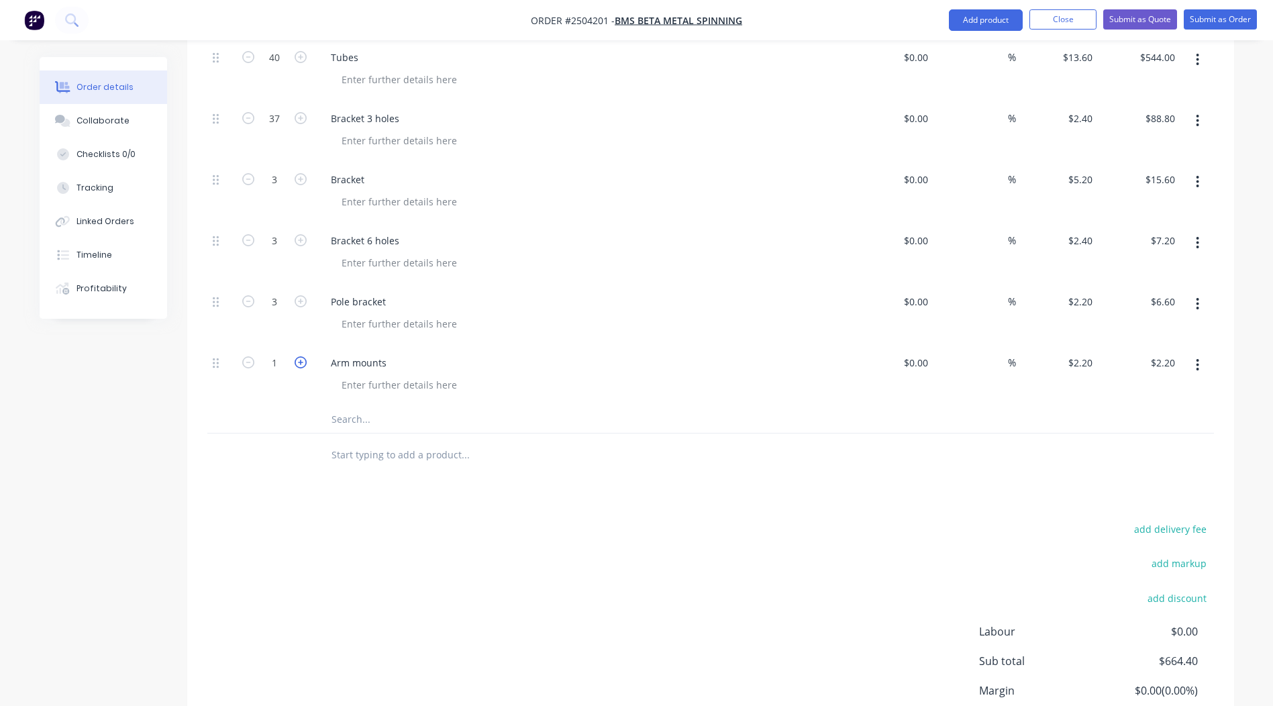
type input "$4.40"
click at [297, 356] on icon "button" at bounding box center [301, 362] width 12 height 12
type input "3"
type input "$6.60"
click at [297, 356] on icon "button" at bounding box center [301, 362] width 12 height 12
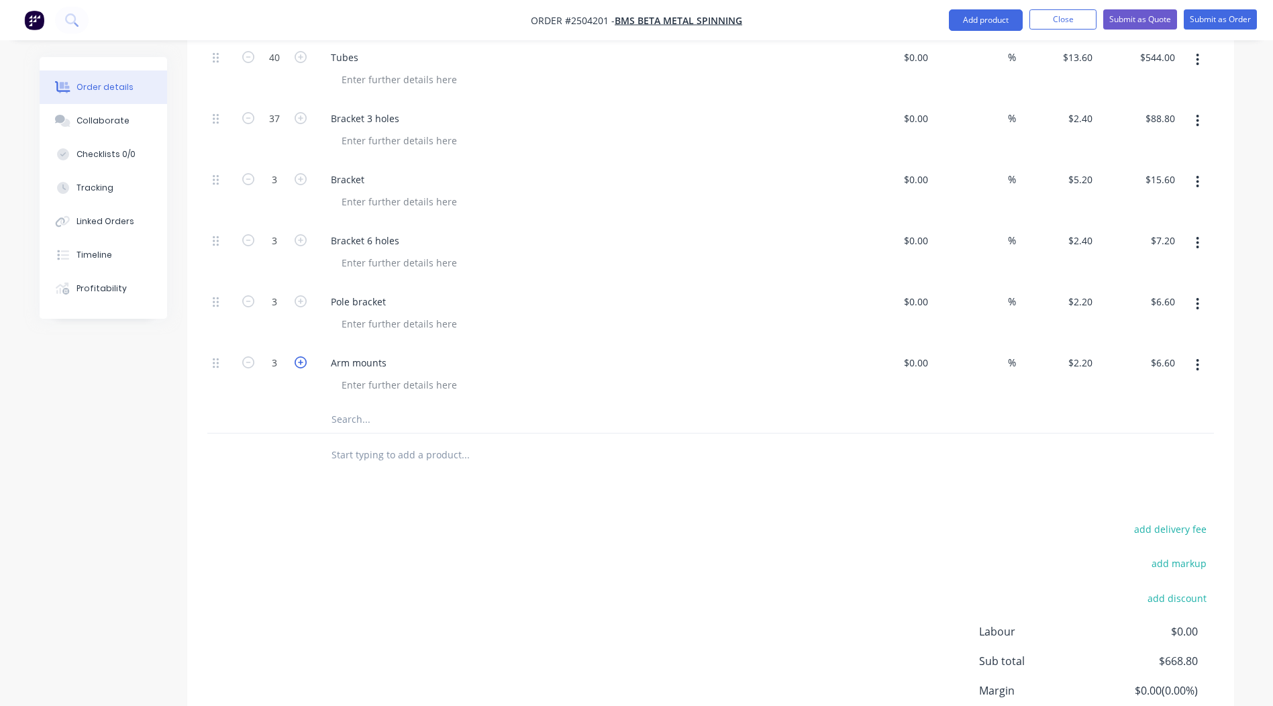
type input "4"
type input "$8.80"
type input "$4.00"
type input "$16.00"
click at [1055, 434] on div at bounding box center [710, 456] width 1007 height 44
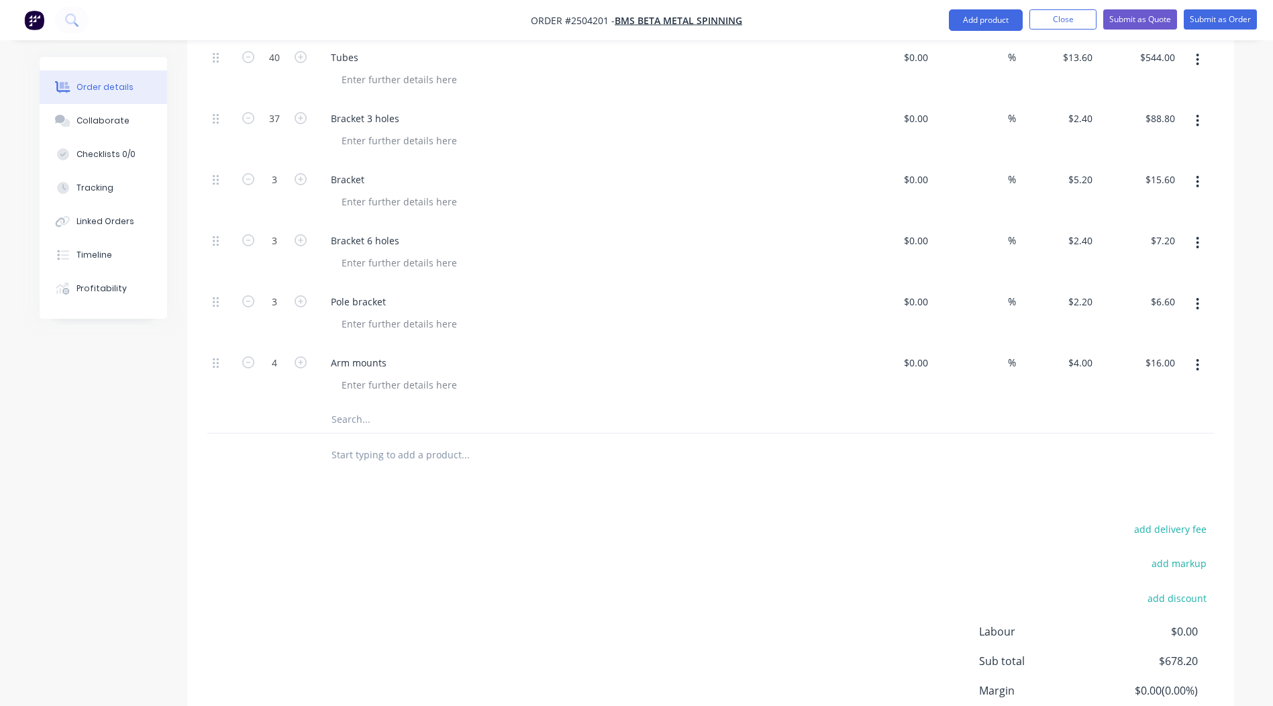
click at [1204, 353] on button "button" at bounding box center [1198, 365] width 32 height 24
click at [1146, 391] on div "Duplicate" at bounding box center [1150, 400] width 103 height 19
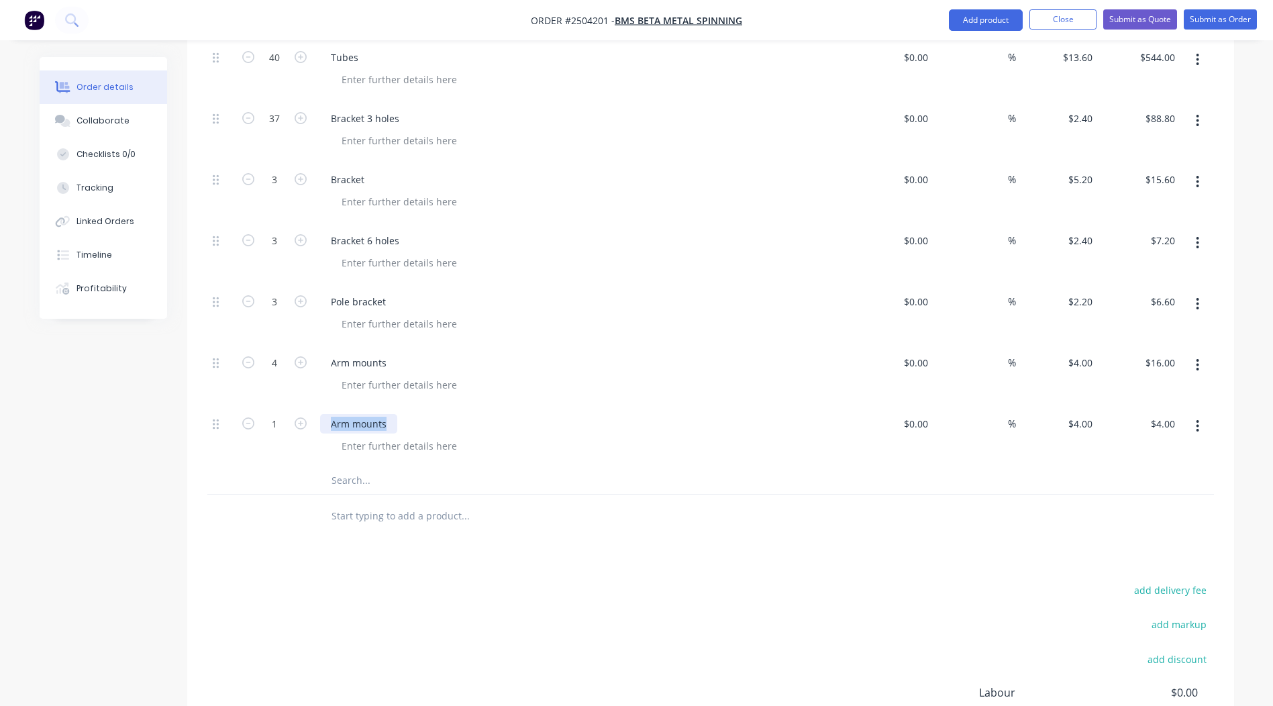
drag, startPoint x: 393, startPoint y: 401, endPoint x: 0, endPoint y: 425, distance: 394.1
click at [0, 425] on html "Order #2504201 - BMS Beta Metal Spinning Add product Close Submit as Quote Subm…" at bounding box center [636, 195] width 1273 height 1369
click at [390, 353] on div "Arm mounts" at bounding box center [358, 362] width 77 height 19
click at [302, 418] on icon "button" at bounding box center [301, 424] width 12 height 12
type input "2"
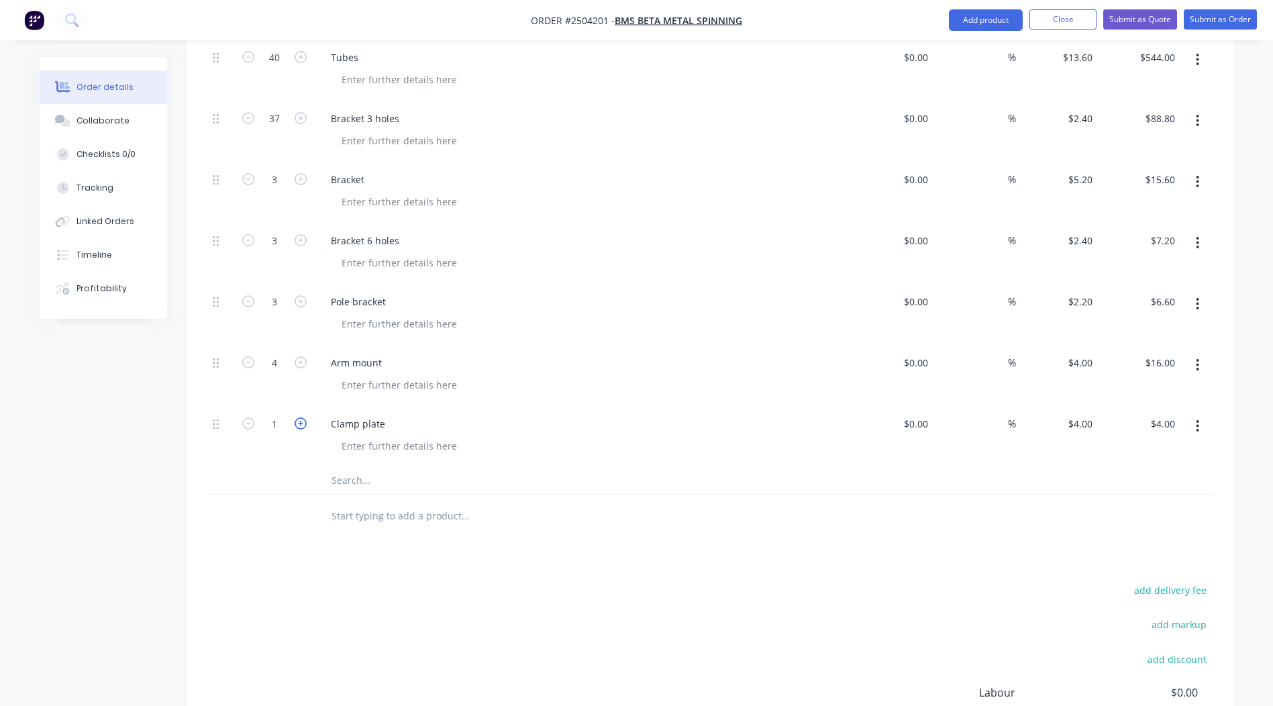
type input "$8.00"
click at [302, 418] on icon "button" at bounding box center [301, 424] width 12 height 12
type input "3"
type input "$12.00"
click at [302, 418] on icon "button" at bounding box center [301, 424] width 12 height 12
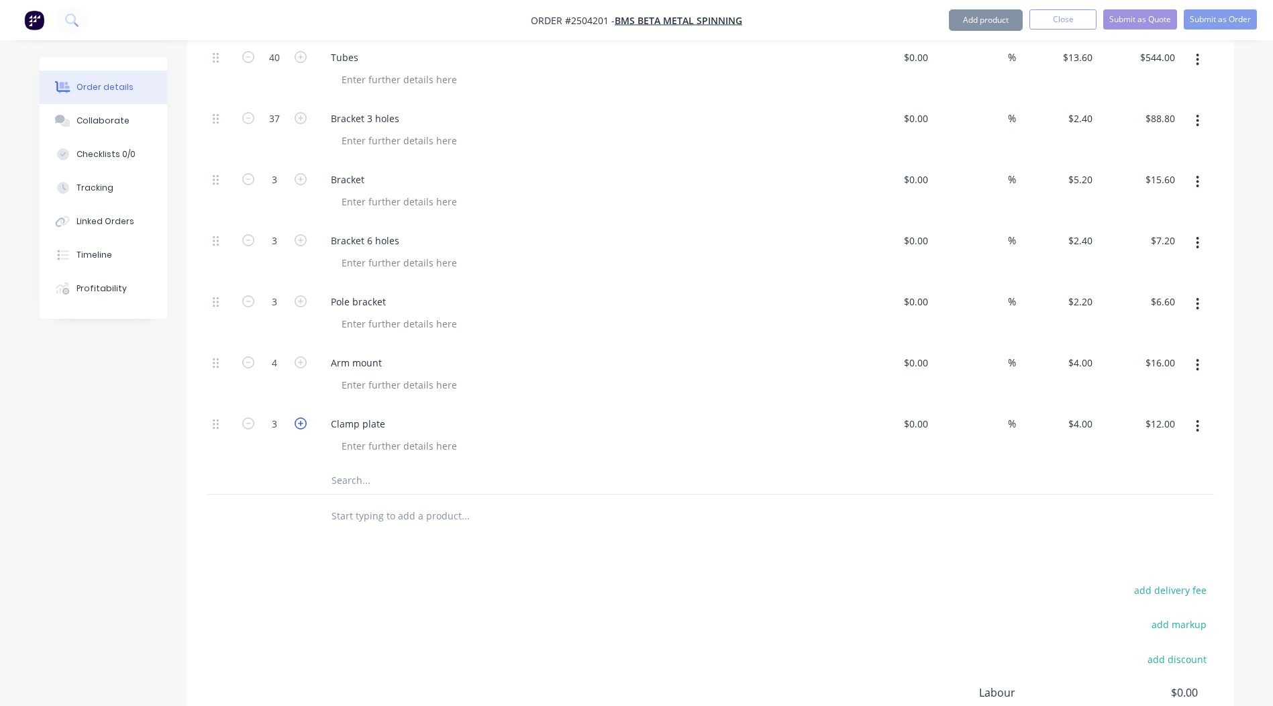
type input "4"
type input "$16.00"
click at [1078, 414] on div "4 $4.00" at bounding box center [1080, 423] width 36 height 19
type input "$1.20"
type input "$4.80"
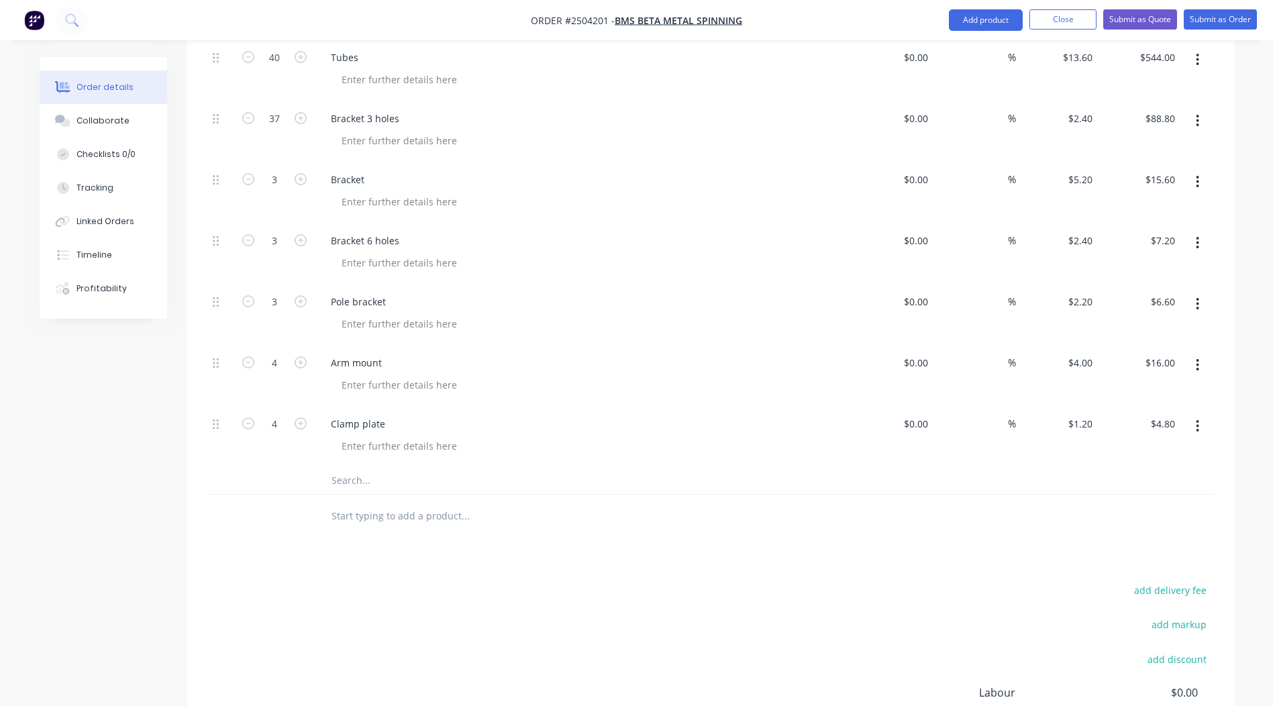
click at [806, 654] on div "add delivery fee add markup add discount Labour $0.00 Sub total $683.00 Margin …" at bounding box center [710, 710] width 1007 height 259
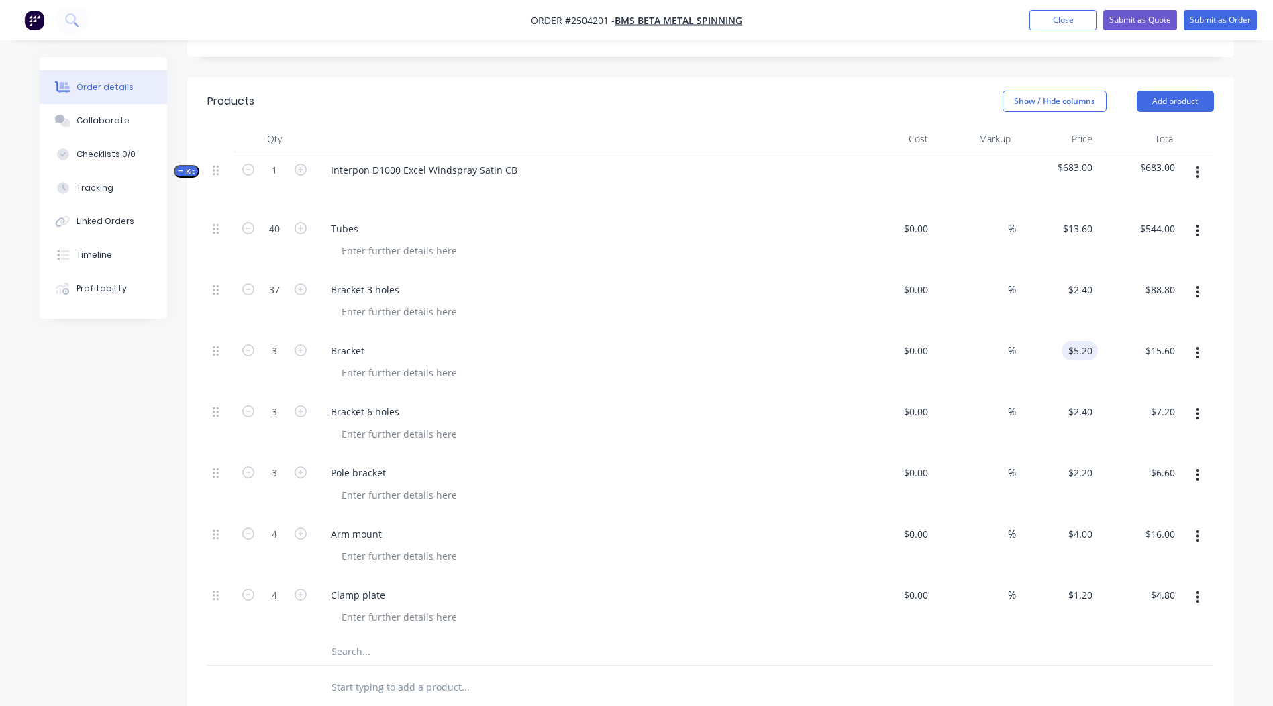
scroll to position [376, 0]
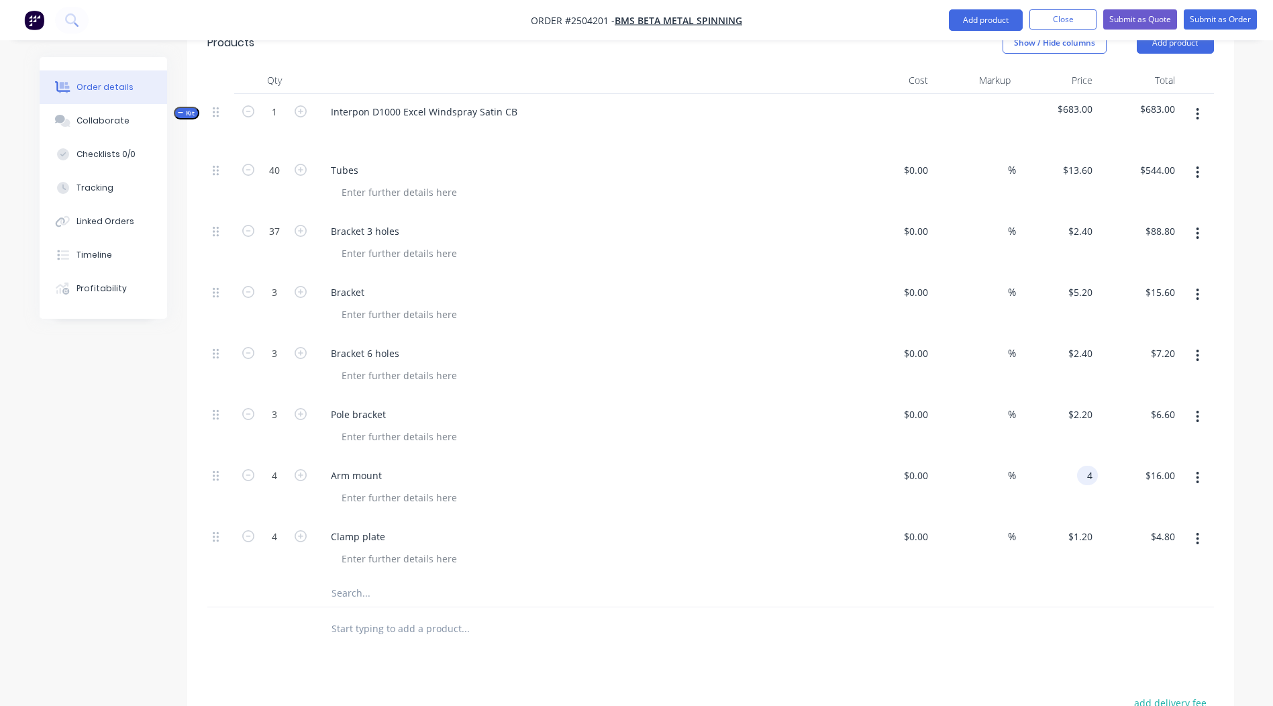
click at [1081, 458] on div "4 4" at bounding box center [1057, 488] width 83 height 61
type input "$5.00"
type input "$20.00"
click at [907, 632] on div at bounding box center [710, 629] width 1007 height 44
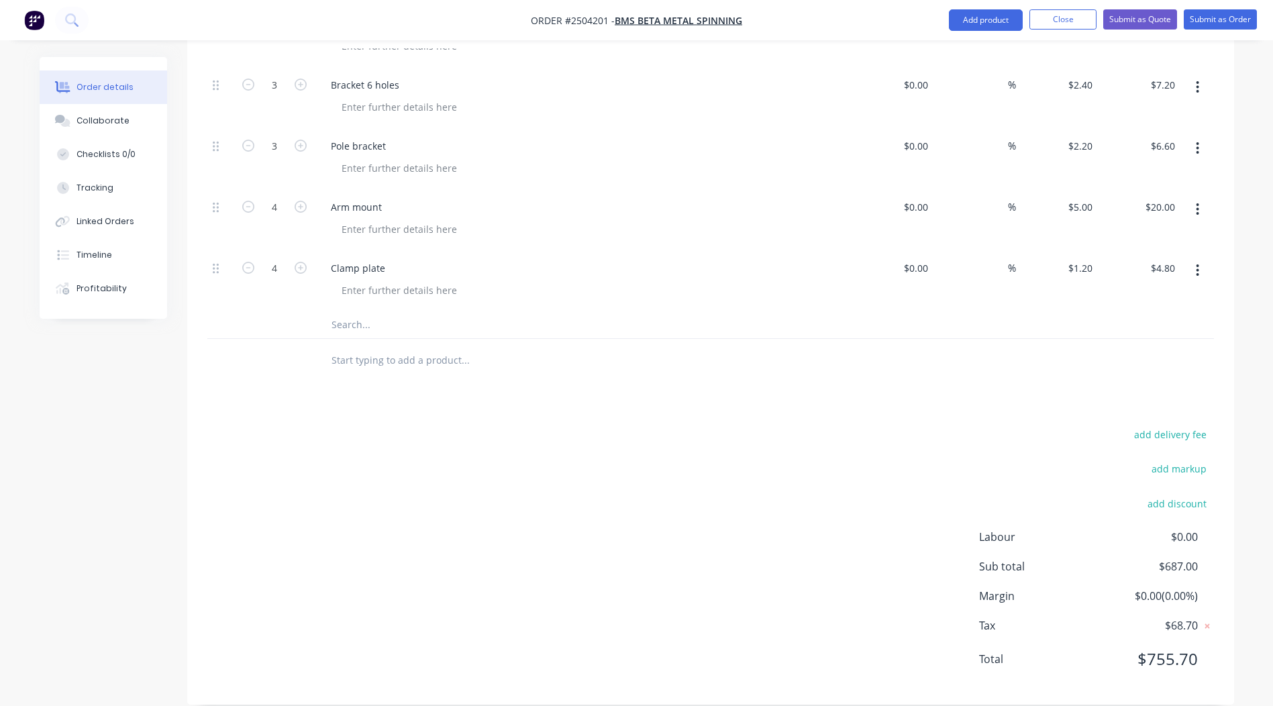
scroll to position [0, 0]
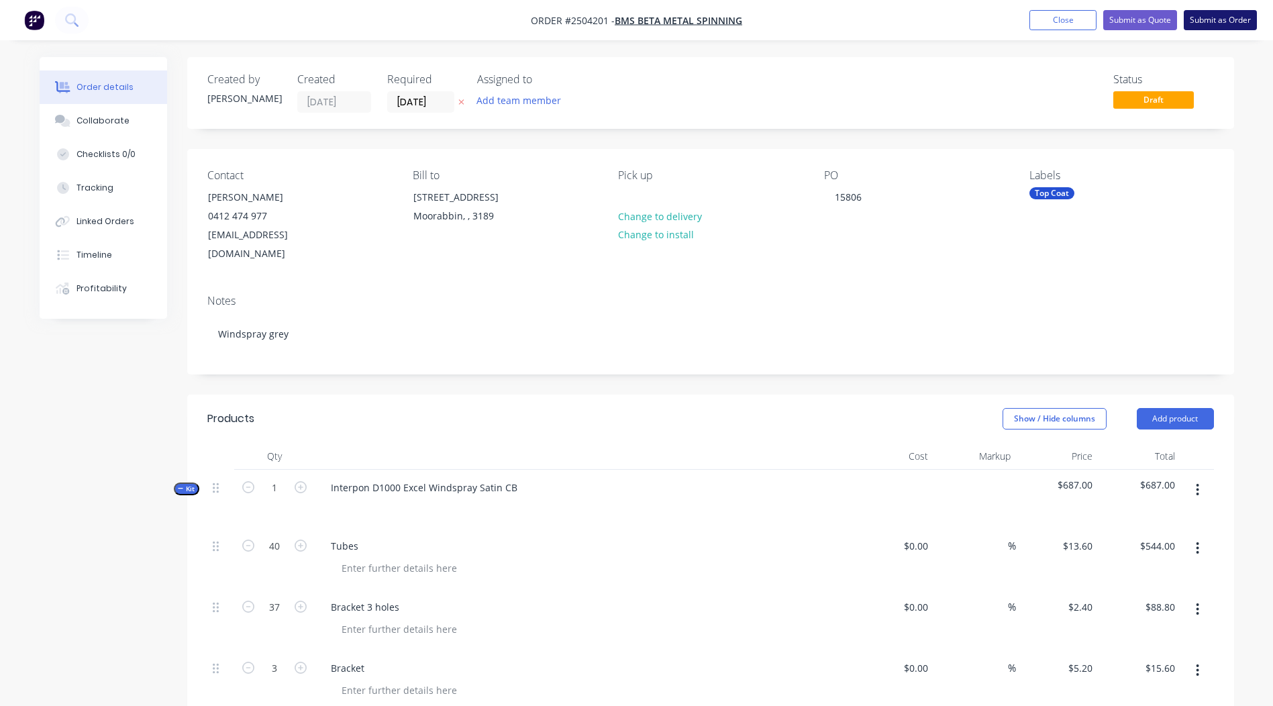
click at [1208, 23] on button "Submit as Order" at bounding box center [1220, 20] width 73 height 20
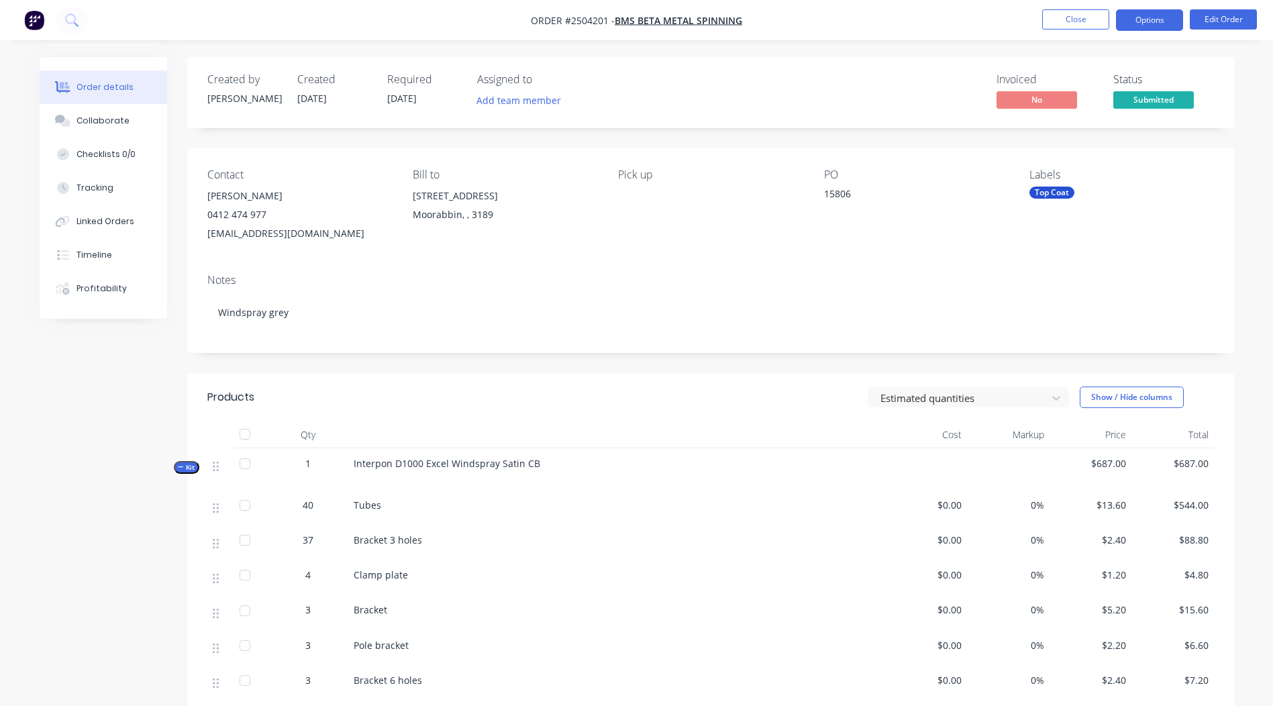
click at [1151, 27] on button "Options" at bounding box center [1149, 19] width 67 height 21
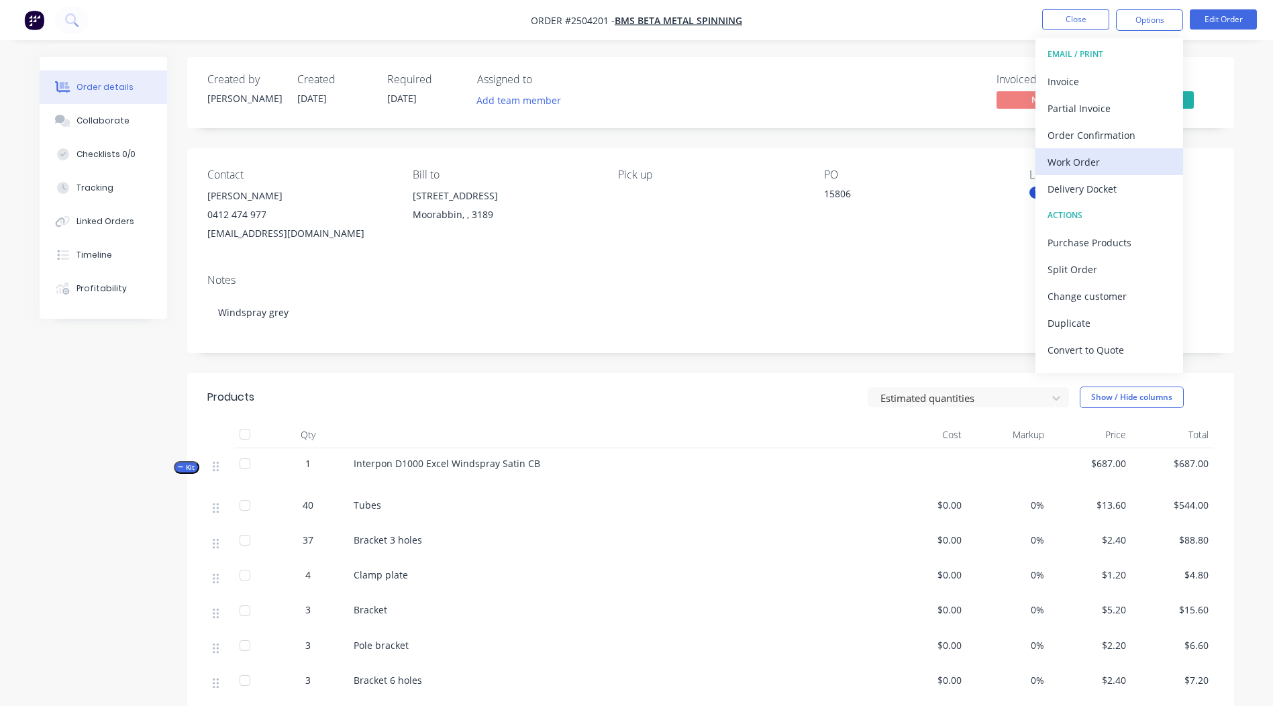
click at [1096, 158] on div "Work Order" at bounding box center [1110, 161] width 124 height 19
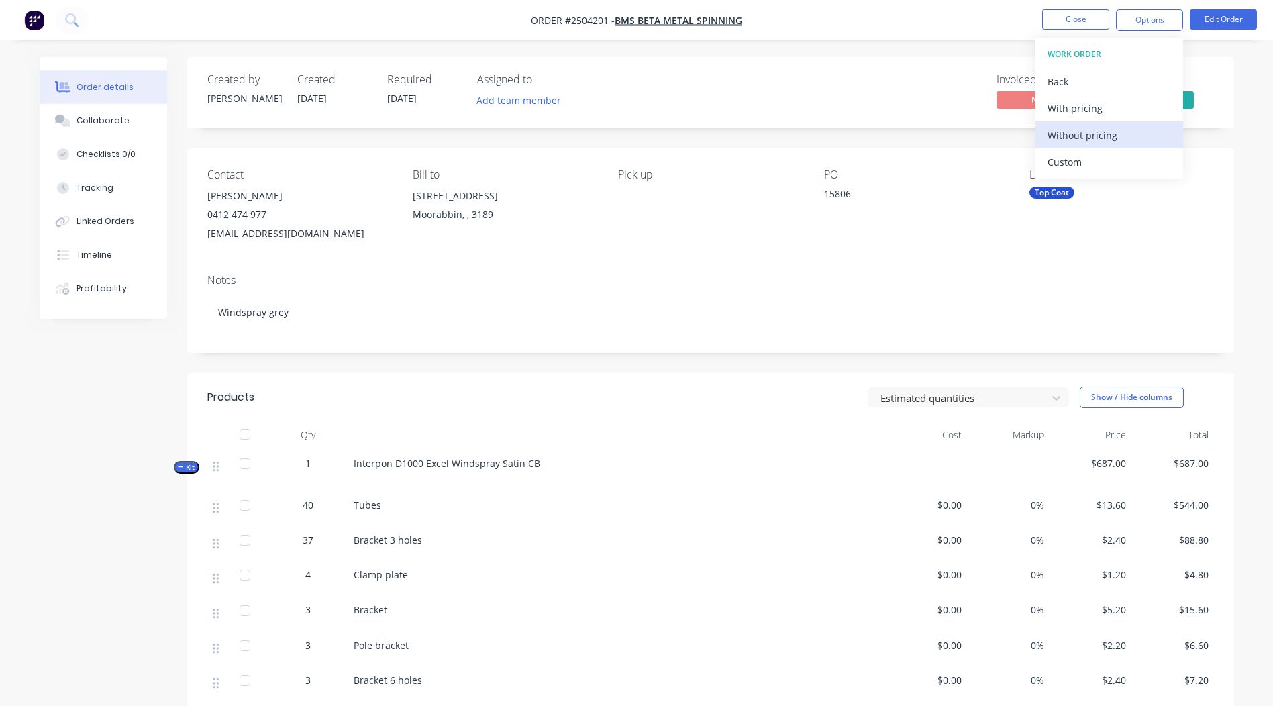
click at [1118, 138] on div "Without pricing" at bounding box center [1110, 135] width 124 height 19
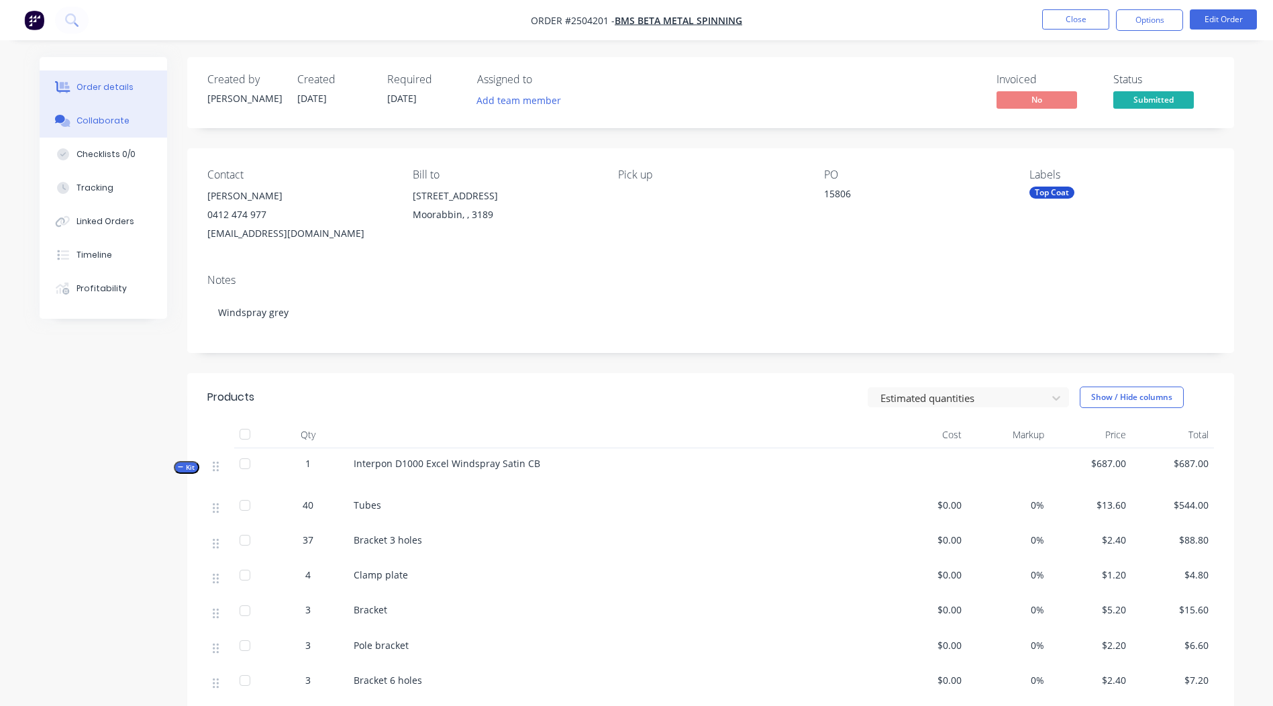
click at [107, 121] on div "Collaborate" at bounding box center [103, 121] width 53 height 12
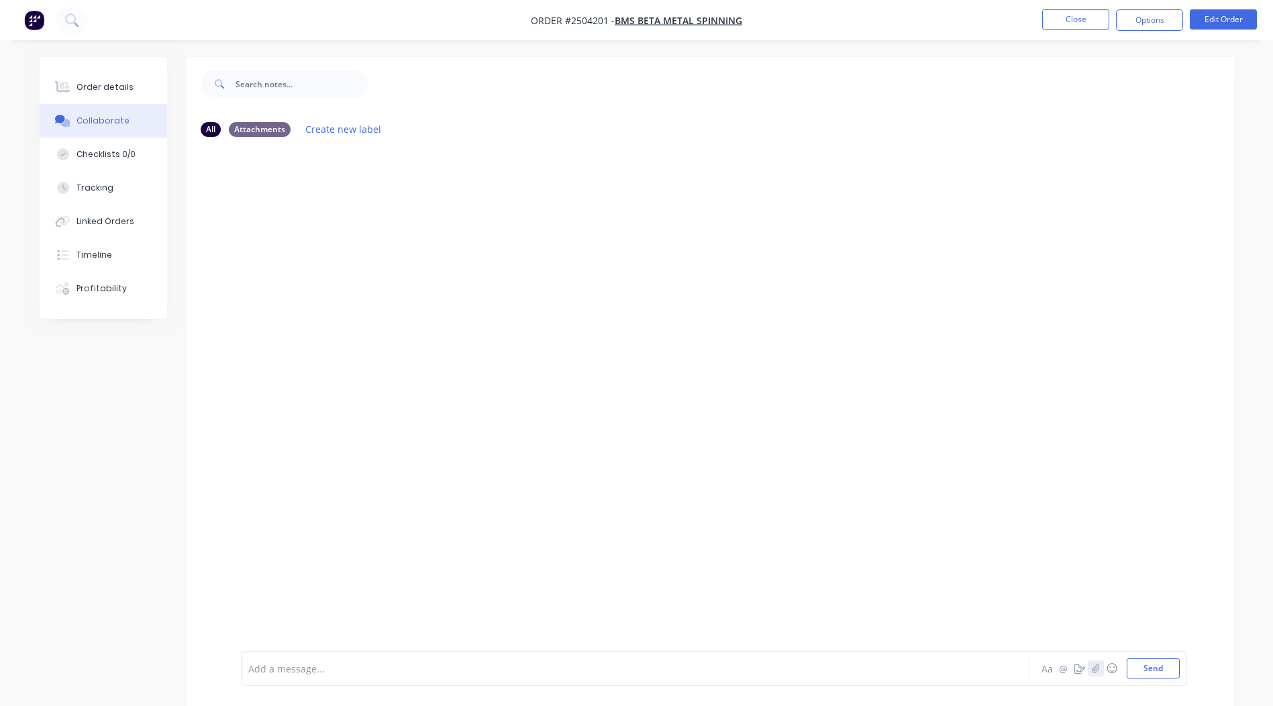
drag, startPoint x: 1091, startPoint y: 665, endPoint x: 669, endPoint y: 546, distance: 438.6
click at [1091, 665] on button "button" at bounding box center [1096, 668] width 16 height 16
click at [1157, 668] on button "Send" at bounding box center [1153, 668] width 53 height 20
click at [1110, 19] on ul "Close Options Edit Order" at bounding box center [1149, 19] width 247 height 21
click at [1108, 20] on button "Close" at bounding box center [1075, 19] width 67 height 20
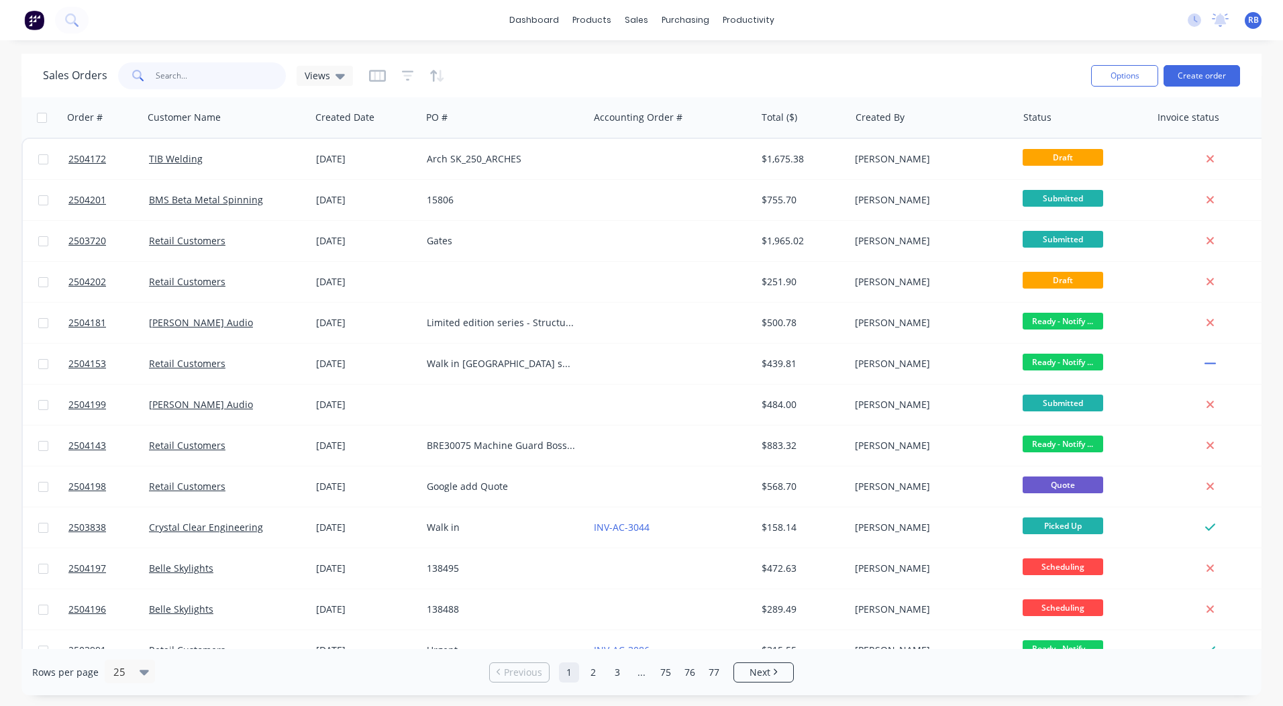
click at [227, 68] on input "text" at bounding box center [221, 75] width 131 height 27
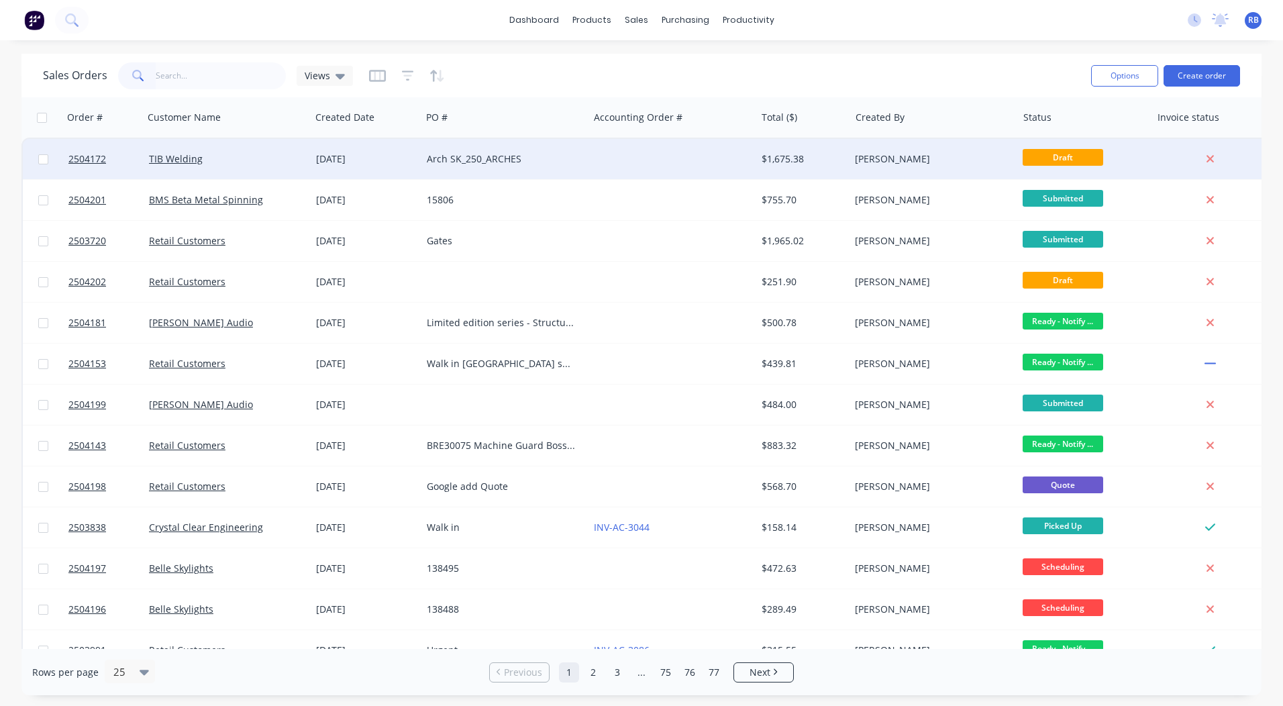
click at [548, 171] on div "Arch SK_250_ARCHES" at bounding box center [505, 159] width 167 height 40
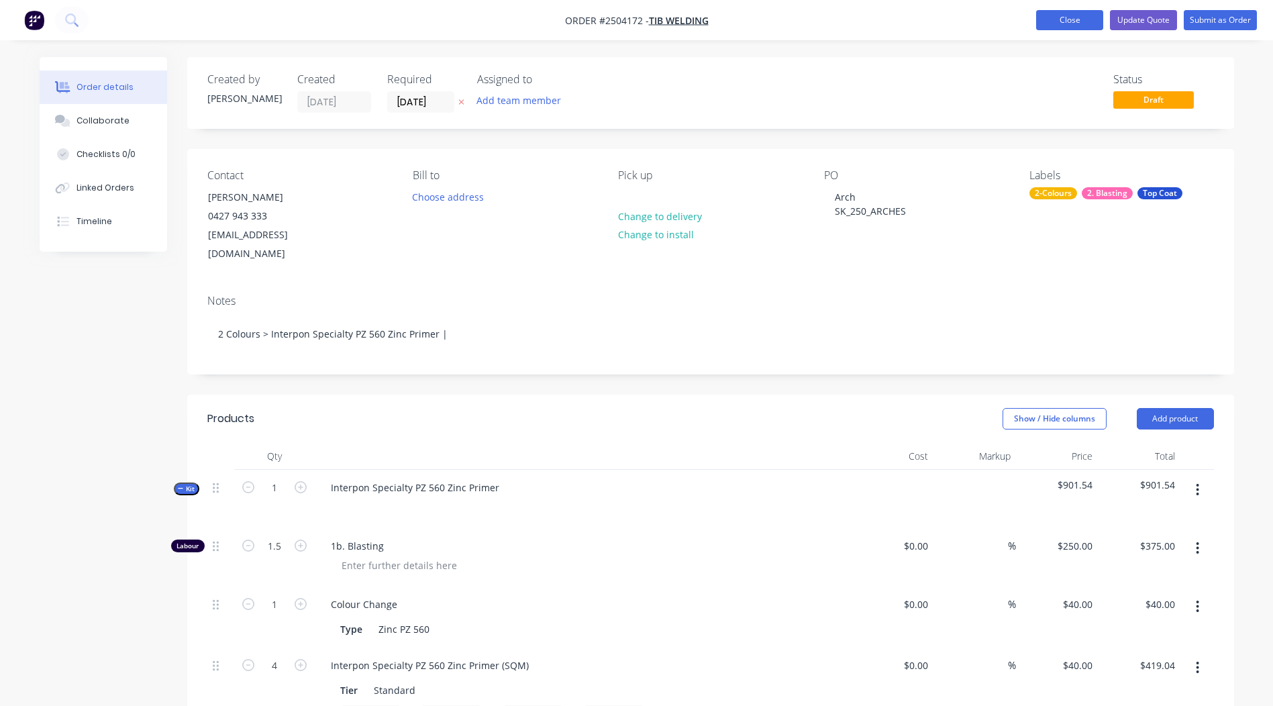
click at [1076, 26] on button "Close" at bounding box center [1069, 20] width 67 height 20
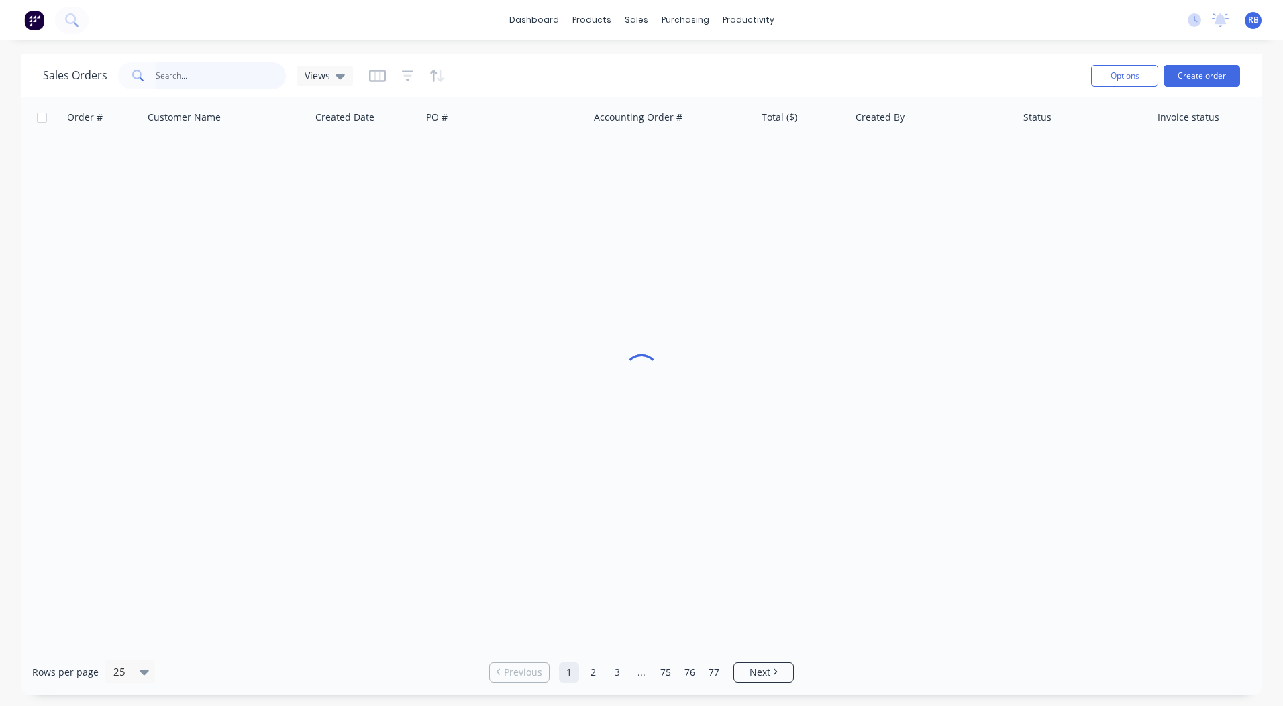
click at [222, 80] on input "text" at bounding box center [221, 75] width 131 height 27
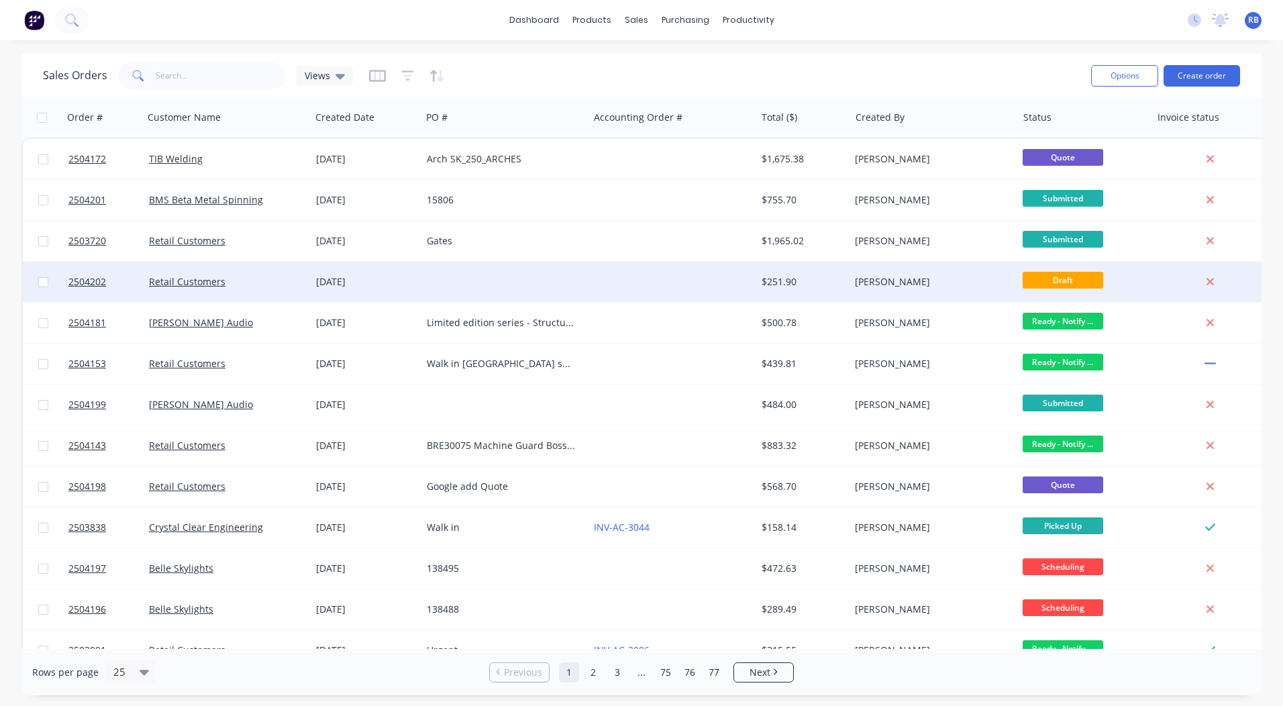
click at [622, 281] on div at bounding box center [672, 282] width 167 height 40
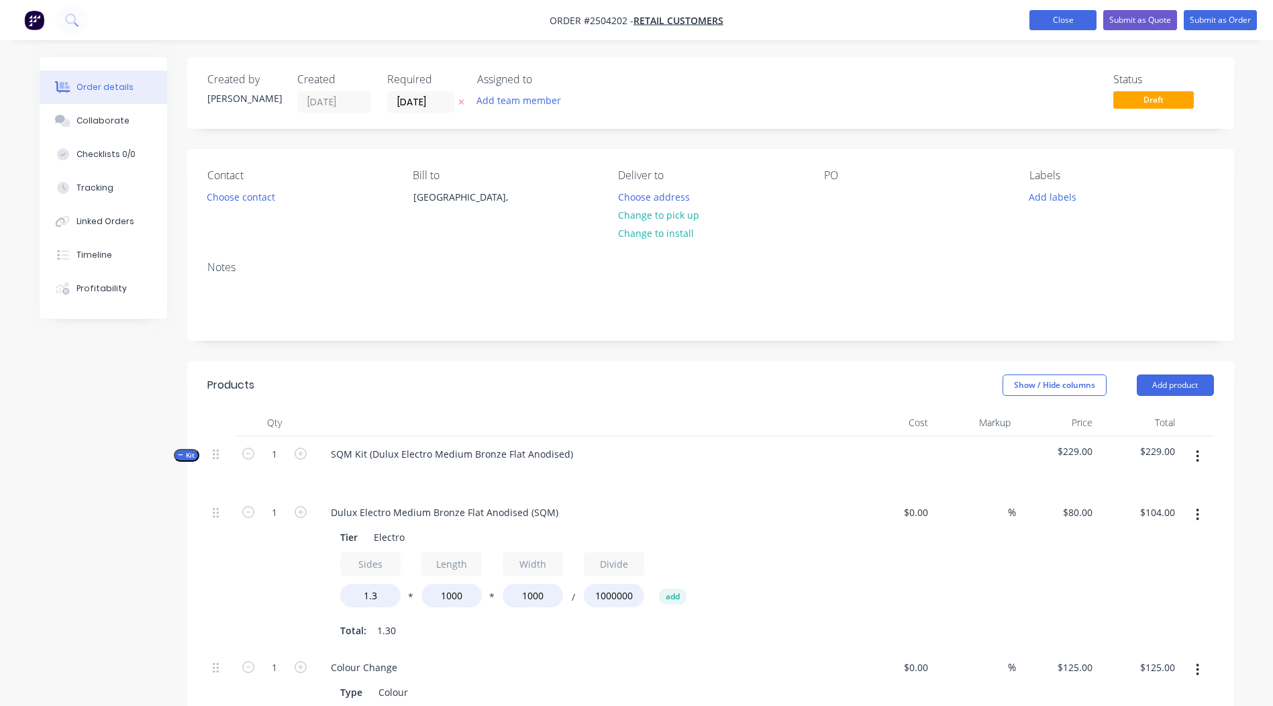
click at [1038, 20] on button "Close" at bounding box center [1063, 20] width 67 height 20
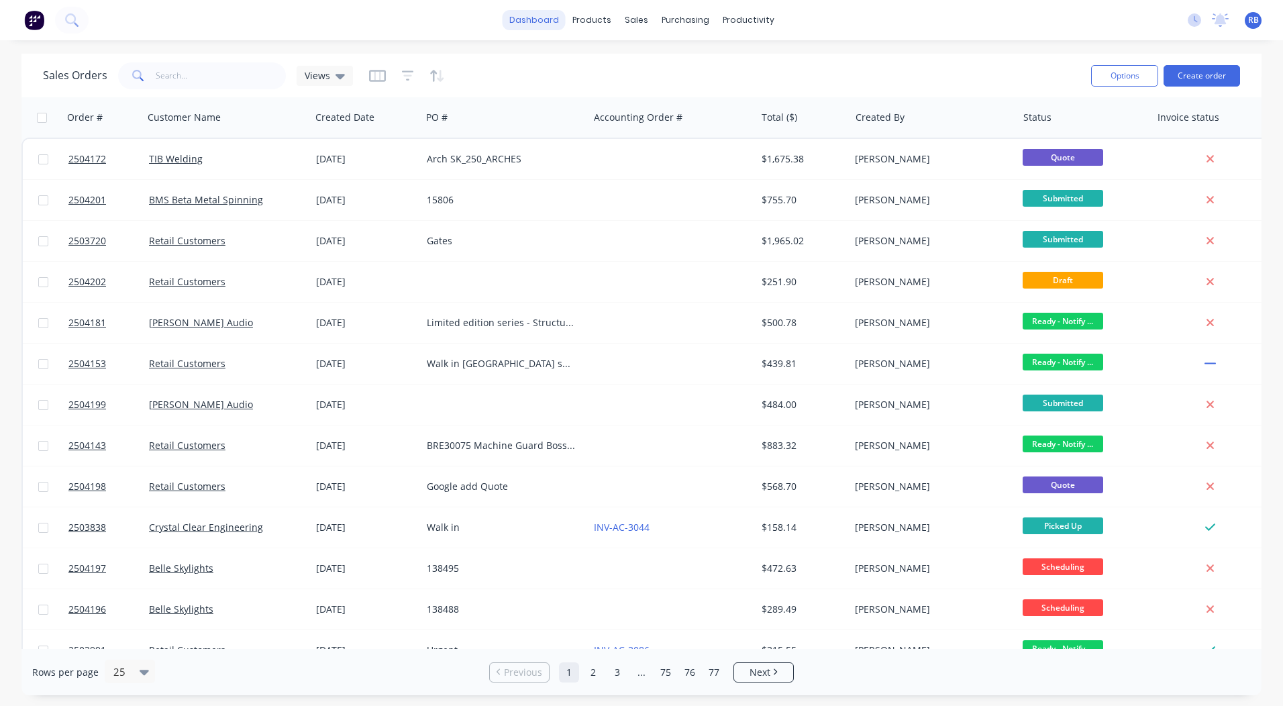
click at [552, 24] on link "dashboard" at bounding box center [534, 20] width 63 height 20
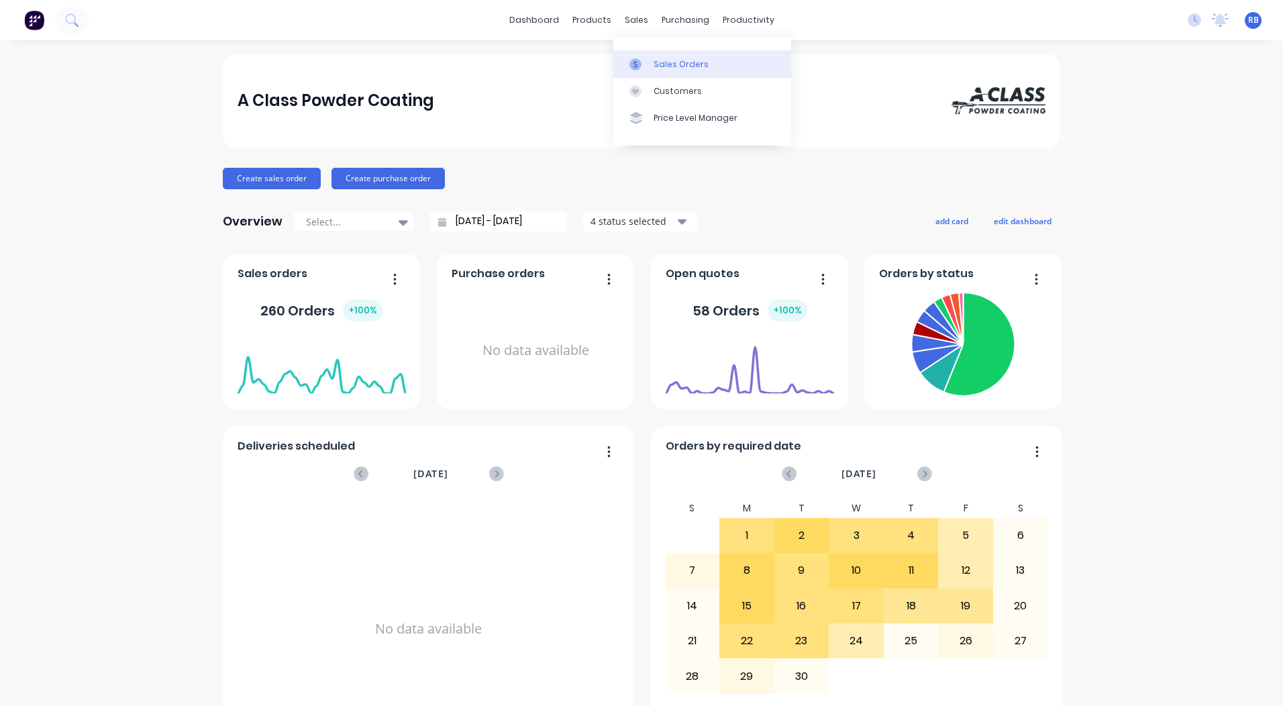
click at [646, 54] on link "Sales Orders" at bounding box center [703, 63] width 178 height 27
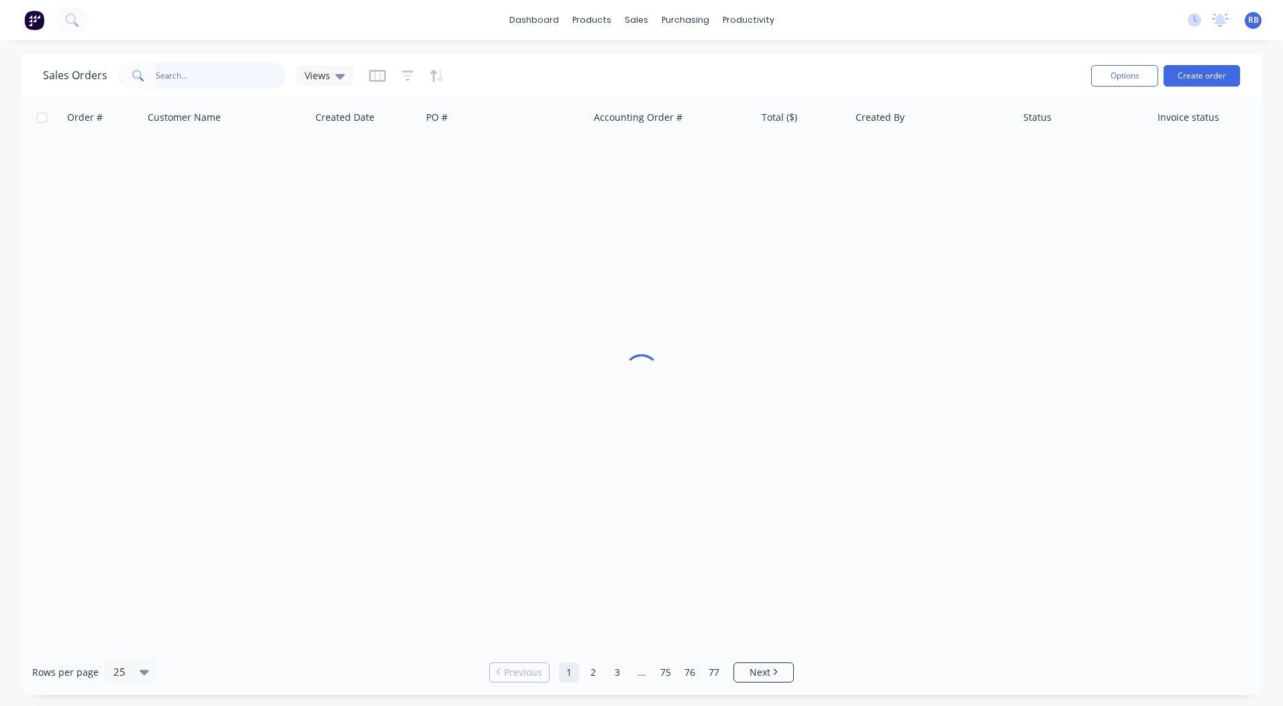
click at [189, 71] on input "text" at bounding box center [221, 75] width 131 height 27
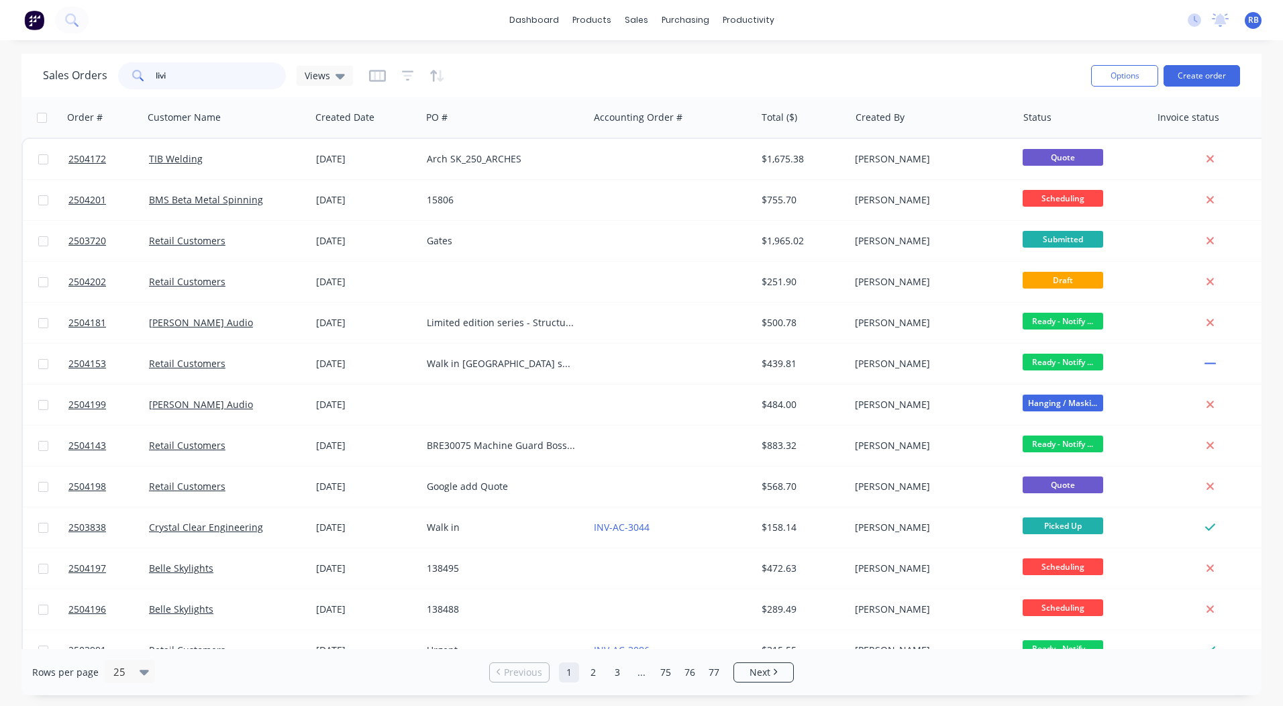
type input "livin"
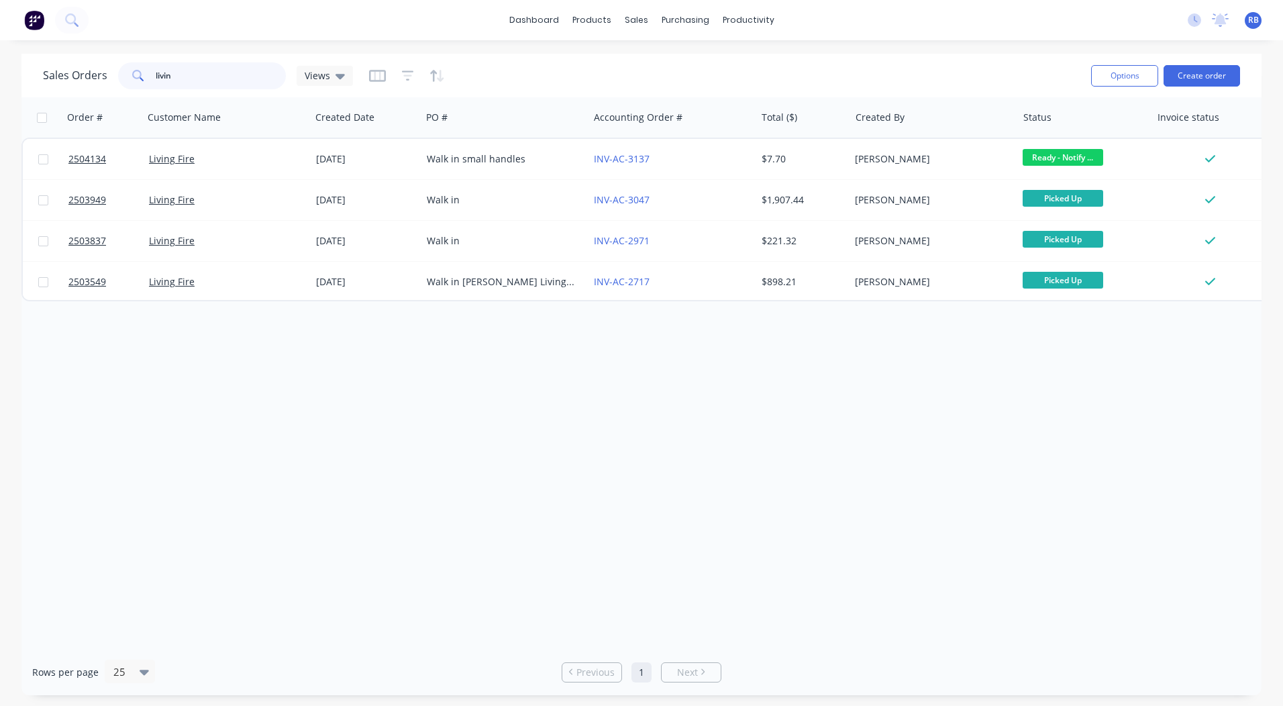
click at [0, 79] on html "dashboard products sales purchasing productivity dashboard products Product Cat…" at bounding box center [641, 353] width 1283 height 706
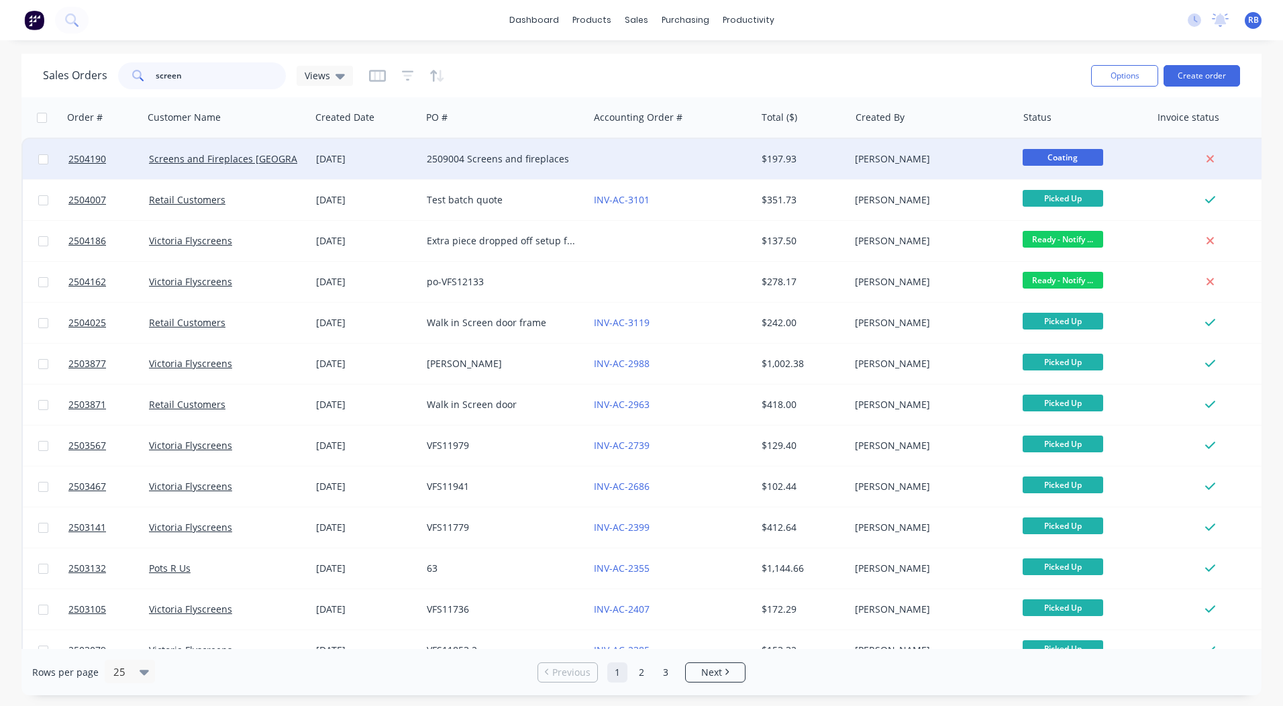
type input "screen"
click at [717, 152] on div at bounding box center [672, 159] width 167 height 40
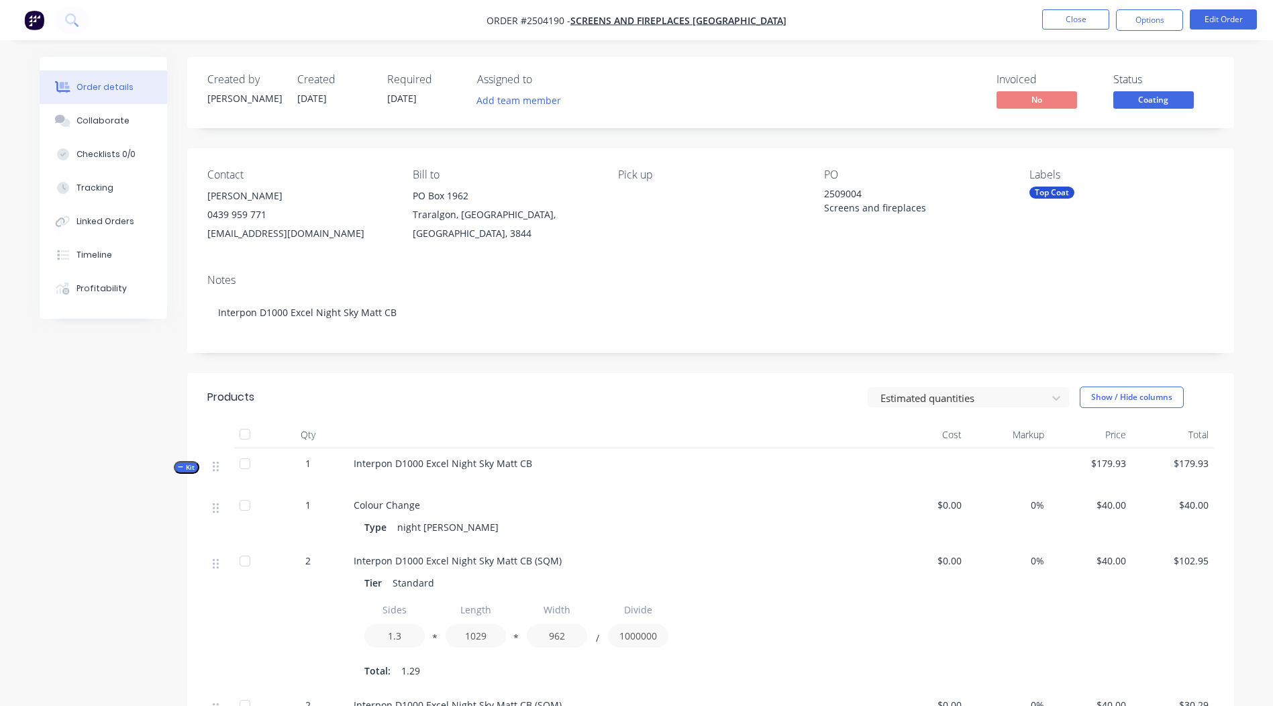
click at [1161, 97] on span "Coating" at bounding box center [1154, 99] width 81 height 17
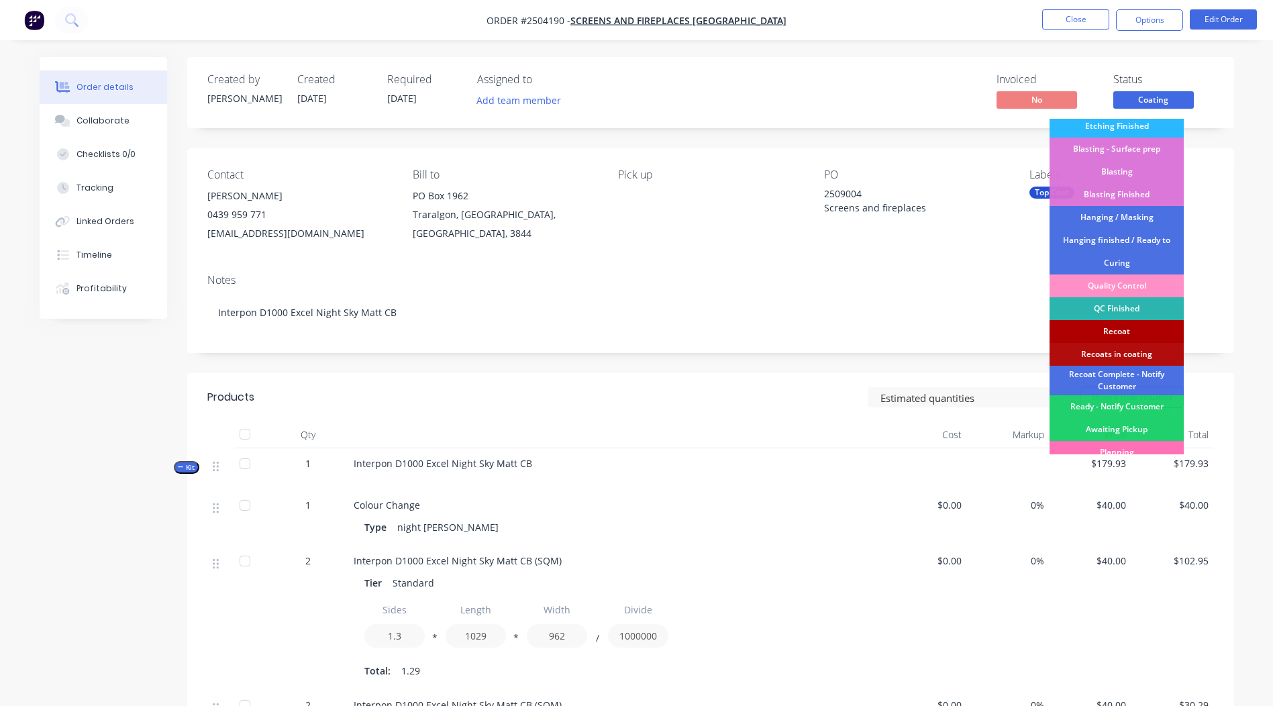
scroll to position [333, 0]
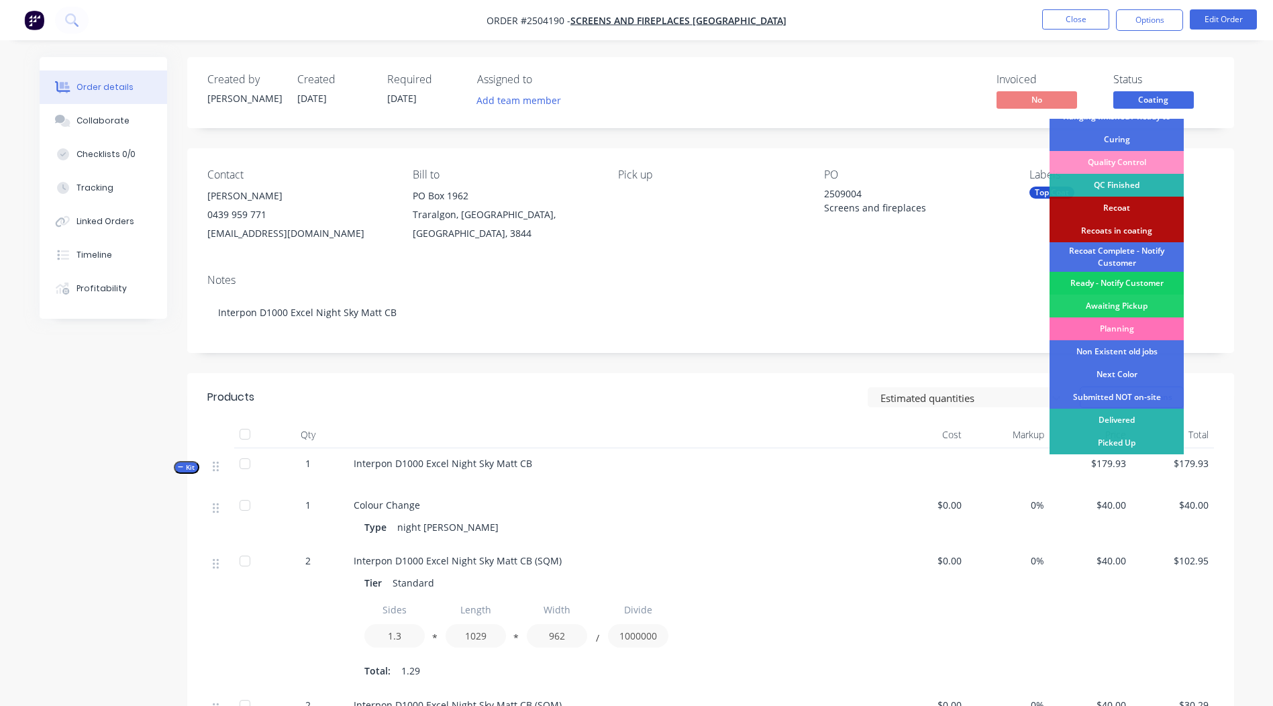
click at [1116, 283] on div "Ready - Notify Customer" at bounding box center [1117, 283] width 134 height 23
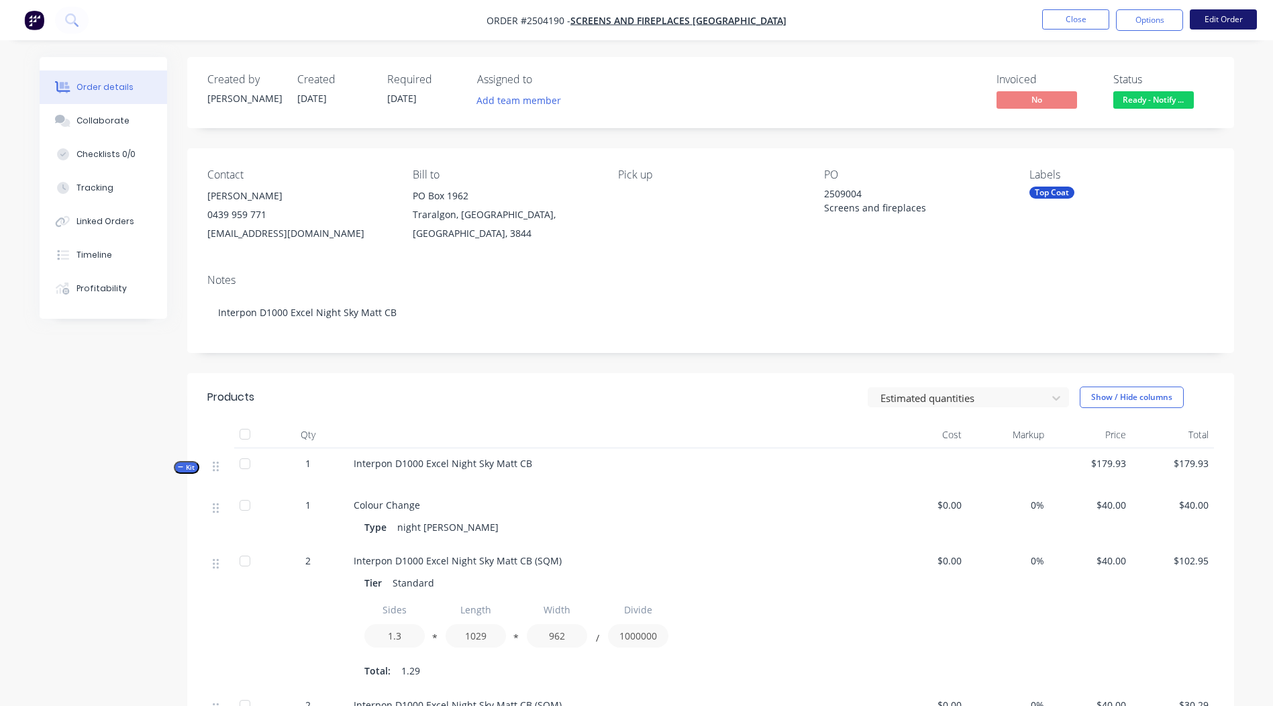
click at [1213, 16] on button "Edit Order" at bounding box center [1223, 19] width 67 height 20
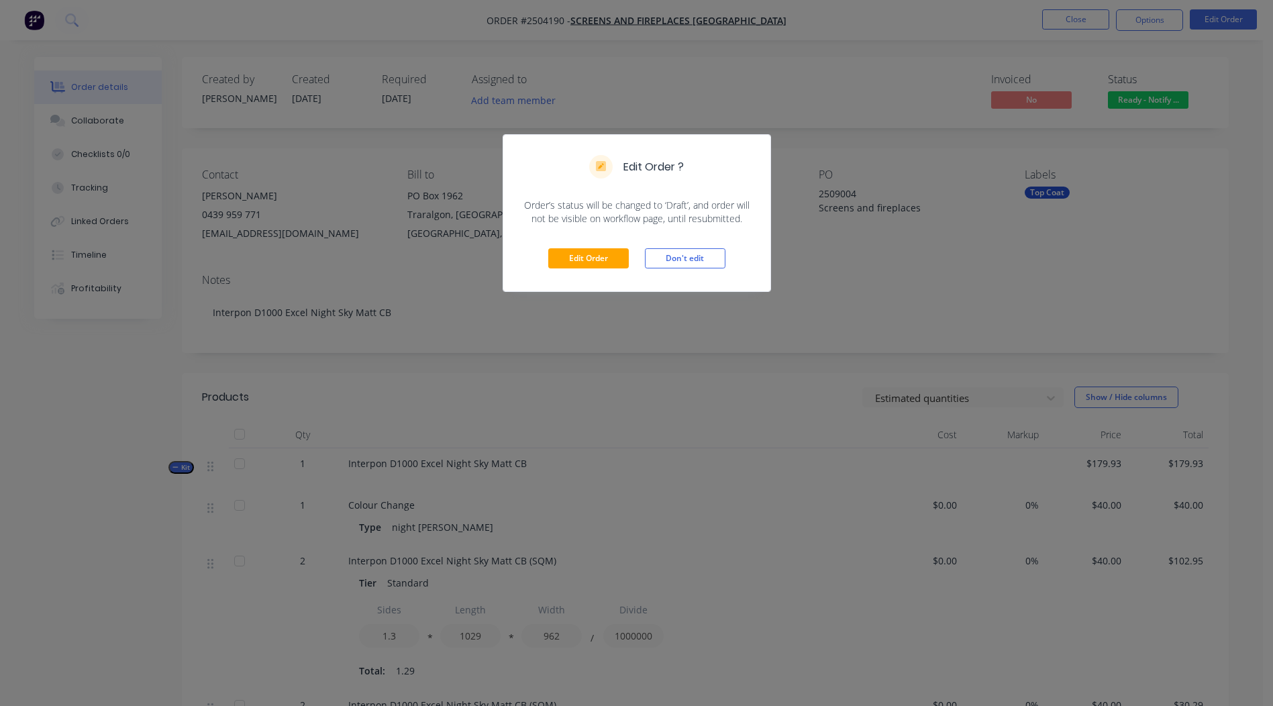
click at [596, 241] on div "Edit Order Don't edit" at bounding box center [636, 259] width 267 height 66
click at [591, 252] on button "Edit Order" at bounding box center [588, 258] width 81 height 20
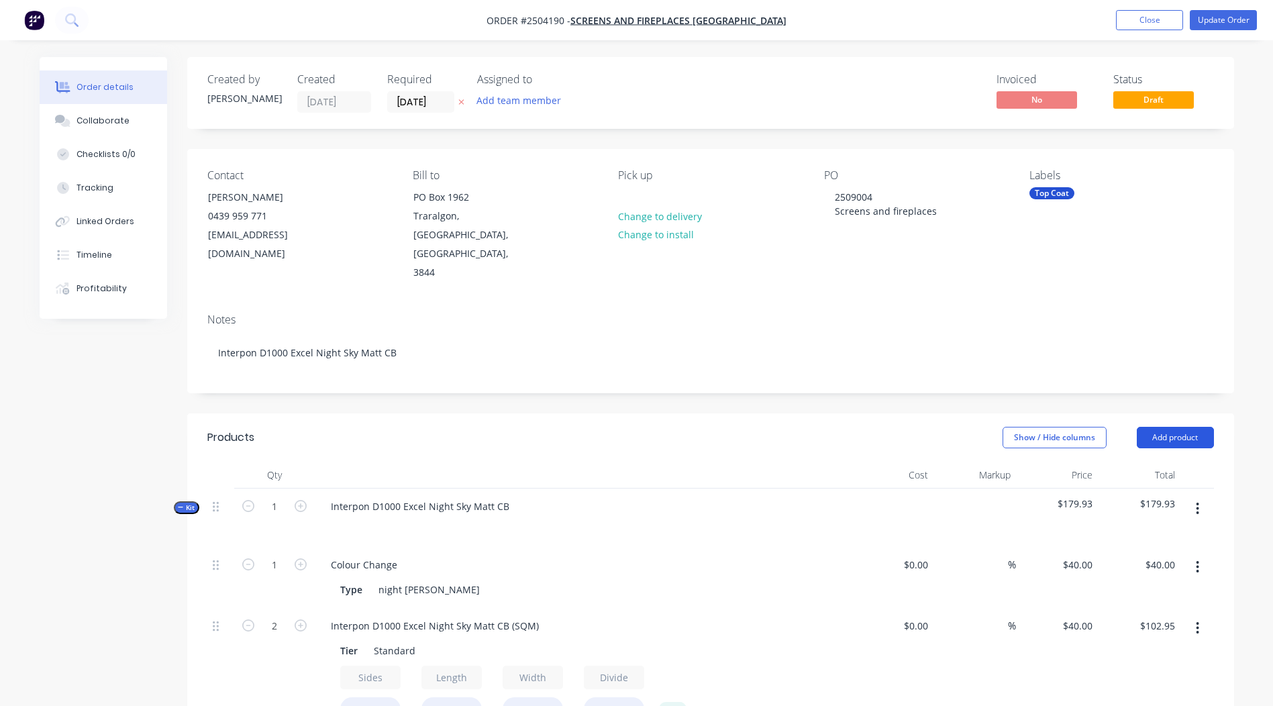
click at [1185, 427] on button "Add product" at bounding box center [1175, 437] width 77 height 21
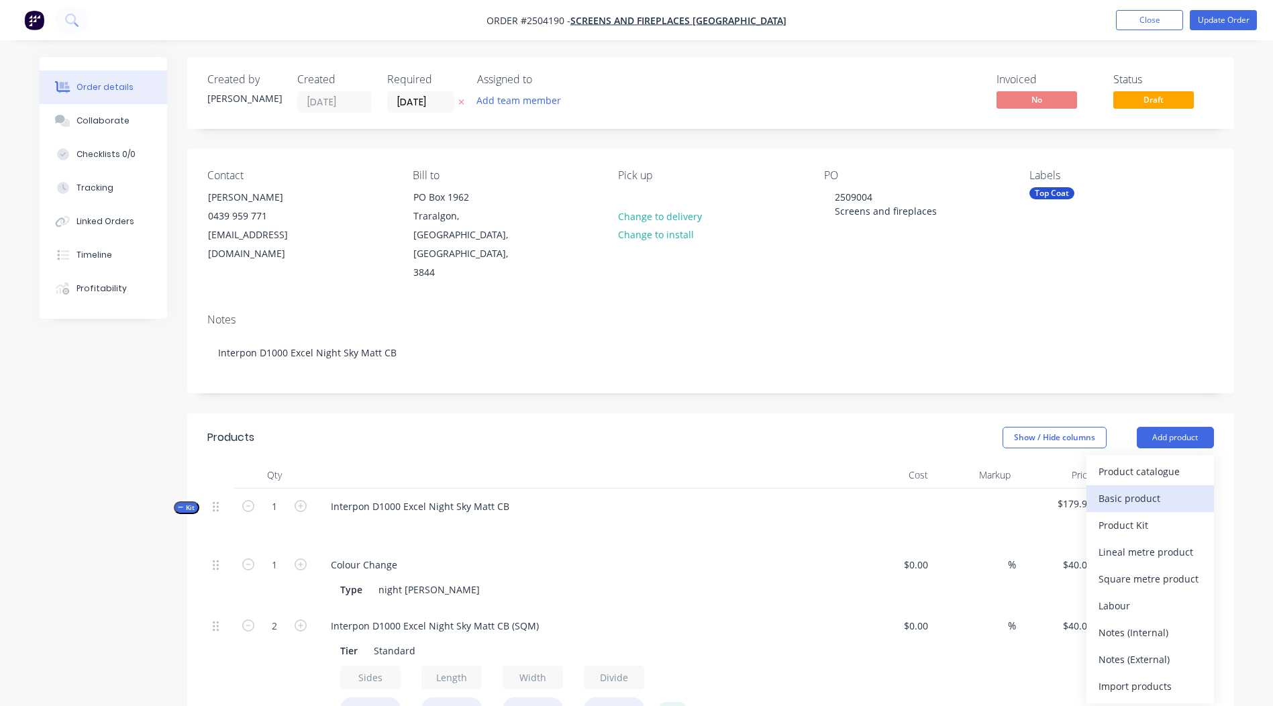
click at [1146, 489] on div "Basic product" at bounding box center [1150, 498] width 103 height 19
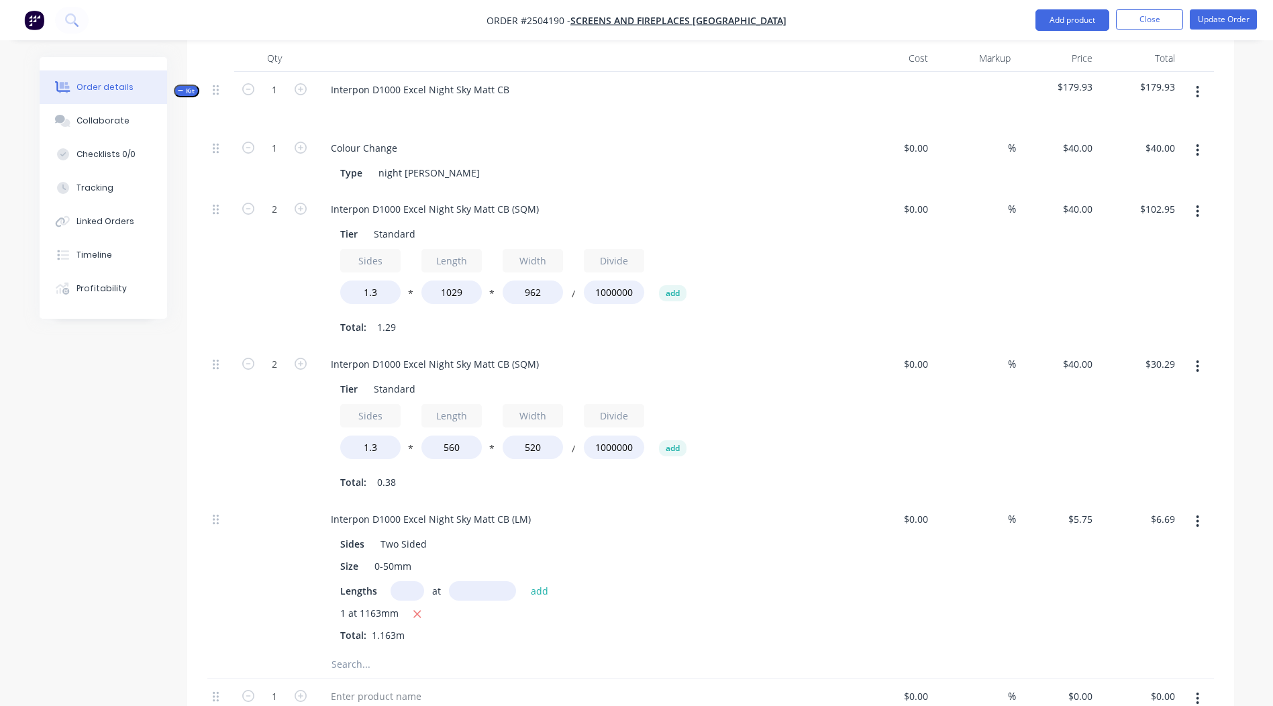
scroll to position [671, 0]
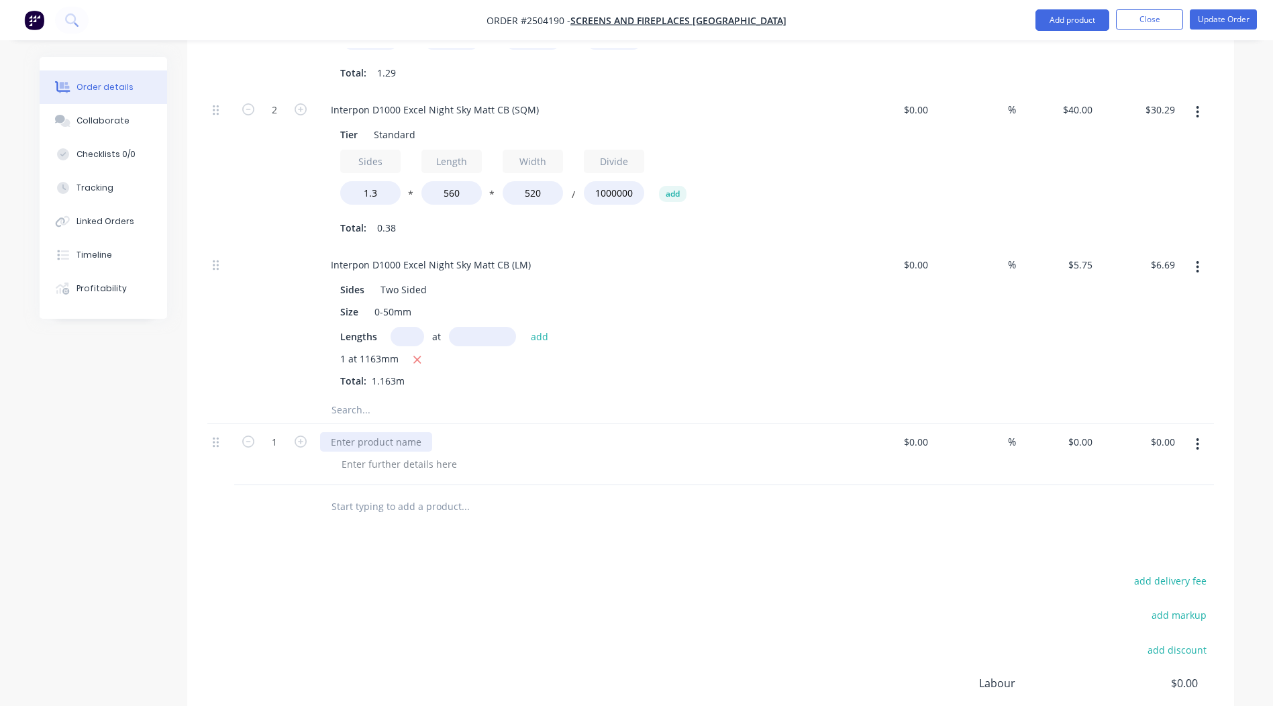
click at [382, 432] on div at bounding box center [376, 441] width 112 height 19
drag, startPoint x: 338, startPoint y: 403, endPoint x: 93, endPoint y: 411, distance: 245.8
click at [93, 411] on div "Created by Michael Created 23/09/25 Required 29/09/25 Assigned to Add team memb…" at bounding box center [637, 128] width 1195 height 1485
click at [388, 519] on div "Products Show / Hide columns Add product Qty Cost Markup Price Total Kit 1 Inte…" at bounding box center [710, 296] width 1047 height 1109
click at [370, 432] on div "Packaging and hanging" at bounding box center [383, 441] width 126 height 19
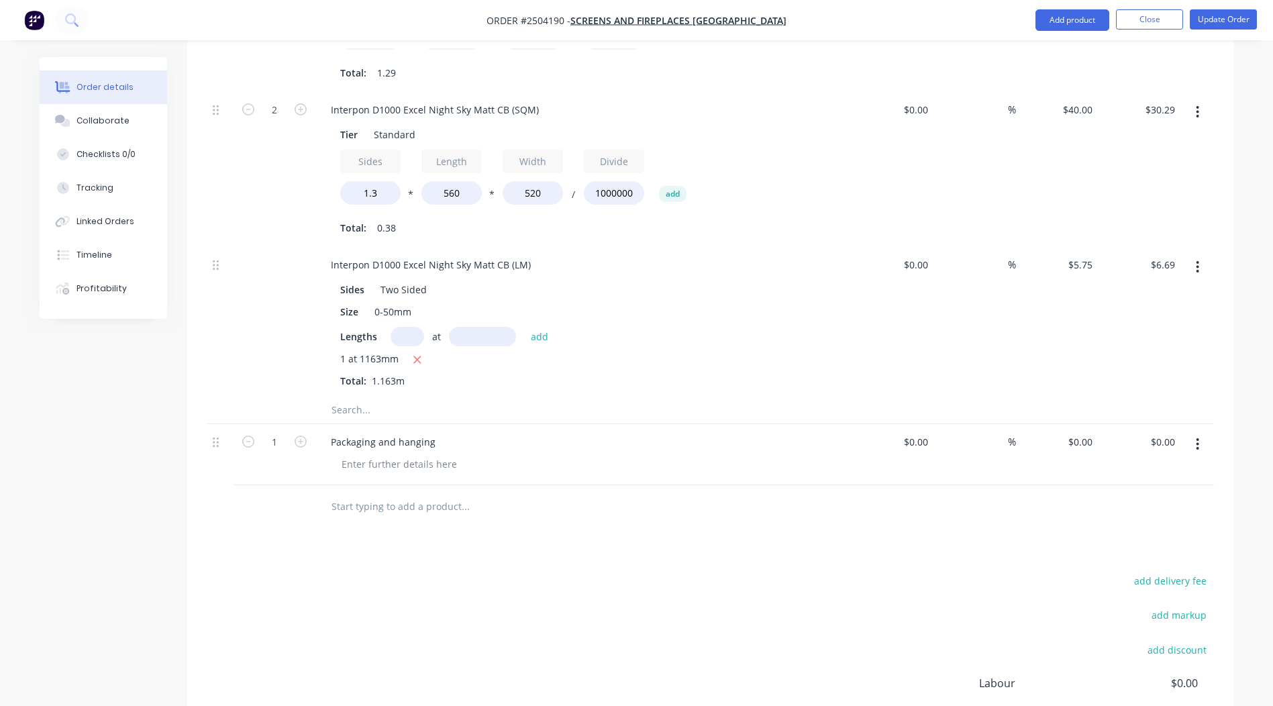
click at [448, 489] on div at bounding box center [556, 507] width 483 height 44
click at [1087, 432] on input "0" at bounding box center [1082, 441] width 31 height 19
type input "$30.00"
click at [914, 485] on div at bounding box center [710, 507] width 1007 height 44
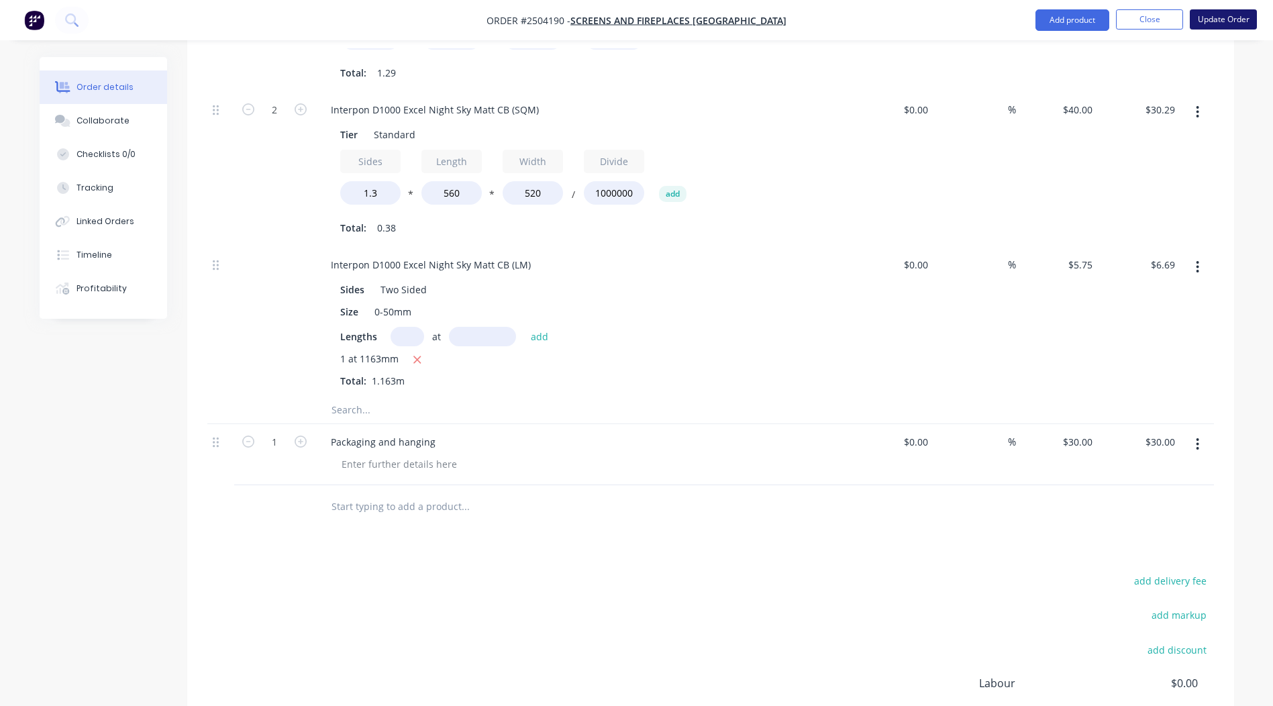
click at [1202, 15] on button "Update Order" at bounding box center [1223, 19] width 67 height 20
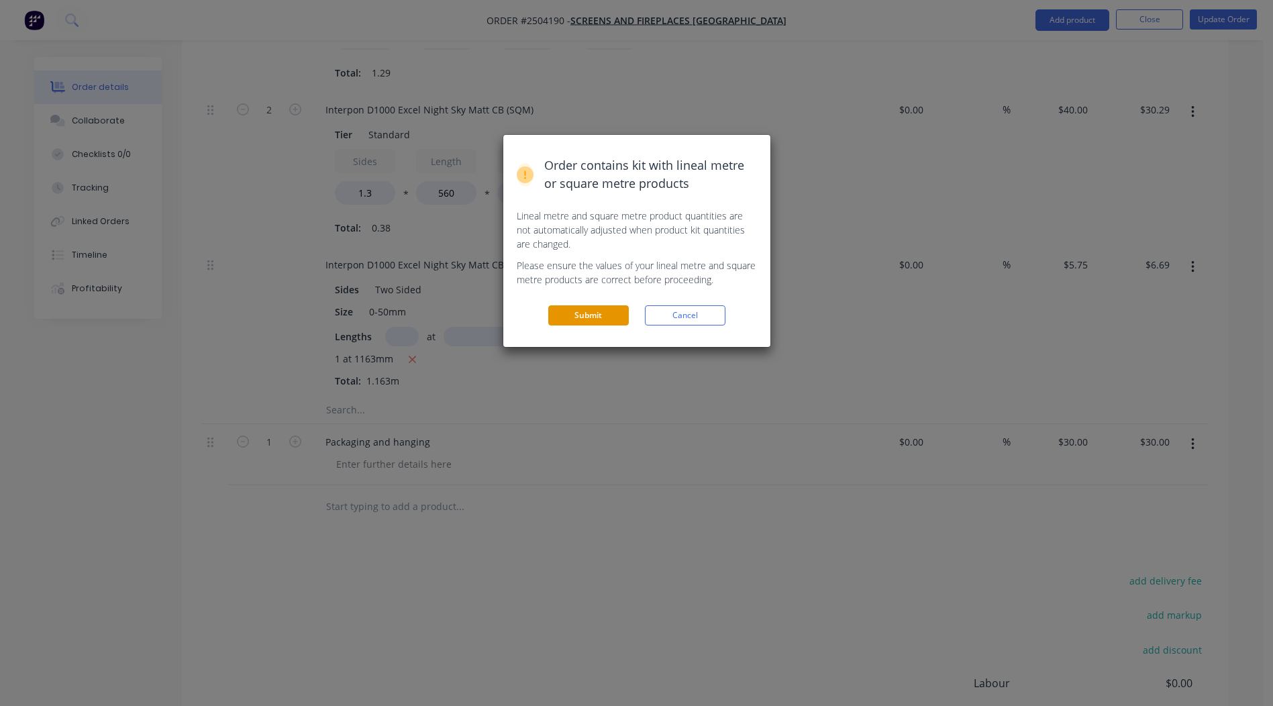
click at [573, 314] on button "Submit" at bounding box center [588, 315] width 81 height 20
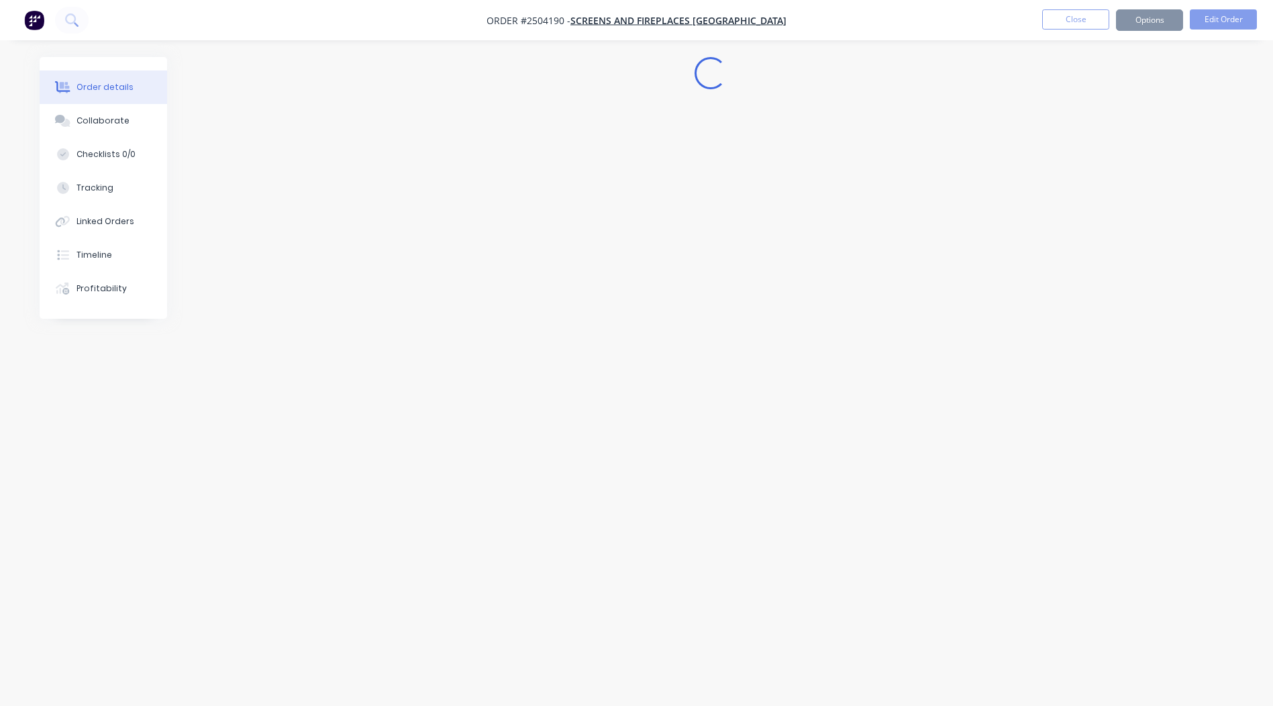
scroll to position [0, 0]
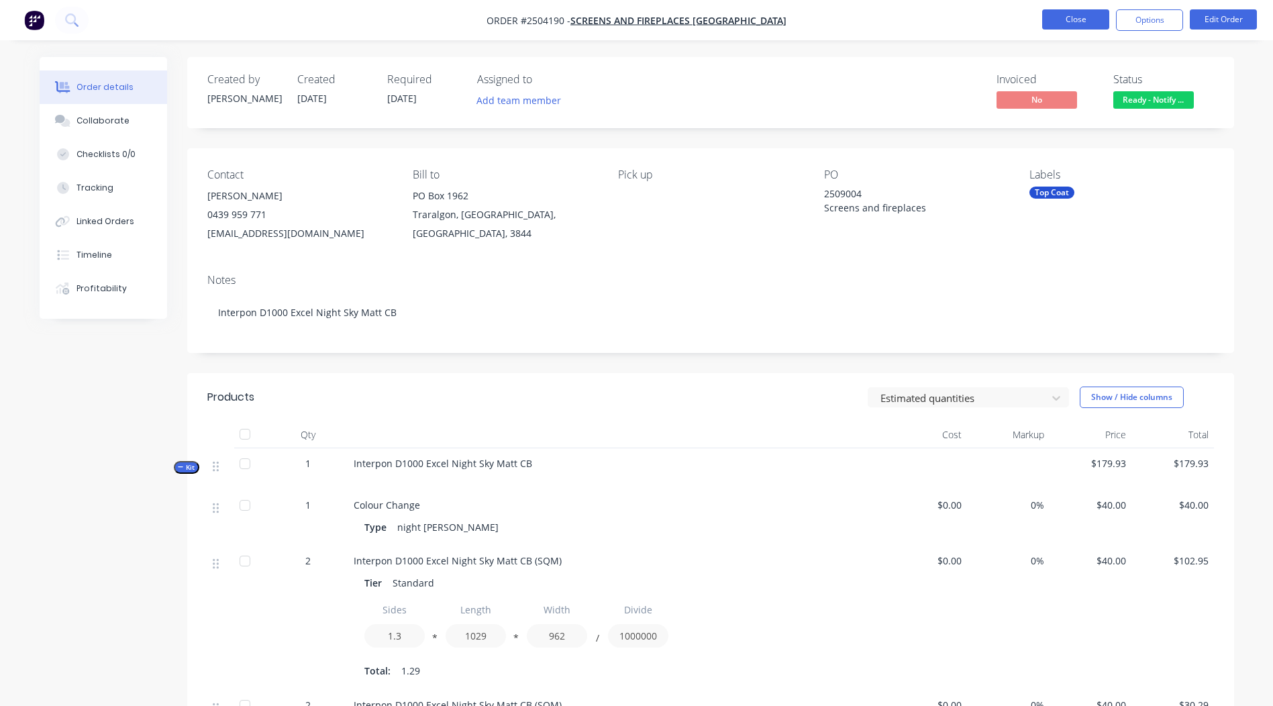
click at [1059, 13] on button "Close" at bounding box center [1075, 19] width 67 height 20
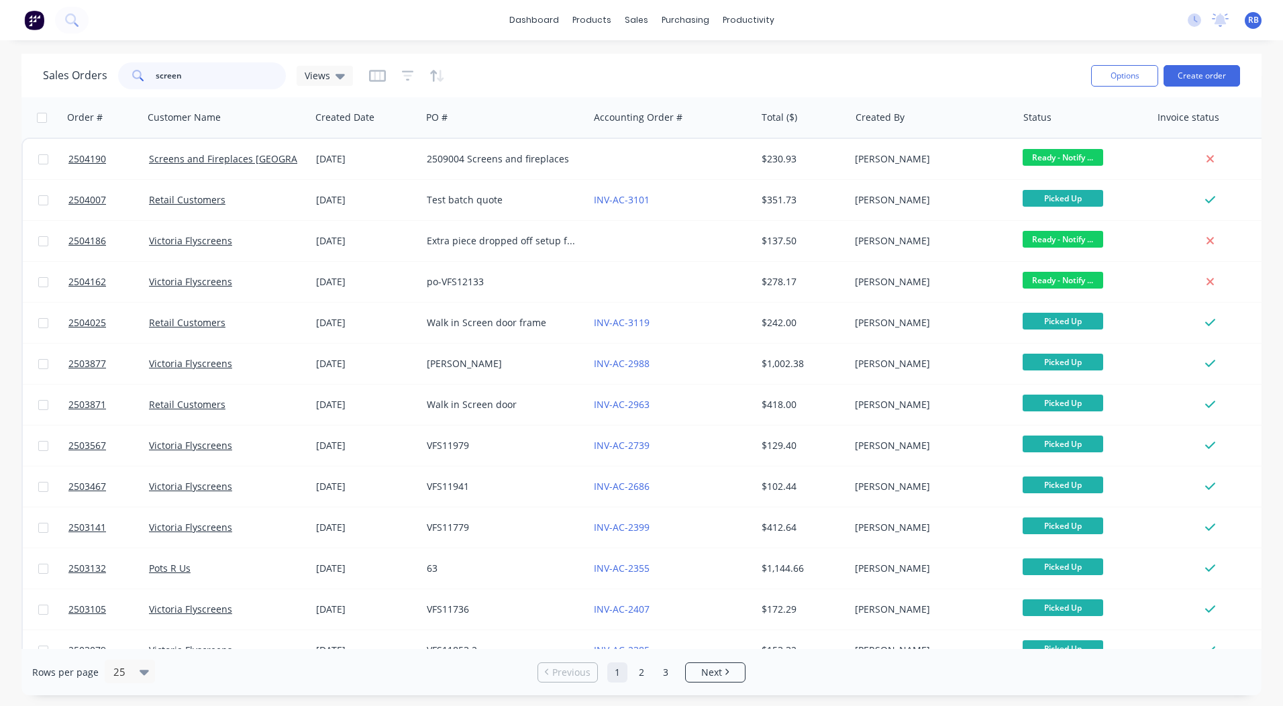
drag, startPoint x: 219, startPoint y: 69, endPoint x: 0, endPoint y: 103, distance: 222.0
click at [0, 102] on html "dashboard products sales purchasing productivity dashboard products Product Cat…" at bounding box center [641, 353] width 1283 height 706
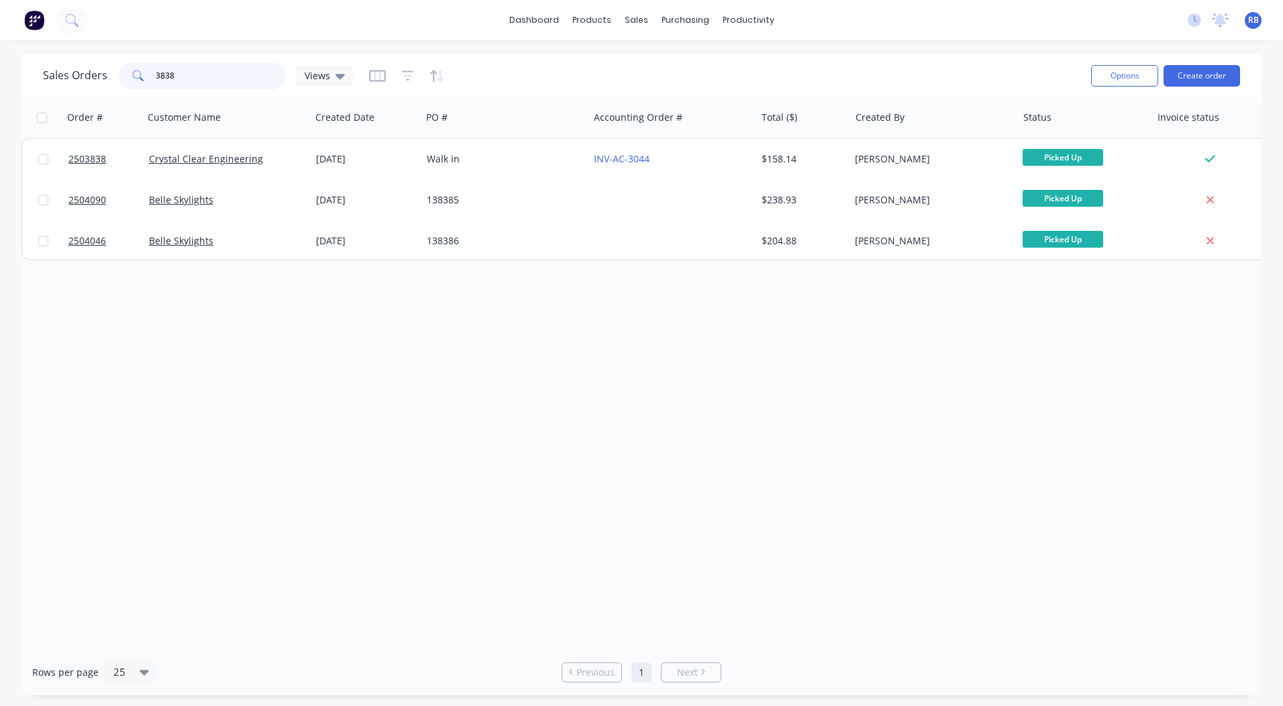
drag, startPoint x: 201, startPoint y: 73, endPoint x: 0, endPoint y: 77, distance: 200.7
click at [0, 95] on html "dashboard products sales purchasing productivity dashboard products Product Cat…" at bounding box center [641, 353] width 1283 height 706
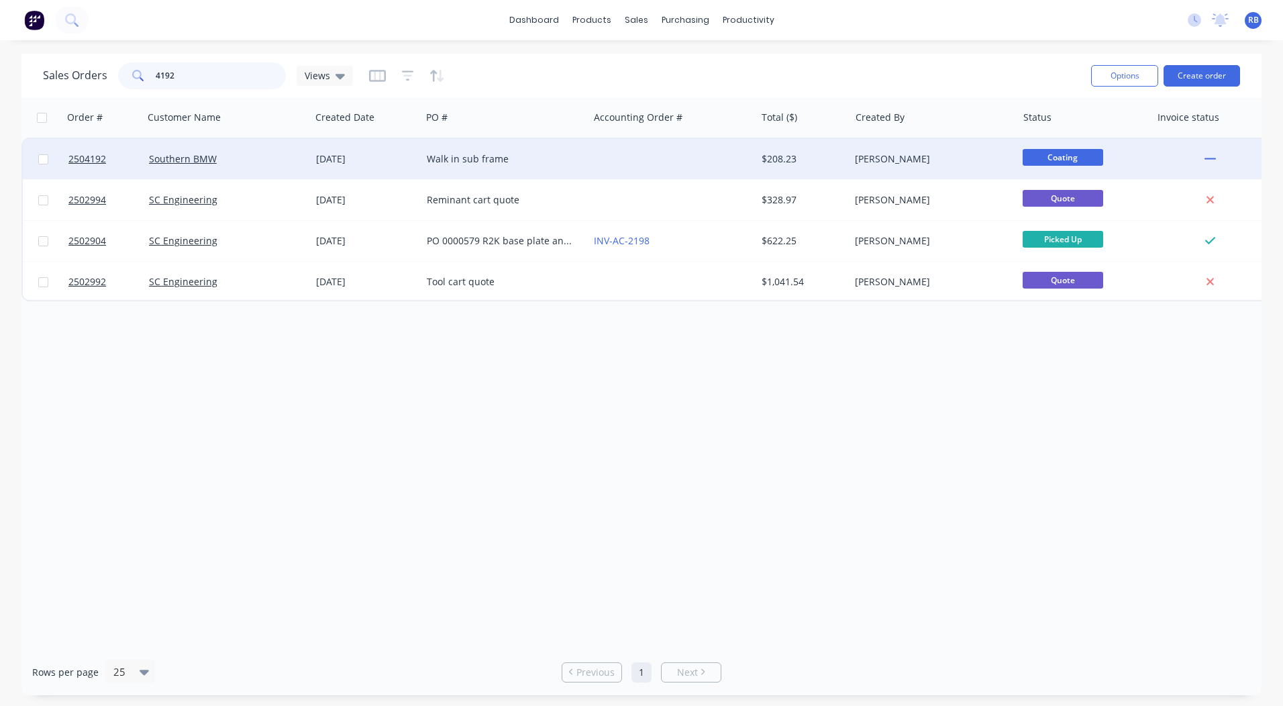
type input "4192"
click at [723, 162] on div at bounding box center [672, 159] width 167 height 40
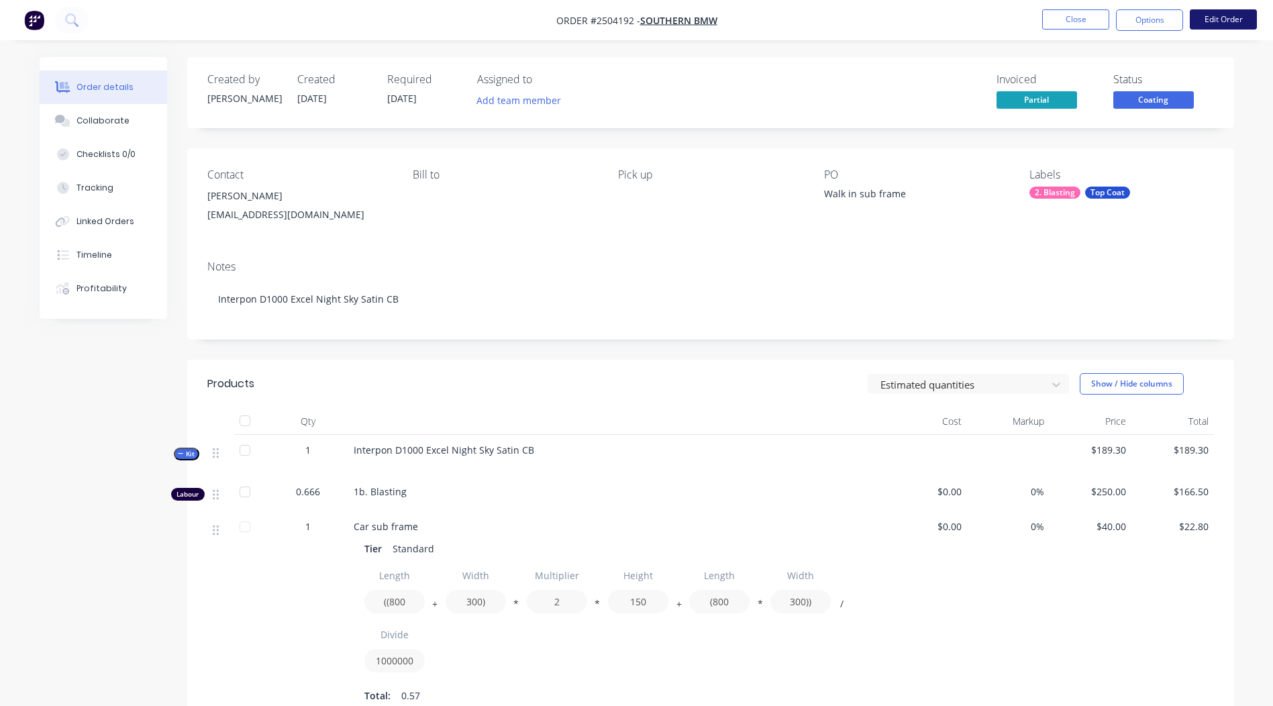
click at [1199, 18] on button "Edit Order" at bounding box center [1223, 19] width 67 height 20
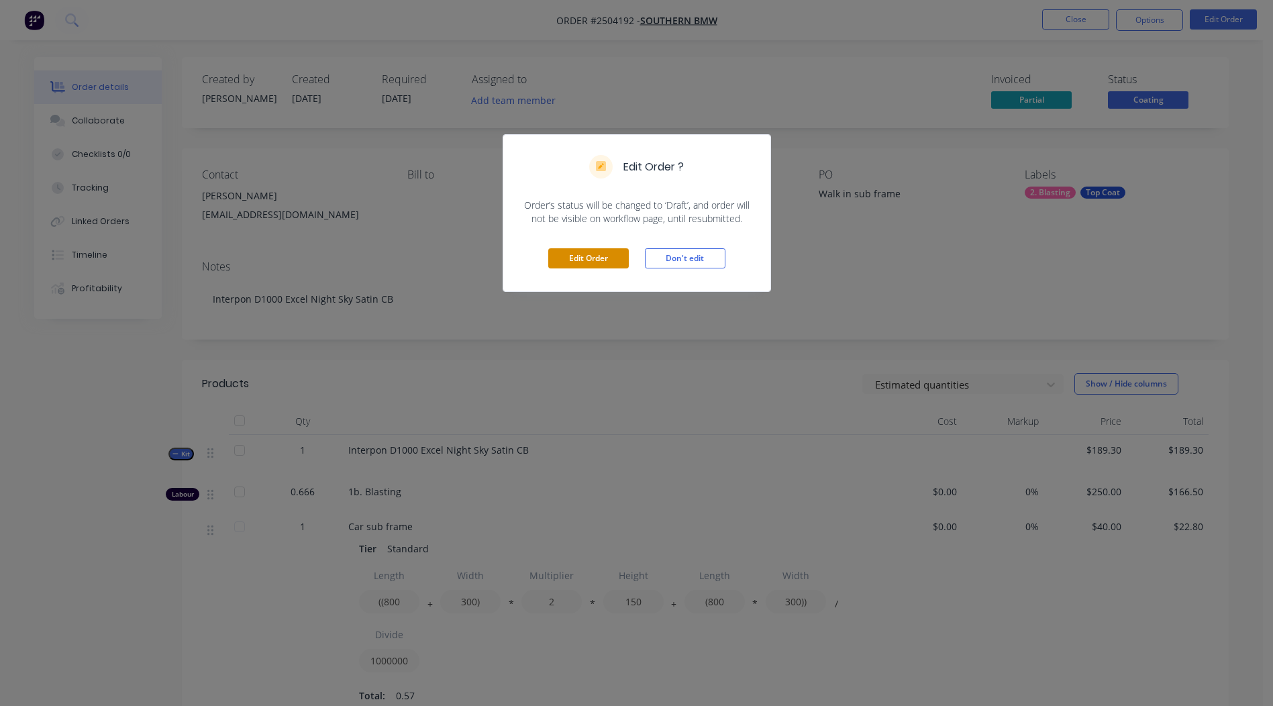
click at [581, 265] on button "Edit Order" at bounding box center [588, 258] width 81 height 20
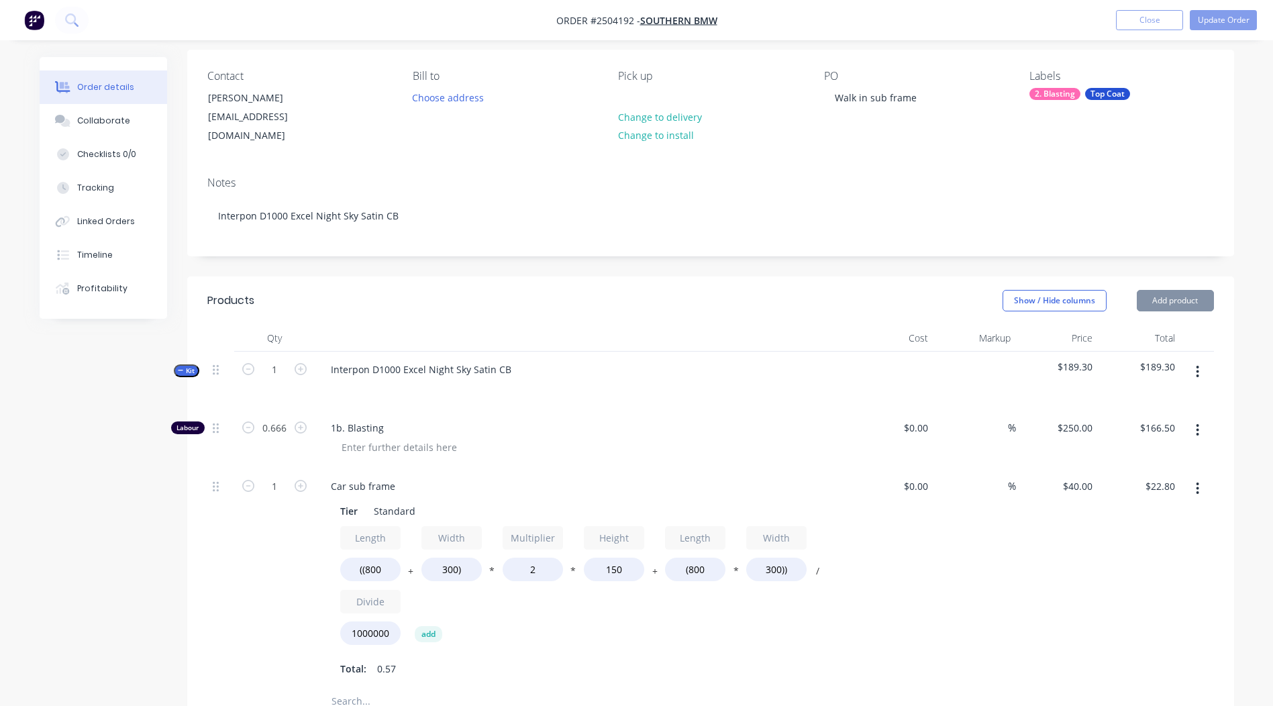
scroll to position [201, 0]
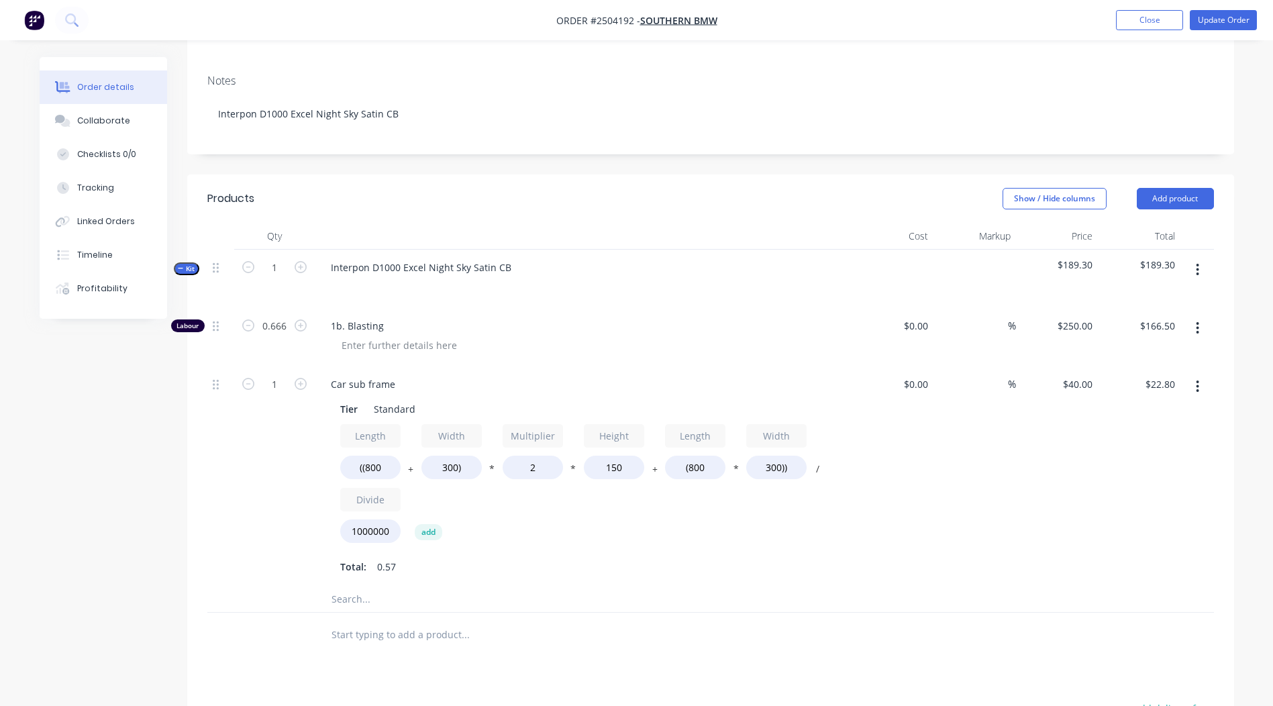
click at [255, 317] on button "button" at bounding box center [248, 324] width 17 height 14
click at [273, 316] on input "0.666" at bounding box center [274, 326] width 35 height 20
type input "0.167"
type input "$41.75"
click at [985, 567] on div "%" at bounding box center [975, 475] width 83 height 219
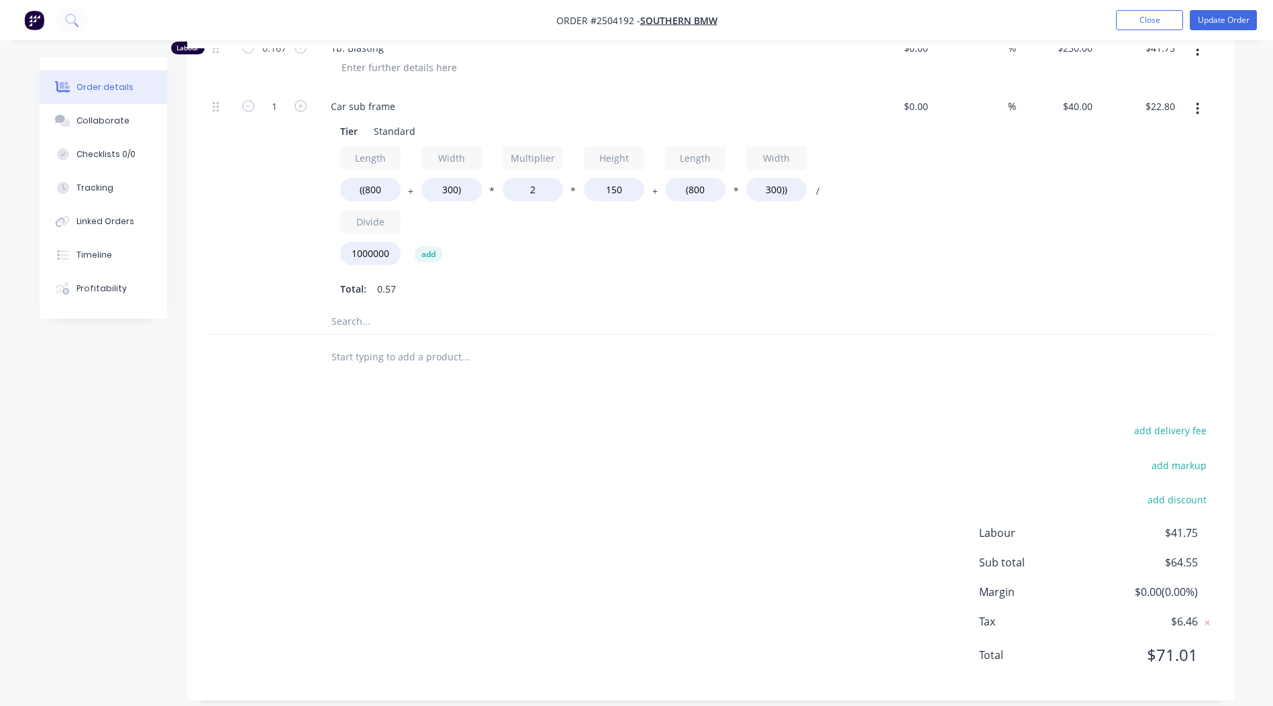
scroll to position [0, 0]
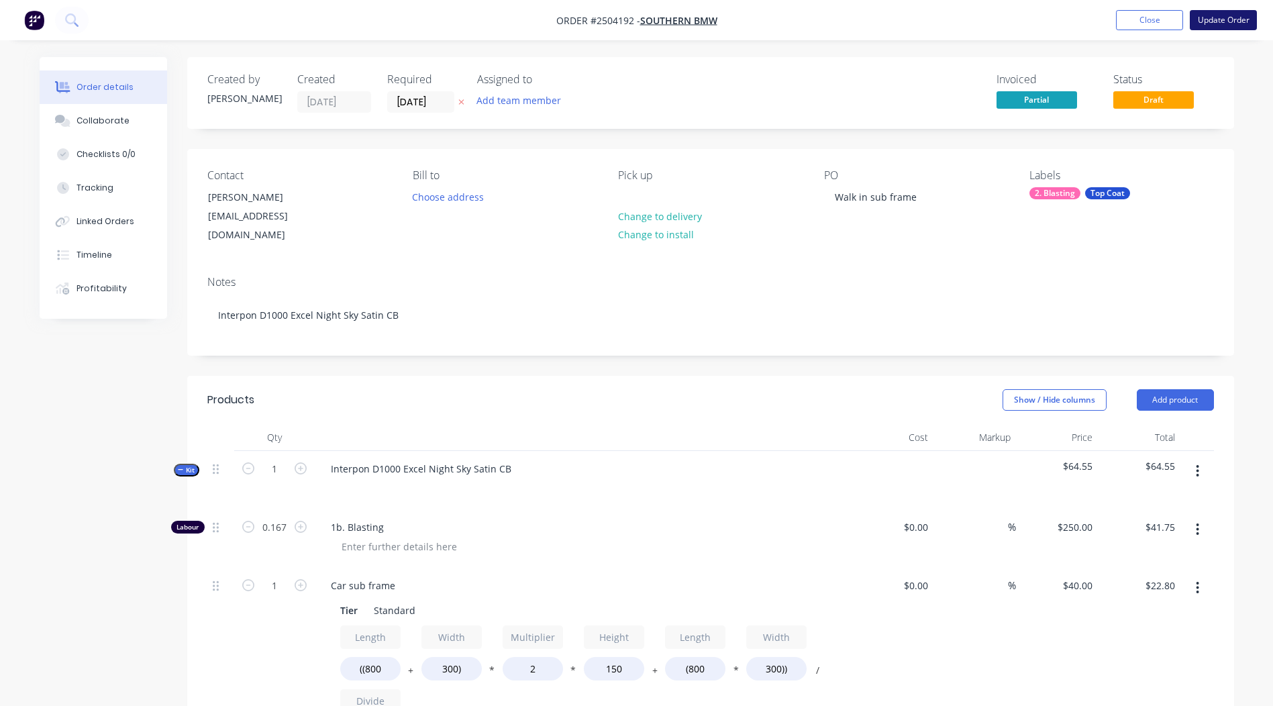
click at [1215, 22] on button "Update Order" at bounding box center [1223, 20] width 67 height 20
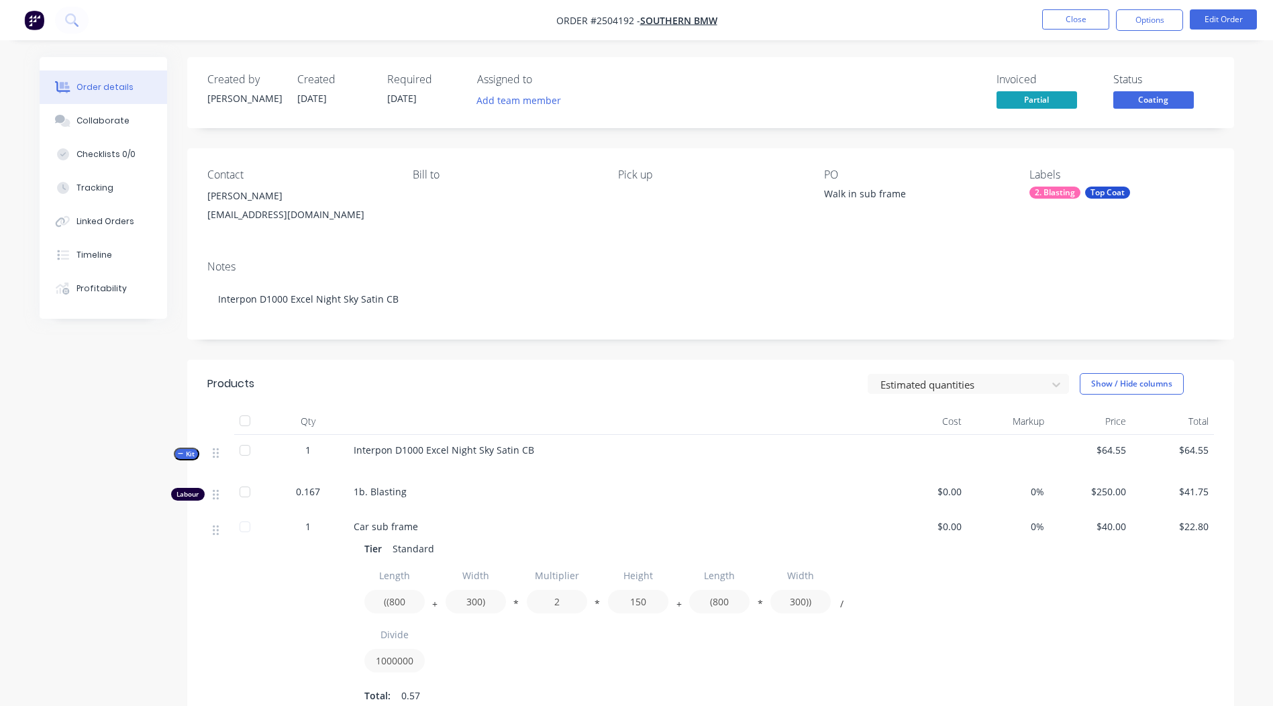
click at [1146, 101] on span "Coating" at bounding box center [1154, 99] width 81 height 17
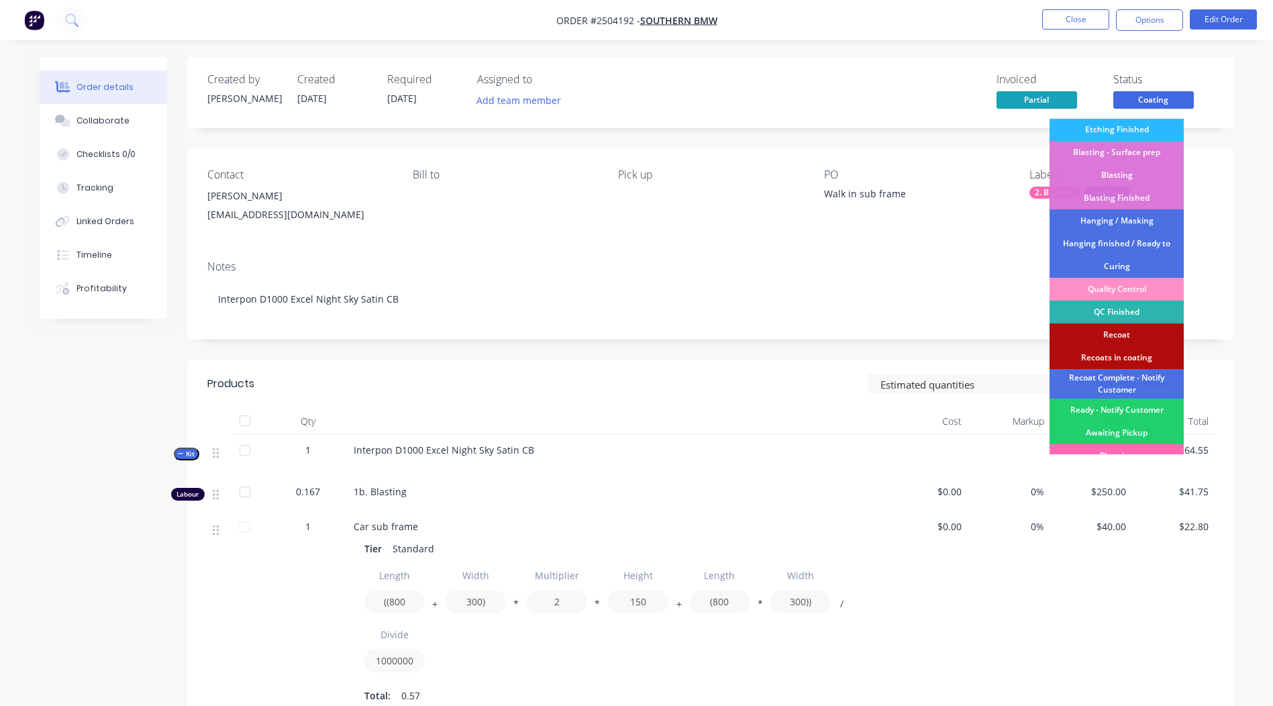
scroll to position [333, 0]
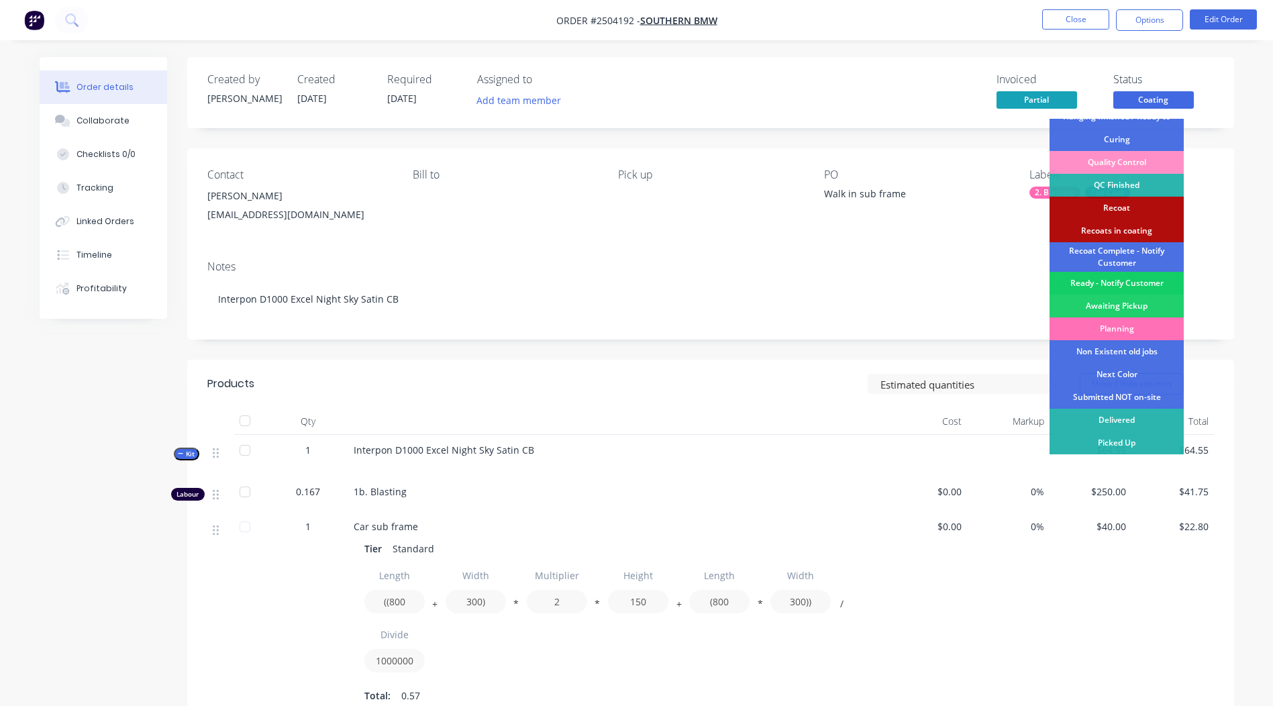
click at [1110, 288] on div "Ready - Notify Customer" at bounding box center [1117, 283] width 134 height 23
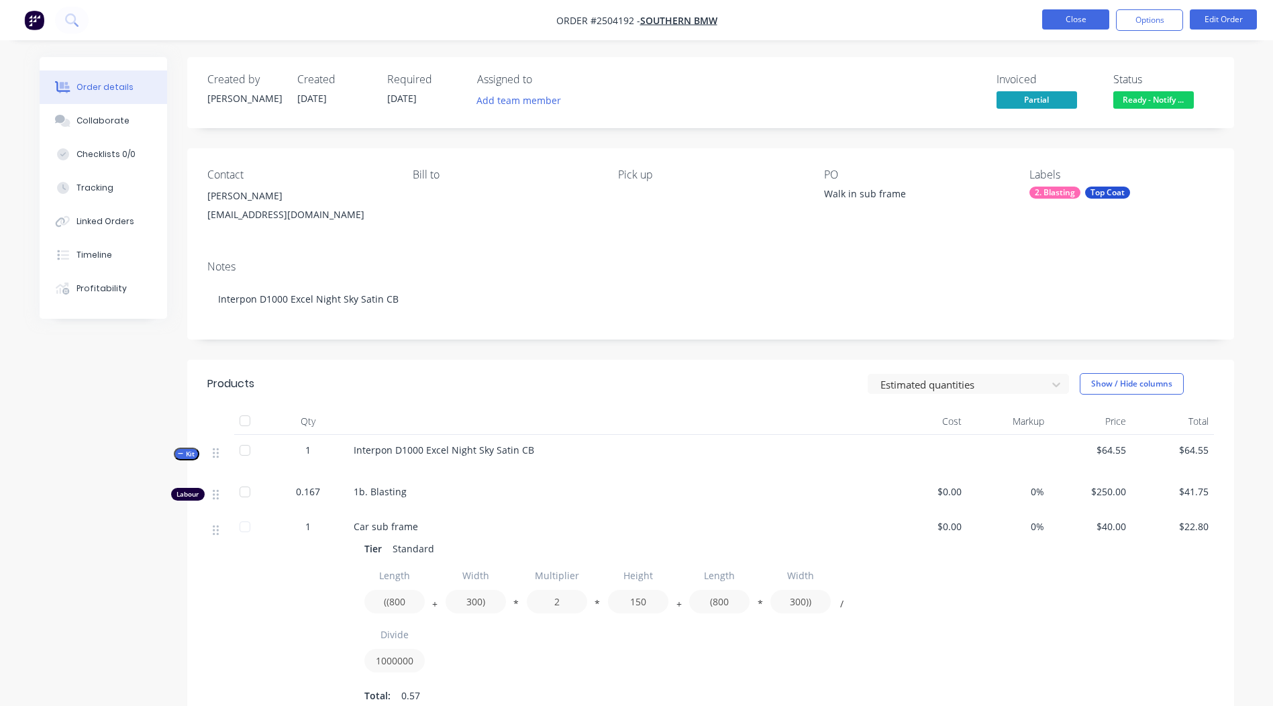
click at [1063, 13] on button "Close" at bounding box center [1075, 19] width 67 height 20
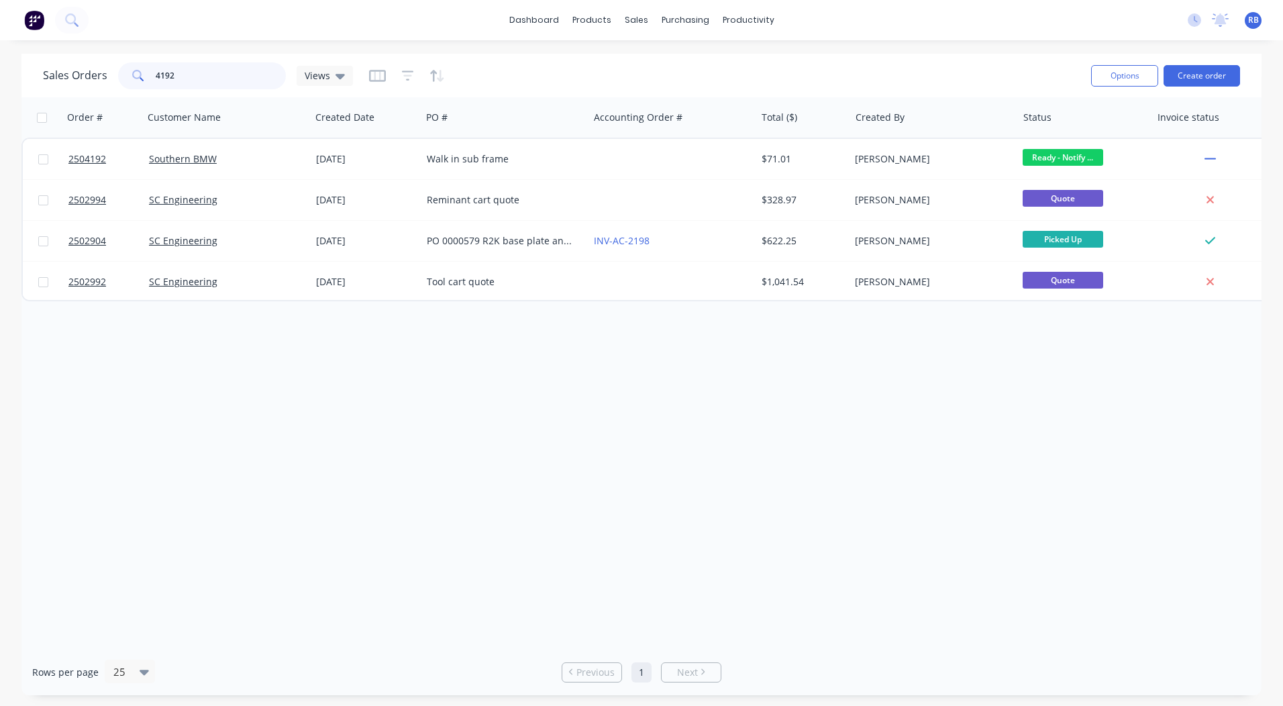
click at [224, 82] on input "4192" at bounding box center [221, 75] width 131 height 27
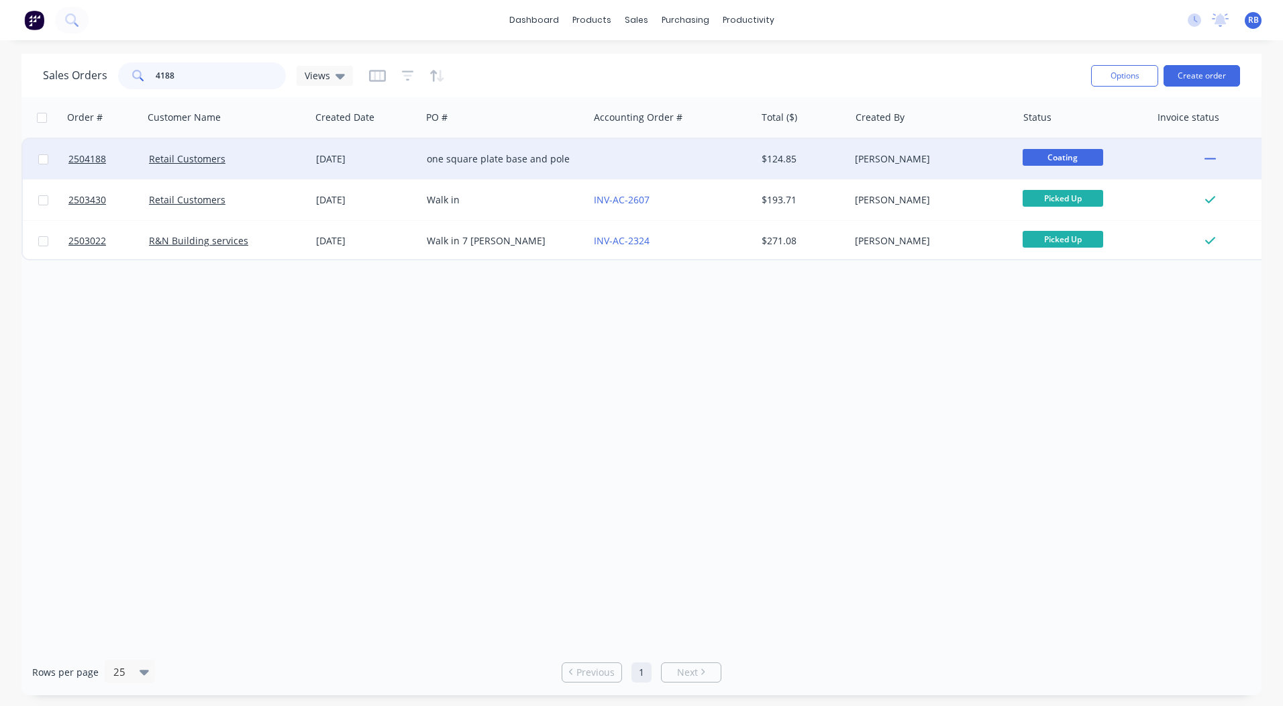
type input "4188"
click at [683, 155] on div at bounding box center [672, 159] width 167 height 40
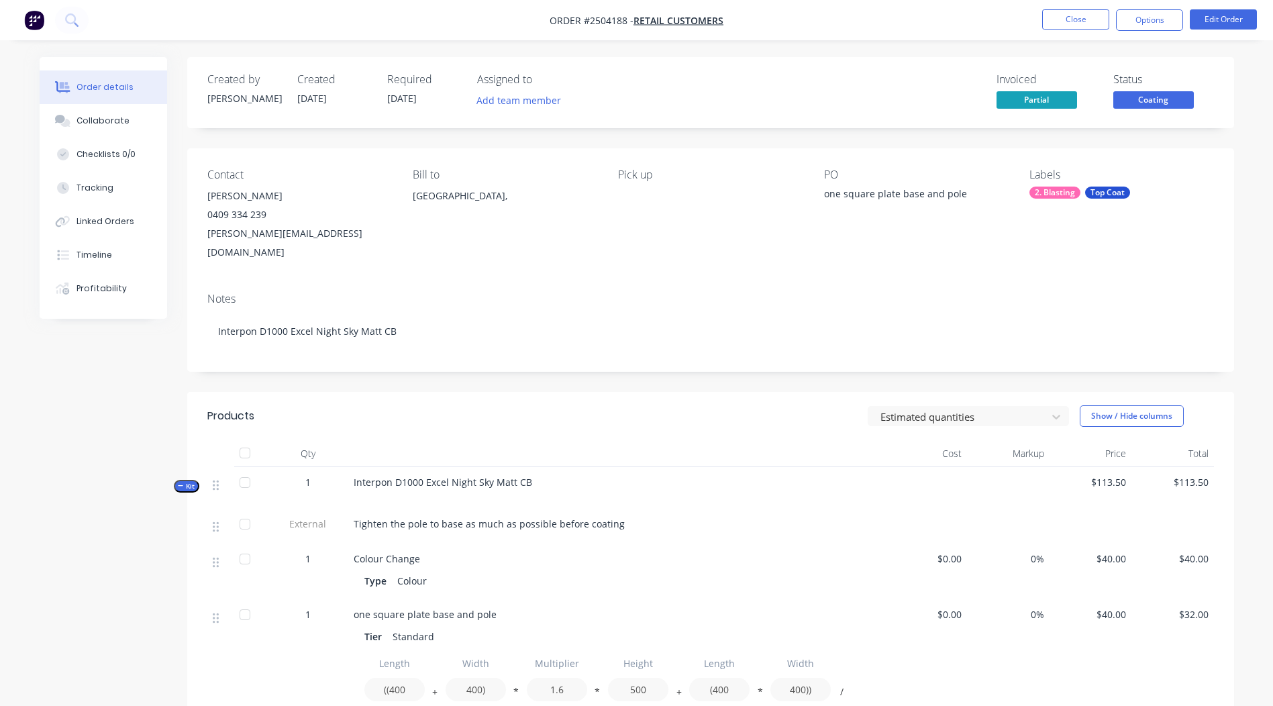
click at [1114, 77] on div "Status" at bounding box center [1164, 79] width 101 height 13
click at [1142, 98] on span "Coating" at bounding box center [1154, 99] width 81 height 17
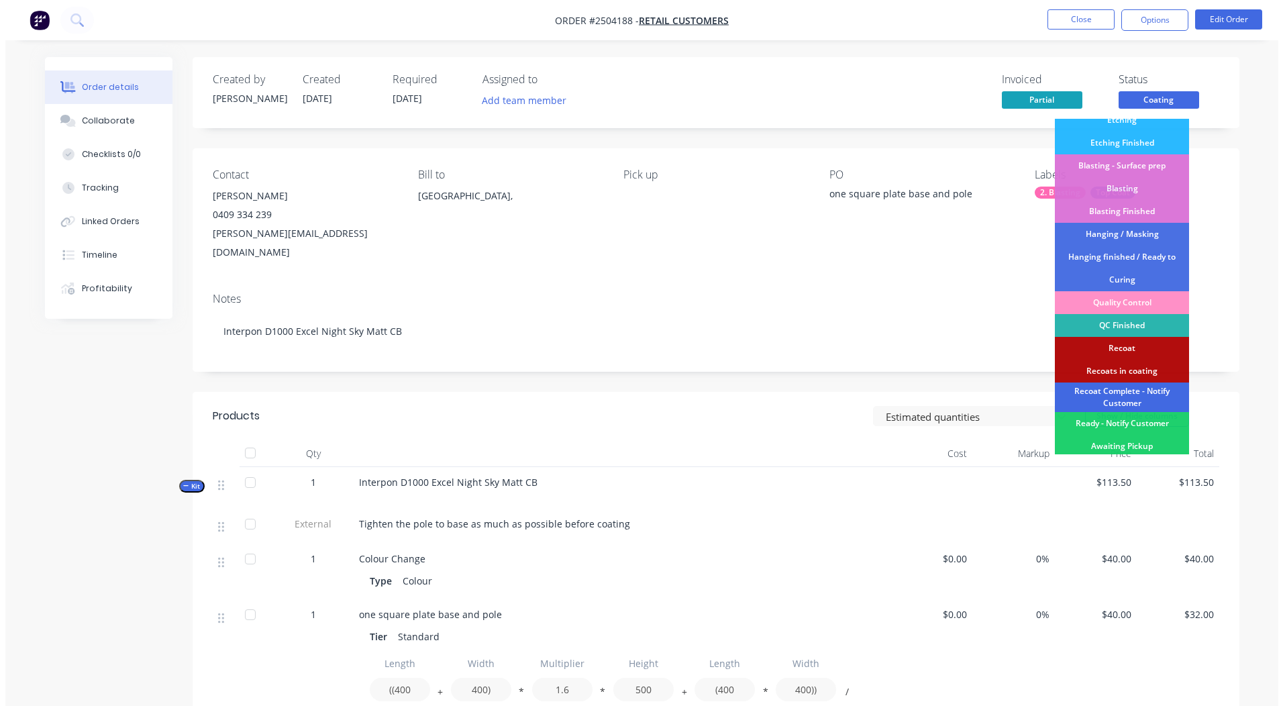
scroll to position [333, 0]
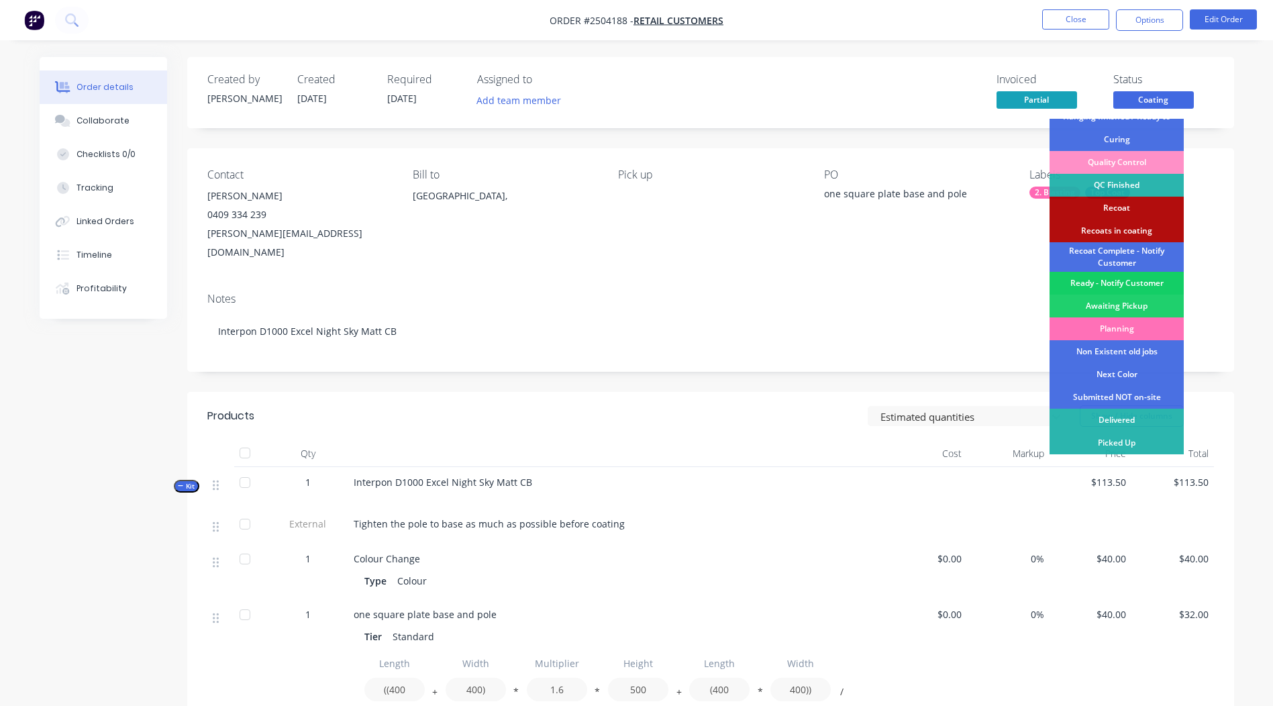
click at [1141, 285] on div "Ready - Notify Customer" at bounding box center [1117, 283] width 134 height 23
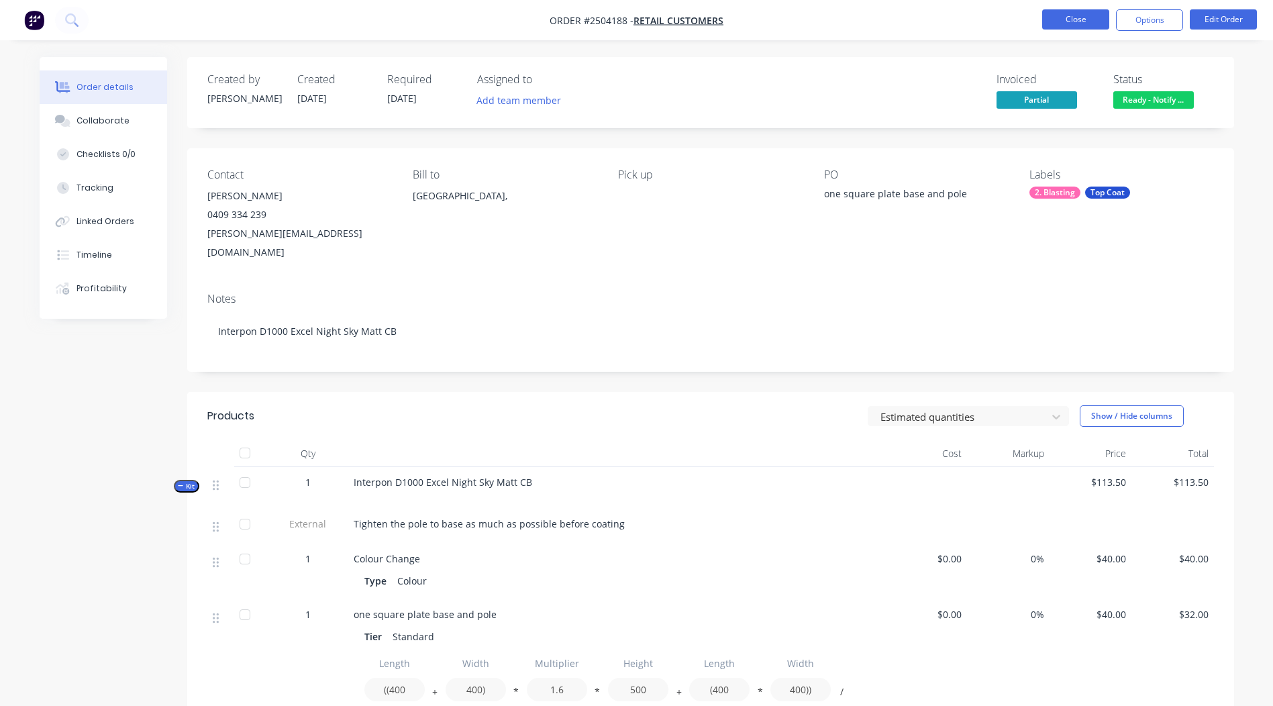
click at [1085, 21] on button "Close" at bounding box center [1075, 19] width 67 height 20
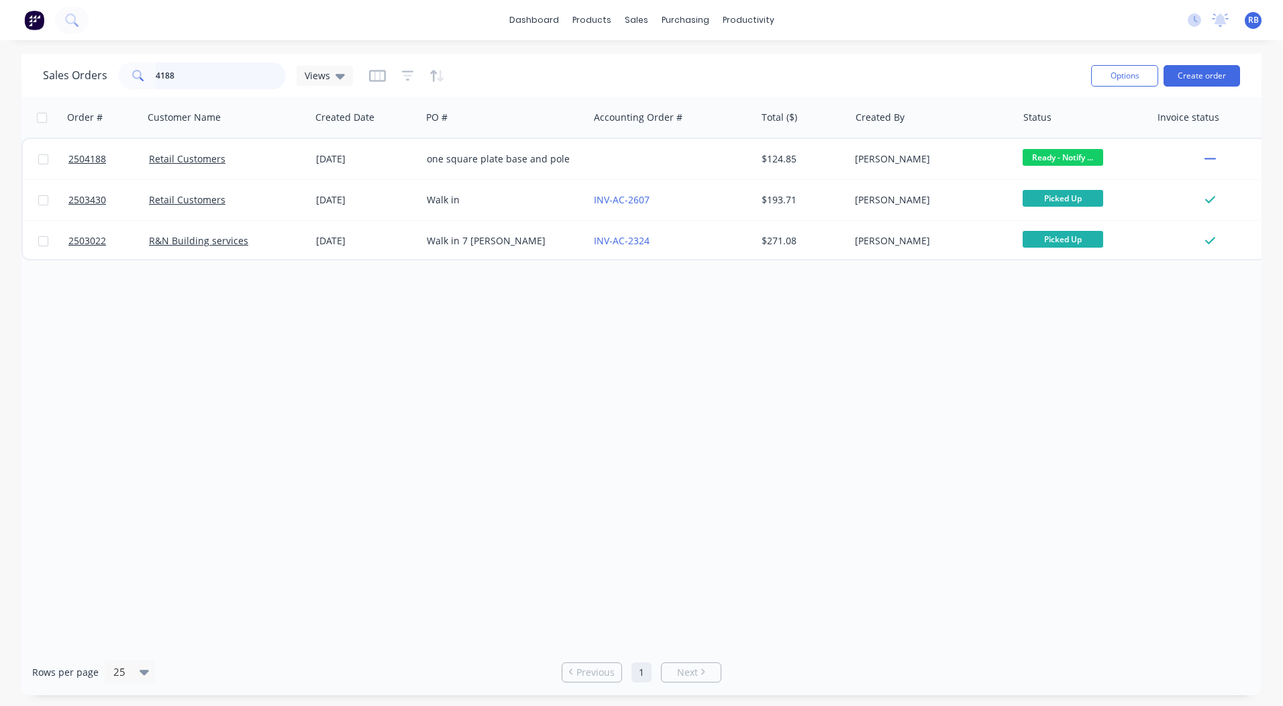
drag, startPoint x: 224, startPoint y: 70, endPoint x: 0, endPoint y: 79, distance: 224.4
click at [0, 83] on html "dashboard products sales purchasing productivity dashboard products Product Cat…" at bounding box center [641, 353] width 1283 height 706
